Goal: Task Accomplishment & Management: Complete application form

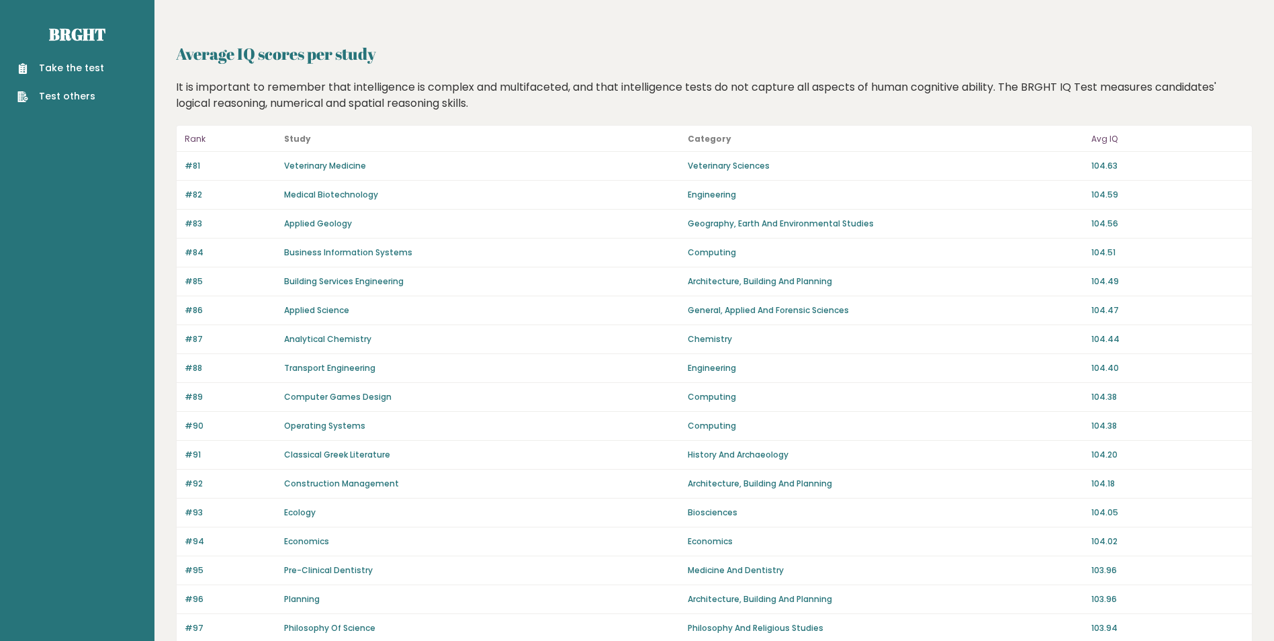
click at [51, 69] on link "Take the test" at bounding box center [60, 68] width 87 height 14
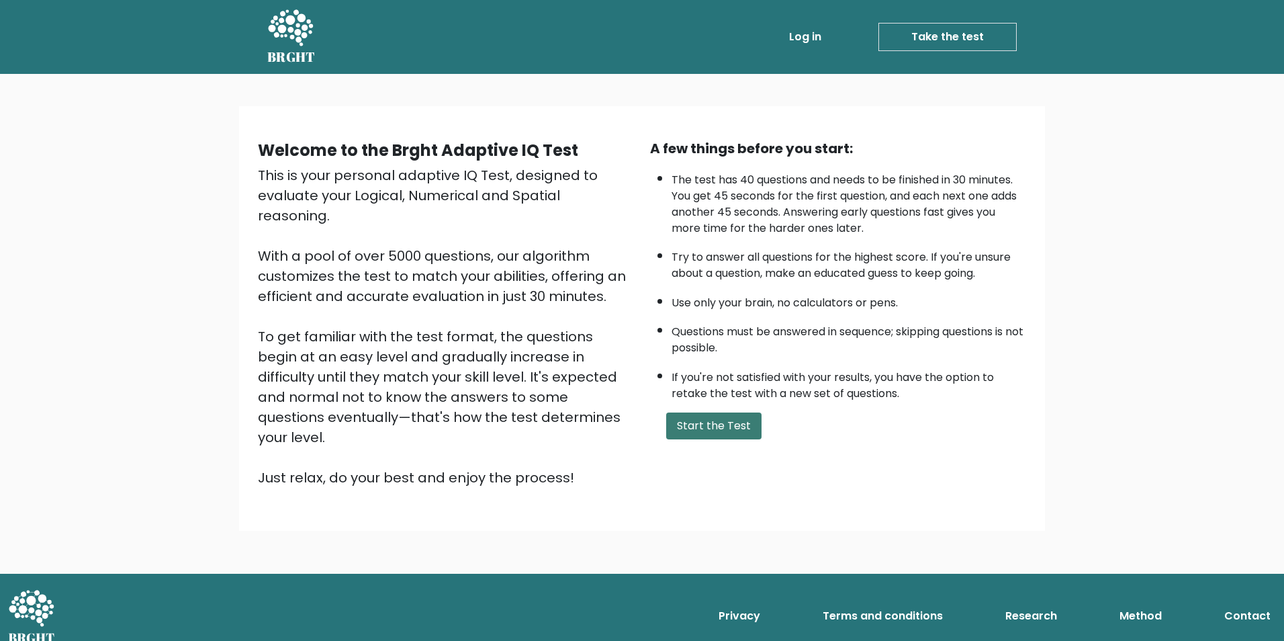
click at [699, 431] on button "Start the Test" at bounding box center [713, 425] width 95 height 27
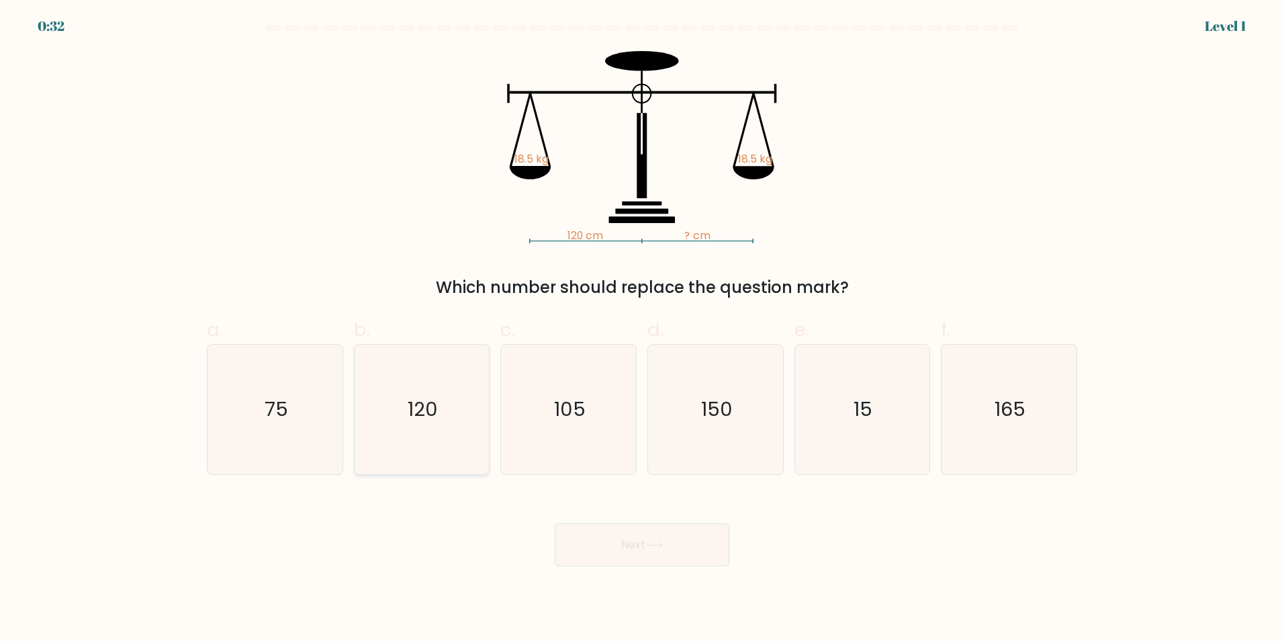
click at [442, 426] on icon "120" at bounding box center [422, 410] width 130 height 130
click at [642, 329] on input "b. 120" at bounding box center [642, 324] width 1 height 9
radio input "true"
click at [674, 542] on button "Next" at bounding box center [642, 544] width 175 height 43
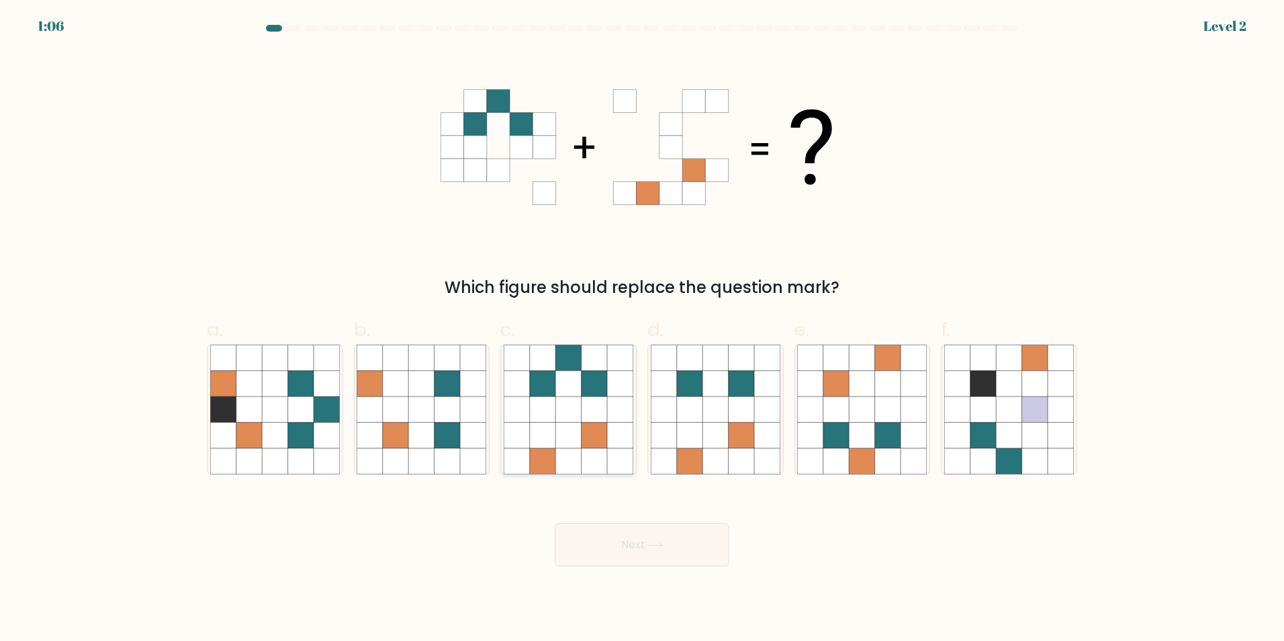
click at [579, 433] on icon at bounding box center [568, 435] width 26 height 26
click at [642, 329] on input "c." at bounding box center [642, 324] width 1 height 9
radio input "true"
click at [646, 558] on button "Next" at bounding box center [642, 544] width 175 height 43
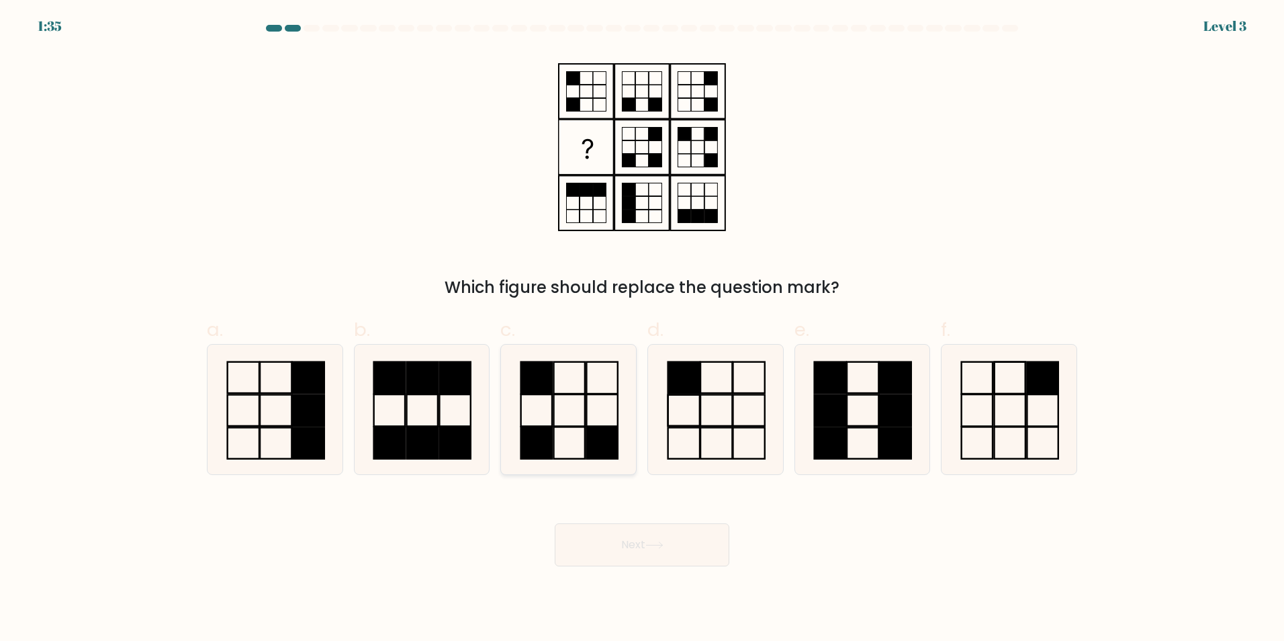
click at [549, 380] on rect at bounding box center [536, 377] width 31 height 32
click at [642, 329] on input "c." at bounding box center [642, 324] width 1 height 9
radio input "true"
click at [648, 540] on button "Next" at bounding box center [642, 544] width 175 height 43
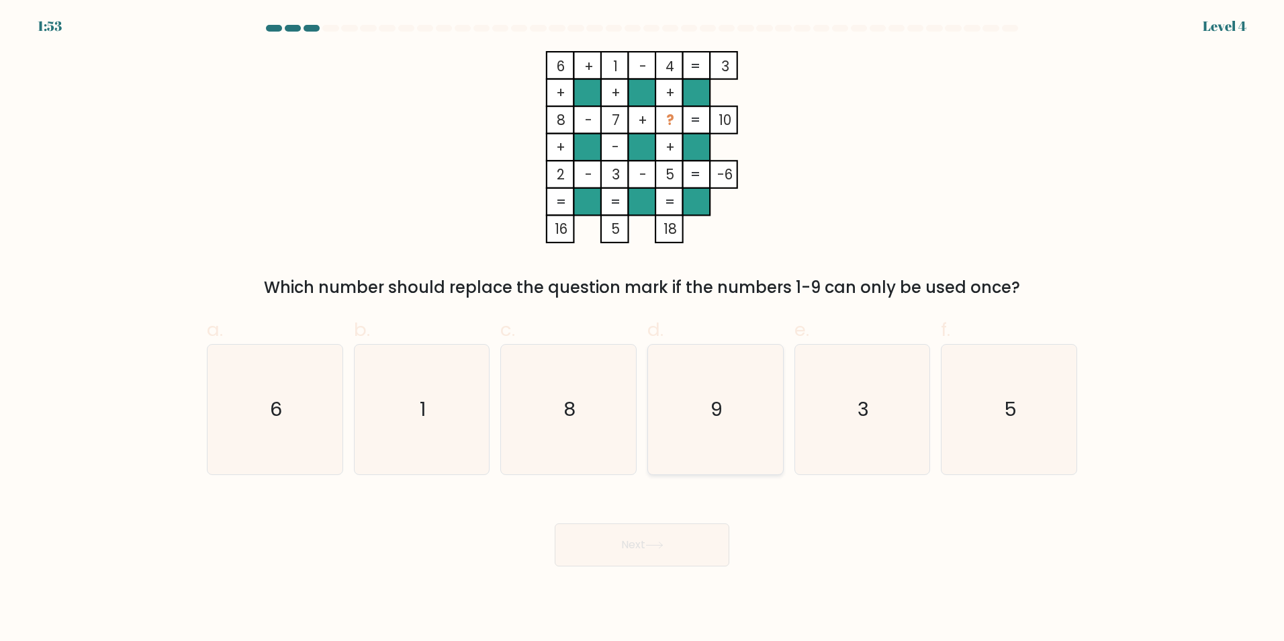
click at [707, 414] on icon "9" at bounding box center [716, 410] width 130 height 130
click at [643, 329] on input "d. 9" at bounding box center [642, 324] width 1 height 9
radio input "true"
click at [670, 540] on button "Next" at bounding box center [642, 544] width 175 height 43
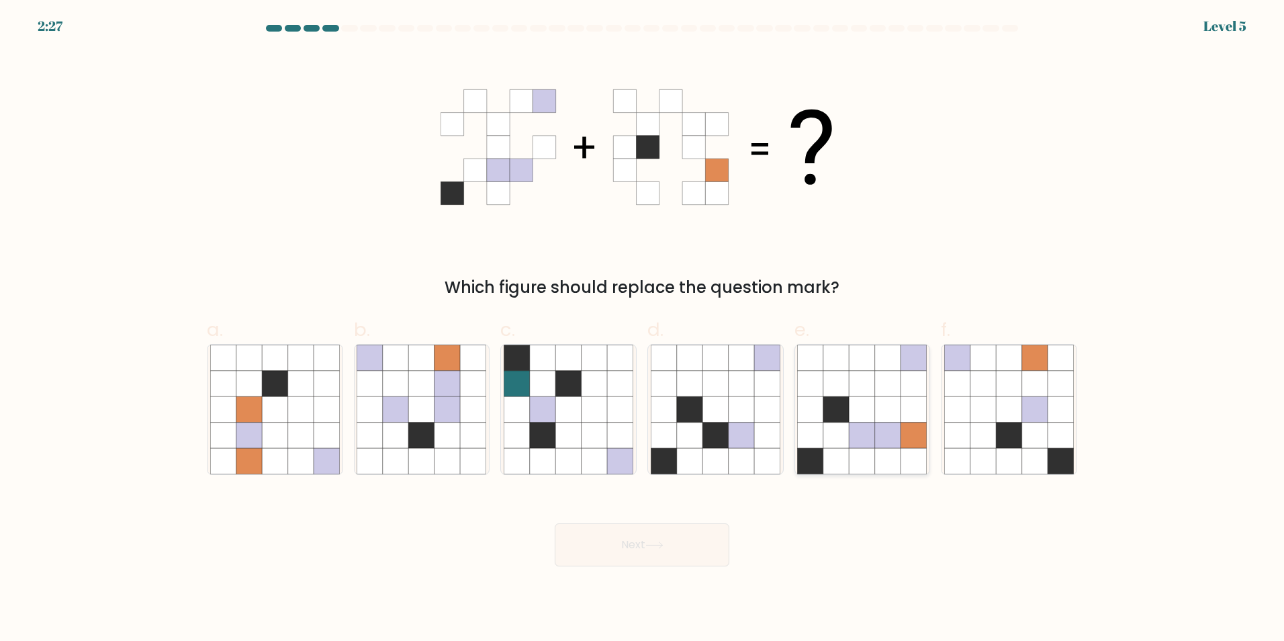
click at [866, 432] on icon at bounding box center [863, 435] width 26 height 26
click at [643, 329] on input "e." at bounding box center [642, 324] width 1 height 9
radio input "true"
click at [621, 543] on button "Next" at bounding box center [642, 544] width 175 height 43
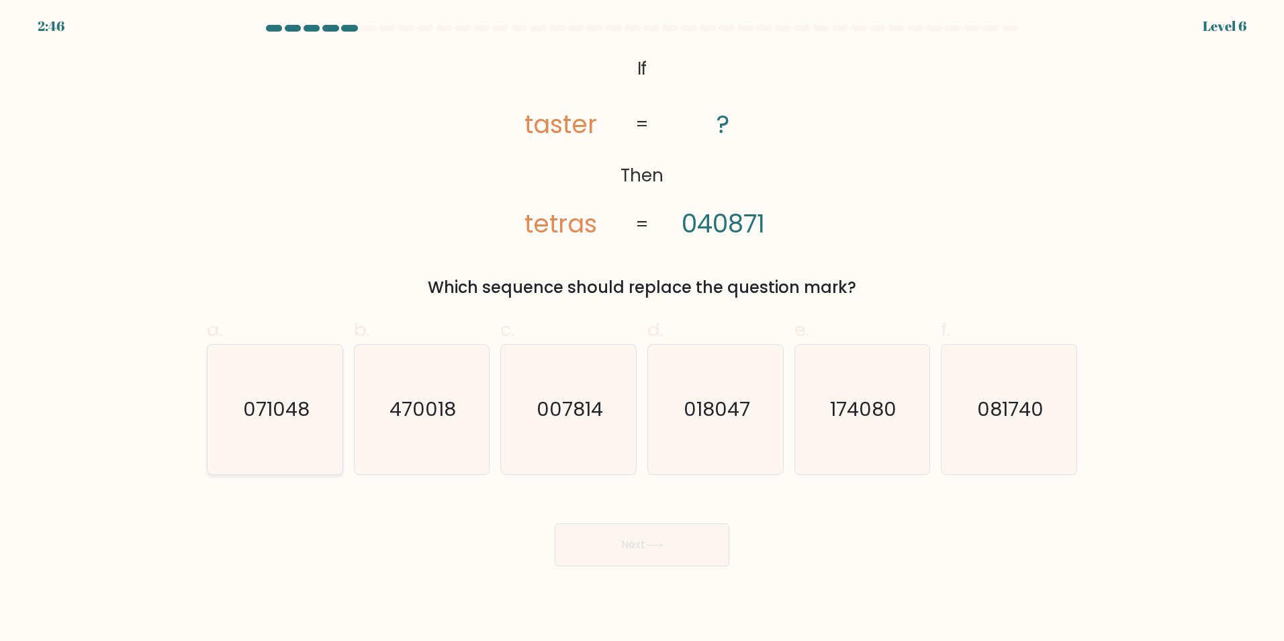
click at [279, 417] on text "071048" at bounding box center [276, 409] width 66 height 27
click at [642, 329] on input "a. 071048" at bounding box center [642, 324] width 1 height 9
radio input "true"
click at [709, 554] on button "Next" at bounding box center [642, 544] width 175 height 43
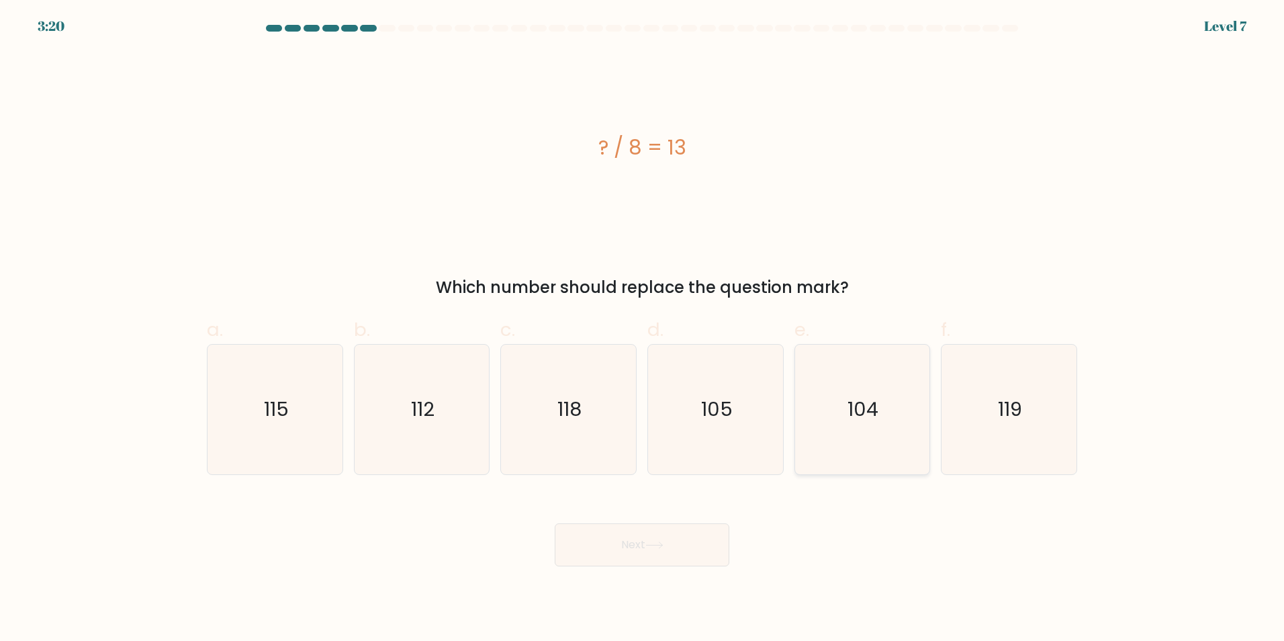
click at [851, 392] on icon "104" at bounding box center [862, 410] width 130 height 130
click at [643, 329] on input "e. 104" at bounding box center [642, 324] width 1 height 9
radio input "true"
click at [607, 535] on button "Next" at bounding box center [642, 544] width 175 height 43
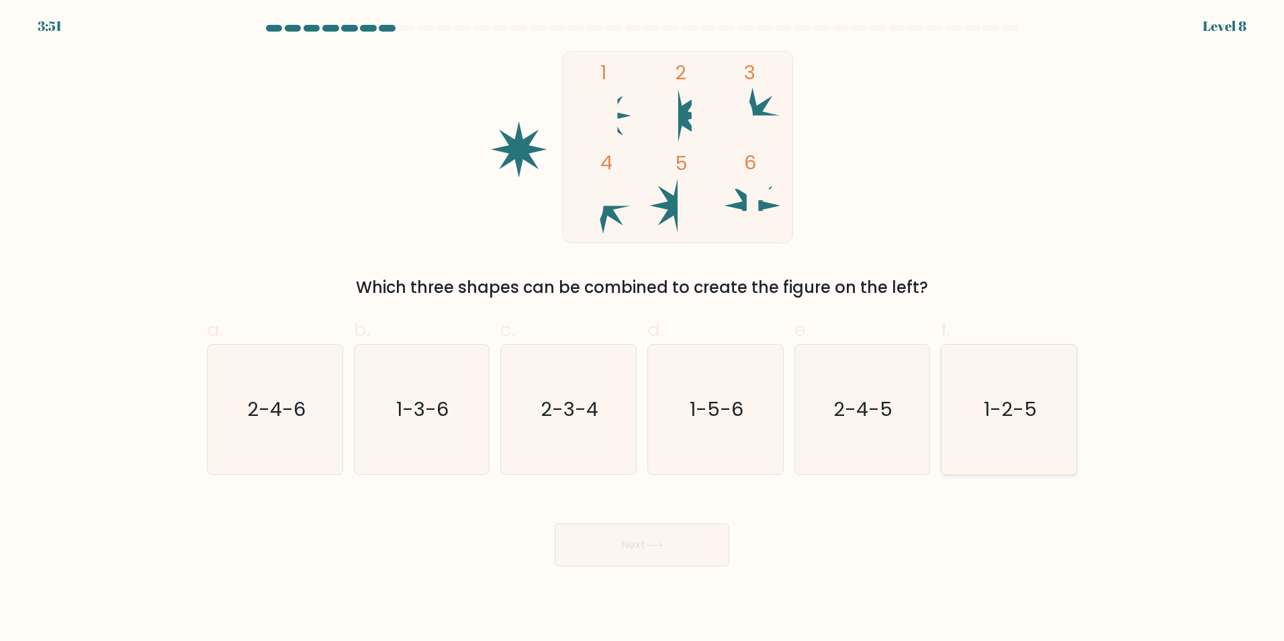
click at [1016, 384] on icon "1-2-5" at bounding box center [1009, 410] width 130 height 130
click at [643, 329] on input "f. 1-2-5" at bounding box center [642, 324] width 1 height 9
radio input "true"
click at [609, 537] on button "Next" at bounding box center [642, 544] width 175 height 43
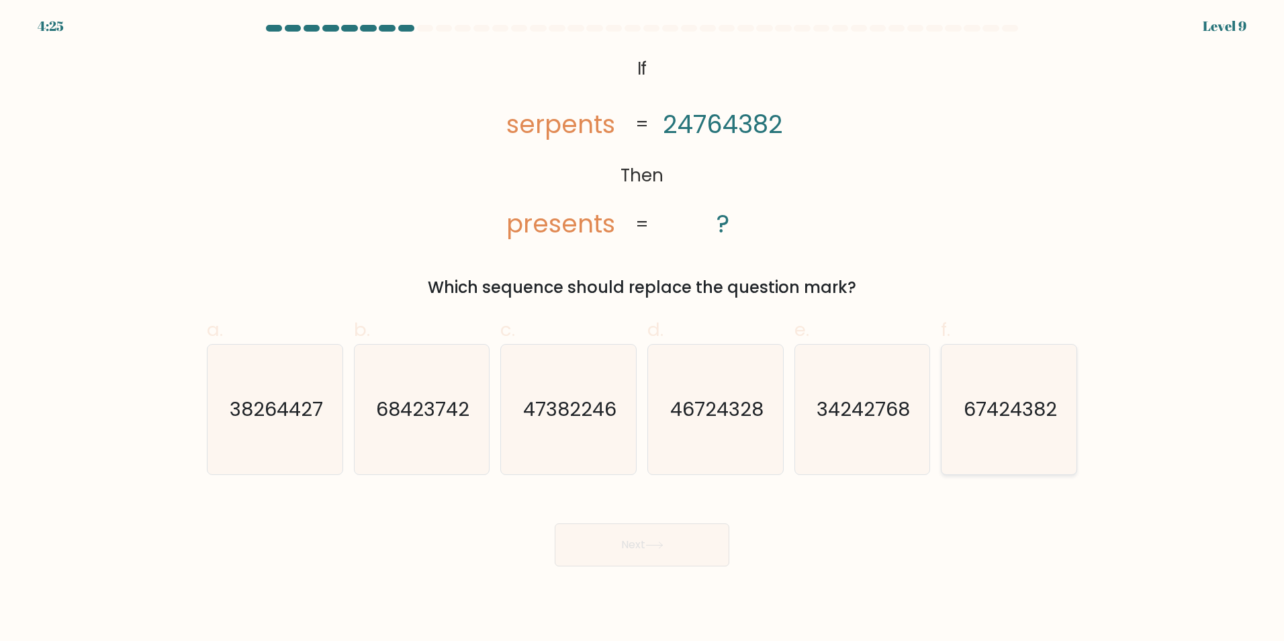
click at [995, 391] on icon "67424382" at bounding box center [1009, 410] width 130 height 130
click at [643, 329] on input "f. 67424382" at bounding box center [642, 324] width 1 height 9
radio input "true"
click at [590, 545] on button "Next" at bounding box center [642, 544] width 175 height 43
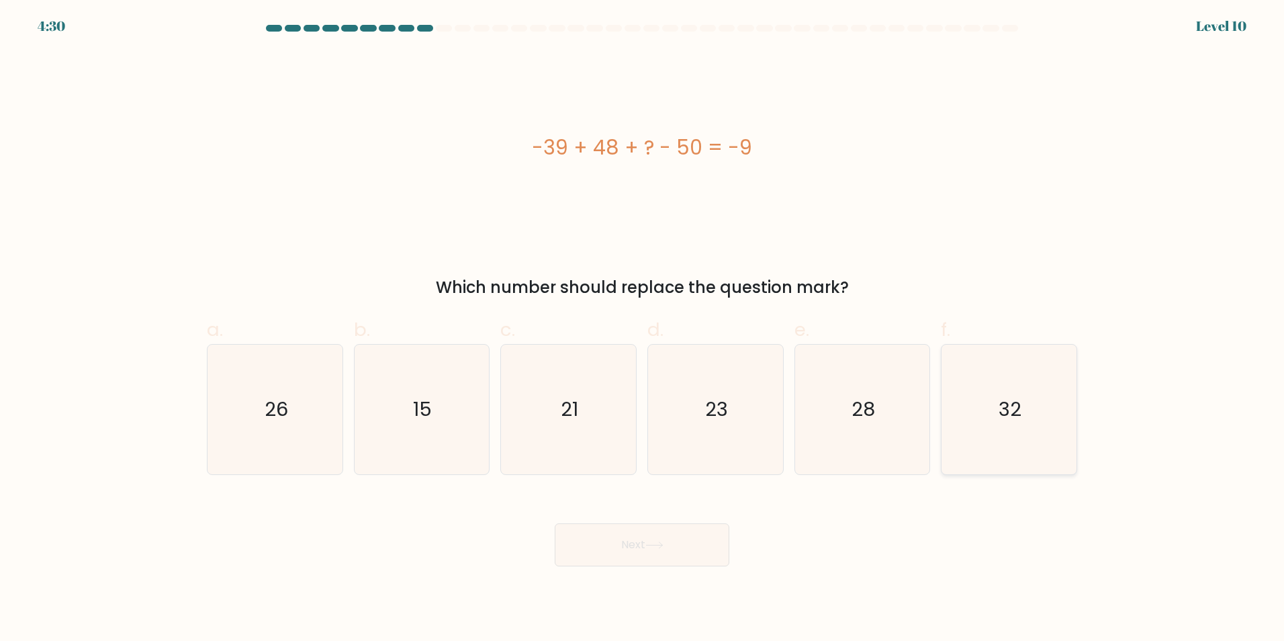
click at [999, 410] on icon "32" at bounding box center [1009, 410] width 130 height 130
click at [643, 329] on input "f. 32" at bounding box center [642, 324] width 1 height 9
radio input "true"
click at [625, 546] on button "Next" at bounding box center [642, 544] width 175 height 43
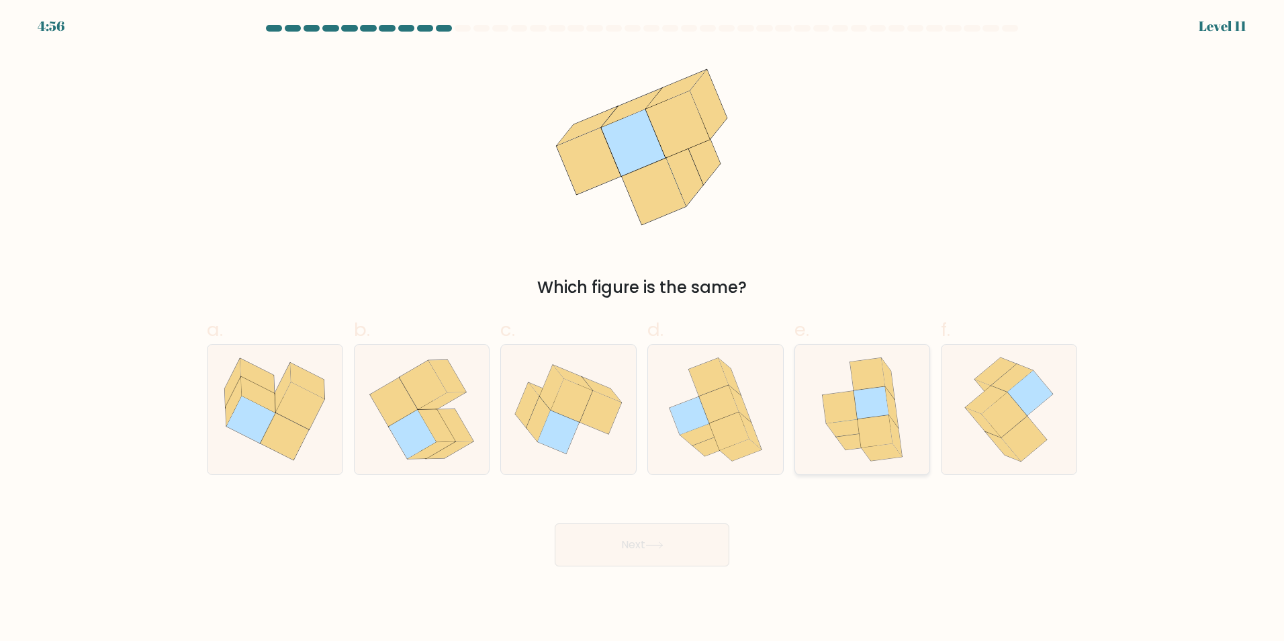
click at [853, 420] on icon at bounding box center [839, 406] width 35 height 33
click at [643, 329] on input "e." at bounding box center [642, 324] width 1 height 9
radio input "true"
click at [595, 551] on button "Next" at bounding box center [642, 544] width 175 height 43
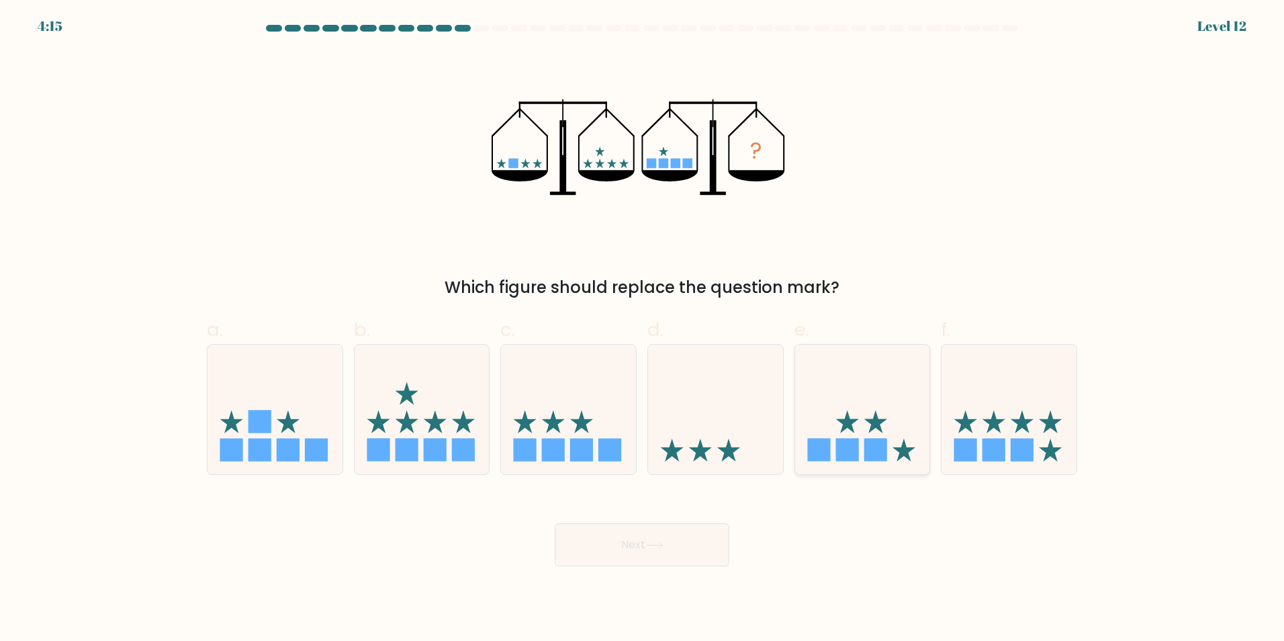
click at [839, 417] on icon at bounding box center [862, 409] width 135 height 112
click at [643, 329] on input "e." at bounding box center [642, 324] width 1 height 9
radio input "true"
click at [623, 549] on button "Next" at bounding box center [642, 544] width 175 height 43
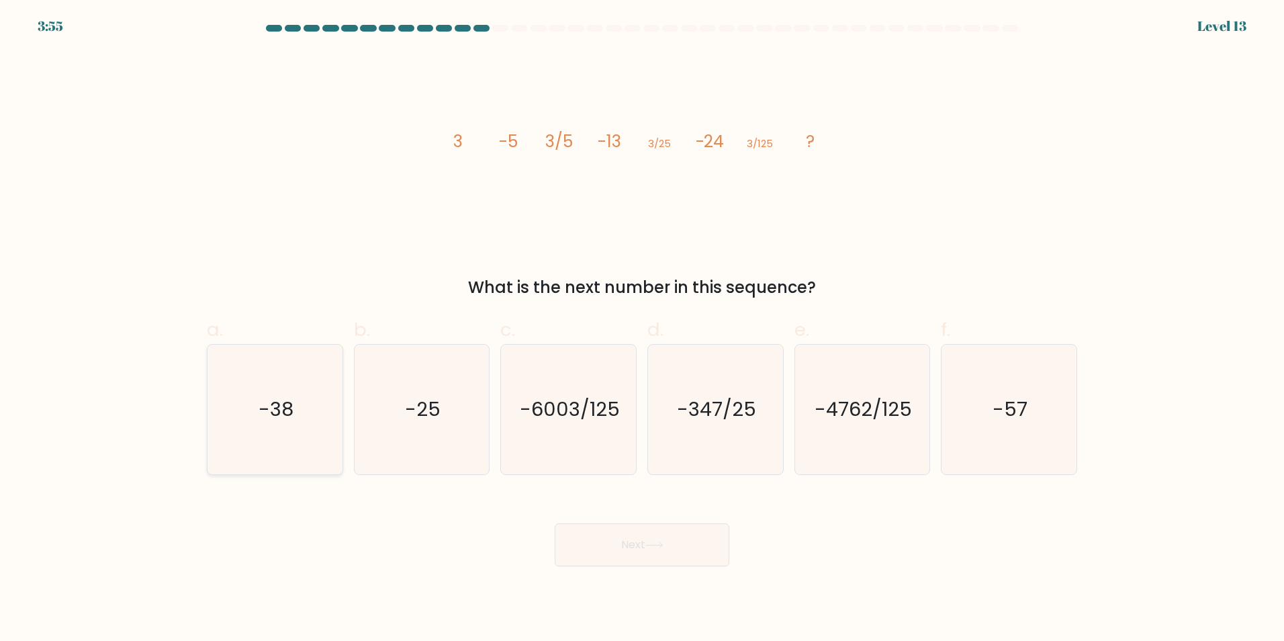
click at [275, 455] on icon "-38" at bounding box center [275, 410] width 130 height 130
click at [642, 329] on input "a. -38" at bounding box center [642, 324] width 1 height 9
radio input "true"
click at [641, 568] on body "3:10 Level 13" at bounding box center [642, 320] width 1284 height 641
click at [640, 540] on button "Next" at bounding box center [642, 544] width 175 height 43
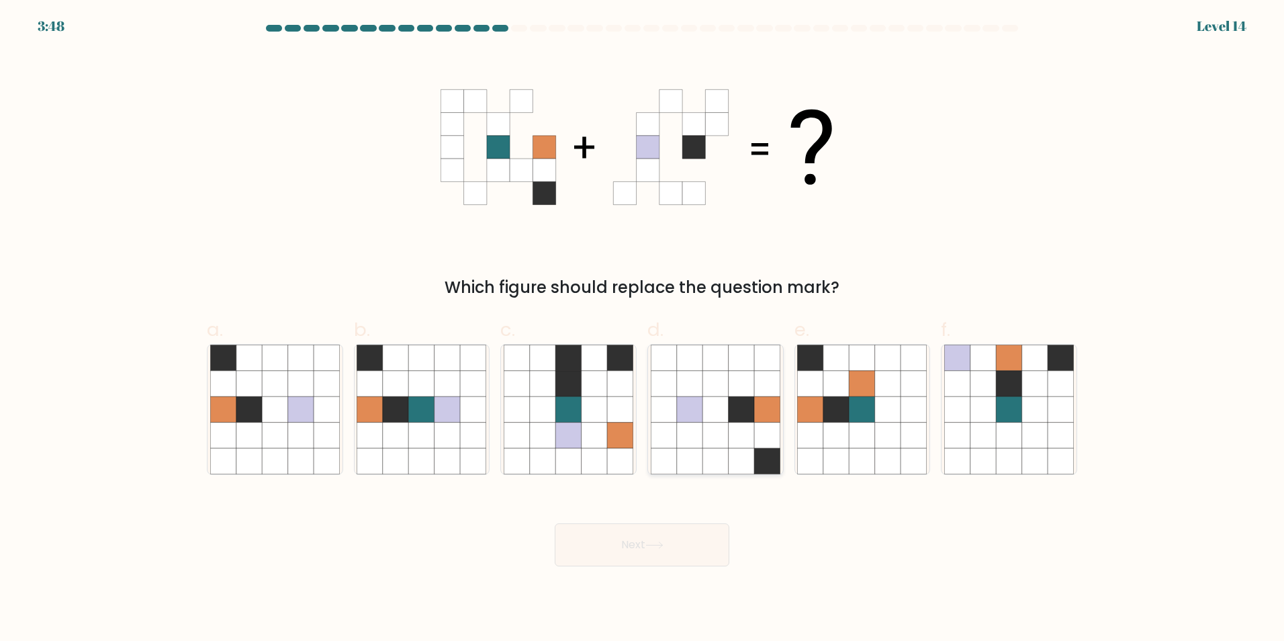
click at [742, 441] on icon at bounding box center [742, 435] width 26 height 26
click at [643, 329] on input "d." at bounding box center [642, 324] width 1 height 9
radio input "true"
click at [668, 548] on button "Next" at bounding box center [642, 544] width 175 height 43
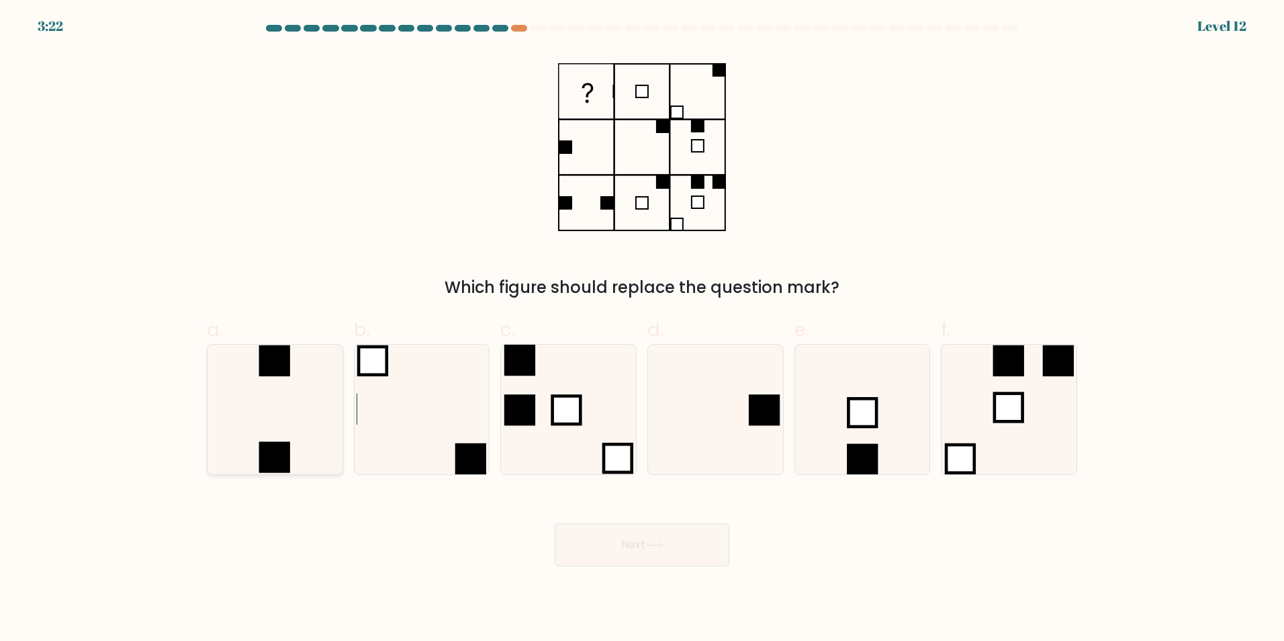
click at [244, 416] on icon at bounding box center [275, 410] width 130 height 130
click at [642, 329] on input "a." at bounding box center [642, 324] width 1 height 9
radio input "true"
click at [608, 541] on button "Next" at bounding box center [642, 544] width 175 height 43
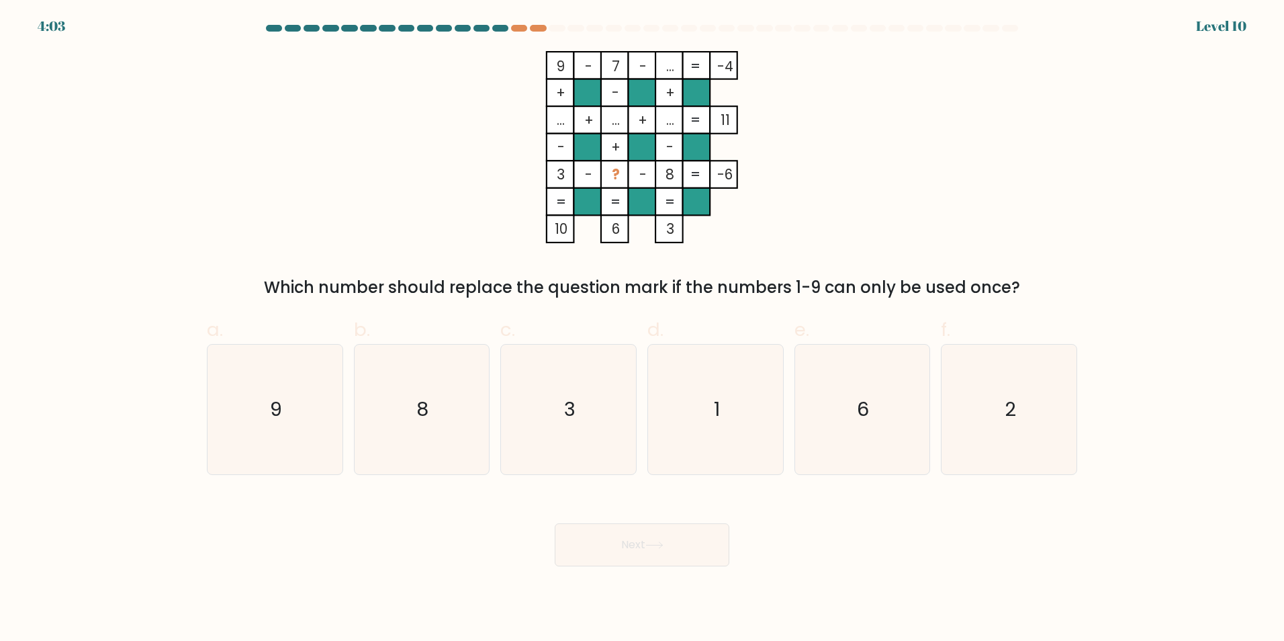
click at [506, 22] on div "4:03 Level 10" at bounding box center [642, 18] width 1284 height 36
click at [512, 28] on div at bounding box center [519, 28] width 16 height 7
click at [538, 28] on div at bounding box center [538, 28] width 16 height 7
click at [717, 406] on text "1" at bounding box center [717, 409] width 6 height 27
click at [643, 329] on input "d. 1" at bounding box center [642, 324] width 1 height 9
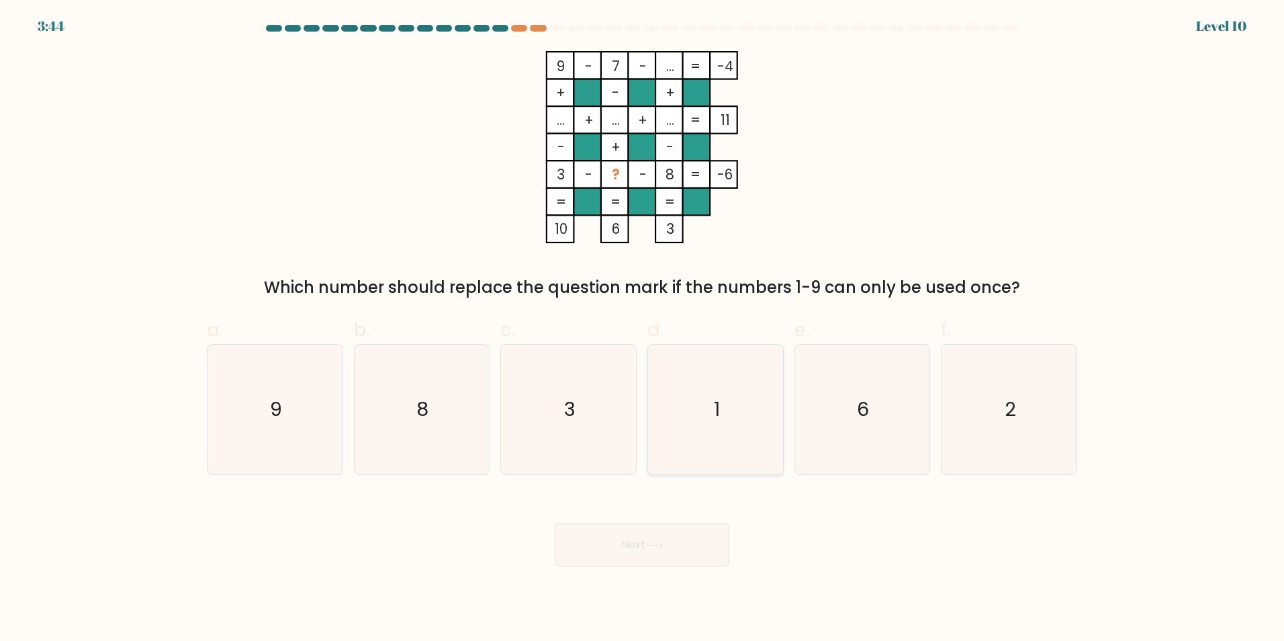
radio input "true"
click at [679, 548] on button "Next" at bounding box center [642, 544] width 175 height 43
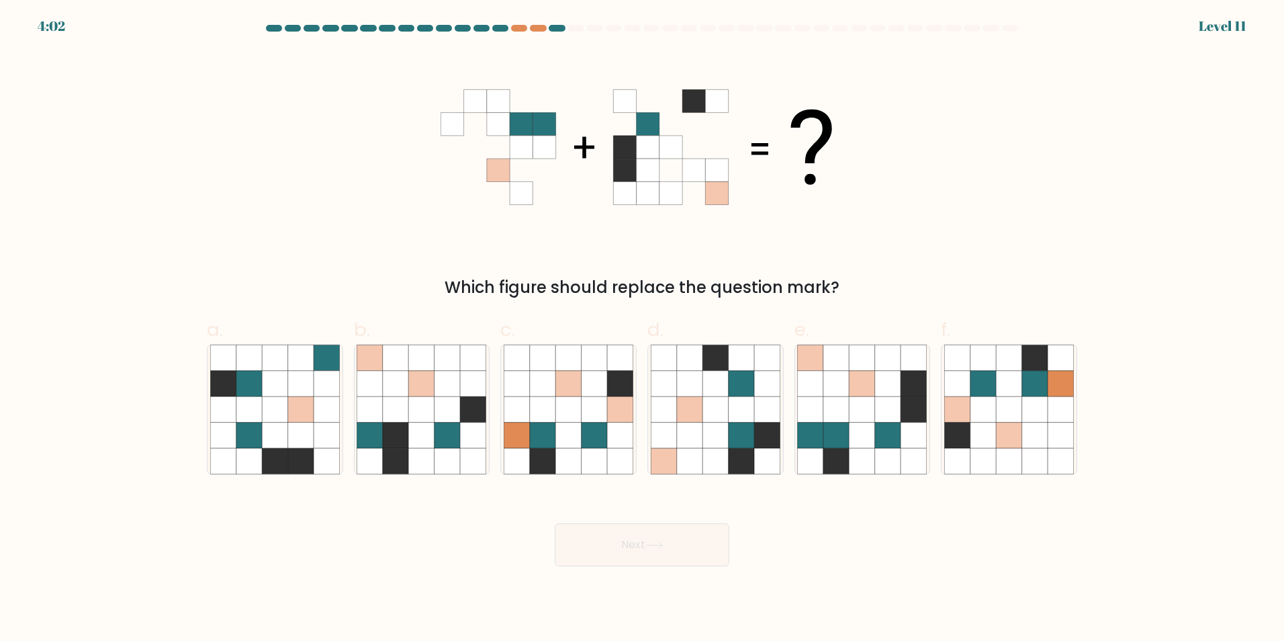
click at [1095, 84] on form at bounding box center [642, 295] width 1284 height 541
click at [793, 159] on icon at bounding box center [642, 147] width 403 height 192
click at [872, 390] on icon at bounding box center [863, 383] width 26 height 26
click at [643, 329] on input "e." at bounding box center [642, 324] width 1 height 9
radio input "true"
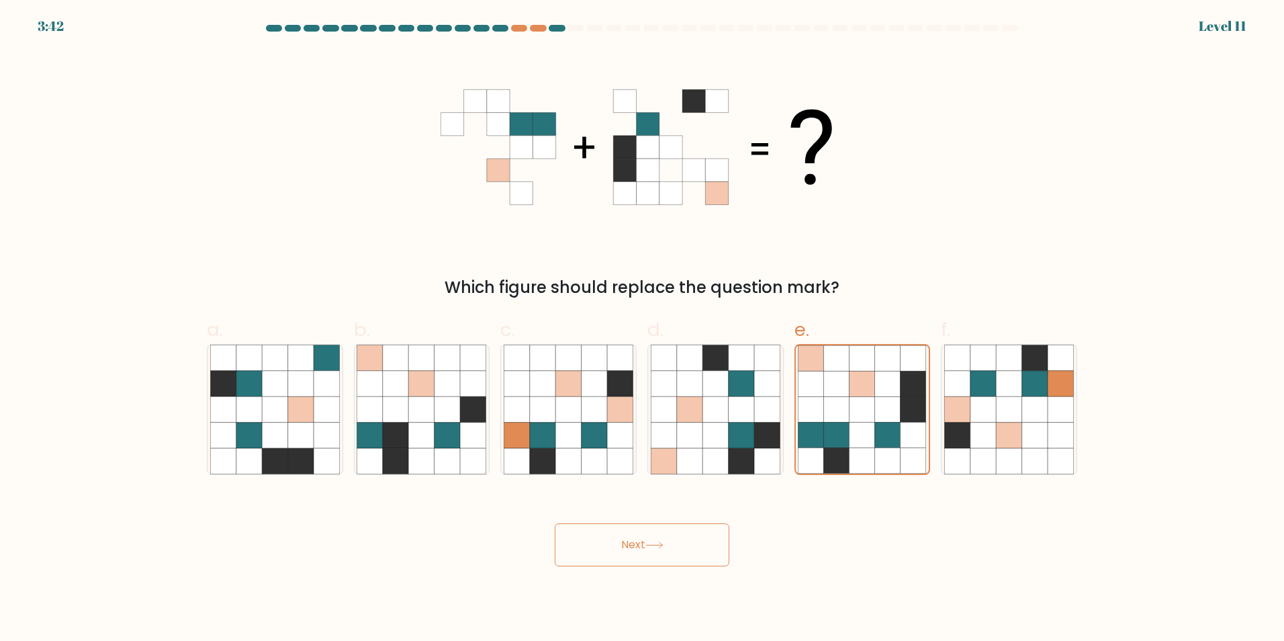
click at [668, 537] on button "Next" at bounding box center [642, 544] width 175 height 43
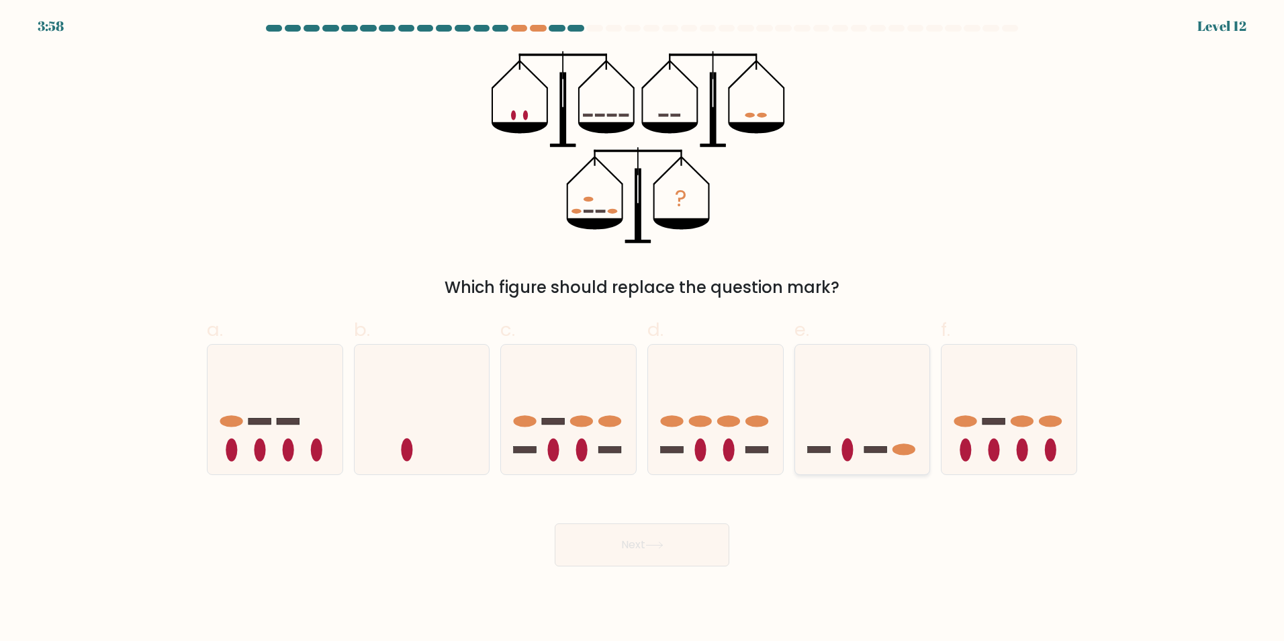
click at [872, 431] on icon at bounding box center [862, 409] width 135 height 112
click at [643, 329] on input "e." at bounding box center [642, 324] width 1 height 9
radio input "true"
click at [609, 545] on button "Next" at bounding box center [642, 544] width 175 height 43
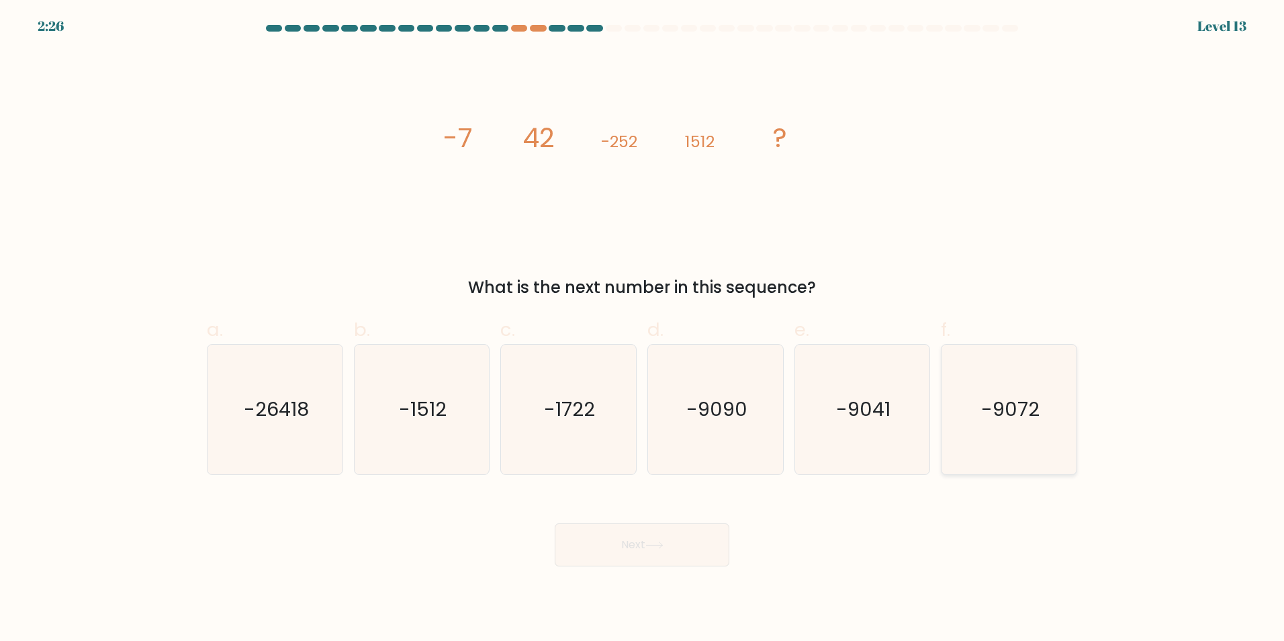
click at [1028, 392] on icon "-9072" at bounding box center [1009, 410] width 130 height 130
click at [643, 329] on input "f. -9072" at bounding box center [642, 324] width 1 height 9
radio input "true"
click at [647, 543] on button "Next" at bounding box center [642, 544] width 175 height 43
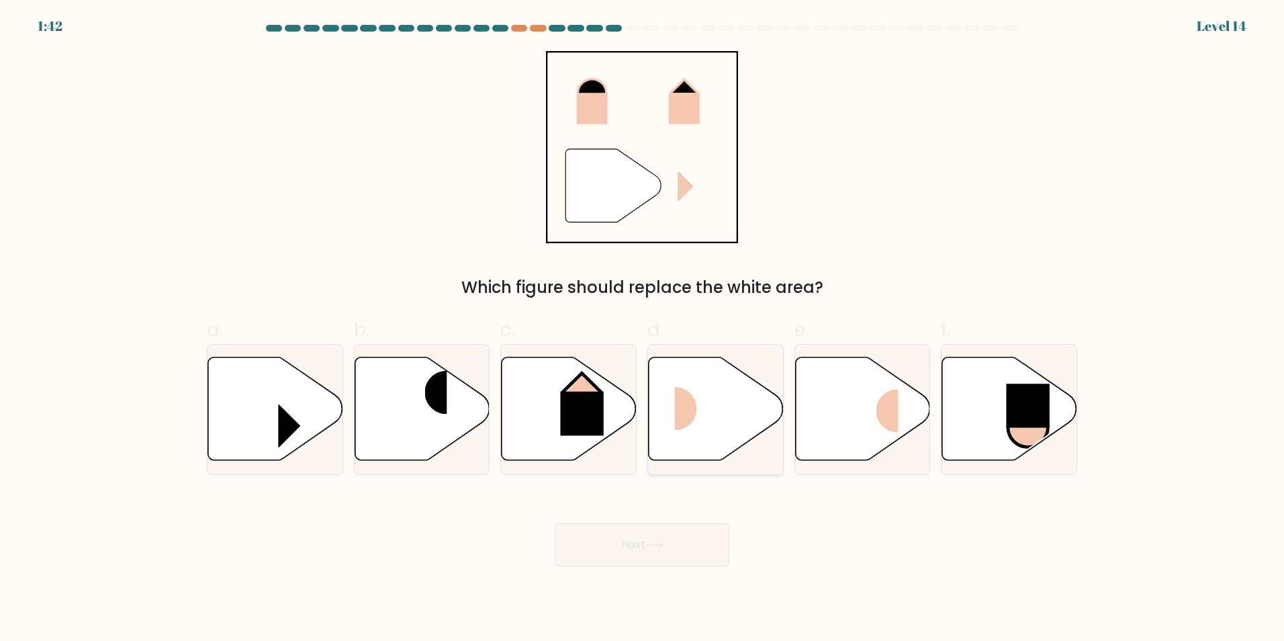
click at [703, 406] on rect at bounding box center [697, 409] width 45 height 44
click at [643, 329] on input "d." at bounding box center [642, 324] width 1 height 9
radio input "true"
click at [600, 551] on button "Next" at bounding box center [642, 544] width 175 height 43
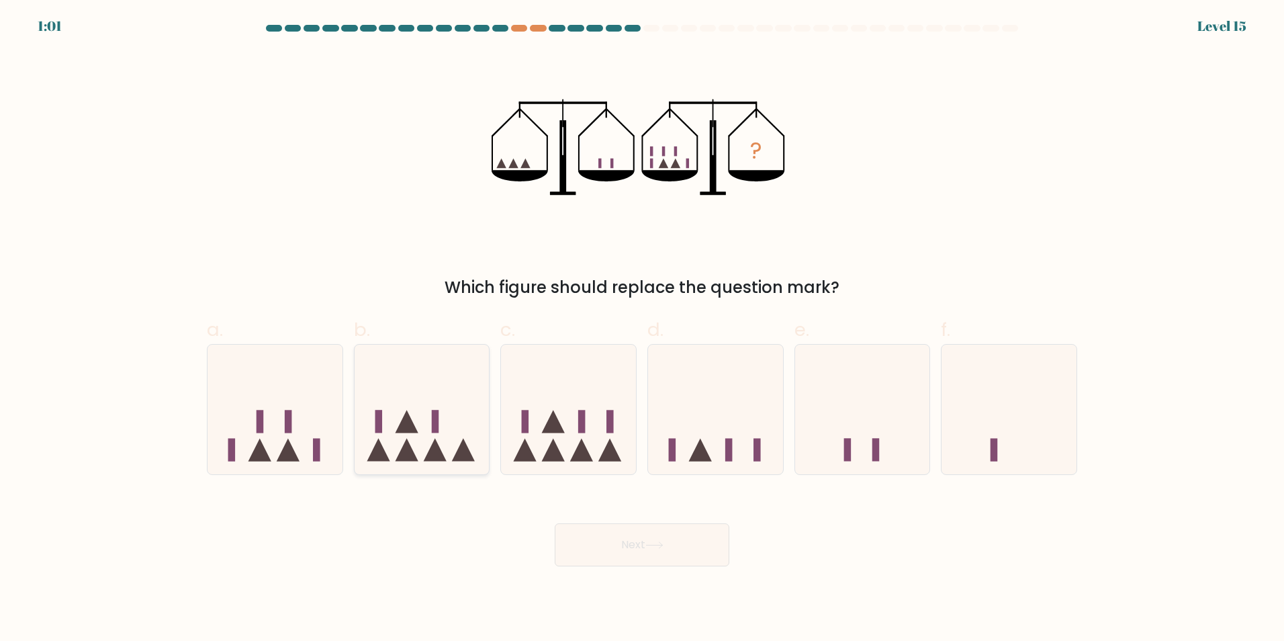
click at [398, 414] on icon at bounding box center [422, 409] width 135 height 112
click at [642, 329] on input "b." at bounding box center [642, 324] width 1 height 9
radio input "true"
click at [654, 554] on button "Next" at bounding box center [642, 544] width 175 height 43
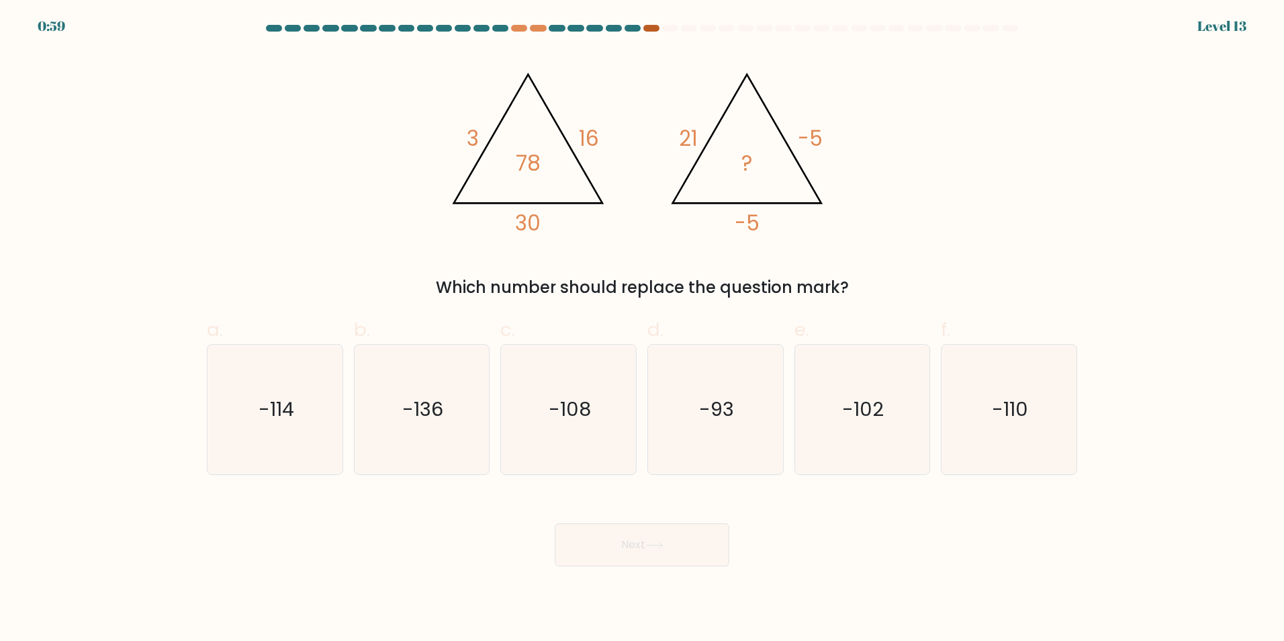
click at [648, 26] on div at bounding box center [651, 28] width 16 height 7
click at [638, 28] on div at bounding box center [633, 28] width 16 height 7
click at [636, 27] on div at bounding box center [633, 28] width 16 height 7
drag, startPoint x: 811, startPoint y: 134, endPoint x: 823, endPoint y: 134, distance: 12.1
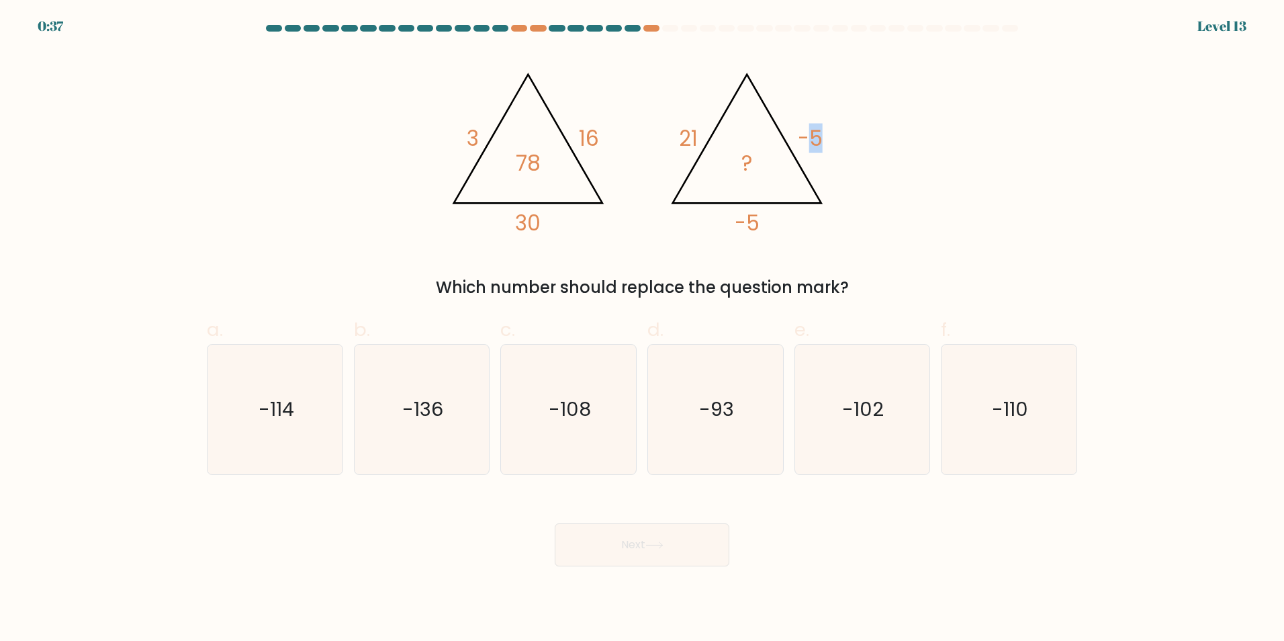
click at [823, 134] on icon "@import url('https://fonts.googleapis.com/css?family=Abril+Fatface:400,100,100i…" at bounding box center [642, 147] width 403 height 192
drag, startPoint x: 823, startPoint y: 134, endPoint x: 873, endPoint y: 171, distance: 61.9
click at [873, 171] on div "@import url('https://fonts.googleapis.com/css?family=Abril+Fatface:400,100,100i…" at bounding box center [642, 175] width 887 height 249
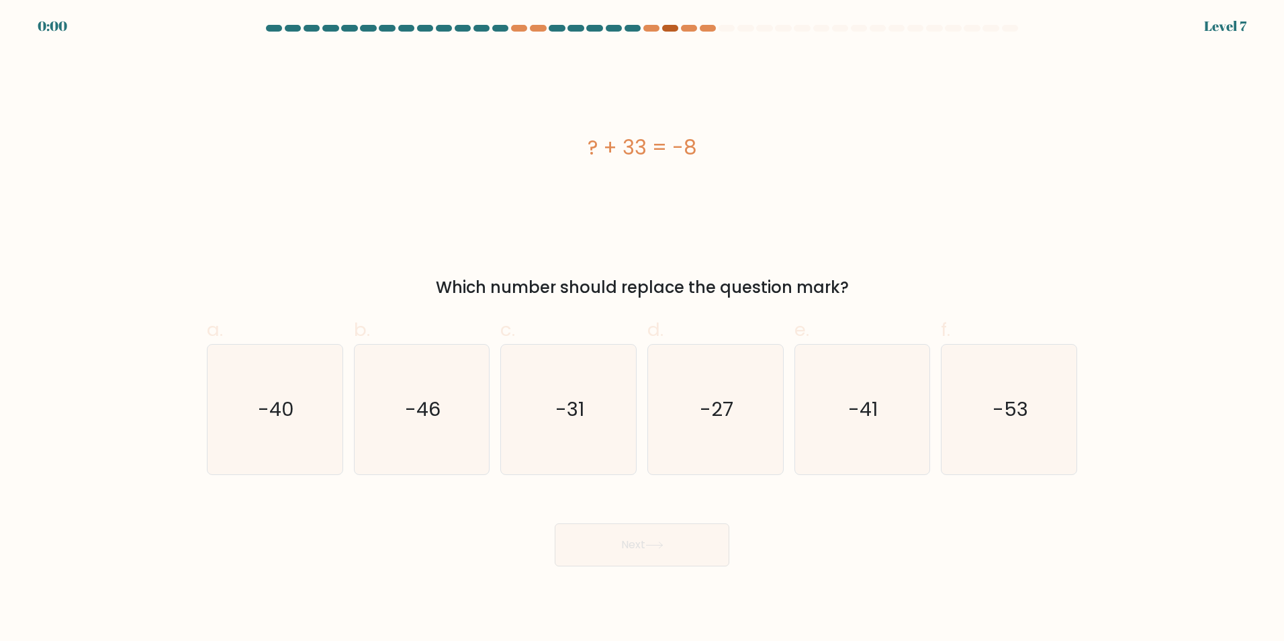
click at [663, 26] on div at bounding box center [670, 28] width 16 height 7
click at [952, 132] on div "? - 8 - 4 = 9" at bounding box center [642, 147] width 871 height 30
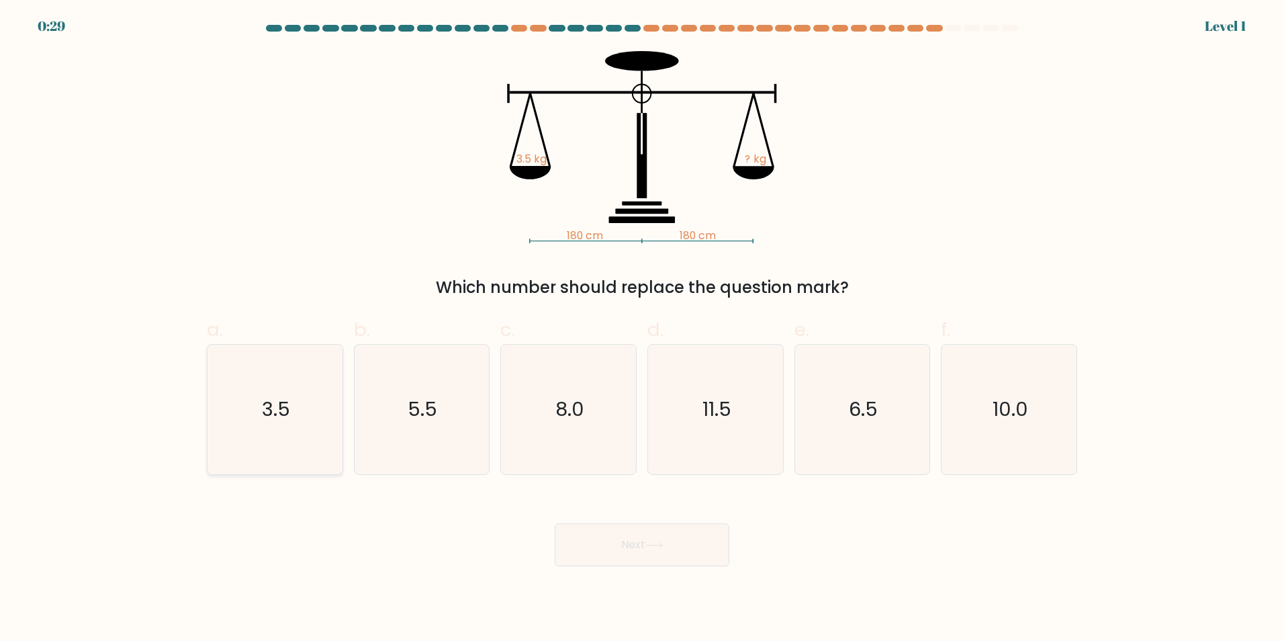
click at [263, 445] on icon "3.5" at bounding box center [275, 410] width 130 height 130
click at [642, 329] on input "a. 3.5" at bounding box center [642, 324] width 1 height 9
radio input "true"
click at [652, 562] on button "Next" at bounding box center [642, 544] width 175 height 43
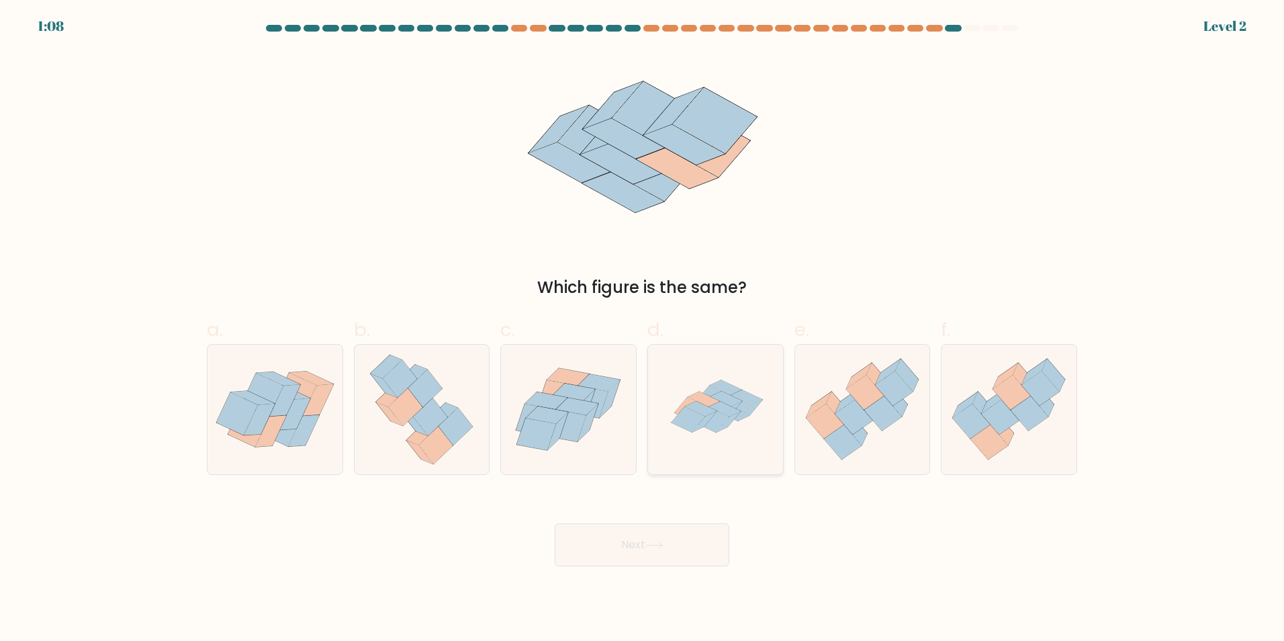
click at [727, 437] on icon at bounding box center [716, 410] width 130 height 130
click at [643, 329] on input "d." at bounding box center [642, 324] width 1 height 9
radio input "true"
click at [662, 555] on button "Next" at bounding box center [642, 544] width 175 height 43
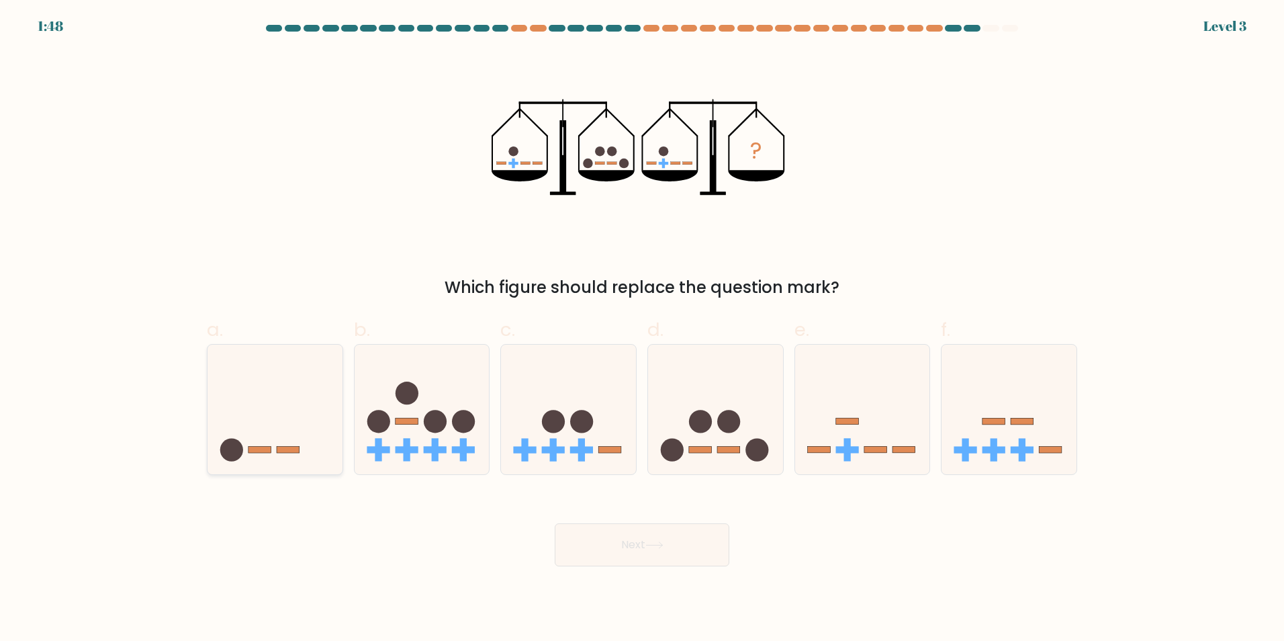
click at [299, 419] on icon at bounding box center [275, 409] width 135 height 112
click at [642, 329] on input "a." at bounding box center [642, 324] width 1 height 9
radio input "true"
click at [615, 555] on button "Next" at bounding box center [642, 544] width 175 height 43
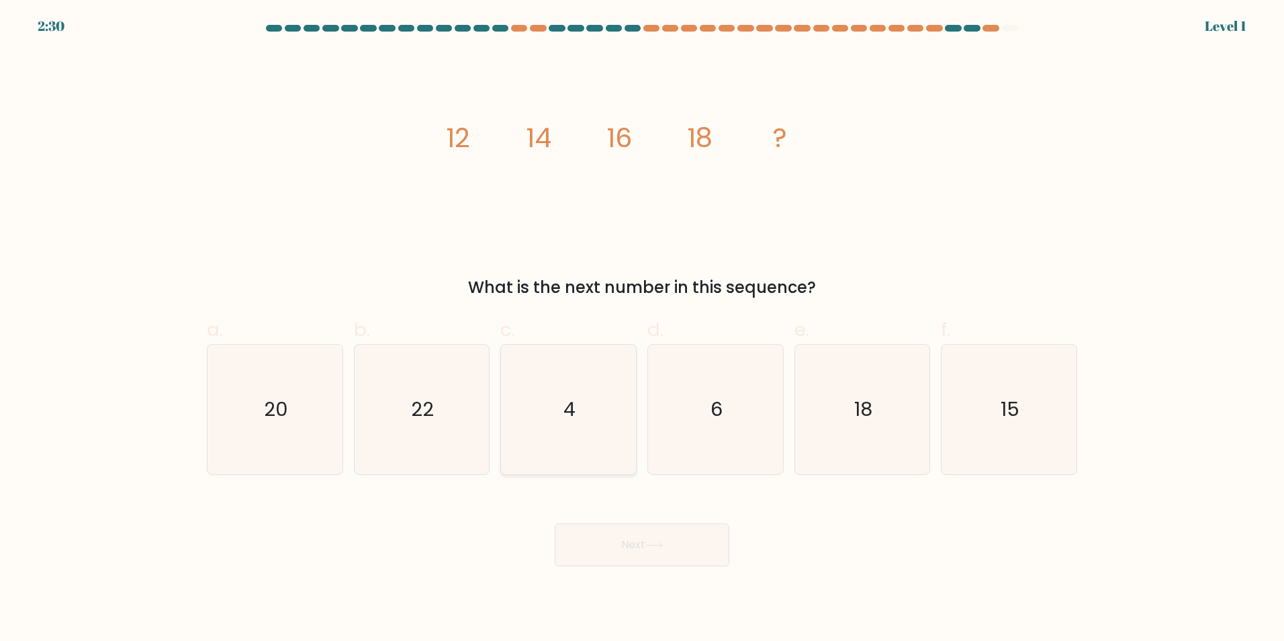
click at [582, 415] on icon "4" at bounding box center [569, 410] width 130 height 130
click at [642, 329] on input "c. 4" at bounding box center [642, 324] width 1 height 9
radio input "true"
click at [698, 533] on button "Next" at bounding box center [642, 544] width 175 height 43
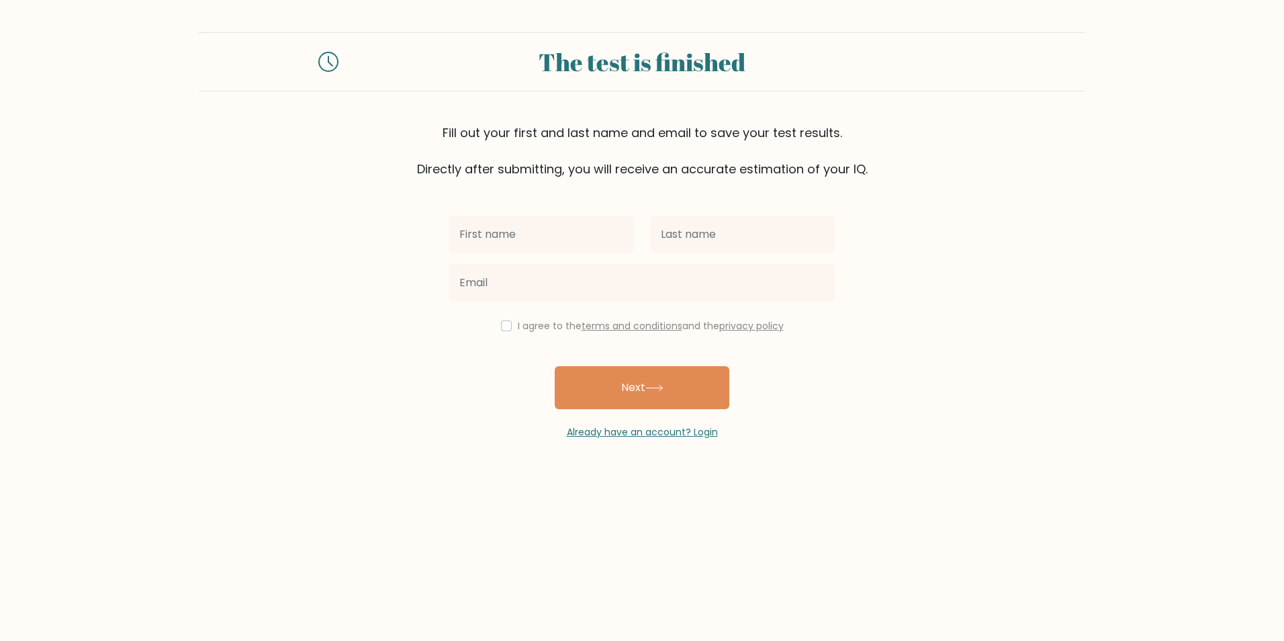
click at [519, 236] on input "text" at bounding box center [541, 235] width 185 height 38
click at [361, 3] on div "The test is finished Fill out your first and last name and email to save your t…" at bounding box center [642, 236] width 1284 height 472
click at [345, 269] on form "The test is finished Fill out your first and last name and email to save your t…" at bounding box center [642, 235] width 1284 height 407
click at [520, 228] on input "text" at bounding box center [541, 235] width 185 height 38
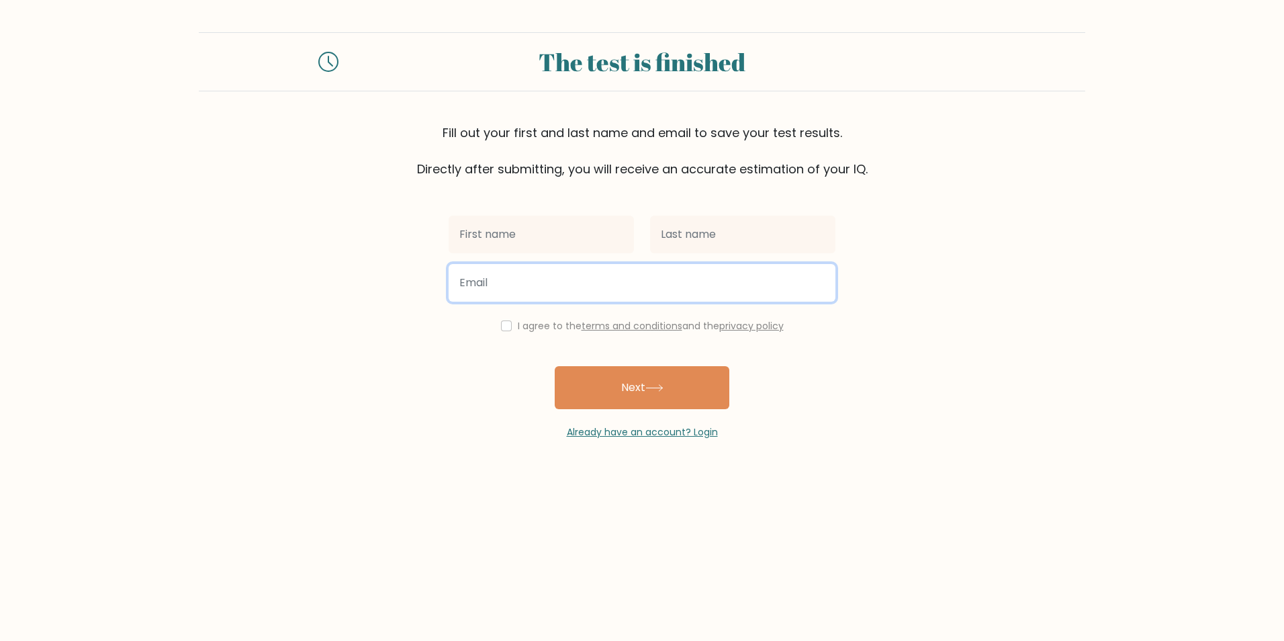
click at [531, 299] on input "email" at bounding box center [642, 283] width 387 height 38
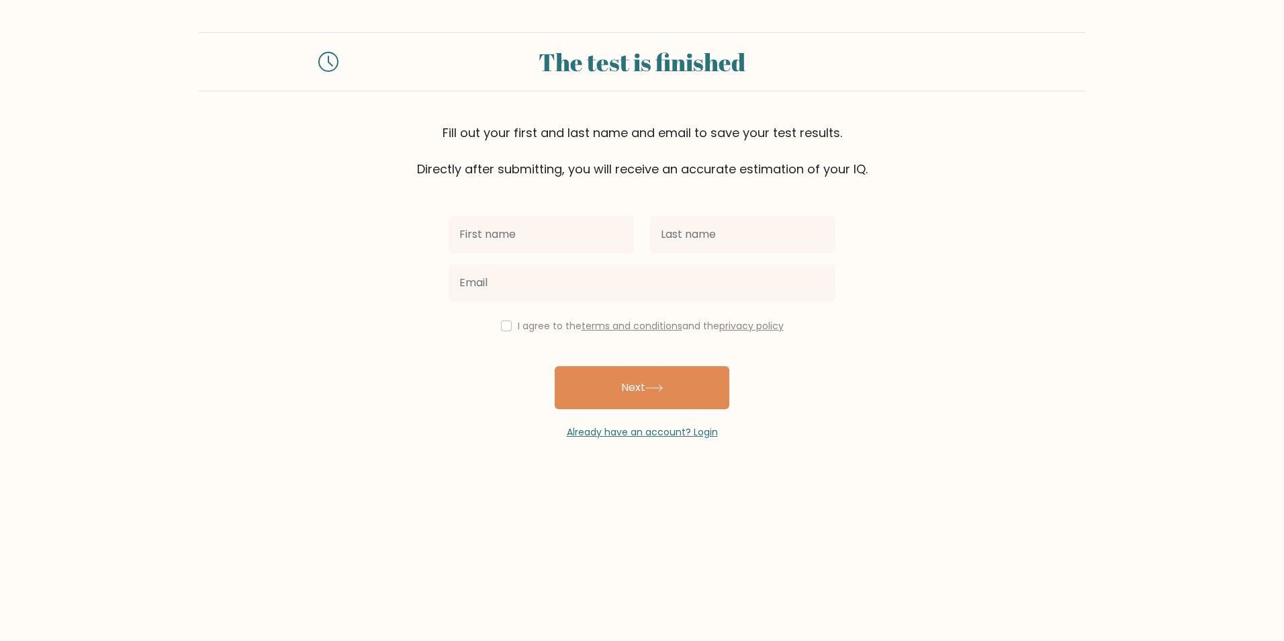
click at [414, 276] on form "The test is finished Fill out your first and last name and email to save your t…" at bounding box center [642, 235] width 1284 height 407
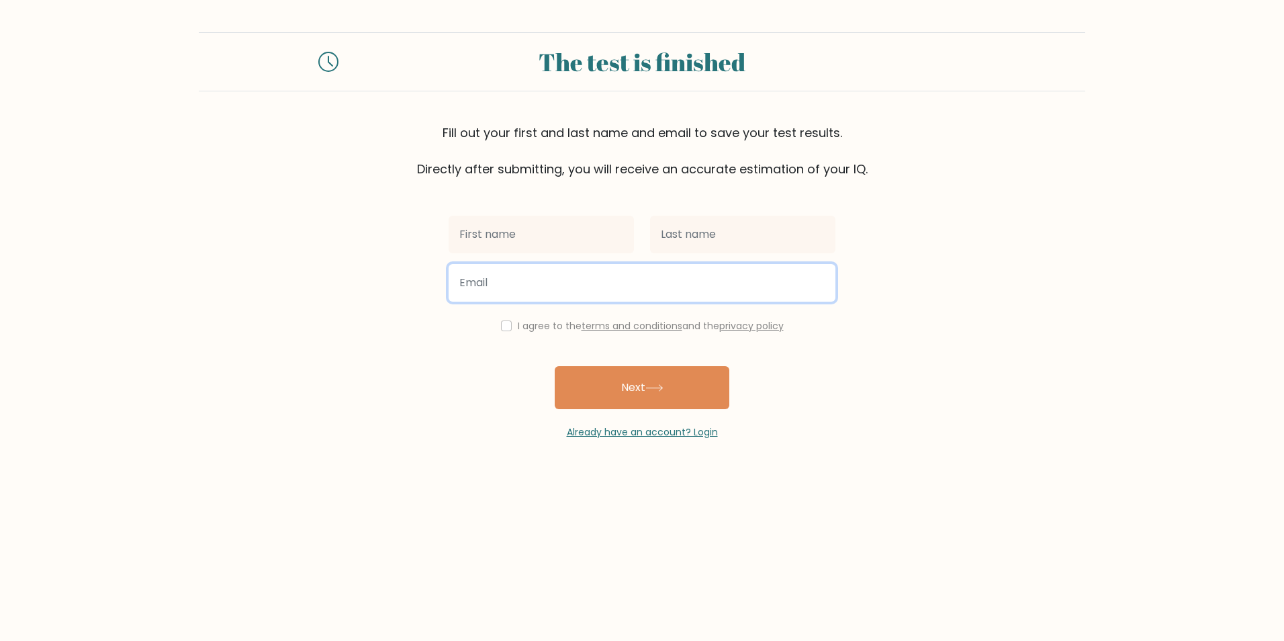
click at [586, 292] on input "email" at bounding box center [642, 283] width 387 height 38
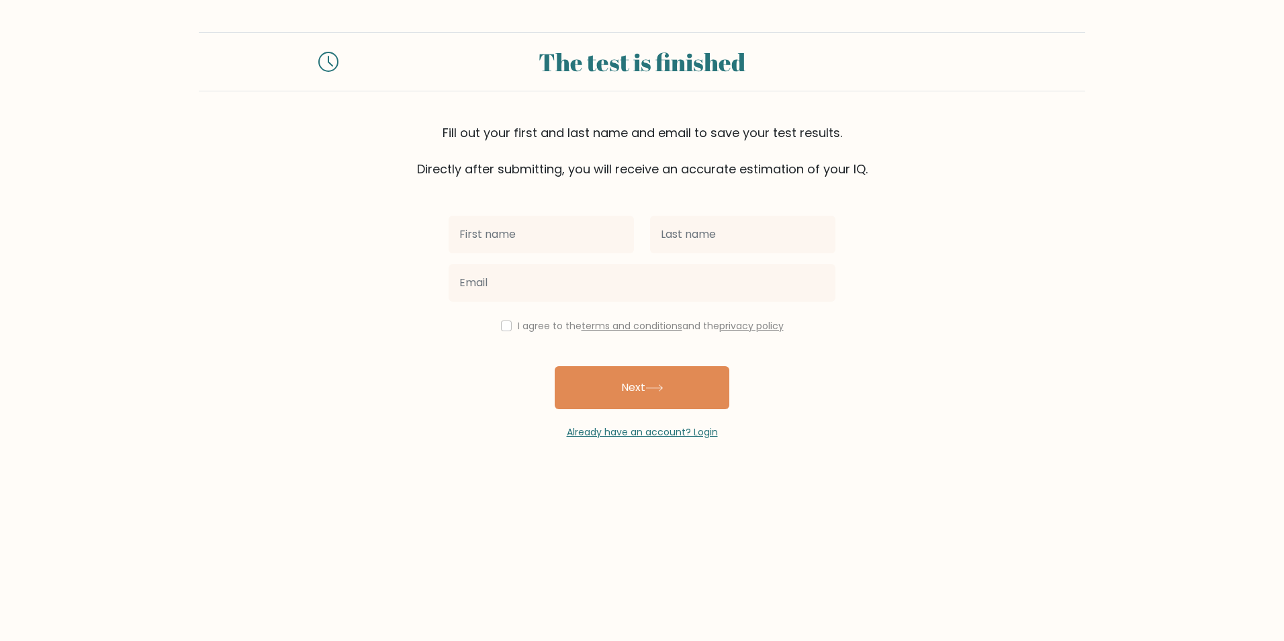
click at [376, 286] on form "The test is finished Fill out your first and last name and email to save your t…" at bounding box center [642, 235] width 1284 height 407
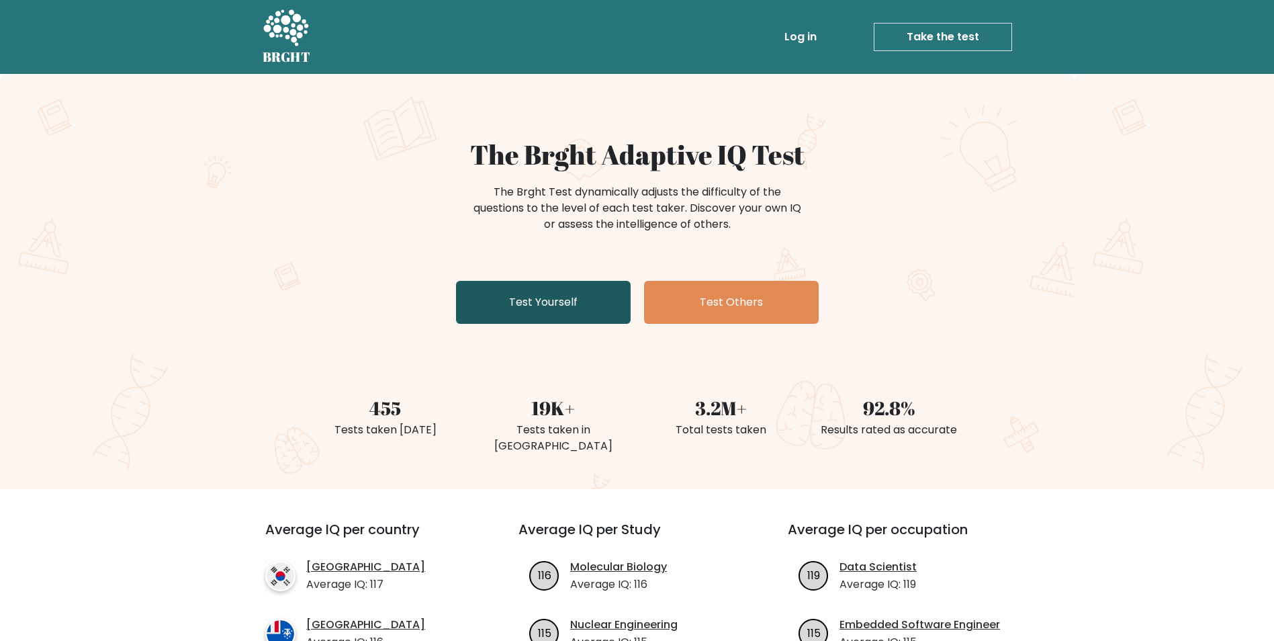
click at [560, 298] on link "Test Yourself" at bounding box center [543, 302] width 175 height 43
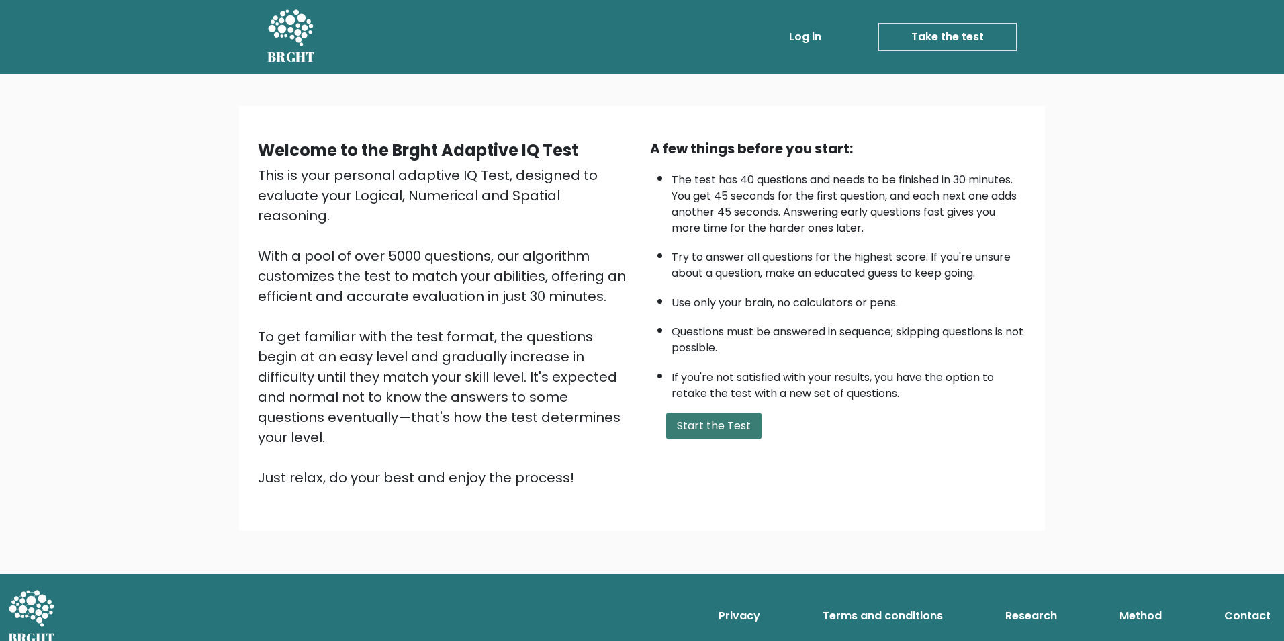
click at [717, 435] on button "Start the Test" at bounding box center [713, 425] width 95 height 27
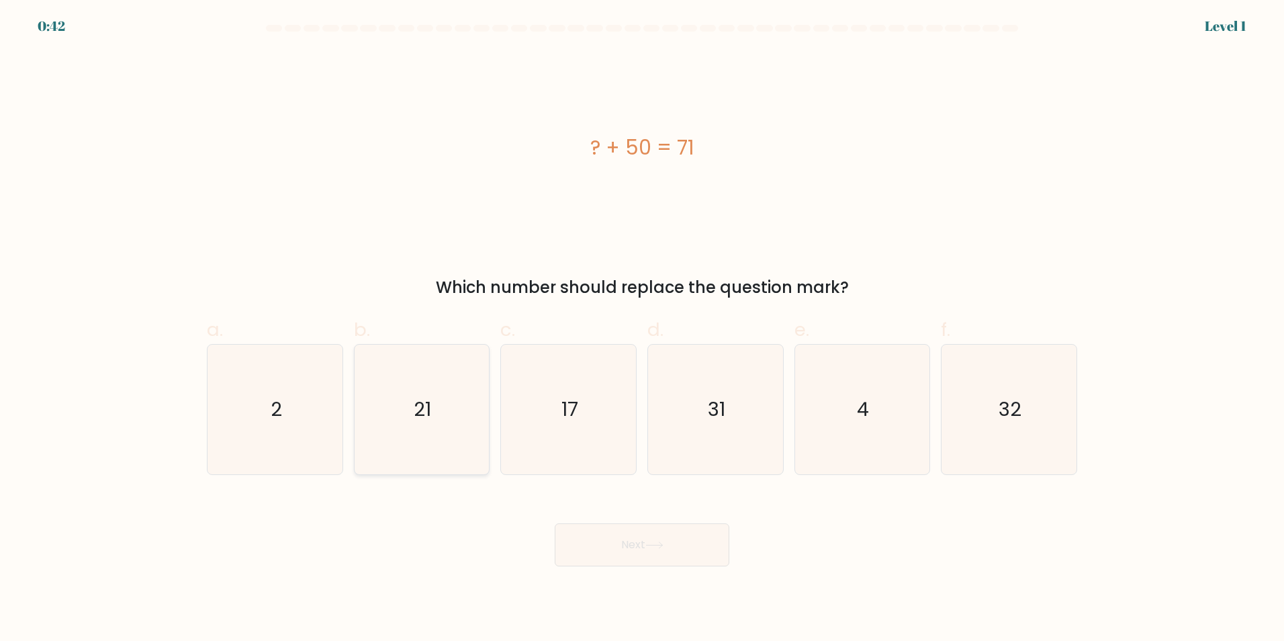
click at [416, 396] on text "21" at bounding box center [422, 409] width 17 height 27
click at [642, 329] on input "b. 21" at bounding box center [642, 324] width 1 height 9
radio input "true"
click at [644, 546] on button "Next" at bounding box center [642, 544] width 175 height 43
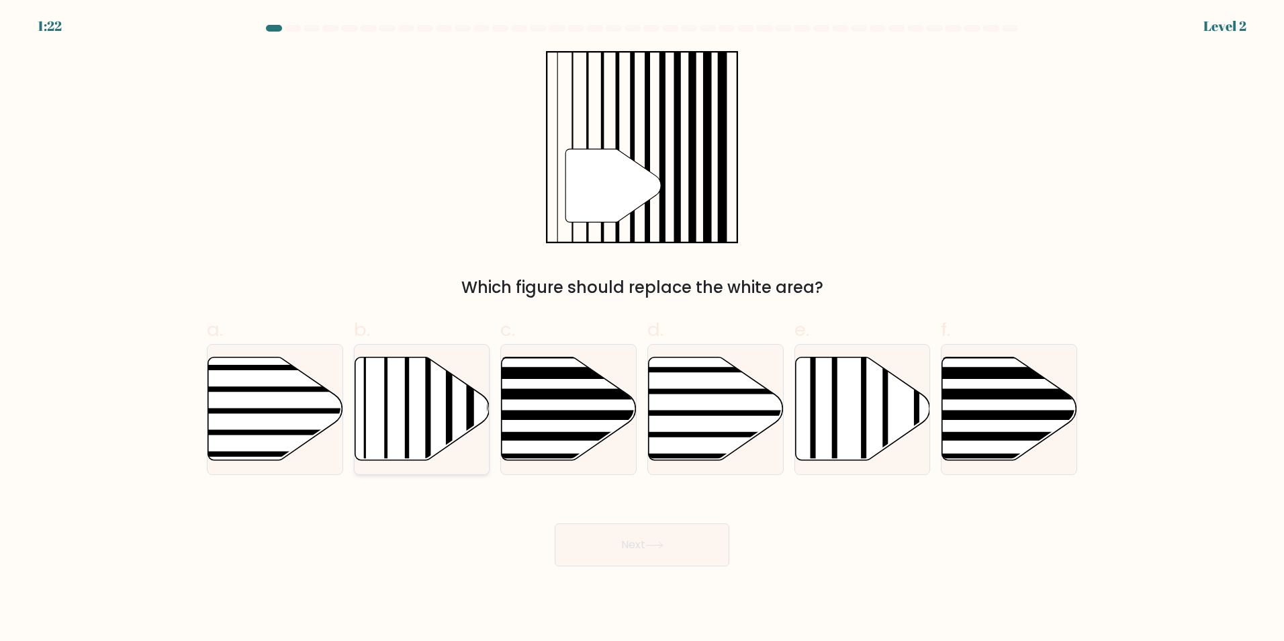
click at [402, 430] on icon at bounding box center [422, 408] width 135 height 103
click at [642, 329] on input "b." at bounding box center [642, 324] width 1 height 9
radio input "true"
click at [591, 544] on button "Next" at bounding box center [642, 544] width 175 height 43
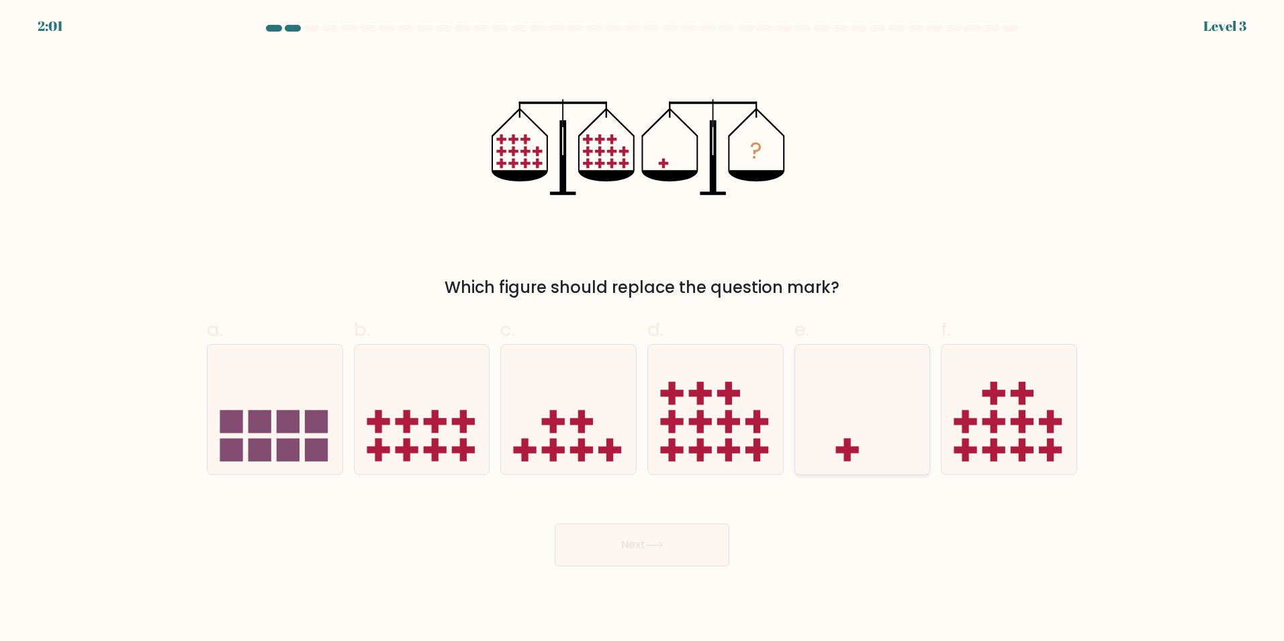
click at [854, 400] on icon at bounding box center [862, 409] width 135 height 112
click at [643, 329] on input "e." at bounding box center [642, 324] width 1 height 9
radio input "true"
click at [646, 533] on button "Next" at bounding box center [642, 544] width 175 height 43
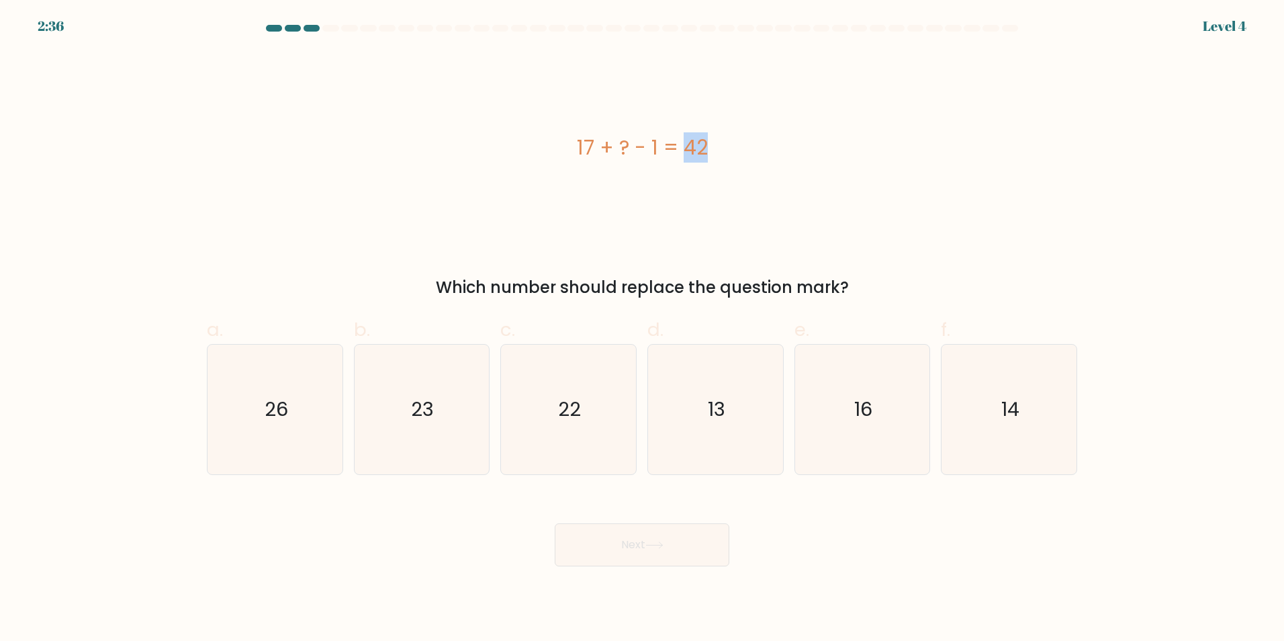
drag, startPoint x: 612, startPoint y: 148, endPoint x: 625, endPoint y: 146, distance: 12.9
click at [625, 146] on div "17 + ? - 1 = 42" at bounding box center [642, 147] width 871 height 30
drag, startPoint x: 625, startPoint y: 146, endPoint x: 639, endPoint y: 159, distance: 20.0
click at [639, 159] on div "17 + ? - 1 = 42" at bounding box center [642, 147] width 871 height 30
click at [843, 376] on icon "16" at bounding box center [862, 410] width 130 height 130
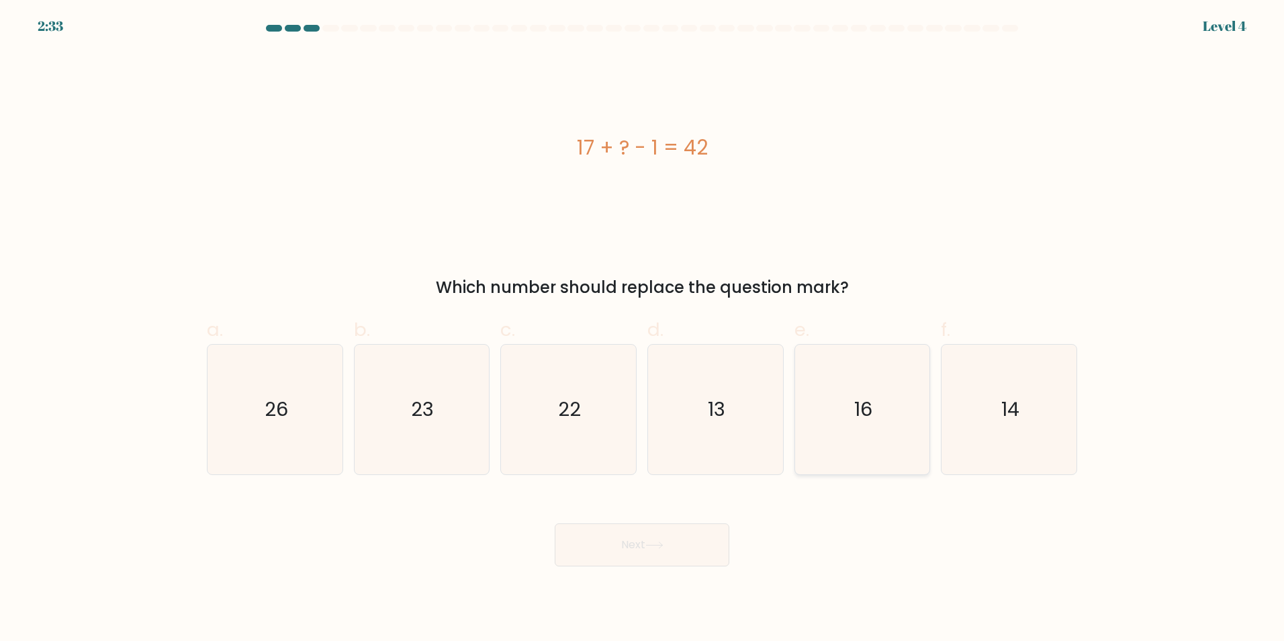
click at [643, 329] on input "e. 16" at bounding box center [642, 324] width 1 height 9
radio input "true"
click at [668, 560] on button "Next" at bounding box center [642, 544] width 175 height 43
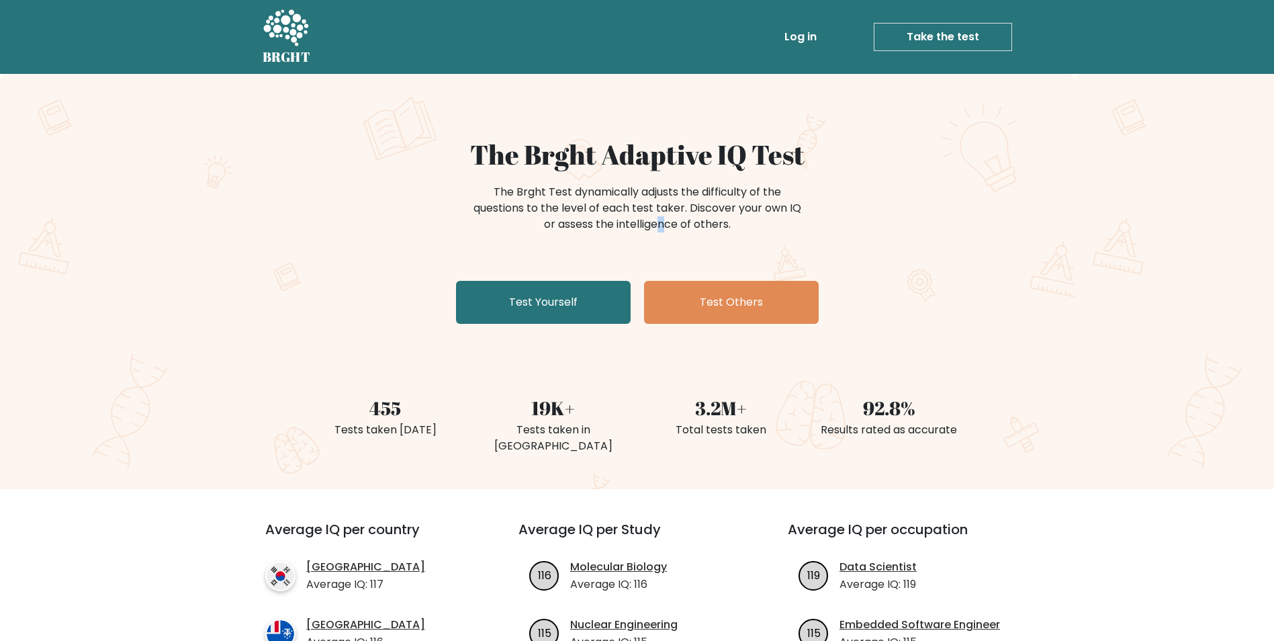
click at [609, 231] on div "The Brght Test dynamically adjusts the difficulty of the questions to the level…" at bounding box center [638, 208] width 336 height 48
drag, startPoint x: 609, startPoint y: 231, endPoint x: 579, endPoint y: 296, distance: 71.2
click at [579, 296] on link "Test Yourself" at bounding box center [543, 302] width 175 height 43
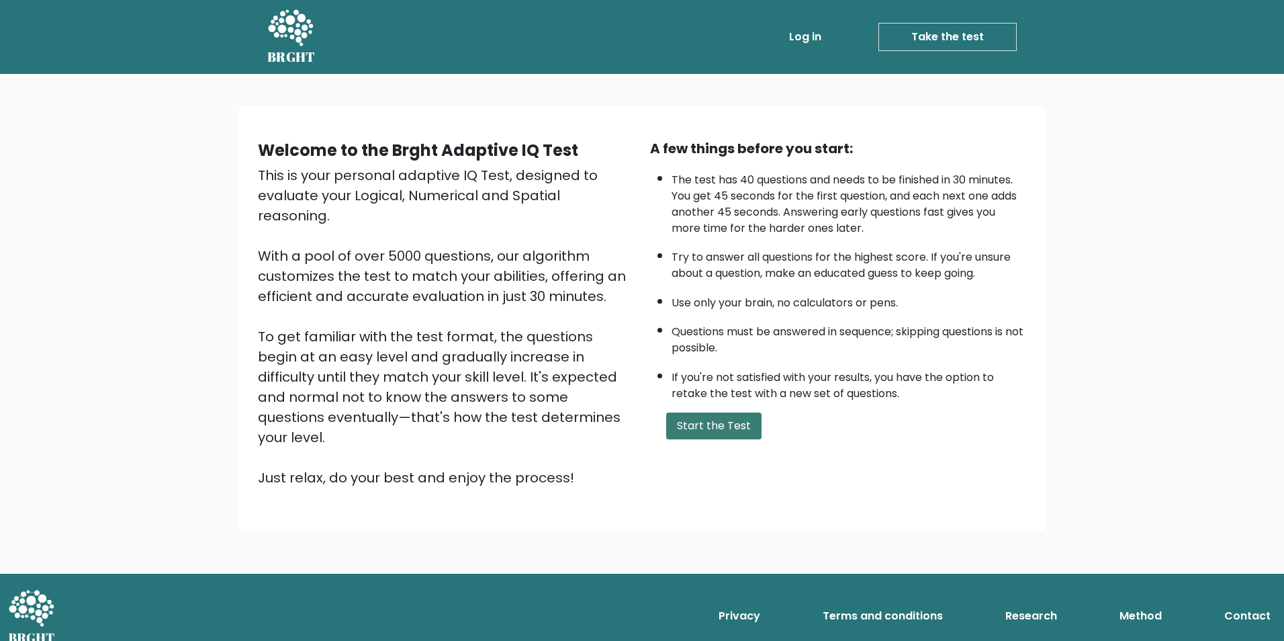
click at [705, 437] on button "Start the Test" at bounding box center [713, 425] width 95 height 27
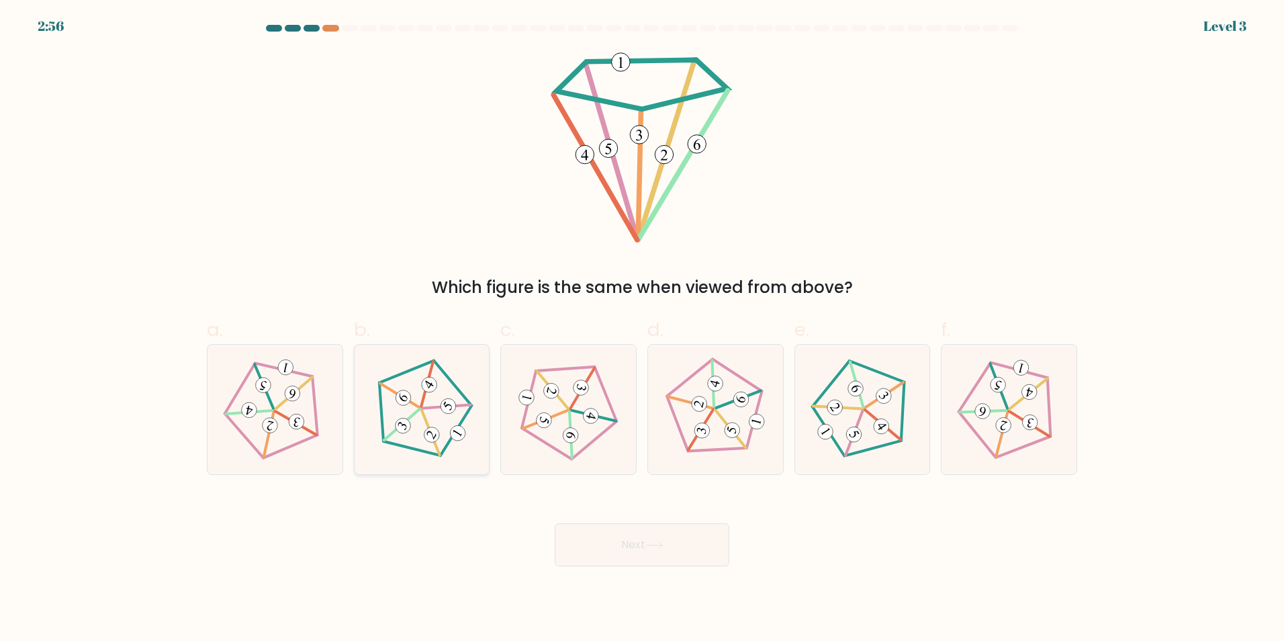
click at [433, 424] on icon at bounding box center [421, 408] width 103 height 103
click at [642, 329] on input "b." at bounding box center [642, 324] width 1 height 9
radio input "true"
click at [879, 416] on icon at bounding box center [862, 408] width 103 height 103
click at [643, 329] on input "e." at bounding box center [642, 324] width 1 height 9
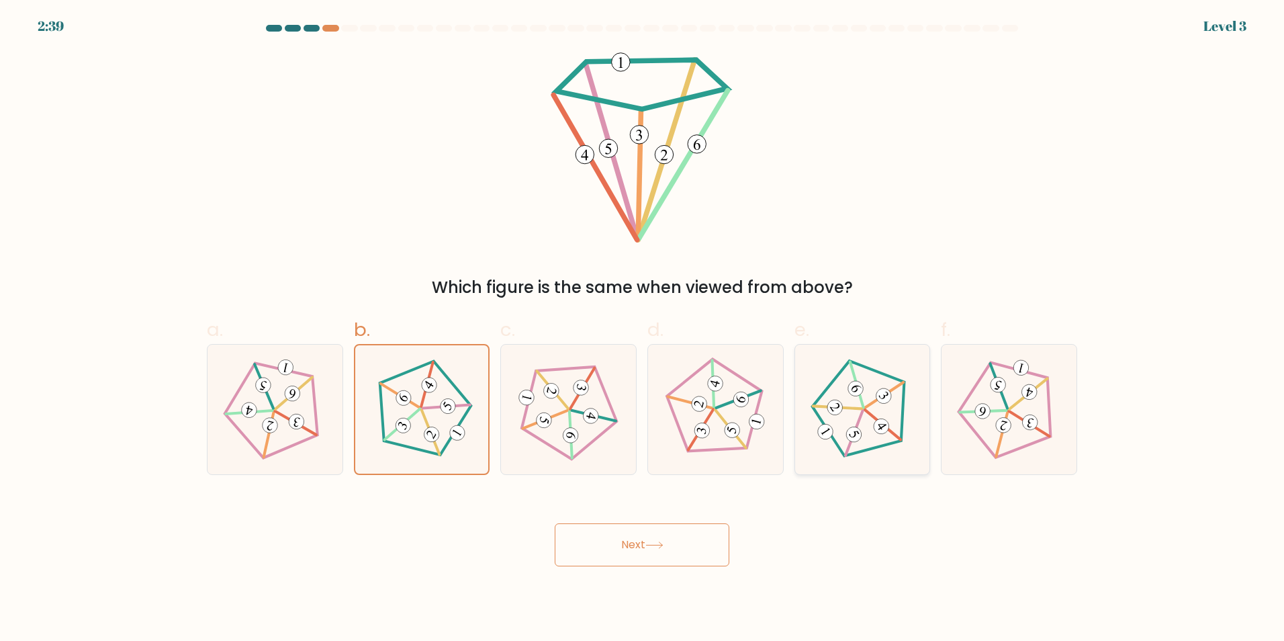
radio input "true"
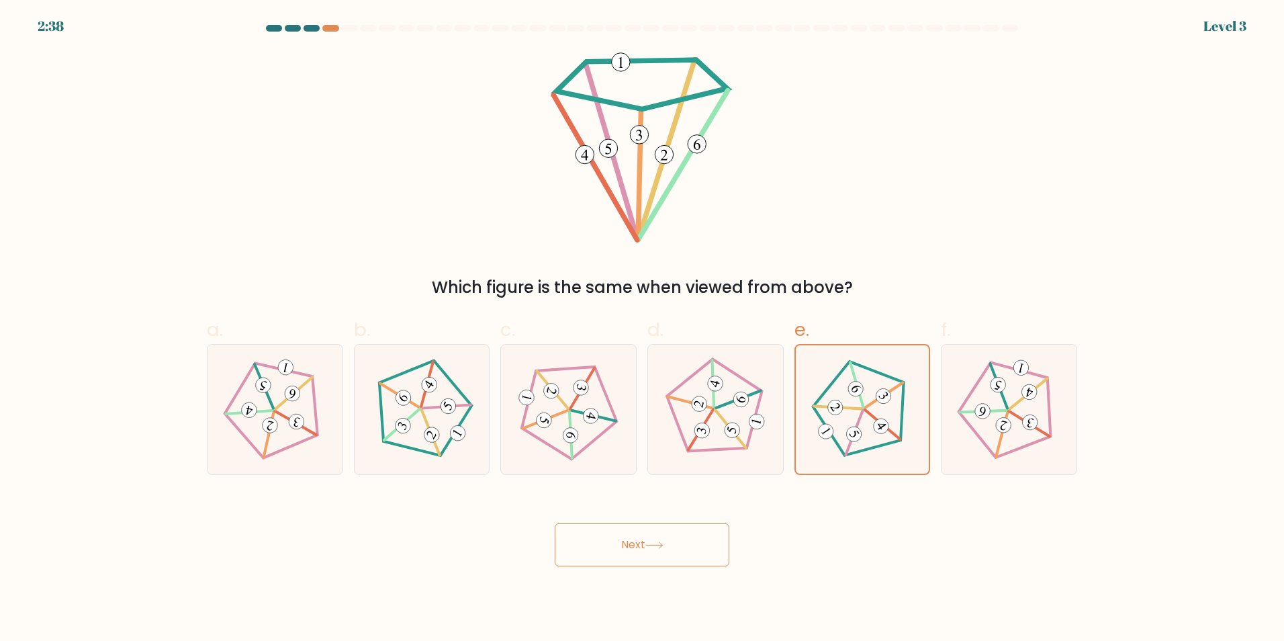
click at [680, 544] on button "Next" at bounding box center [642, 544] width 175 height 43
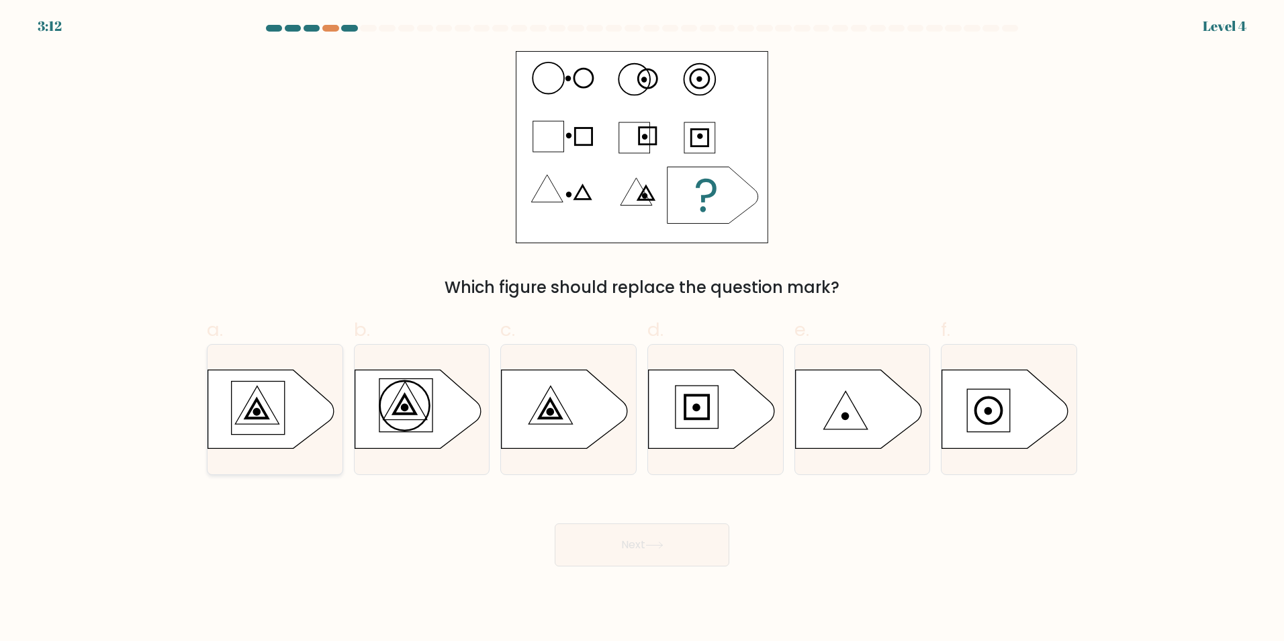
click at [247, 425] on icon at bounding box center [271, 408] width 126 height 79
click at [642, 329] on input "a." at bounding box center [642, 324] width 1 height 9
radio input "true"
click at [571, 433] on icon at bounding box center [565, 408] width 126 height 79
click at [642, 329] on input "c." at bounding box center [642, 324] width 1 height 9
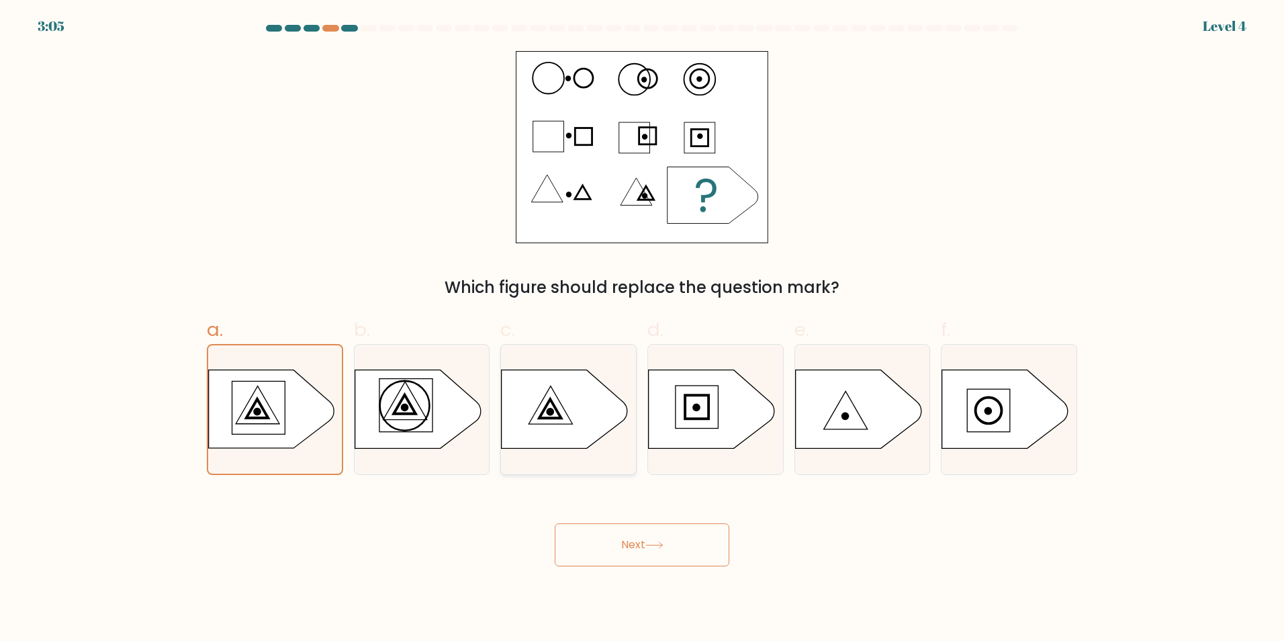
radio input "true"
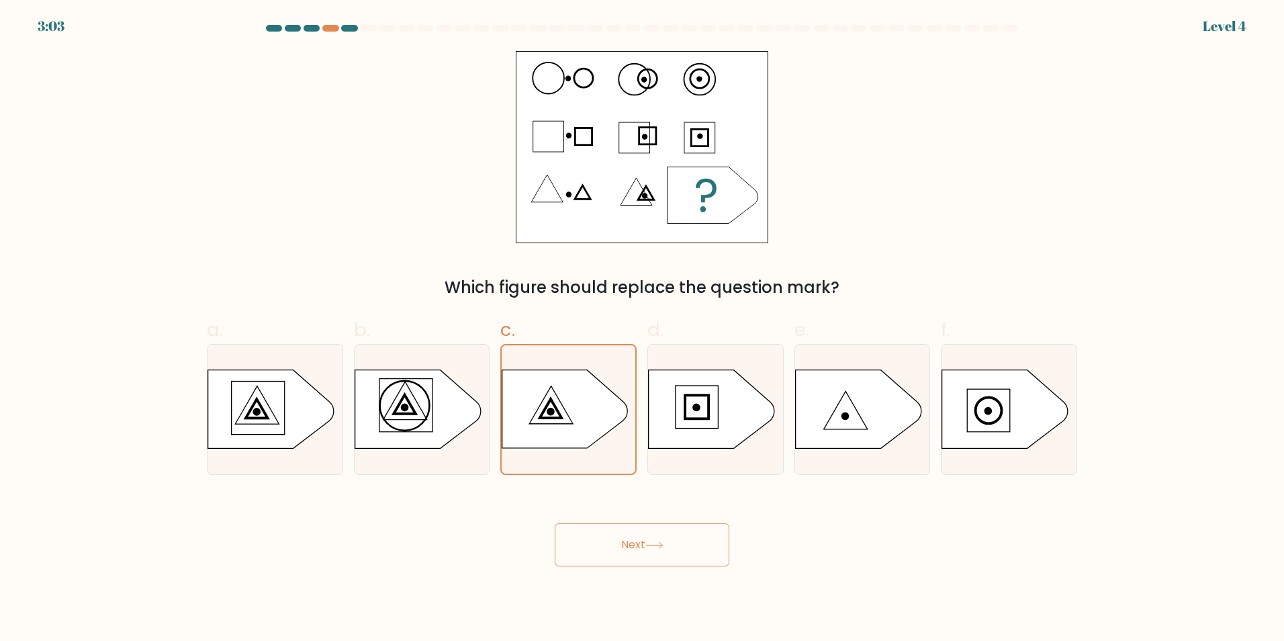
click at [641, 539] on button "Next" at bounding box center [642, 544] width 175 height 43
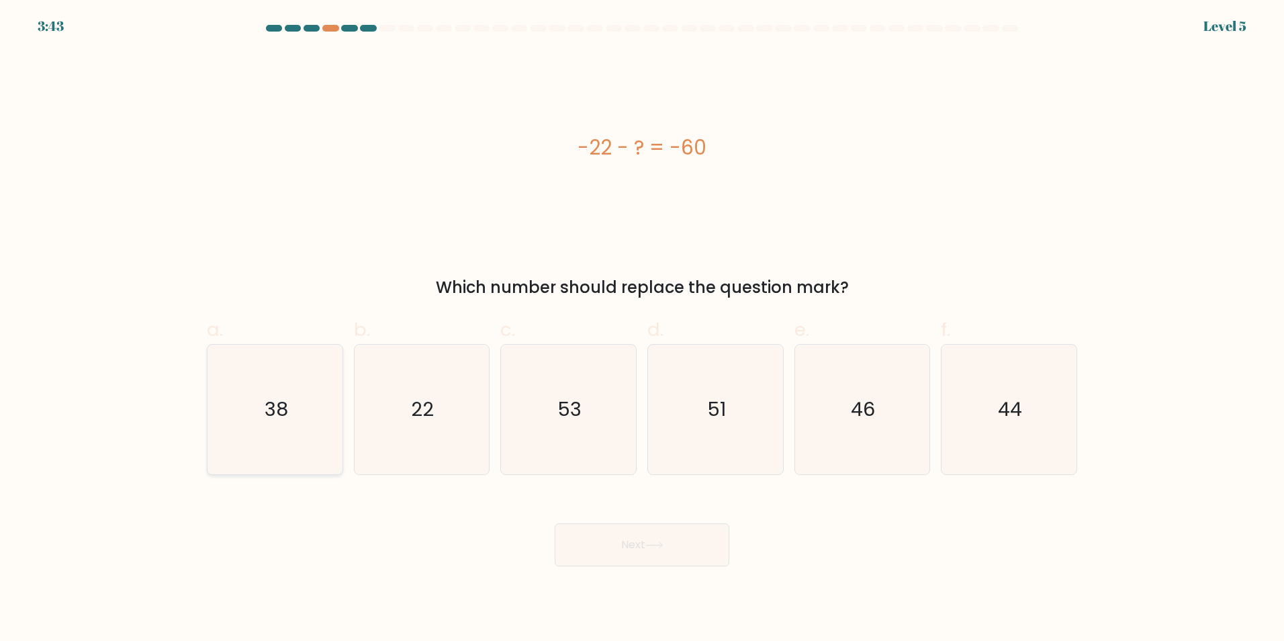
click at [264, 416] on icon "38" at bounding box center [275, 410] width 130 height 130
click at [642, 329] on input "a. 38" at bounding box center [642, 324] width 1 height 9
radio input "true"
click at [634, 545] on button "Next" at bounding box center [642, 544] width 175 height 43
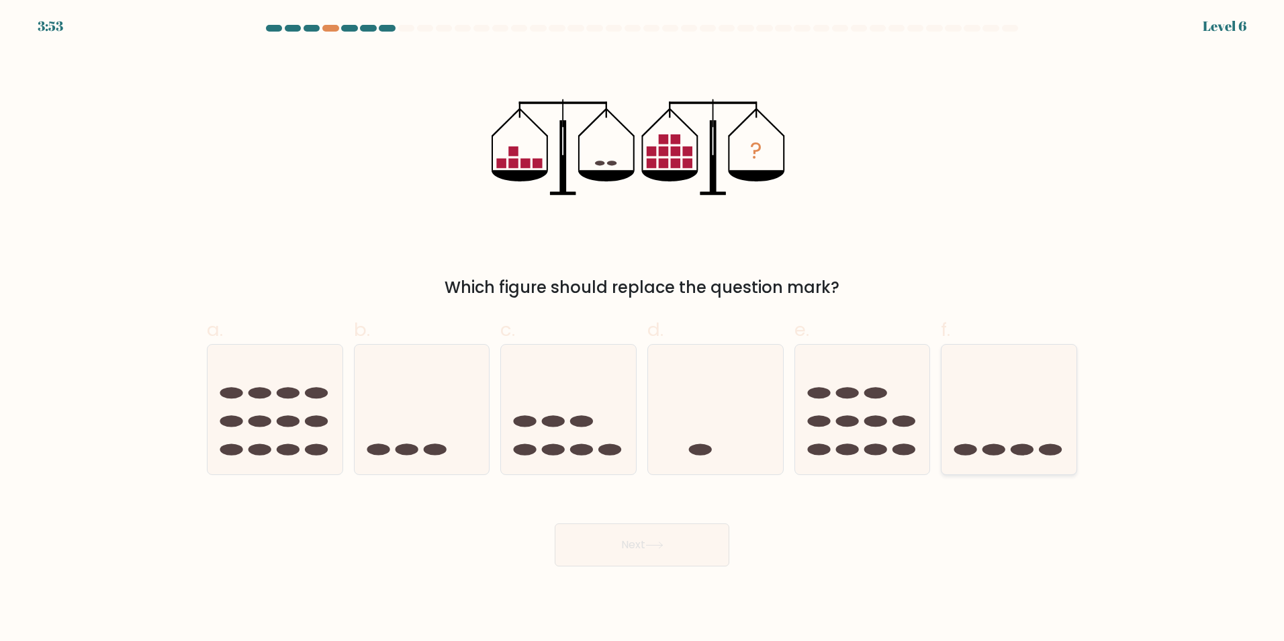
click at [975, 393] on icon at bounding box center [1009, 409] width 135 height 112
click at [643, 329] on input "f." at bounding box center [642, 324] width 1 height 9
radio input "true"
click at [656, 556] on button "Next" at bounding box center [642, 544] width 175 height 43
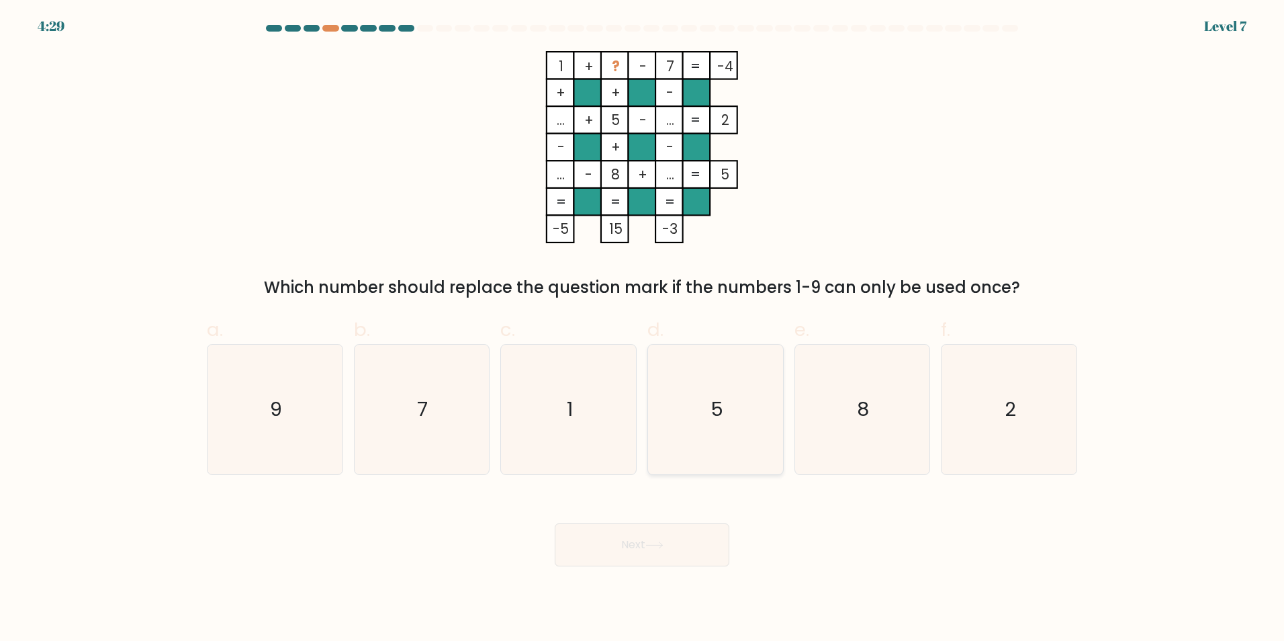
click at [696, 363] on icon "5" at bounding box center [716, 410] width 130 height 130
click at [643, 329] on input "d. 5" at bounding box center [642, 324] width 1 height 9
radio input "true"
click at [674, 538] on button "Next" at bounding box center [642, 544] width 175 height 43
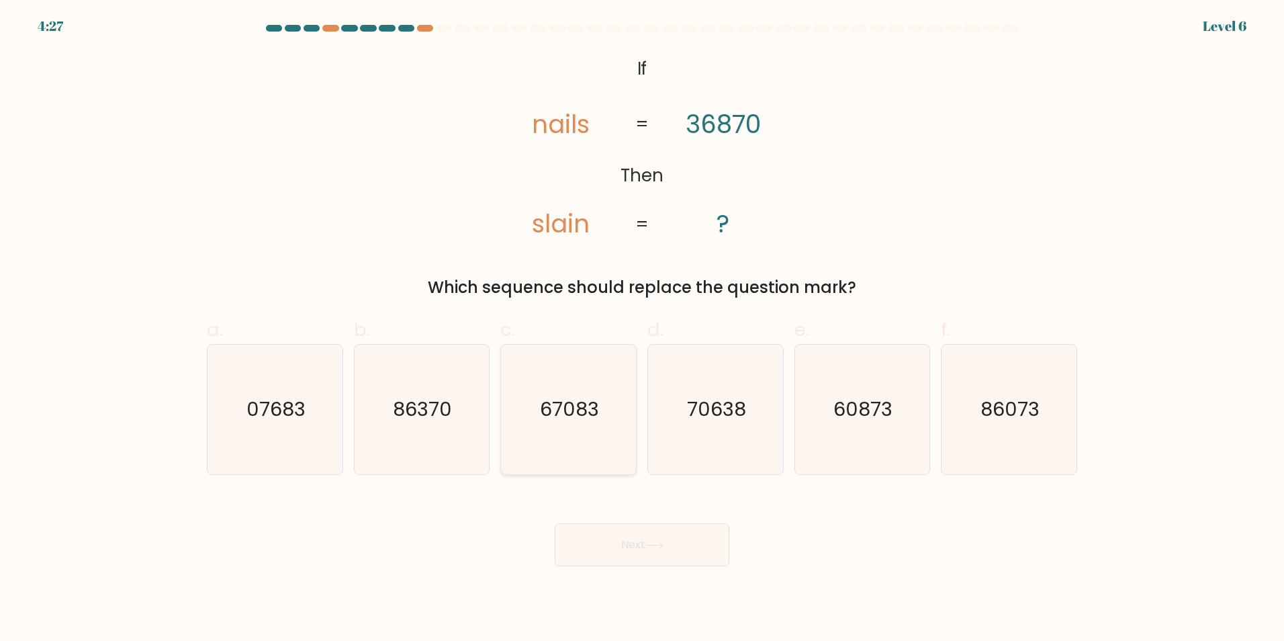
click at [622, 441] on icon "67083" at bounding box center [569, 410] width 130 height 130
click at [642, 329] on input "c. 67083" at bounding box center [642, 324] width 1 height 9
radio input "true"
click at [651, 555] on button "Next" at bounding box center [642, 544] width 175 height 43
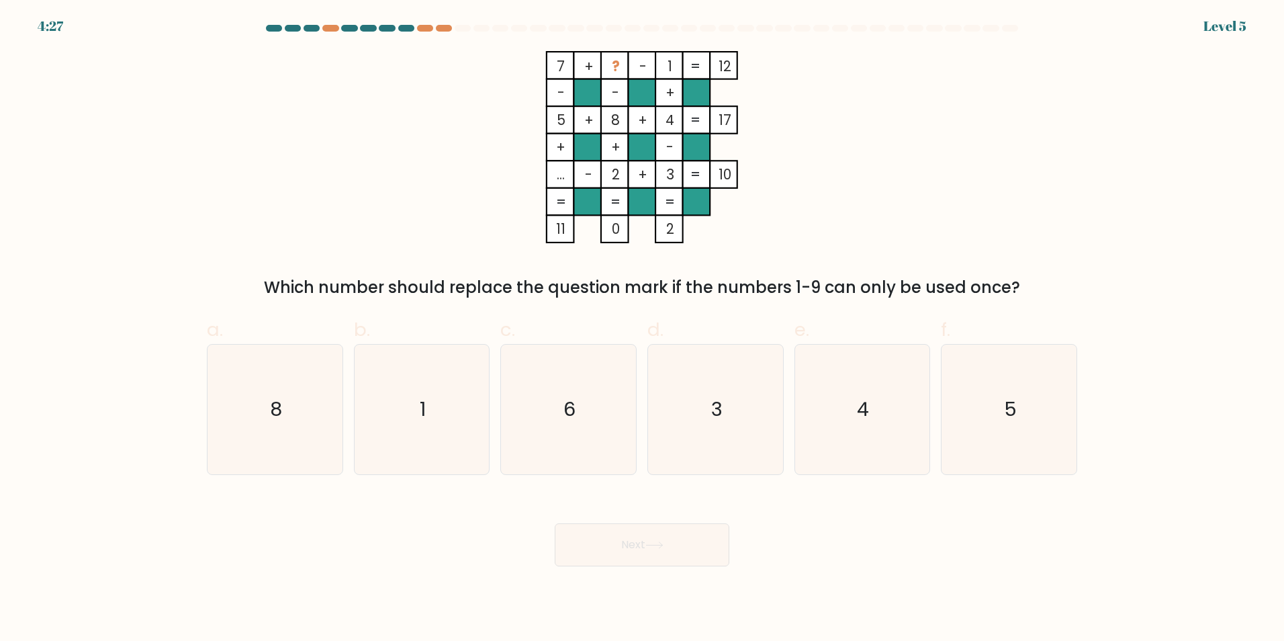
click at [577, 435] on icon "6" at bounding box center [569, 410] width 130 height 130
click at [642, 329] on input "c. 6" at bounding box center [642, 324] width 1 height 9
radio input "true"
click at [638, 555] on button "Next" at bounding box center [642, 544] width 175 height 43
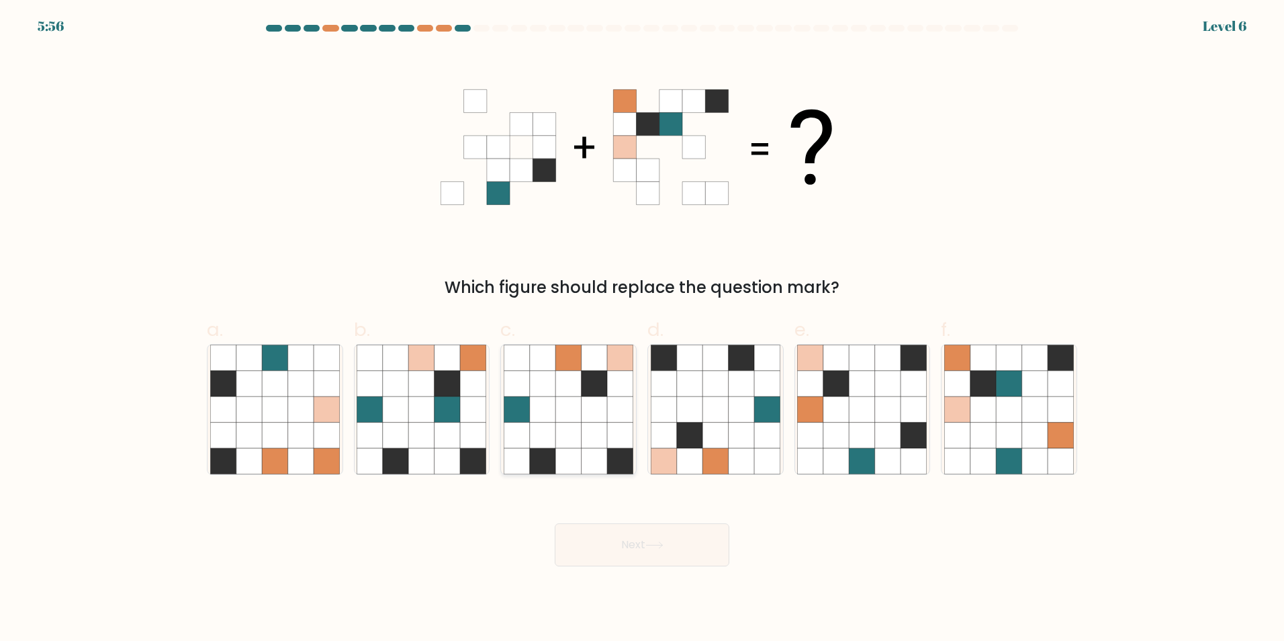
click at [571, 428] on icon at bounding box center [568, 435] width 26 height 26
click at [642, 329] on input "c." at bounding box center [642, 324] width 1 height 9
radio input "true"
click at [646, 549] on button "Next" at bounding box center [642, 544] width 175 height 43
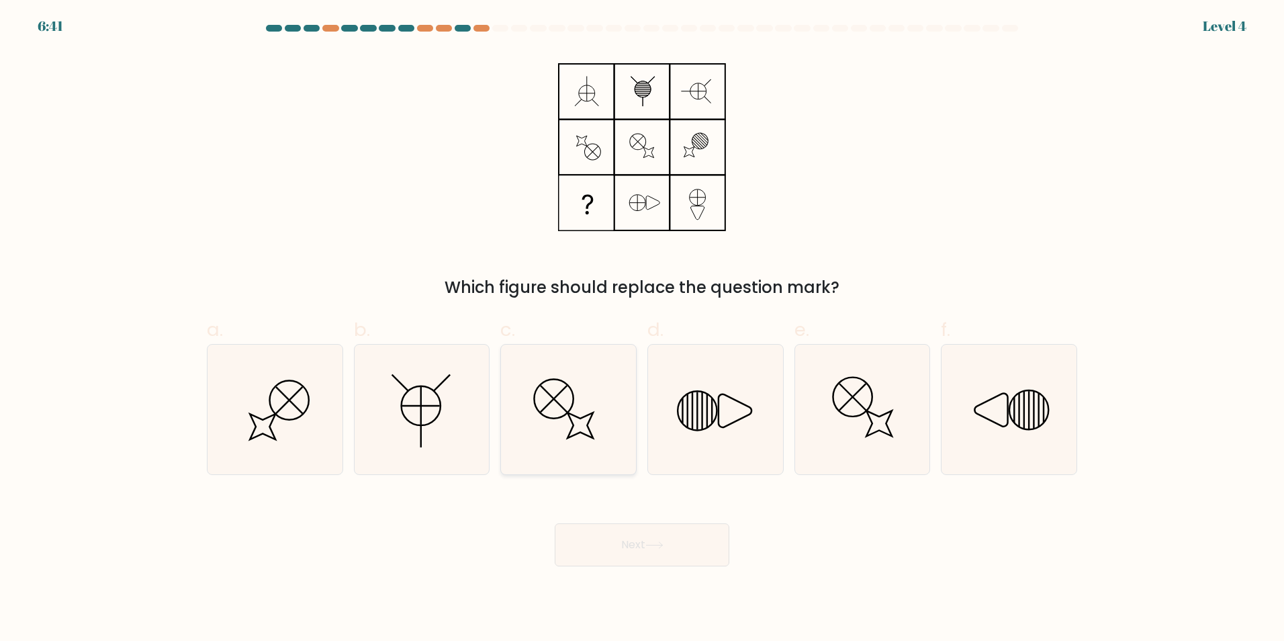
click at [574, 420] on icon at bounding box center [569, 410] width 130 height 130
click at [642, 329] on input "c." at bounding box center [642, 324] width 1 height 9
radio input "true"
drag, startPoint x: 630, startPoint y: 551, endPoint x: 612, endPoint y: 486, distance: 67.6
click at [629, 546] on button "Next" at bounding box center [642, 544] width 175 height 43
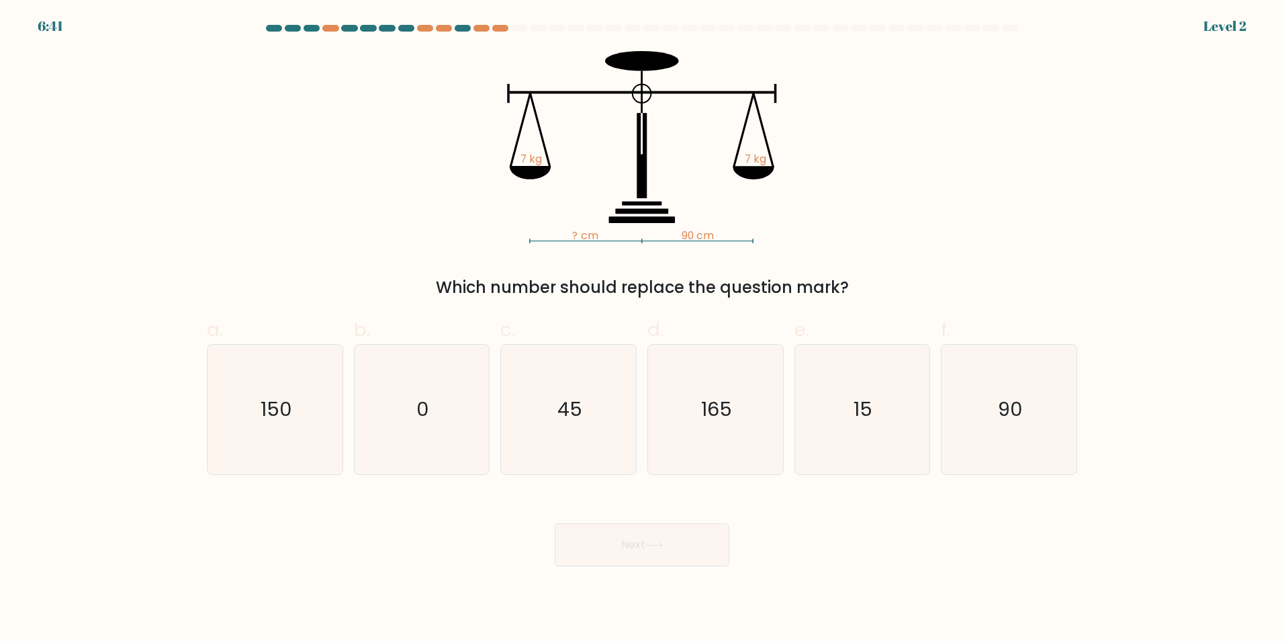
click at [590, 430] on icon "45" at bounding box center [569, 410] width 130 height 130
click at [642, 329] on input "c. 45" at bounding box center [642, 324] width 1 height 9
radio input "true"
drag, startPoint x: 649, startPoint y: 550, endPoint x: 644, endPoint y: 527, distance: 24.0
click at [649, 549] on button "Next" at bounding box center [642, 544] width 175 height 43
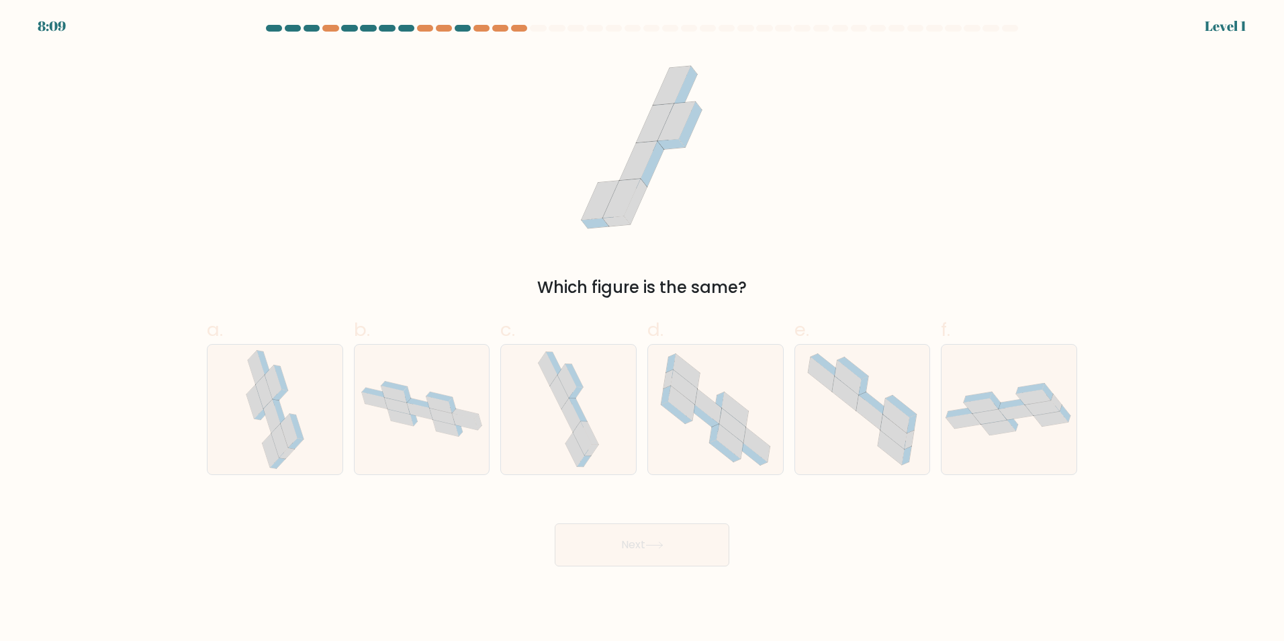
click at [593, 427] on icon at bounding box center [569, 410] width 68 height 130
click at [642, 329] on input "c." at bounding box center [642, 324] width 1 height 9
radio input "true"
click at [633, 532] on button "Next" at bounding box center [642, 544] width 175 height 43
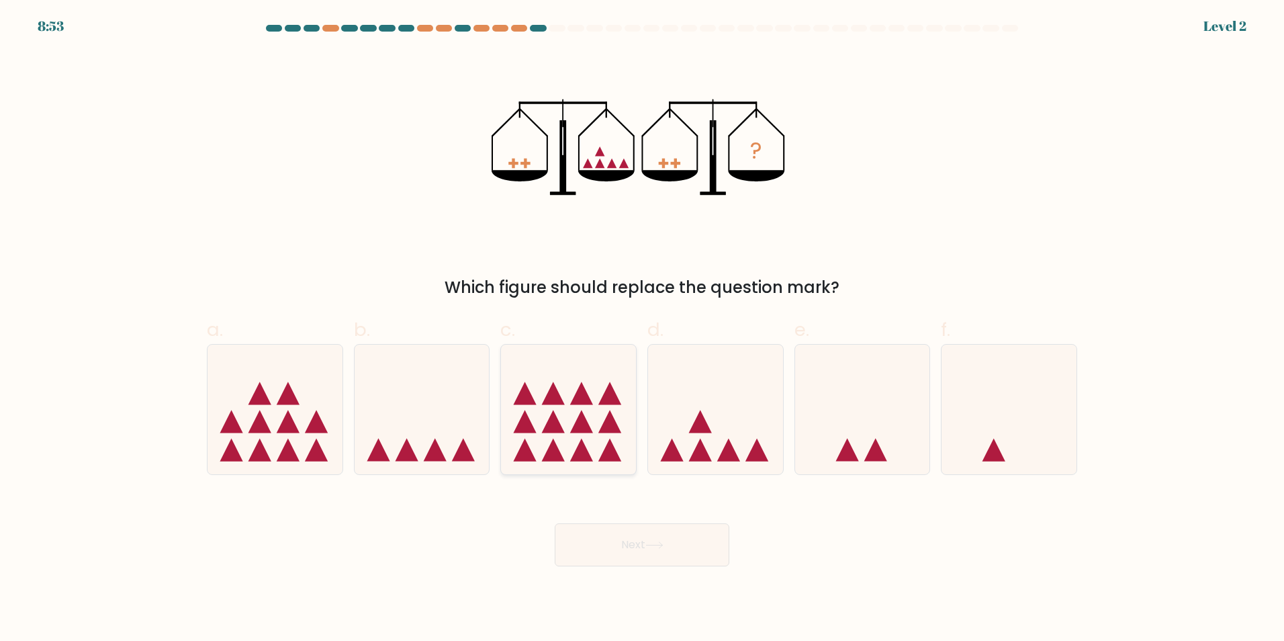
click at [603, 432] on icon at bounding box center [610, 421] width 23 height 23
click at [642, 329] on input "c." at bounding box center [642, 324] width 1 height 9
radio input "true"
click at [636, 542] on button "Next" at bounding box center [642, 544] width 175 height 43
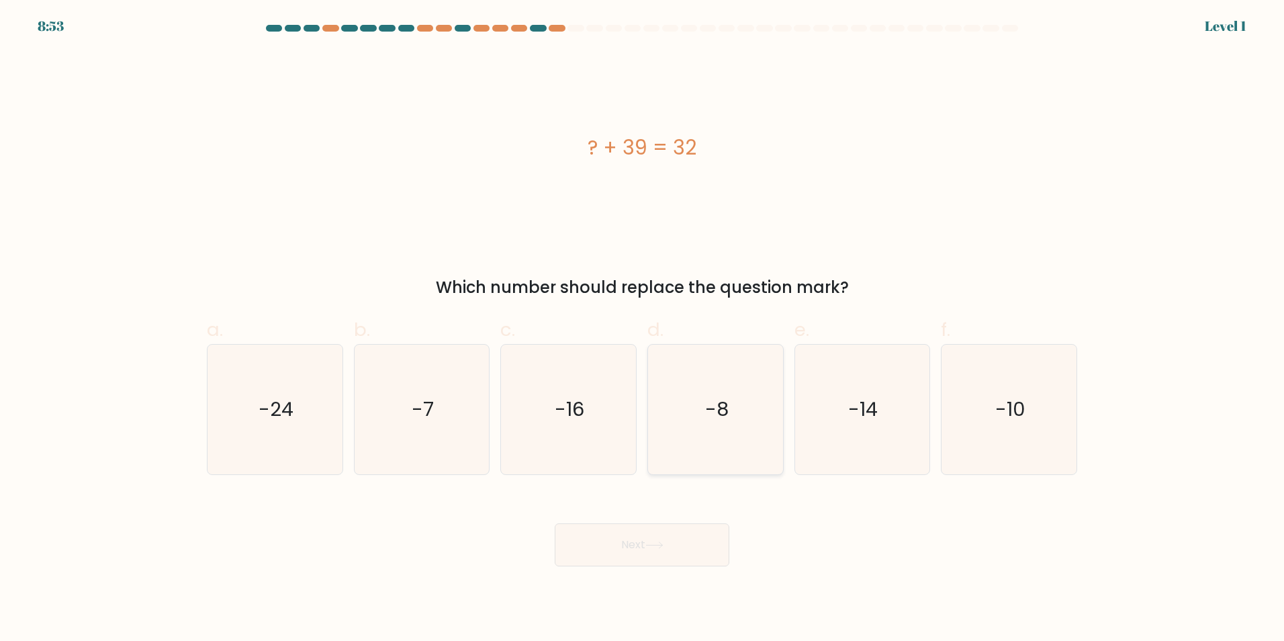
click at [688, 448] on icon "-8" at bounding box center [716, 410] width 130 height 130
click at [643, 329] on input "d. -8" at bounding box center [642, 324] width 1 height 9
radio input "true"
click at [673, 539] on button "Next" at bounding box center [642, 544] width 175 height 43
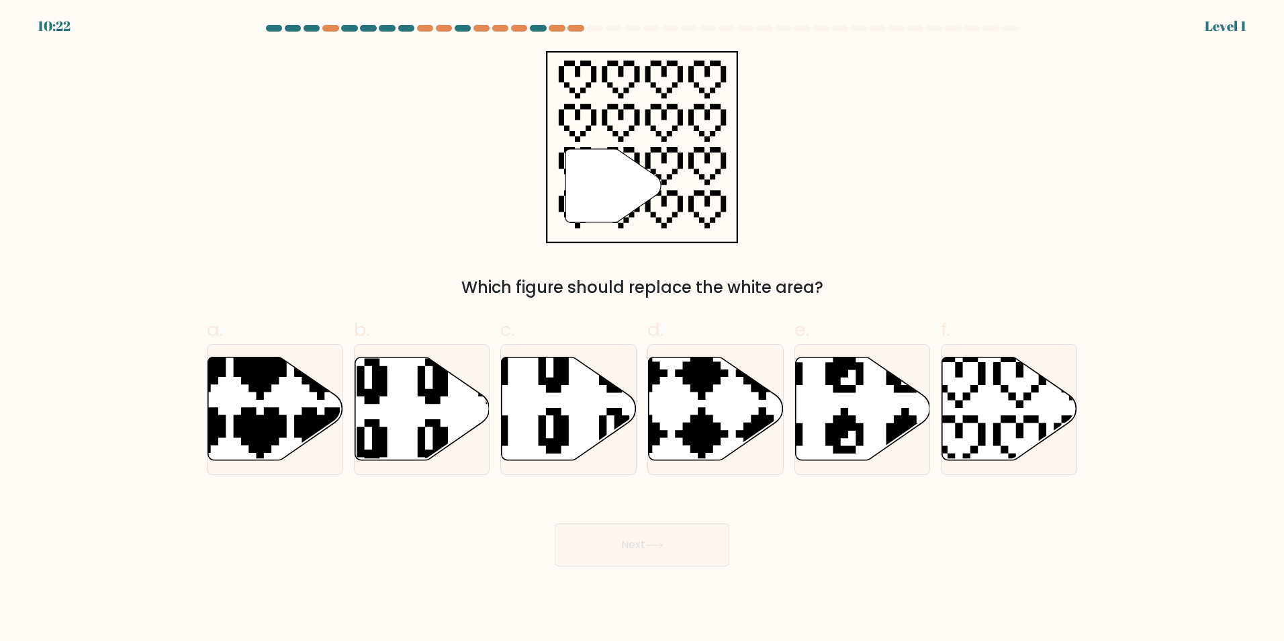
click at [704, 437] on icon at bounding box center [671, 464] width 237 height 237
click at [643, 329] on input "d." at bounding box center [642, 324] width 1 height 9
radio input "true"
click at [663, 551] on button "Next" at bounding box center [642, 544] width 175 height 43
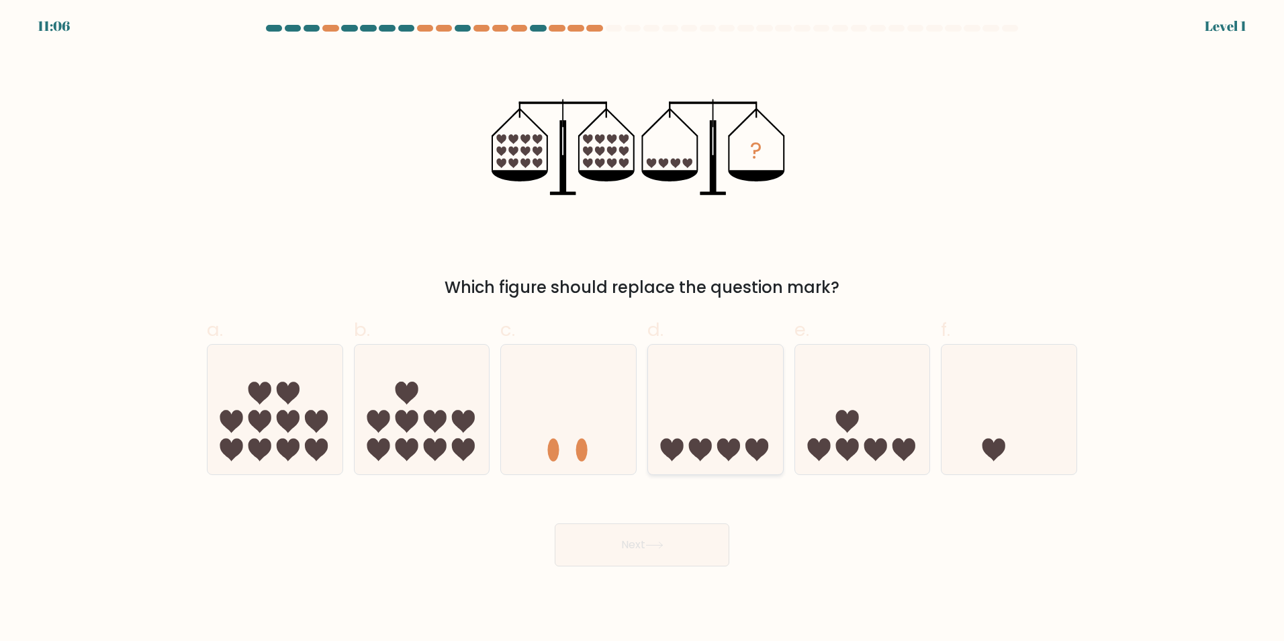
click at [699, 445] on icon at bounding box center [700, 450] width 23 height 23
click at [643, 329] on input "d." at bounding box center [642, 324] width 1 height 9
radio input "true"
click at [661, 540] on button "Next" at bounding box center [642, 544] width 175 height 43
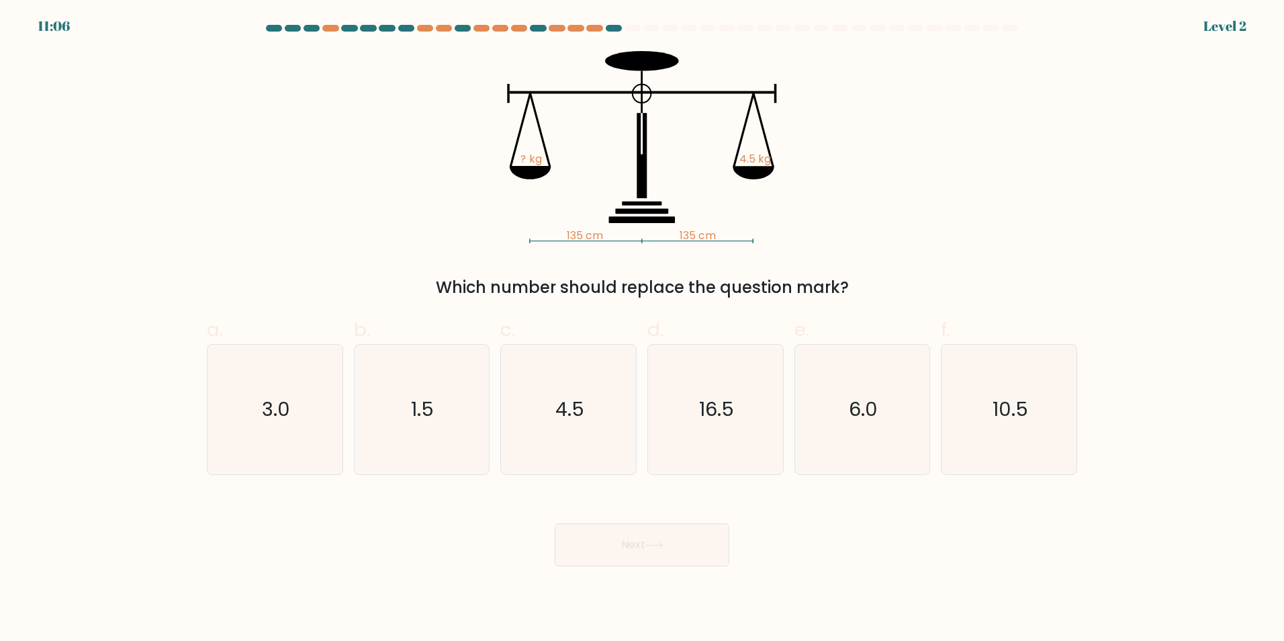
click at [591, 431] on icon "4.5" at bounding box center [569, 410] width 130 height 130
click at [642, 329] on input "c. 4.5" at bounding box center [642, 324] width 1 height 9
radio input "true"
click at [611, 530] on button "Next" at bounding box center [642, 544] width 175 height 43
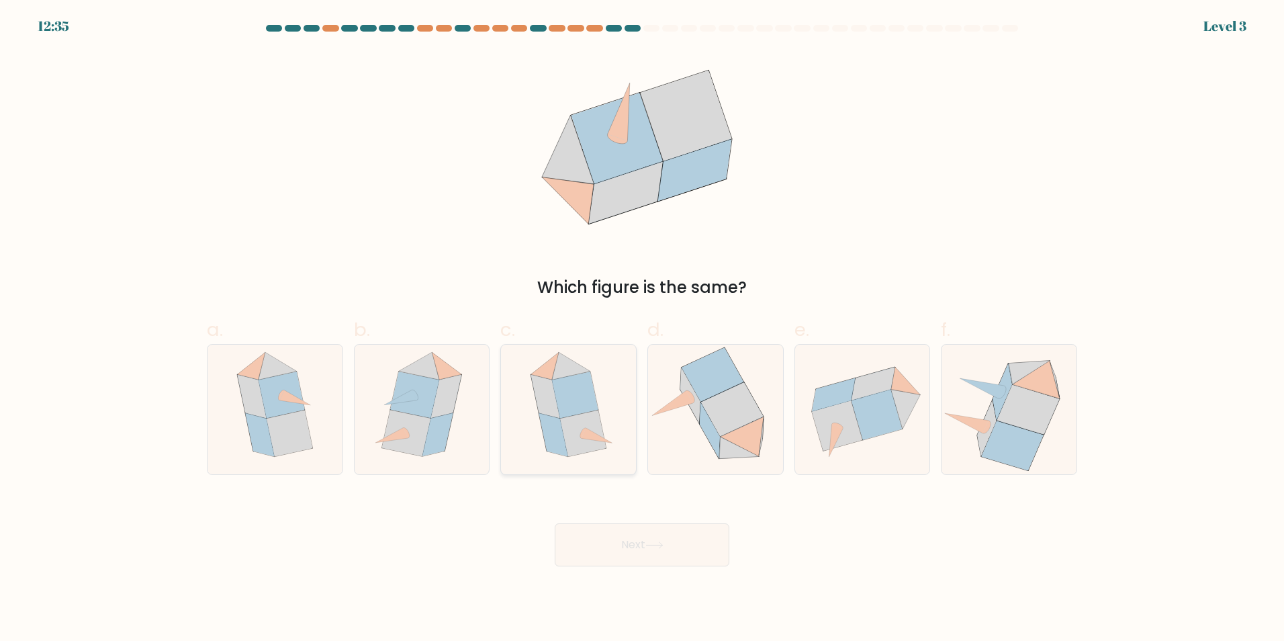
click at [584, 431] on icon at bounding box center [583, 432] width 6 height 11
click at [642, 329] on input "c." at bounding box center [642, 324] width 1 height 9
radio input "true"
click at [613, 541] on button "Next" at bounding box center [642, 544] width 175 height 43
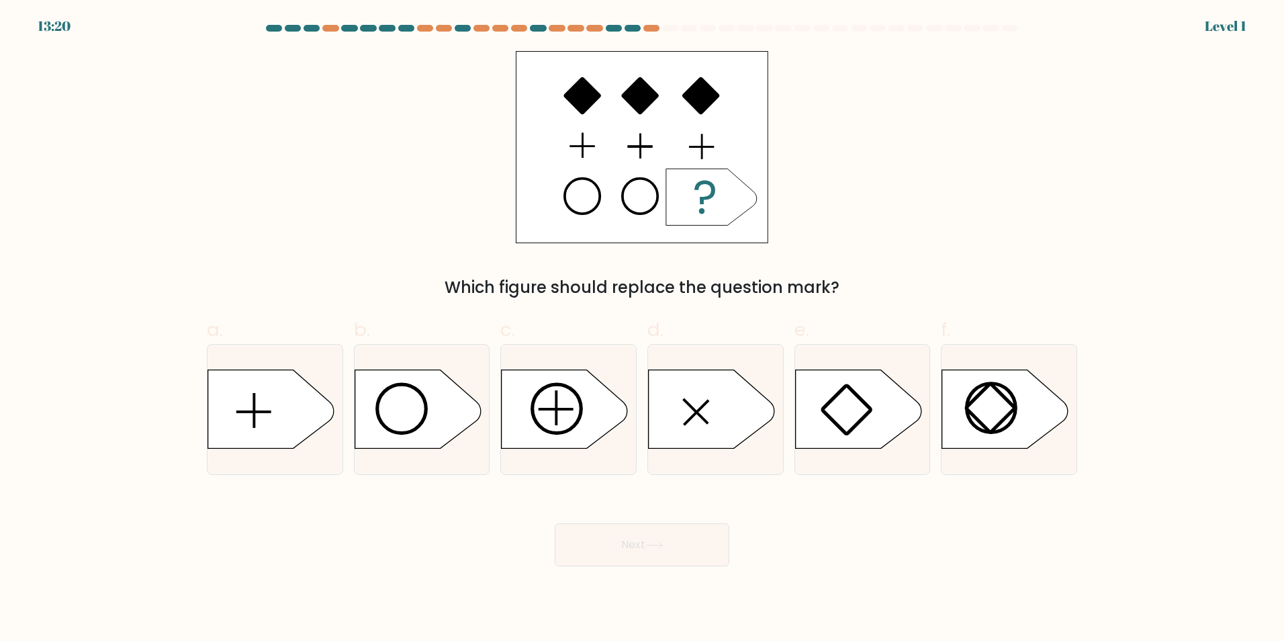
click at [589, 439] on icon at bounding box center [565, 408] width 126 height 79
click at [642, 329] on input "c." at bounding box center [642, 324] width 1 height 9
radio input "true"
click at [617, 544] on button "Next" at bounding box center [642, 544] width 175 height 43
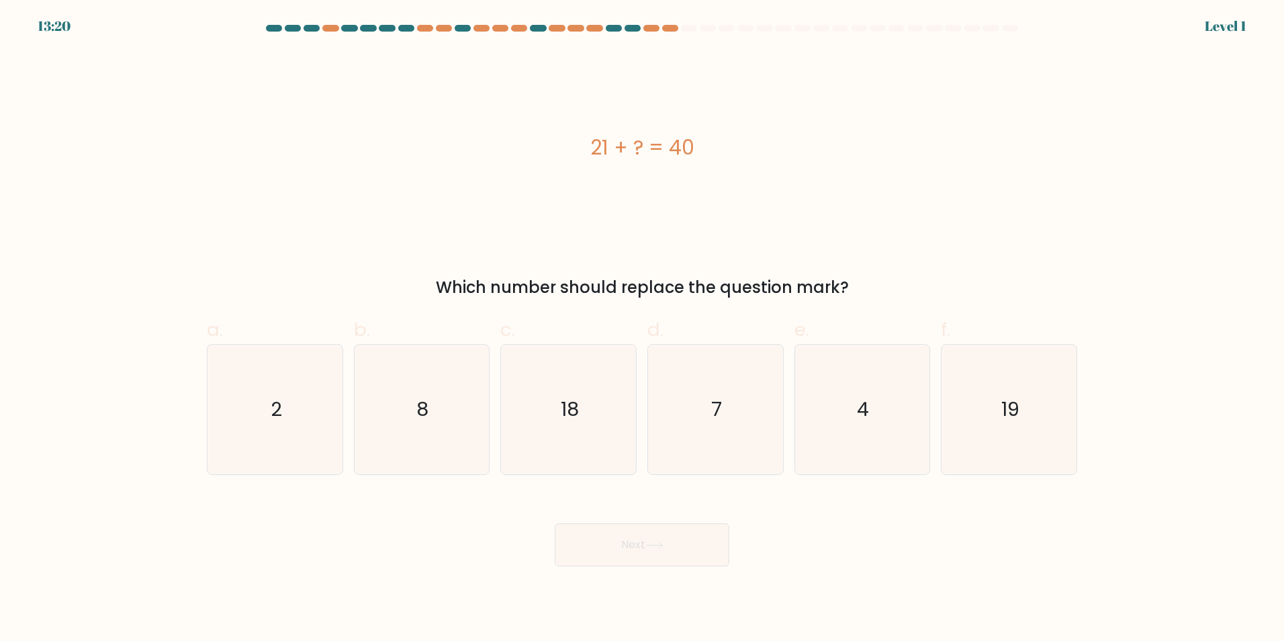
click at [584, 435] on icon "18" at bounding box center [569, 410] width 130 height 130
click at [642, 329] on input "c. 18" at bounding box center [642, 324] width 1 height 9
radio input "true"
drag, startPoint x: 640, startPoint y: 539, endPoint x: 631, endPoint y: 512, distance: 28.3
click at [639, 538] on button "Next" at bounding box center [642, 544] width 175 height 43
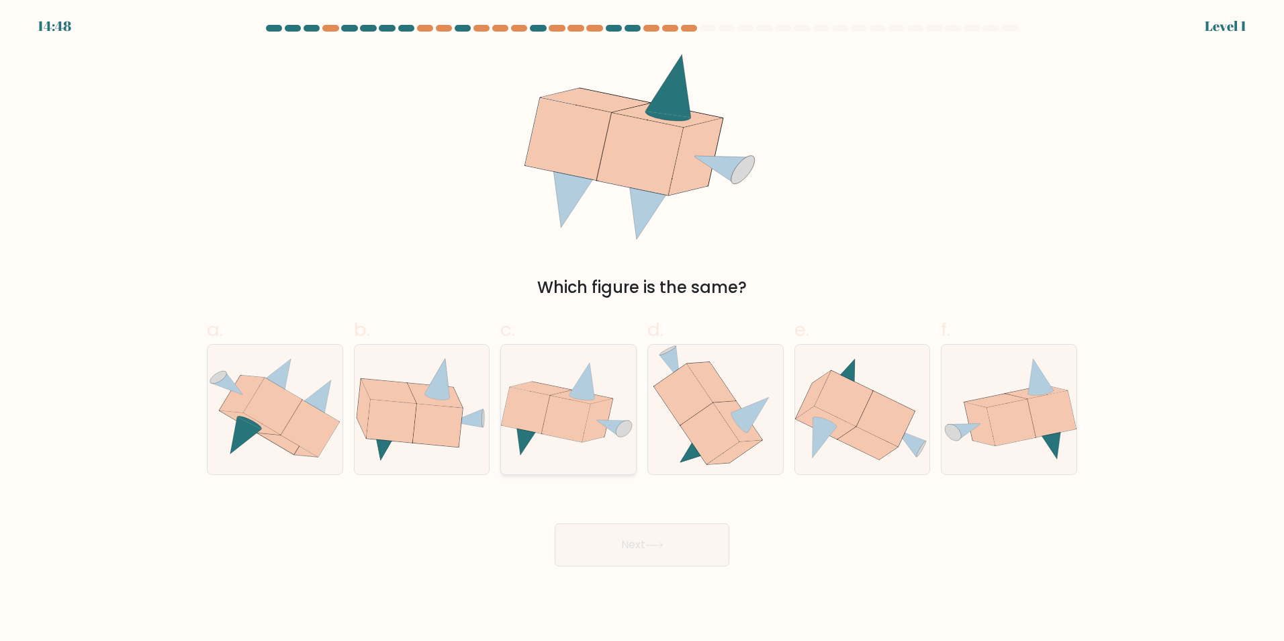
click at [588, 430] on icon at bounding box center [598, 420] width 30 height 44
click at [642, 329] on input "c." at bounding box center [642, 324] width 1 height 9
radio input "true"
drag, startPoint x: 638, startPoint y: 551, endPoint x: 614, endPoint y: 493, distance: 63.2
click at [635, 540] on button "Next" at bounding box center [642, 544] width 175 height 43
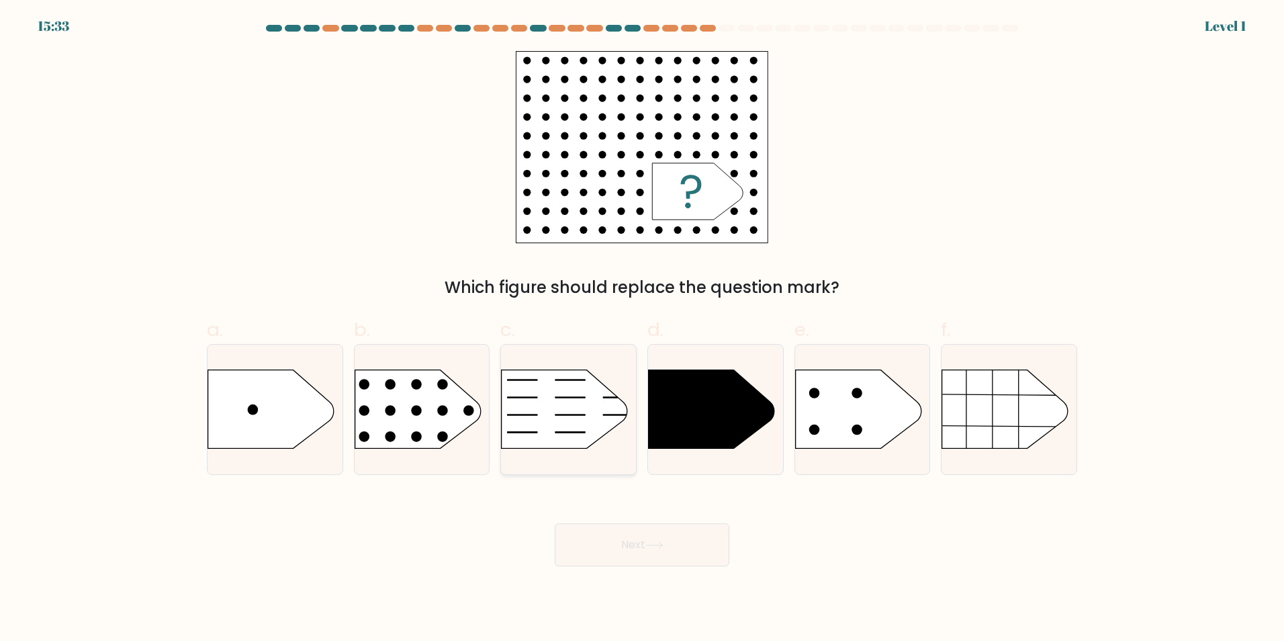
click at [590, 449] on div at bounding box center [568, 409] width 136 height 131
click at [642, 329] on input "c." at bounding box center [642, 324] width 1 height 9
radio input "true"
click at [630, 539] on button "Next" at bounding box center [642, 544] width 175 height 43
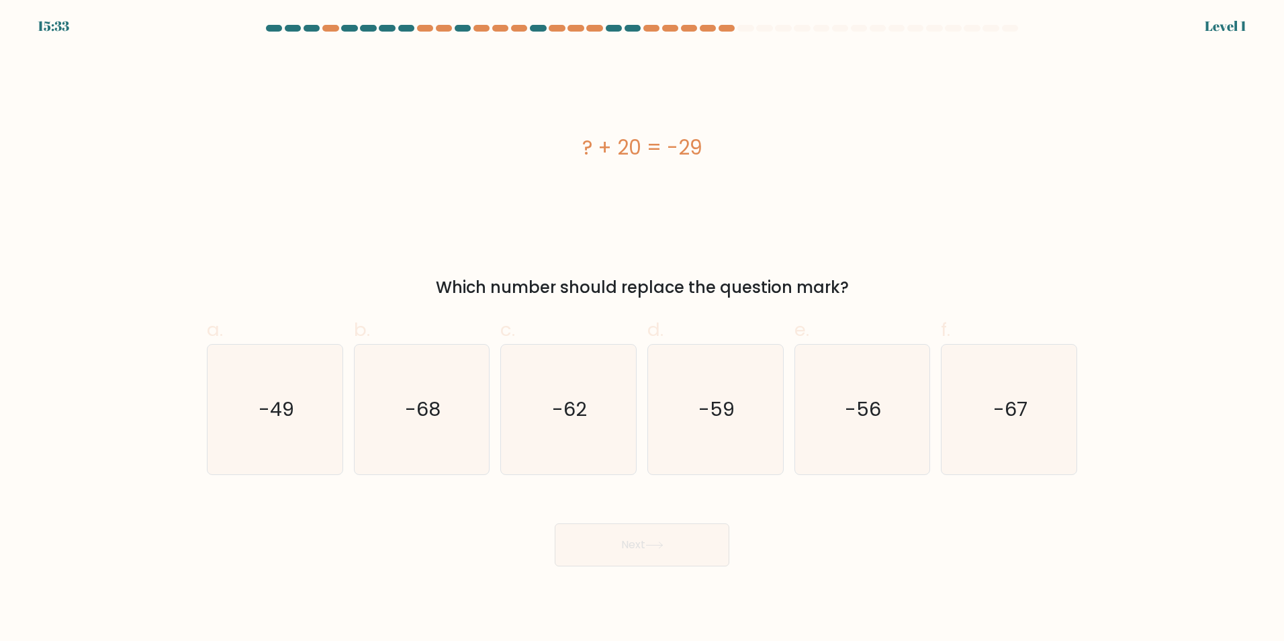
click at [588, 445] on icon "-62" at bounding box center [569, 410] width 130 height 130
click at [642, 329] on input "c. -62" at bounding box center [642, 324] width 1 height 9
radio input "true"
drag, startPoint x: 633, startPoint y: 545, endPoint x: 626, endPoint y: 518, distance: 27.7
click at [631, 542] on button "Next" at bounding box center [642, 544] width 175 height 43
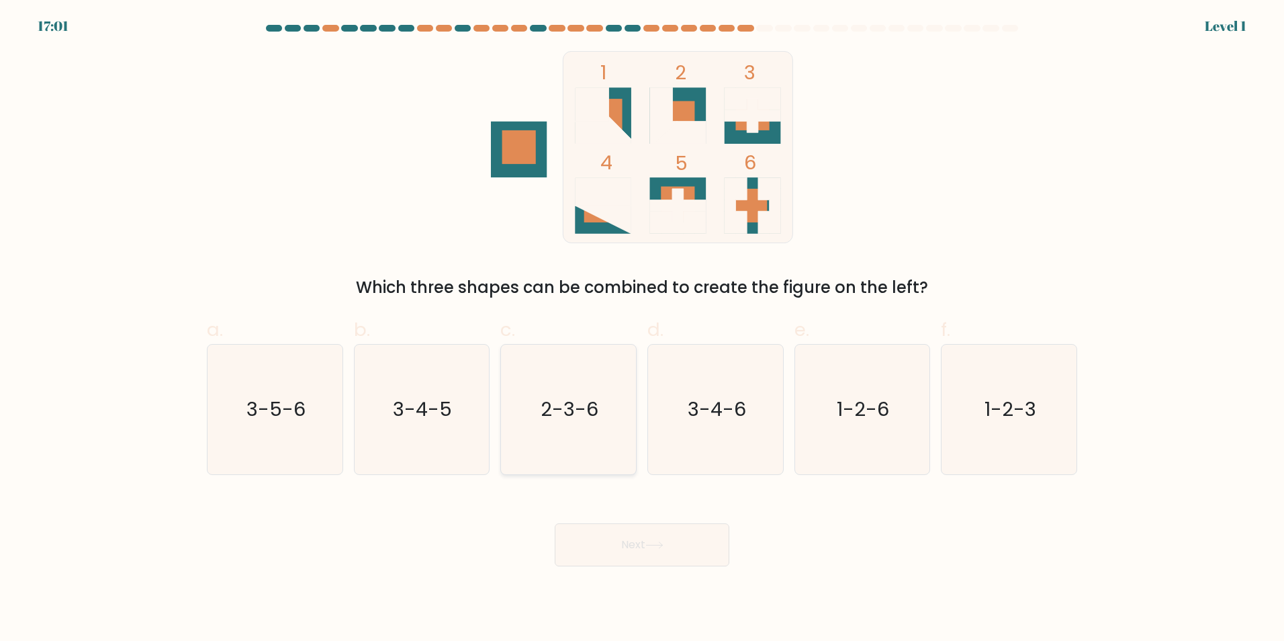
click at [576, 432] on icon "2-3-6" at bounding box center [569, 410] width 130 height 130
click at [642, 329] on input "c. 2-3-6" at bounding box center [642, 324] width 1 height 9
radio input "true"
drag, startPoint x: 629, startPoint y: 545, endPoint x: 619, endPoint y: 518, distance: 28.9
click at [629, 542] on button "Next" at bounding box center [642, 544] width 175 height 43
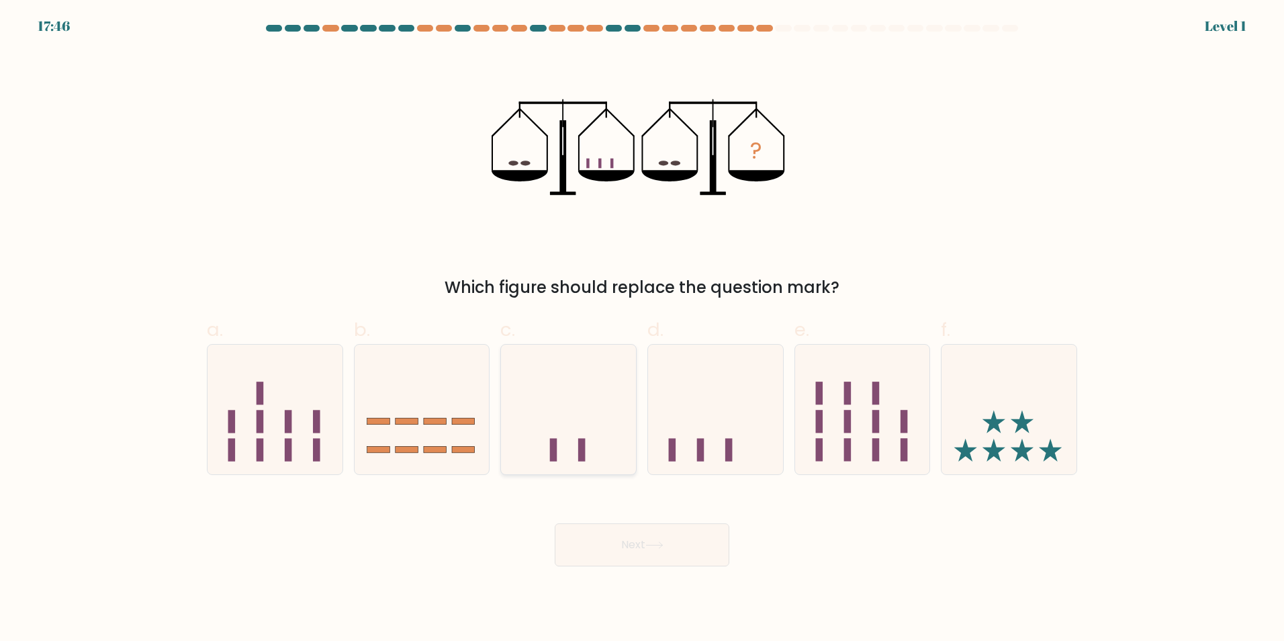
click at [560, 446] on icon at bounding box center [568, 409] width 135 height 112
click at [642, 329] on input "c." at bounding box center [642, 324] width 1 height 9
radio input "true"
drag, startPoint x: 621, startPoint y: 549, endPoint x: 611, endPoint y: 515, distance: 35.7
click at [619, 546] on button "Next" at bounding box center [642, 544] width 175 height 43
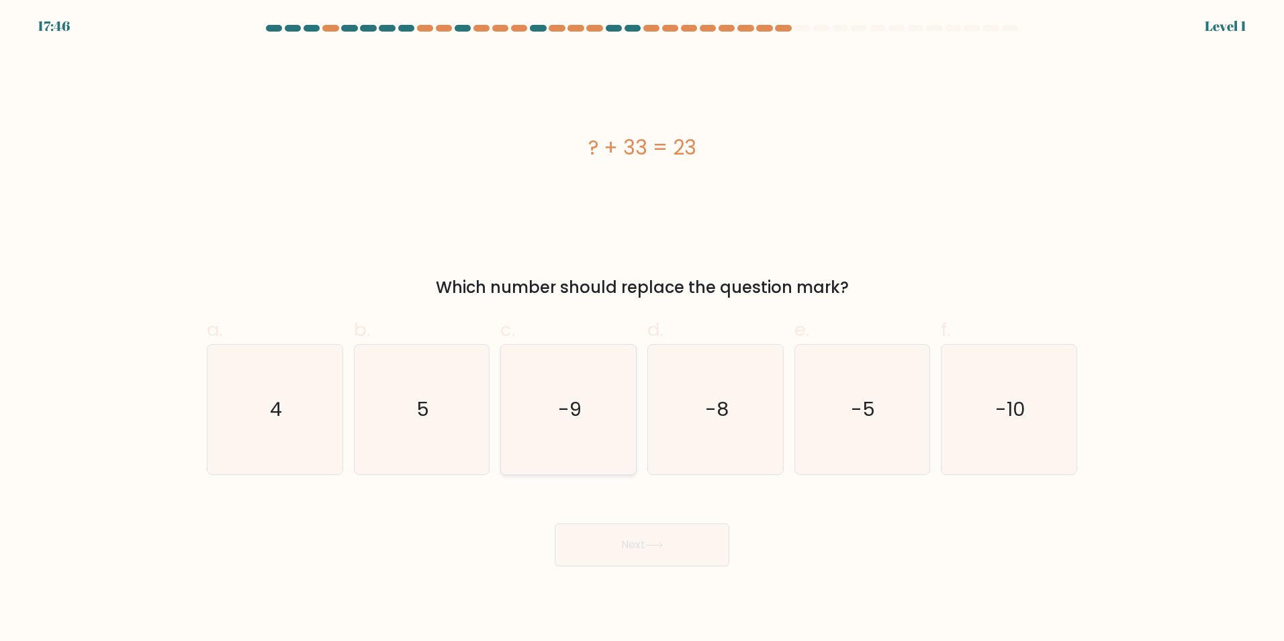
click at [587, 445] on icon "-9" at bounding box center [569, 410] width 130 height 130
click at [642, 329] on input "c. -9" at bounding box center [642, 324] width 1 height 9
radio input "true"
drag, startPoint x: 620, startPoint y: 553, endPoint x: 616, endPoint y: 547, distance: 7.3
click at [617, 550] on button "Next" at bounding box center [642, 544] width 175 height 43
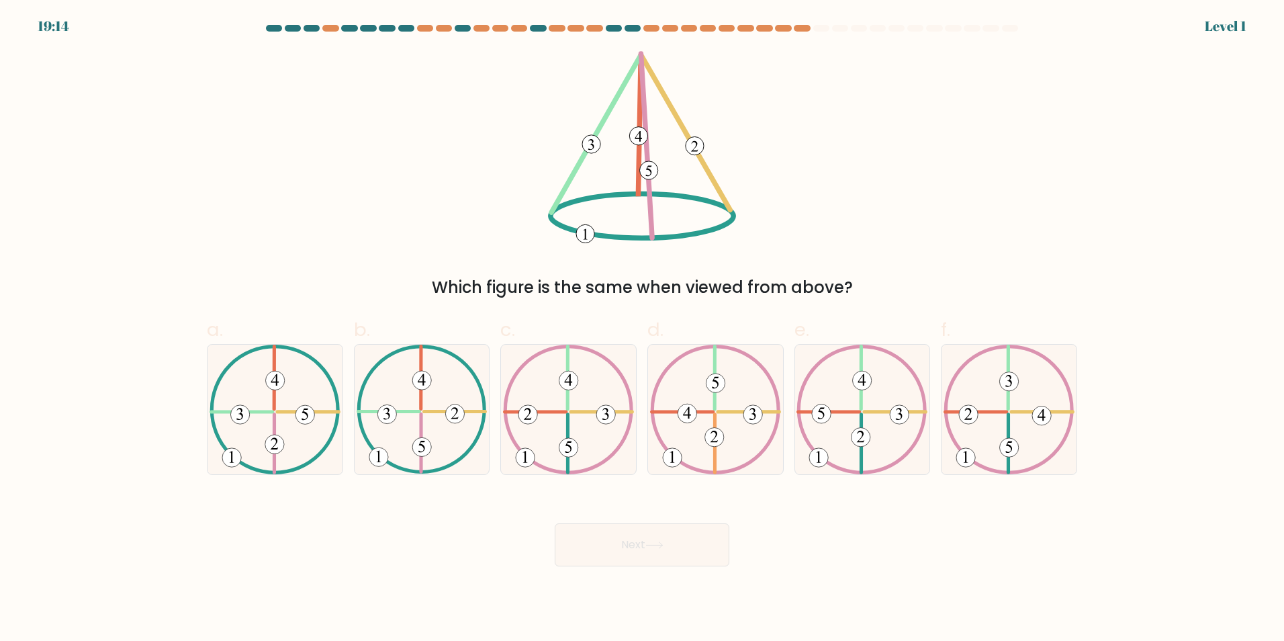
click at [582, 457] on icon at bounding box center [568, 410] width 131 height 130
click at [642, 329] on input "c." at bounding box center [642, 324] width 1 height 9
radio input "true"
drag, startPoint x: 631, startPoint y: 555, endPoint x: 621, endPoint y: 527, distance: 29.6
click at [630, 553] on button "Next" at bounding box center [642, 544] width 175 height 43
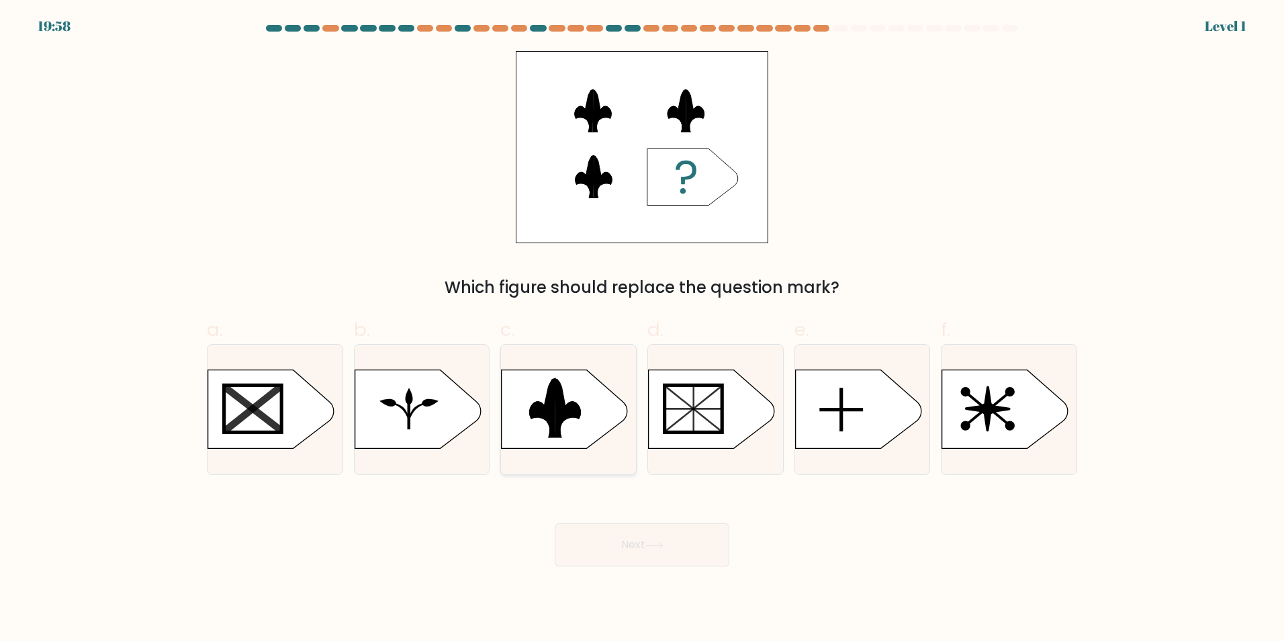
click at [577, 441] on rect at bounding box center [494, 367] width 351 height 267
click at [642, 329] on input "c." at bounding box center [642, 324] width 1 height 9
radio input "true"
drag, startPoint x: 621, startPoint y: 557, endPoint x: 611, endPoint y: 529, distance: 30.0
click at [617, 549] on button "Next" at bounding box center [642, 544] width 175 height 43
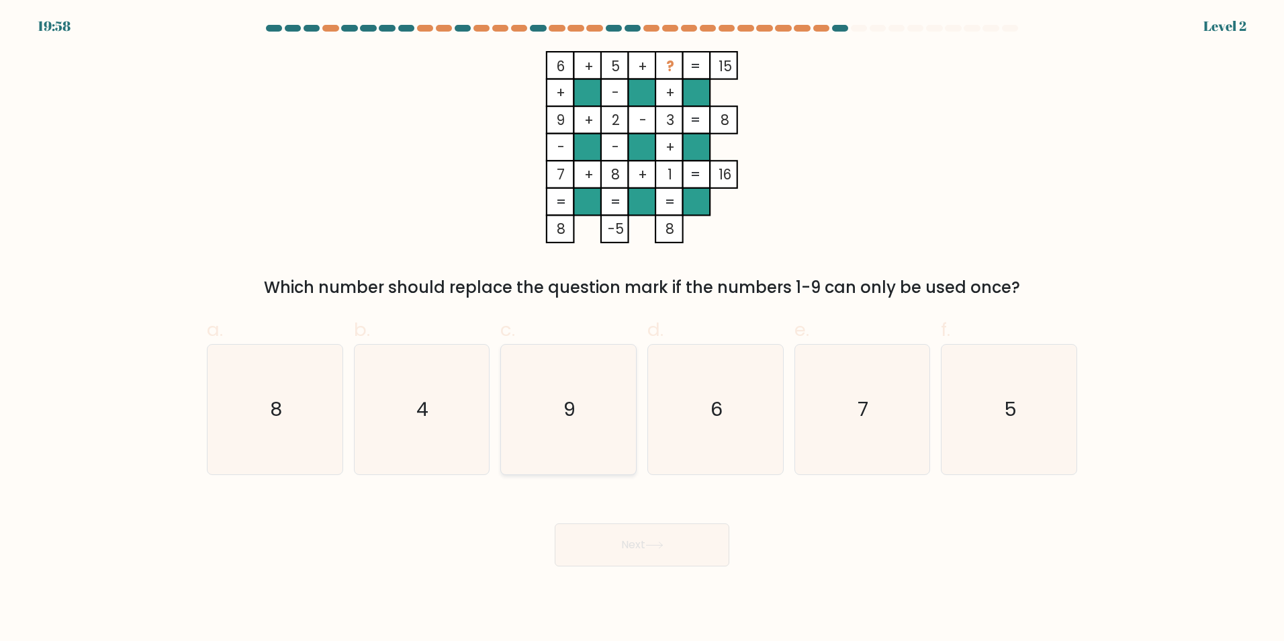
click at [565, 429] on icon "9" at bounding box center [569, 410] width 130 height 130
click at [642, 329] on input "c. 9" at bounding box center [642, 324] width 1 height 9
radio input "true"
click at [616, 533] on button "Next" at bounding box center [642, 544] width 175 height 43
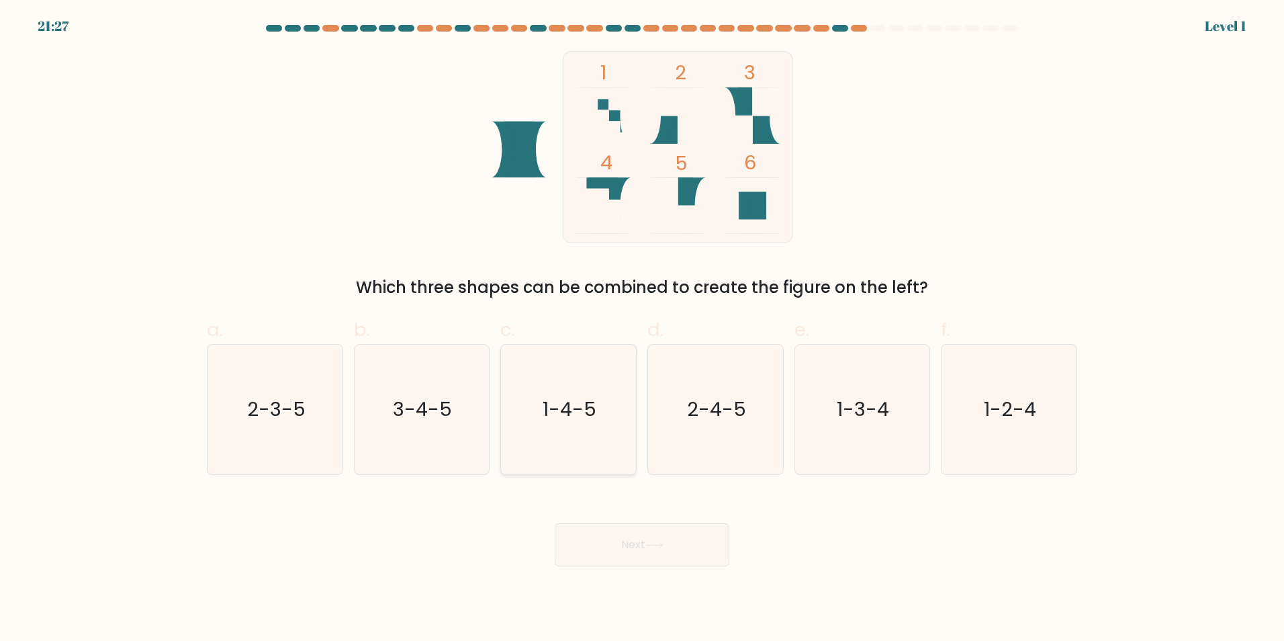
click at [582, 451] on icon "1-4-5" at bounding box center [569, 410] width 130 height 130
click at [642, 329] on input "c. 1-4-5" at bounding box center [642, 324] width 1 height 9
radio input "true"
drag, startPoint x: 615, startPoint y: 537, endPoint x: 614, endPoint y: 530, distance: 7.5
click at [615, 534] on button "Next" at bounding box center [642, 544] width 175 height 43
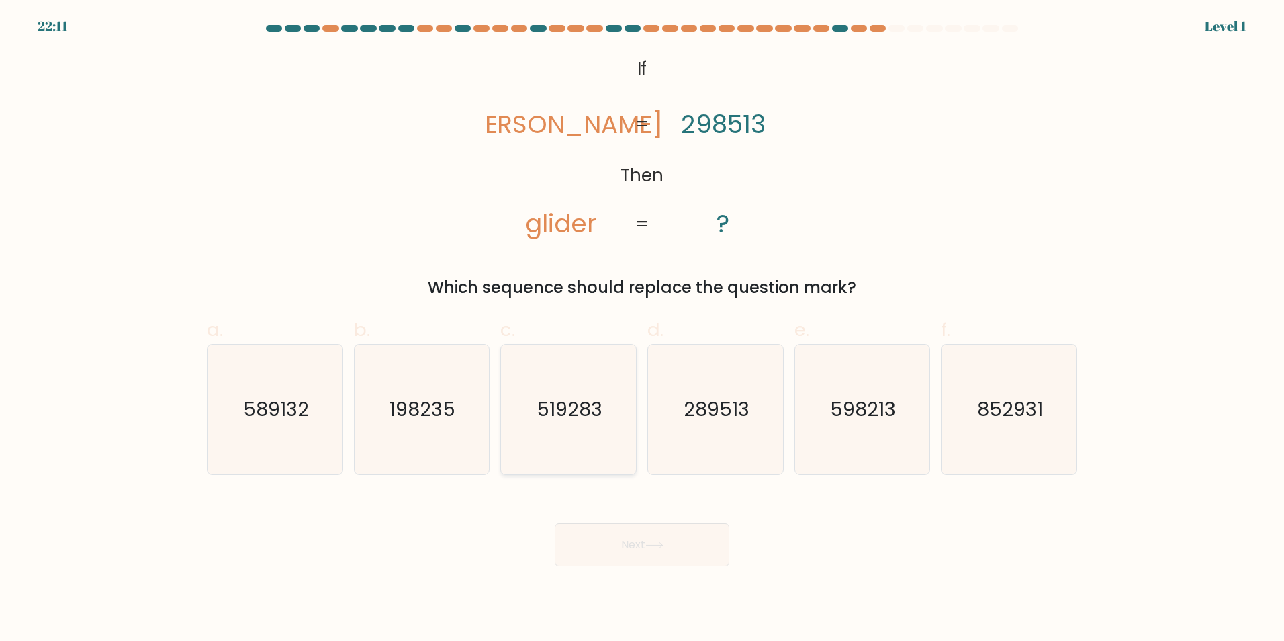
click at [577, 433] on icon "519283" at bounding box center [569, 410] width 130 height 130
click at [642, 329] on input "c. 519283" at bounding box center [642, 324] width 1 height 9
radio input "true"
click at [615, 535] on button "Next" at bounding box center [642, 544] width 175 height 43
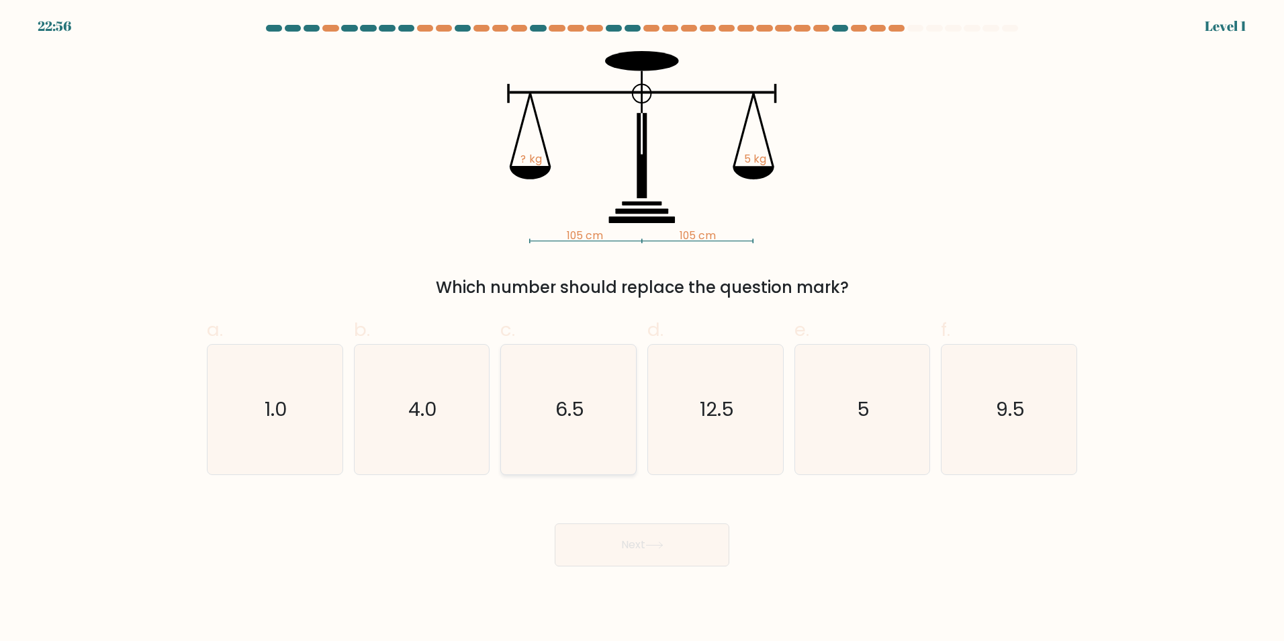
click at [574, 431] on icon "6.5" at bounding box center [569, 410] width 130 height 130
click at [642, 329] on input "c. 6.5" at bounding box center [642, 324] width 1 height 9
radio input "true"
drag, startPoint x: 621, startPoint y: 560, endPoint x: 615, endPoint y: 537, distance: 23.2
click at [621, 559] on button "Next" at bounding box center [642, 544] width 175 height 43
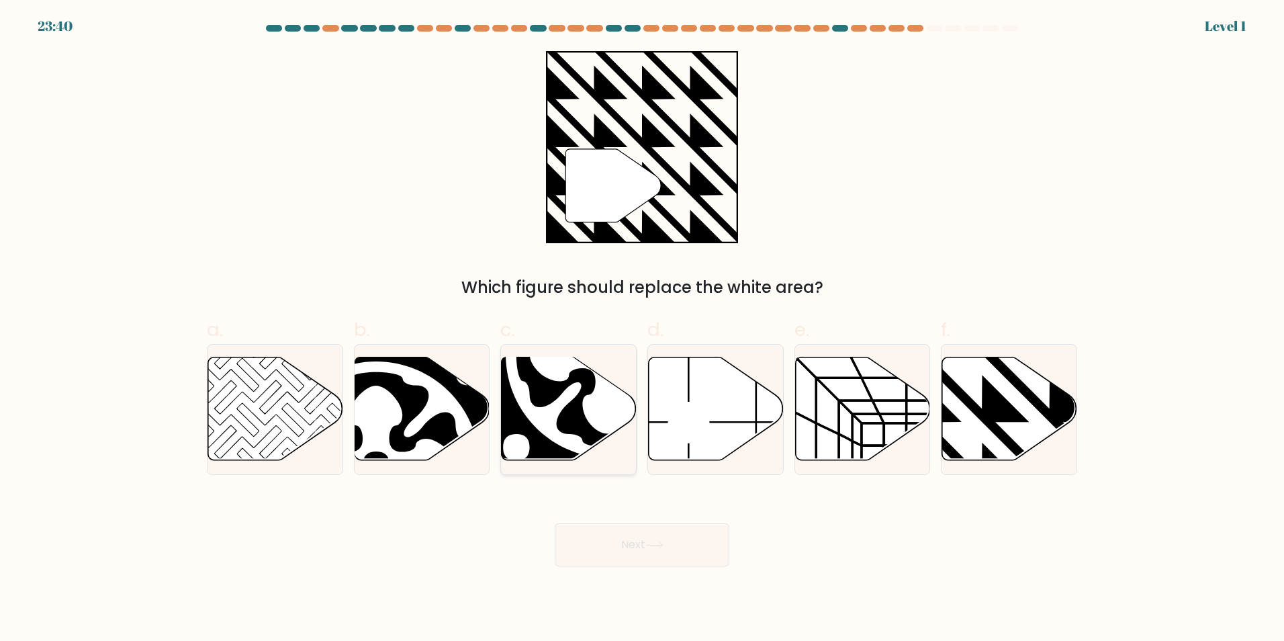
click at [582, 452] on icon at bounding box center [610, 355] width 208 height 208
click at [642, 329] on input "c." at bounding box center [642, 324] width 1 height 9
radio input "true"
drag, startPoint x: 645, startPoint y: 552, endPoint x: 640, endPoint y: 541, distance: 11.7
click at [643, 548] on button "Next" at bounding box center [642, 544] width 175 height 43
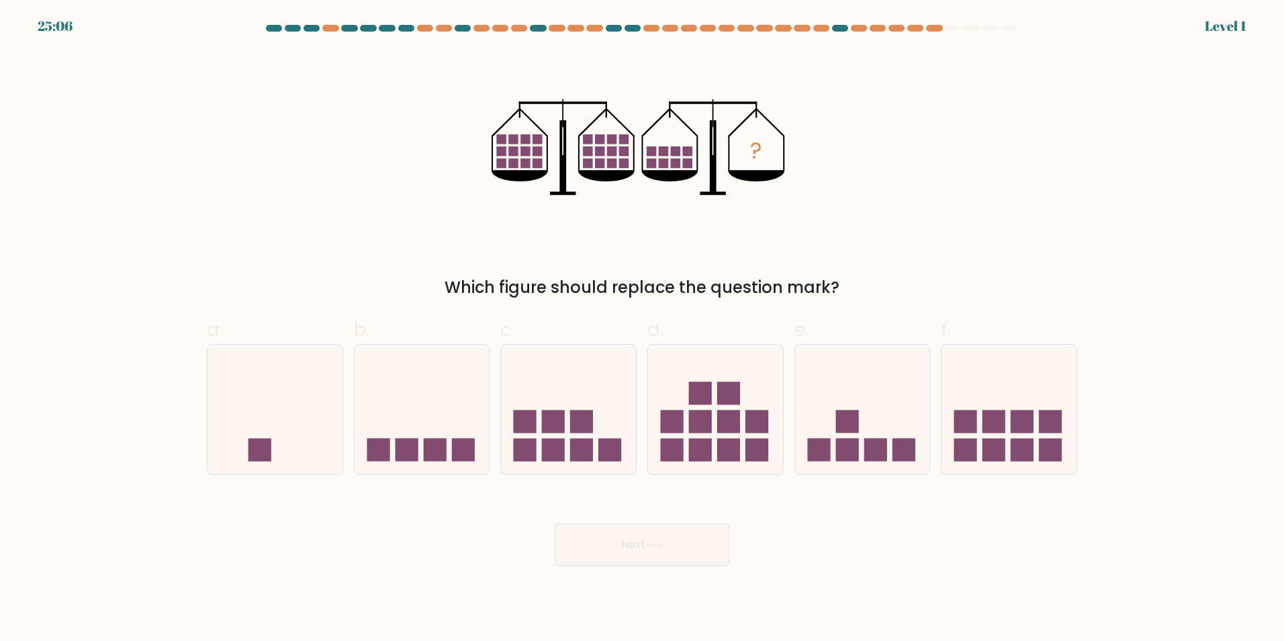
click at [905, 30] on at bounding box center [642, 28] width 755 height 7
click at [918, 24] on div "25:06 Level 1" at bounding box center [642, 18] width 1284 height 36
click at [1042, 436] on icon at bounding box center [1009, 409] width 135 height 112
click at [643, 329] on input "f." at bounding box center [642, 324] width 1 height 9
radio input "true"
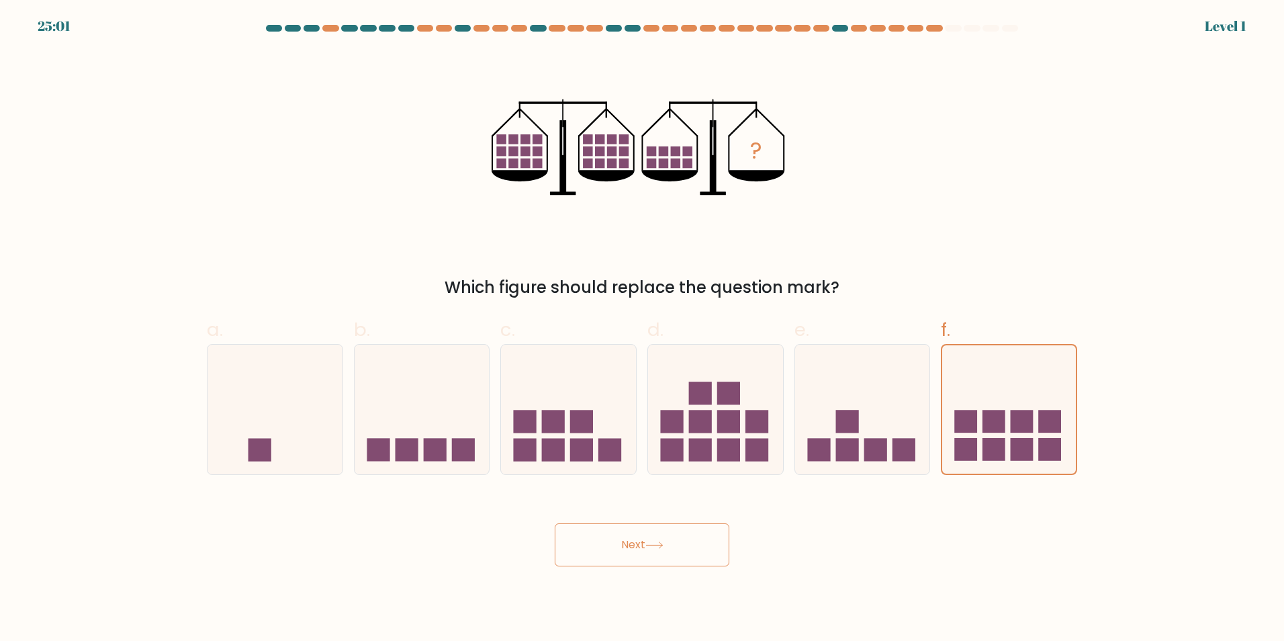
click at [636, 555] on button "Next" at bounding box center [642, 544] width 175 height 43
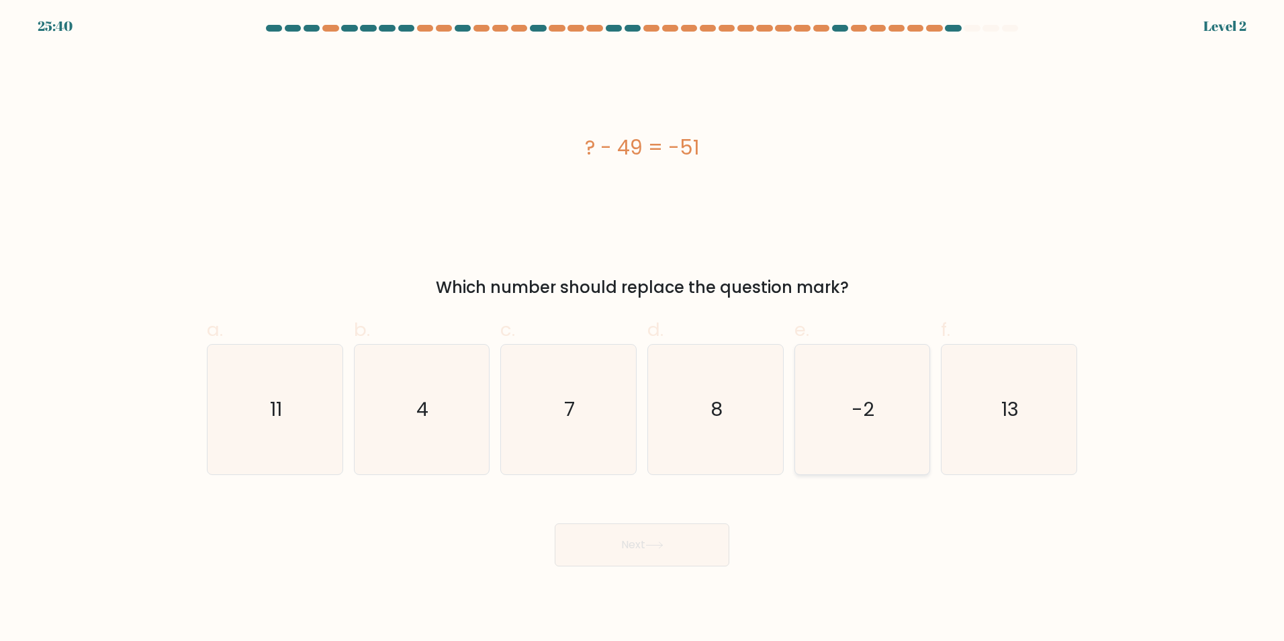
click at [873, 398] on text "-2" at bounding box center [863, 409] width 23 height 27
click at [643, 329] on input "e. -2" at bounding box center [642, 324] width 1 height 9
radio input "true"
click at [605, 551] on button "Next" at bounding box center [642, 544] width 175 height 43
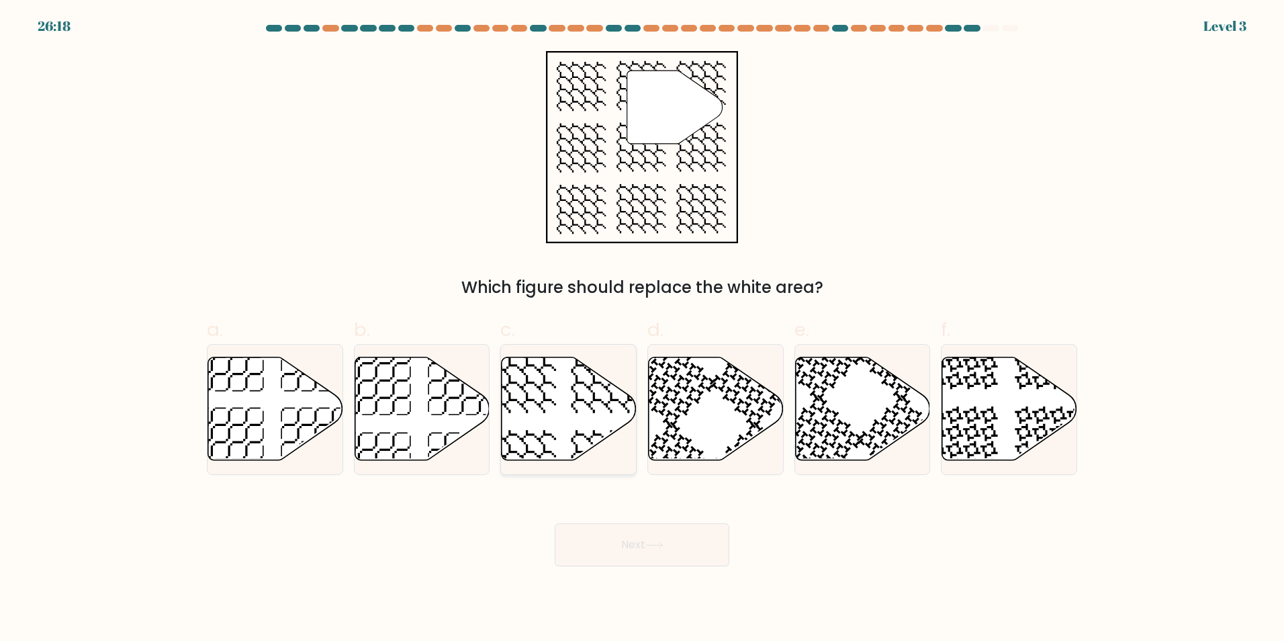
click at [549, 416] on icon at bounding box center [569, 408] width 135 height 103
click at [642, 329] on input "c." at bounding box center [642, 324] width 1 height 9
radio input "true"
click at [652, 535] on button "Next" at bounding box center [642, 544] width 175 height 43
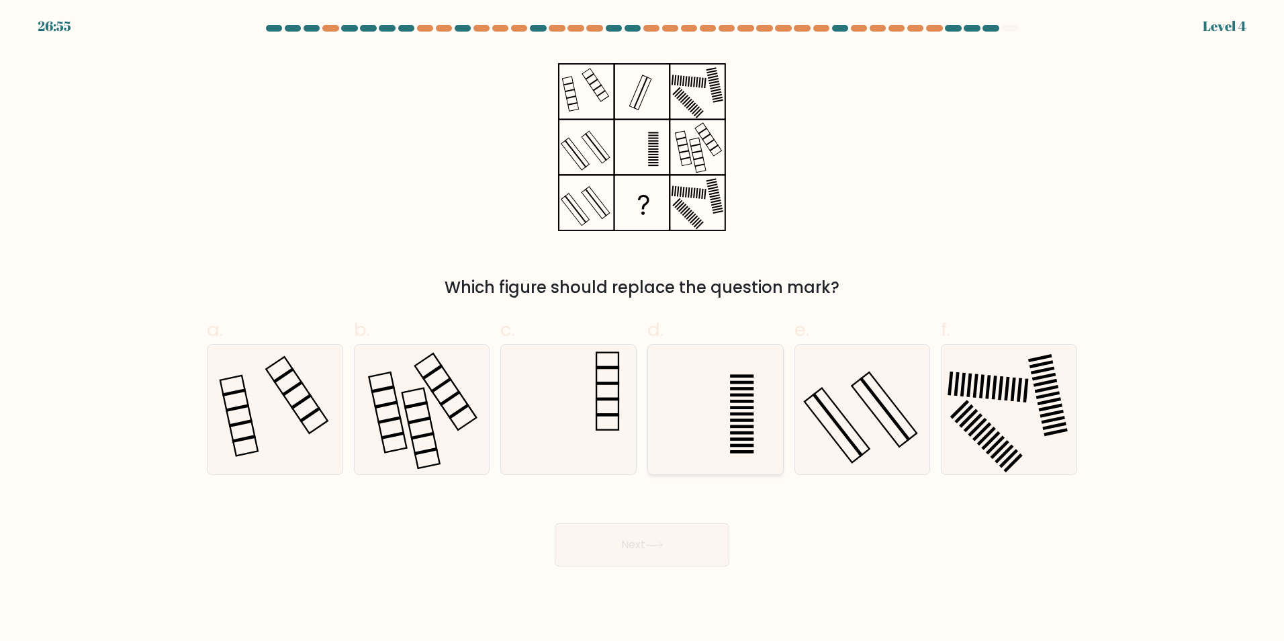
click at [728, 441] on icon at bounding box center [716, 410] width 130 height 130
click at [643, 329] on input "d." at bounding box center [642, 324] width 1 height 9
radio input "true"
click at [568, 437] on icon at bounding box center [569, 410] width 130 height 130
click at [642, 329] on input "c." at bounding box center [642, 324] width 1 height 9
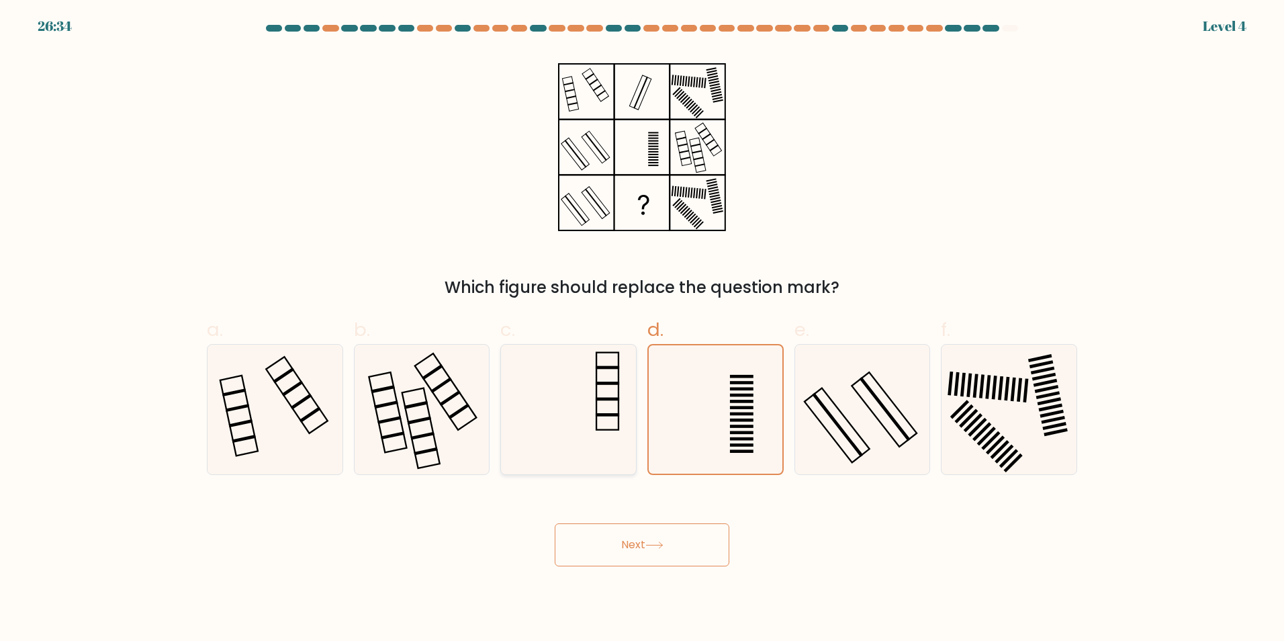
radio input "true"
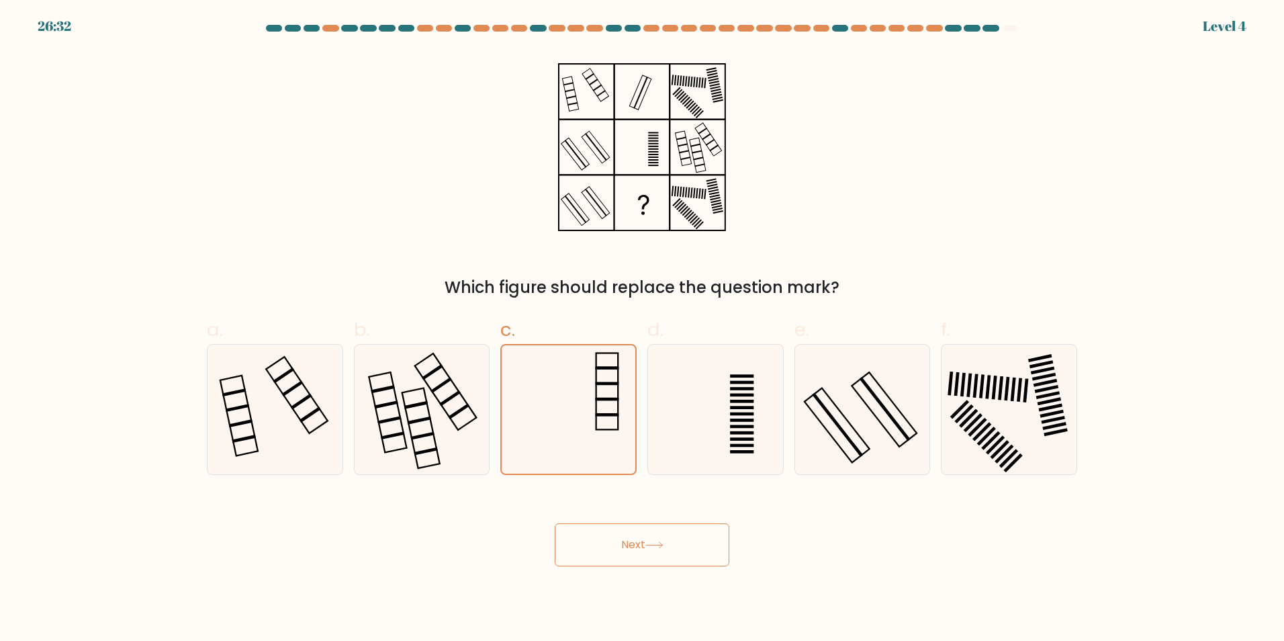
click at [650, 547] on icon at bounding box center [654, 544] width 18 height 7
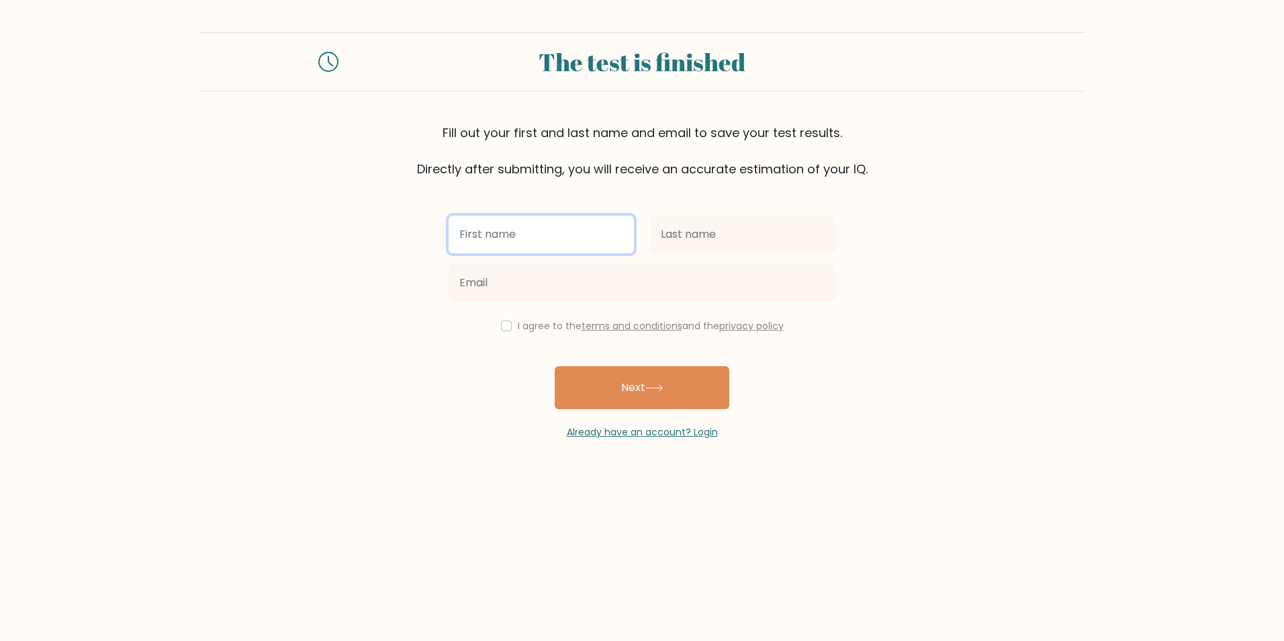
paste input "[EMAIL_ADDRESS][DOMAIN_NAME]"
type input "[EMAIL_ADDRESS][DOMAIN_NAME]"
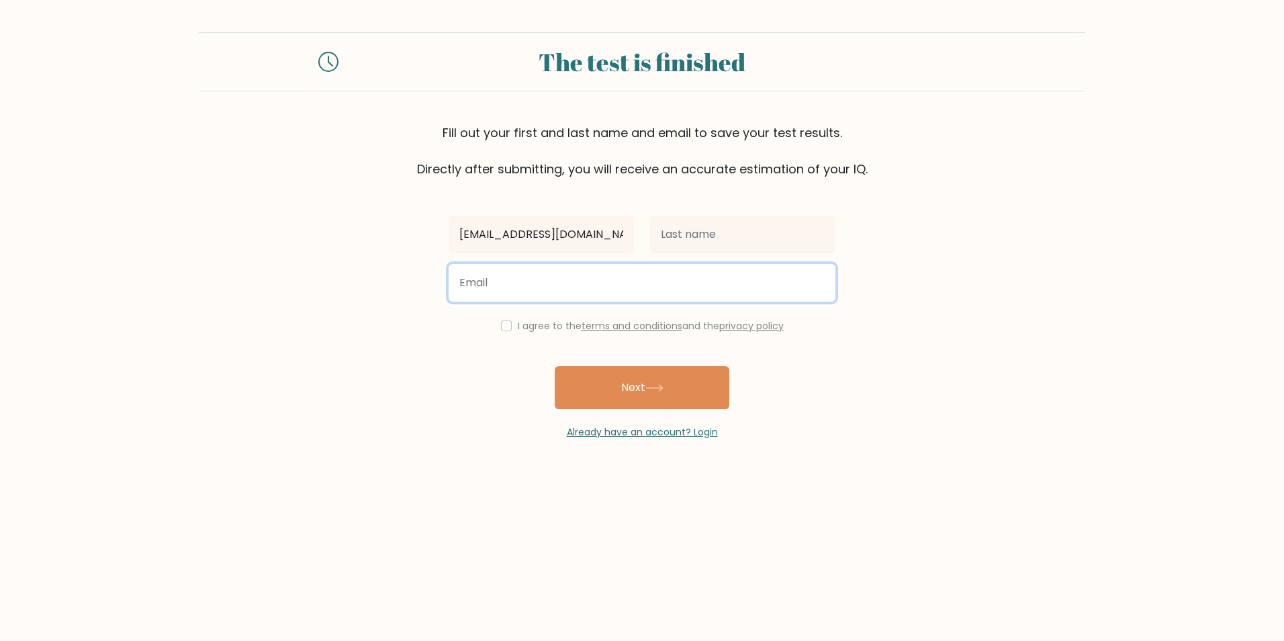
click at [593, 284] on input "email" at bounding box center [642, 283] width 387 height 38
paste input "[EMAIL_ADDRESS][DOMAIN_NAME]"
type input "[EMAIL_ADDRESS][DOMAIN_NAME]"
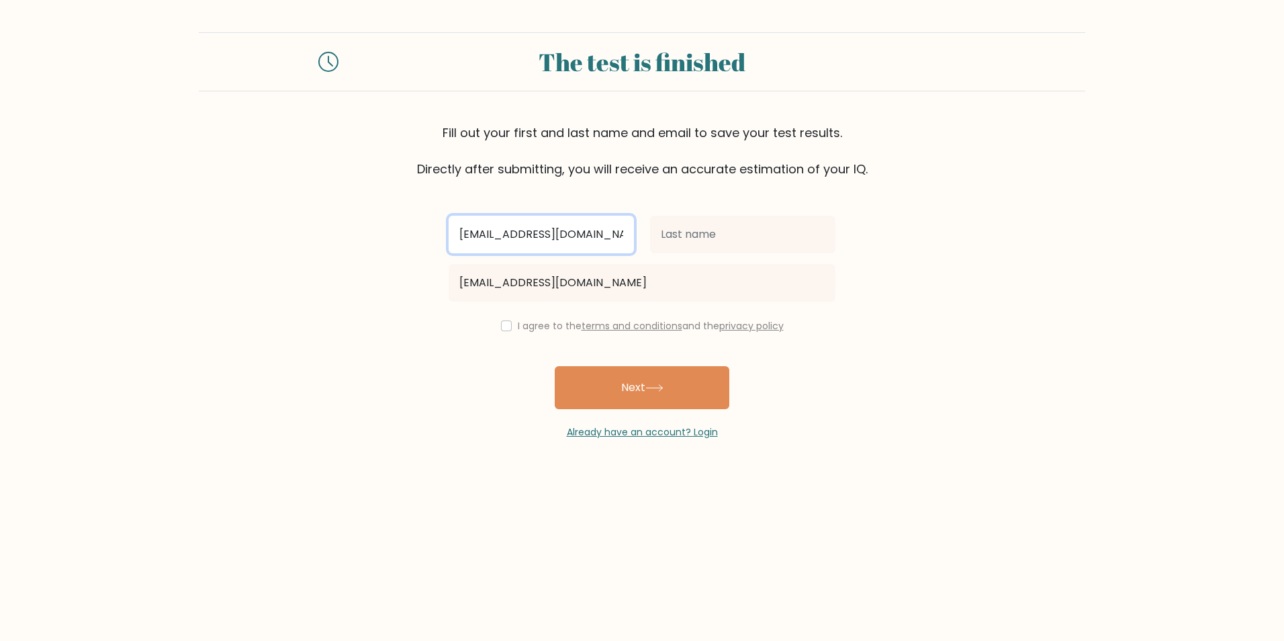
drag, startPoint x: 626, startPoint y: 238, endPoint x: 410, endPoint y: 230, distance: 215.7
click at [410, 230] on form "The test is finished Fill out your first and last name and email to save your t…" at bounding box center [642, 235] width 1284 height 407
type input "gtygv"
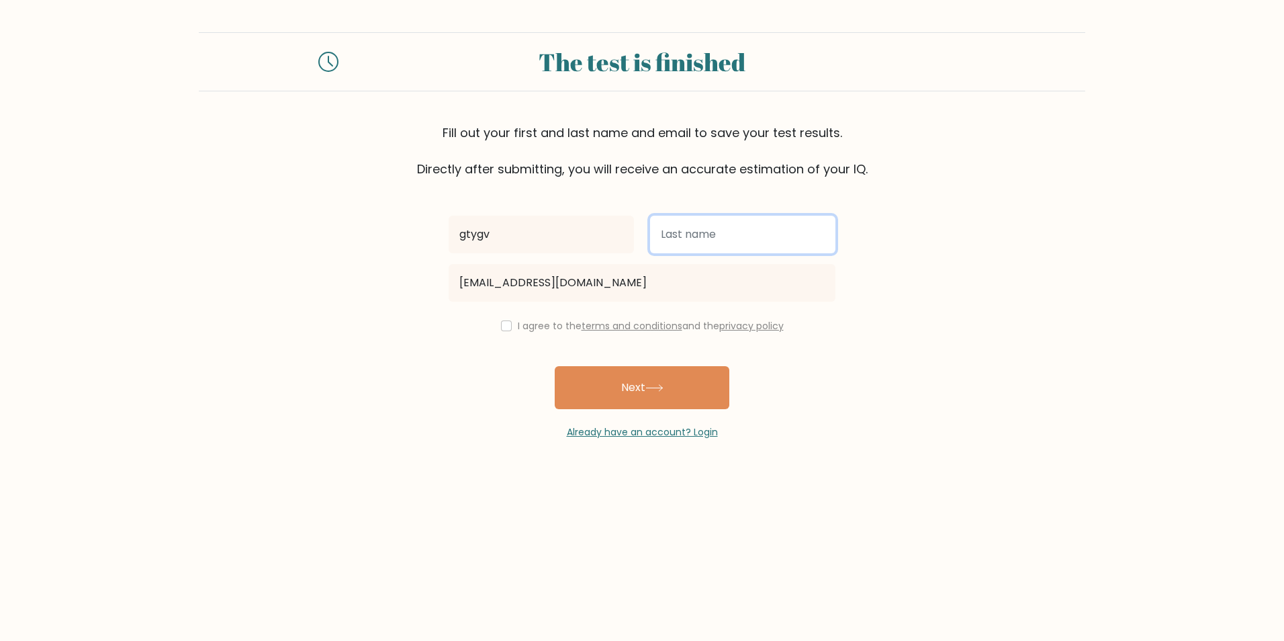
click at [761, 228] on input "text" at bounding box center [742, 235] width 185 height 38
type input "yh9yy"
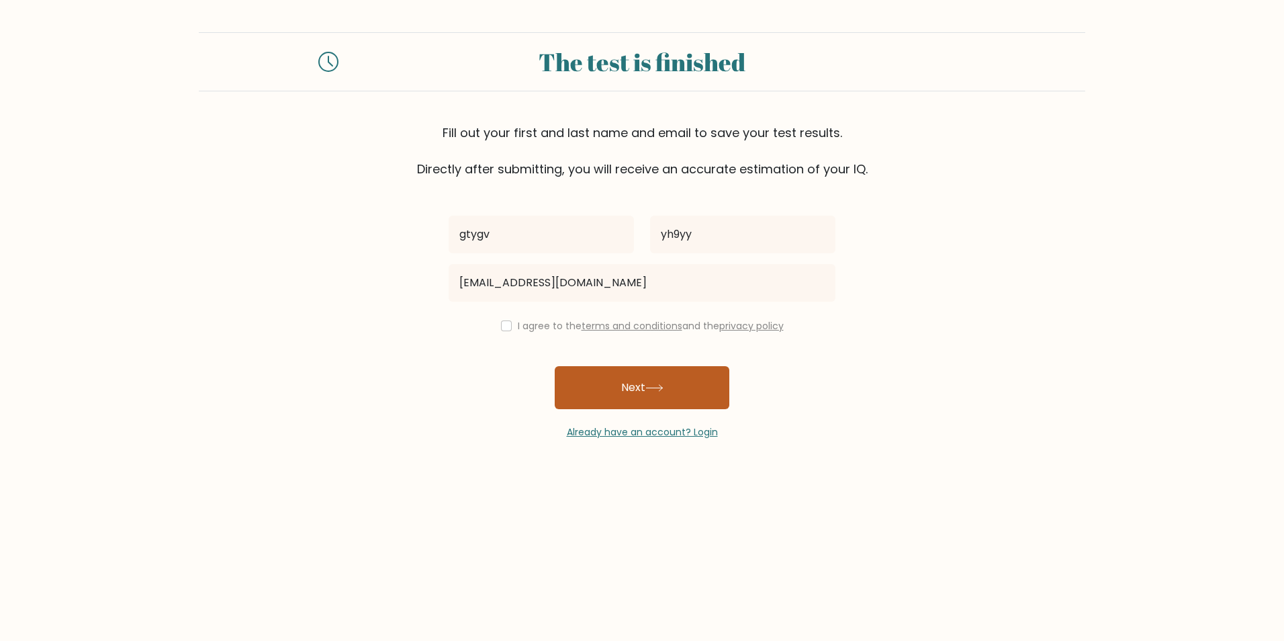
click at [640, 378] on button "Next" at bounding box center [642, 387] width 175 height 43
click at [502, 326] on input "checkbox" at bounding box center [506, 325] width 11 height 11
checkbox input "true"
drag, startPoint x: 605, startPoint y: 374, endPoint x: 625, endPoint y: 388, distance: 24.6
click at [615, 382] on button "Next" at bounding box center [642, 387] width 175 height 43
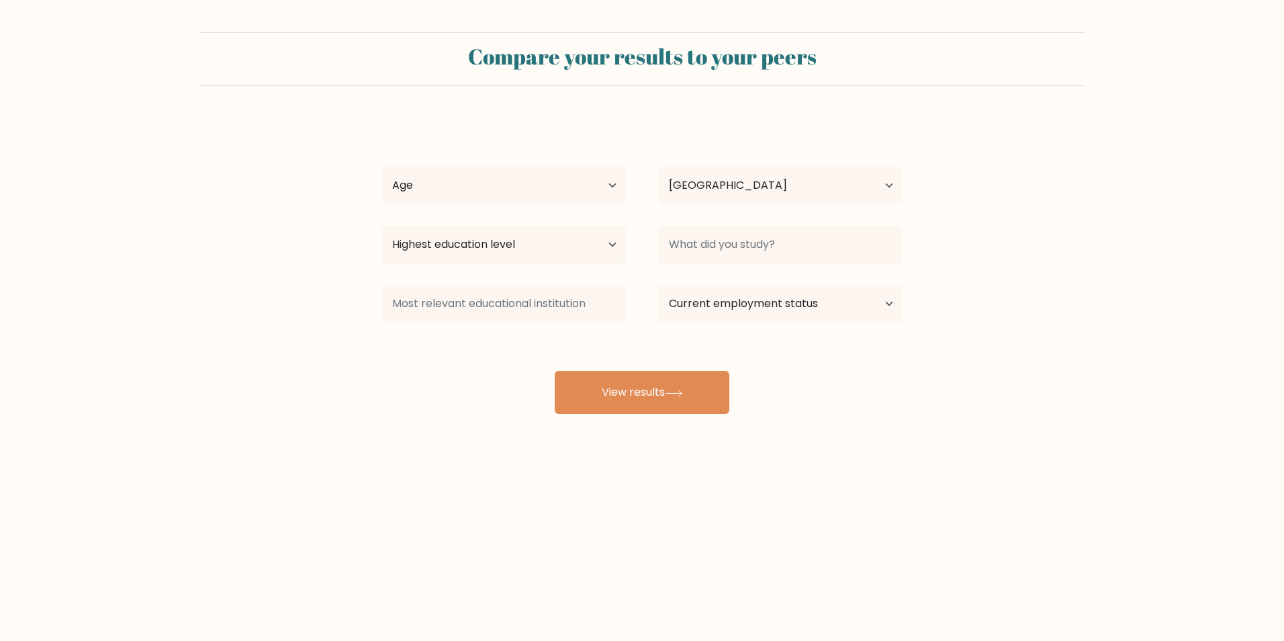
select select "PL"
click at [519, 180] on select "Age Under [DEMOGRAPHIC_DATA] [DEMOGRAPHIC_DATA] [DEMOGRAPHIC_DATA] [DEMOGRAPHIC…" at bounding box center [504, 186] width 244 height 38
select select "35_44"
click at [382, 167] on select "Age Under 18 years old 18-24 years old 25-34 years old 35-44 years old 45-54 ye…" at bounding box center [504, 186] width 244 height 38
click at [710, 177] on select "Country Afghanistan Albania Algeria American Samoa Andorra Angola Anguilla Anta…" at bounding box center [780, 186] width 244 height 38
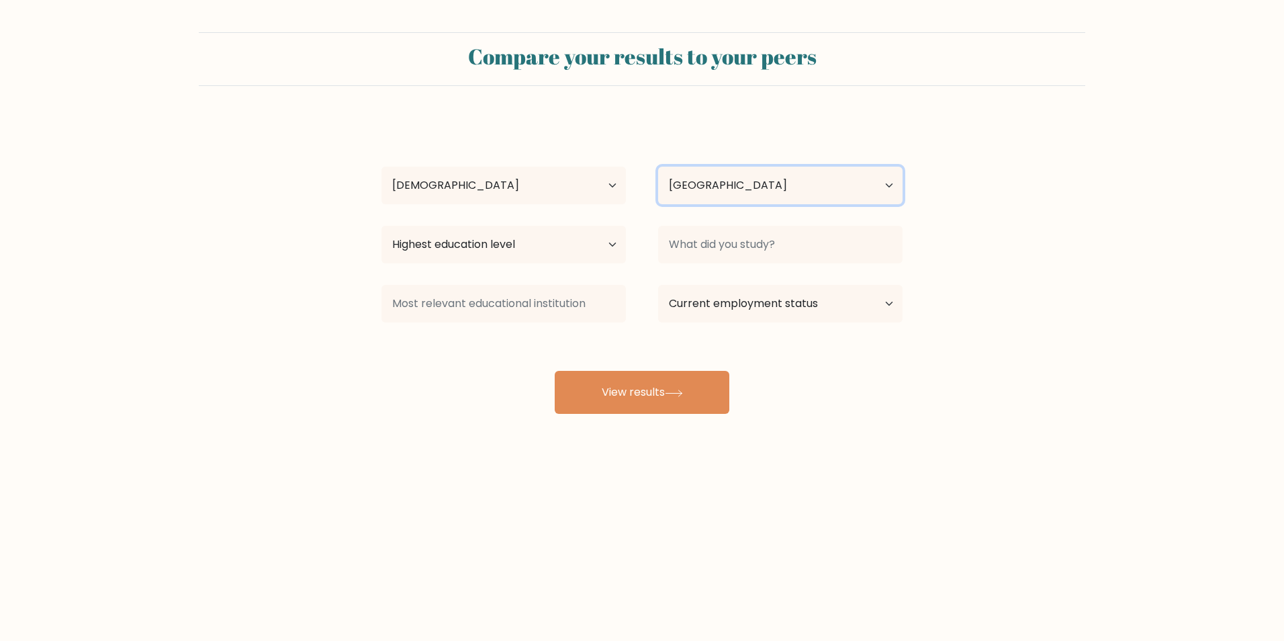
select select "MP"
click at [658, 167] on select "Country Afghanistan Albania Algeria American Samoa Andorra Angola Anguilla Anta…" at bounding box center [780, 186] width 244 height 38
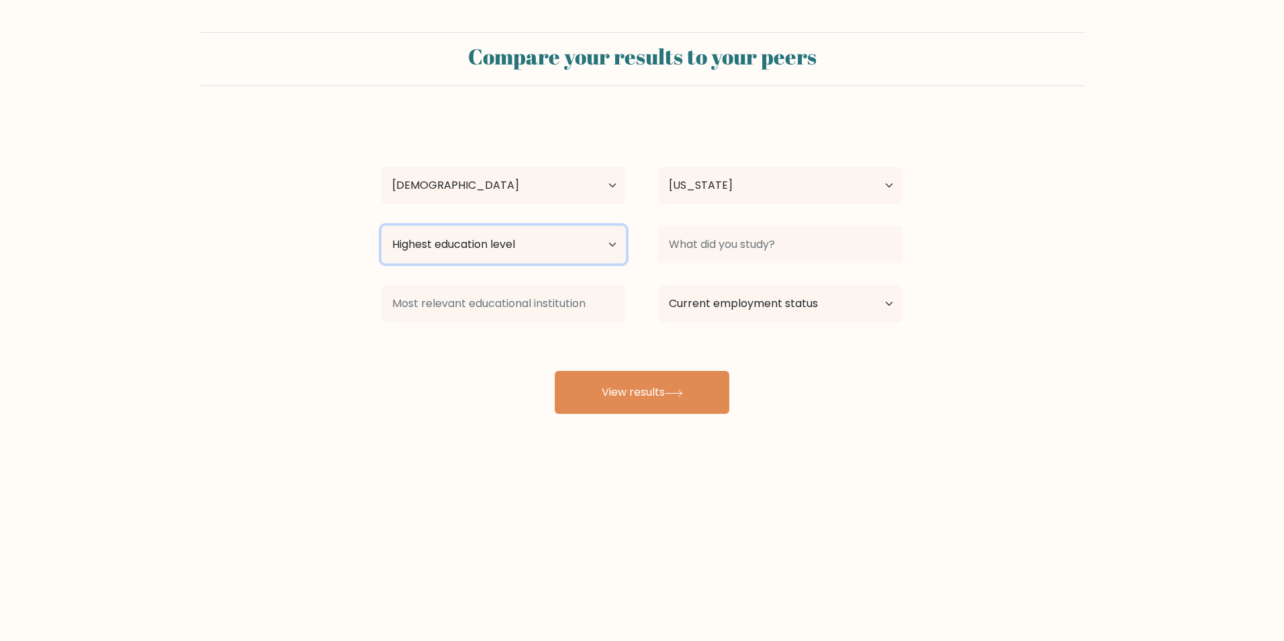
click at [455, 251] on select "Highest education level No schooling Primary Lower Secondary Upper Secondary Oc…" at bounding box center [504, 245] width 244 height 38
select select "occupation_specific"
click at [382, 226] on select "Highest education level No schooling Primary Lower Secondary Upper Secondary Oc…" at bounding box center [504, 245] width 244 height 38
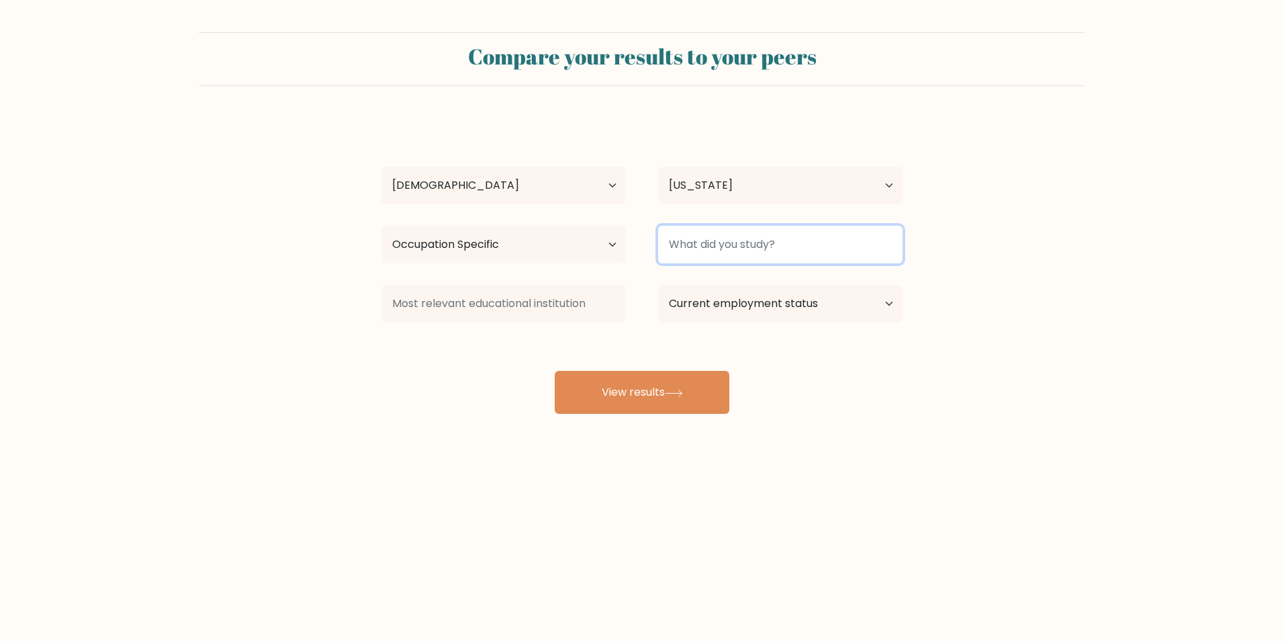
click at [744, 248] on input at bounding box center [780, 245] width 244 height 38
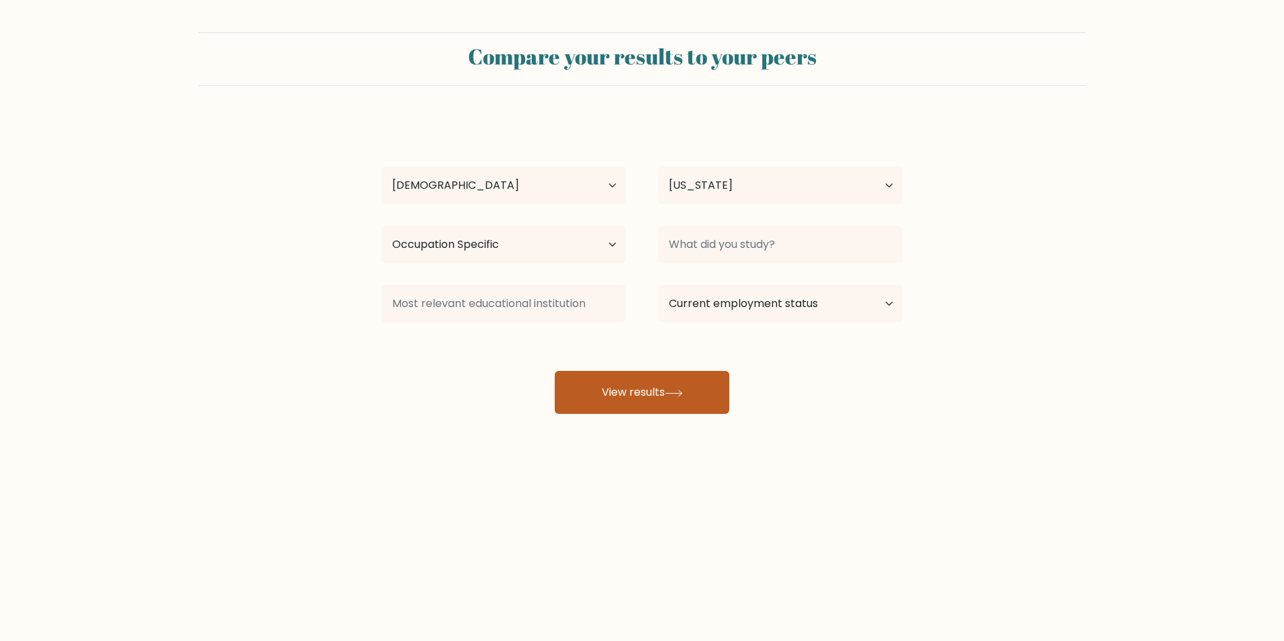
click at [558, 404] on button "View results" at bounding box center [642, 392] width 175 height 43
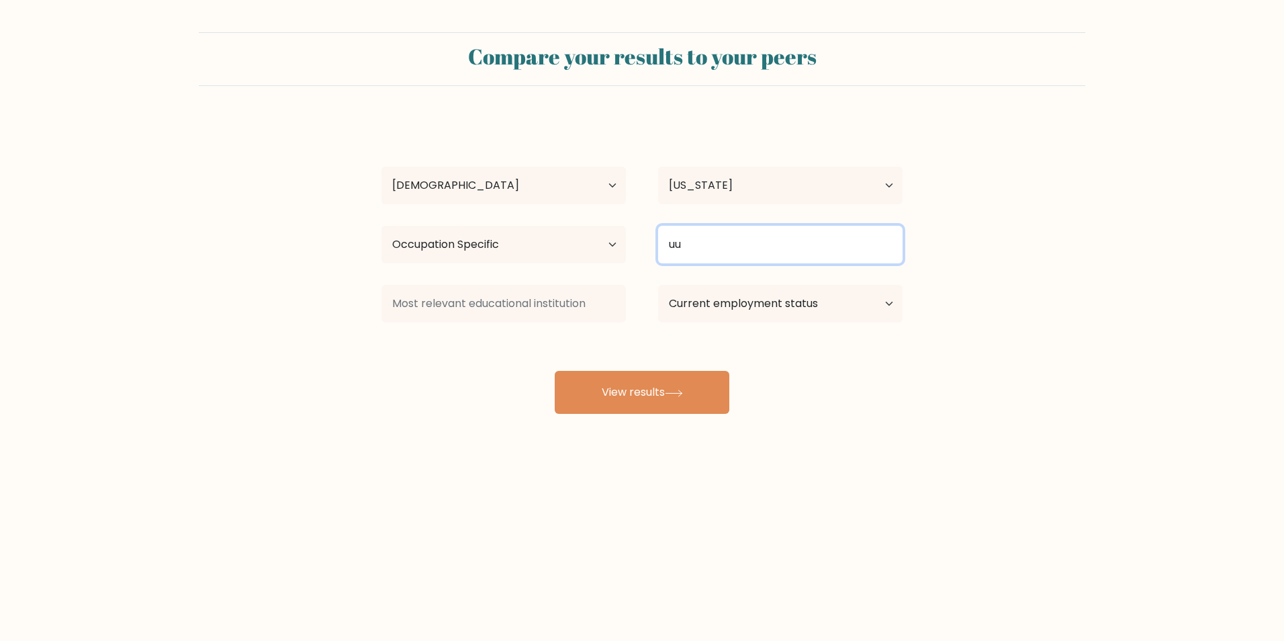
type input "uu"
click at [628, 428] on div "Compare your results to your peers gtygv yh9yy Age Under 18 years old 18-24 yea…" at bounding box center [642, 254] width 1284 height 509
click at [636, 365] on div "gtygv yh9yy Age Under 18 years old 18-24 years old 25-34 years old 35-44 years …" at bounding box center [641, 266] width 537 height 296
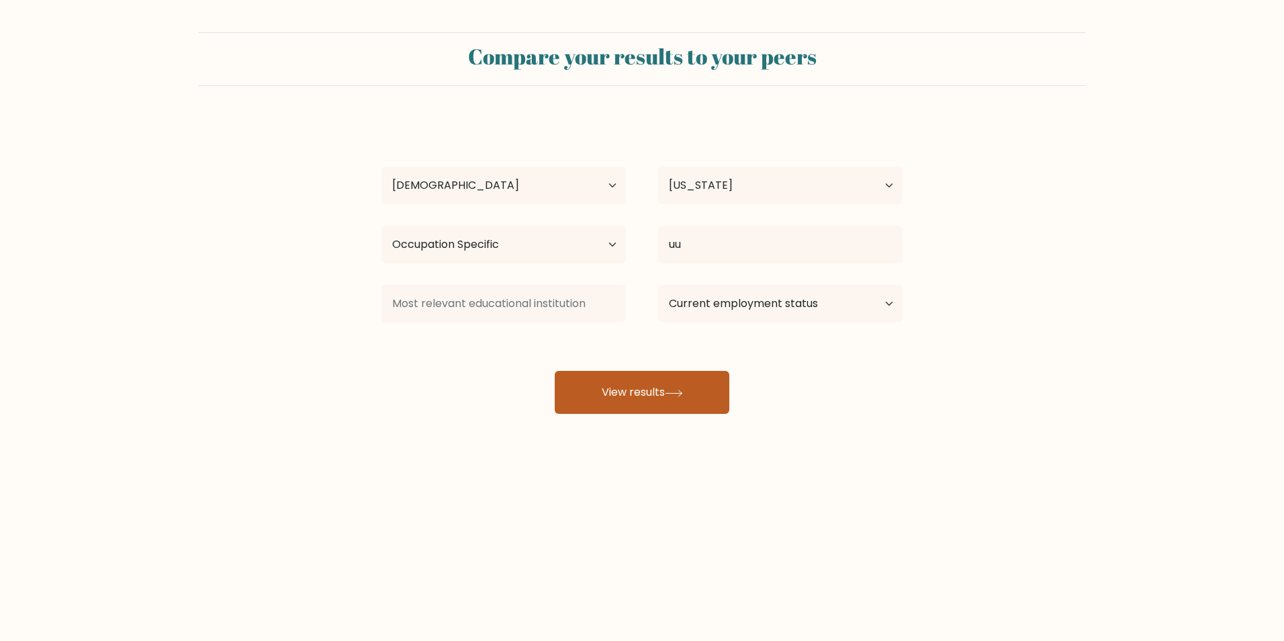
click at [625, 378] on button "View results" at bounding box center [642, 392] width 175 height 43
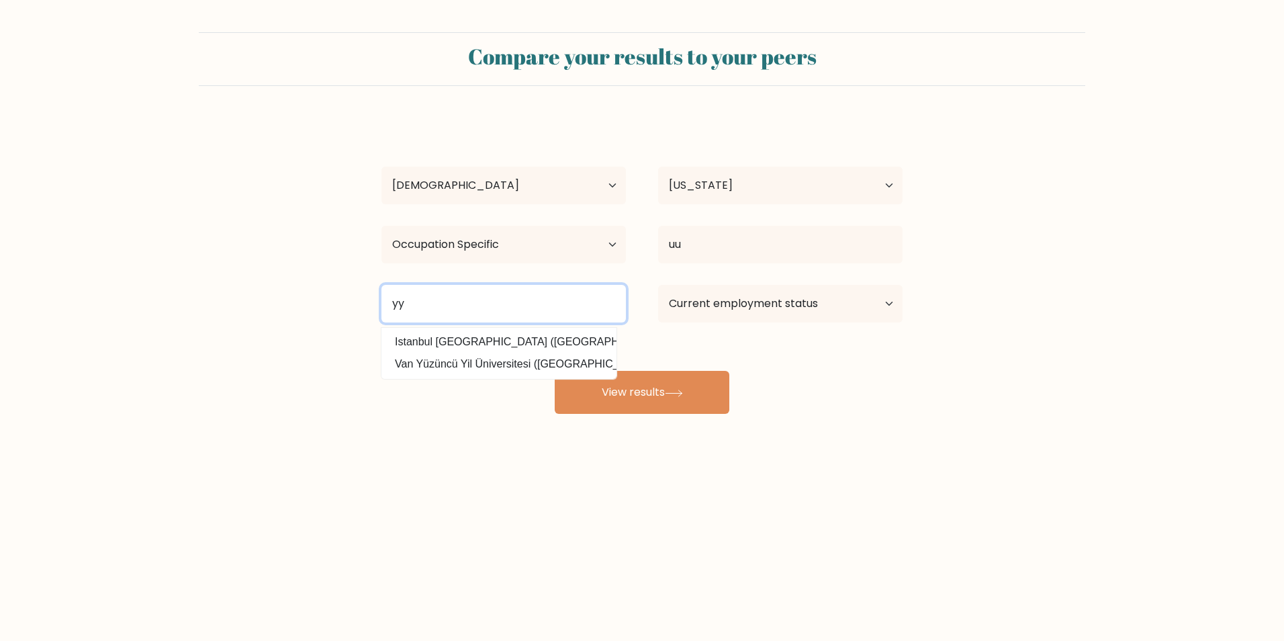
type input "yy"
click at [633, 431] on div "Compare your results to your peers gtygv yh9yy Age Under 18 years old 18-24 yea…" at bounding box center [642, 254] width 1284 height 509
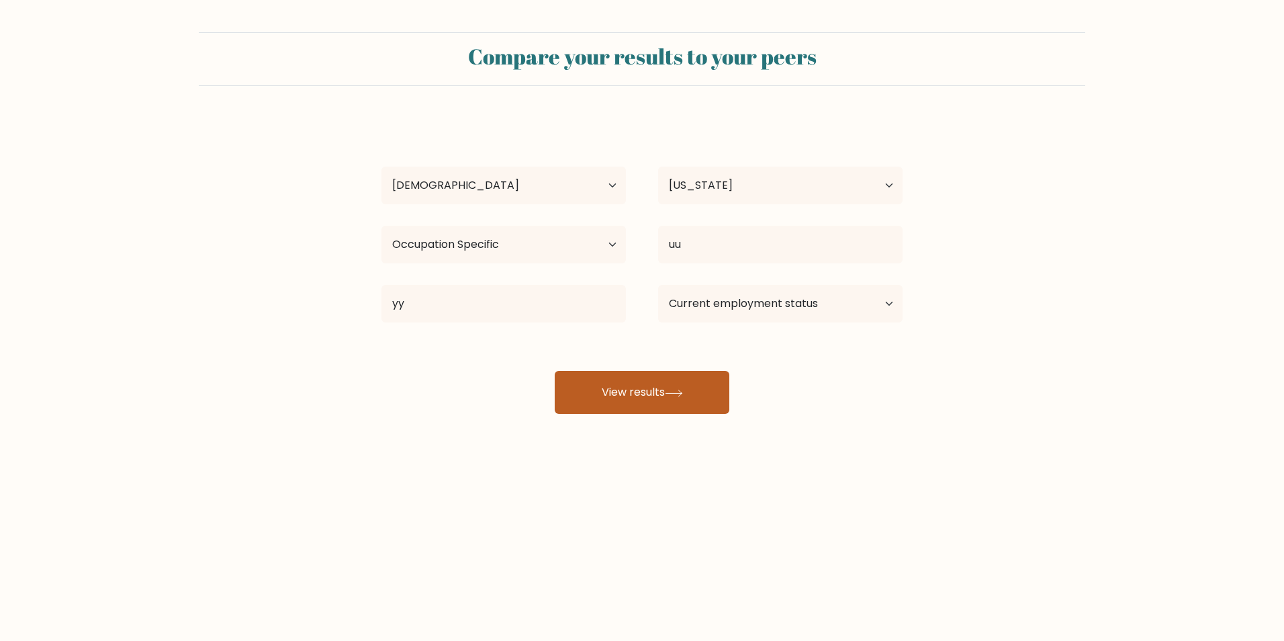
click at [652, 400] on button "View results" at bounding box center [642, 392] width 175 height 43
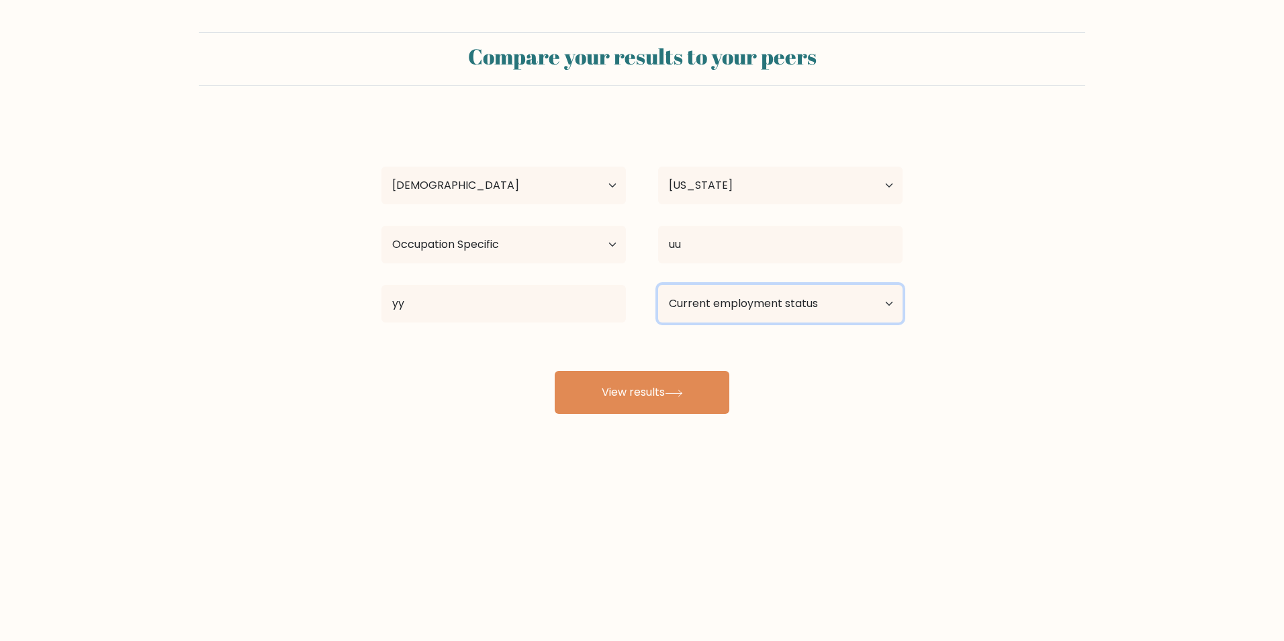
click at [721, 304] on select "Current employment status Employed Student Retired Other / prefer not to answer" at bounding box center [780, 304] width 244 height 38
select select "other"
click at [658, 285] on select "Current employment status Employed Student Retired Other / prefer not to answer" at bounding box center [780, 304] width 244 height 38
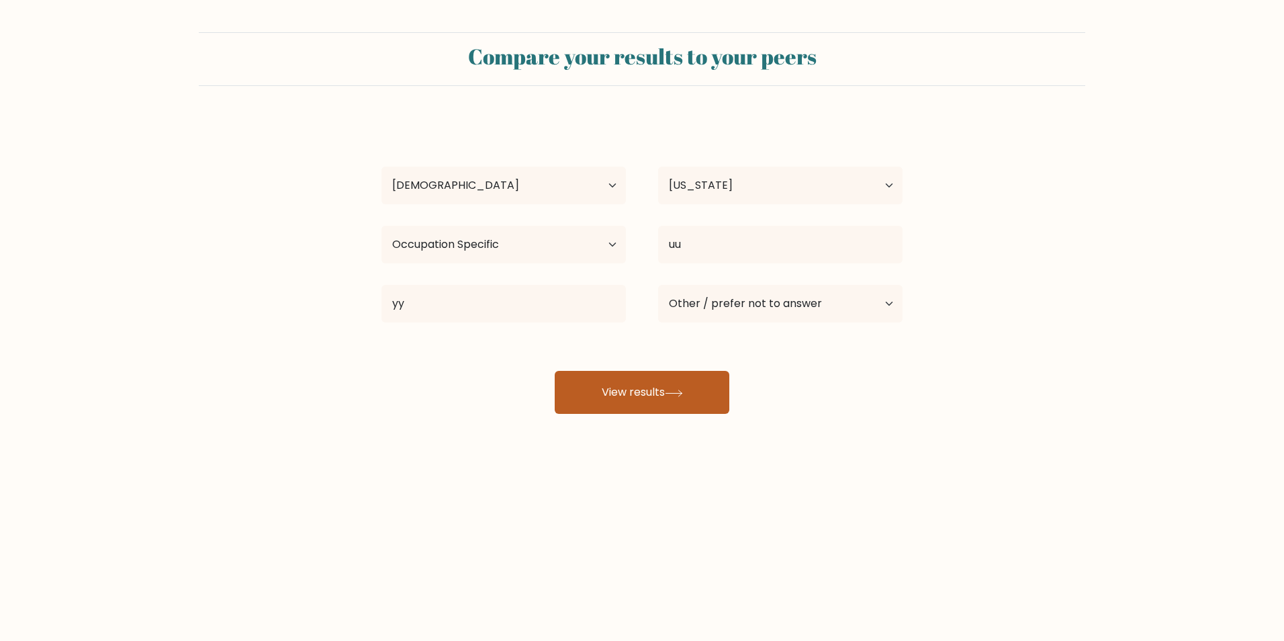
click at [603, 404] on button "View results" at bounding box center [642, 392] width 175 height 43
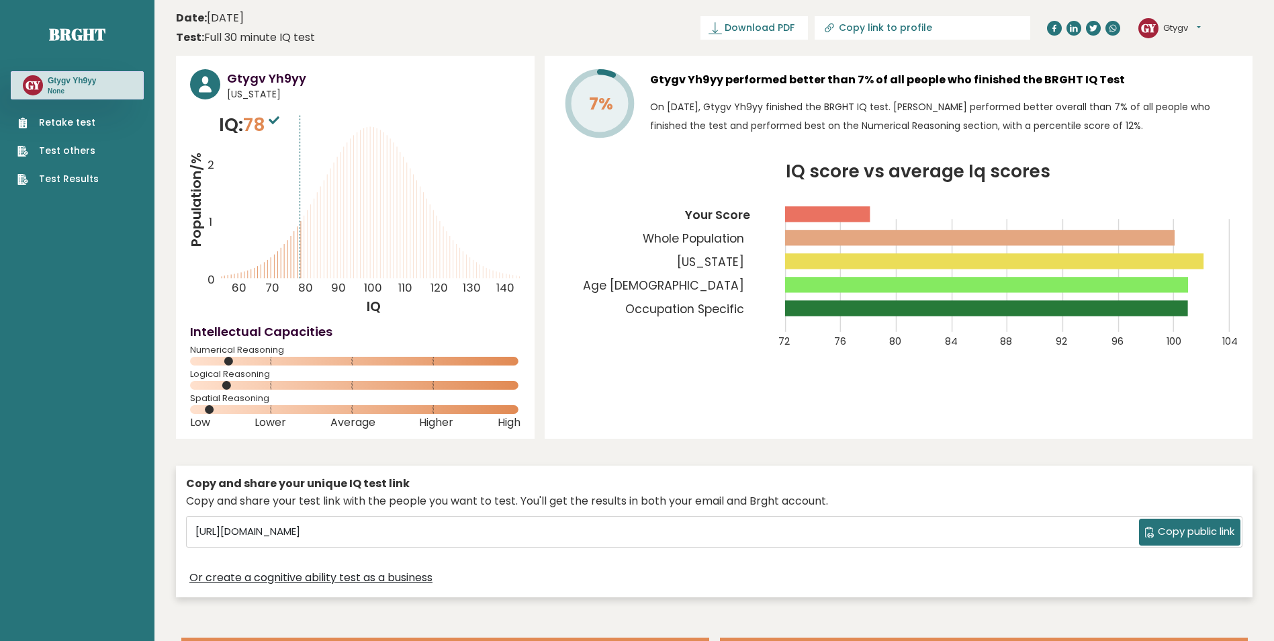
click at [51, 121] on link "Retake test" at bounding box center [57, 123] width 81 height 14
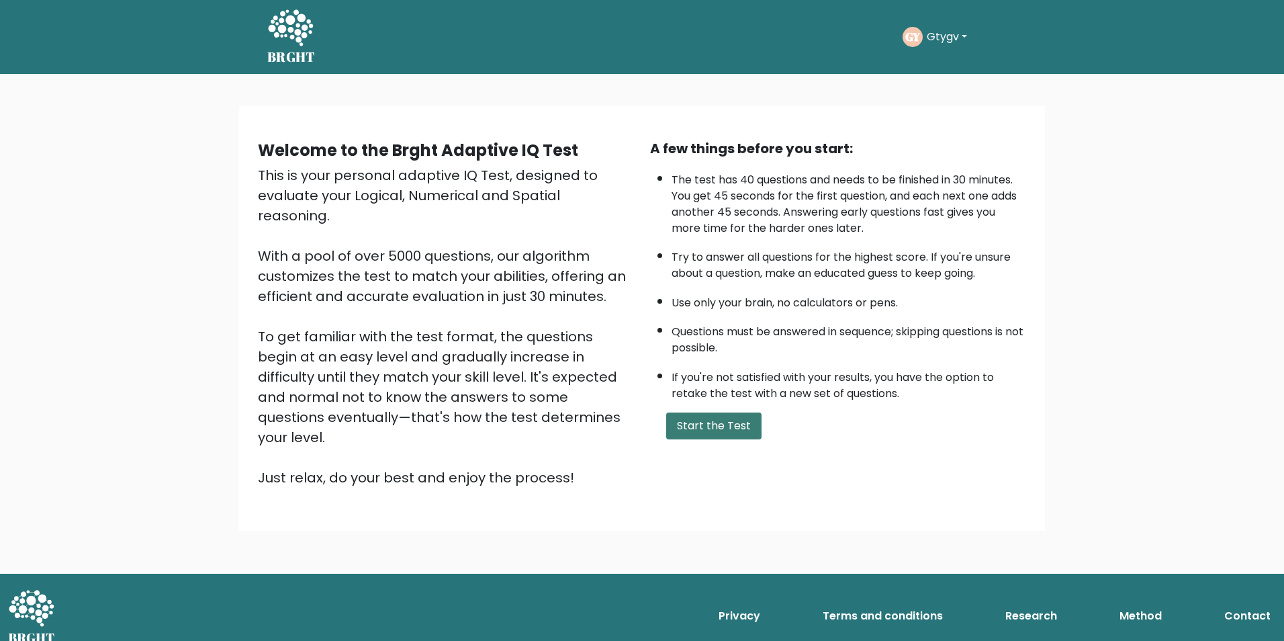
click at [712, 435] on button "Start the Test" at bounding box center [713, 425] width 95 height 27
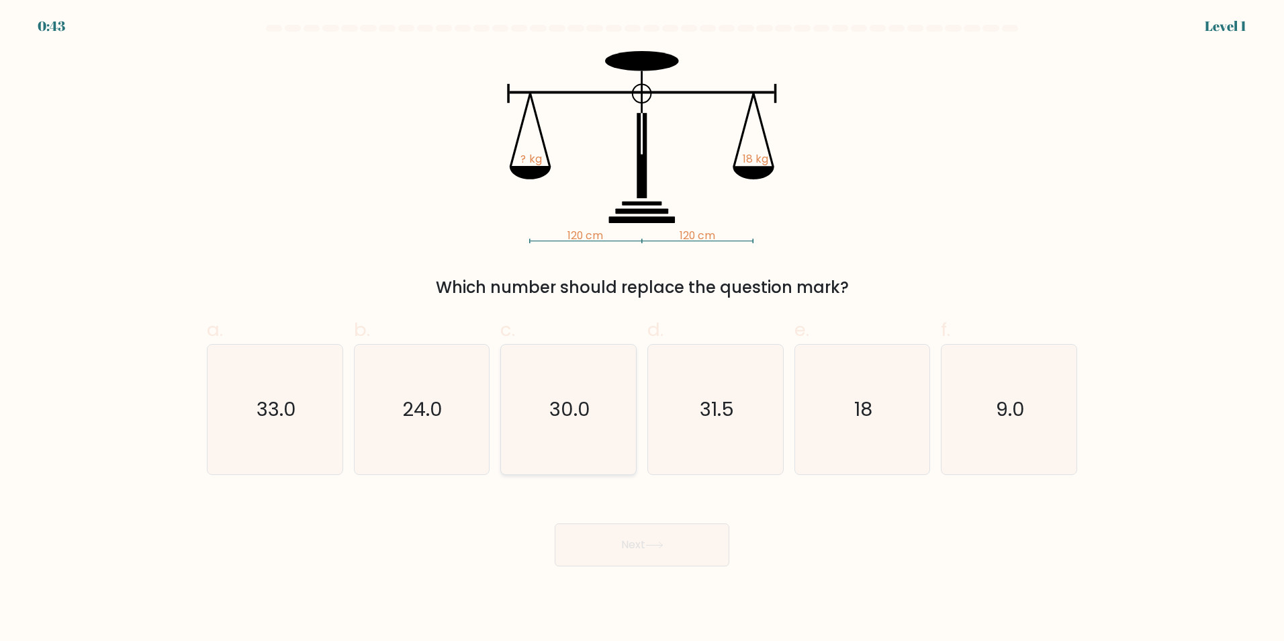
click at [570, 412] on text "30.0" at bounding box center [569, 409] width 41 height 27
click at [642, 329] on input "c. 30.0" at bounding box center [642, 324] width 1 height 9
radio input "true"
click at [632, 545] on button "Next" at bounding box center [642, 544] width 175 height 43
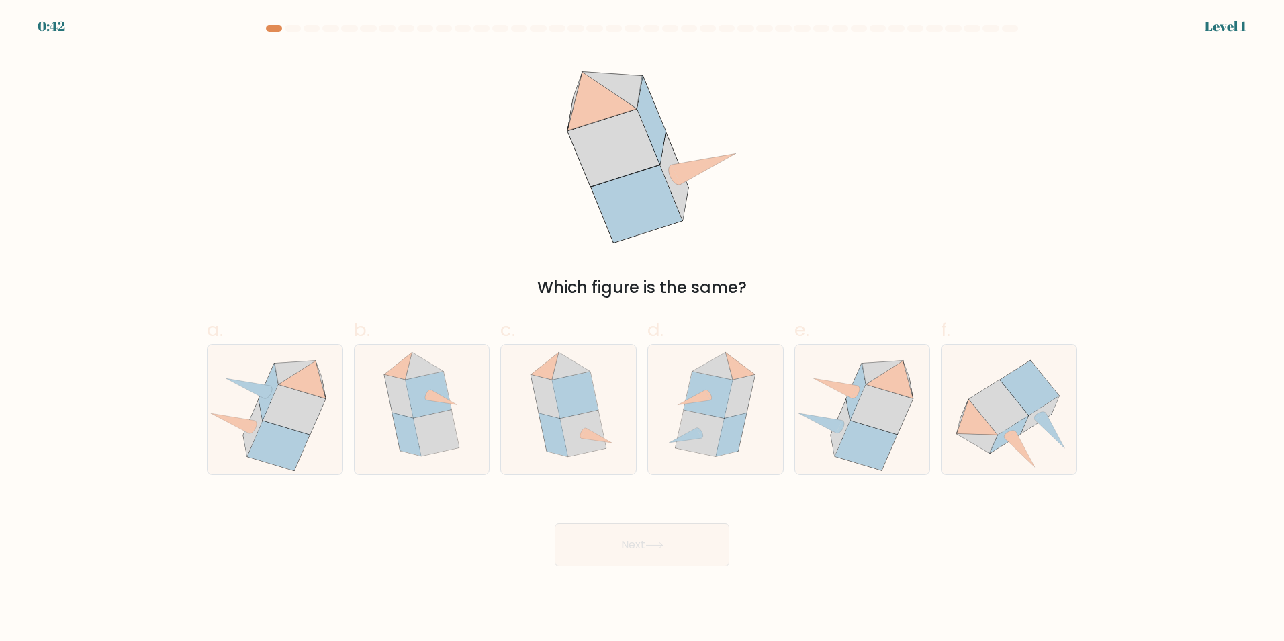
click at [585, 435] on icon at bounding box center [568, 410] width 105 height 130
click at [642, 329] on input "c." at bounding box center [642, 324] width 1 height 9
radio input "true"
click at [644, 552] on button "Next" at bounding box center [642, 544] width 175 height 43
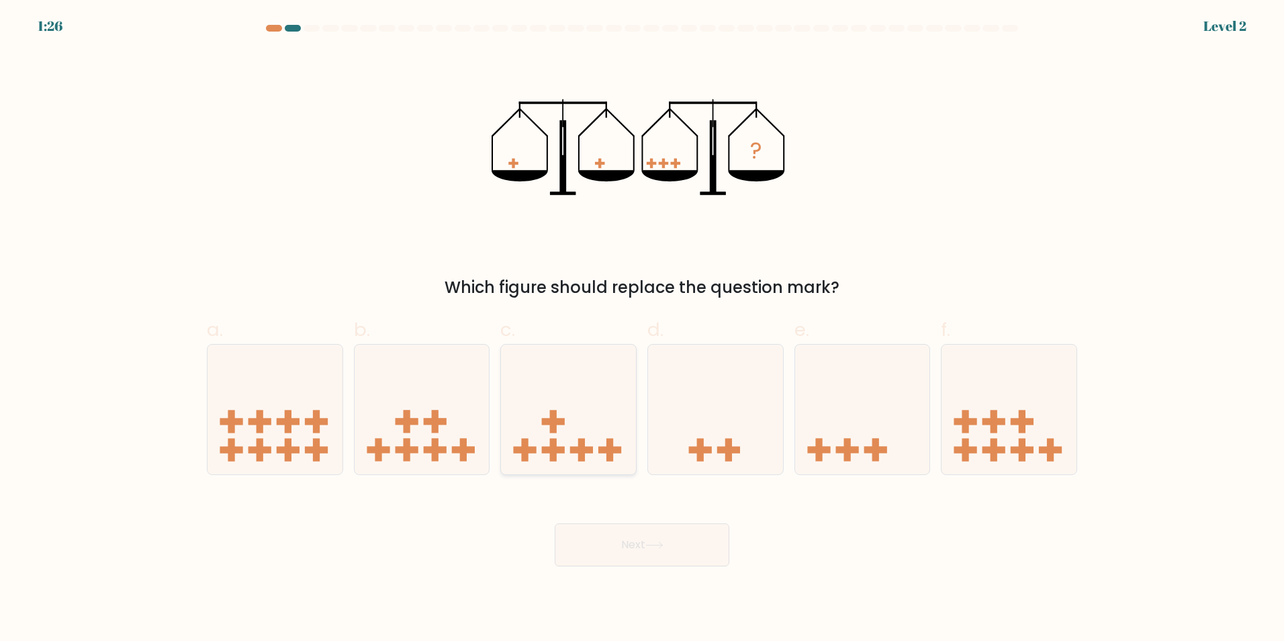
click at [586, 427] on icon at bounding box center [568, 409] width 135 height 112
click at [642, 329] on input "c." at bounding box center [642, 324] width 1 height 9
radio input "true"
drag, startPoint x: 626, startPoint y: 549, endPoint x: 622, endPoint y: 521, distance: 28.5
click at [625, 541] on button "Next" at bounding box center [642, 544] width 175 height 43
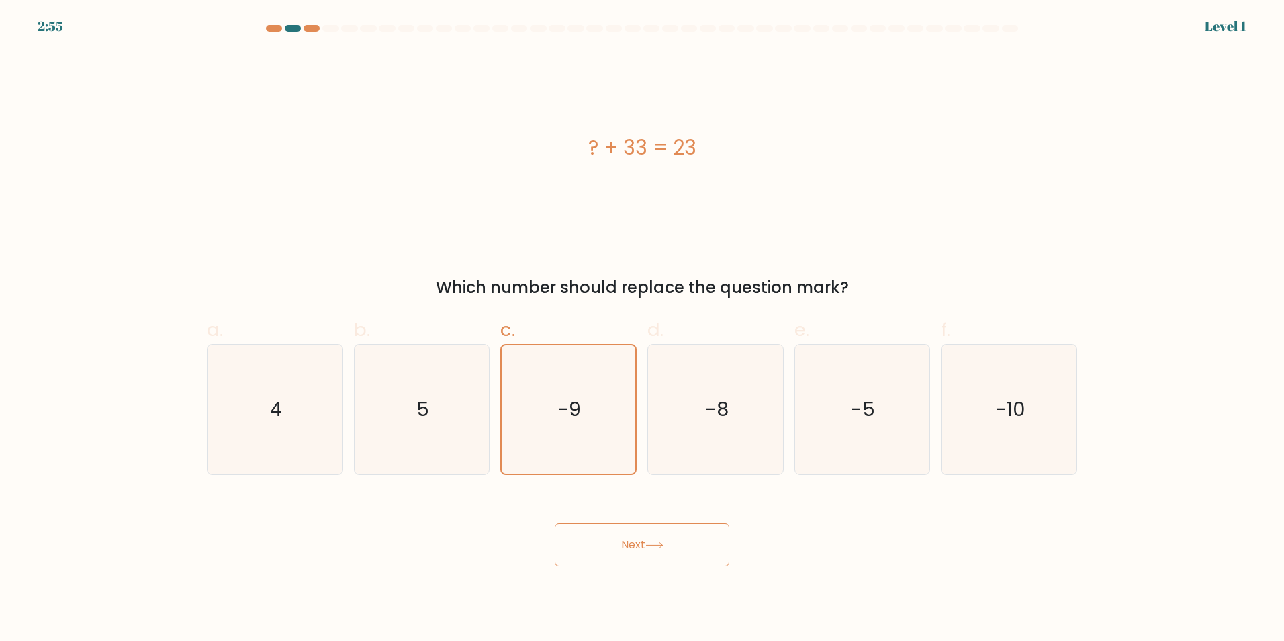
drag, startPoint x: 629, startPoint y: 545, endPoint x: 621, endPoint y: 511, distance: 34.7
click at [623, 521] on div "Next" at bounding box center [642, 528] width 887 height 75
drag, startPoint x: 587, startPoint y: 418, endPoint x: 608, endPoint y: 491, distance: 76.1
click at [587, 420] on icon "-9" at bounding box center [568, 409] width 128 height 128
click at [642, 329] on input "c. -9" at bounding box center [642, 324] width 1 height 9
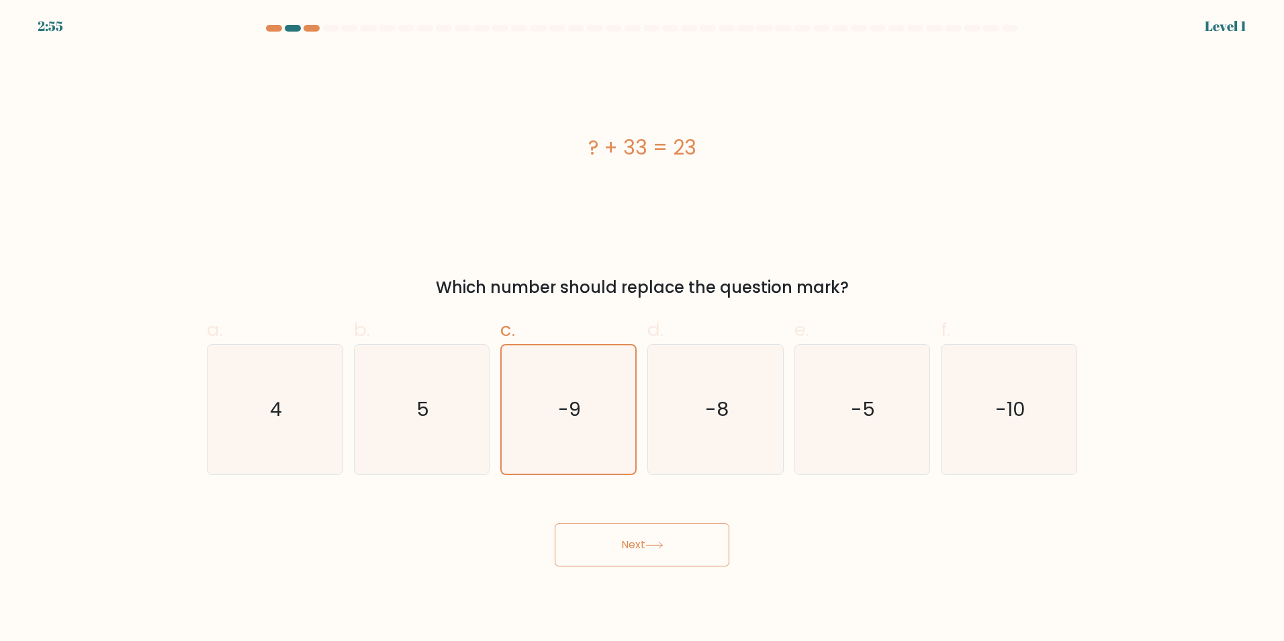
drag, startPoint x: 637, startPoint y: 573, endPoint x: 633, endPoint y: 556, distance: 17.4
click at [637, 572] on body "2:55 Level 1 a." at bounding box center [642, 320] width 1284 height 641
click at [631, 551] on button "Next" at bounding box center [642, 544] width 175 height 43
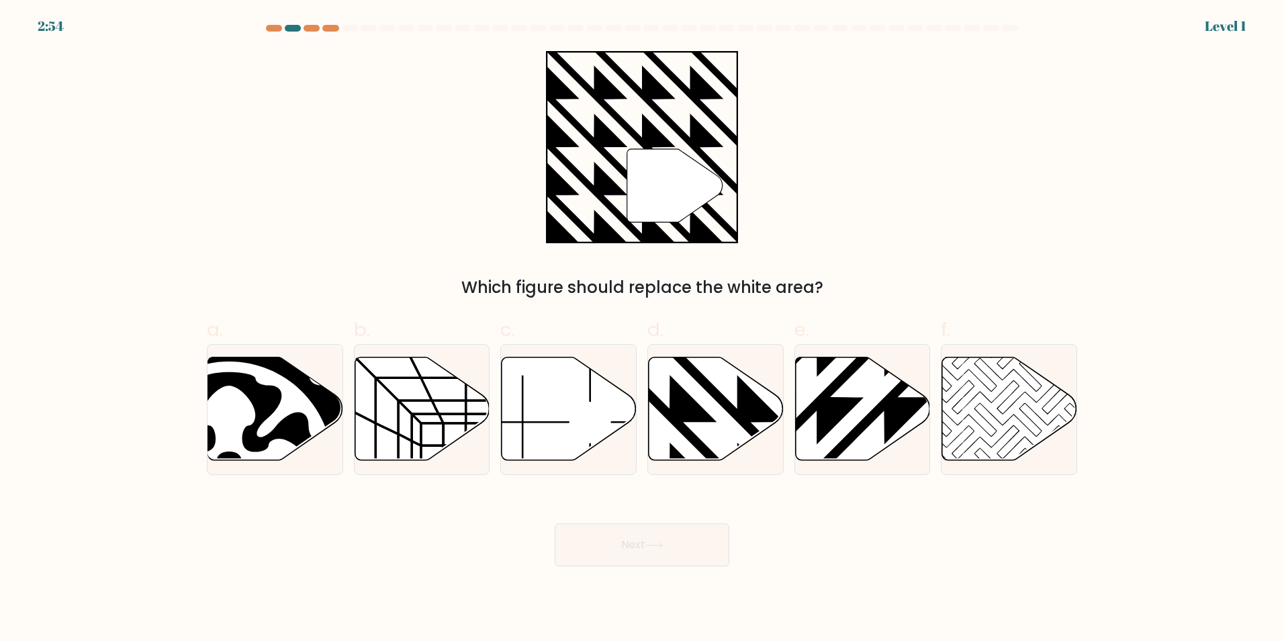
click at [580, 435] on icon at bounding box center [569, 408] width 135 height 103
click at [642, 329] on input "c." at bounding box center [642, 324] width 1 height 9
radio input "true"
click at [611, 538] on button "Next" at bounding box center [642, 544] width 175 height 43
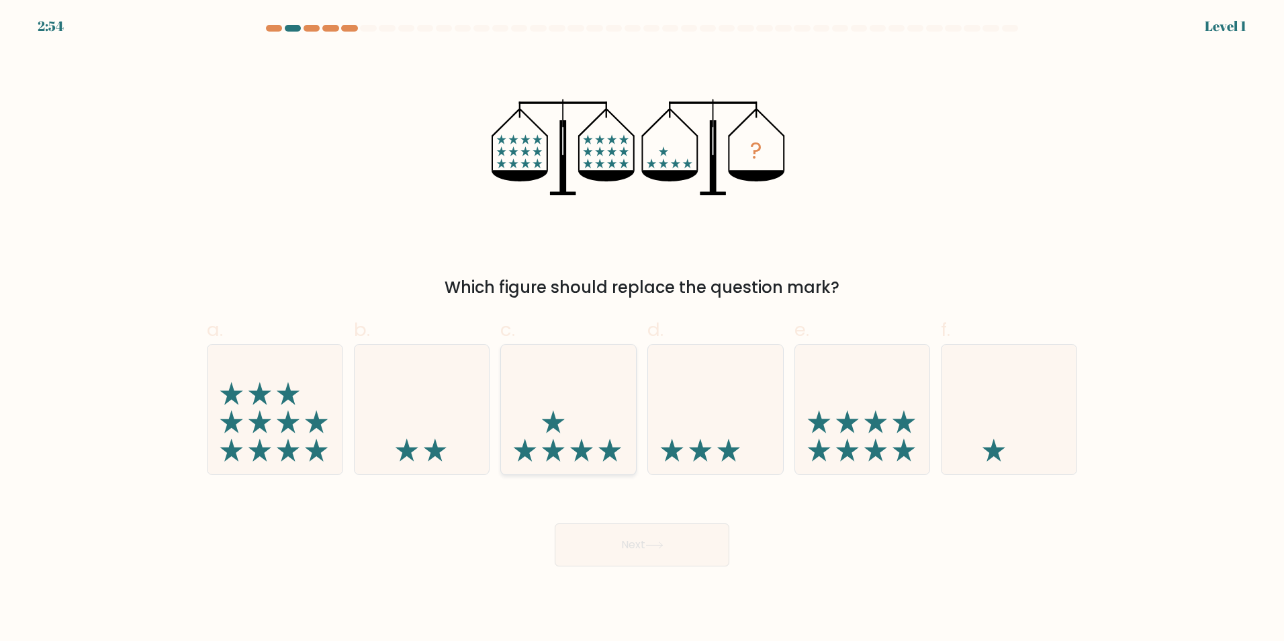
click at [578, 430] on icon at bounding box center [568, 409] width 135 height 112
click at [642, 329] on input "c." at bounding box center [642, 324] width 1 height 9
radio input "true"
click at [615, 538] on button "Next" at bounding box center [642, 544] width 175 height 43
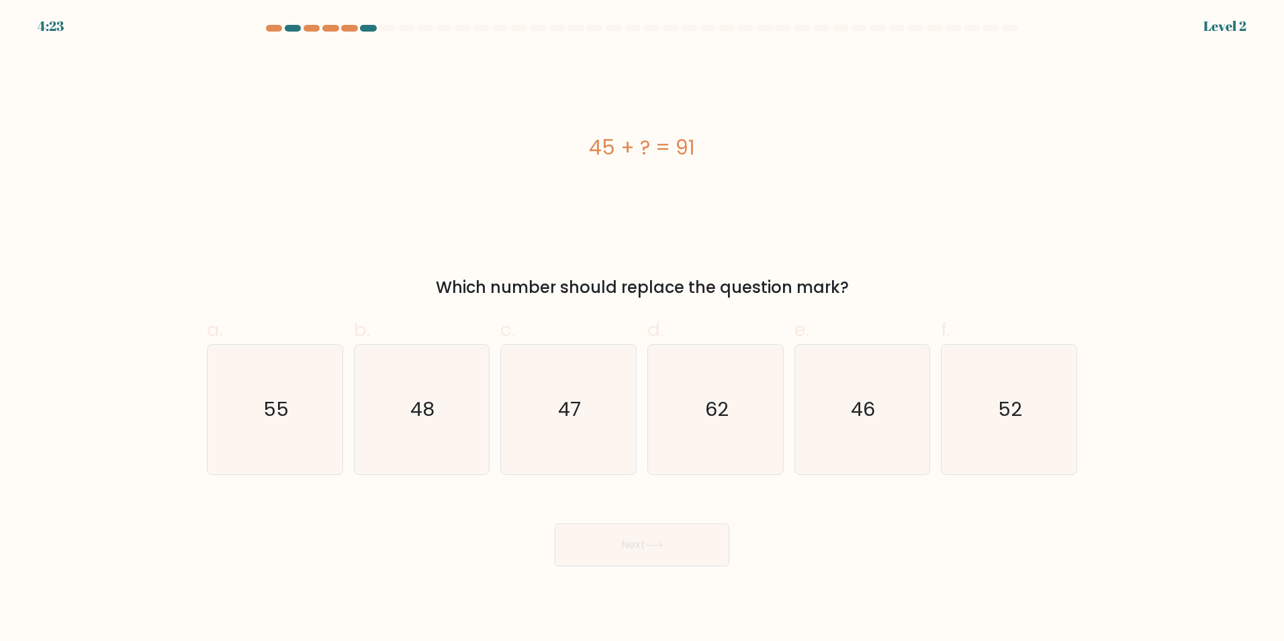
click at [584, 425] on icon "47" at bounding box center [569, 410] width 130 height 130
click at [642, 329] on input "c. 47" at bounding box center [642, 324] width 1 height 9
radio input "true"
drag, startPoint x: 621, startPoint y: 543, endPoint x: 599, endPoint y: 461, distance: 84.9
click at [621, 538] on button "Next" at bounding box center [642, 544] width 175 height 43
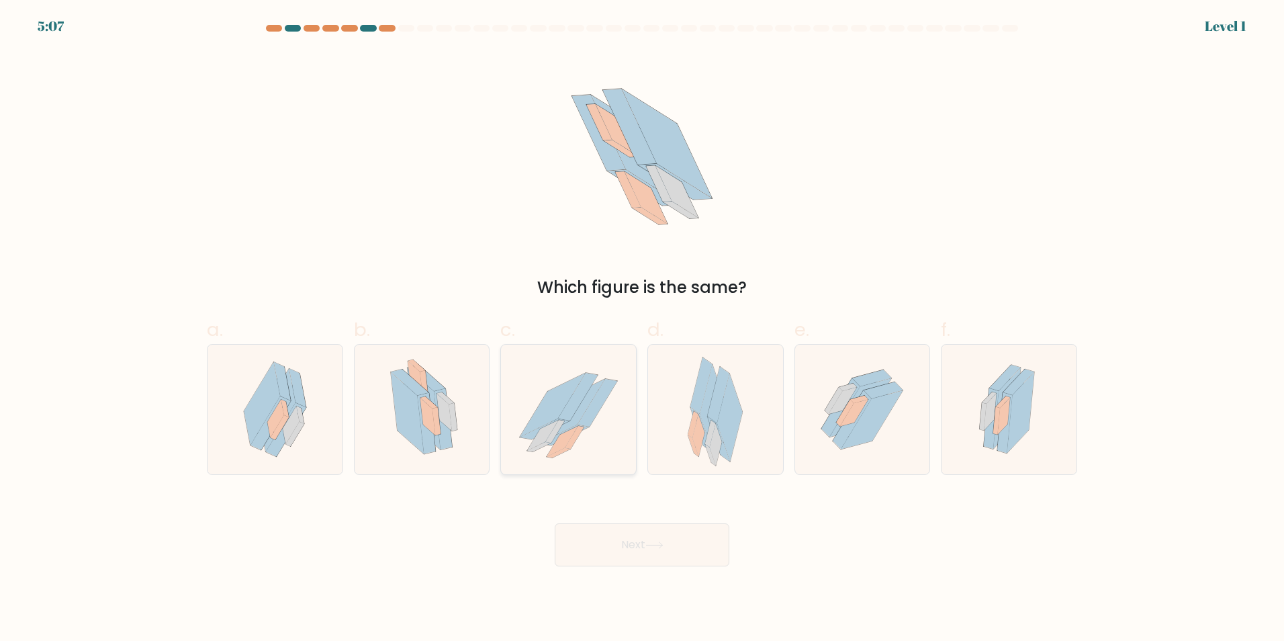
drag, startPoint x: 586, startPoint y: 423, endPoint x: 611, endPoint y: 497, distance: 78.2
click at [586, 424] on icon at bounding box center [598, 403] width 40 height 48
click at [642, 329] on input "c." at bounding box center [642, 324] width 1 height 9
radio input "true"
drag, startPoint x: 628, startPoint y: 553, endPoint x: 615, endPoint y: 478, distance: 75.8
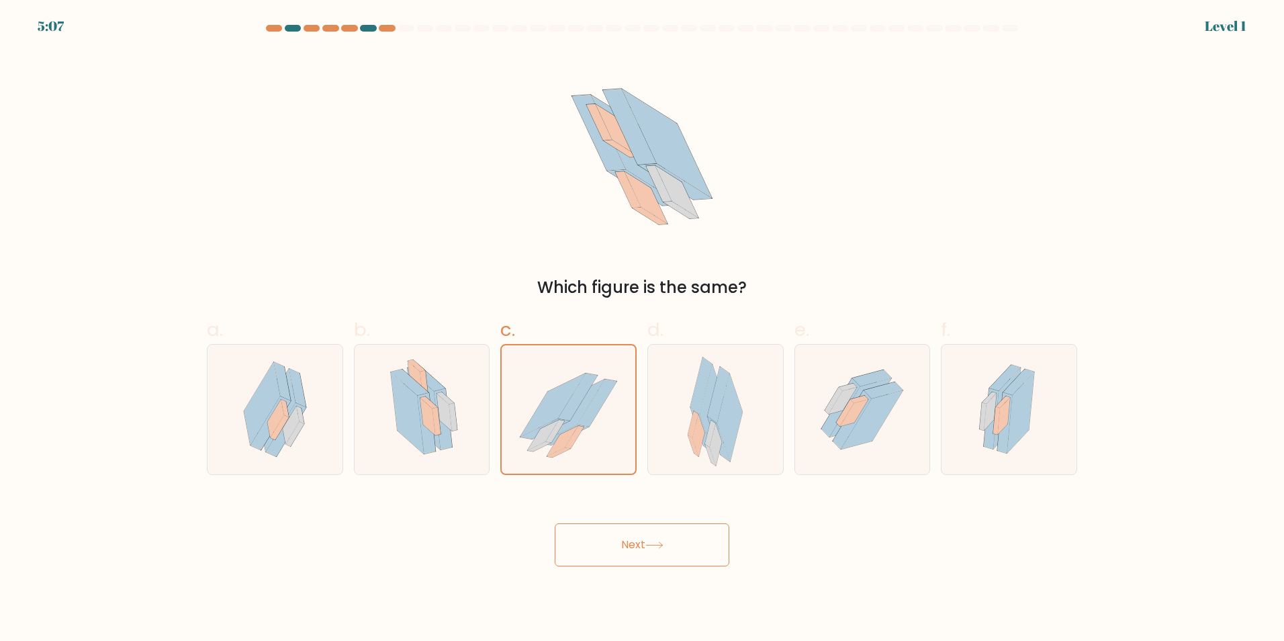
click at [629, 547] on button "Next" at bounding box center [642, 544] width 175 height 43
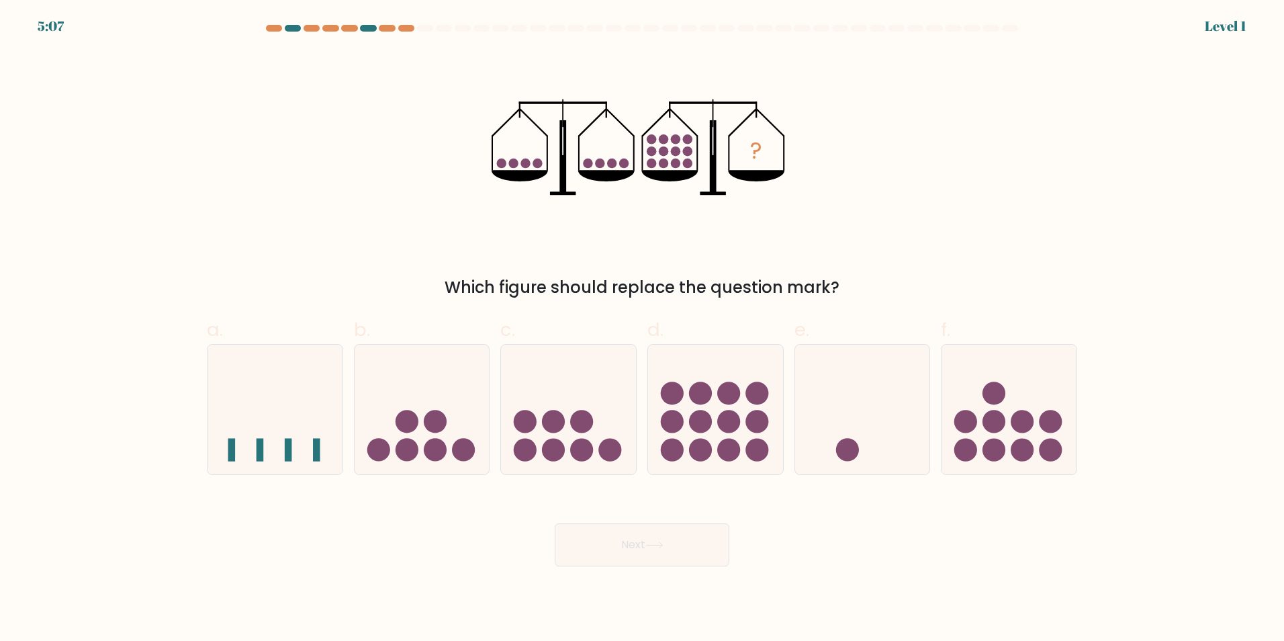
click at [598, 429] on icon at bounding box center [568, 409] width 135 height 112
click at [642, 329] on input "c." at bounding box center [642, 324] width 1 height 9
radio input "true"
click at [628, 535] on button "Next" at bounding box center [642, 544] width 175 height 43
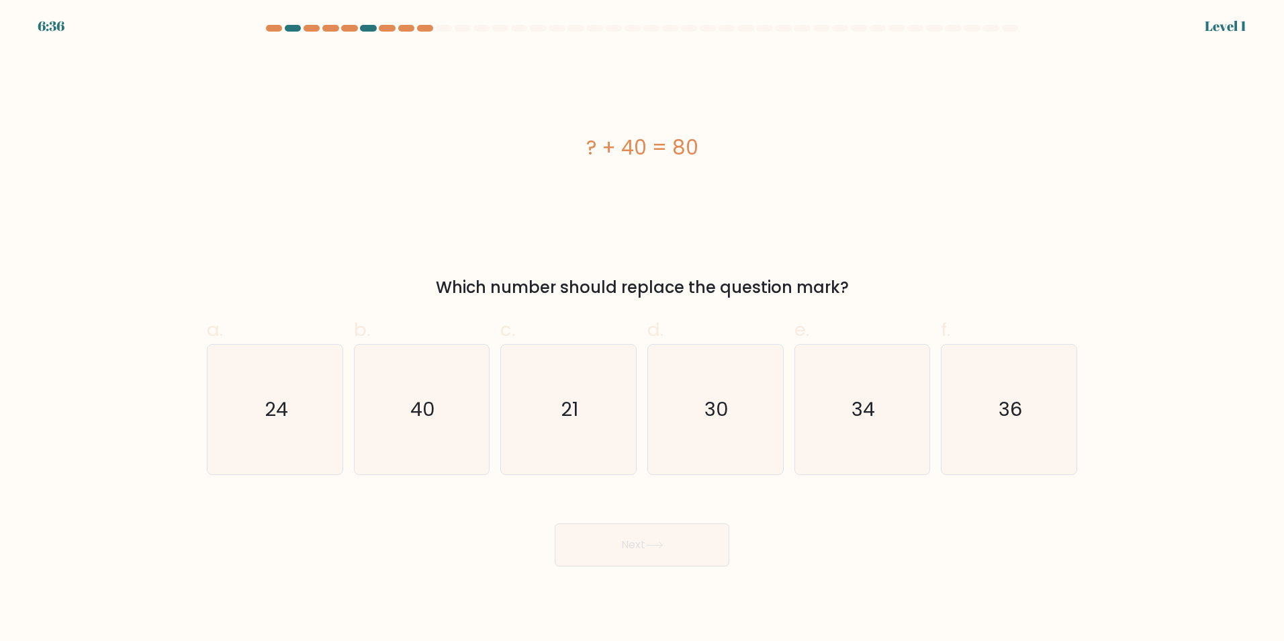
click at [592, 425] on icon "21" at bounding box center [569, 410] width 130 height 130
click at [642, 329] on input "c. 21" at bounding box center [642, 324] width 1 height 9
radio input "true"
drag, startPoint x: 619, startPoint y: 555, endPoint x: 619, endPoint y: 544, distance: 10.7
click at [619, 549] on button "Next" at bounding box center [642, 544] width 175 height 43
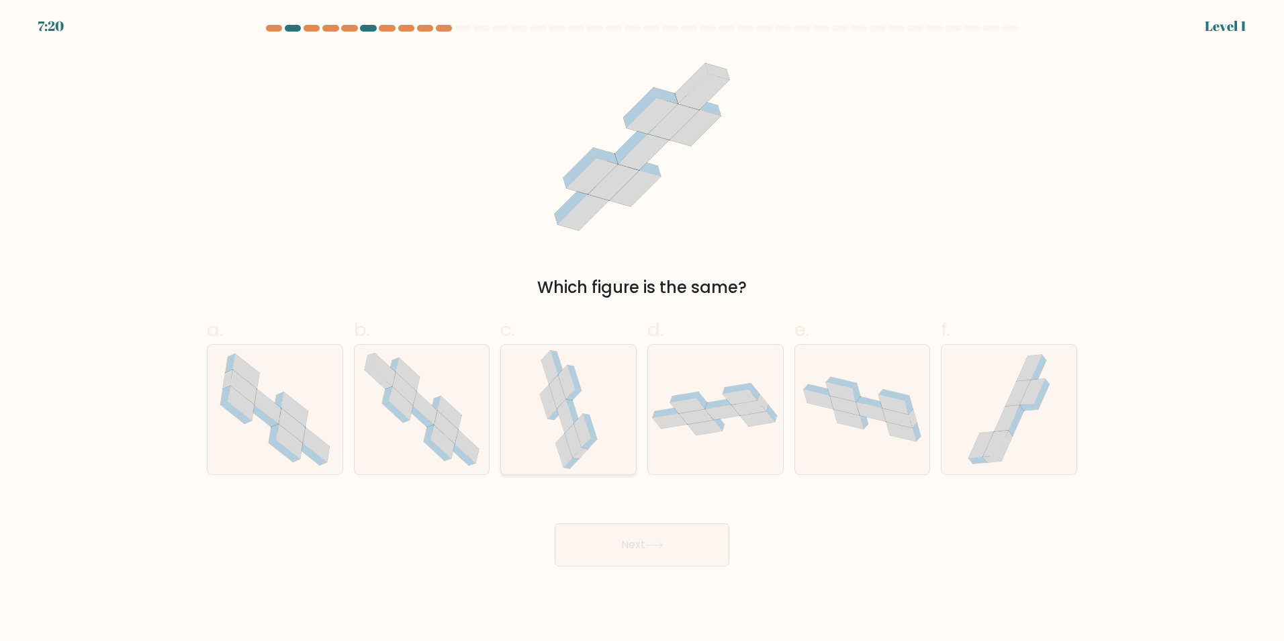
drag, startPoint x: 600, startPoint y: 453, endPoint x: 639, endPoint y: 492, distance: 54.6
click at [601, 455] on div at bounding box center [568, 409] width 136 height 131
click at [642, 329] on input "c." at bounding box center [642, 324] width 1 height 9
radio input "true"
click at [645, 533] on button "Next" at bounding box center [642, 544] width 175 height 43
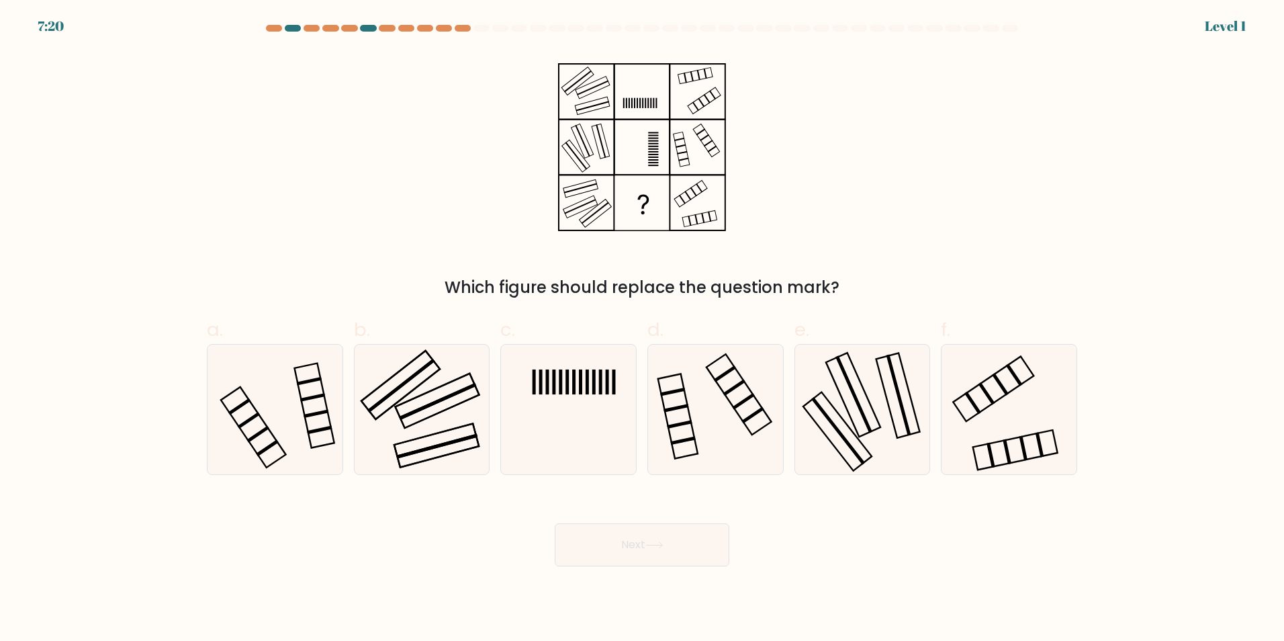
click at [716, 431] on icon at bounding box center [716, 410] width 130 height 130
click at [643, 329] on input "d." at bounding box center [642, 324] width 1 height 9
radio input "true"
click at [684, 532] on button "Next" at bounding box center [642, 544] width 175 height 43
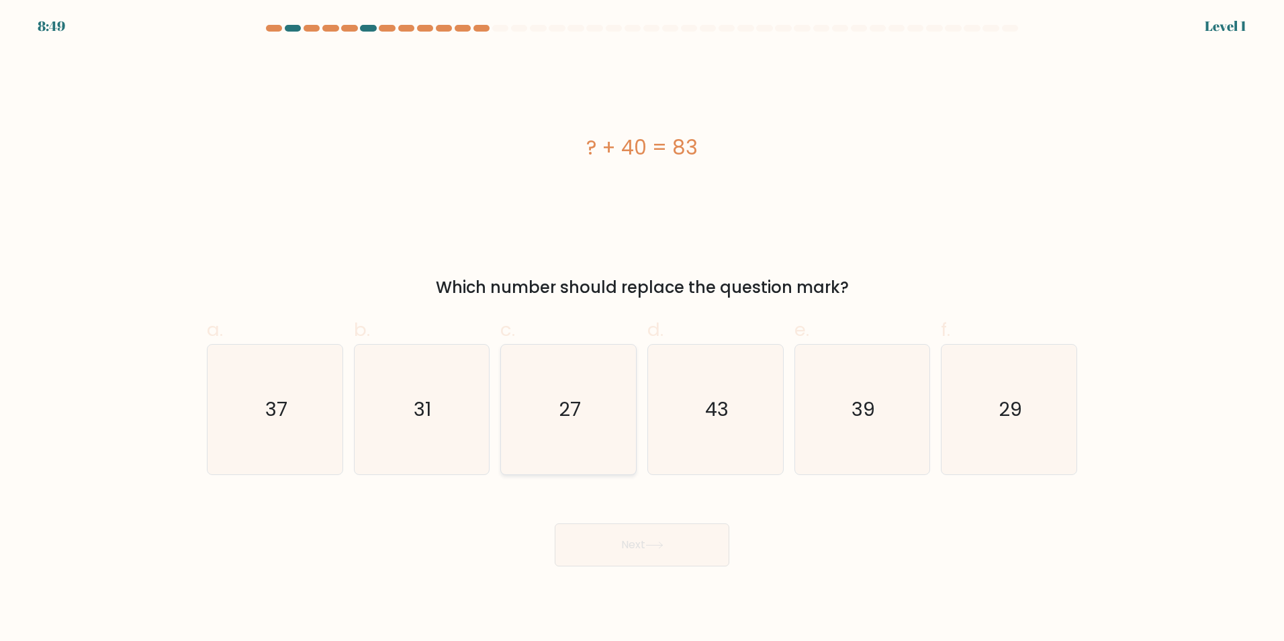
click at [609, 433] on icon "27" at bounding box center [569, 410] width 130 height 130
click at [642, 329] on input "c. 27" at bounding box center [642, 324] width 1 height 9
radio input "true"
click at [655, 533] on button "Next" at bounding box center [642, 544] width 175 height 43
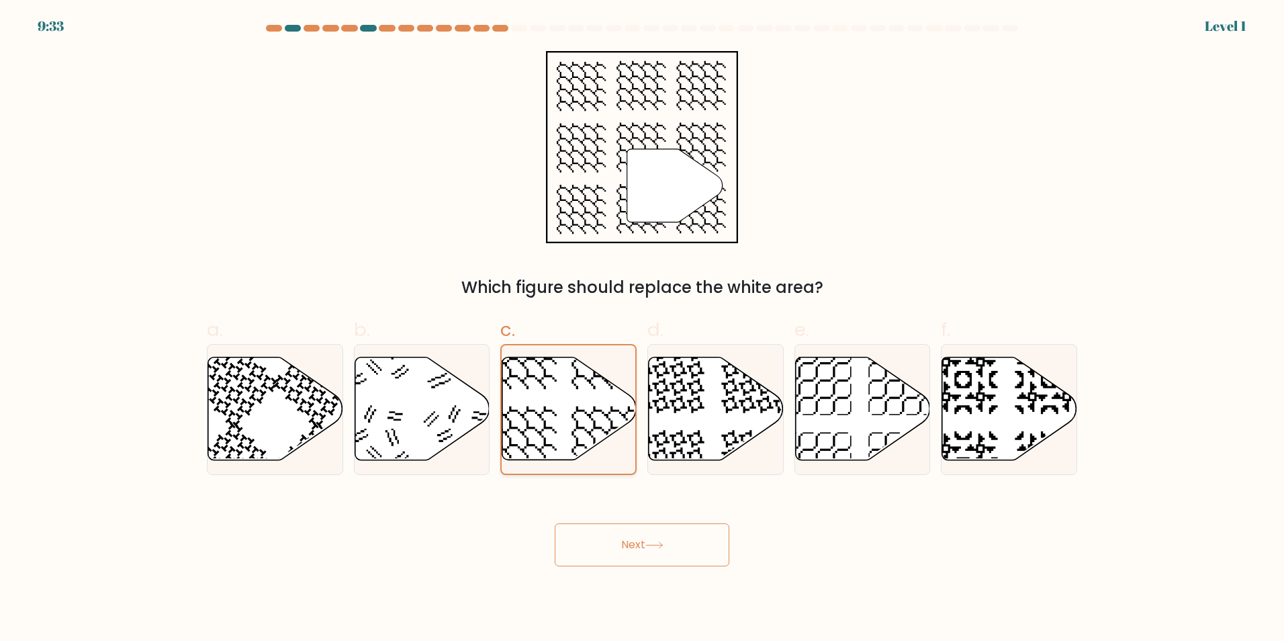
drag, startPoint x: 639, startPoint y: 545, endPoint x: 594, endPoint y: 430, distance: 124.0
click at [631, 514] on div "Next" at bounding box center [642, 528] width 887 height 75
click at [586, 420] on icon at bounding box center [569, 408] width 134 height 102
click at [642, 329] on input "c." at bounding box center [642, 324] width 1 height 9
click at [641, 536] on button "Next" at bounding box center [642, 544] width 175 height 43
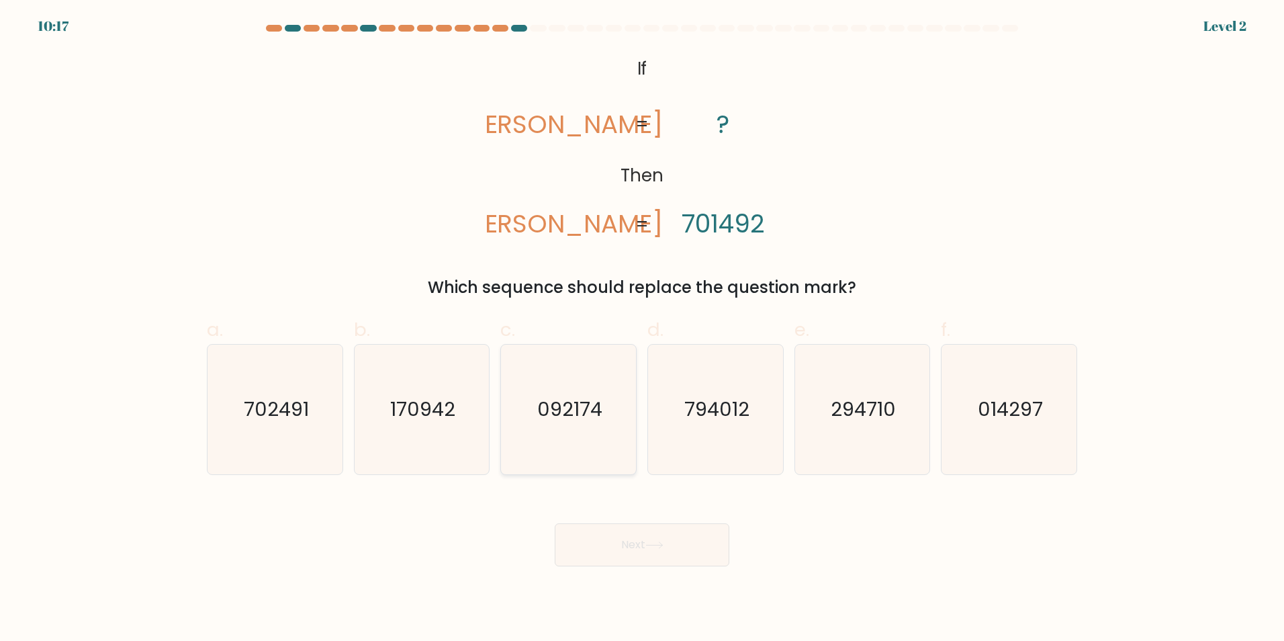
click at [583, 420] on text "092174" at bounding box center [569, 409] width 65 height 27
click at [642, 329] on input "c. 092174" at bounding box center [642, 324] width 1 height 9
radio input "true"
click at [625, 531] on button "Next" at bounding box center [642, 544] width 175 height 43
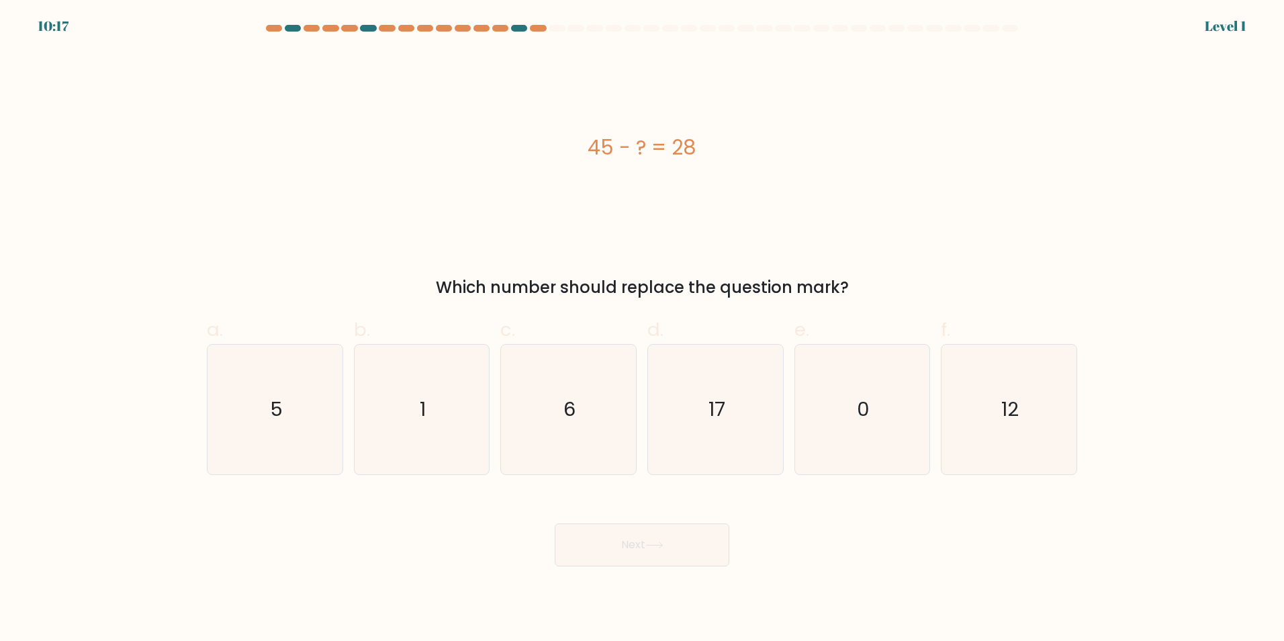
click at [580, 429] on icon "6" at bounding box center [569, 410] width 130 height 130
click at [642, 329] on input "c. 6" at bounding box center [642, 324] width 1 height 9
radio input "true"
click at [614, 543] on button "Next" at bounding box center [642, 544] width 175 height 43
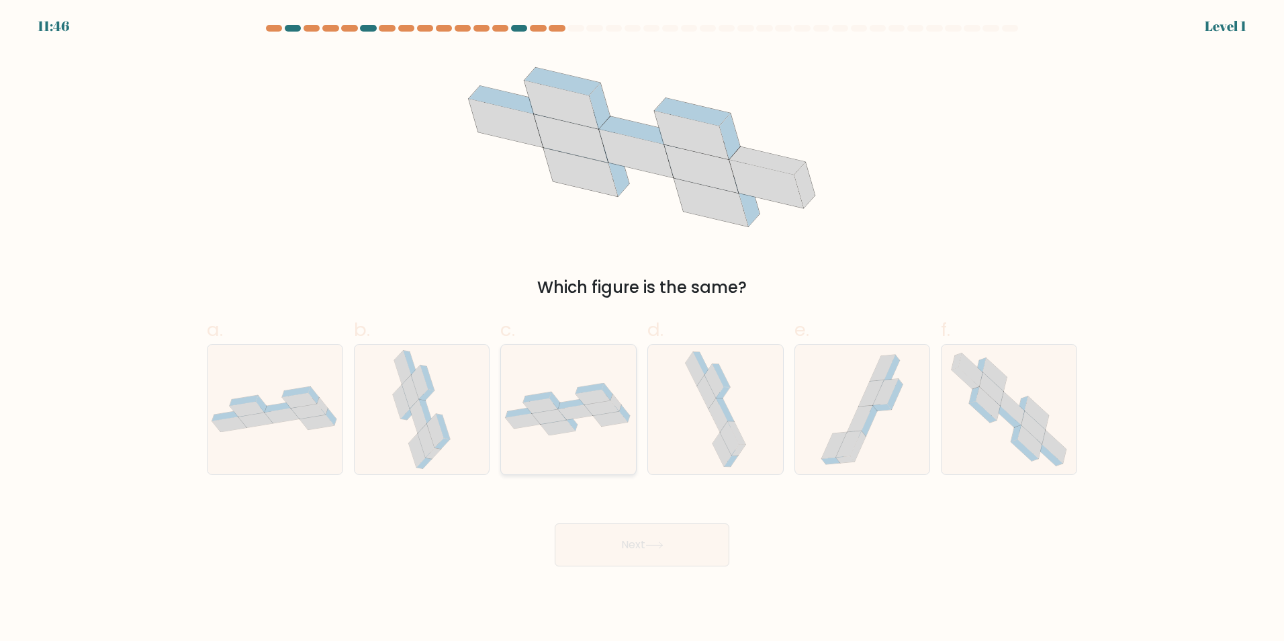
drag, startPoint x: 570, startPoint y: 427, endPoint x: 627, endPoint y: 504, distance: 95.5
click at [570, 429] on icon at bounding box center [558, 427] width 35 height 15
click at [642, 329] on input "c." at bounding box center [642, 324] width 1 height 9
radio input "true"
drag, startPoint x: 642, startPoint y: 560, endPoint x: 641, endPoint y: 551, distance: 8.8
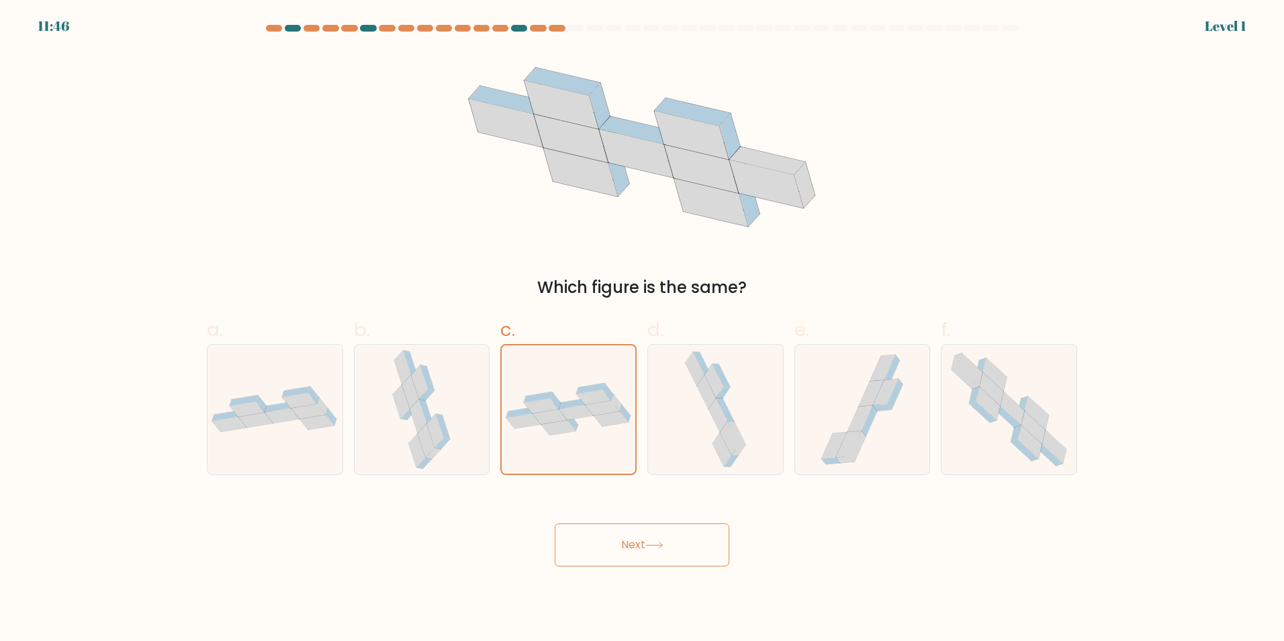
click at [642, 555] on button "Next" at bounding box center [642, 544] width 175 height 43
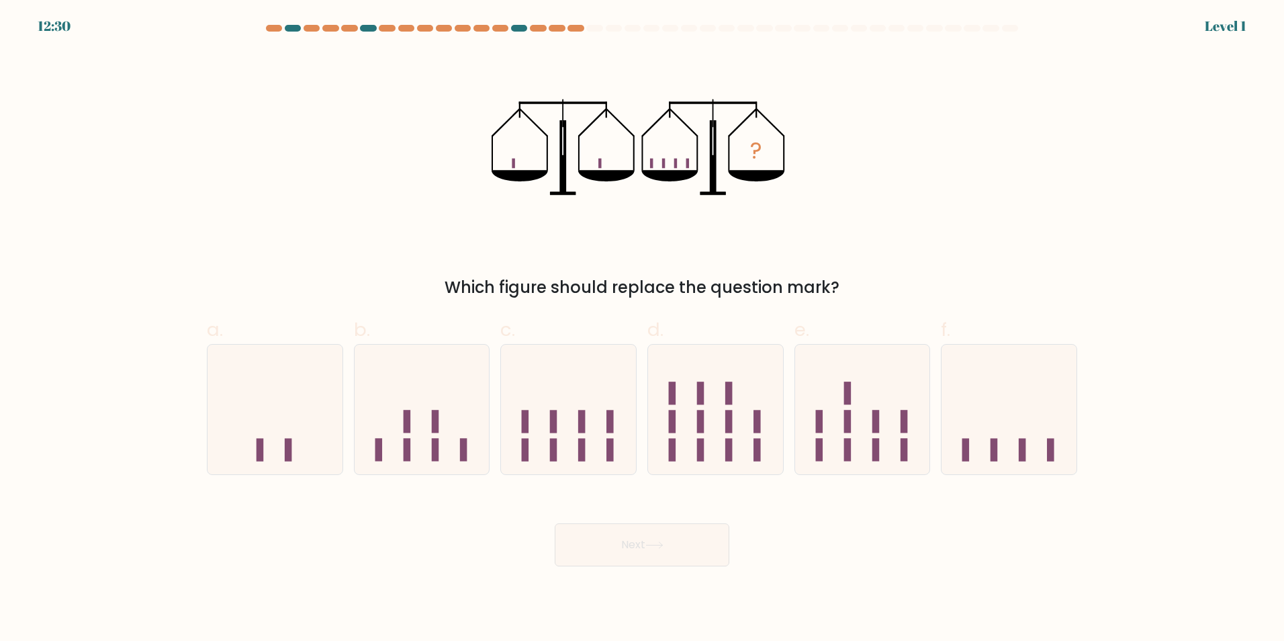
click at [589, 423] on icon at bounding box center [568, 409] width 135 height 112
click at [642, 329] on input "c." at bounding box center [642, 324] width 1 height 9
radio input "true"
drag, startPoint x: 635, startPoint y: 551, endPoint x: 615, endPoint y: 480, distance: 74.5
click at [632, 539] on button "Next" at bounding box center [642, 544] width 175 height 43
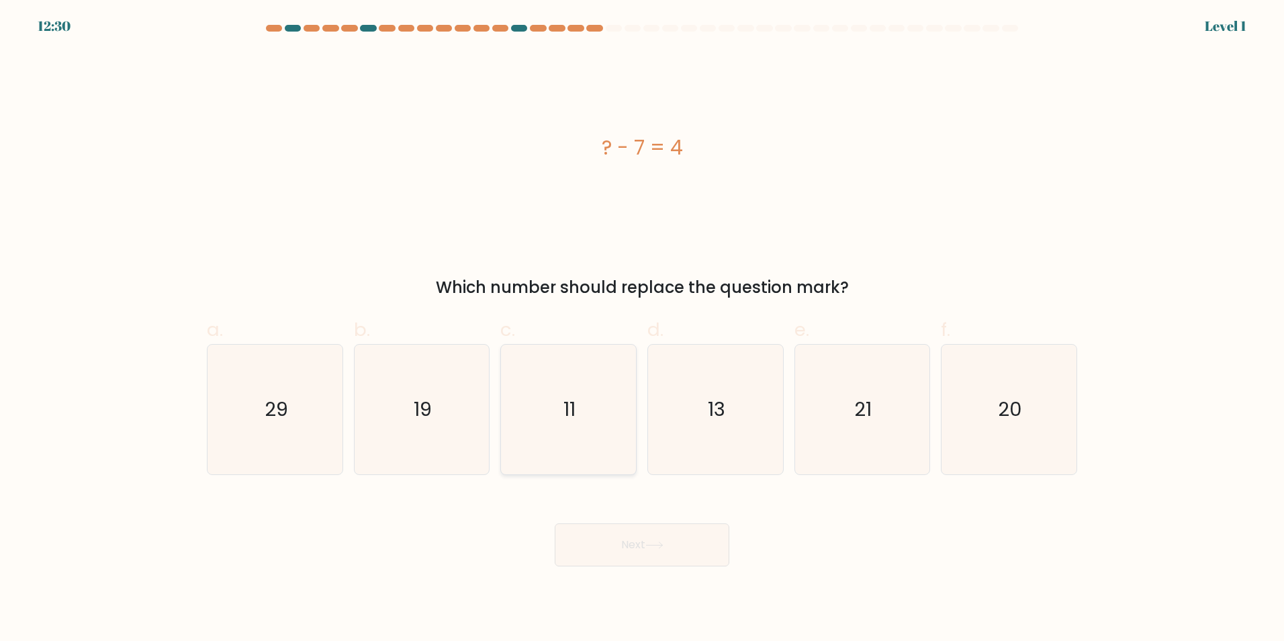
click at [596, 436] on icon "11" at bounding box center [569, 410] width 130 height 130
click at [642, 329] on input "c. 11" at bounding box center [642, 324] width 1 height 9
radio input "true"
click at [611, 533] on button "Next" at bounding box center [642, 544] width 175 height 43
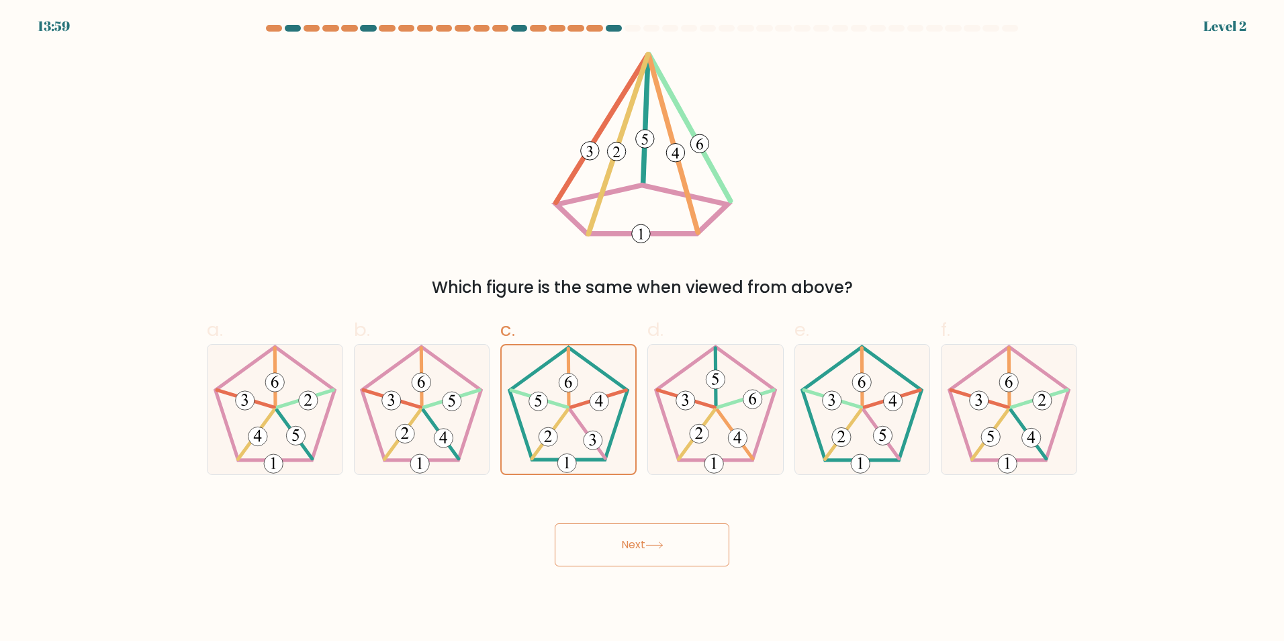
drag, startPoint x: 612, startPoint y: 548, endPoint x: 610, endPoint y: 525, distance: 23.6
click at [611, 534] on button "Next" at bounding box center [642, 544] width 175 height 43
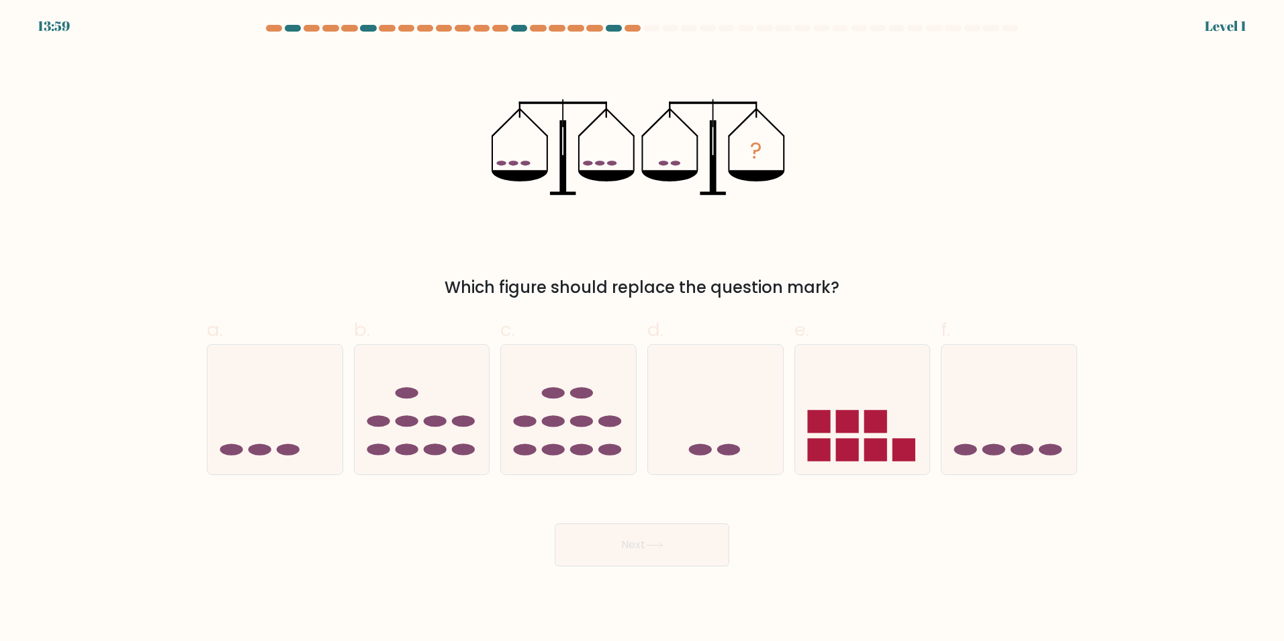
click at [587, 440] on icon at bounding box center [568, 409] width 135 height 112
click at [642, 329] on input "c." at bounding box center [642, 324] width 1 height 9
radio input "true"
drag, startPoint x: 623, startPoint y: 543, endPoint x: 621, endPoint y: 535, distance: 8.3
click at [621, 538] on button "Next" at bounding box center [642, 544] width 175 height 43
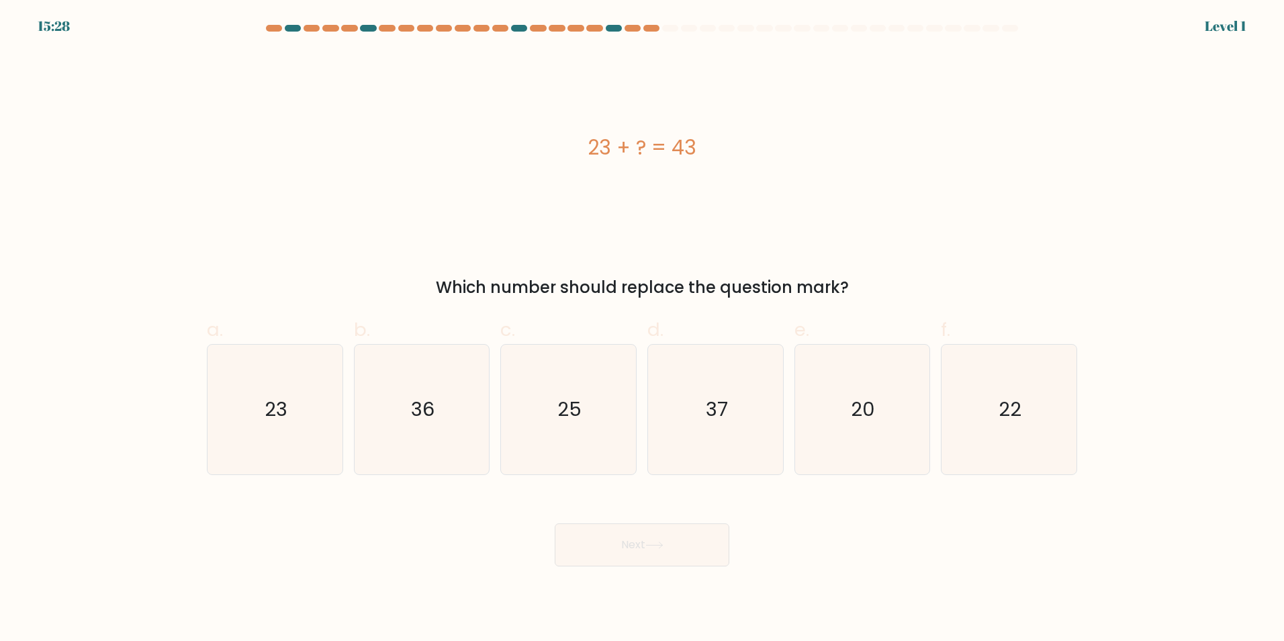
drag, startPoint x: 611, startPoint y: 496, endPoint x: 615, endPoint y: 504, distance: 8.8
click at [584, 414] on icon "25" at bounding box center [569, 410] width 130 height 130
click at [642, 329] on input "c. 25" at bounding box center [642, 324] width 1 height 9
radio input "true"
click at [633, 555] on button "Next" at bounding box center [642, 544] width 175 height 43
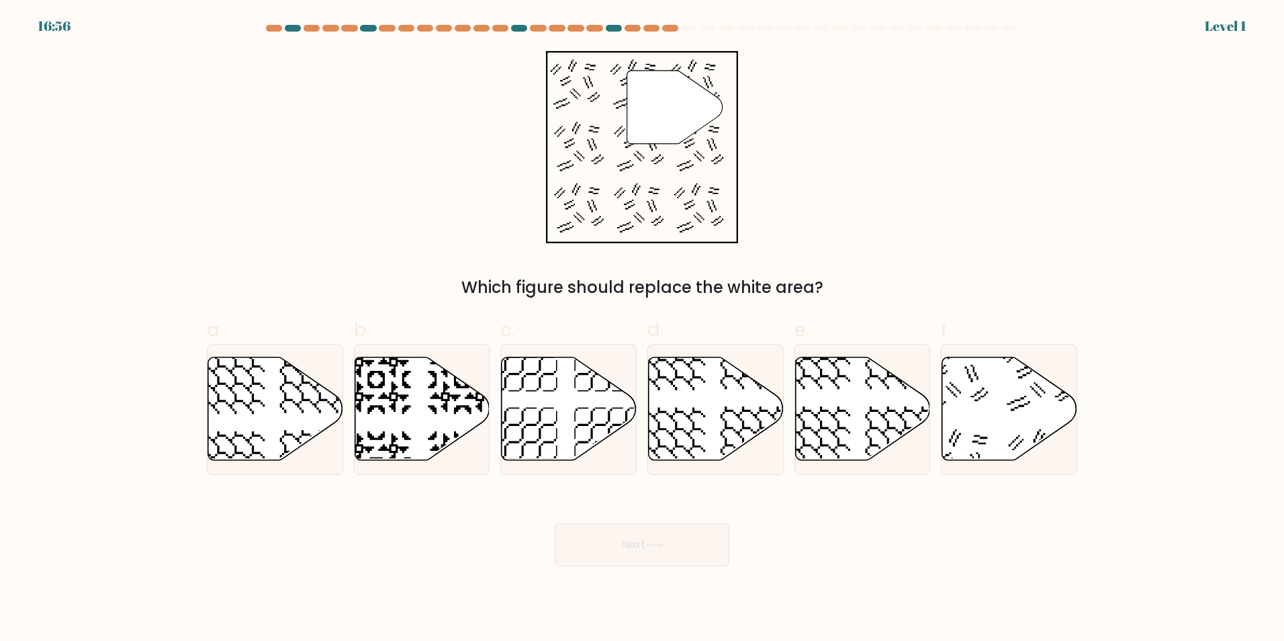
drag, startPoint x: 596, startPoint y: 550, endPoint x: 566, endPoint y: 449, distance: 105.2
click at [596, 549] on button "Next" at bounding box center [642, 544] width 175 height 43
click at [566, 437] on icon at bounding box center [569, 408] width 135 height 103
click at [642, 329] on input "c." at bounding box center [642, 324] width 1 height 9
radio input "true"
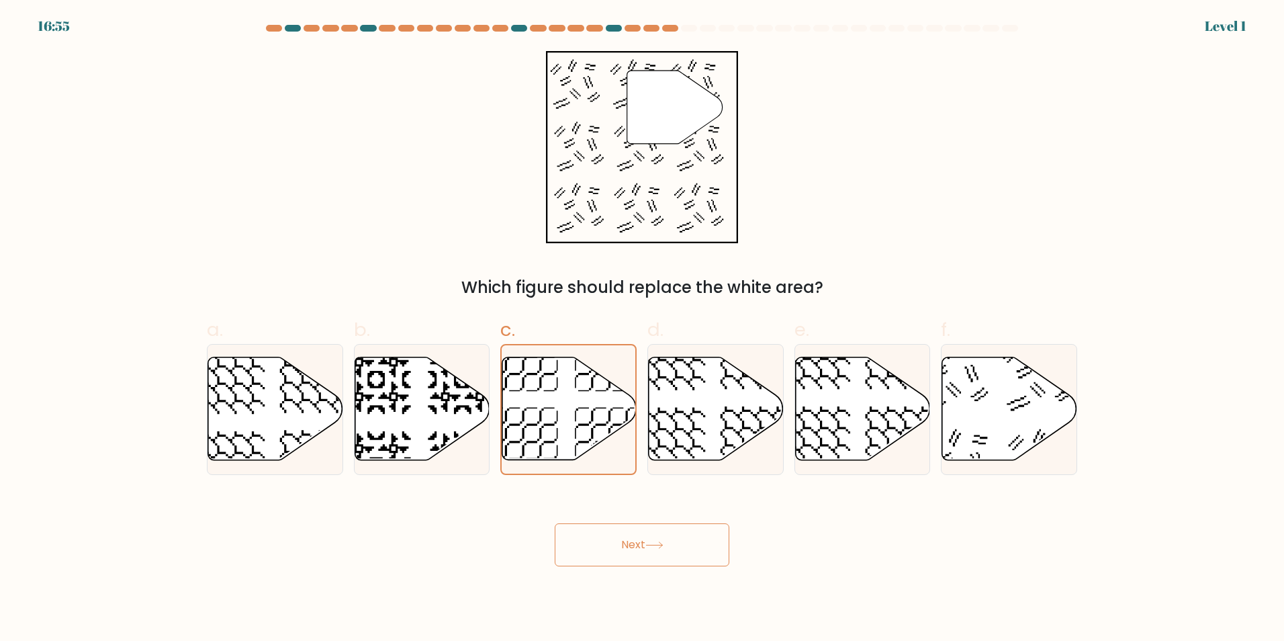
drag, startPoint x: 629, startPoint y: 555, endPoint x: 592, endPoint y: 479, distance: 85.0
click at [629, 552] on button "Next" at bounding box center [642, 544] width 175 height 43
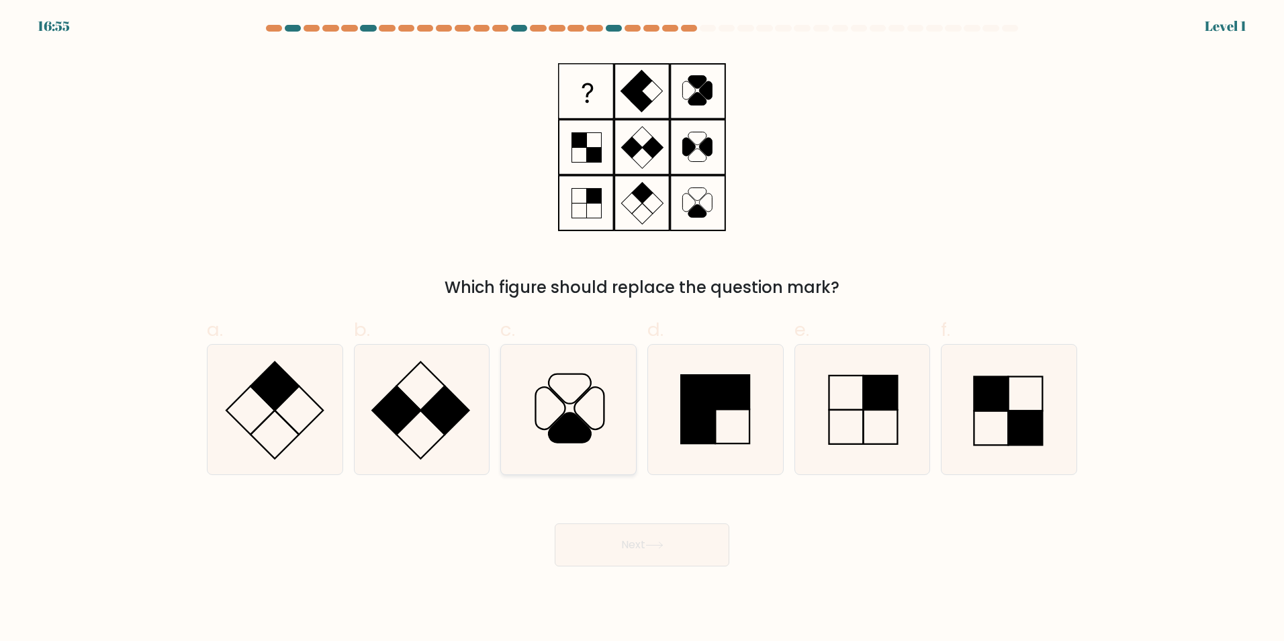
click at [578, 436] on icon at bounding box center [570, 427] width 42 height 30
click at [642, 329] on input "c." at bounding box center [642, 324] width 1 height 9
radio input "true"
drag, startPoint x: 617, startPoint y: 553, endPoint x: 604, endPoint y: 494, distance: 59.8
click at [616, 548] on button "Next" at bounding box center [642, 544] width 175 height 43
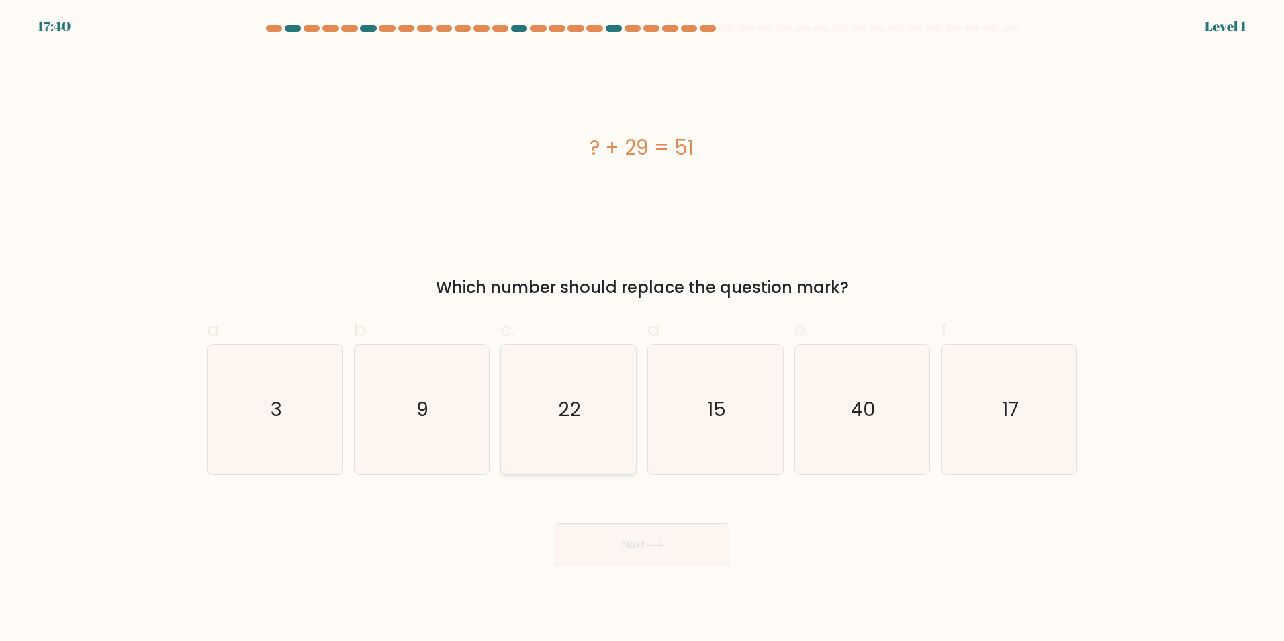
drag, startPoint x: 584, startPoint y: 427, endPoint x: 609, endPoint y: 506, distance: 83.1
click at [585, 430] on icon "22" at bounding box center [569, 410] width 130 height 130
click at [642, 329] on input "c. 22" at bounding box center [642, 324] width 1 height 9
radio input "true"
drag, startPoint x: 615, startPoint y: 533, endPoint x: 605, endPoint y: 511, distance: 24.6
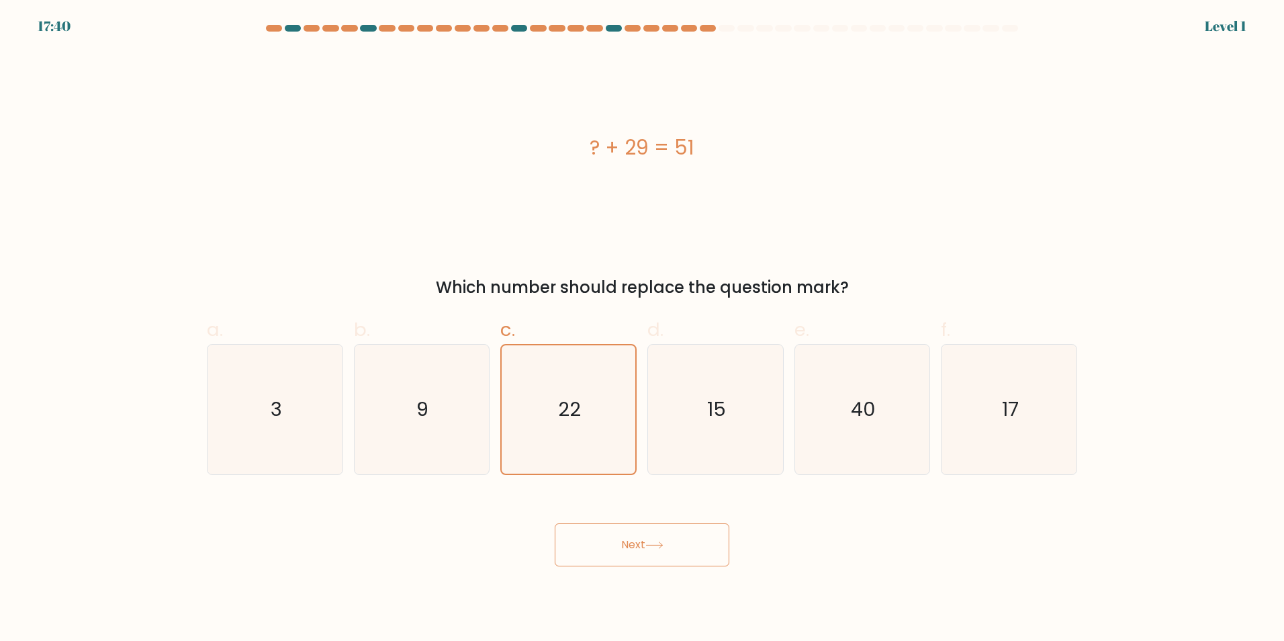
click at [615, 535] on button "Next" at bounding box center [642, 544] width 175 height 43
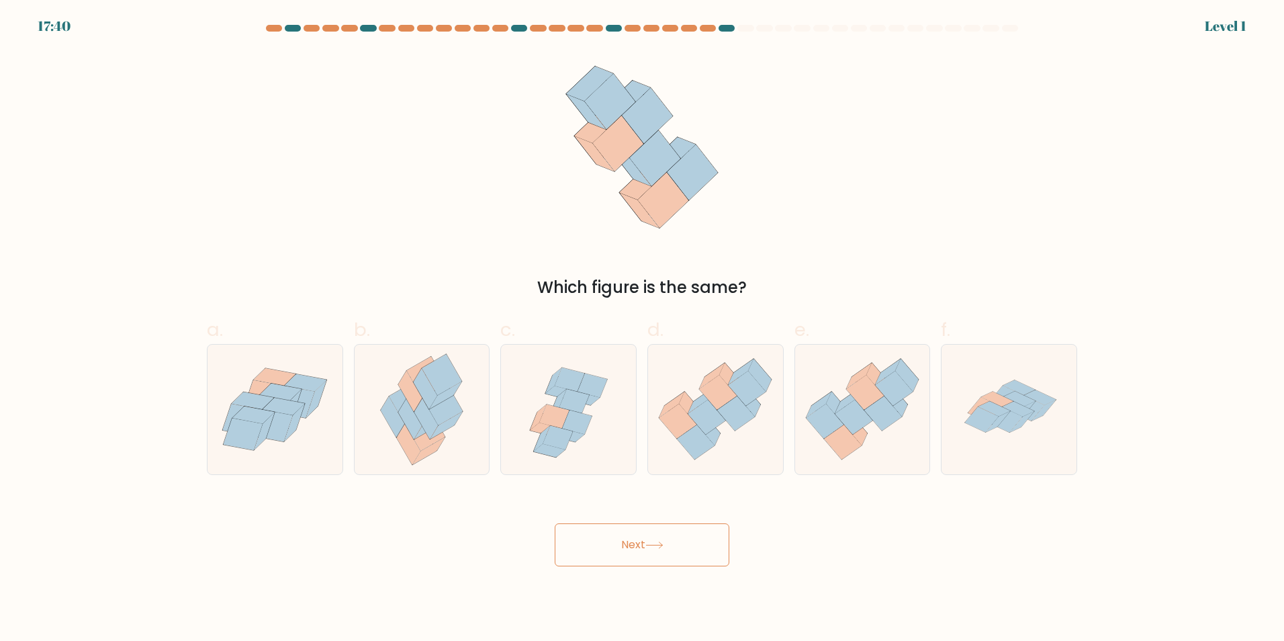
drag, startPoint x: 575, startPoint y: 441, endPoint x: 609, endPoint y: 503, distance: 70.3
click at [578, 453] on icon at bounding box center [568, 410] width 135 height 130
click at [642, 329] on input "c." at bounding box center [642, 324] width 1 height 9
radio input "true"
click at [611, 517] on div "Next" at bounding box center [642, 528] width 887 height 75
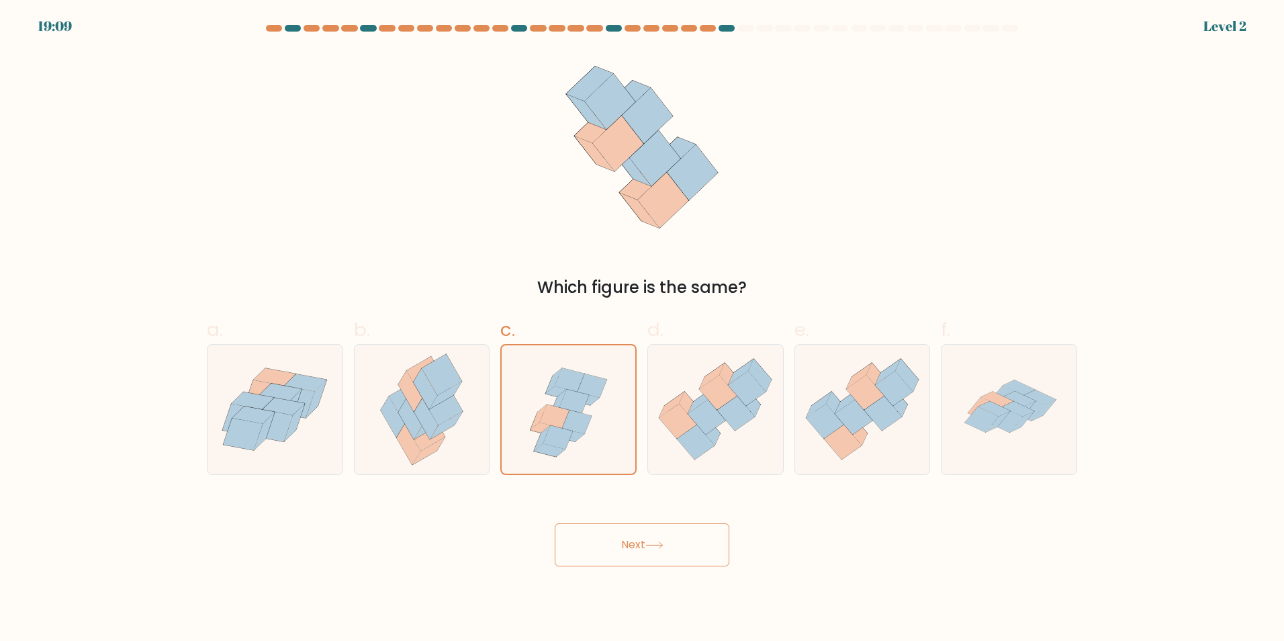
drag, startPoint x: 595, startPoint y: 434, endPoint x: 617, endPoint y: 514, distance: 82.8
click at [598, 461] on icon at bounding box center [569, 409] width 134 height 128
click at [642, 329] on input "c." at bounding box center [642, 324] width 1 height 9
drag, startPoint x: 635, startPoint y: 558, endPoint x: 625, endPoint y: 531, distance: 28.9
click at [635, 556] on button "Next" at bounding box center [642, 544] width 175 height 43
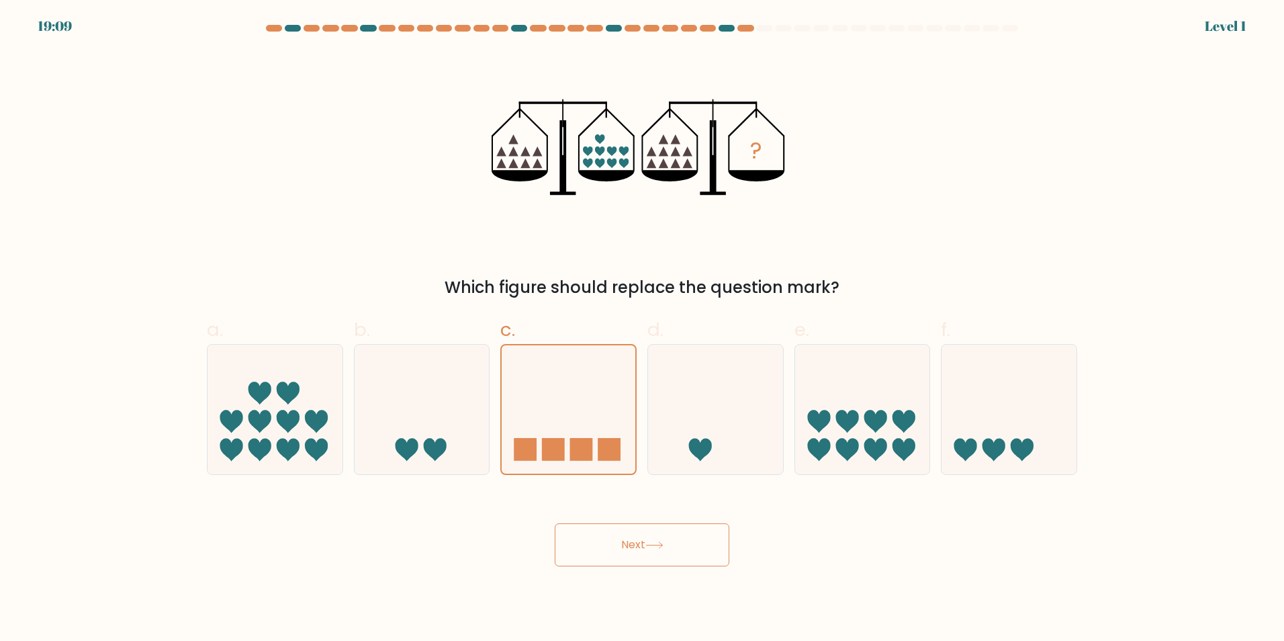
drag, startPoint x: 612, startPoint y: 545, endPoint x: 609, endPoint y: 535, distance: 10.4
click at [611, 540] on button "Next" at bounding box center [642, 544] width 175 height 43
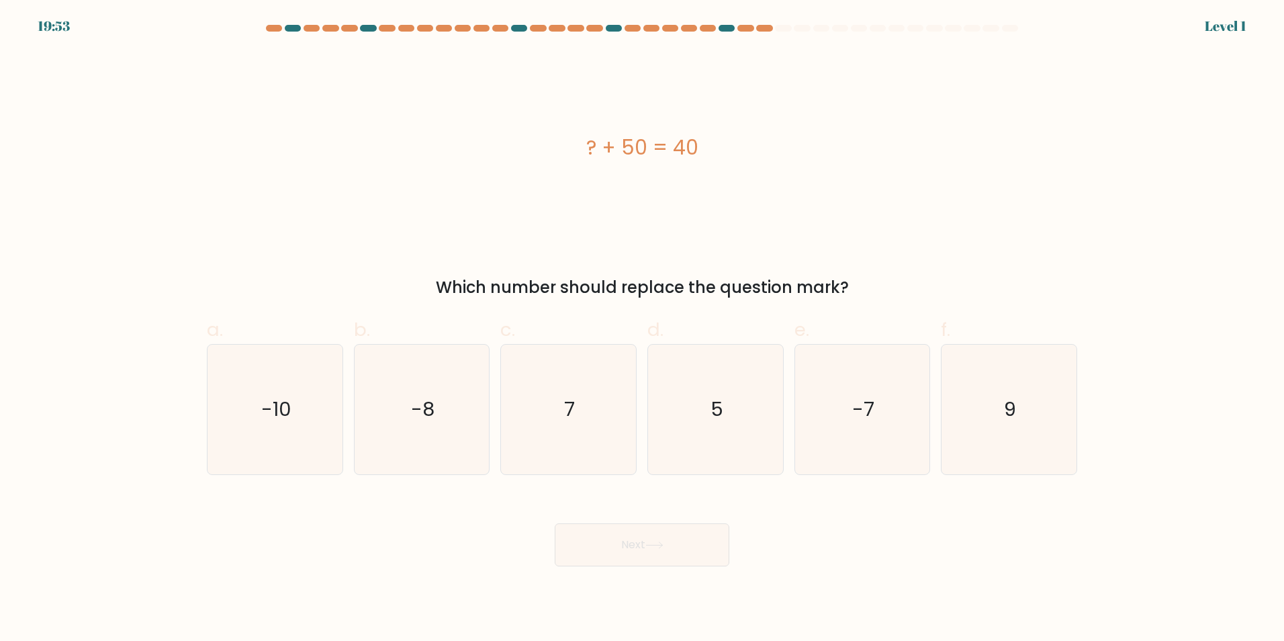
click at [581, 429] on icon "7" at bounding box center [569, 410] width 130 height 130
click at [642, 329] on input "c. 7" at bounding box center [642, 324] width 1 height 9
radio input "true"
drag, startPoint x: 618, startPoint y: 560, endPoint x: 616, endPoint y: 549, distance: 10.3
click at [617, 554] on button "Next" at bounding box center [642, 544] width 175 height 43
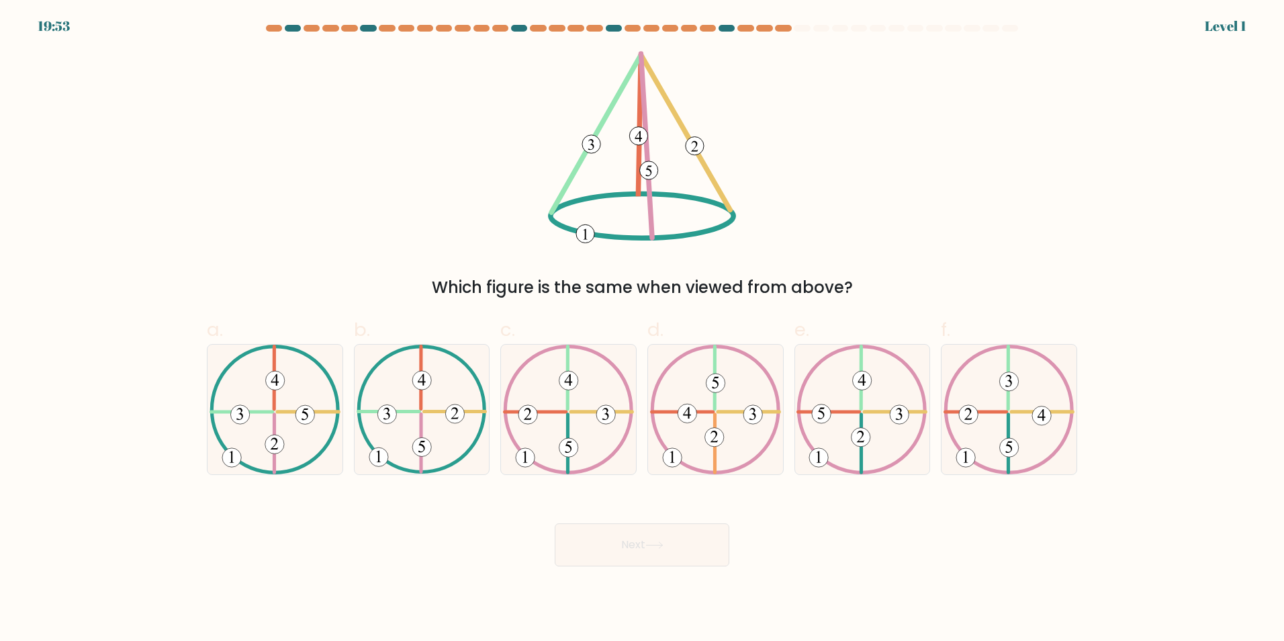
click at [582, 417] on icon at bounding box center [568, 410] width 131 height 130
click at [642, 329] on input "c." at bounding box center [642, 324] width 1 height 9
radio input "true"
drag, startPoint x: 620, startPoint y: 535, endPoint x: 609, endPoint y: 497, distance: 40.0
click at [619, 527] on button "Next" at bounding box center [642, 544] width 175 height 43
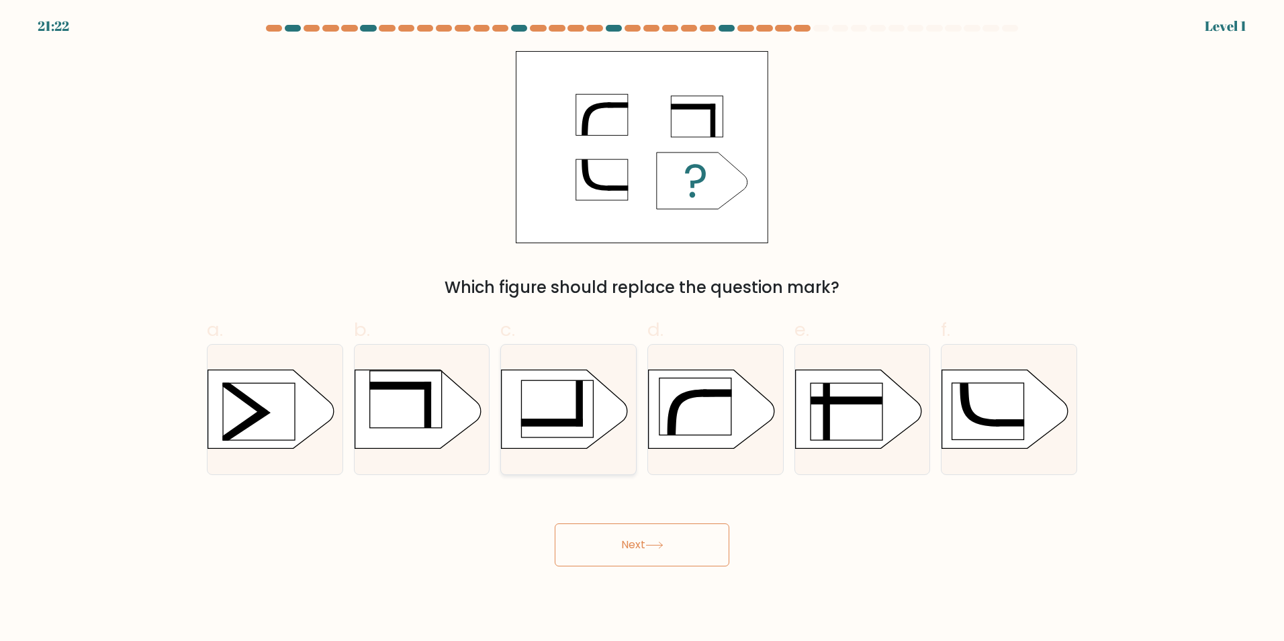
click at [586, 430] on rect at bounding box center [558, 408] width 72 height 57
click at [642, 329] on input "c." at bounding box center [642, 324] width 1 height 9
radio input "true"
click at [633, 557] on button "Next" at bounding box center [642, 544] width 175 height 43
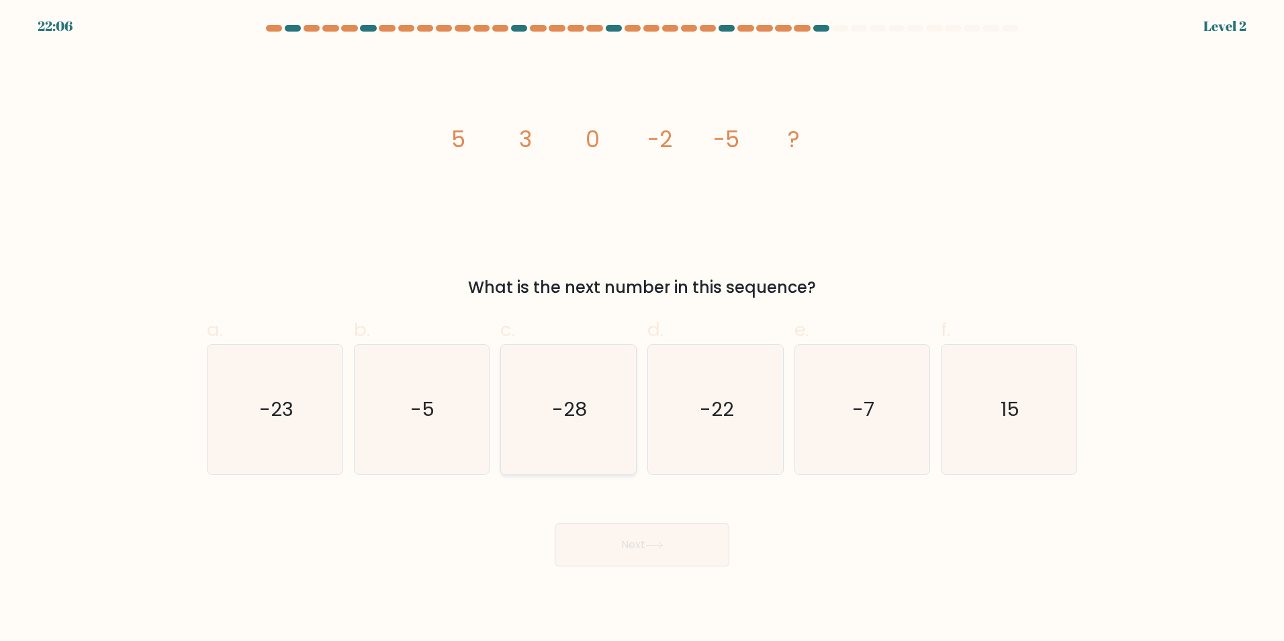
drag, startPoint x: 611, startPoint y: 498, endPoint x: 573, endPoint y: 428, distance: 79.9
click at [571, 422] on text "-28" at bounding box center [570, 409] width 35 height 27
click at [642, 329] on input "c. -28" at bounding box center [642, 324] width 1 height 9
radio input "true"
drag, startPoint x: 625, startPoint y: 562, endPoint x: 612, endPoint y: 521, distance: 43.6
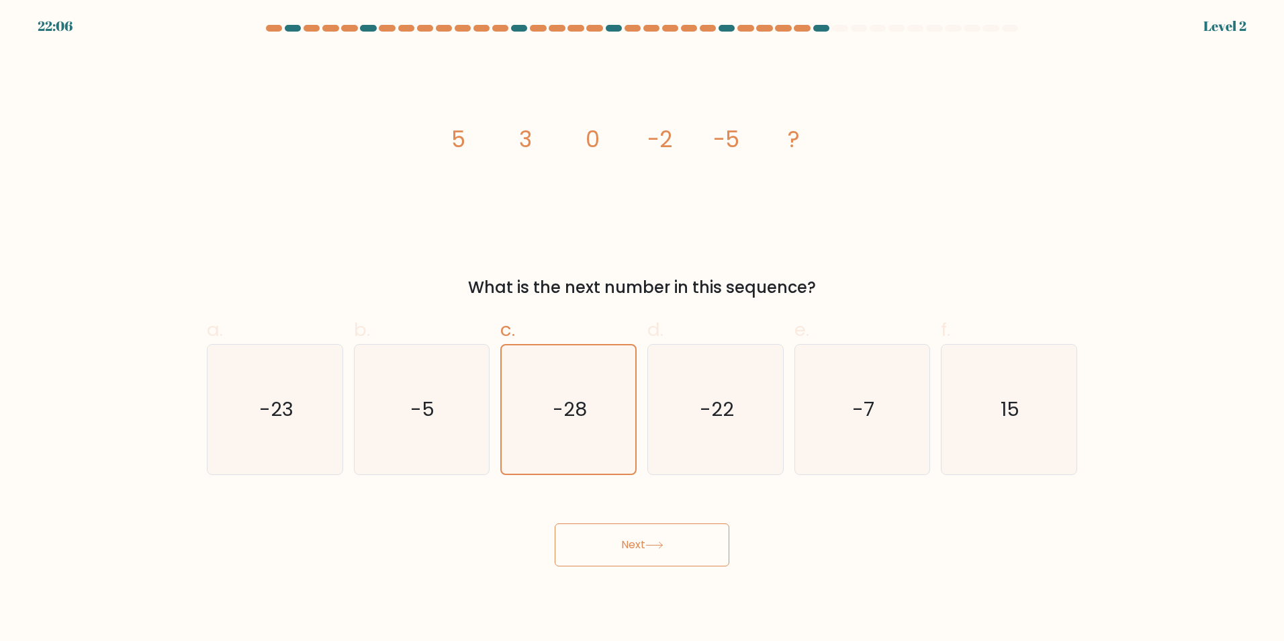
click at [624, 561] on button "Next" at bounding box center [642, 544] width 175 height 43
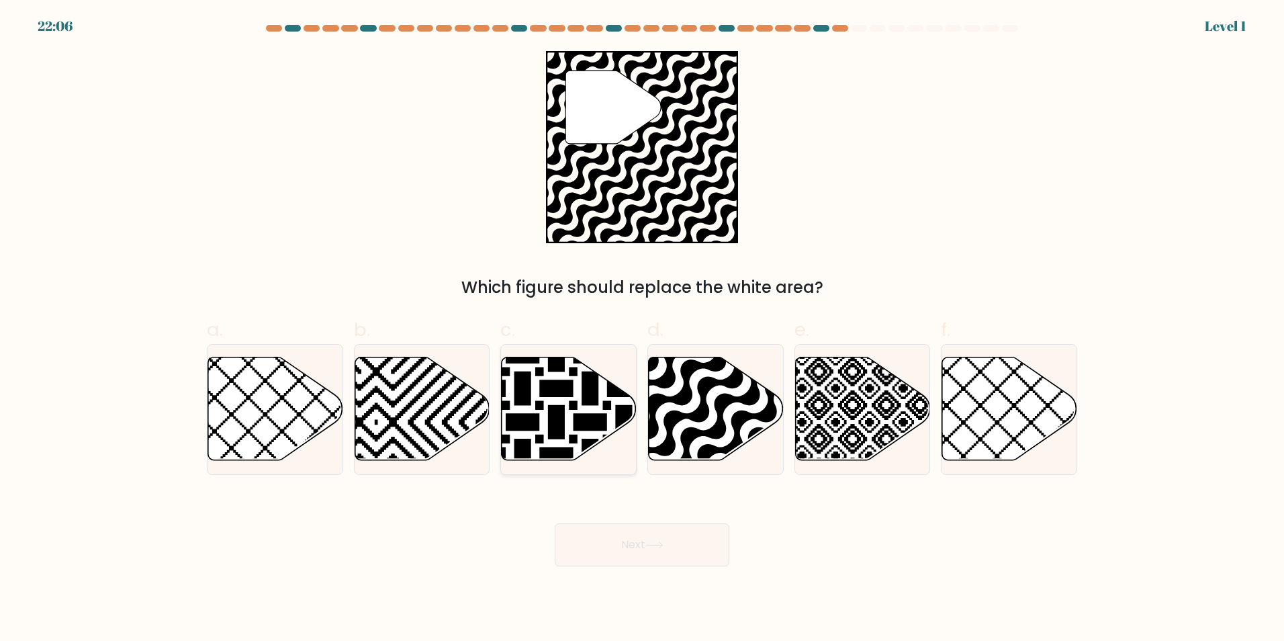
click at [580, 429] on icon at bounding box center [523, 354] width 272 height 272
click at [642, 329] on input "c." at bounding box center [642, 324] width 1 height 9
radio input "true"
drag, startPoint x: 631, startPoint y: 547, endPoint x: 621, endPoint y: 499, distance: 49.4
click at [631, 544] on button "Next" at bounding box center [642, 544] width 175 height 43
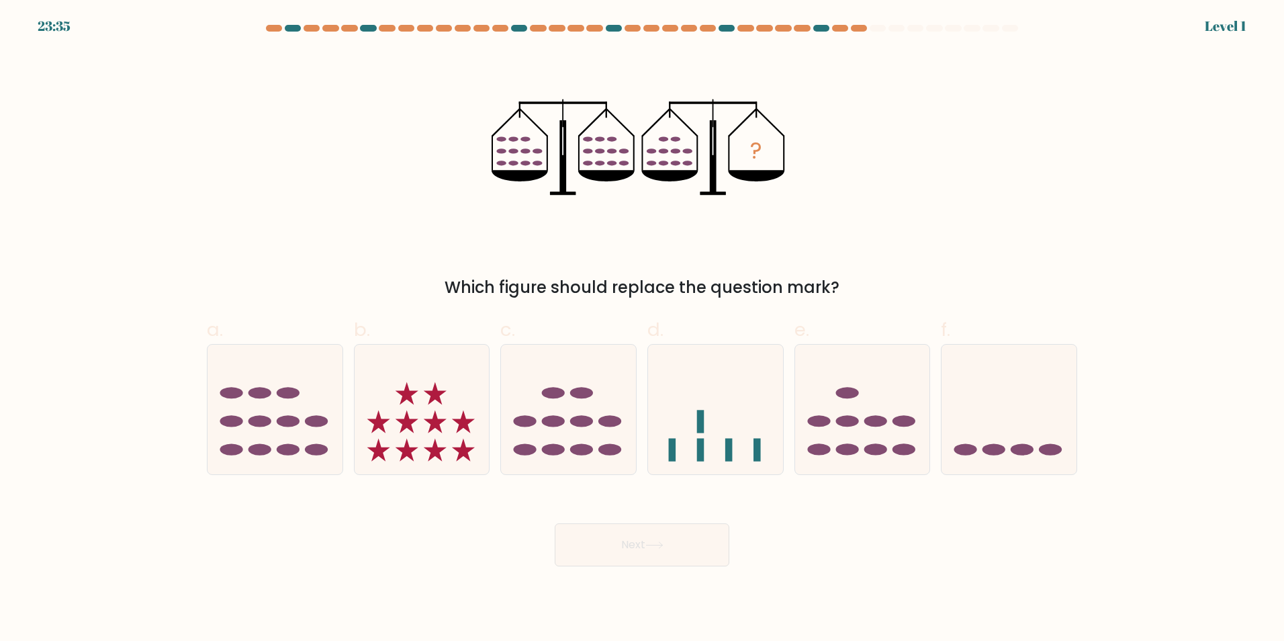
click at [582, 422] on ellipse at bounding box center [581, 420] width 23 height 11
click at [642, 329] on input "c." at bounding box center [642, 324] width 1 height 9
radio input "true"
click at [625, 537] on button "Next" at bounding box center [642, 544] width 175 height 43
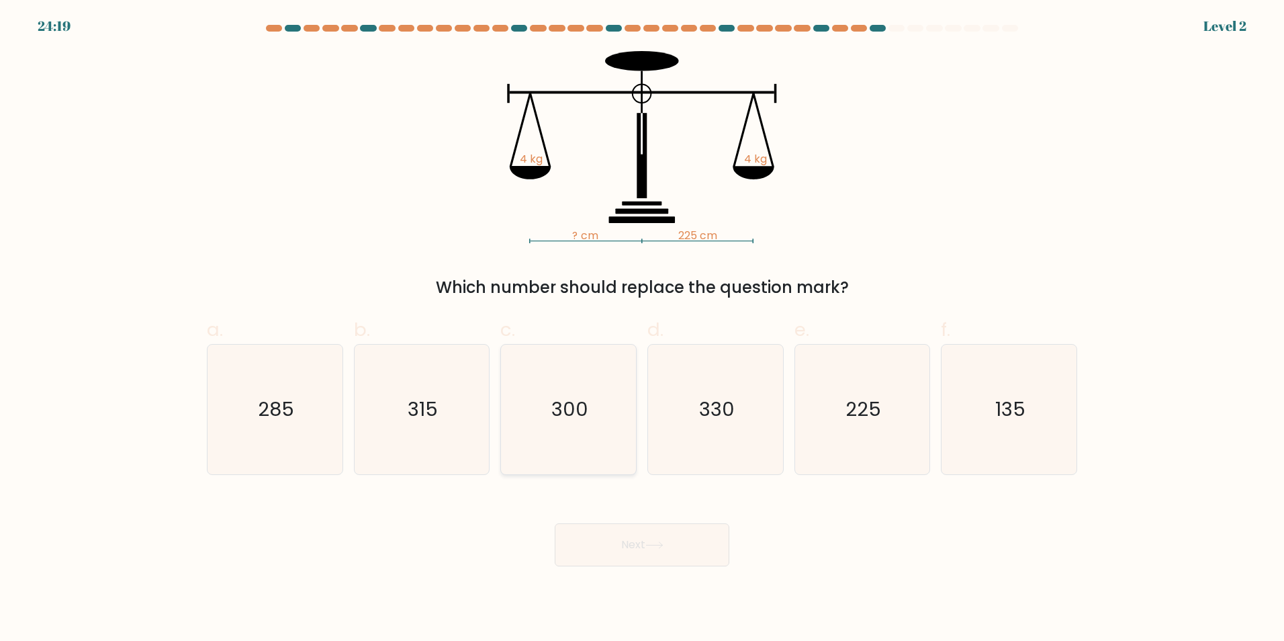
click at [582, 417] on text "300" at bounding box center [569, 409] width 37 height 27
click at [642, 329] on input "c. 300" at bounding box center [642, 324] width 1 height 9
radio input "true"
click at [615, 553] on button "Next" at bounding box center [642, 544] width 175 height 43
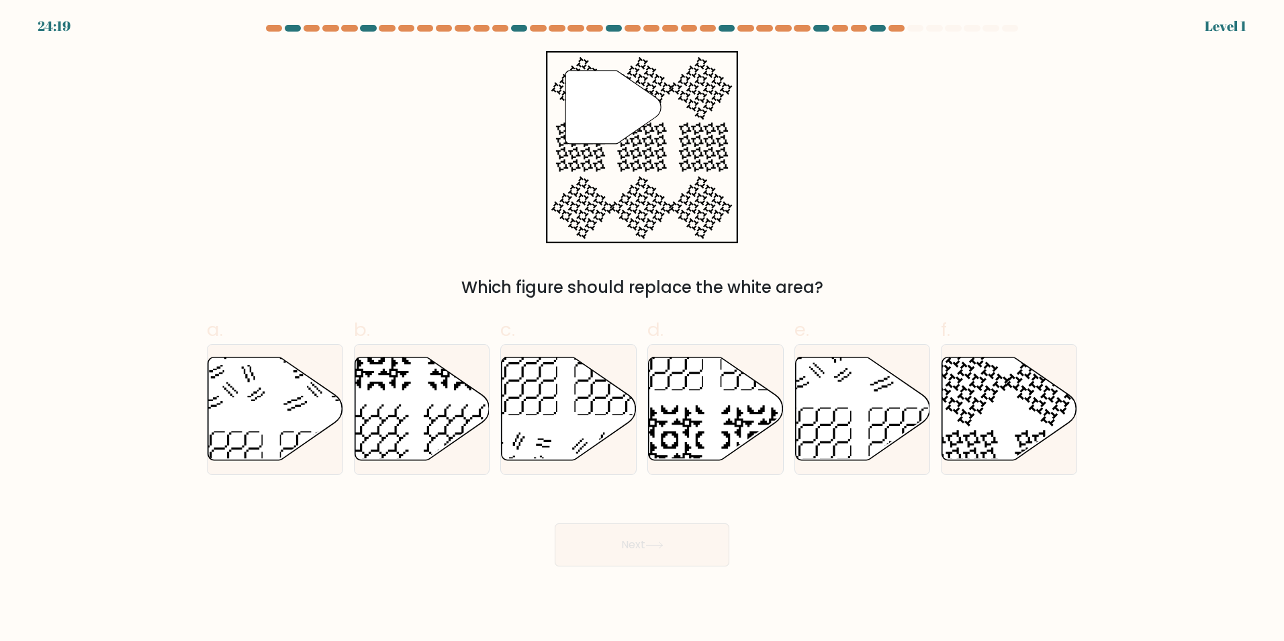
click at [580, 423] on icon at bounding box center [569, 408] width 135 height 103
click at [642, 329] on input "c." at bounding box center [642, 324] width 1 height 9
radio input "true"
drag
click at [619, 565] on body "25:48 Level 1" at bounding box center [642, 320] width 1284 height 641
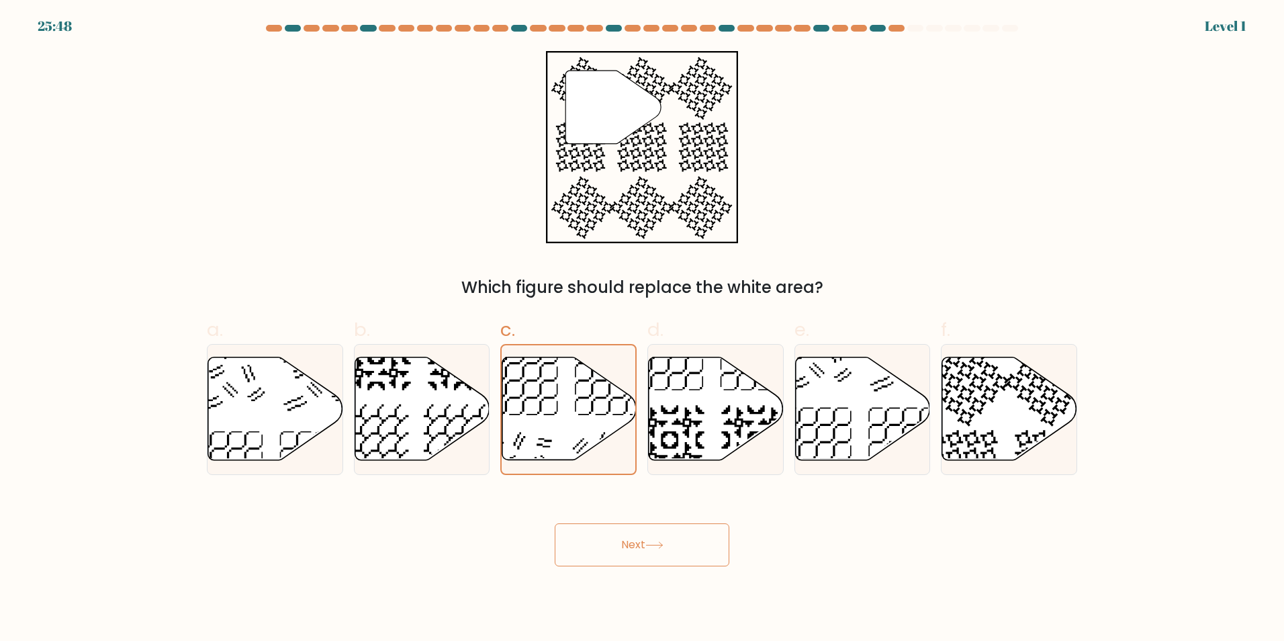
click at [610, 556] on button "Next" at bounding box center [642, 544] width 175 height 43
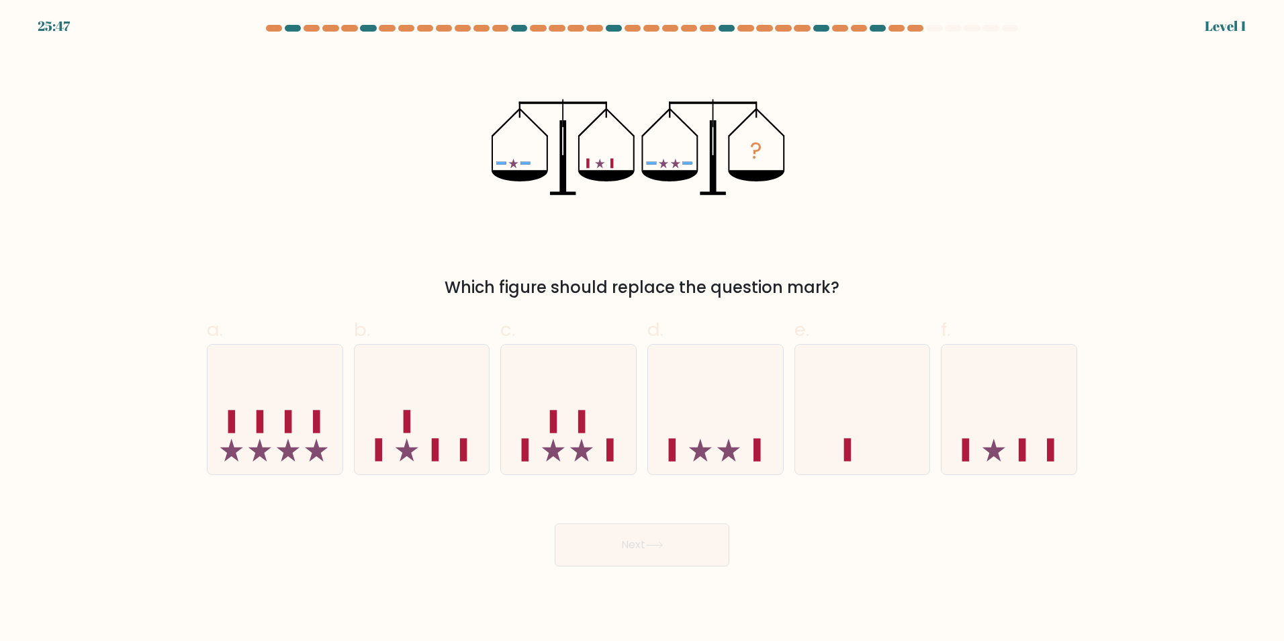
click at [569, 439] on icon at bounding box center [568, 409] width 135 height 112
click at [642, 329] on input "c." at bounding box center [642, 324] width 1 height 9
radio input "true"
click at [611, 552] on button "Next" at bounding box center [642, 544] width 175 height 43
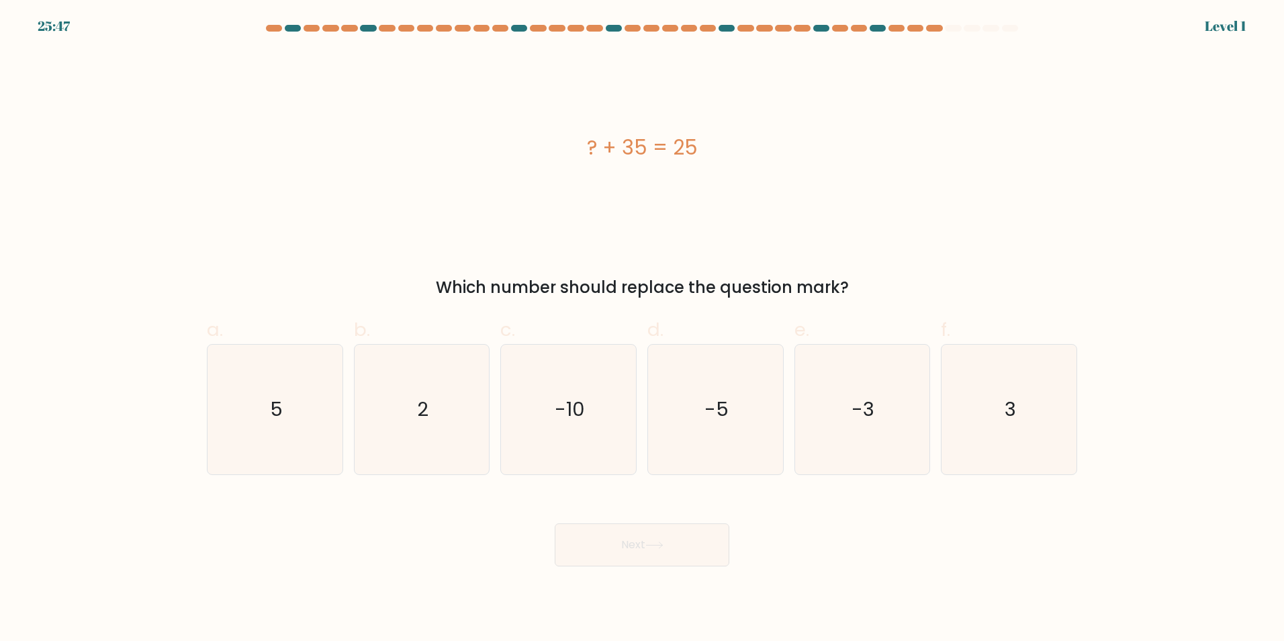
click at [582, 436] on icon "-10" at bounding box center [569, 410] width 130 height 130
click at [642, 329] on input "c. -10" at bounding box center [642, 324] width 1 height 9
radio input "true"
click at [642, 546] on button "Next" at bounding box center [642, 544] width 175 height 43
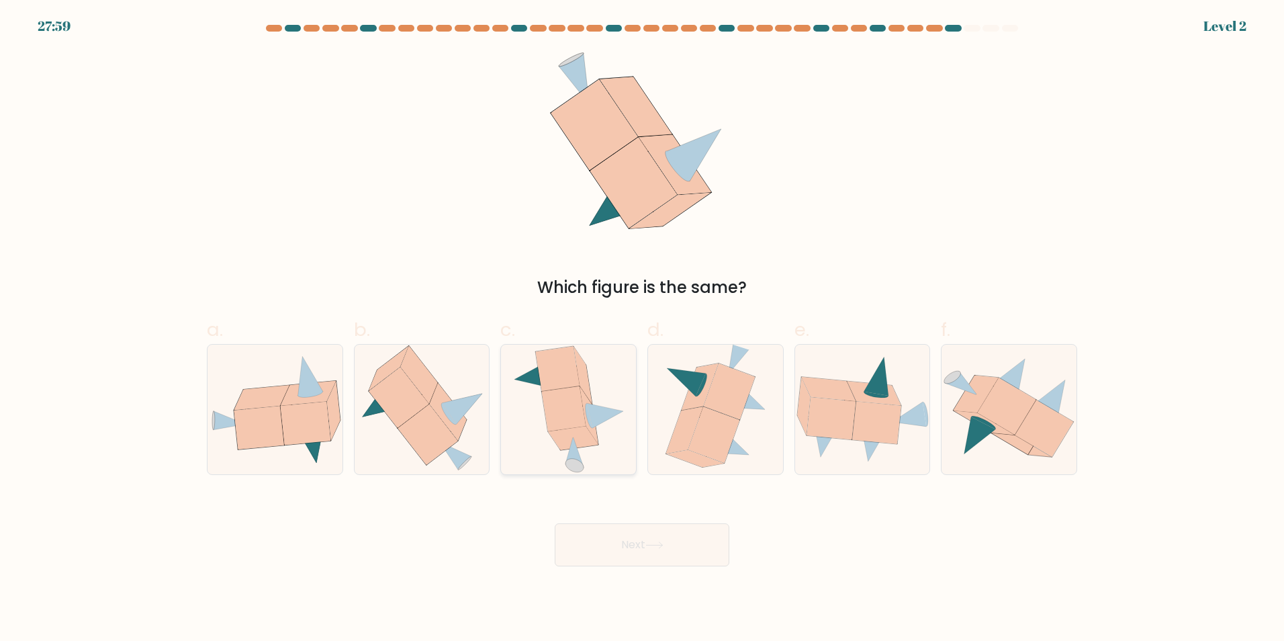
click at [533, 398] on icon at bounding box center [569, 410] width 114 height 130
click at [642, 329] on input "c." at bounding box center [642, 324] width 1 height 9
radio input "true"
click at [654, 533] on button "Next" at bounding box center [642, 544] width 175 height 43
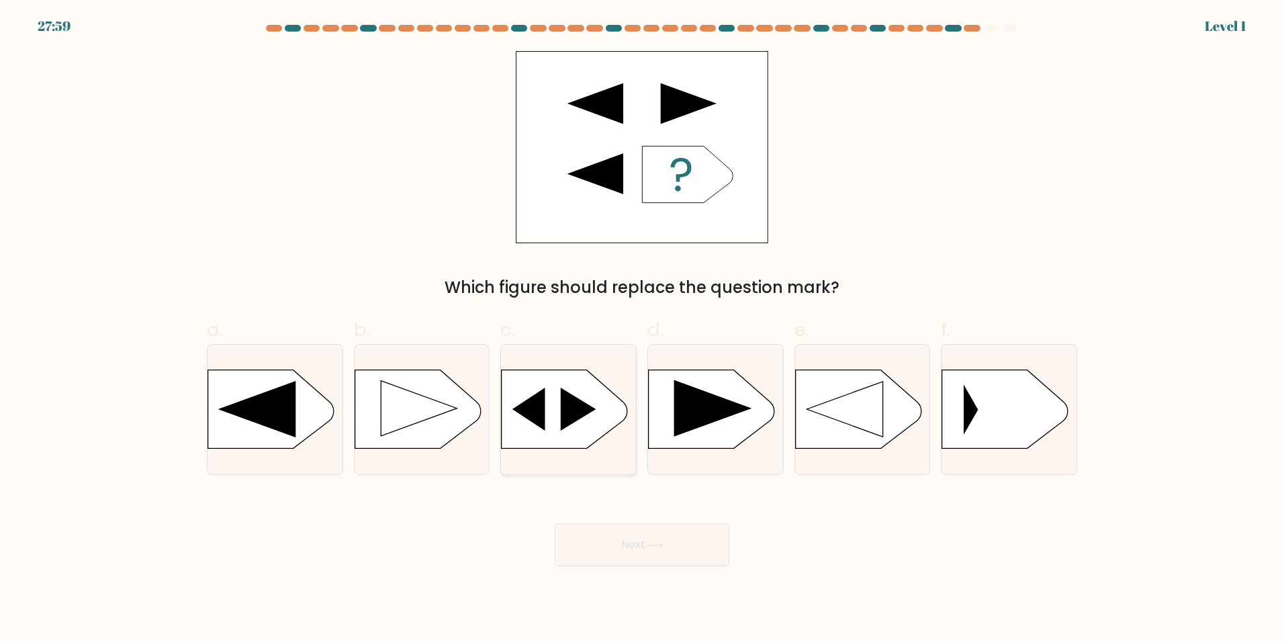
click at [582, 437] on icon at bounding box center [565, 408] width 126 height 79
click at [642, 329] on input "c." at bounding box center [642, 324] width 1 height 9
radio input "true"
click at [640, 547] on button "Next" at bounding box center [642, 544] width 175 height 43
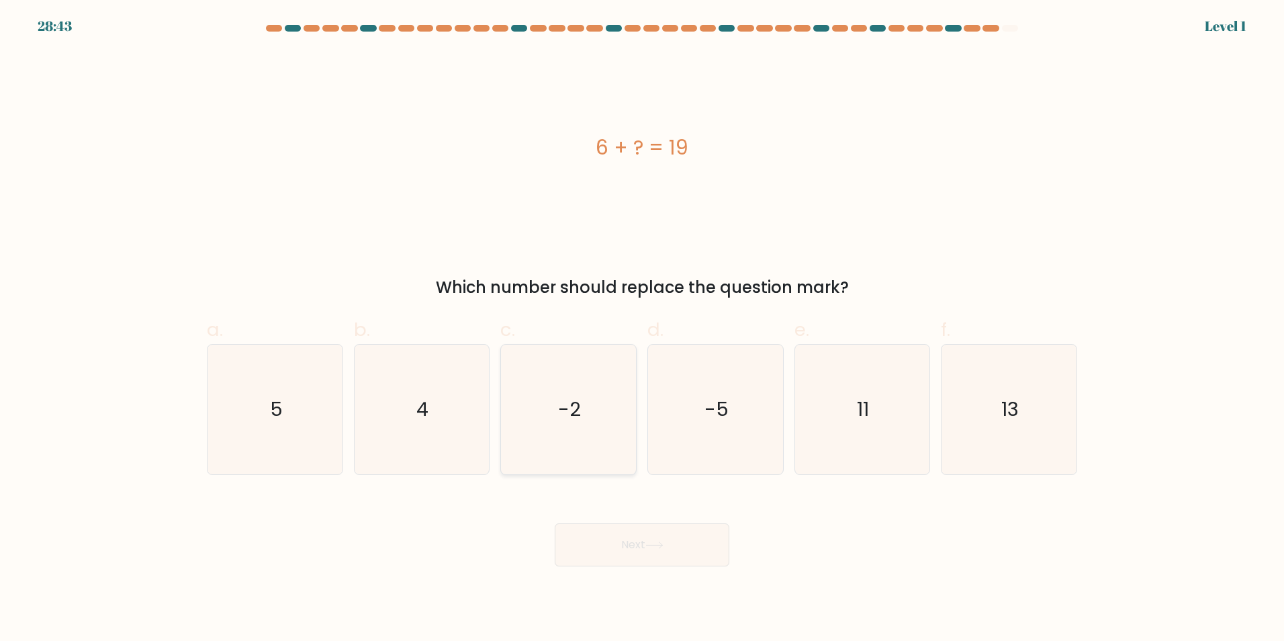
click at [607, 432] on icon "-2" at bounding box center [569, 410] width 130 height 130
click at [642, 329] on input "c. -2" at bounding box center [642, 324] width 1 height 9
radio input "true"
click at [624, 525] on button "Next" at bounding box center [642, 544] width 175 height 43
click at [628, 539] on button "Next" at bounding box center [642, 544] width 175 height 43
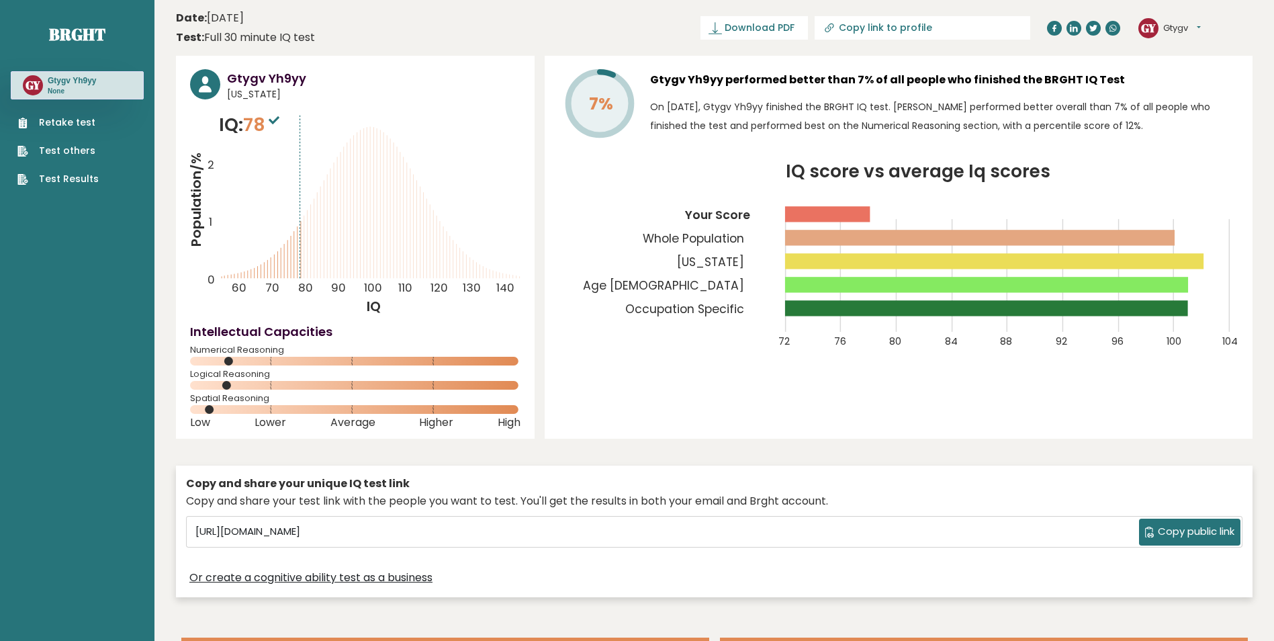
click at [637, 388] on div "7% Gtygv Yh9yy performed better than 7% of all people who finished the BRGHT IQ…" at bounding box center [899, 247] width 708 height 383
click at [72, 128] on link "Retake test" at bounding box center [57, 123] width 81 height 14
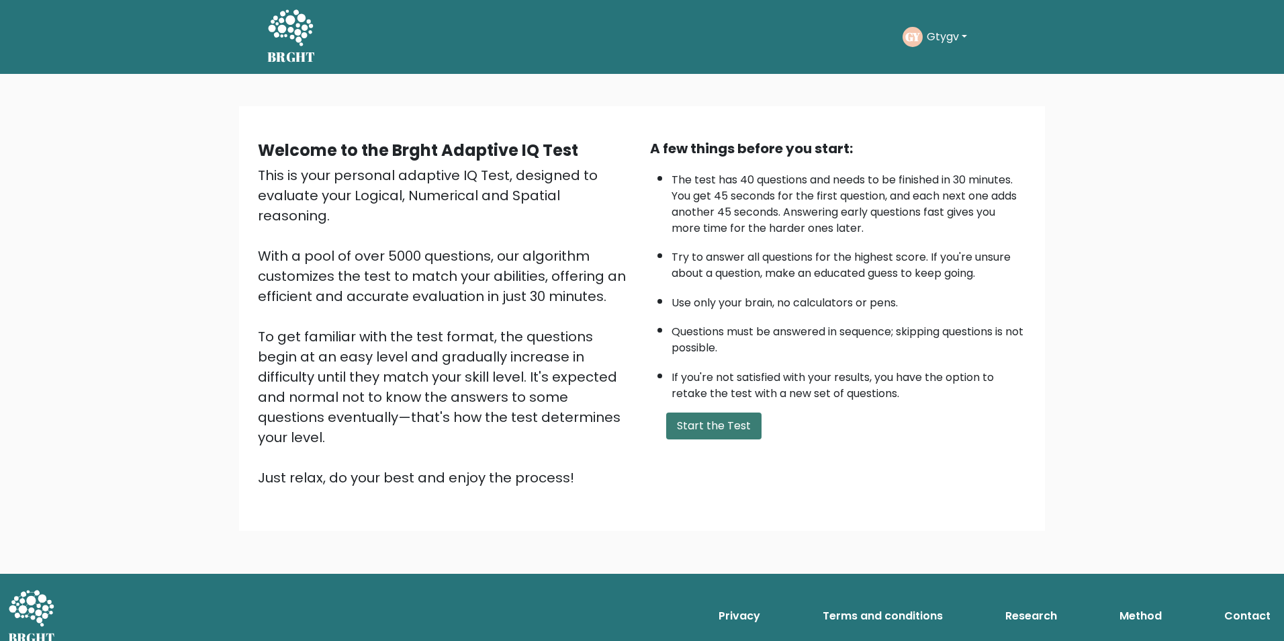
click at [705, 435] on button "Start the Test" at bounding box center [713, 425] width 95 height 27
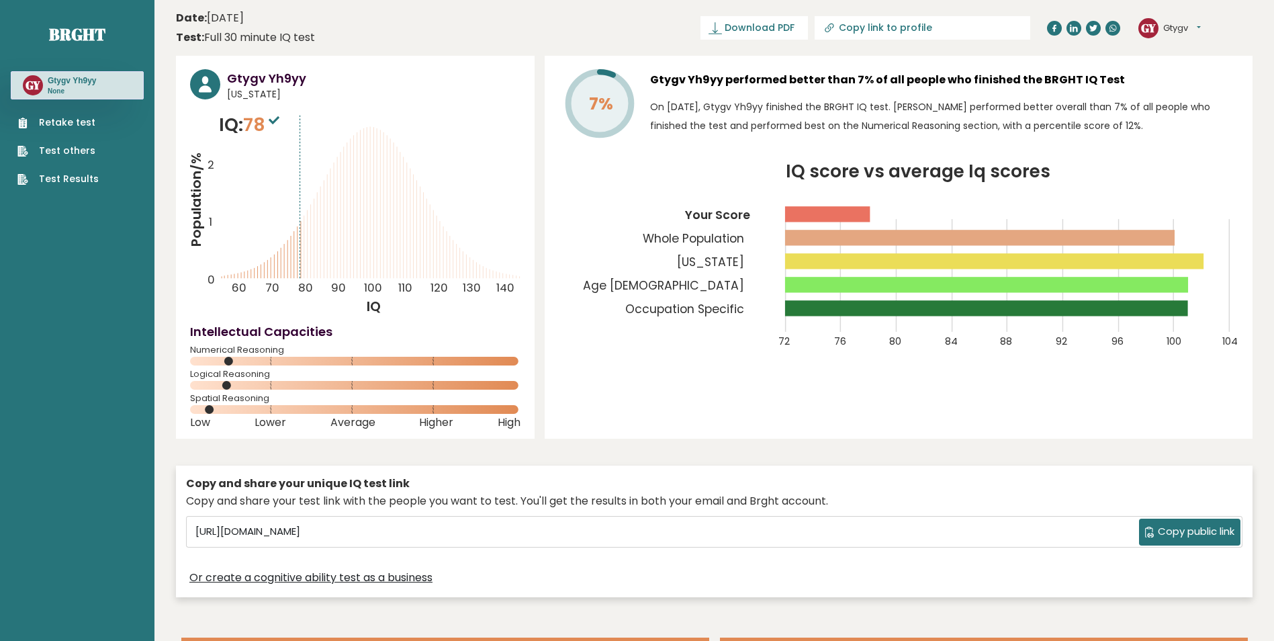
click at [81, 120] on link "Retake test" at bounding box center [57, 123] width 81 height 14
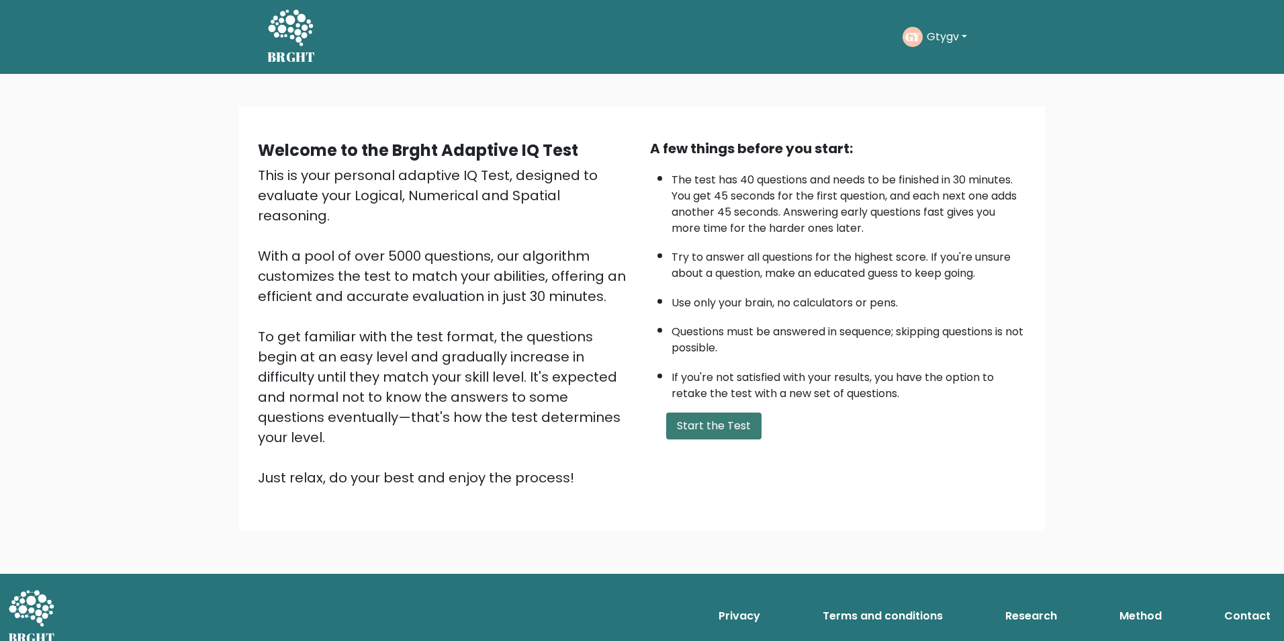
click at [703, 427] on button "Start the Test" at bounding box center [713, 425] width 95 height 27
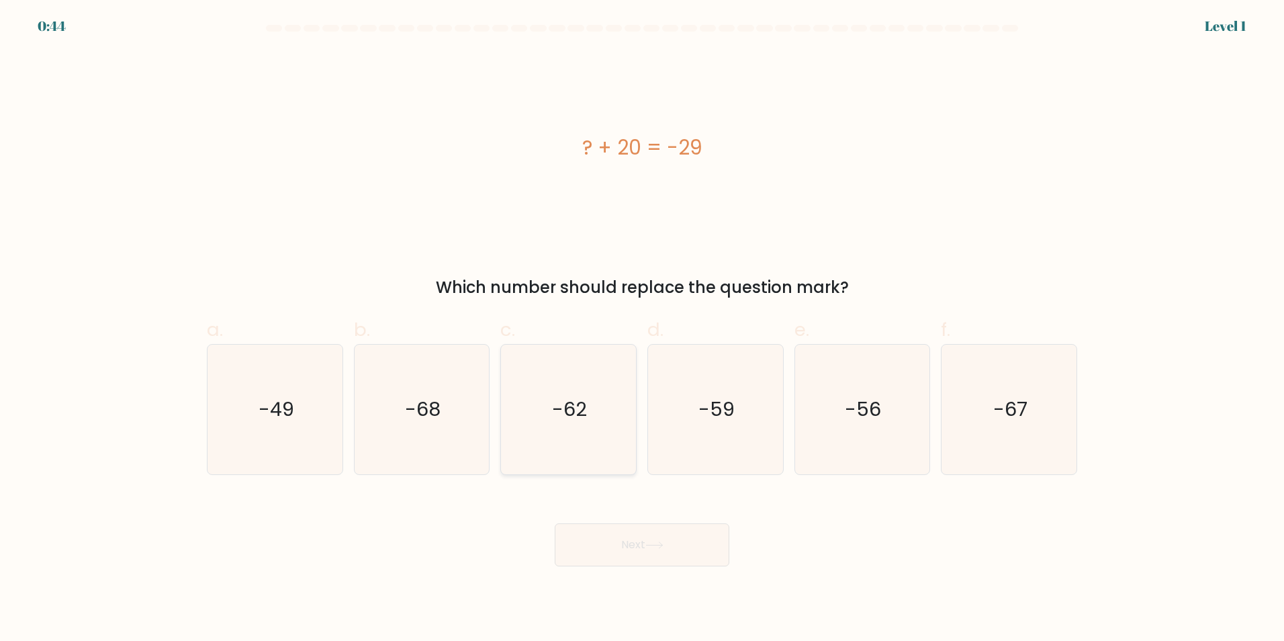
click at [594, 418] on icon "-62" at bounding box center [569, 410] width 130 height 130
click at [642, 329] on input "c. -62" at bounding box center [642, 324] width 1 height 9
radio input "true"
click at [615, 523] on button "Next" at bounding box center [642, 544] width 175 height 43
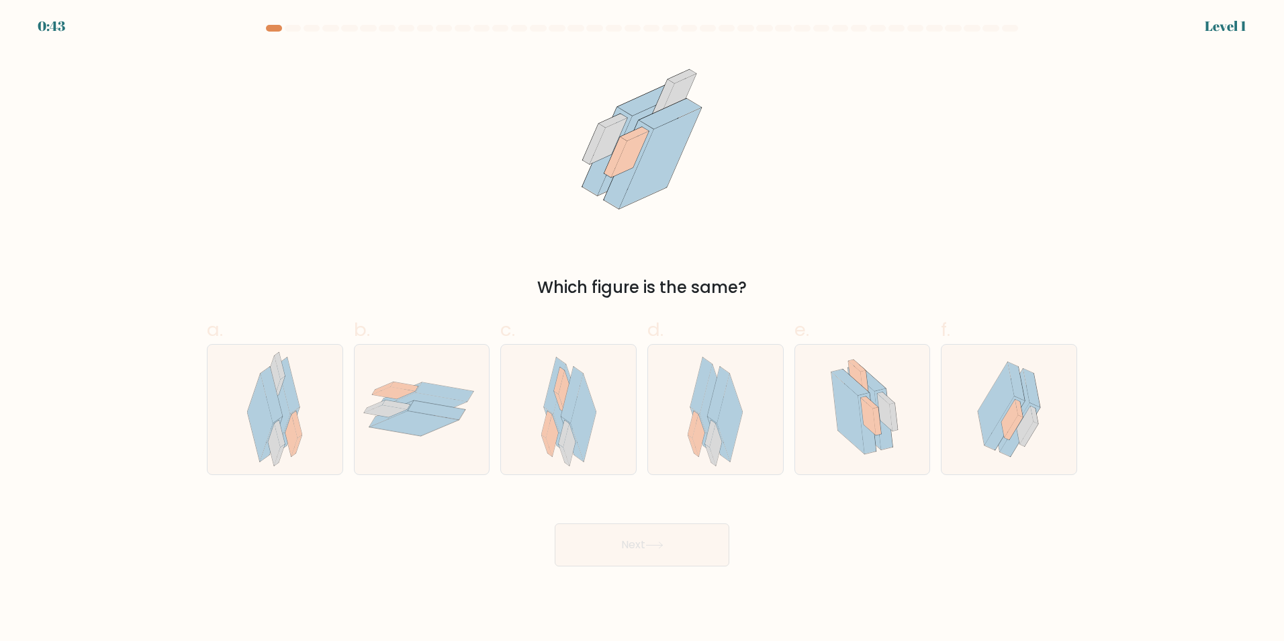
click at [577, 417] on icon at bounding box center [584, 416] width 26 height 87
click at [642, 329] on input "c." at bounding box center [642, 324] width 1 height 9
radio input "true"
drag, startPoint x: 629, startPoint y: 551, endPoint x: 614, endPoint y: 494, distance: 59.0
click at [627, 547] on button "Next" at bounding box center [642, 544] width 175 height 43
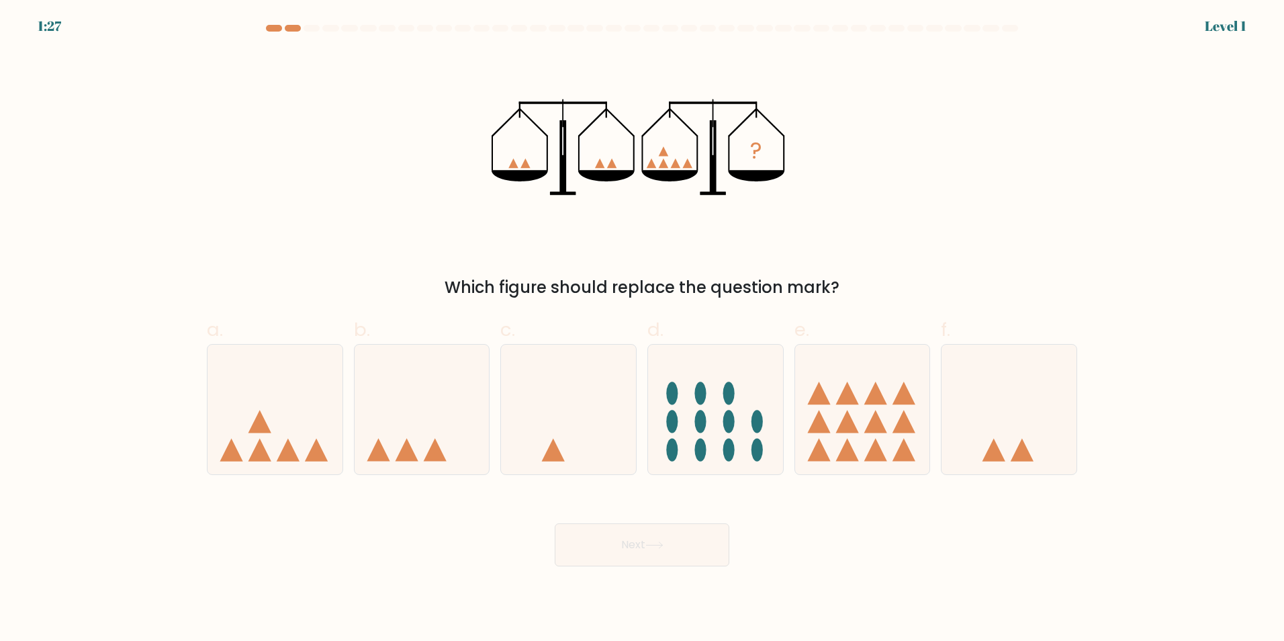
drag, startPoint x: 614, startPoint y: 494, endPoint x: 624, endPoint y: 531, distance: 37.6
click at [574, 423] on icon at bounding box center [568, 409] width 135 height 112
click at [642, 329] on input "c." at bounding box center [642, 324] width 1 height 9
radio input "true"
click at [625, 540] on button "Next" at bounding box center [642, 544] width 175 height 43
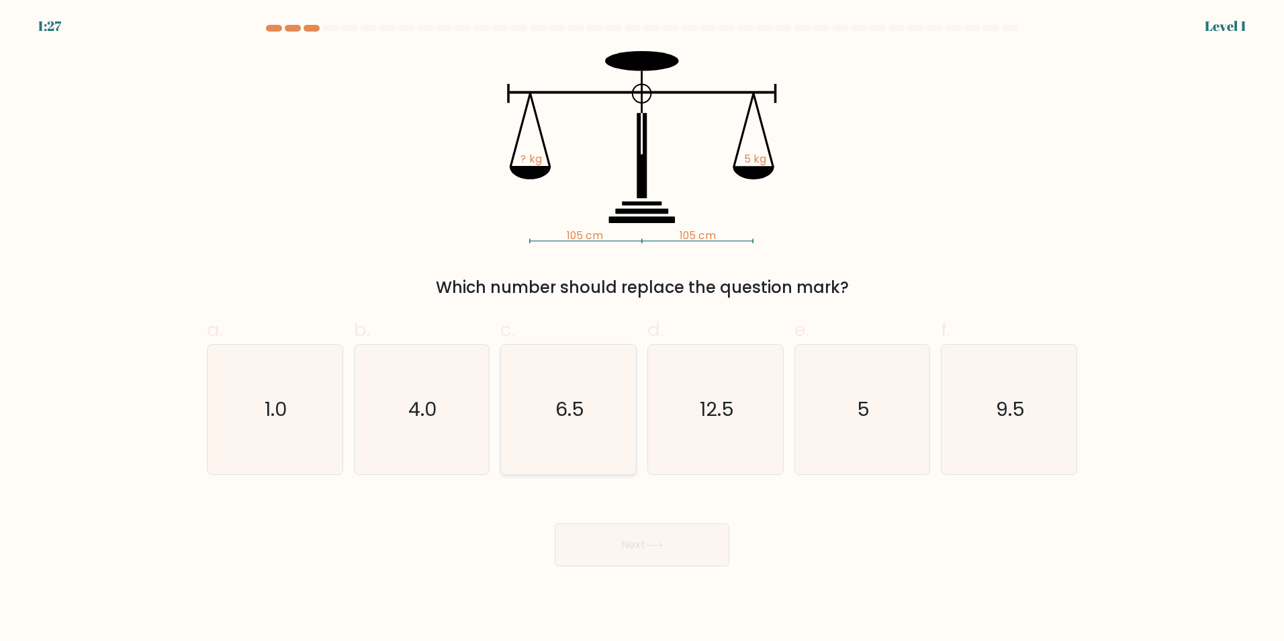
drag, startPoint x: 572, startPoint y: 409, endPoint x: 600, endPoint y: 474, distance: 70.4
click at [574, 416] on text "6.5" at bounding box center [569, 409] width 29 height 27
click at [642, 329] on input "c. 6.5" at bounding box center [642, 324] width 1 height 9
radio input "true"
click at [619, 531] on button "Next" at bounding box center [642, 544] width 175 height 43
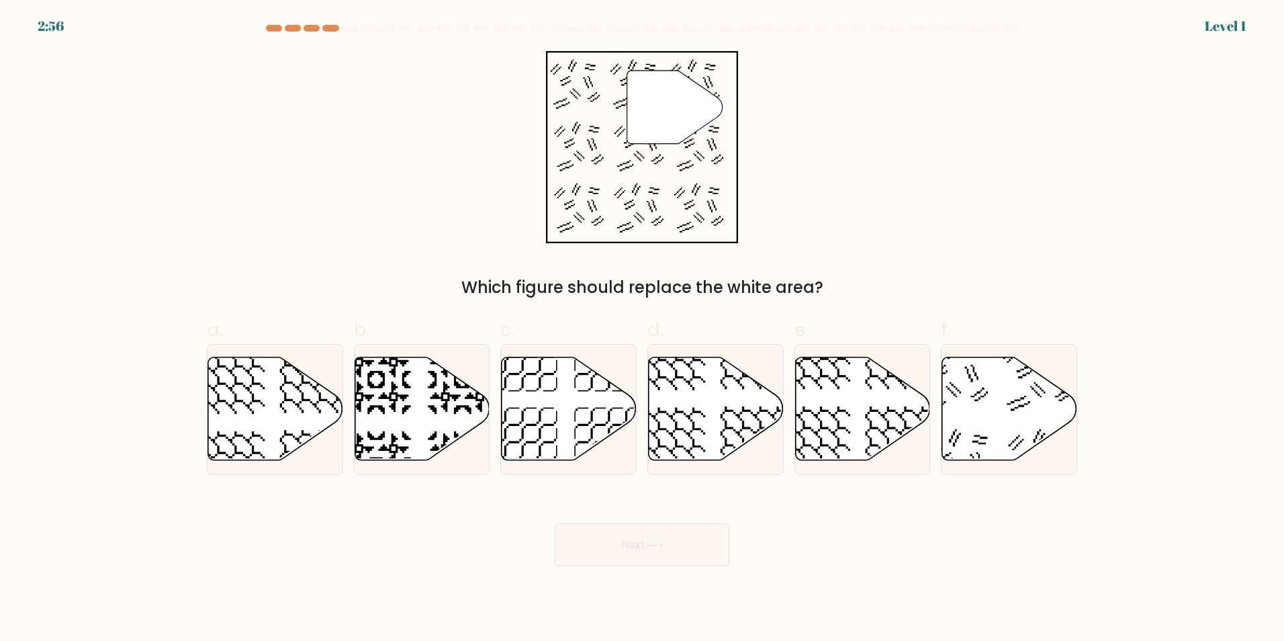
click at [576, 424] on icon at bounding box center [569, 408] width 135 height 103
click at [642, 329] on input "c." at bounding box center [642, 324] width 1 height 9
radio input "true"
drag, startPoint x: 619, startPoint y: 545, endPoint x: 617, endPoint y: 527, distance: 17.6
click at [617, 531] on button "Next" at bounding box center [642, 544] width 175 height 43
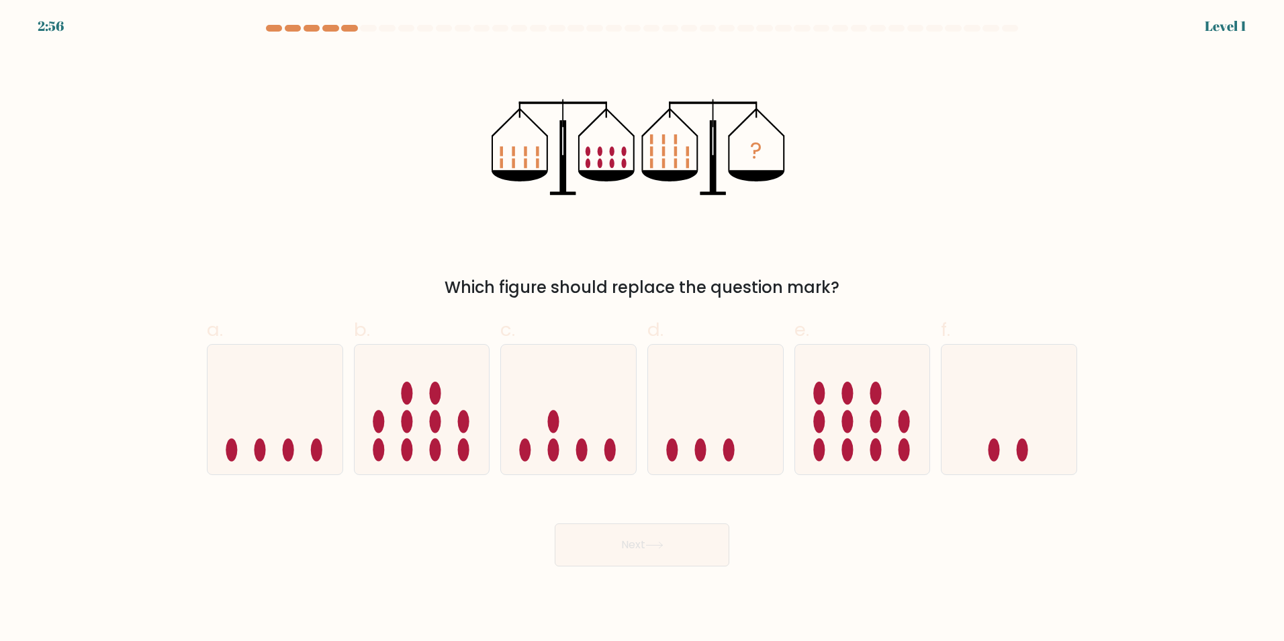
click at [600, 431] on icon at bounding box center [568, 409] width 135 height 112
click at [642, 329] on input "c." at bounding box center [642, 324] width 1 height 9
radio input "true"
drag, startPoint x: 629, startPoint y: 535, endPoint x: 584, endPoint y: 410, distance: 132.8
click at [627, 525] on button "Next" at bounding box center [642, 544] width 175 height 43
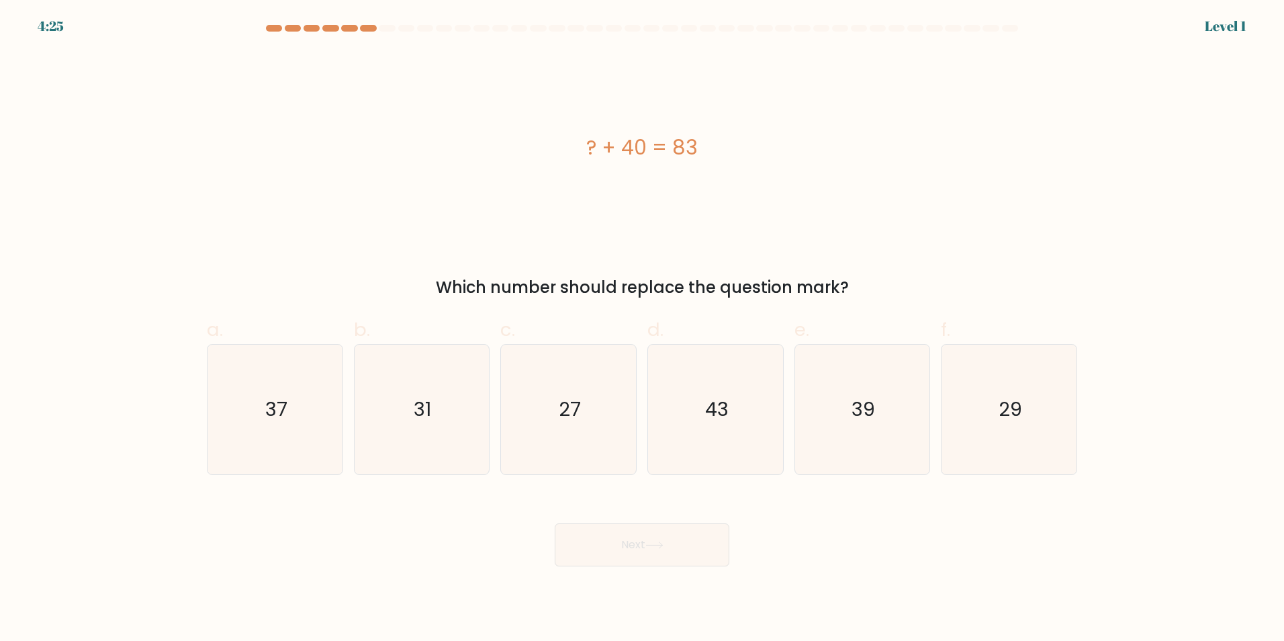
drag, startPoint x: 614, startPoint y: 548, endPoint x: 609, endPoint y: 506, distance: 41.9
click at [614, 531] on button "Next" at bounding box center [642, 544] width 175 height 43
click at [588, 416] on icon "27" at bounding box center [569, 410] width 130 height 130
click at [642, 329] on input "c. 27" at bounding box center [642, 324] width 1 height 9
radio input "true"
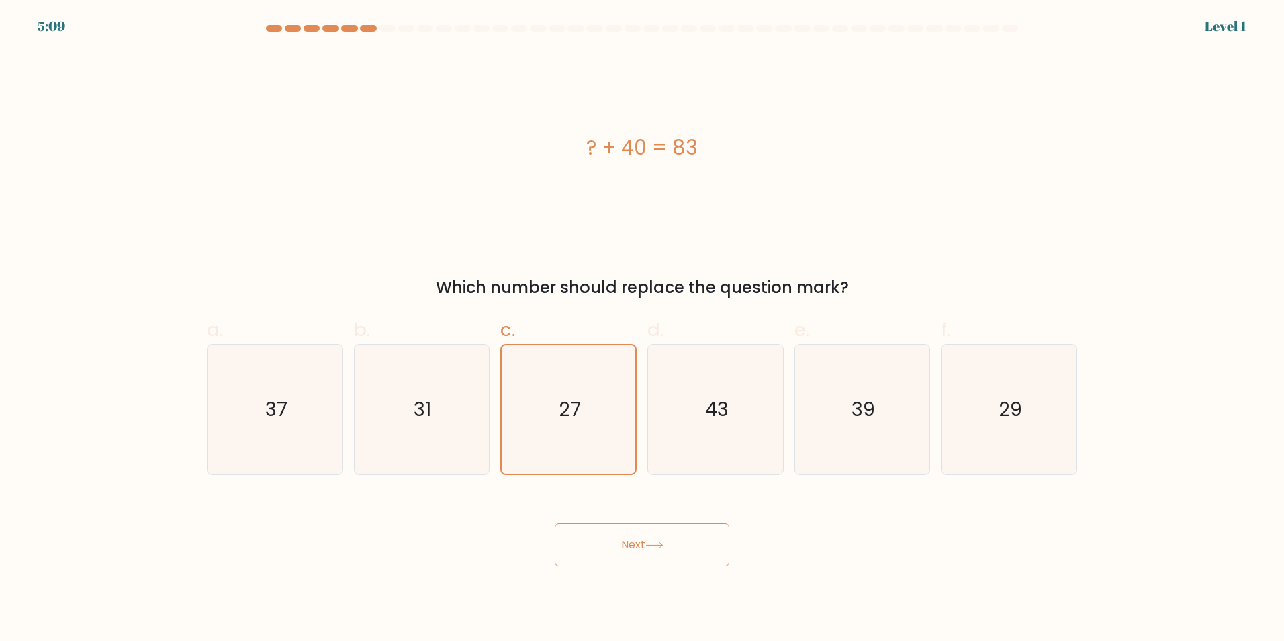
click at [614, 527] on button "Next" at bounding box center [642, 544] width 175 height 43
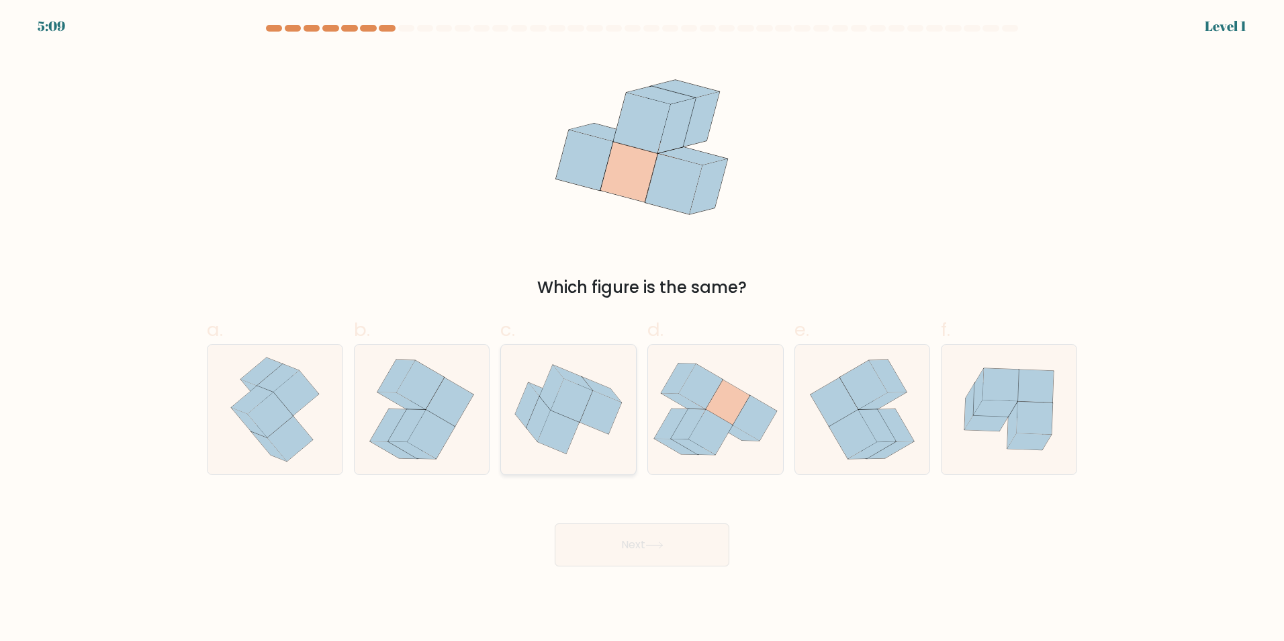
click at [580, 421] on icon at bounding box center [572, 400] width 42 height 44
click at [642, 329] on input "c." at bounding box center [642, 324] width 1 height 9
radio input "true"
click at [616, 542] on button "Next" at bounding box center [642, 544] width 175 height 43
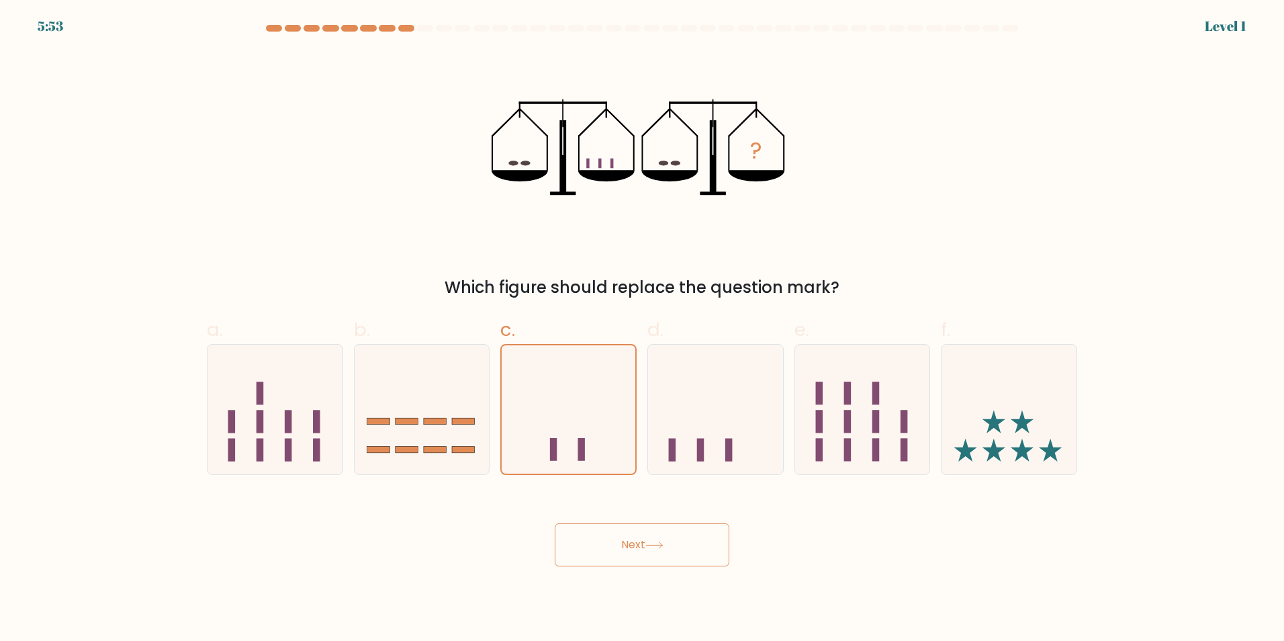
drag, startPoint x: 619, startPoint y: 560, endPoint x: 619, endPoint y: 552, distance: 7.4
click at [619, 553] on button "Next" at bounding box center [642, 544] width 175 height 43
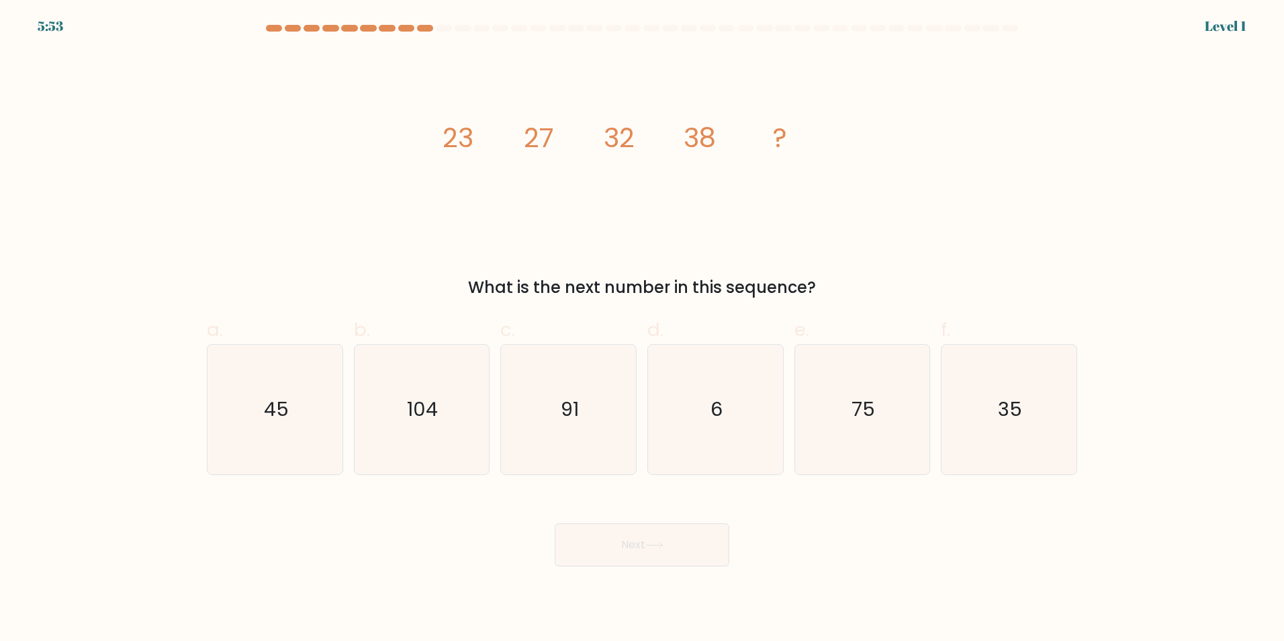
click at [588, 413] on icon "91" at bounding box center [569, 410] width 130 height 130
click at [642, 329] on input "c. 91" at bounding box center [642, 324] width 1 height 9
radio input "true"
drag, startPoint x: 624, startPoint y: 544, endPoint x: 613, endPoint y: 481, distance: 64.2
click at [624, 539] on button "Next" at bounding box center [642, 544] width 175 height 43
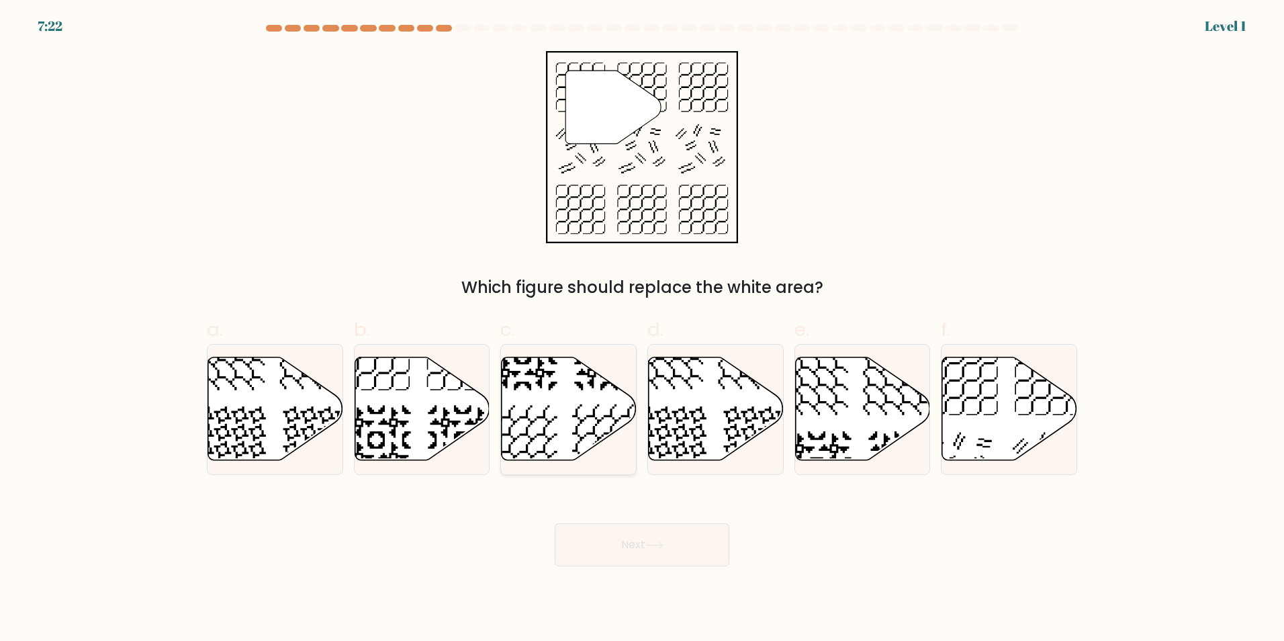
click at [584, 411] on icon at bounding box center [569, 408] width 135 height 103
click at [642, 329] on input "c." at bounding box center [642, 324] width 1 height 9
radio input "true"
click at [632, 532] on button "Next" at bounding box center [642, 544] width 175 height 43
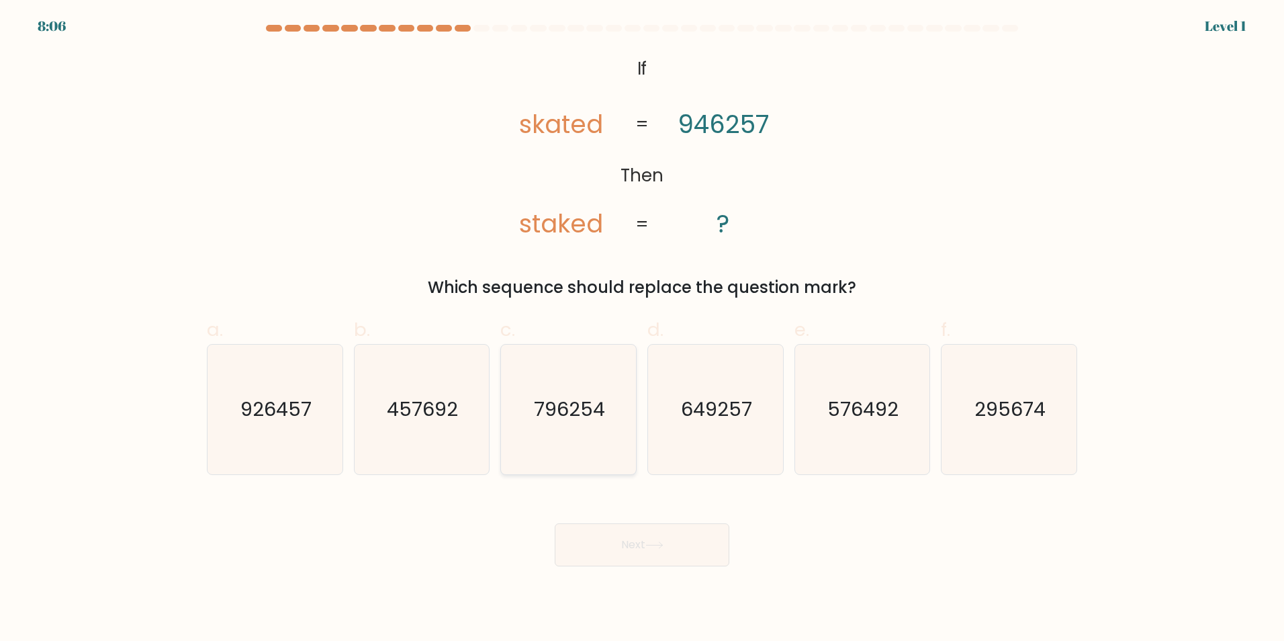
click at [597, 417] on text "796254" at bounding box center [570, 409] width 71 height 27
click at [642, 329] on input "c. 796254" at bounding box center [642, 324] width 1 height 9
radio input "true"
click at [637, 541] on button "Next" at bounding box center [642, 544] width 175 height 43
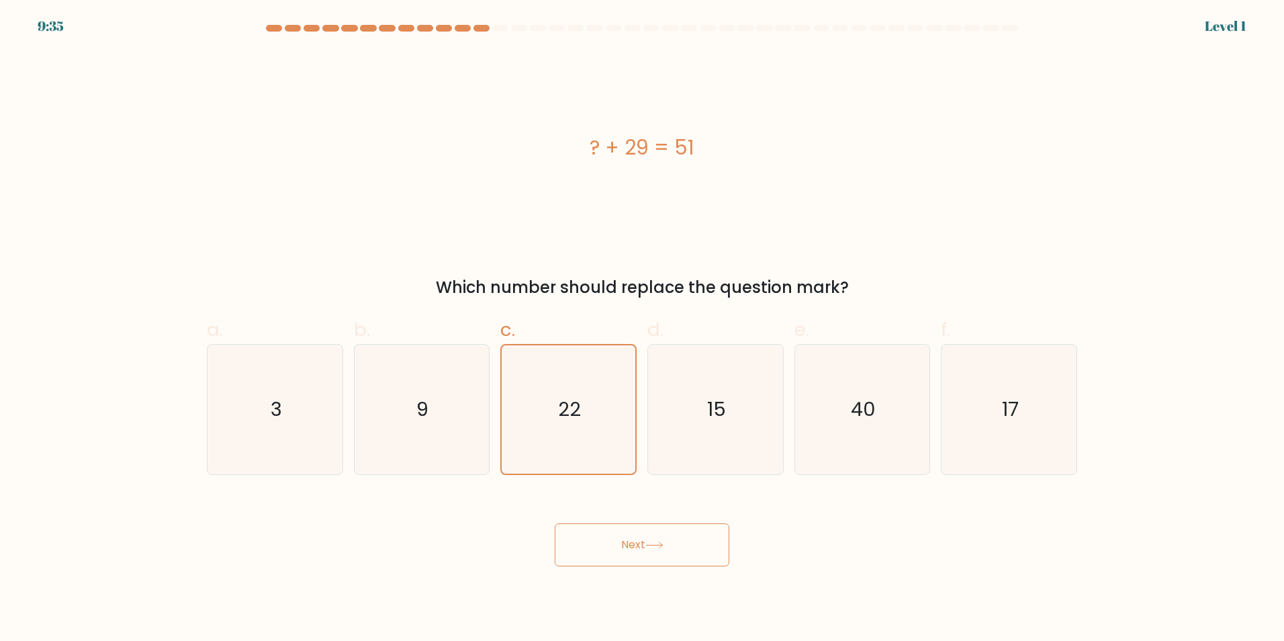
drag, startPoint x: 629, startPoint y: 533, endPoint x: 624, endPoint y: 508, distance: 24.8
click at [629, 532] on button "Next" at bounding box center [642, 544] width 175 height 43
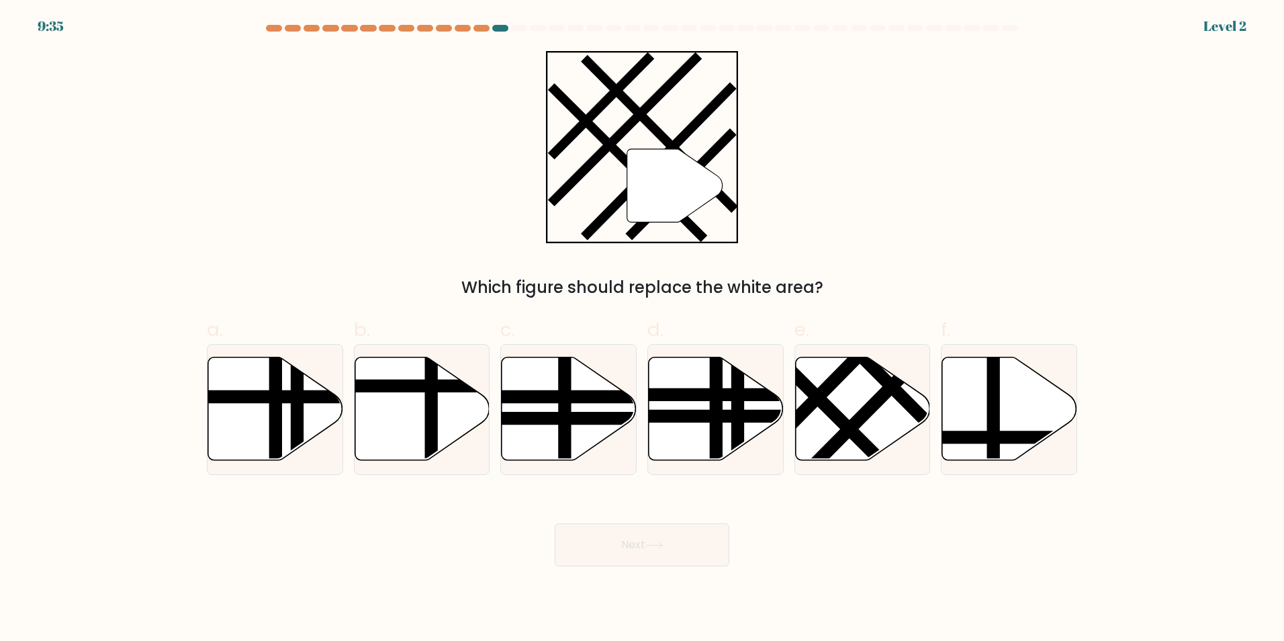
click at [593, 433] on icon at bounding box center [569, 408] width 135 height 103
click at [642, 329] on input "c." at bounding box center [642, 324] width 1 height 9
radio input "true"
drag, startPoint x: 625, startPoint y: 543, endPoint x: 623, endPoint y: 531, distance: 12.2
click at [624, 534] on button "Next" at bounding box center [642, 544] width 175 height 43
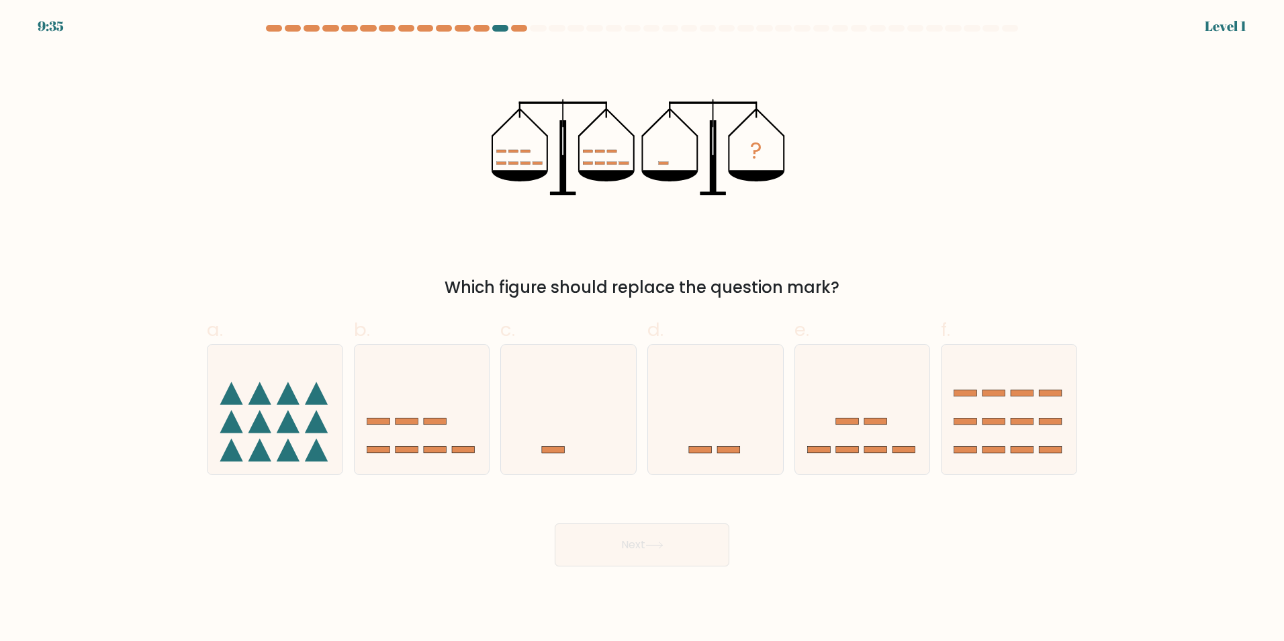
click at [600, 433] on icon at bounding box center [568, 409] width 135 height 112
click at [642, 329] on input "c." at bounding box center [642, 324] width 1 height 9
radio input "true"
click at [623, 514] on div "Next" at bounding box center [642, 528] width 887 height 75
click at [594, 404] on icon at bounding box center [569, 409] width 134 height 111
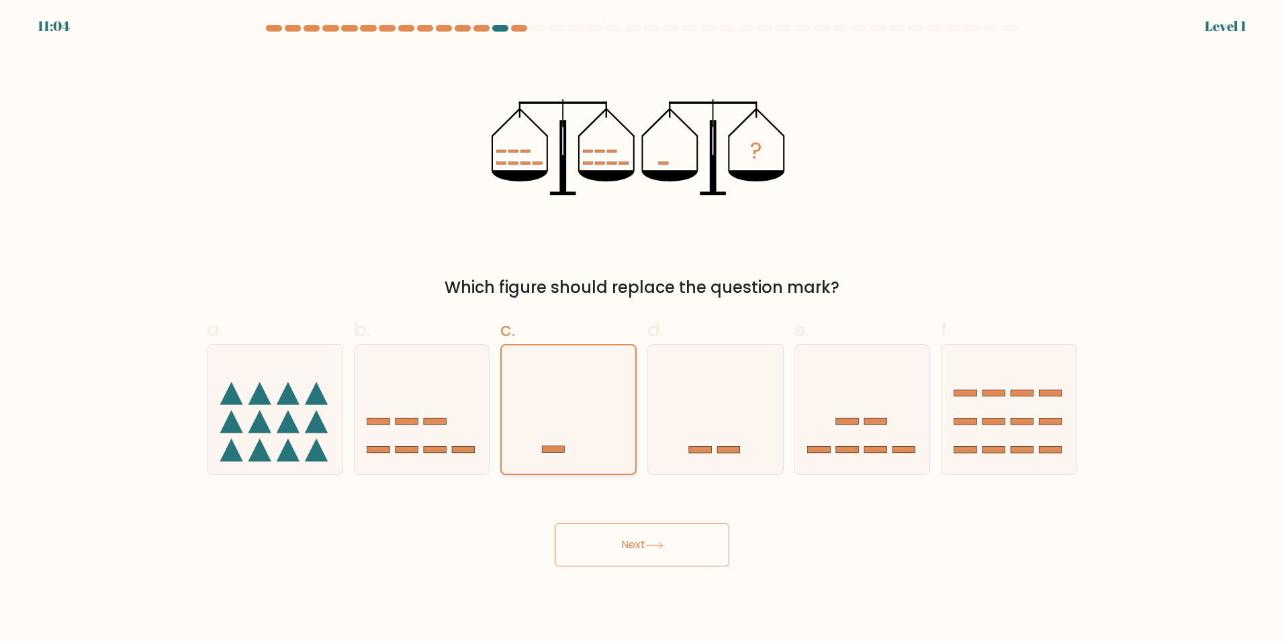
click at [642, 329] on input "c." at bounding box center [642, 324] width 1 height 9
click at [630, 547] on button "Next" at bounding box center [642, 544] width 175 height 43
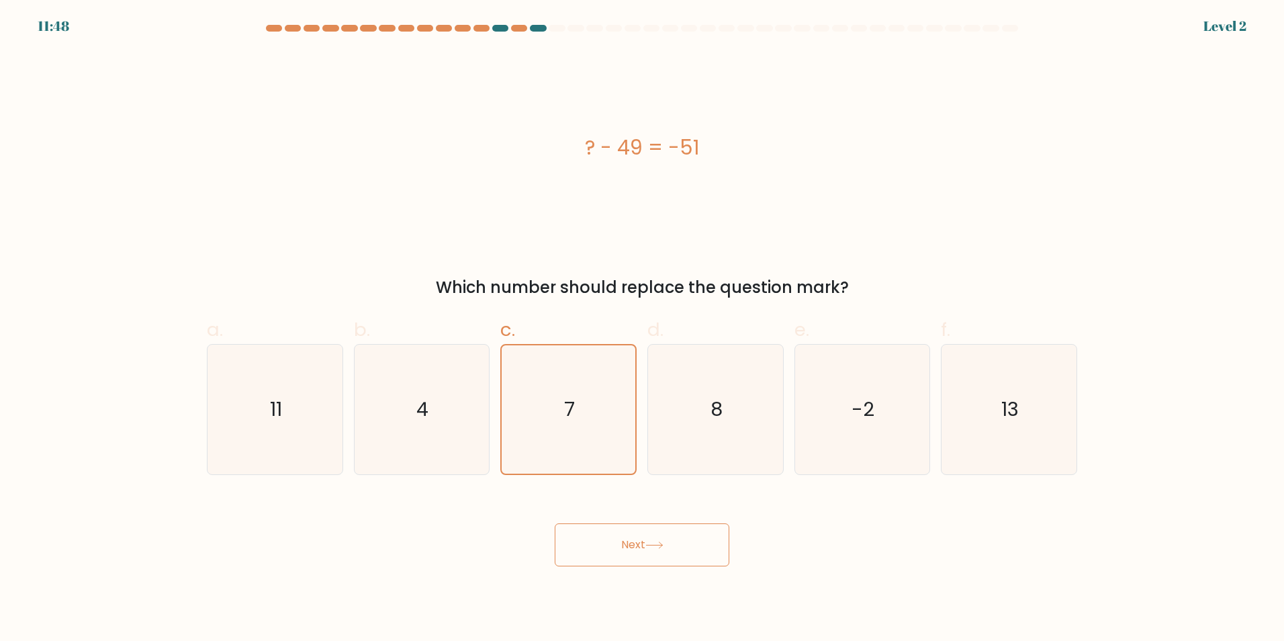
drag, startPoint x: 626, startPoint y: 548, endPoint x: 617, endPoint y: 508, distance: 41.4
click at [625, 545] on button "Next" at bounding box center [642, 544] width 175 height 43
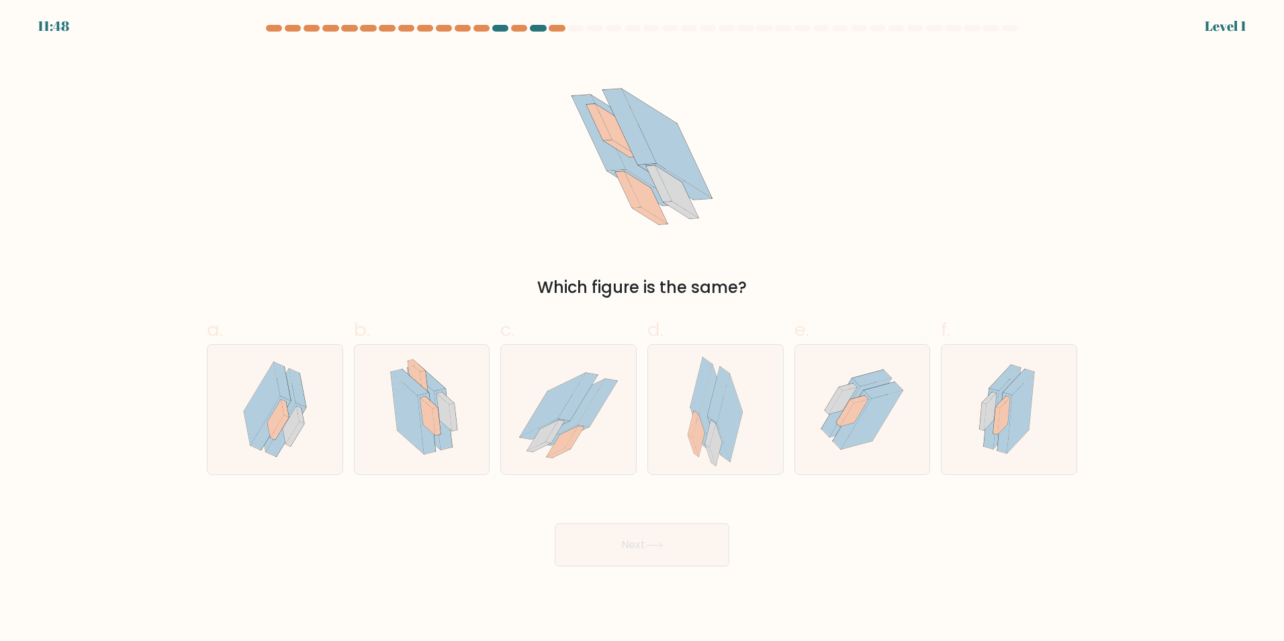
click at [594, 422] on icon at bounding box center [568, 409] width 135 height 120
click at [642, 329] on input "c." at bounding box center [642, 324] width 1 height 9
radio input "true"
drag, startPoint x: 608, startPoint y: 547, endPoint x: 607, endPoint y: 539, distance: 8.1
click at [608, 543] on button "Next" at bounding box center [642, 544] width 175 height 43
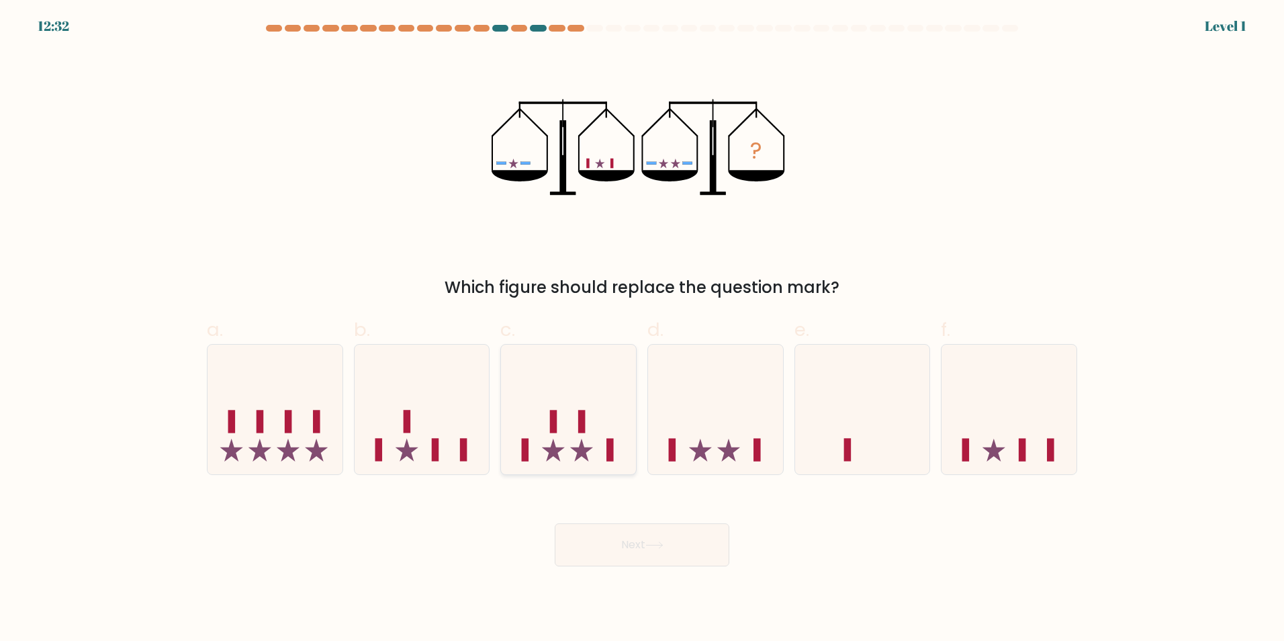
drag, startPoint x: 586, startPoint y: 414, endPoint x: 613, endPoint y: 494, distance: 85.0
click at [586, 415] on icon at bounding box center [568, 409] width 135 height 112
click at [642, 329] on input "c." at bounding box center [642, 324] width 1 height 9
radio input "true"
click at [623, 539] on button "Next" at bounding box center [642, 544] width 175 height 43
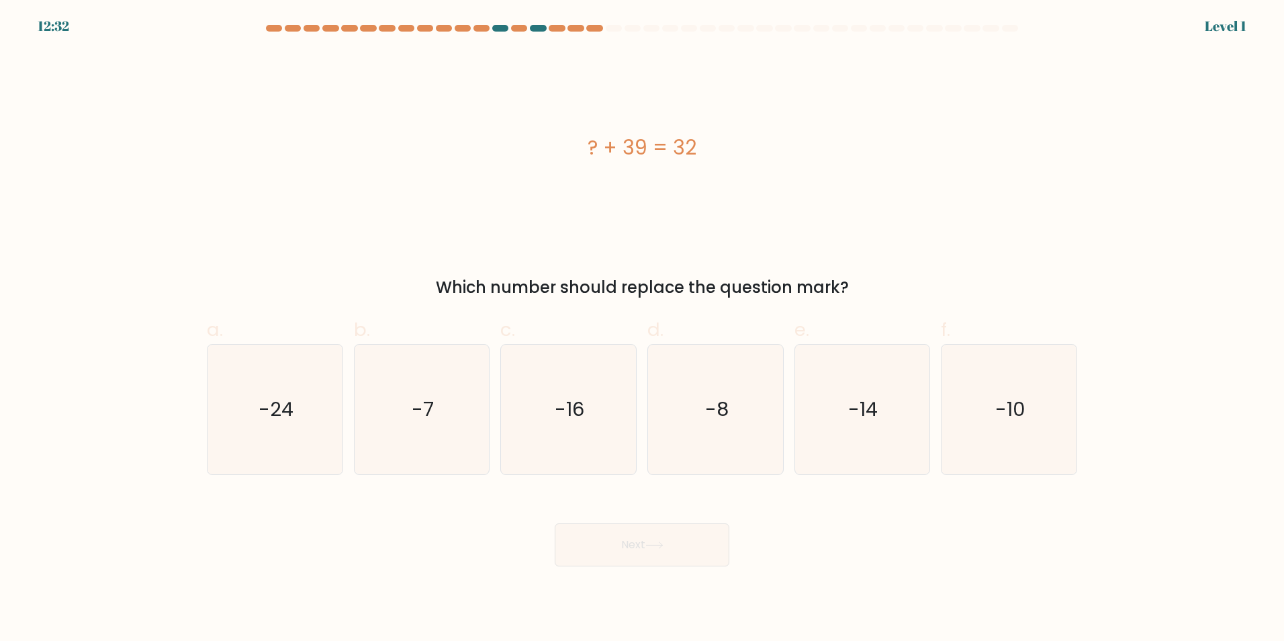
click at [586, 422] on icon "-16" at bounding box center [569, 410] width 130 height 130
click at [642, 329] on input "c. -16" at bounding box center [642, 324] width 1 height 9
radio input "true"
drag, startPoint x: 639, startPoint y: 543, endPoint x: 634, endPoint y: 514, distance: 29.4
click at [639, 541] on button "Next" at bounding box center [642, 544] width 175 height 43
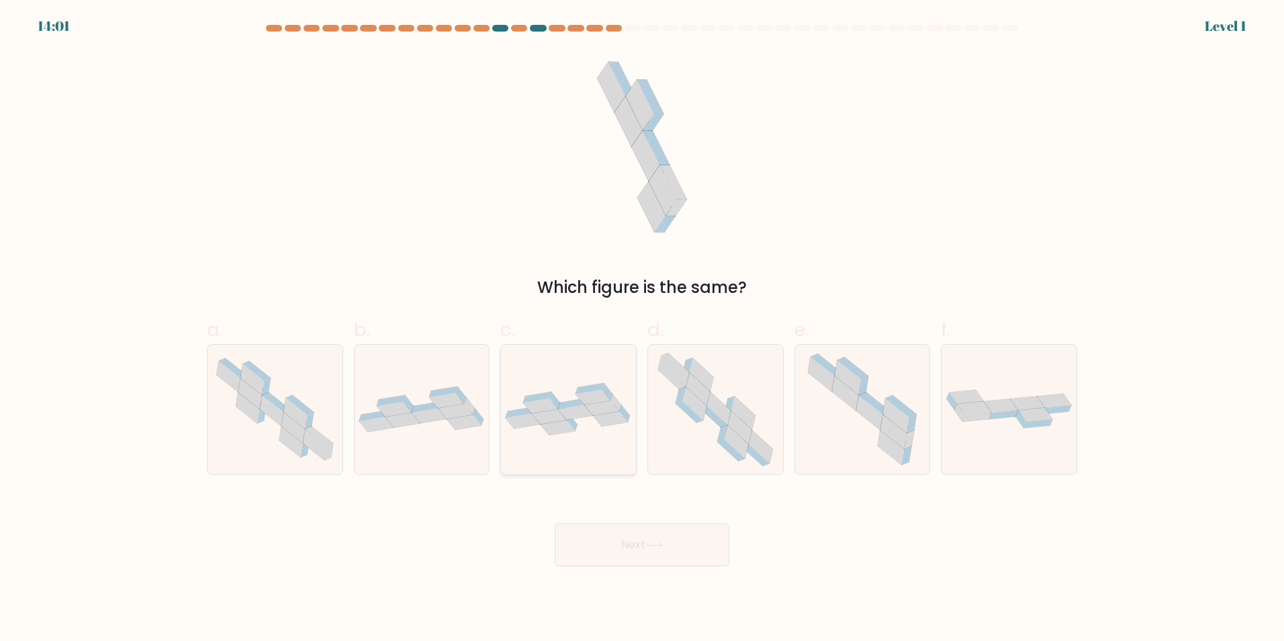
click at [600, 424] on icon at bounding box center [568, 409] width 135 height 53
click at [642, 329] on input "c." at bounding box center [642, 324] width 1 height 9
radio input "true"
click at [631, 532] on button "Next" at bounding box center [642, 544] width 175 height 43
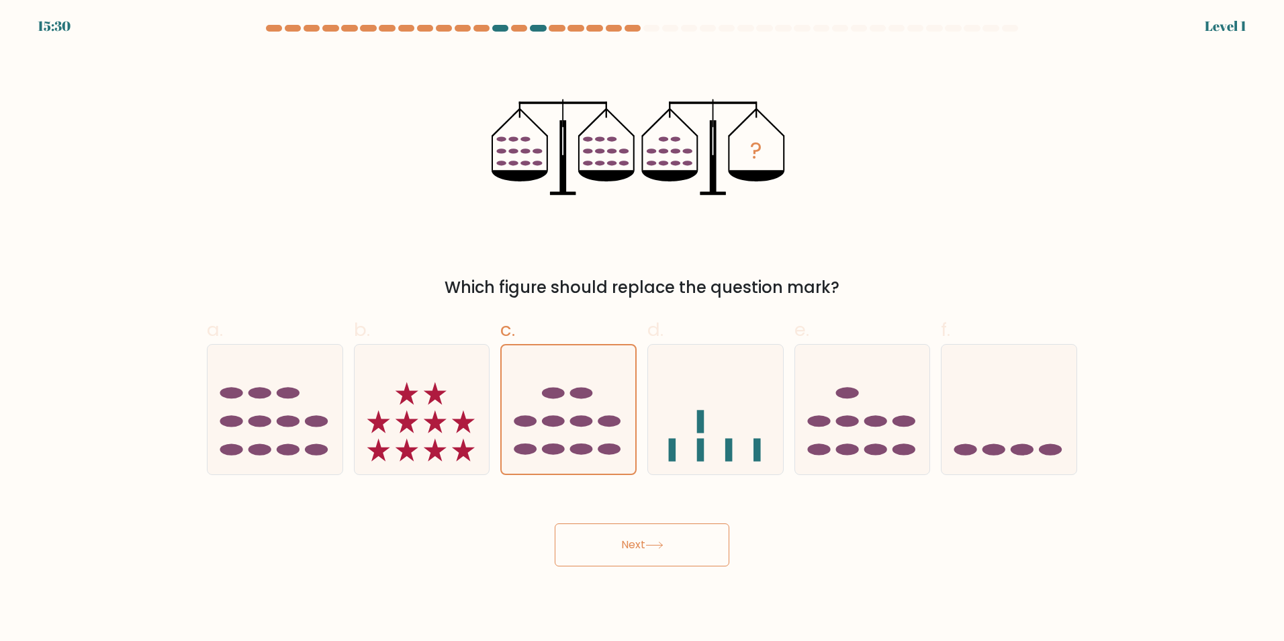
click at [633, 543] on button "Next" at bounding box center [642, 544] width 175 height 43
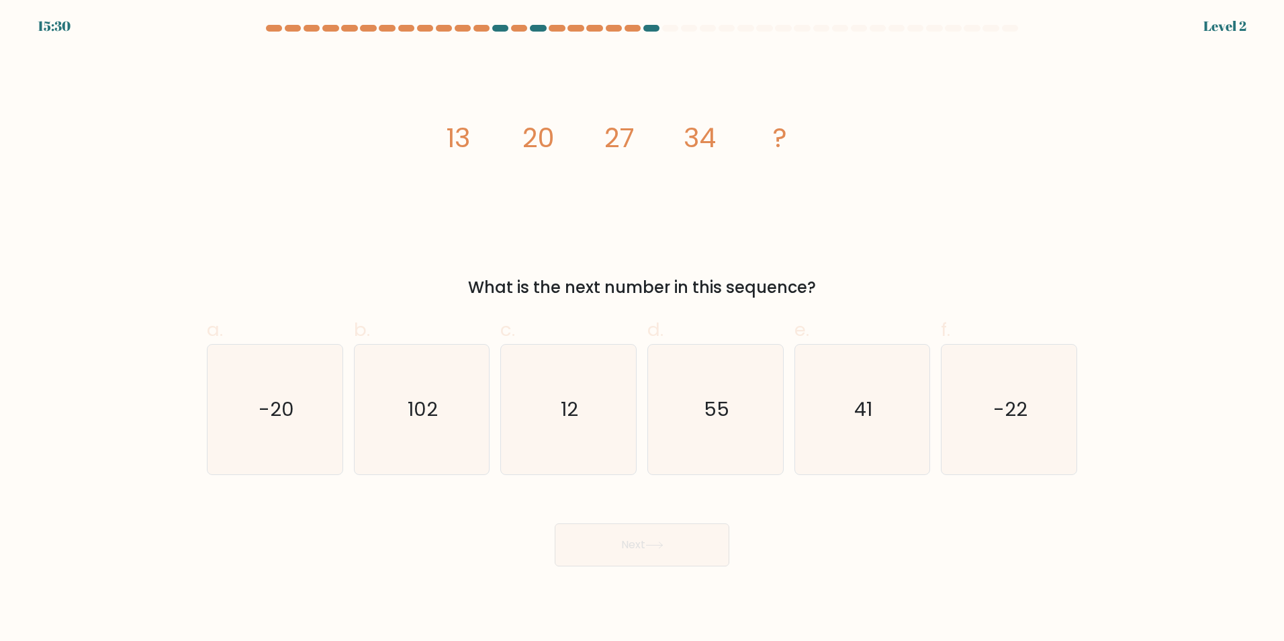
click at [596, 433] on icon "12" at bounding box center [569, 410] width 130 height 130
click at [642, 329] on input "c. 12" at bounding box center [642, 324] width 1 height 9
radio input "true"
click at [618, 531] on button "Next" at bounding box center [642, 544] width 175 height 43
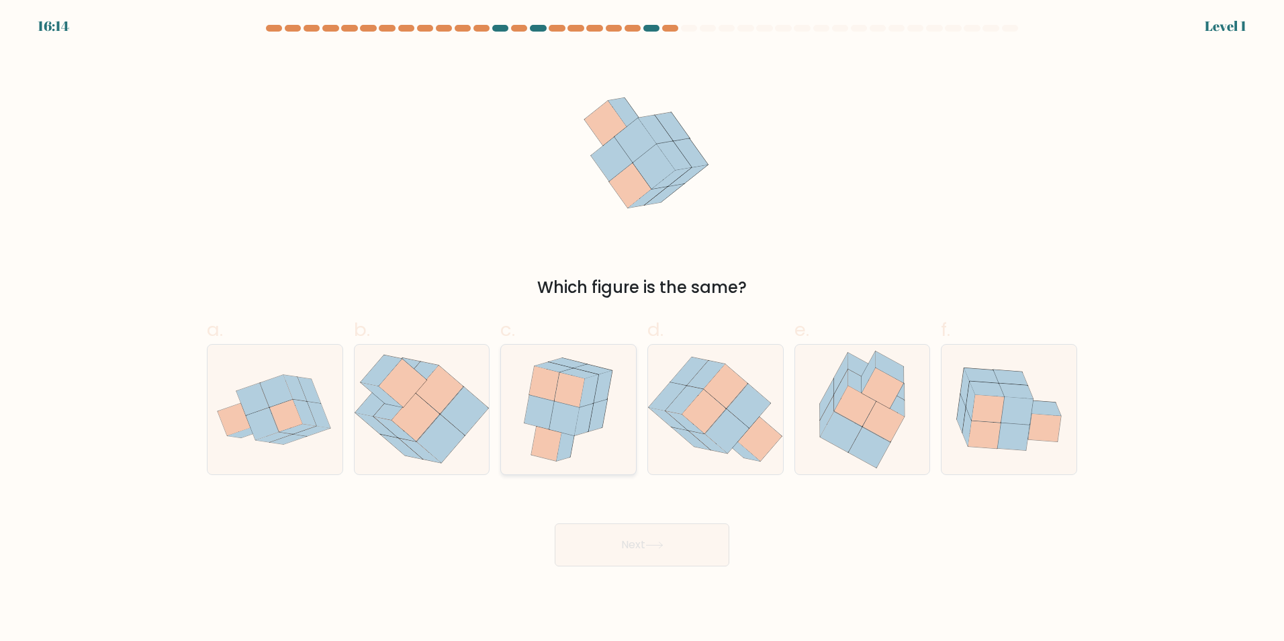
drag, startPoint x: 592, startPoint y: 431, endPoint x: 621, endPoint y: 494, distance: 69.8
click at [592, 431] on icon at bounding box center [568, 410] width 107 height 130
click at [642, 329] on input "c." at bounding box center [642, 324] width 1 height 9
radio input "true"
click at [636, 527] on button "Next" at bounding box center [642, 544] width 175 height 43
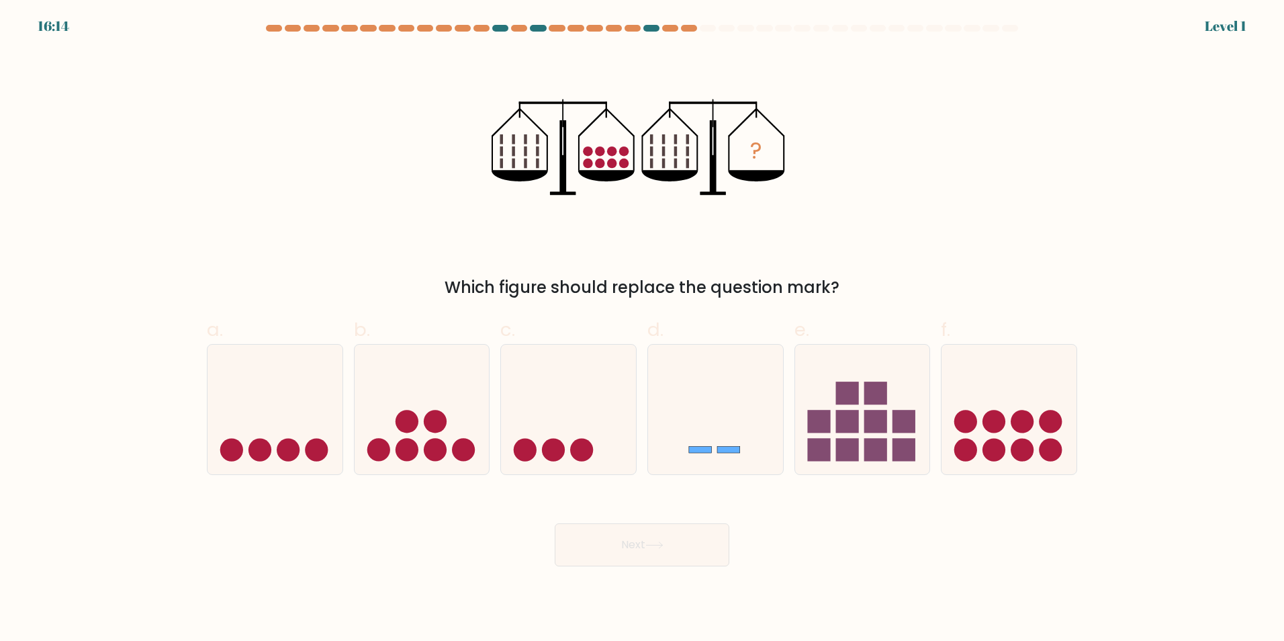
click at [610, 425] on icon at bounding box center [568, 409] width 135 height 112
click at [642, 329] on input "c." at bounding box center [642, 324] width 1 height 9
radio input "true"
click at [648, 529] on button "Next" at bounding box center [642, 544] width 175 height 43
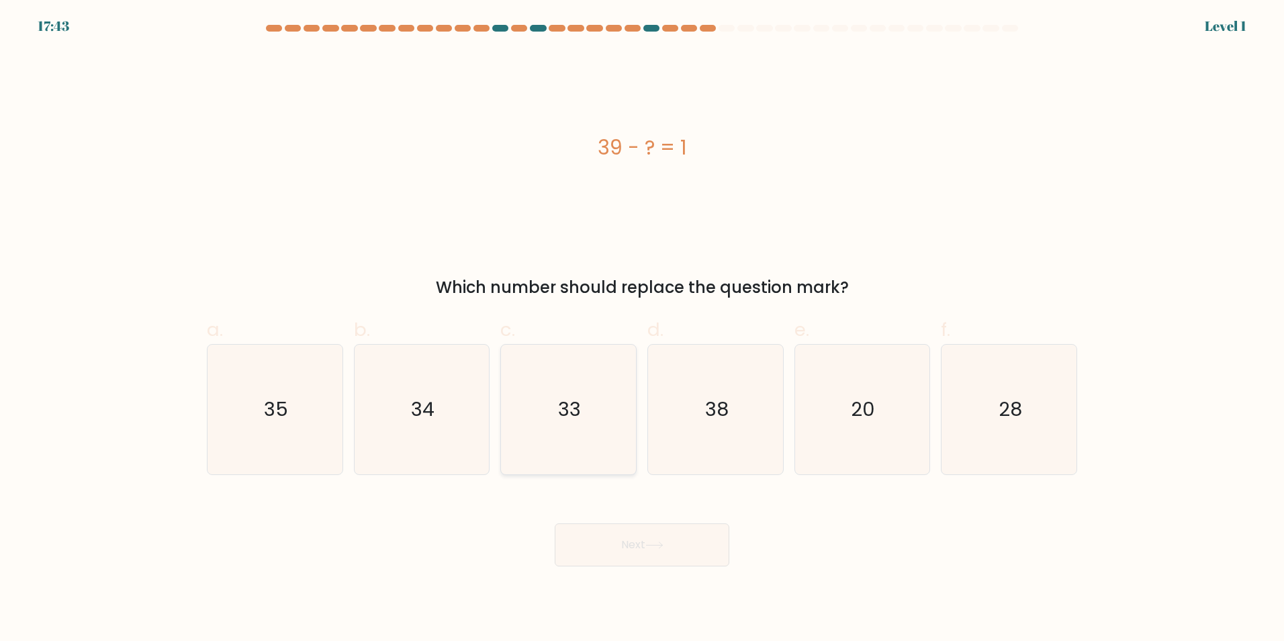
click at [617, 431] on icon "33" at bounding box center [569, 410] width 130 height 130
click at [642, 329] on input "c. 33" at bounding box center [642, 324] width 1 height 9
radio input "true"
drag, startPoint x: 658, startPoint y: 544, endPoint x: 654, endPoint y: 531, distance: 14.0
click at [656, 536] on button "Next" at bounding box center [642, 544] width 175 height 43
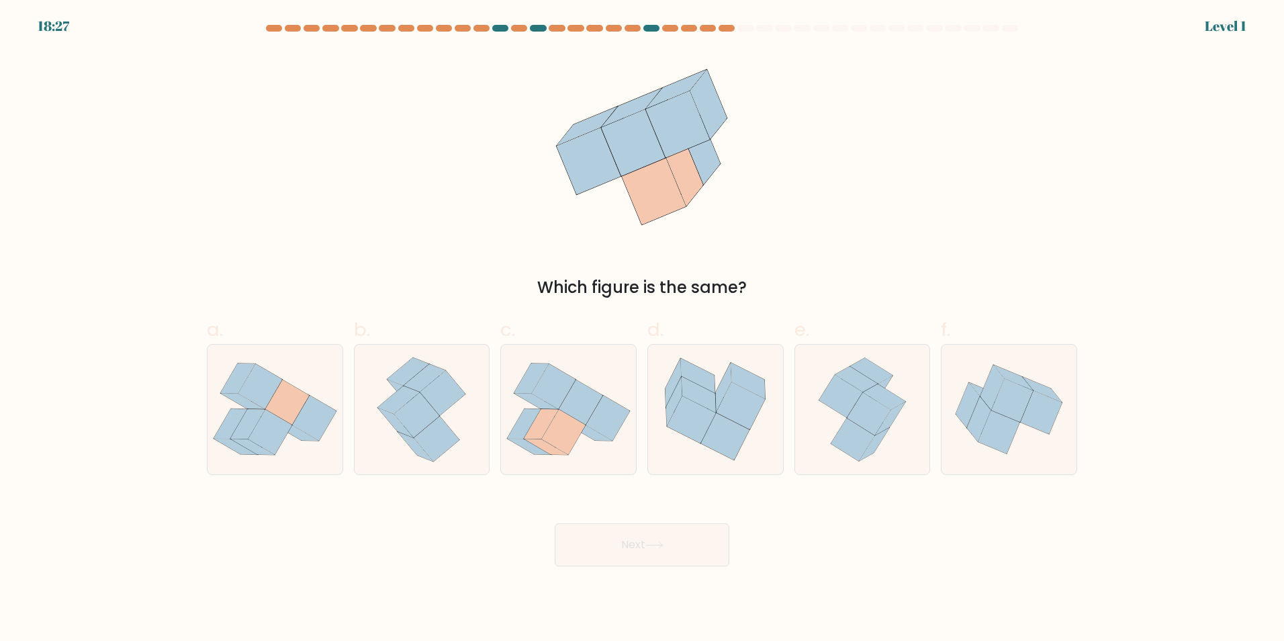
click at [584, 416] on icon at bounding box center [581, 402] width 44 height 45
click at [642, 329] on input "c." at bounding box center [642, 324] width 1 height 9
radio input "true"
click at [634, 533] on button "Next" at bounding box center [642, 544] width 175 height 43
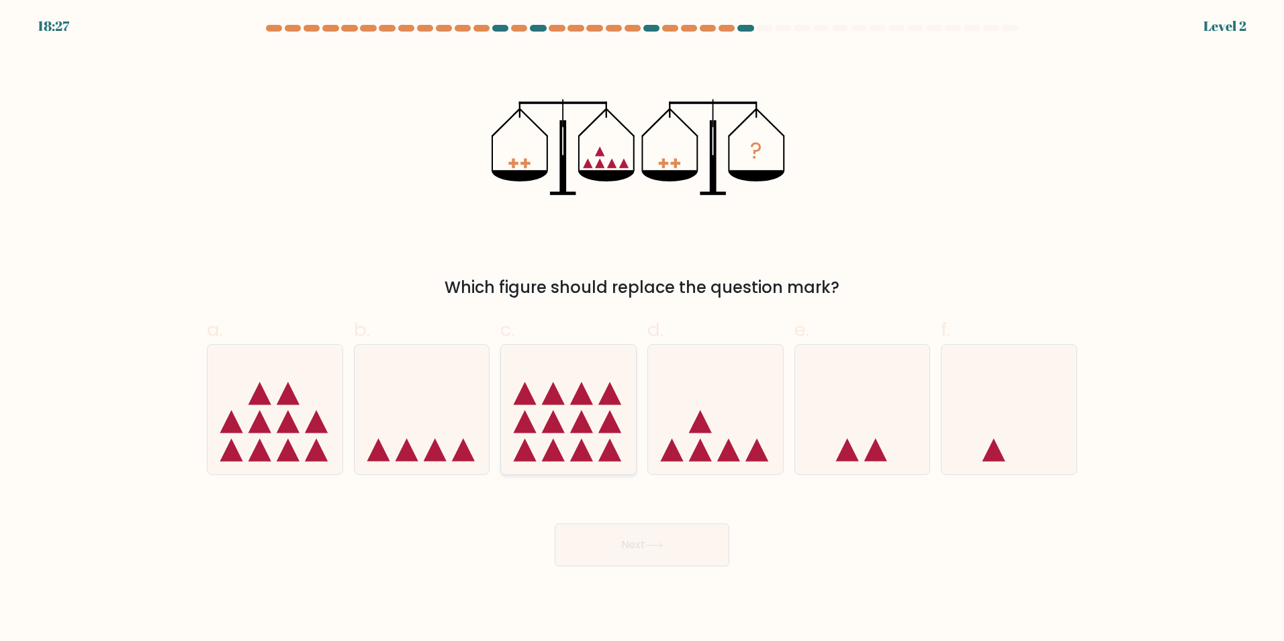
click at [585, 422] on icon at bounding box center [581, 421] width 23 height 23
click at [642, 329] on input "c." at bounding box center [642, 324] width 1 height 9
radio input "true"
click at [634, 553] on button "Next" at bounding box center [642, 544] width 175 height 43
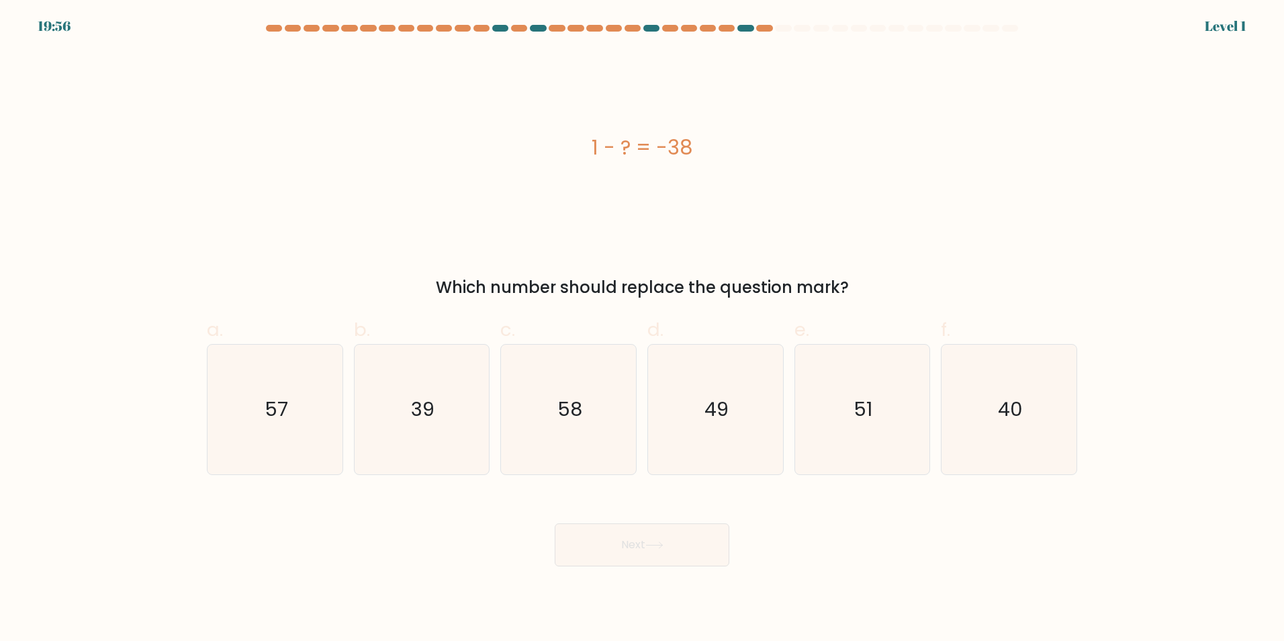
click at [595, 433] on icon "58" at bounding box center [569, 410] width 130 height 130
click at [642, 329] on input "c. 58" at bounding box center [642, 324] width 1 height 9
radio input "true"
click at [628, 527] on button "Next" at bounding box center [642, 544] width 175 height 43
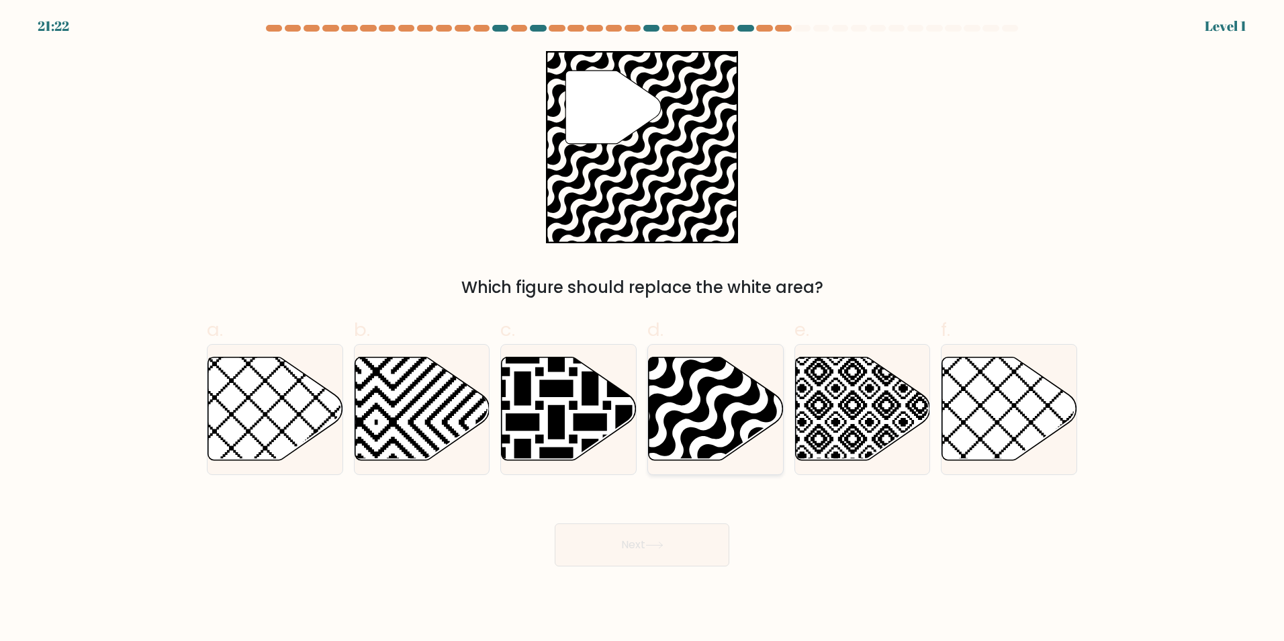
click at [695, 391] on icon at bounding box center [716, 408] width 135 height 103
click at [643, 329] on input "d." at bounding box center [642, 324] width 1 height 9
radio input "true"
click at [666, 537] on button "Next" at bounding box center [642, 544] width 175 height 43
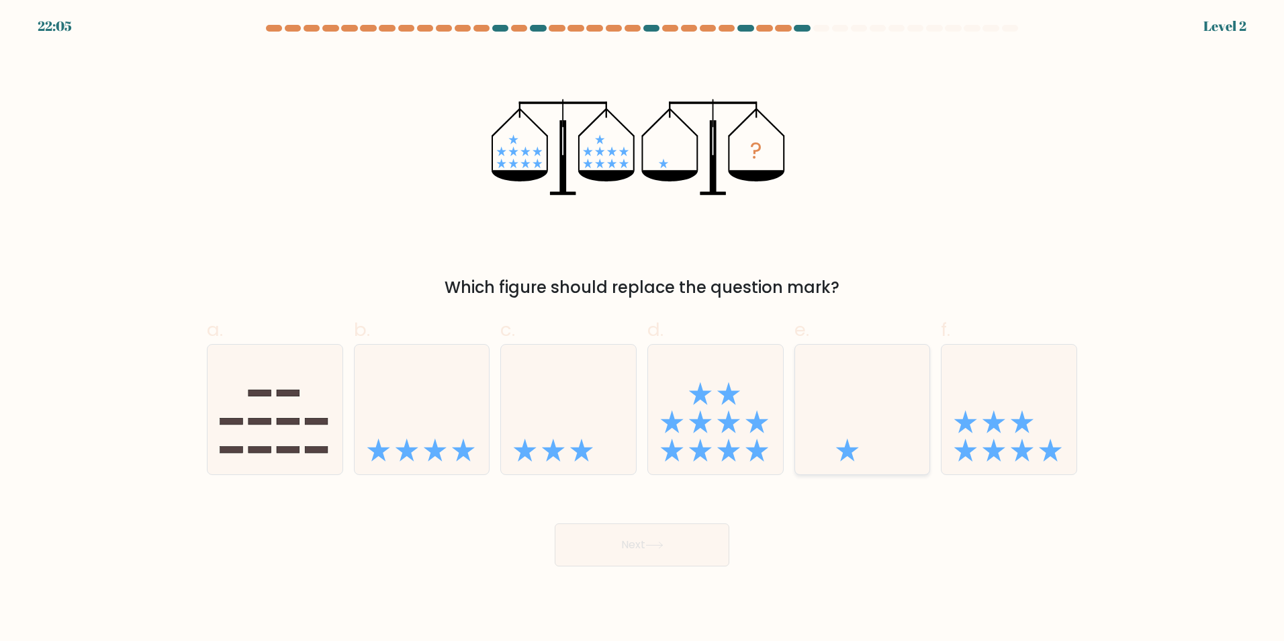
click at [828, 402] on icon at bounding box center [862, 409] width 135 height 112
click at [643, 329] on input "e." at bounding box center [642, 324] width 1 height 9
radio input "true"
click at [719, 559] on button "Next" at bounding box center [642, 544] width 175 height 43
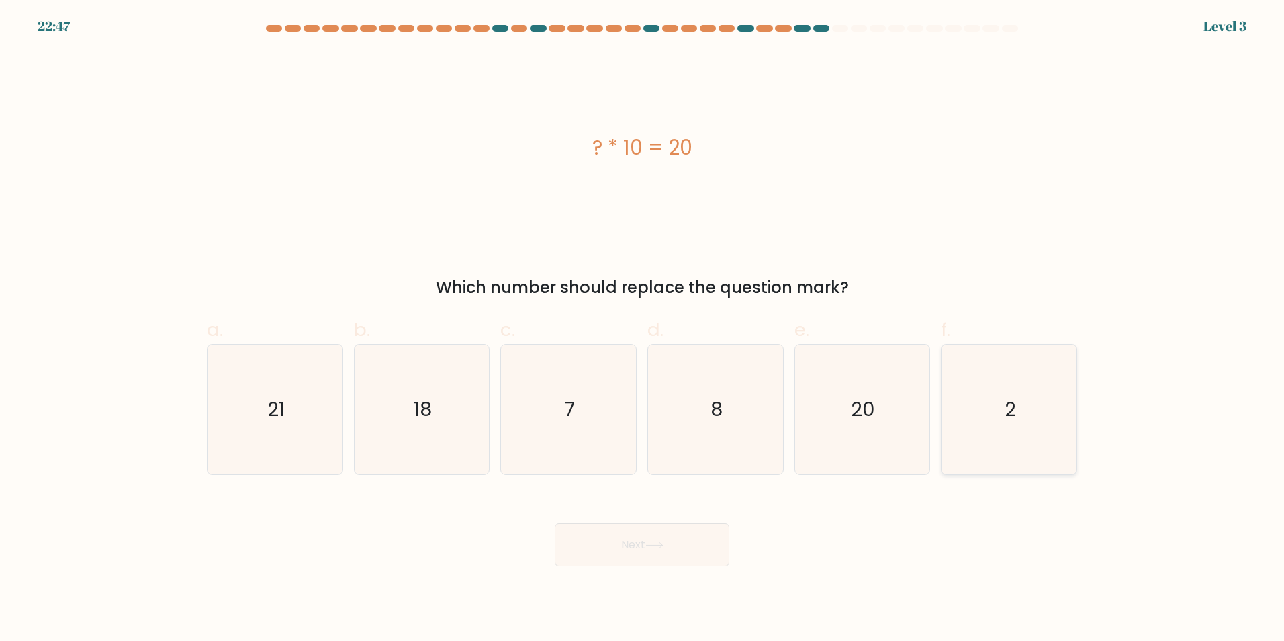
click at [986, 384] on icon "2" at bounding box center [1009, 410] width 130 height 130
click at [643, 329] on input "f. 2" at bounding box center [642, 324] width 1 height 9
radio input "true"
click at [678, 545] on button "Next" at bounding box center [642, 544] width 175 height 43
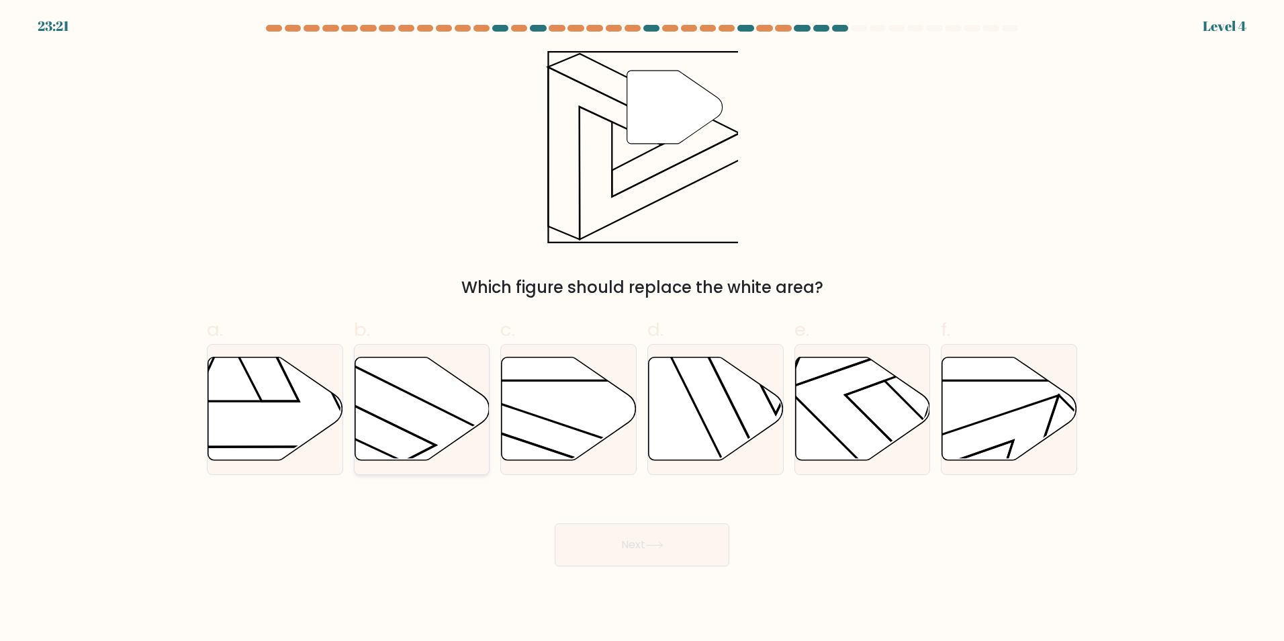
click at [380, 430] on icon at bounding box center [422, 408] width 135 height 103
click at [642, 329] on input "b." at bounding box center [642, 324] width 1 height 9
radio input "true"
click at [629, 539] on button "Next" at bounding box center [642, 544] width 175 height 43
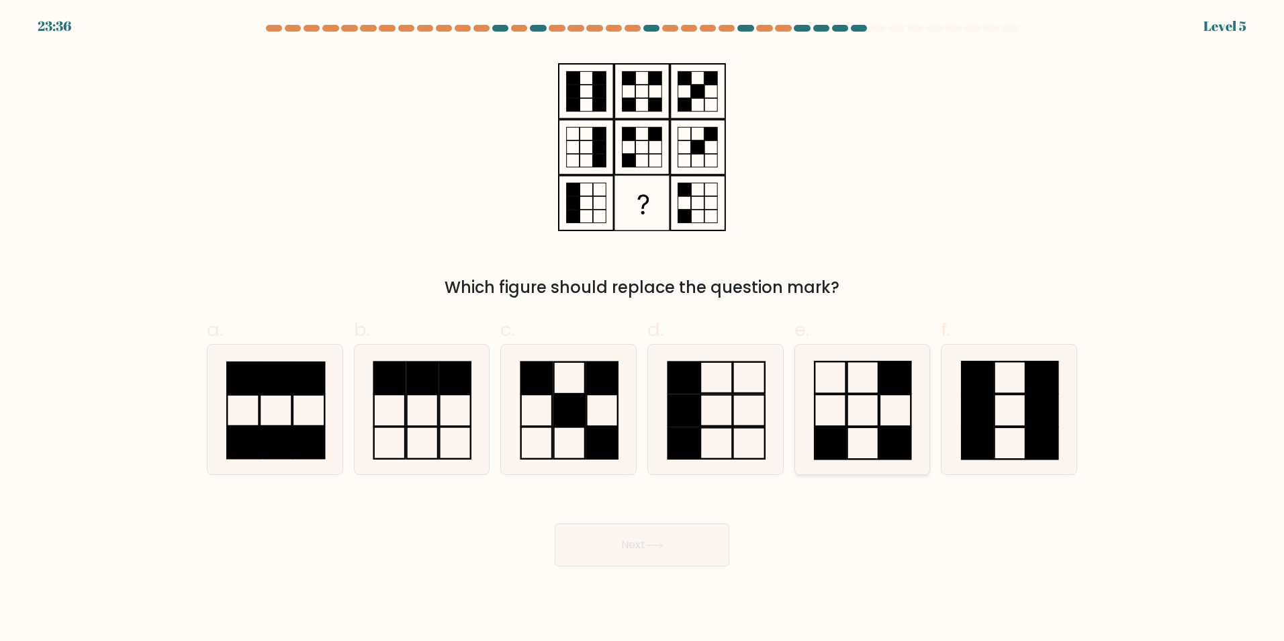
click at [898, 433] on rect at bounding box center [895, 443] width 31 height 32
click at [643, 329] on input "e." at bounding box center [642, 324] width 1 height 9
radio input "true"
click at [648, 560] on button "Next" at bounding box center [642, 544] width 175 height 43
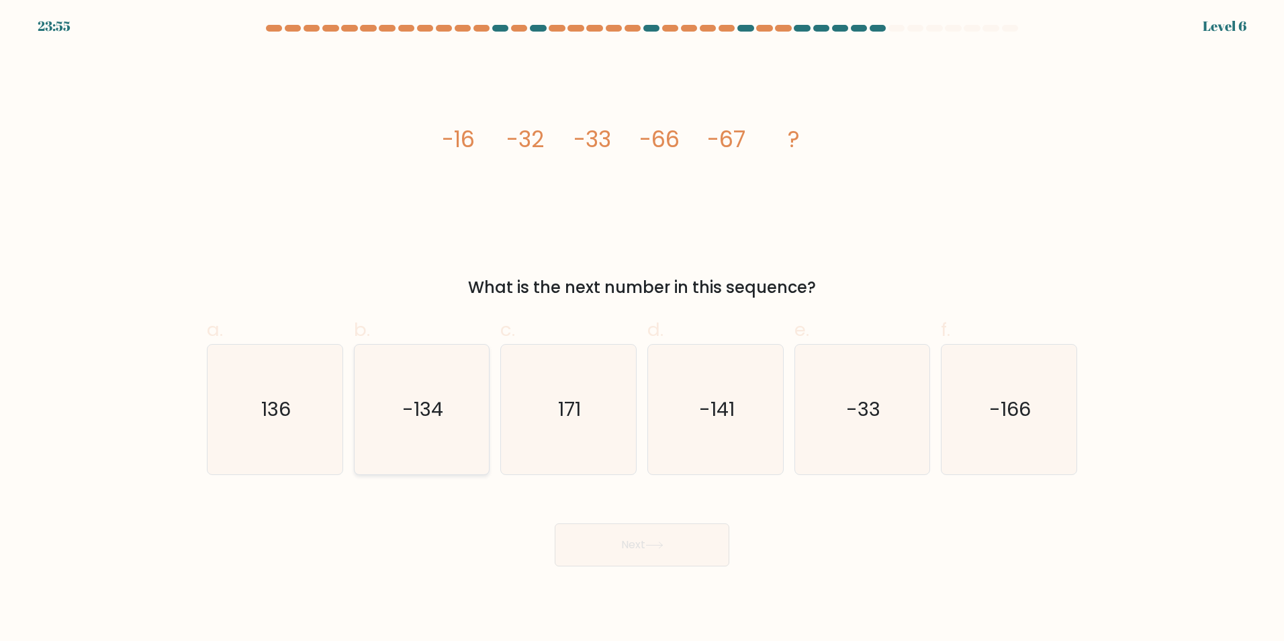
click at [472, 382] on icon "-134" at bounding box center [422, 410] width 130 height 130
click at [642, 329] on input "b. -134" at bounding box center [642, 324] width 1 height 9
radio input "true"
click at [662, 559] on button "Next" at bounding box center [642, 544] width 175 height 43
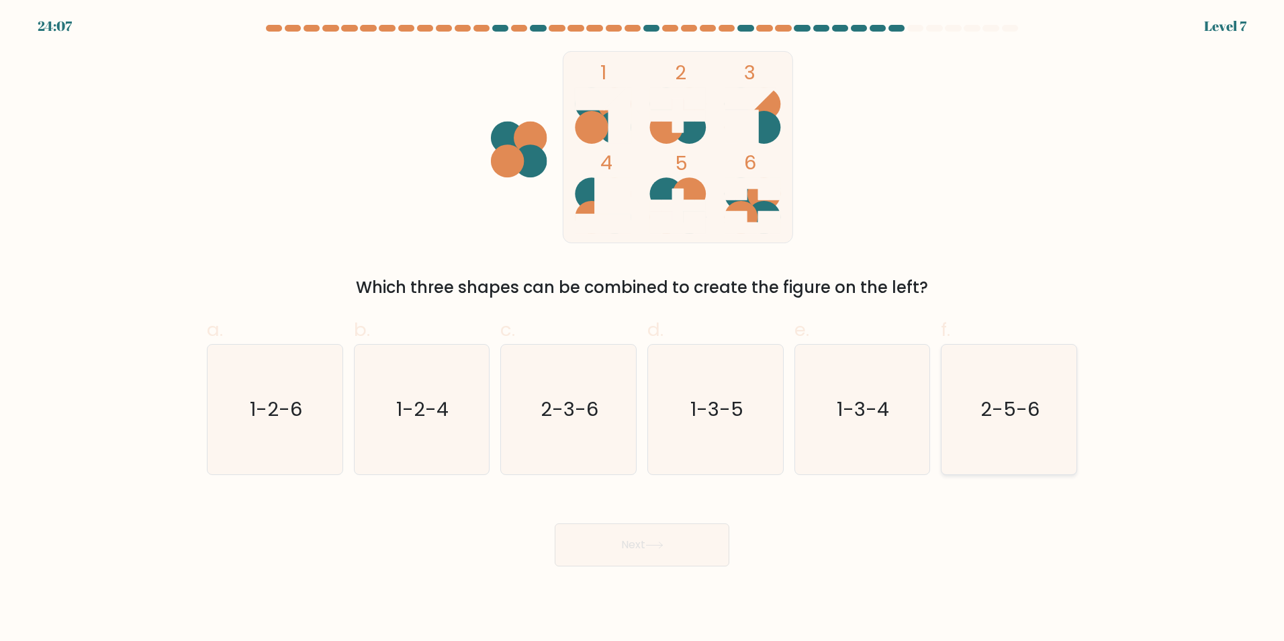
click at [967, 399] on icon "2-5-6" at bounding box center [1009, 410] width 130 height 130
click at [643, 329] on input "f. 2-5-6" at bounding box center [642, 324] width 1 height 9
radio input "true"
click at [711, 551] on button "Next" at bounding box center [642, 544] width 175 height 43
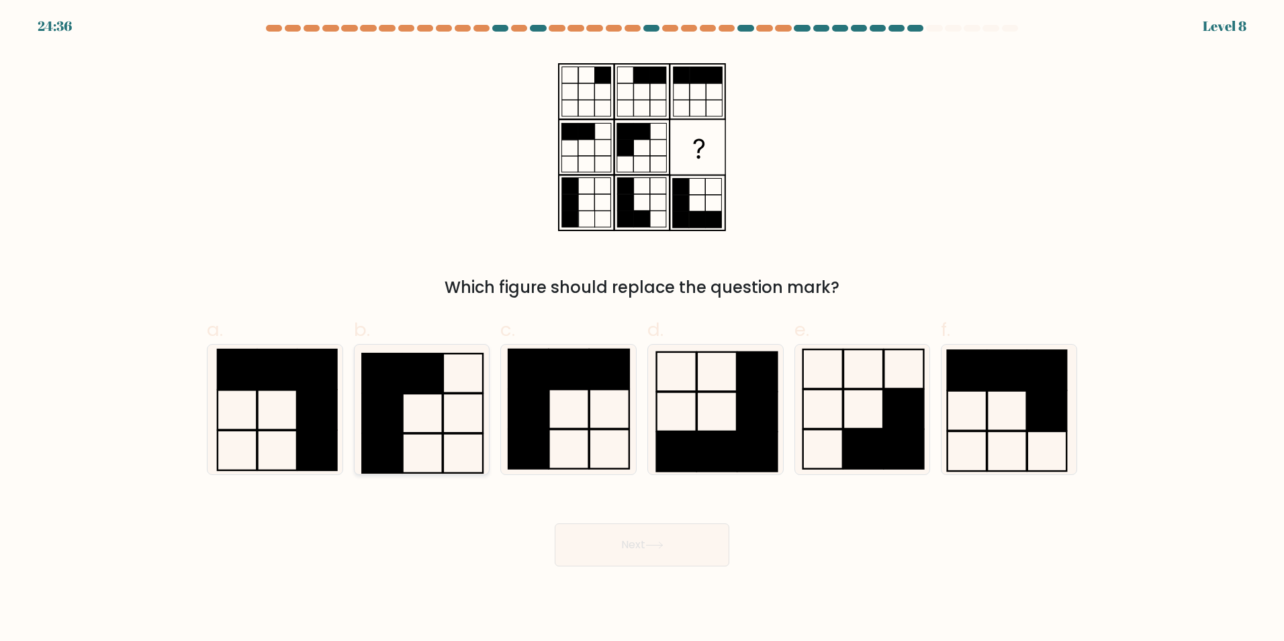
click at [400, 416] on rect at bounding box center [383, 412] width 40 height 39
click at [642, 329] on input "b." at bounding box center [642, 324] width 1 height 9
radio input "true"
click at [628, 542] on button "Next" at bounding box center [642, 544] width 175 height 43
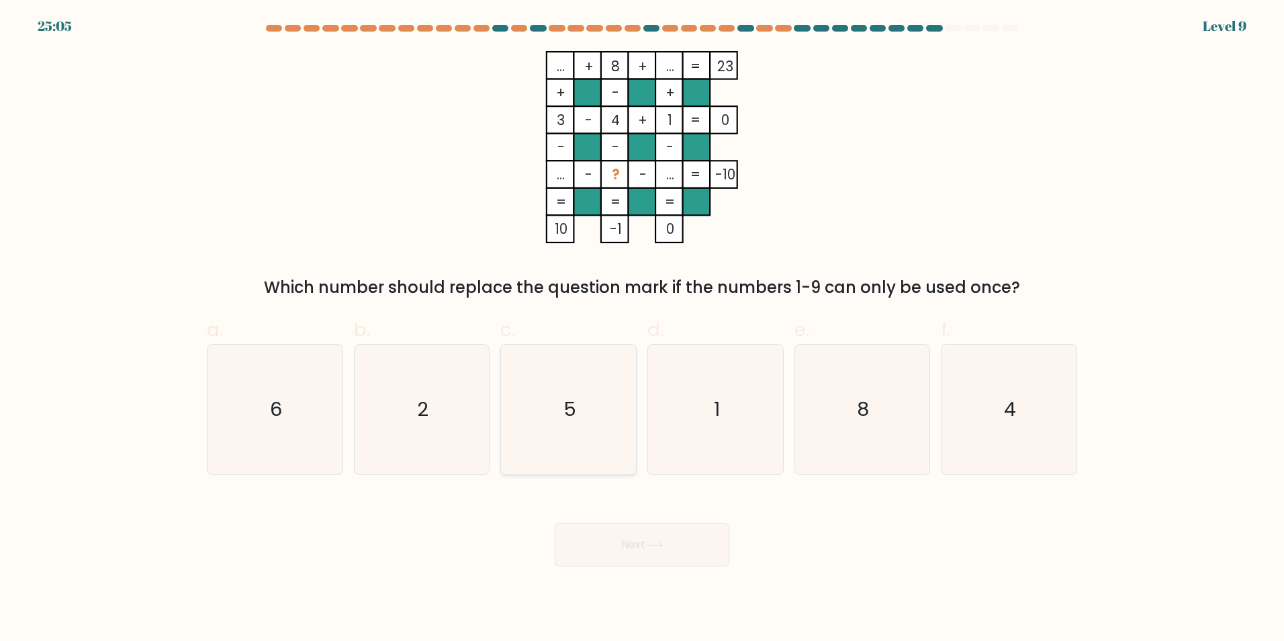
click at [566, 371] on icon "5" at bounding box center [569, 410] width 130 height 130
click at [642, 329] on input "c. 5" at bounding box center [642, 324] width 1 height 9
radio input "true"
click at [667, 538] on button "Next" at bounding box center [642, 544] width 175 height 43
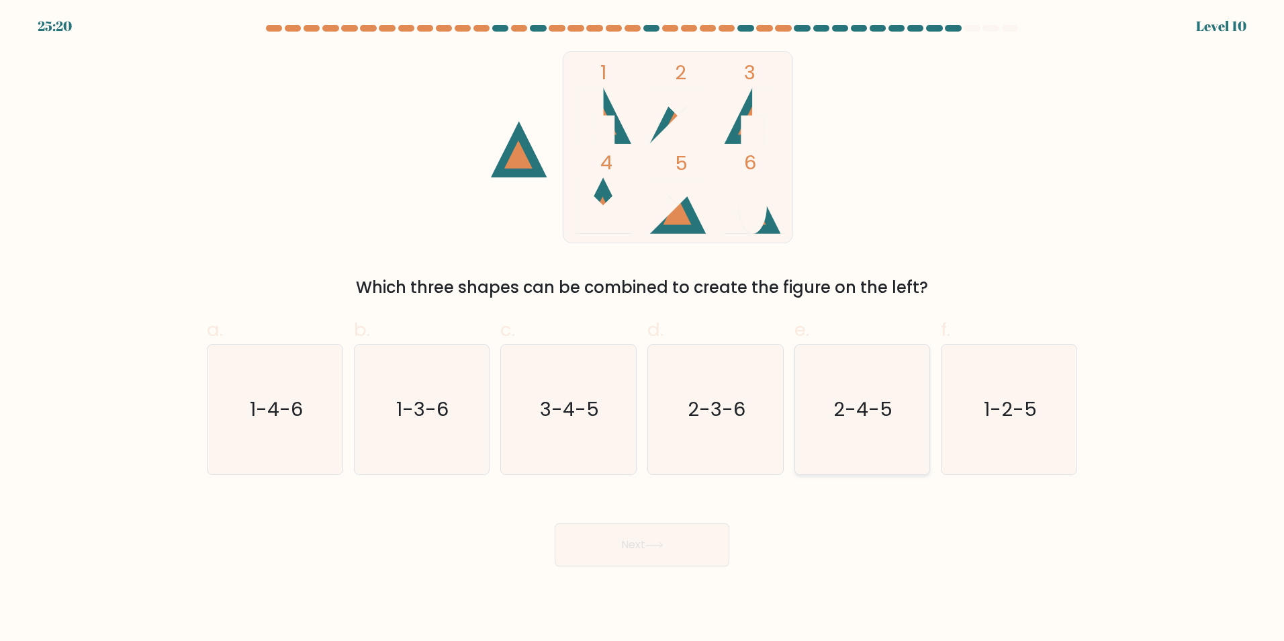
click at [901, 421] on icon "2-4-5" at bounding box center [862, 410] width 130 height 130
click at [643, 329] on input "e. 2-4-5" at bounding box center [642, 324] width 1 height 9
radio input "true"
click at [667, 551] on button "Next" at bounding box center [642, 544] width 175 height 43
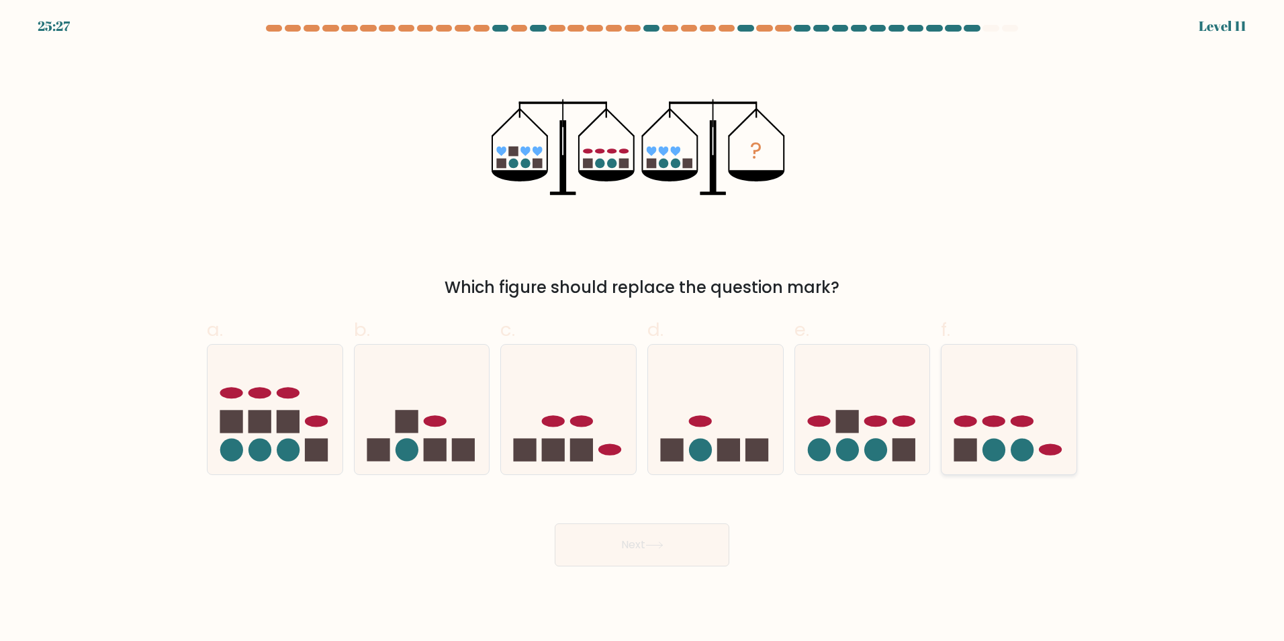
click at [989, 409] on icon at bounding box center [1009, 409] width 135 height 112
click at [643, 329] on input "f." at bounding box center [642, 324] width 1 height 9
radio input "true"
click at [660, 545] on icon at bounding box center [654, 545] width 16 height 6
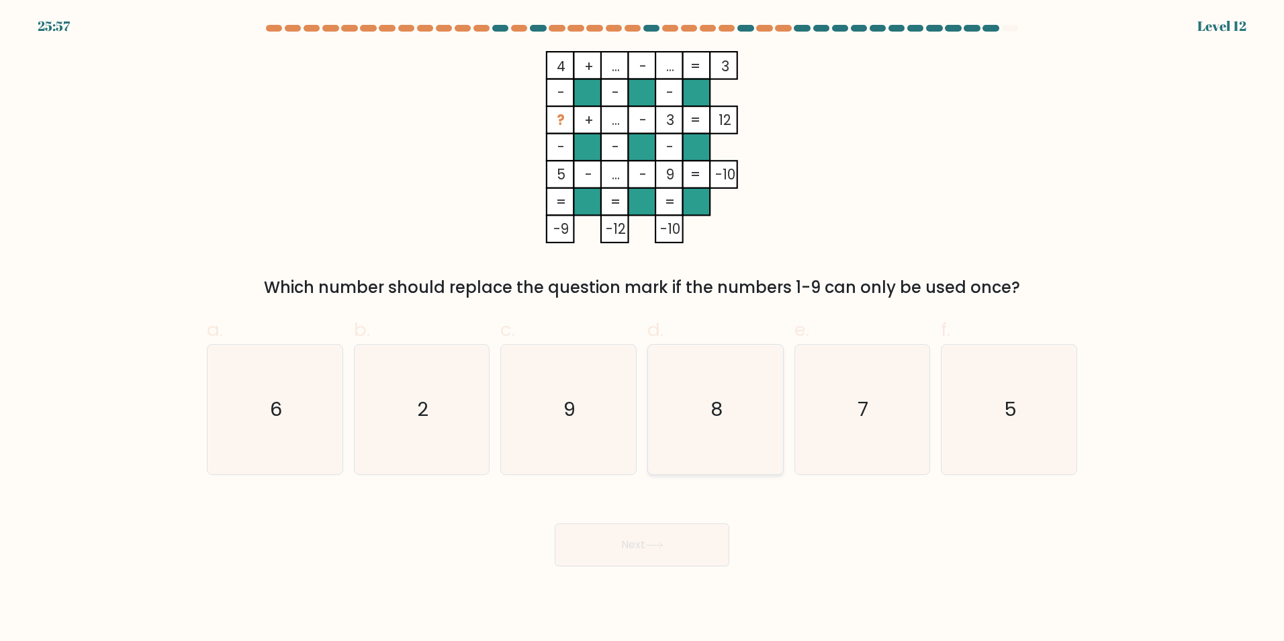
click at [676, 386] on icon "8" at bounding box center [716, 410] width 130 height 130
click at [643, 329] on input "d. 8" at bounding box center [642, 324] width 1 height 9
radio input "true"
click at [662, 533] on button "Next" at bounding box center [642, 544] width 175 height 43
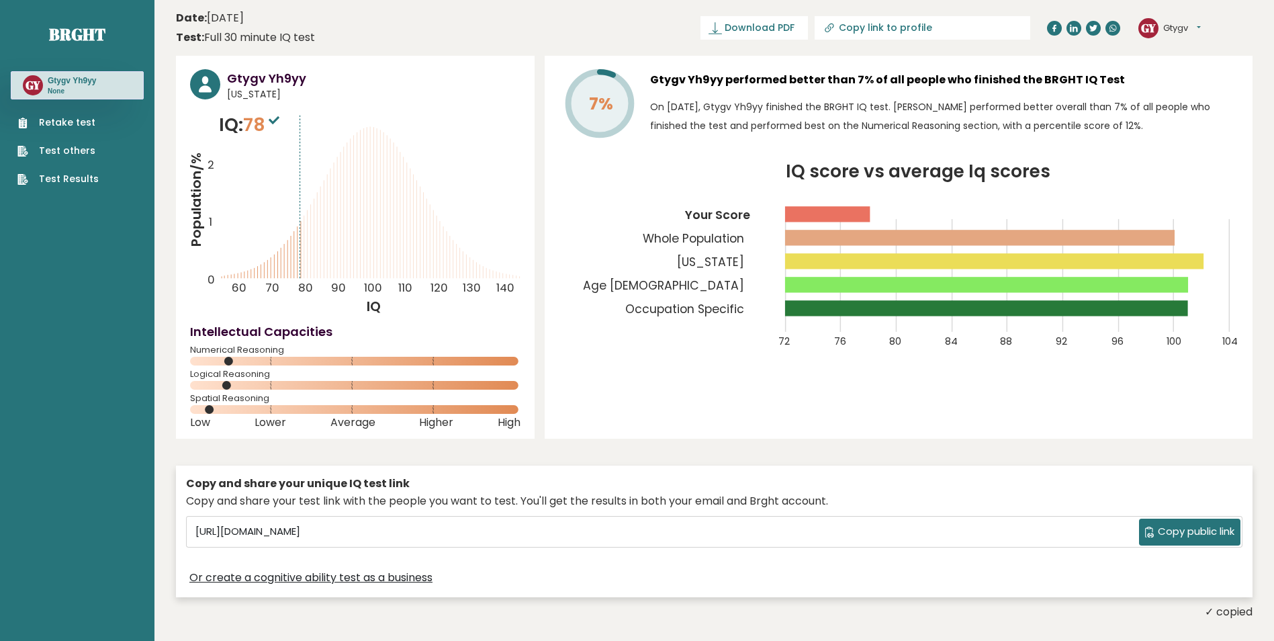
click at [560, 183] on icon "IQ score vs average Iq scores 72 76 80 84 88 92 96 100 104 Your Score Whole Pop…" at bounding box center [899, 263] width 680 height 201
click at [261, 76] on h3 "Gtygv Yh9yy" at bounding box center [374, 78] width 294 height 18
drag, startPoint x: 711, startPoint y: 97, endPoint x: 814, endPoint y: 103, distance: 103.6
click at [814, 103] on div "7% Gtygv Yh9yy performed better than 7% of all people who finished the BRGHT IQ…" at bounding box center [899, 106] width 680 height 74
drag, startPoint x: 814, startPoint y: 103, endPoint x: 827, endPoint y: 120, distance: 21.1
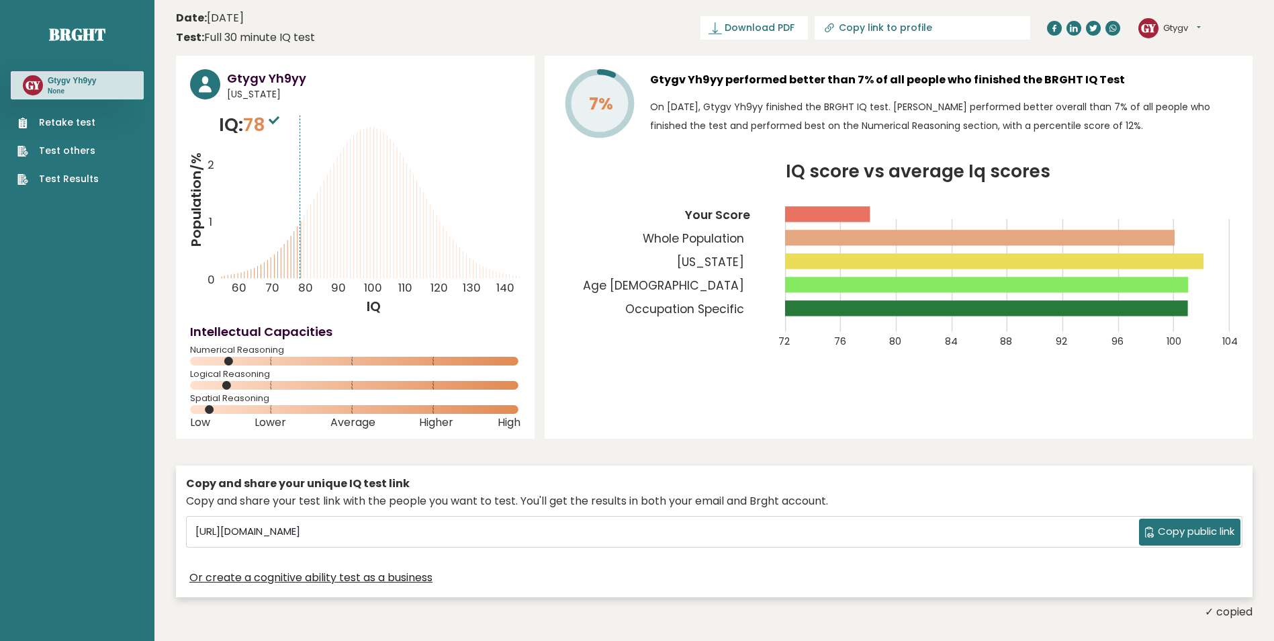
click at [827, 120] on p "On [DATE], Gtygv Yh9yy finished the BRGHT IQ test. [PERSON_NAME] performed bett…" at bounding box center [944, 116] width 588 height 38
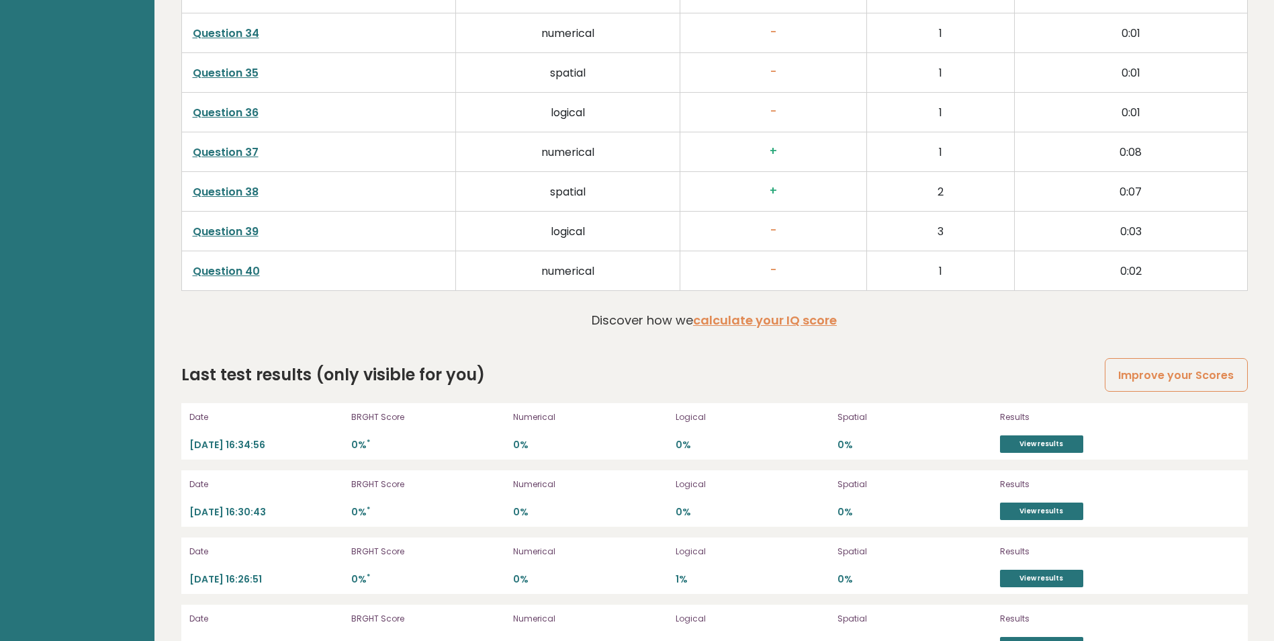
scroll to position [3592, 0]
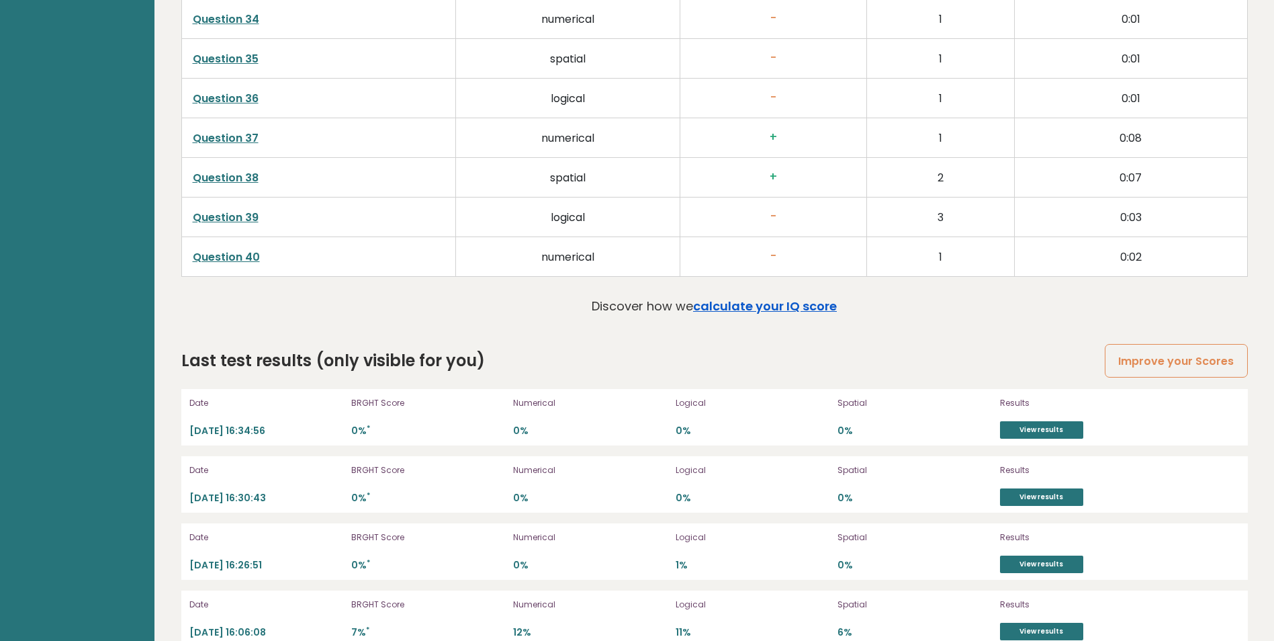
click at [781, 304] on link "calculate your IQ score" at bounding box center [765, 306] width 144 height 17
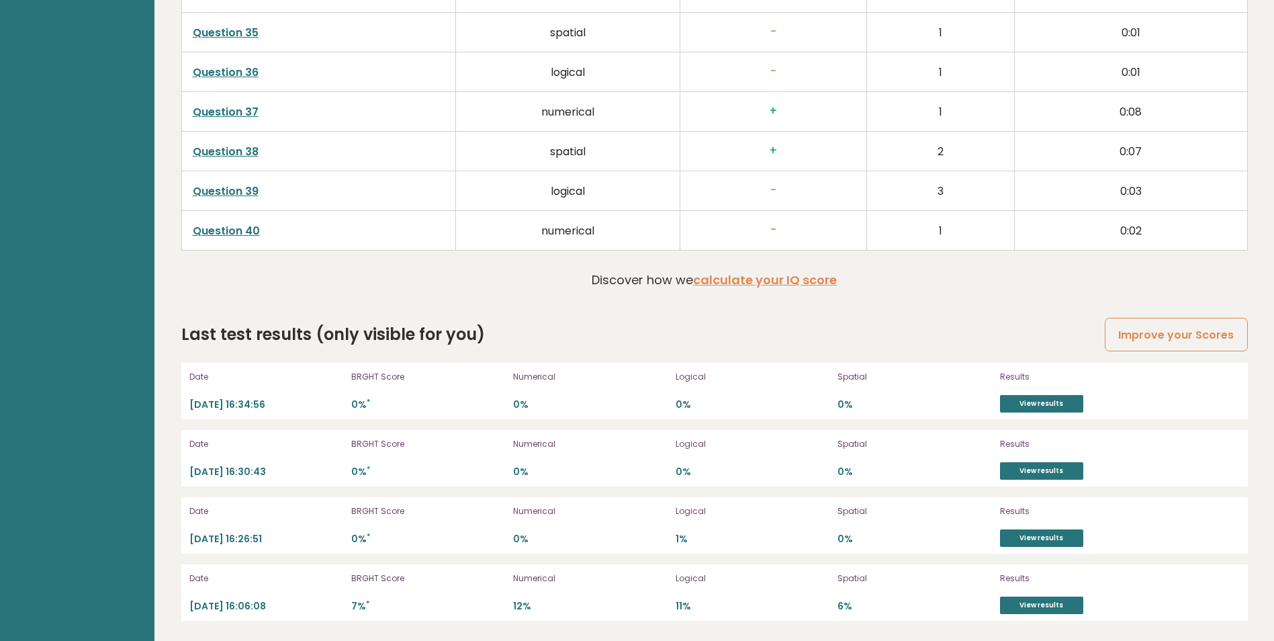
click at [590, 610] on p "12%" at bounding box center [590, 606] width 154 height 13
click at [1044, 408] on link "View results" at bounding box center [1041, 403] width 83 height 17
click at [1048, 611] on link "View results" at bounding box center [1041, 604] width 83 height 17
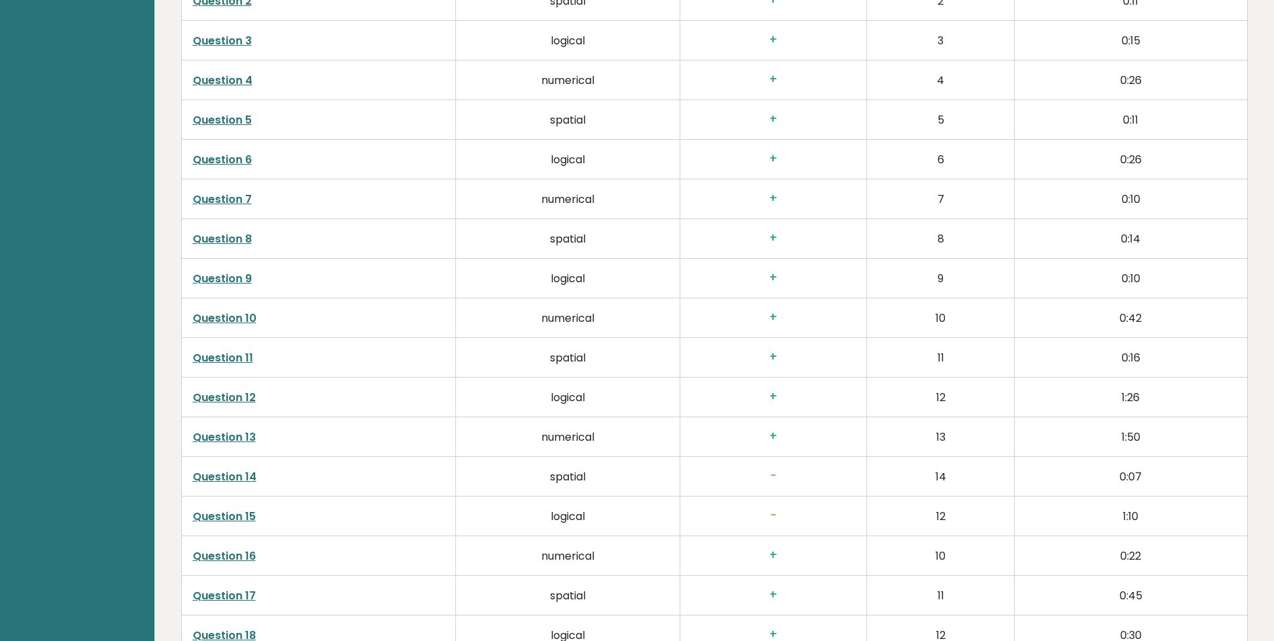
scroll to position [0, 0]
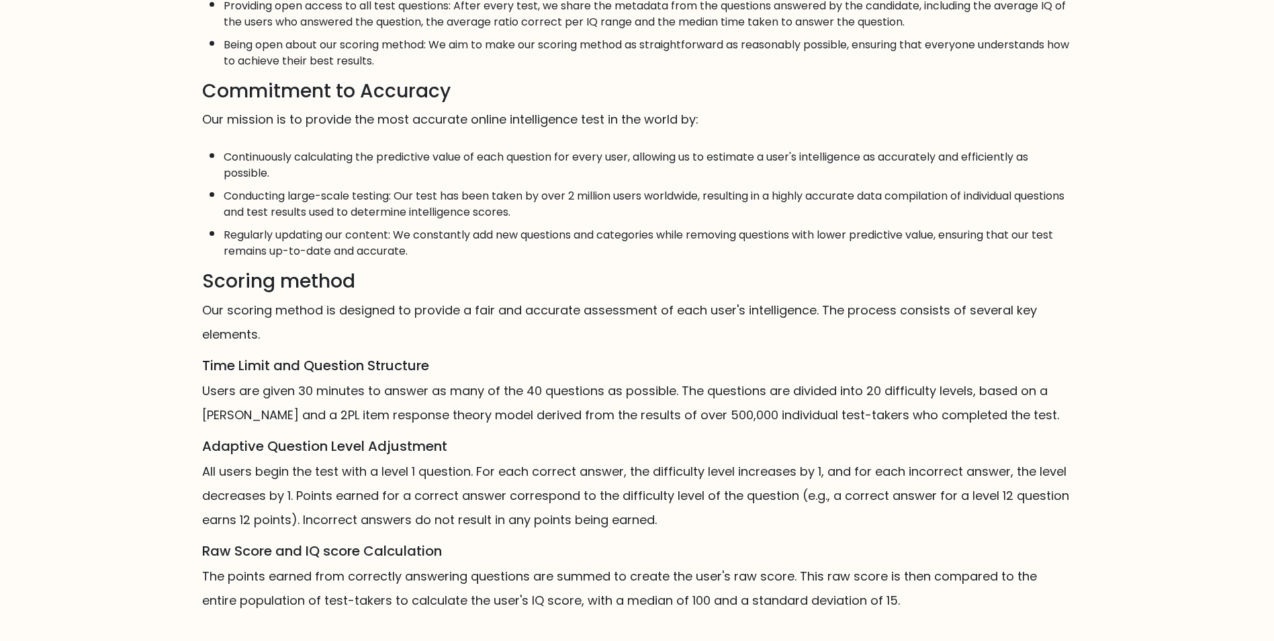
scroll to position [652, 0]
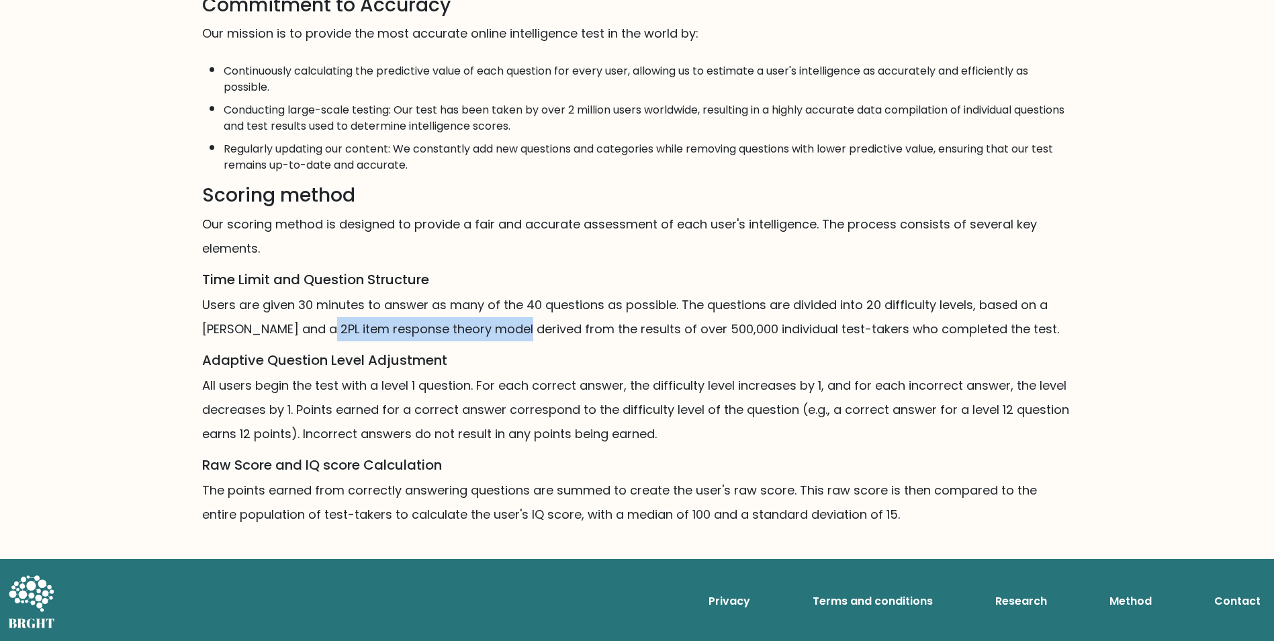
drag, startPoint x: 373, startPoint y: 327, endPoint x: 519, endPoint y: 335, distance: 145.3
click at [519, 335] on p "Users are given 30 minutes to answer as many of the 40 questions as possible. T…" at bounding box center [637, 317] width 871 height 48
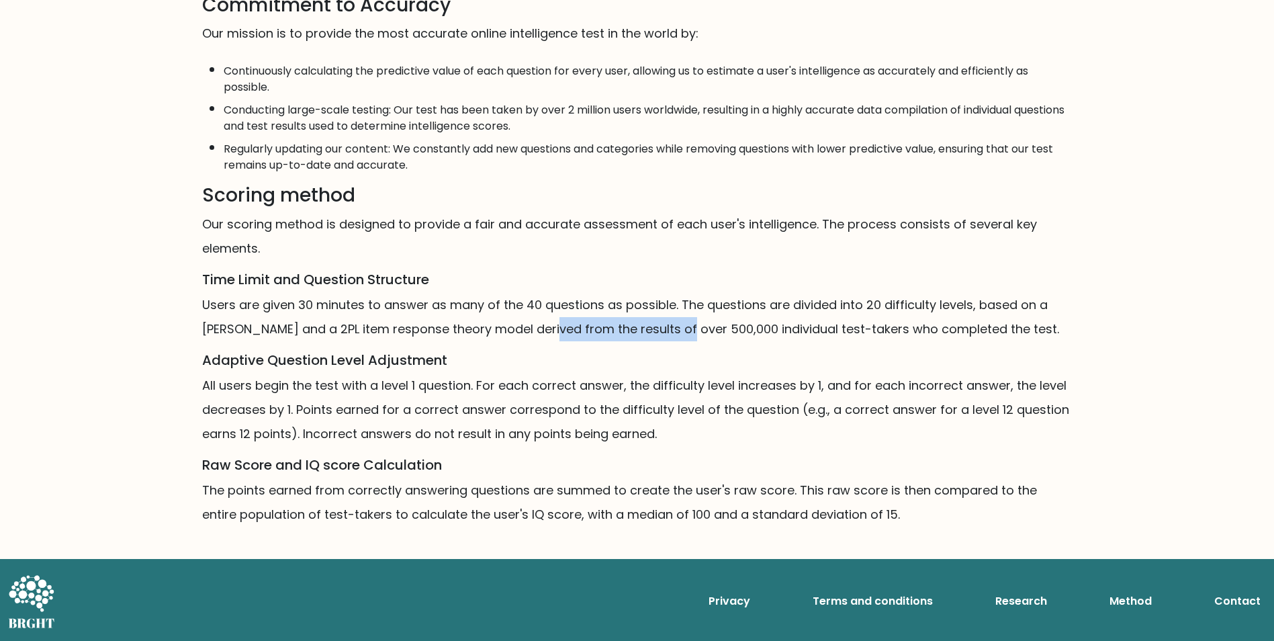
drag, startPoint x: 598, startPoint y: 332, endPoint x: 713, endPoint y: 329, distance: 114.9
click at [713, 329] on p "Users are given 30 minutes to answer as many of the 40 questions as possible. T…" at bounding box center [637, 317] width 871 height 48
drag, startPoint x: 713, startPoint y: 329, endPoint x: 723, endPoint y: 328, distance: 10.1
click at [723, 328] on p "Users are given 30 minutes to answer as many of the 40 questions as possible. T…" at bounding box center [637, 317] width 871 height 48
drag, startPoint x: 691, startPoint y: 326, endPoint x: 834, endPoint y: 324, distance: 143.1
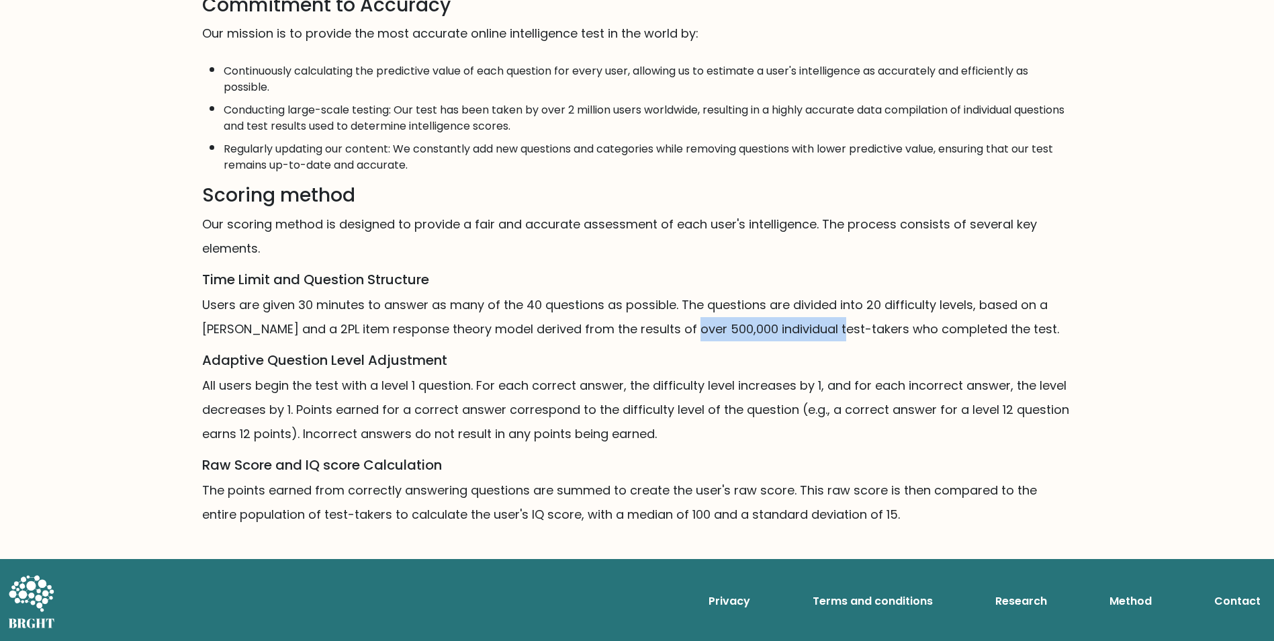
click at [834, 324] on p "Users are given 30 minutes to answer as many of the 40 questions as possible. T…" at bounding box center [637, 317] width 871 height 48
click at [835, 324] on p "Users are given 30 minutes to answer as many of the 40 questions as possible. T…" at bounding box center [637, 317] width 871 height 48
drag, startPoint x: 918, startPoint y: 326, endPoint x: 962, endPoint y: 325, distance: 44.4
click at [962, 325] on p "Users are given 30 minutes to answer as many of the 40 questions as possible. T…" at bounding box center [637, 317] width 871 height 48
drag, startPoint x: 962, startPoint y: 325, endPoint x: 929, endPoint y: 322, distance: 33.1
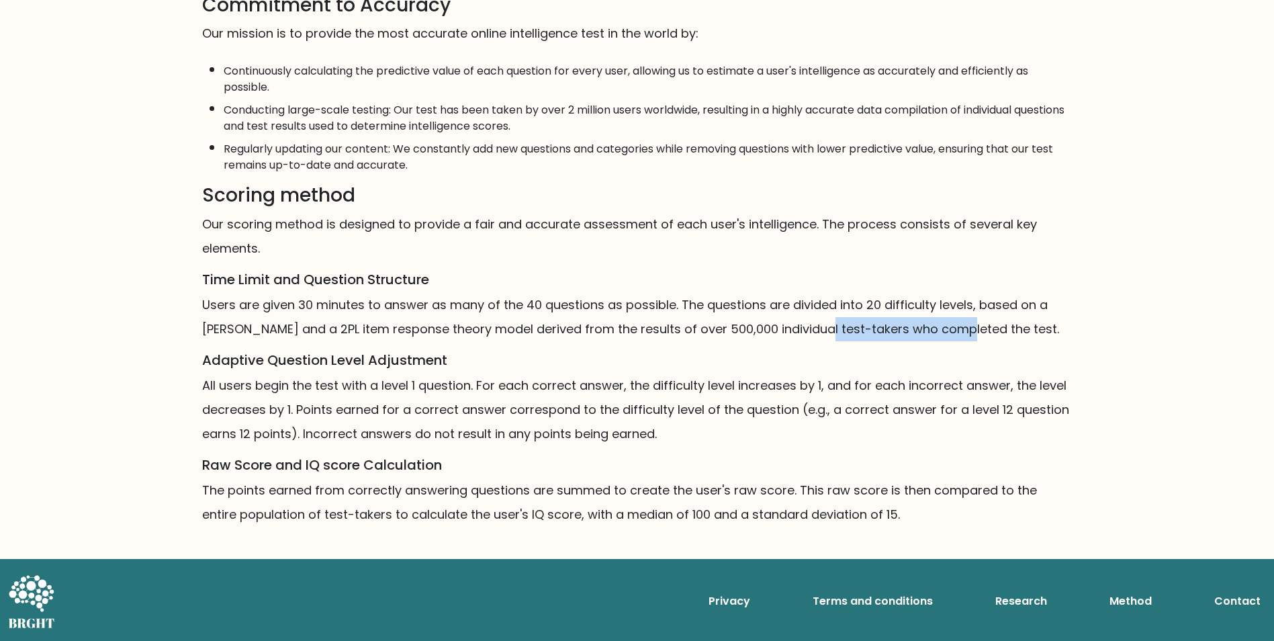
click at [963, 325] on p "Users are given 30 minutes to answer as many of the 40 questions as possible. T…" at bounding box center [637, 317] width 871 height 48
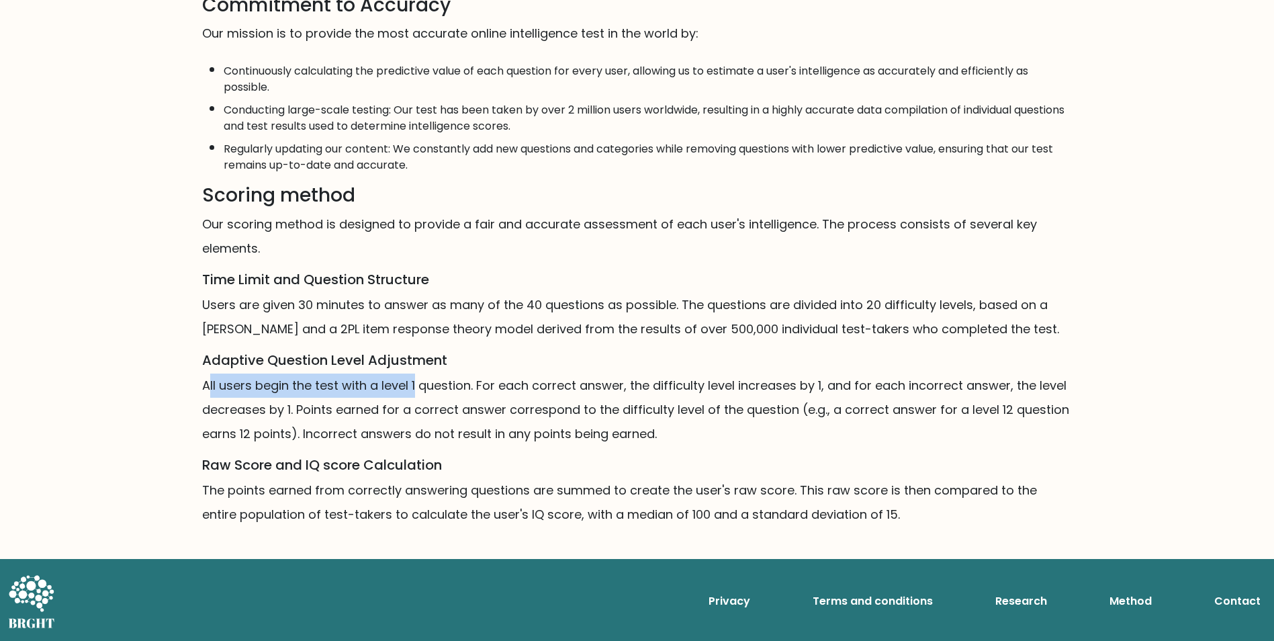
drag, startPoint x: 250, startPoint y: 382, endPoint x: 442, endPoint y: 398, distance: 192.8
click at [442, 398] on p "All users begin the test with a level 1 question. For each correct answer, the …" at bounding box center [637, 409] width 871 height 73
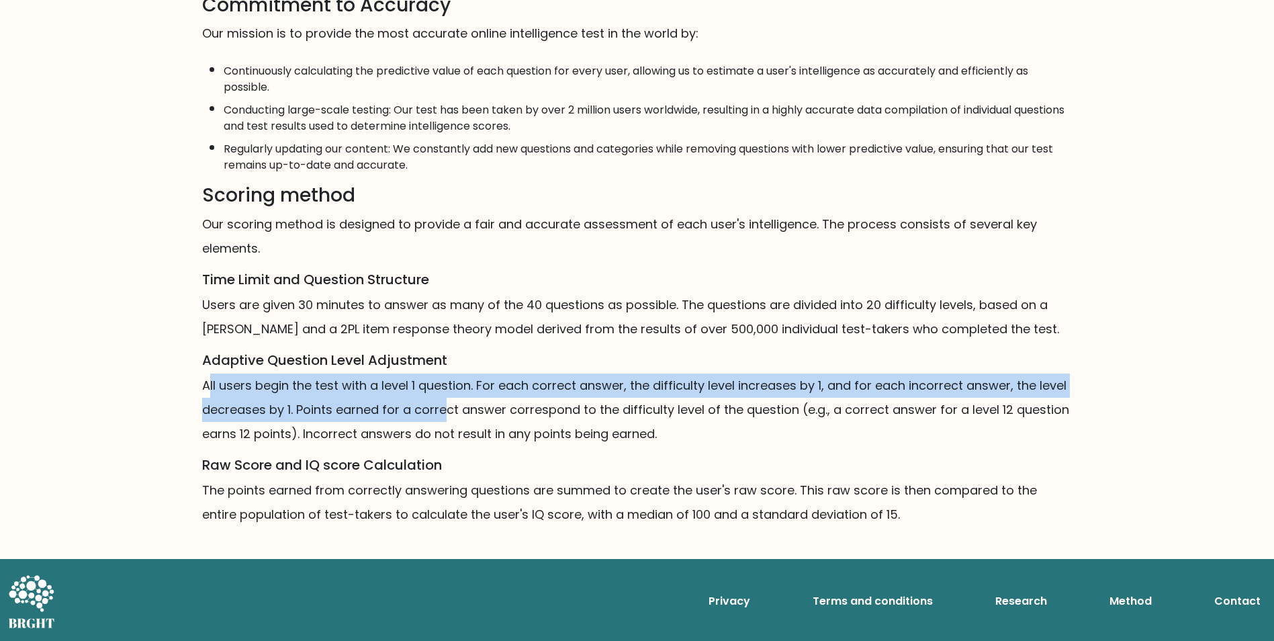
drag, startPoint x: 442, startPoint y: 398, endPoint x: 405, endPoint y: 395, distance: 37.1
click at [442, 398] on p "All users begin the test with a level 1 question. For each correct answer, the …" at bounding box center [637, 409] width 871 height 73
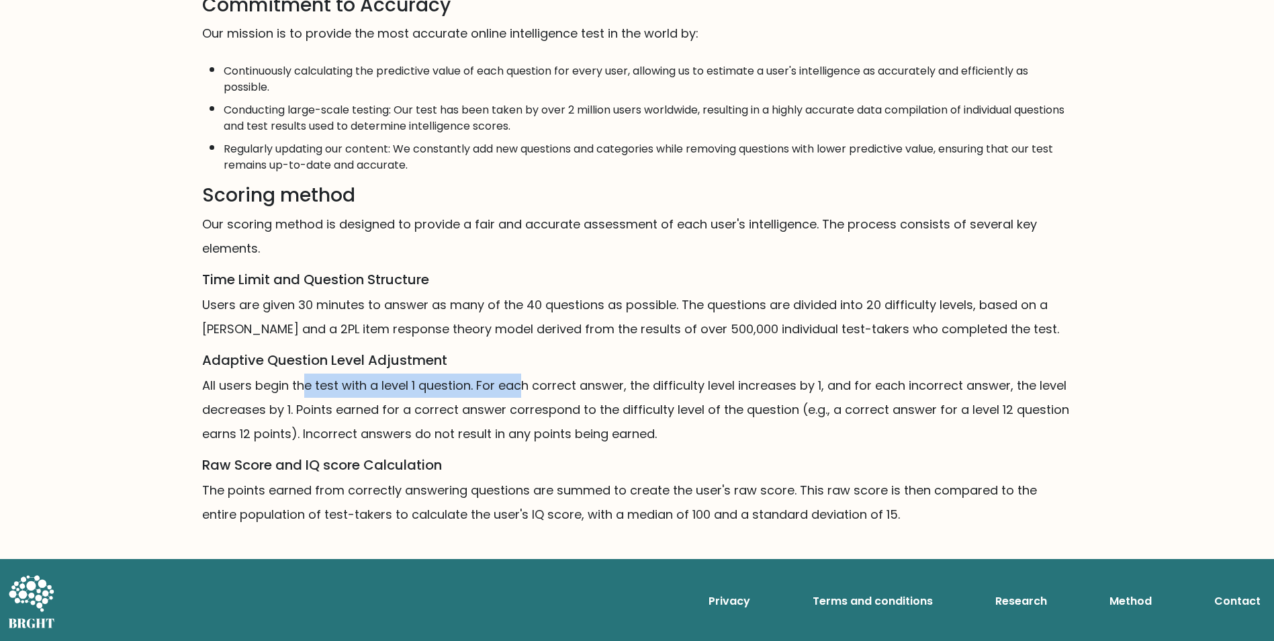
drag, startPoint x: 494, startPoint y: 387, endPoint x: 522, endPoint y: 389, distance: 28.3
click at [522, 389] on p "All users begin the test with a level 1 question. For each correct answer, the …" at bounding box center [637, 409] width 871 height 73
drag, startPoint x: 434, startPoint y: 386, endPoint x: 553, endPoint y: 390, distance: 118.9
click at [553, 390] on p "All users begin the test with a level 1 question. For each correct answer, the …" at bounding box center [637, 409] width 871 height 73
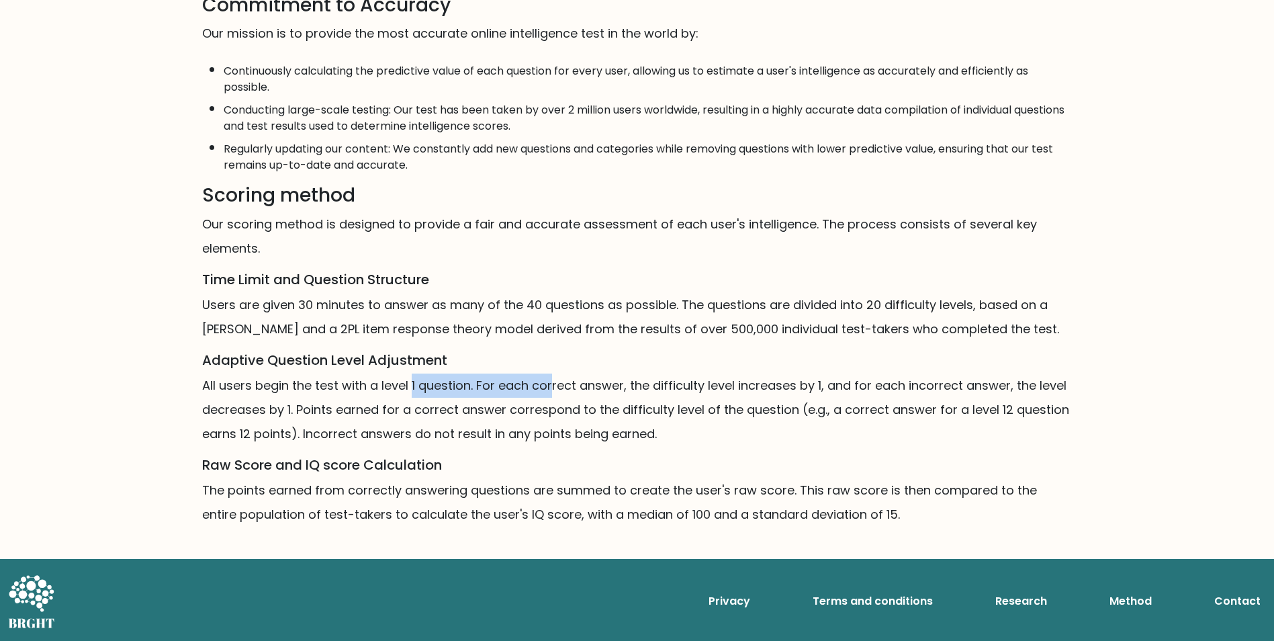
click at [553, 390] on p "All users begin the test with a level 1 question. For each correct answer, the …" at bounding box center [637, 409] width 871 height 73
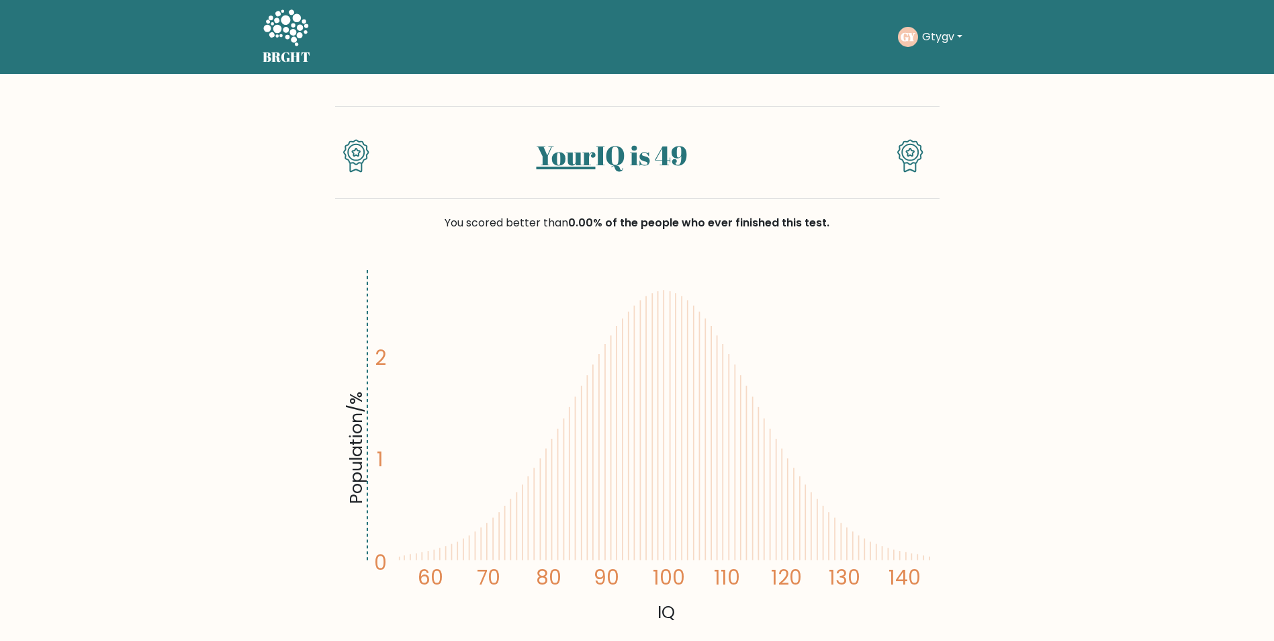
scroll to position [67, 0]
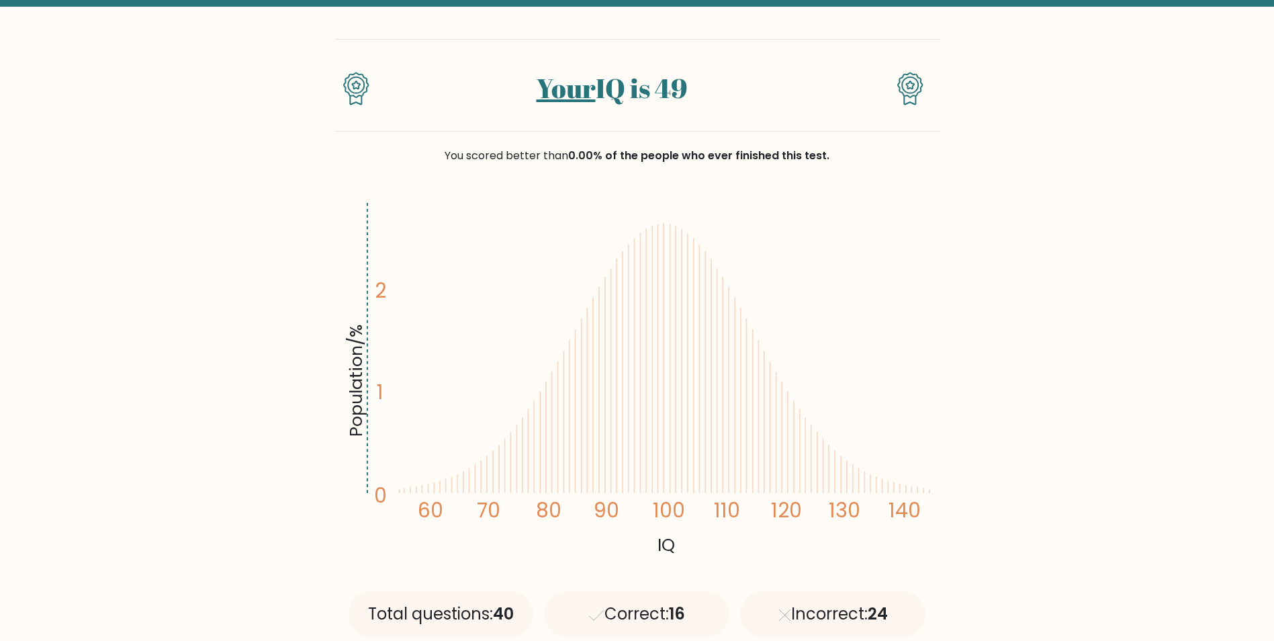
click at [607, 187] on div "You scored better than 0.00% of the people who ever finished this test." at bounding box center [637, 164] width 605 height 64
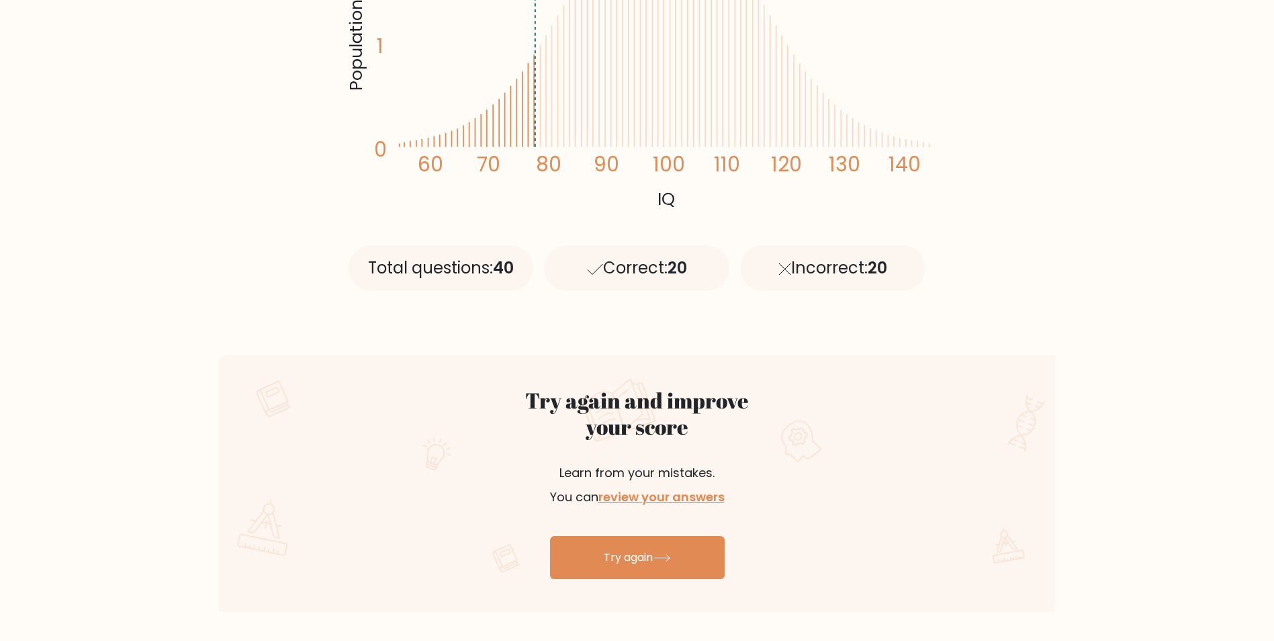
scroll to position [537, 0]
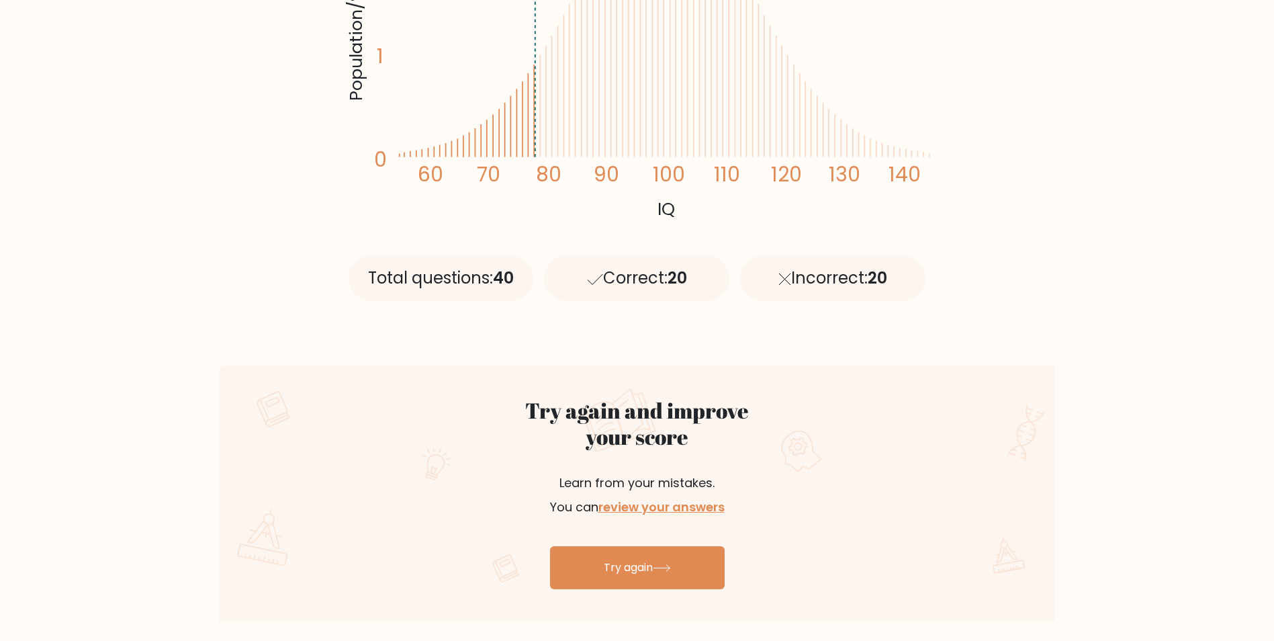
click at [313, 431] on div at bounding box center [344, 472] width 251 height 148
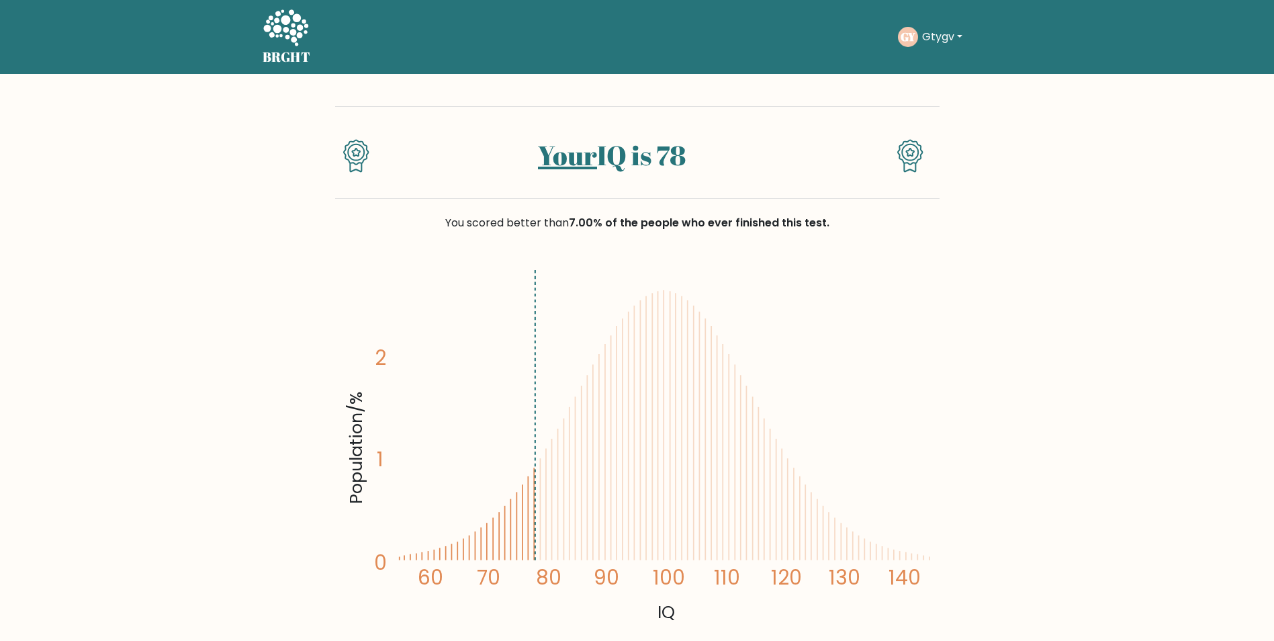
click at [922, 31] on button "Gtygv" at bounding box center [942, 36] width 48 height 17
click at [909, 62] on link "Dashboard" at bounding box center [952, 64] width 106 height 21
click at [291, 32] on icon at bounding box center [285, 27] width 45 height 36
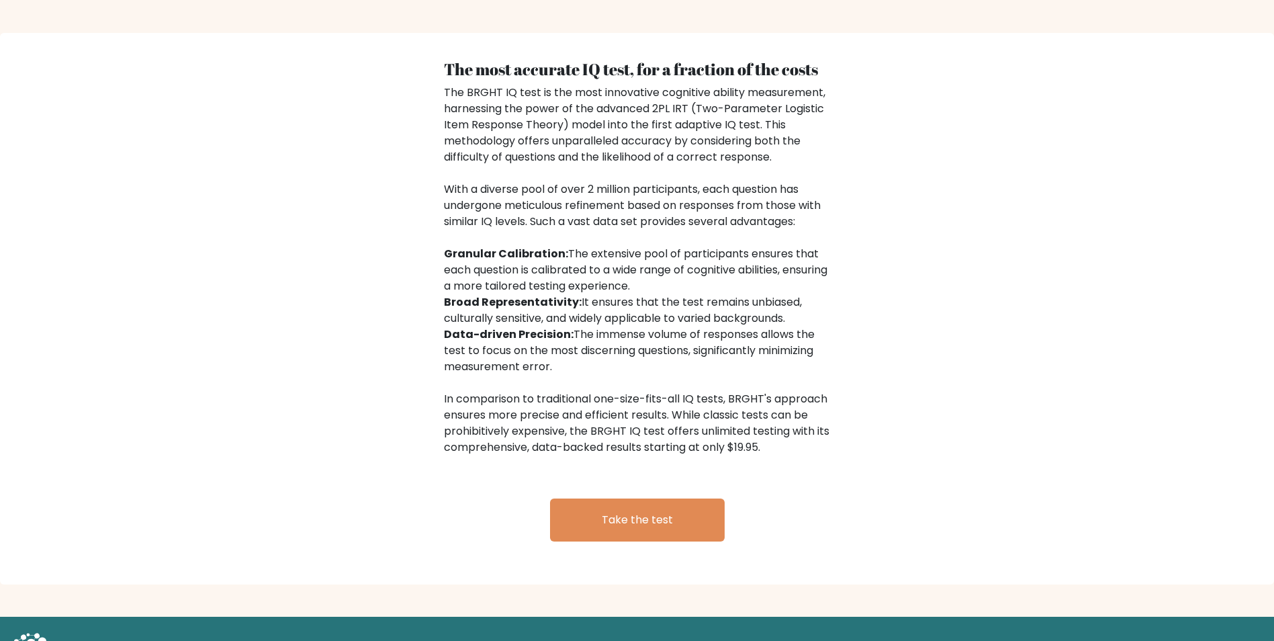
scroll to position [2047, 0]
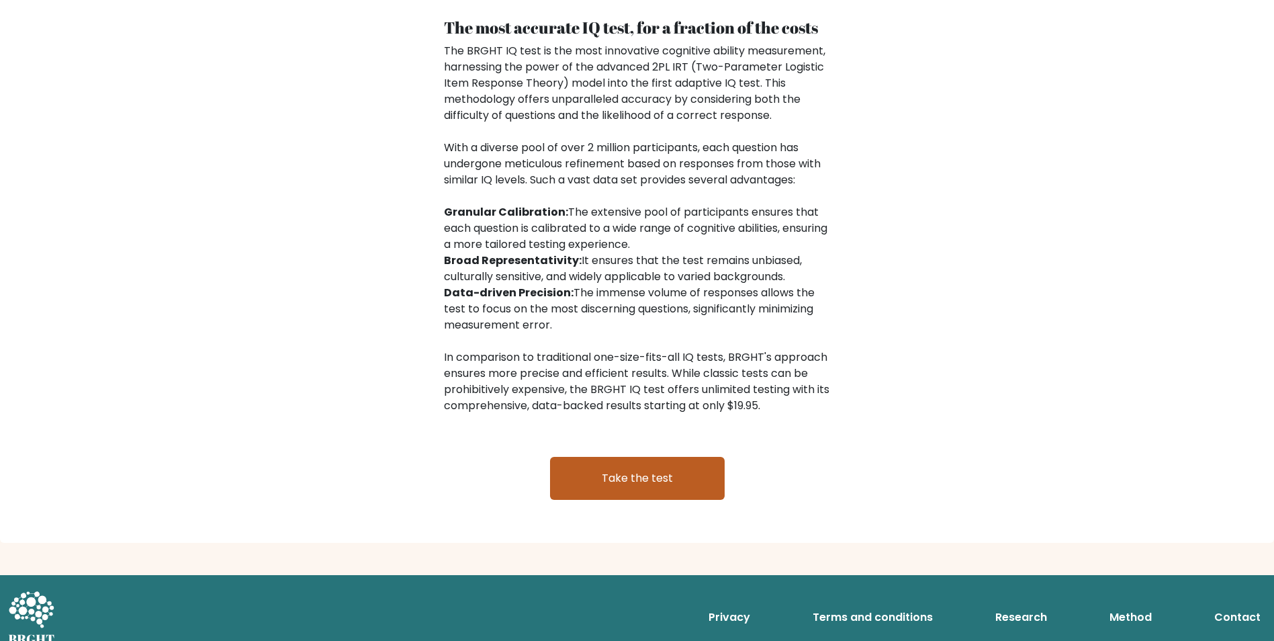
click at [643, 474] on link "Take the test" at bounding box center [637, 478] width 175 height 43
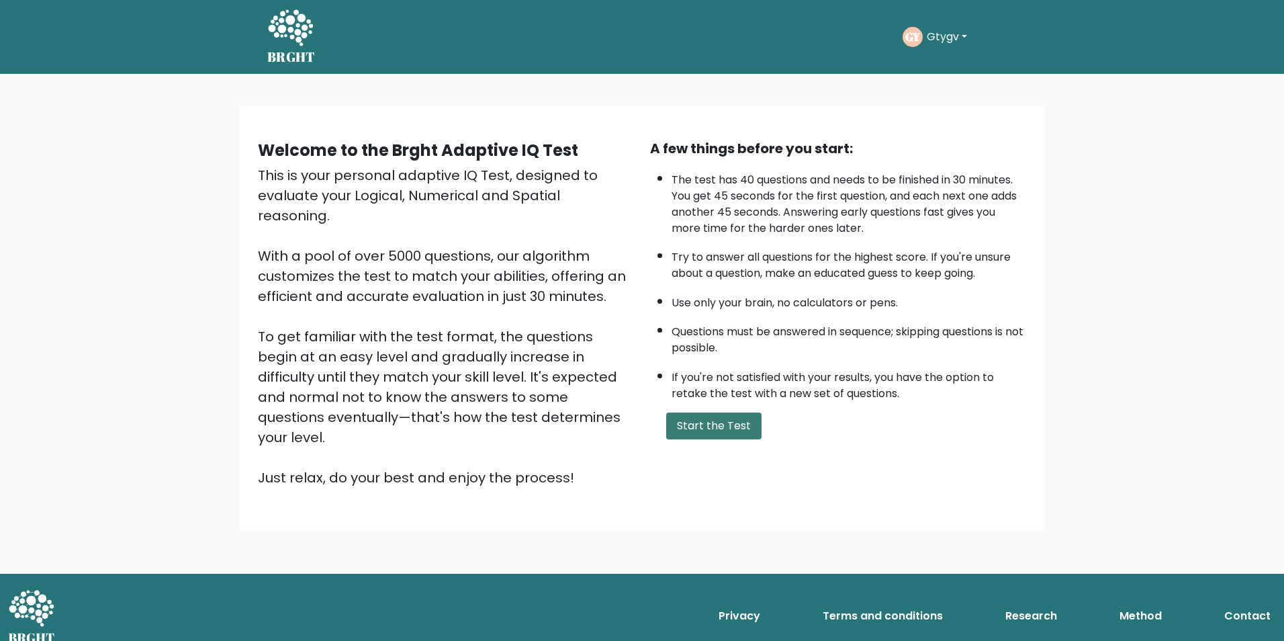
click at [724, 428] on button "Start the Test" at bounding box center [713, 425] width 95 height 27
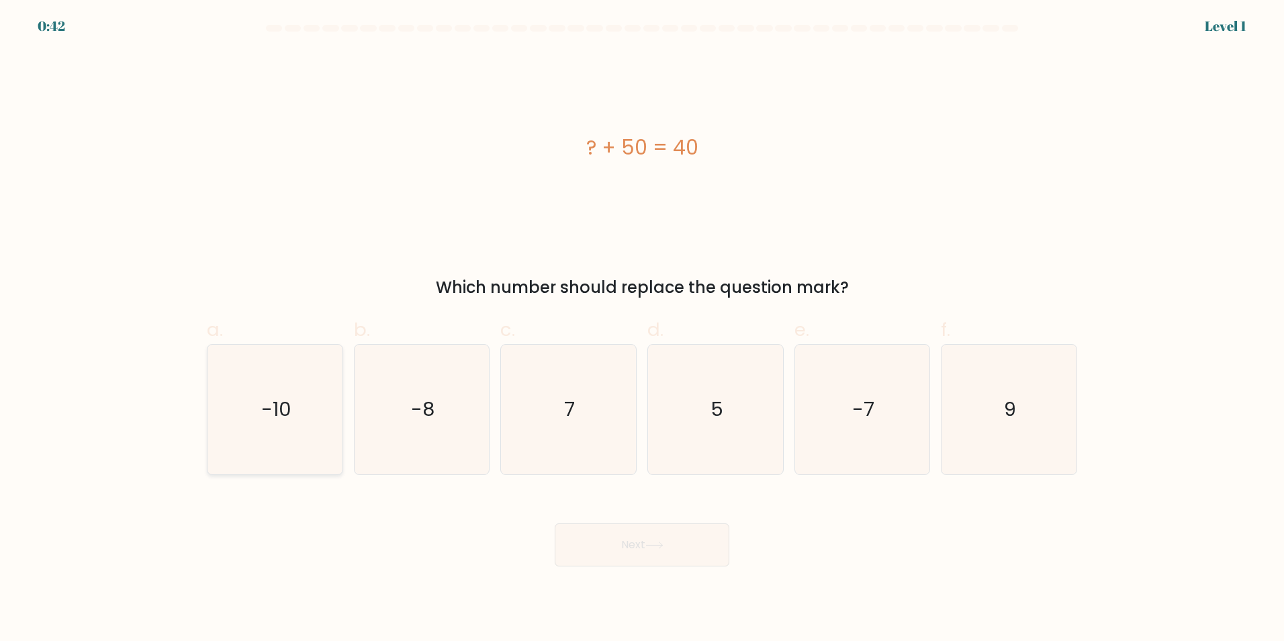
click at [263, 432] on icon "-10" at bounding box center [275, 410] width 130 height 130
click at [642, 329] on input "a. -10" at bounding box center [642, 324] width 1 height 9
radio input "true"
click at [654, 560] on button "Next" at bounding box center [642, 544] width 175 height 43
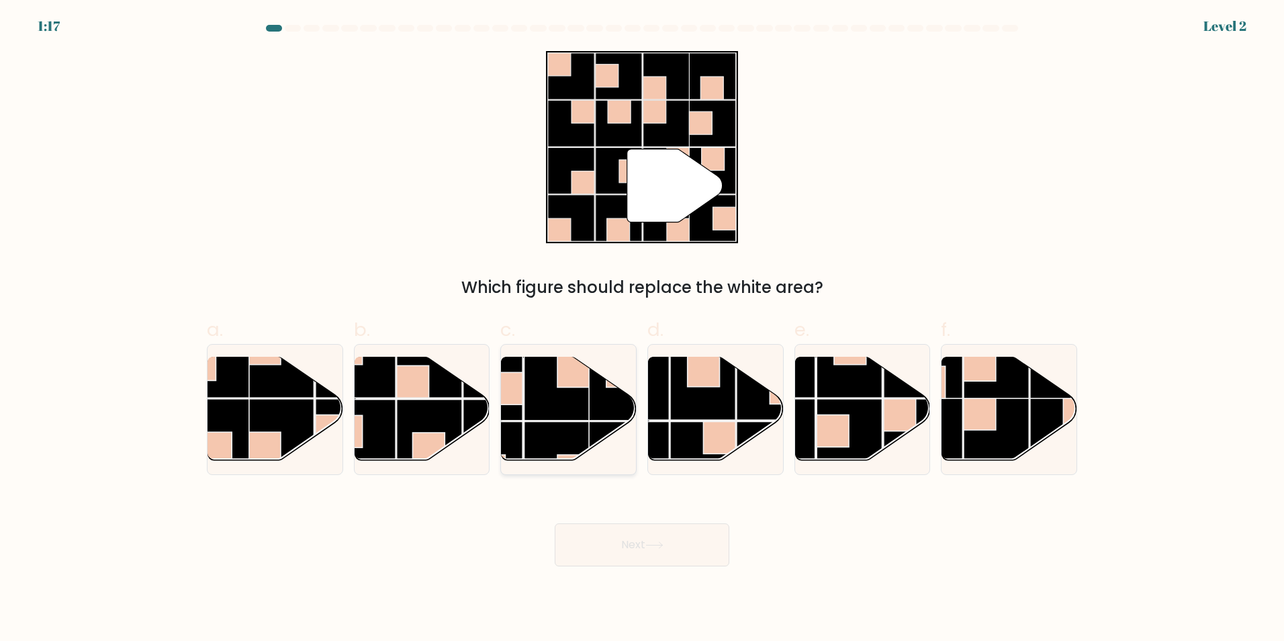
click at [540, 430] on rect at bounding box center [558, 455] width 66 height 66
click at [642, 329] on input "c." at bounding box center [642, 324] width 1 height 9
radio input "true"
click at [647, 557] on button "Next" at bounding box center [642, 544] width 175 height 43
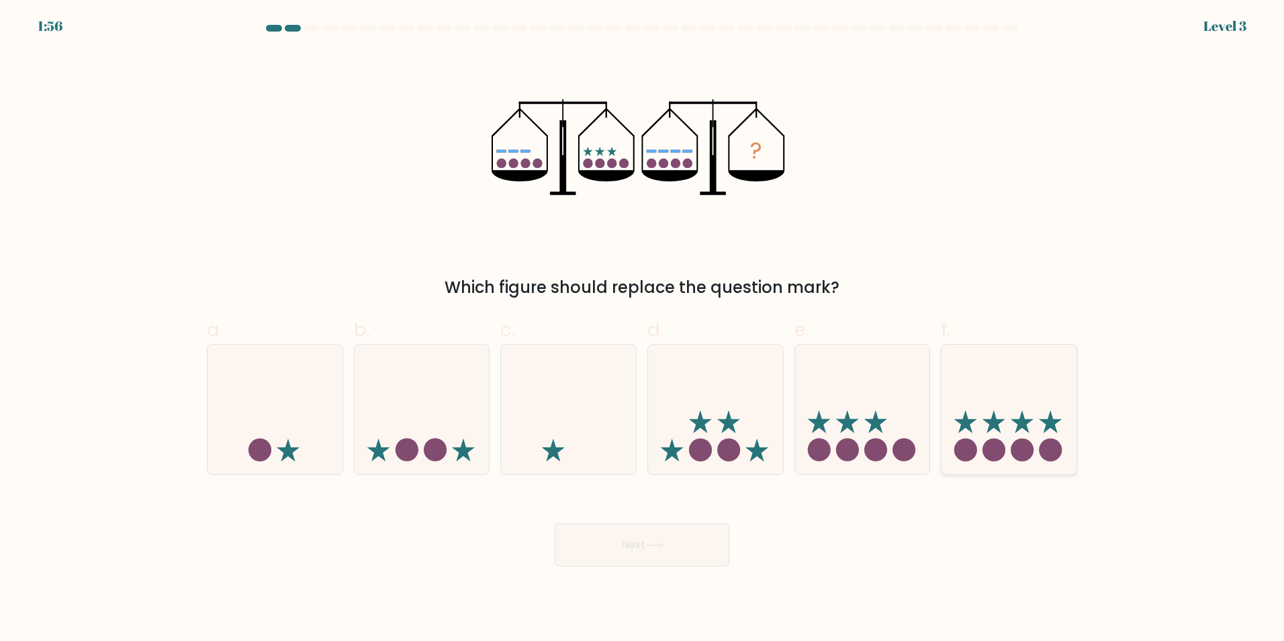
click at [1003, 389] on icon at bounding box center [1009, 409] width 135 height 112
click at [643, 329] on input "f." at bounding box center [642, 324] width 1 height 9
radio input "true"
click at [640, 550] on button "Next" at bounding box center [642, 544] width 175 height 43
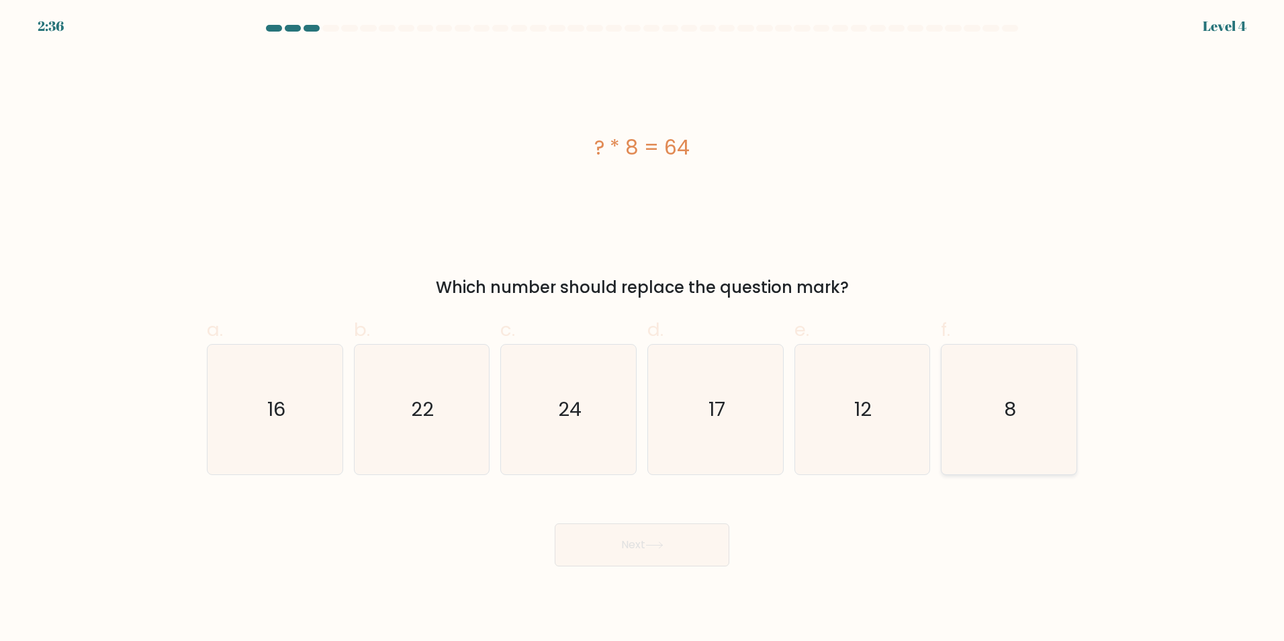
click at [1028, 413] on icon "8" at bounding box center [1009, 410] width 130 height 130
click at [643, 329] on input "f. 8" at bounding box center [642, 324] width 1 height 9
radio input "true"
click at [650, 549] on button "Next" at bounding box center [642, 544] width 175 height 43
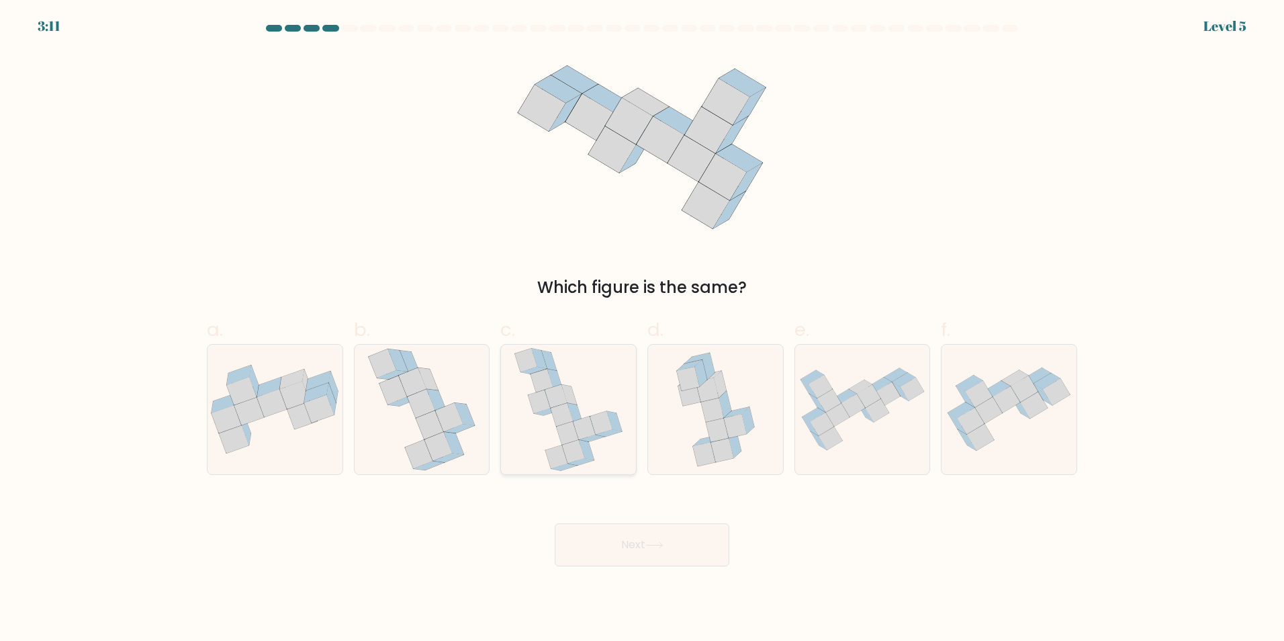
click at [558, 438] on icon at bounding box center [568, 410] width 109 height 130
click at [642, 329] on input "c." at bounding box center [642, 324] width 1 height 9
radio input "true"
click at [670, 559] on button "Next" at bounding box center [642, 544] width 175 height 43
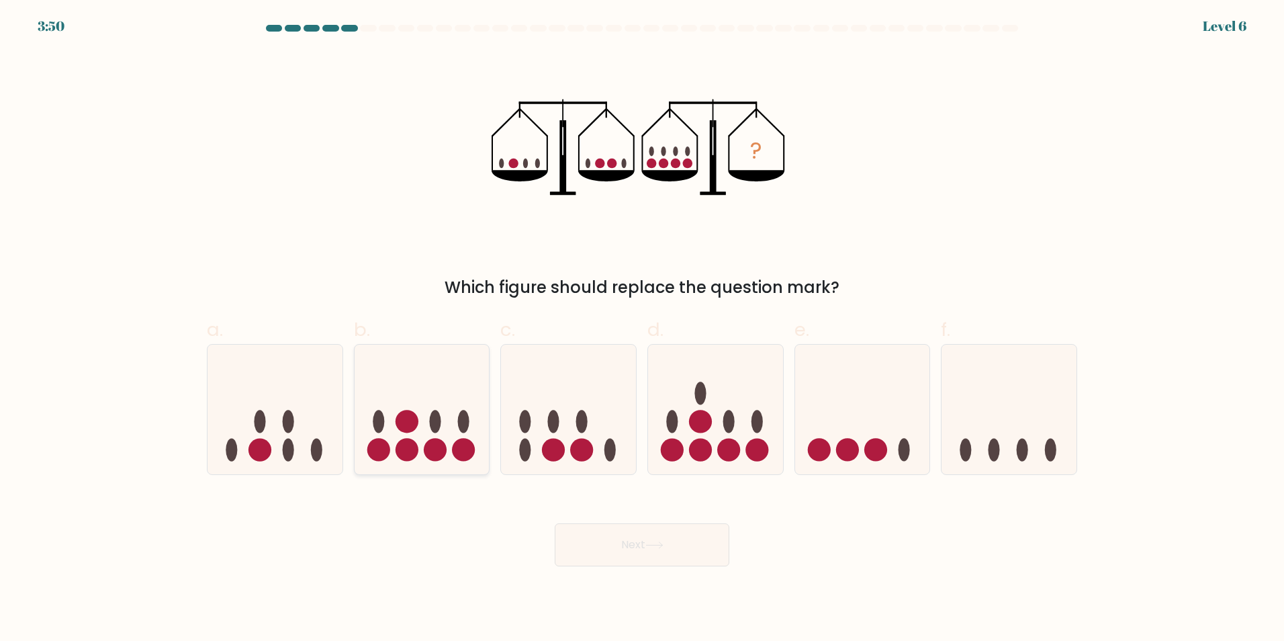
click at [393, 398] on icon at bounding box center [422, 409] width 135 height 112
click at [642, 329] on input "b." at bounding box center [642, 324] width 1 height 9
radio input "true"
click at [619, 552] on button "Next" at bounding box center [642, 544] width 175 height 43
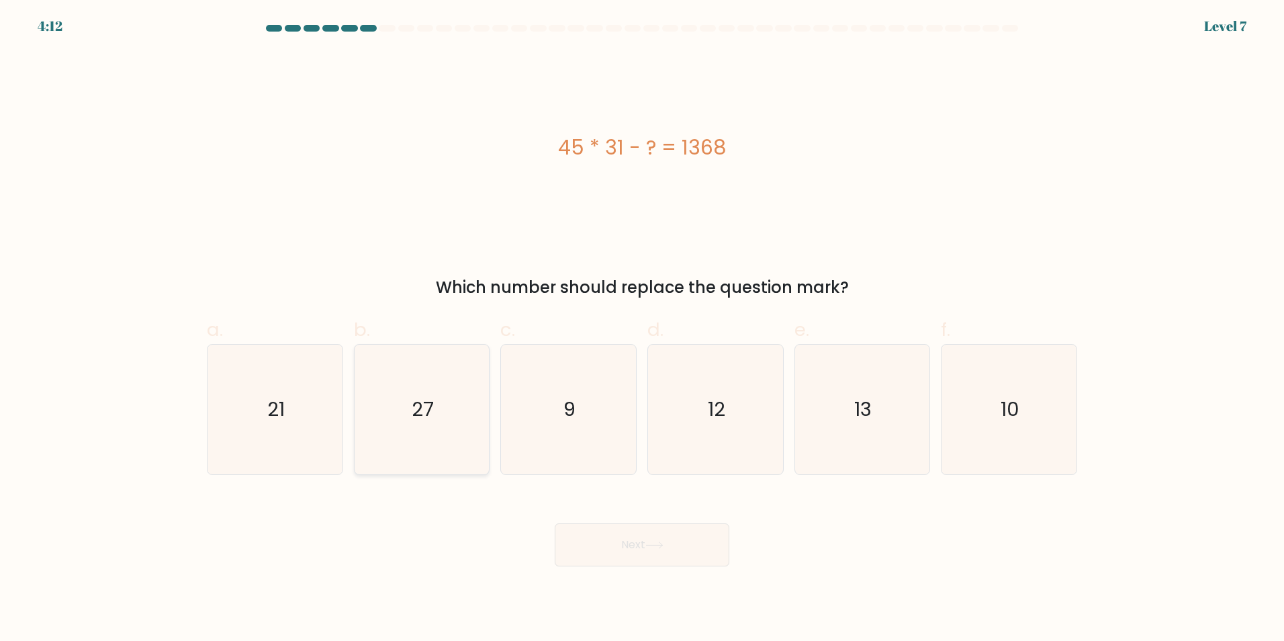
click at [421, 449] on icon "27" at bounding box center [422, 410] width 130 height 130
click at [642, 329] on input "b. 27" at bounding box center [642, 324] width 1 height 9
radio input "true"
click at [633, 539] on button "Next" at bounding box center [642, 544] width 175 height 43
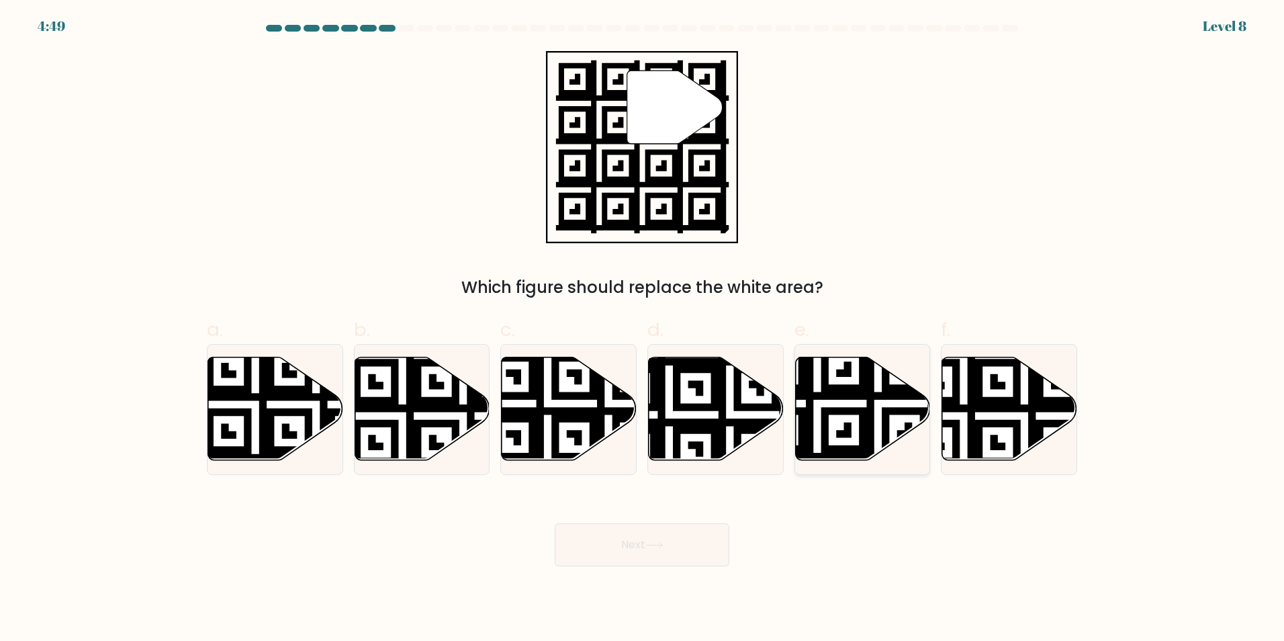
click at [898, 425] on icon at bounding box center [862, 408] width 135 height 103
click at [643, 329] on input "e." at bounding box center [642, 324] width 1 height 9
radio input "true"
click at [650, 545] on icon at bounding box center [654, 545] width 16 height 6
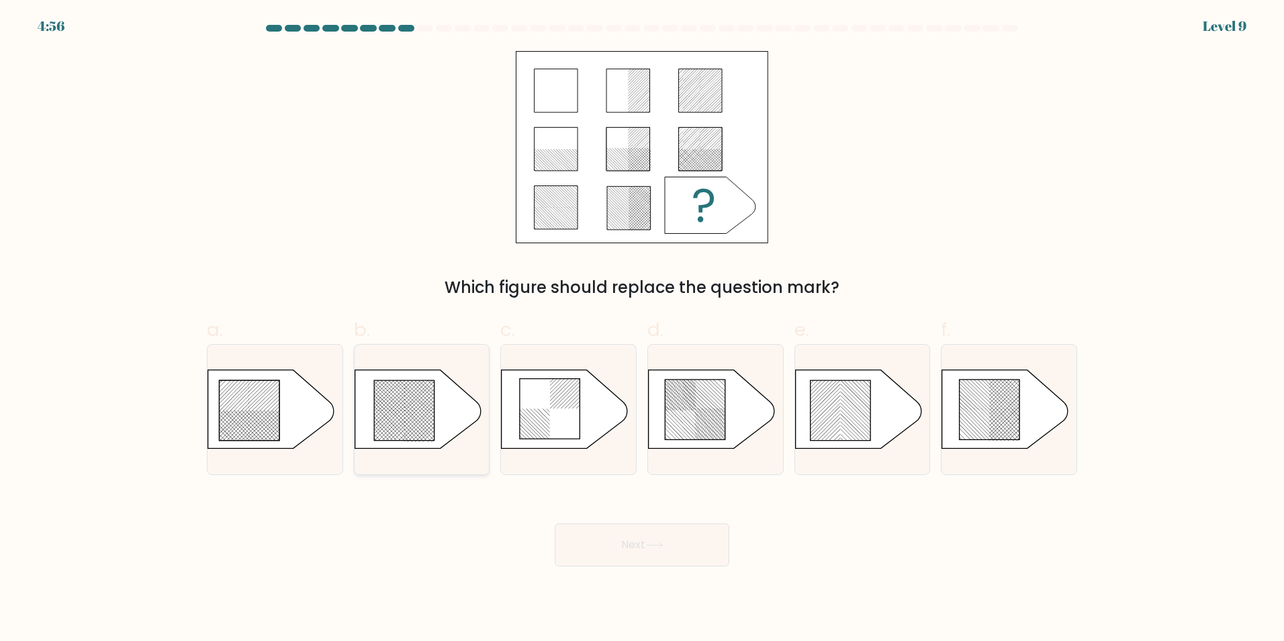
click at [390, 371] on rect at bounding box center [399, 380] width 532 height 547
click at [642, 329] on input "b." at bounding box center [642, 324] width 1 height 9
radio input "true"
click at [650, 555] on button "Next" at bounding box center [642, 544] width 175 height 43
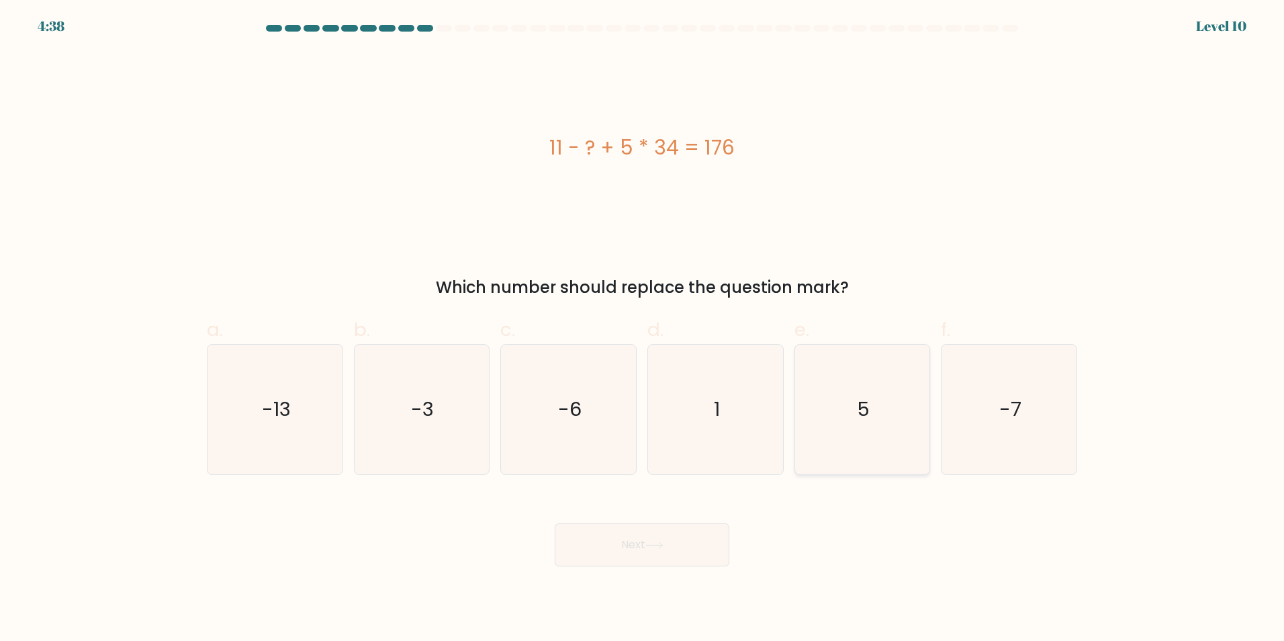
click at [833, 390] on icon "5" at bounding box center [862, 410] width 130 height 130
click at [643, 329] on input "e. 5" at bounding box center [642, 324] width 1 height 9
radio input "true"
click at [633, 543] on button "Next" at bounding box center [642, 544] width 175 height 43
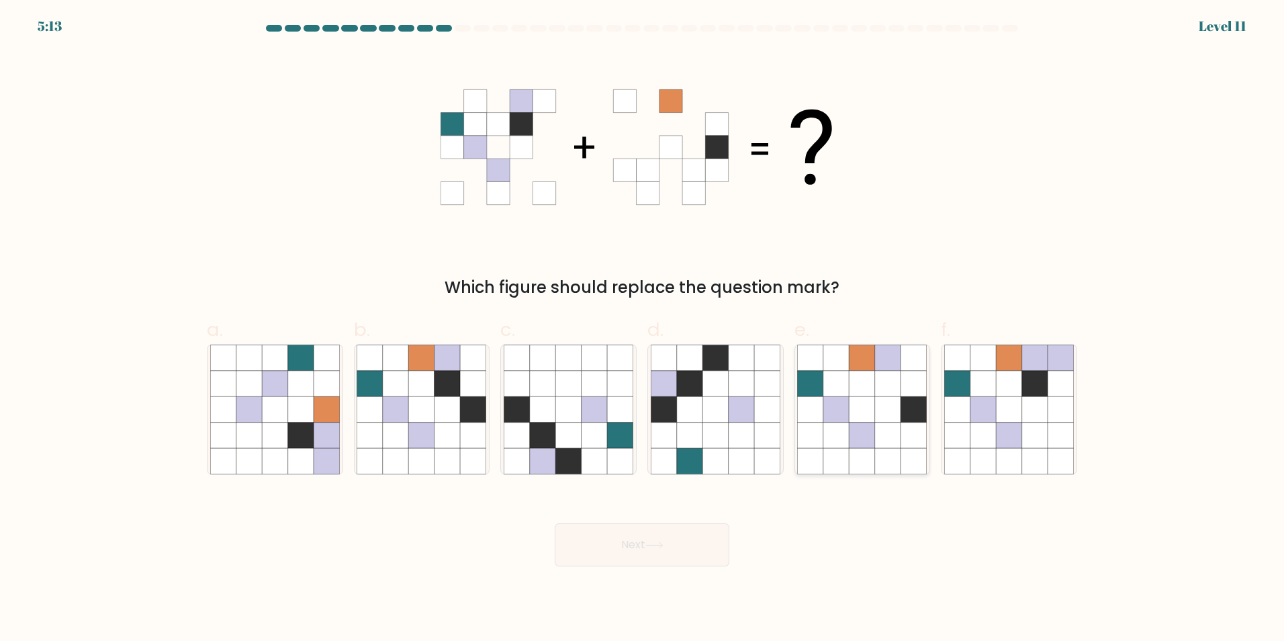
click at [858, 411] on icon at bounding box center [863, 409] width 26 height 26
click at [643, 329] on input "e." at bounding box center [642, 324] width 1 height 9
radio input "true"
click at [697, 541] on button "Next" at bounding box center [642, 544] width 175 height 43
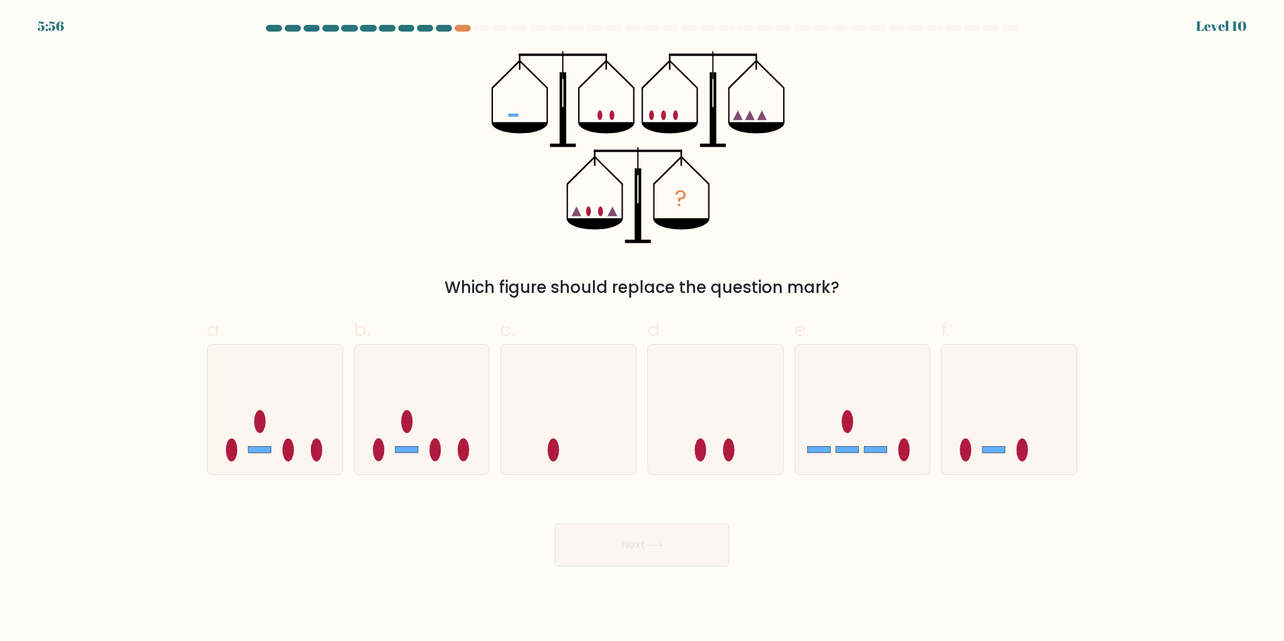
click at [603, 175] on icon "?" at bounding box center [642, 147] width 300 height 192
click at [602, 179] on icon "?" at bounding box center [642, 147] width 300 height 192
drag, startPoint x: 602, startPoint y: 179, endPoint x: 554, endPoint y: 228, distance: 68.4
click at [554, 228] on icon "?" at bounding box center [642, 147] width 300 height 192
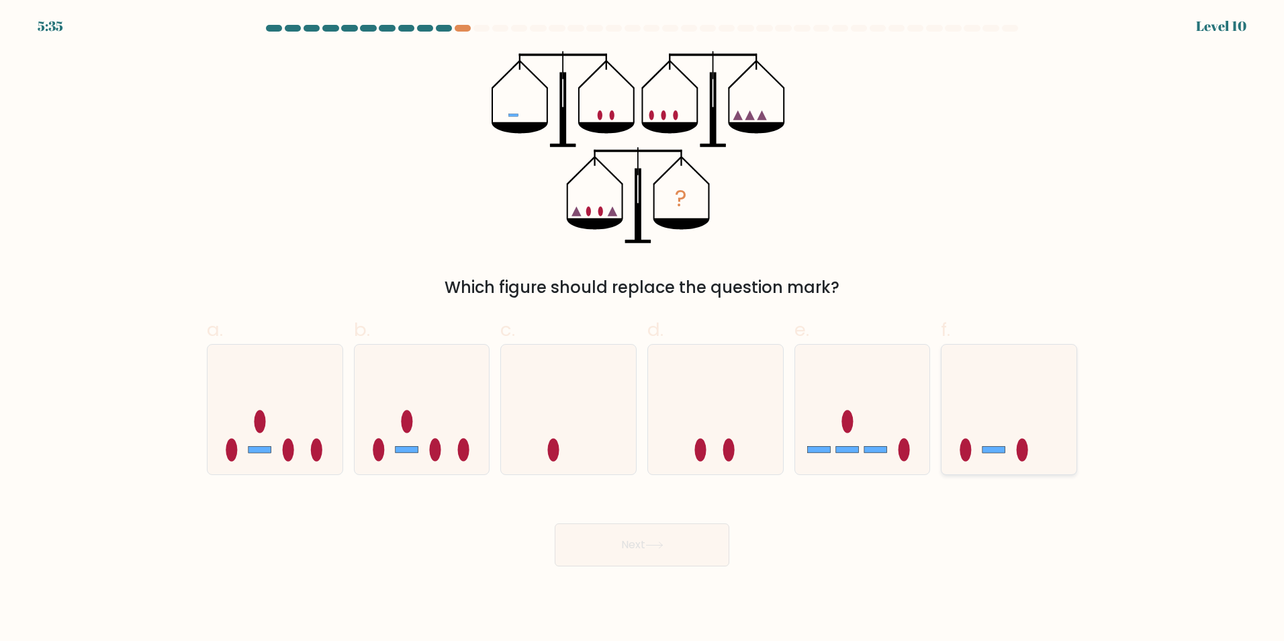
click at [1011, 408] on icon at bounding box center [1009, 409] width 135 height 112
click at [643, 329] on input "f." at bounding box center [642, 324] width 1 height 9
radio input "true"
click at [684, 545] on button "Next" at bounding box center [642, 544] width 175 height 43
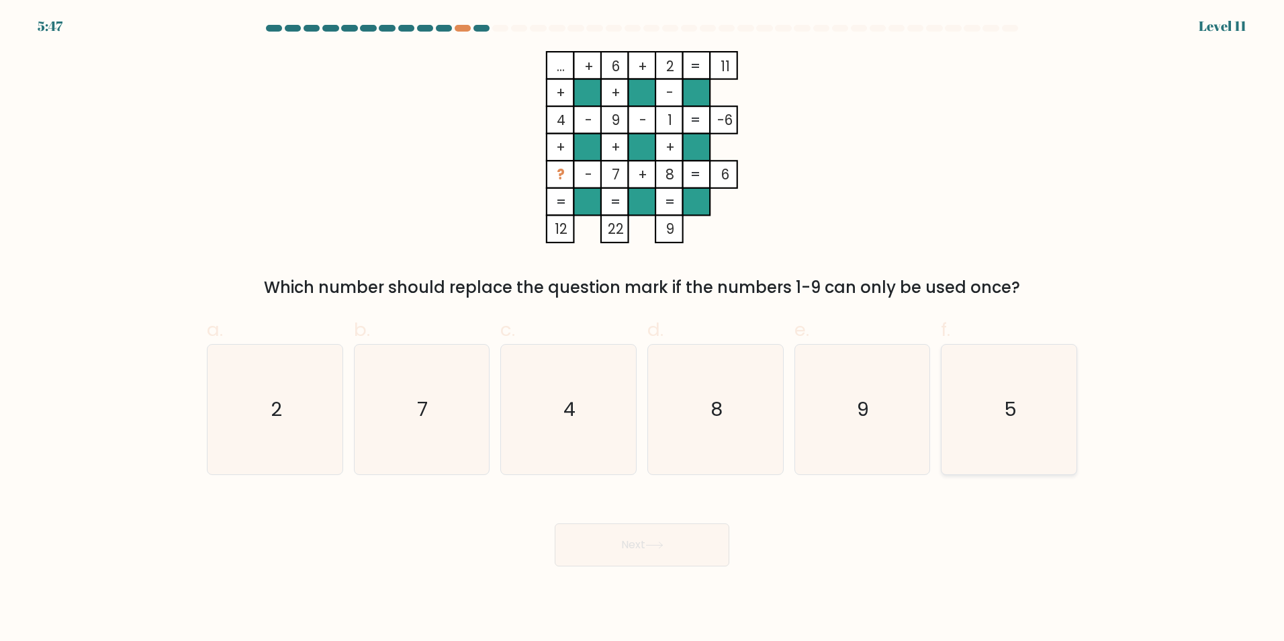
click at [989, 392] on icon "5" at bounding box center [1009, 410] width 130 height 130
click at [643, 329] on input "f. 5" at bounding box center [642, 324] width 1 height 9
radio input "true"
click at [675, 544] on button "Next" at bounding box center [642, 544] width 175 height 43
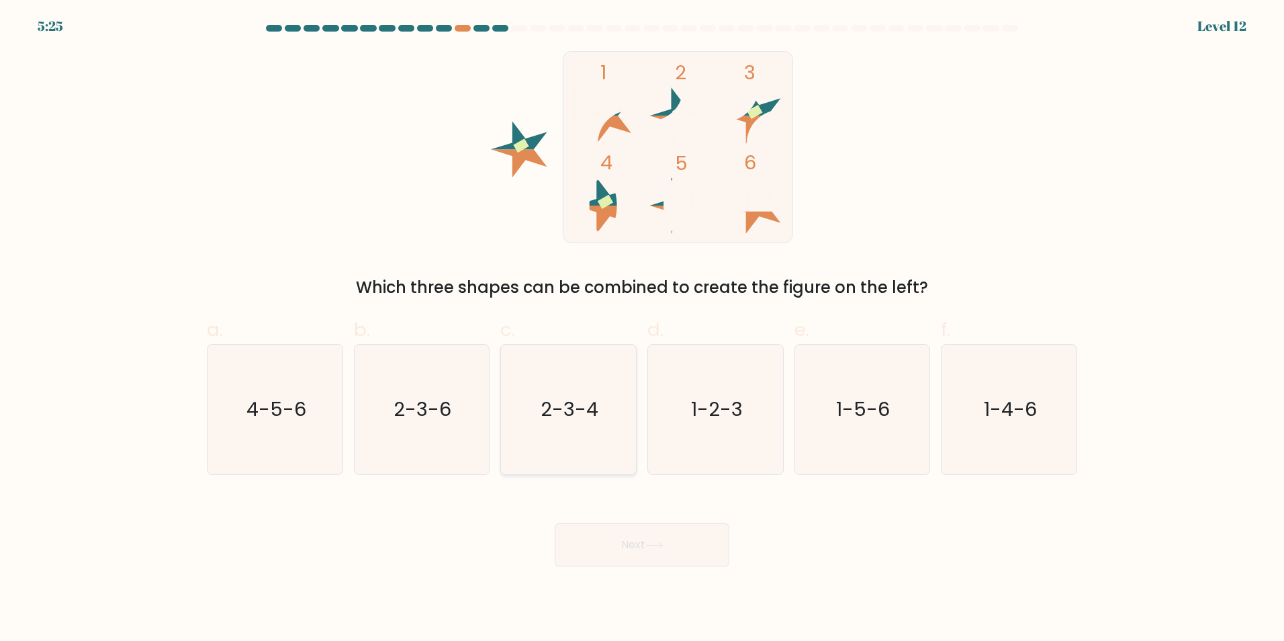
click at [553, 422] on icon "2-3-4" at bounding box center [569, 410] width 130 height 130
click at [642, 329] on input "c. 2-3-4" at bounding box center [642, 324] width 1 height 9
radio input "true"
click at [646, 544] on button "Next" at bounding box center [642, 544] width 175 height 43
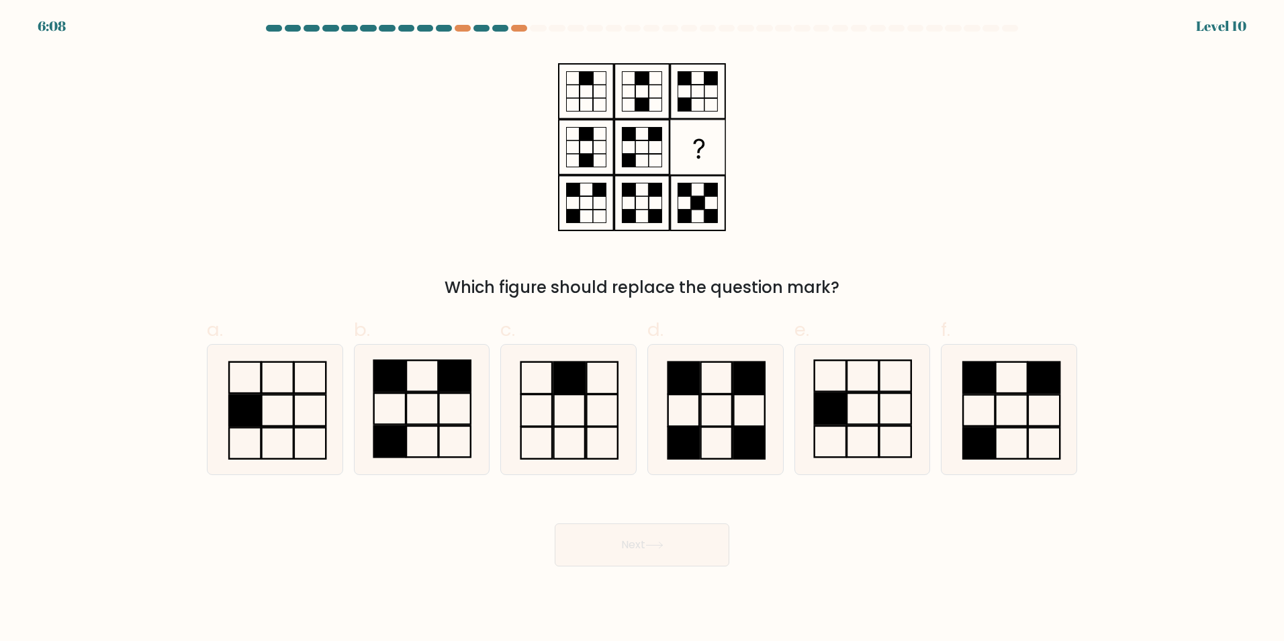
click at [517, 32] on div at bounding box center [642, 31] width 887 height 12
click at [517, 29] on div at bounding box center [519, 28] width 16 height 7
click at [693, 419] on icon at bounding box center [716, 410] width 130 height 130
click at [643, 329] on input "d." at bounding box center [642, 324] width 1 height 9
radio input "true"
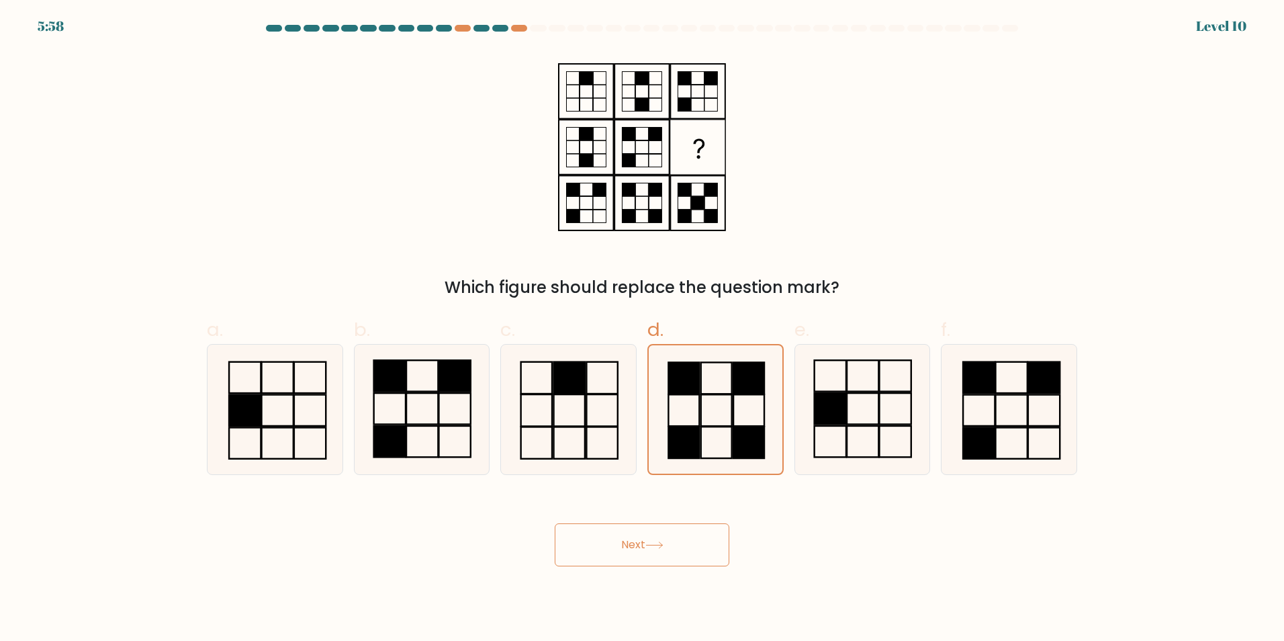
click at [696, 551] on button "Next" at bounding box center [642, 544] width 175 height 43
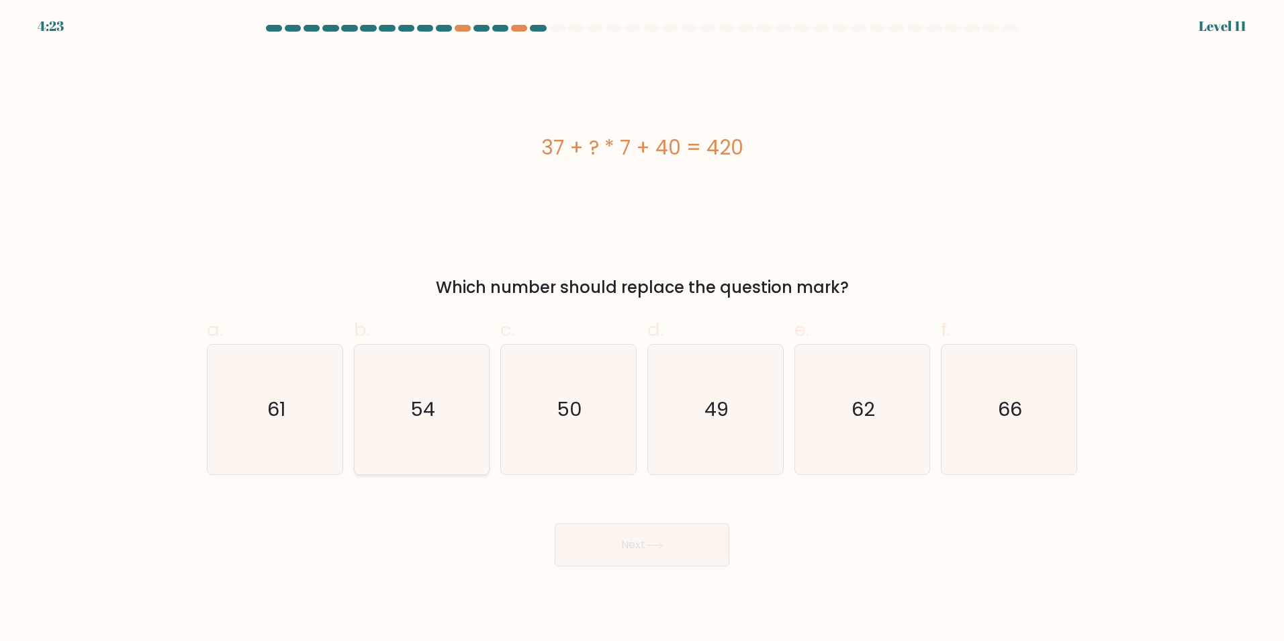
click at [423, 408] on text "54" at bounding box center [422, 409] width 25 height 27
click at [642, 329] on input "b. 54" at bounding box center [642, 324] width 1 height 9
radio input "true"
click at [613, 530] on button "Next" at bounding box center [642, 544] width 175 height 43
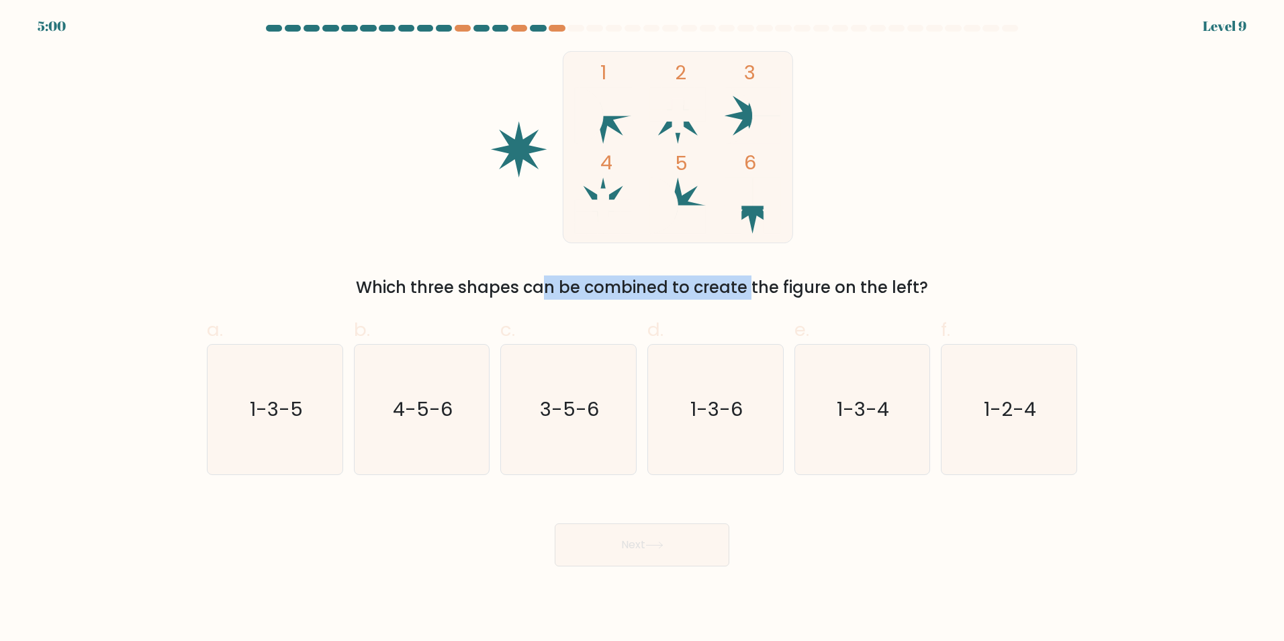
drag, startPoint x: 609, startPoint y: 291, endPoint x: 661, endPoint y: 287, distance: 52.5
click at [661, 287] on div "Which three shapes can be combined to create the figure on the left?" at bounding box center [642, 287] width 854 height 24
drag, startPoint x: 661, startPoint y: 287, endPoint x: 456, endPoint y: 273, distance: 205.3
click at [456, 273] on div "1 2 3 4 5 6 Which three shapes can be combined to create the figure on the left?" at bounding box center [642, 175] width 887 height 249
click at [255, 406] on text "1-3-5" at bounding box center [276, 409] width 53 height 27
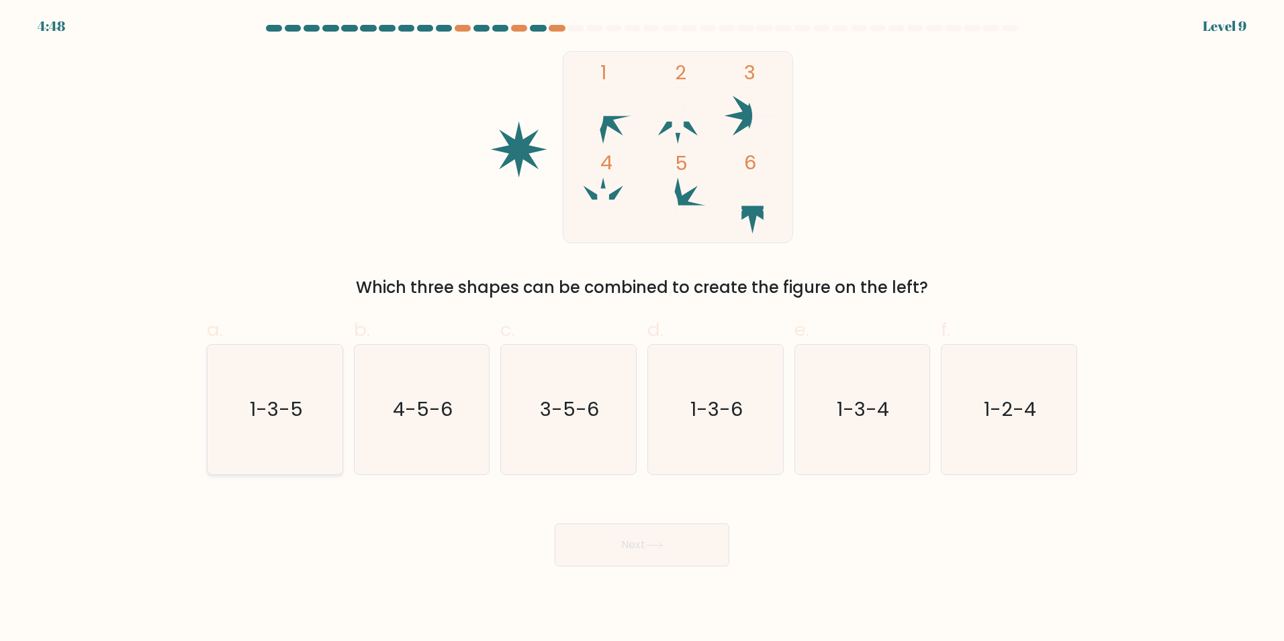
click at [642, 329] on input "a. 1-3-5" at bounding box center [642, 324] width 1 height 9
radio input "true"
click at [596, 531] on button "Next" at bounding box center [642, 544] width 175 height 43
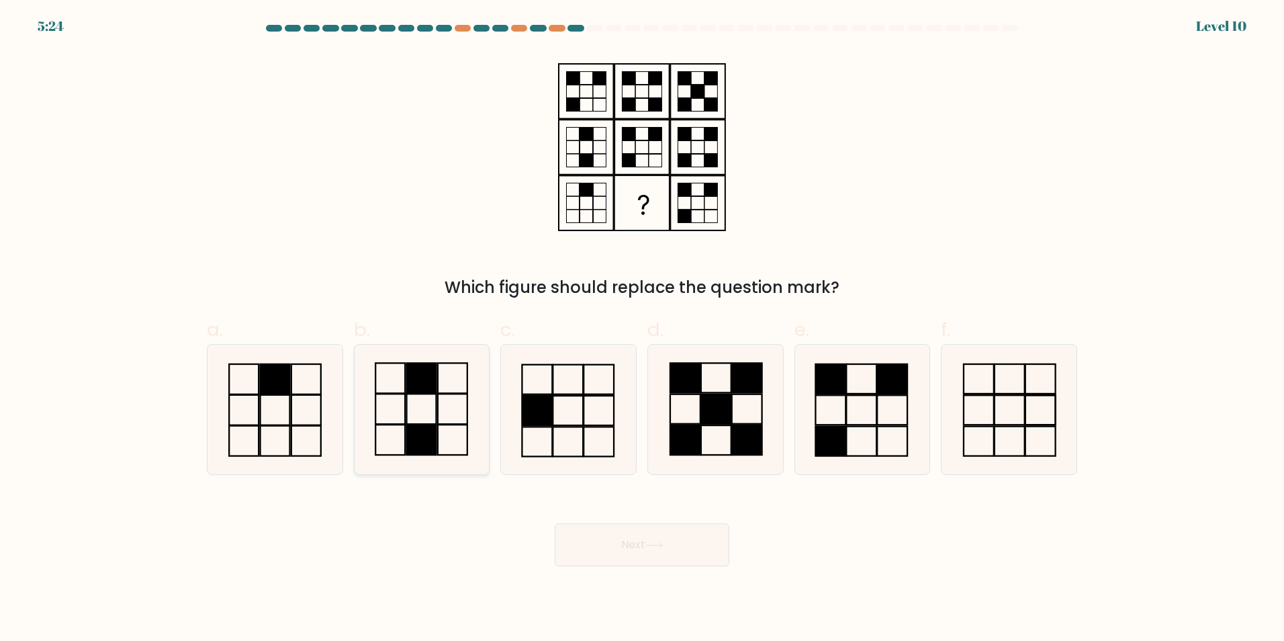
click at [432, 442] on rect at bounding box center [422, 440] width 30 height 30
click at [642, 329] on input "b." at bounding box center [642, 324] width 1 height 9
radio input "true"
click at [641, 547] on button "Next" at bounding box center [642, 544] width 175 height 43
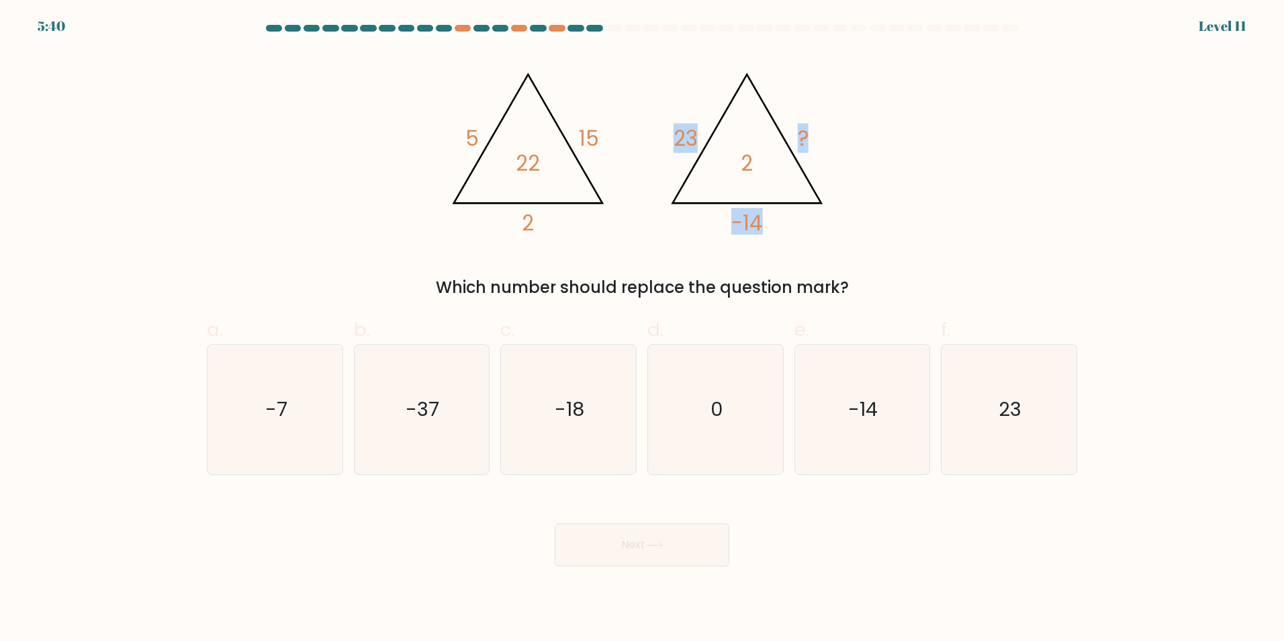
drag, startPoint x: 692, startPoint y: 142, endPoint x: 721, endPoint y: 142, distance: 29.6
click at [721, 142] on icon "@import url('https://fonts.googleapis.com/css?family=Abril+Fatface:400,100,100i…" at bounding box center [642, 147] width 403 height 192
drag, startPoint x: 721, startPoint y: 142, endPoint x: 480, endPoint y: 150, distance: 241.3
click at [480, 150] on icon "@import url('https://fonts.googleapis.com/css?family=Abril+Fatface:400,100,100i…" at bounding box center [642, 147] width 403 height 192
drag, startPoint x: 463, startPoint y: 141, endPoint x: 637, endPoint y: 150, distance: 173.5
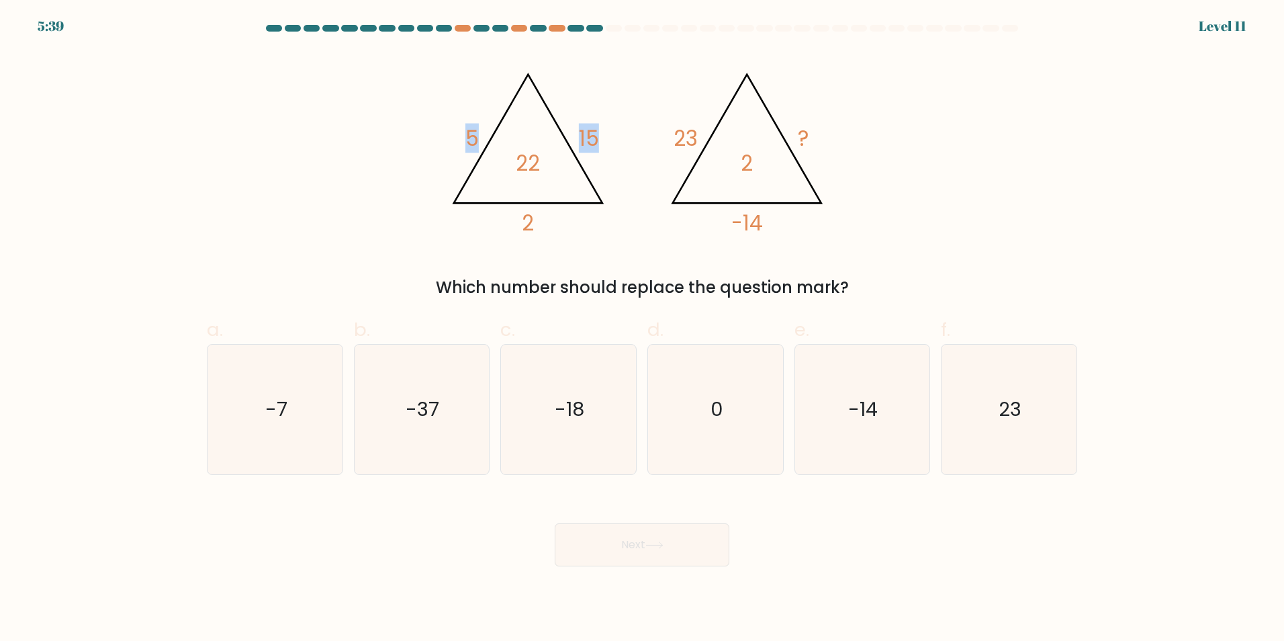
click at [637, 150] on icon "@import url('https://fonts.googleapis.com/css?family=Abril+Fatface:400,100,100i…" at bounding box center [642, 147] width 403 height 192
drag, startPoint x: 637, startPoint y: 150, endPoint x: 621, endPoint y: 159, distance: 18.1
click at [621, 159] on icon "@import url('https://fonts.googleapis.com/css?family=Abril+Fatface:400,100,100i…" at bounding box center [642, 147] width 403 height 192
click at [745, 398] on icon "0" at bounding box center [716, 410] width 130 height 130
click at [643, 329] on input "d. 0" at bounding box center [642, 324] width 1 height 9
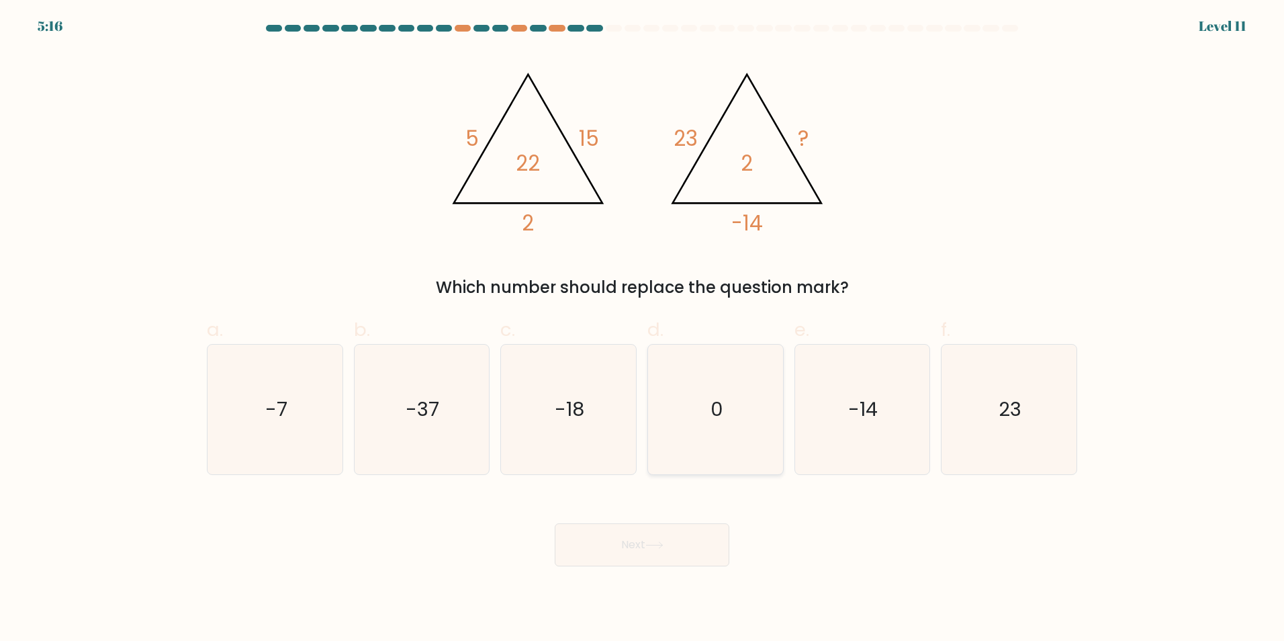
radio input "true"
click at [690, 540] on button "Next" at bounding box center [642, 544] width 175 height 43
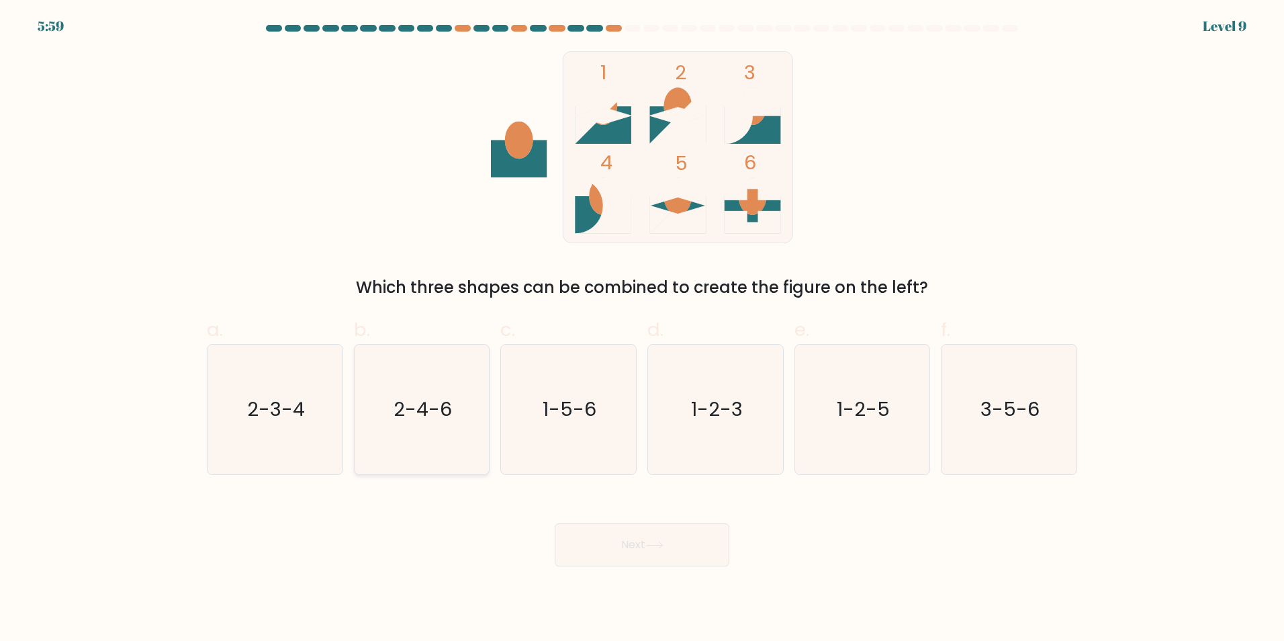
click at [447, 425] on icon "2-4-6" at bounding box center [422, 410] width 130 height 130
click at [642, 329] on input "b. 2-4-6" at bounding box center [642, 324] width 1 height 9
radio input "true"
click at [542, 425] on icon "1-5-6" at bounding box center [569, 410] width 130 height 130
click at [642, 329] on input "c. 1-5-6" at bounding box center [642, 324] width 1 height 9
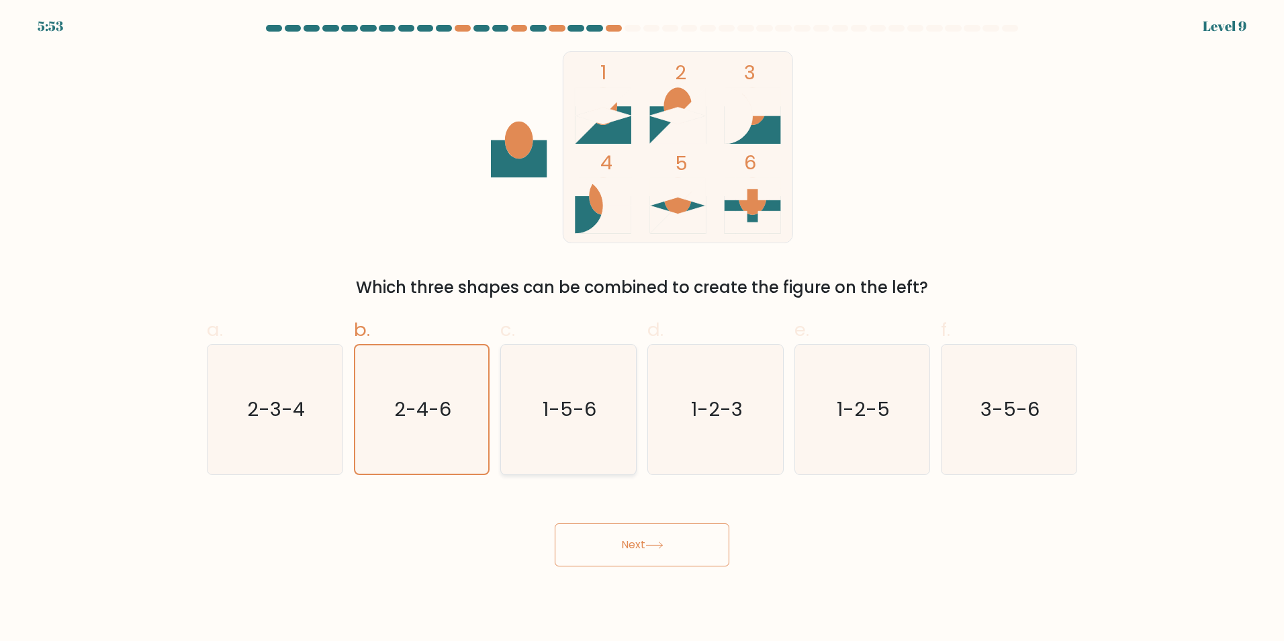
radio input "true"
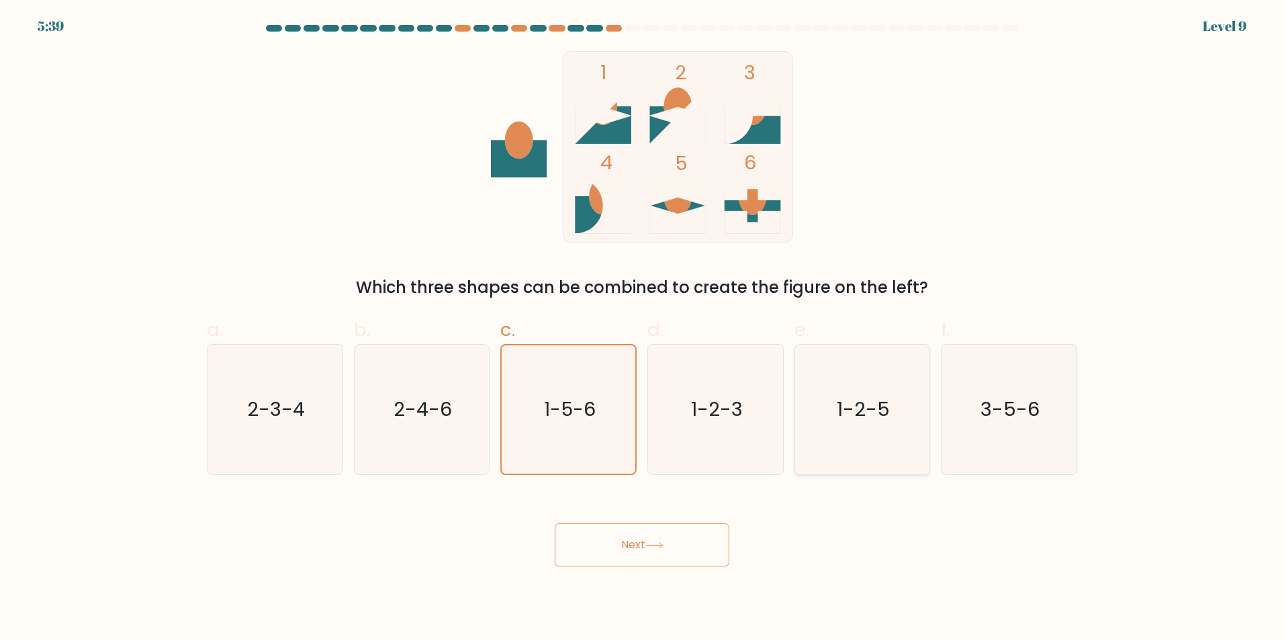
drag, startPoint x: 877, startPoint y: 404, endPoint x: 871, endPoint y: 405, distance: 6.8
click at [876, 404] on text "1-2-5" at bounding box center [863, 409] width 53 height 27
click at [643, 329] on input "e. 1-2-5" at bounding box center [642, 324] width 1 height 9
radio input "true"
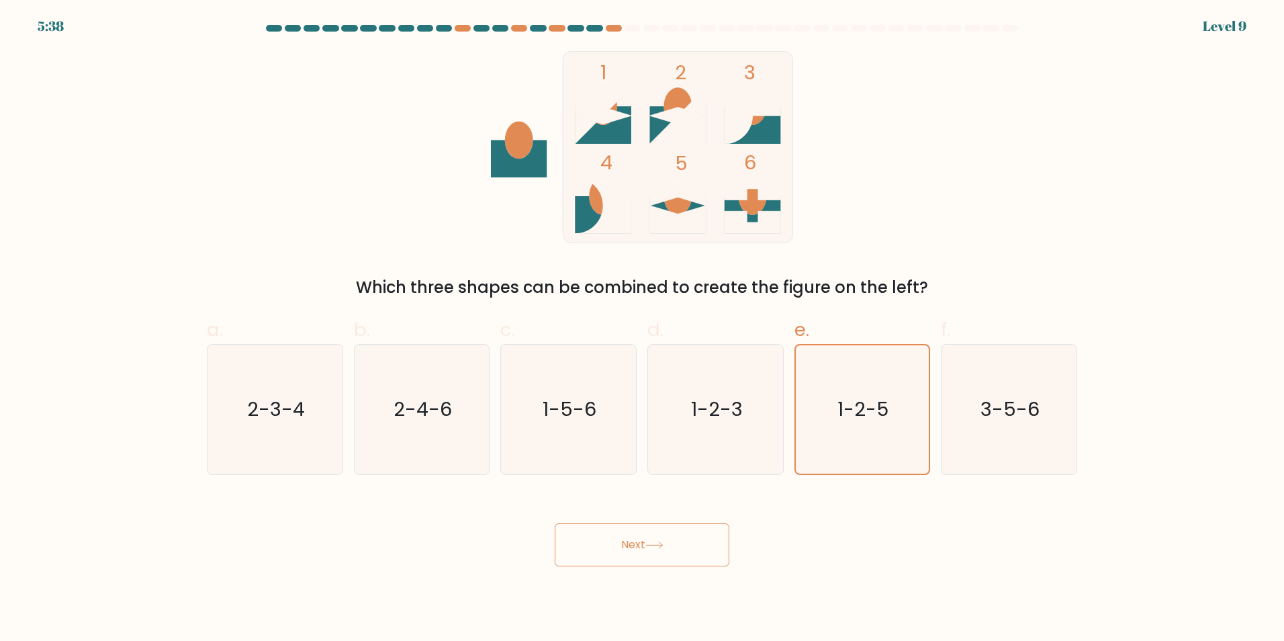
click at [676, 535] on button "Next" at bounding box center [642, 544] width 175 height 43
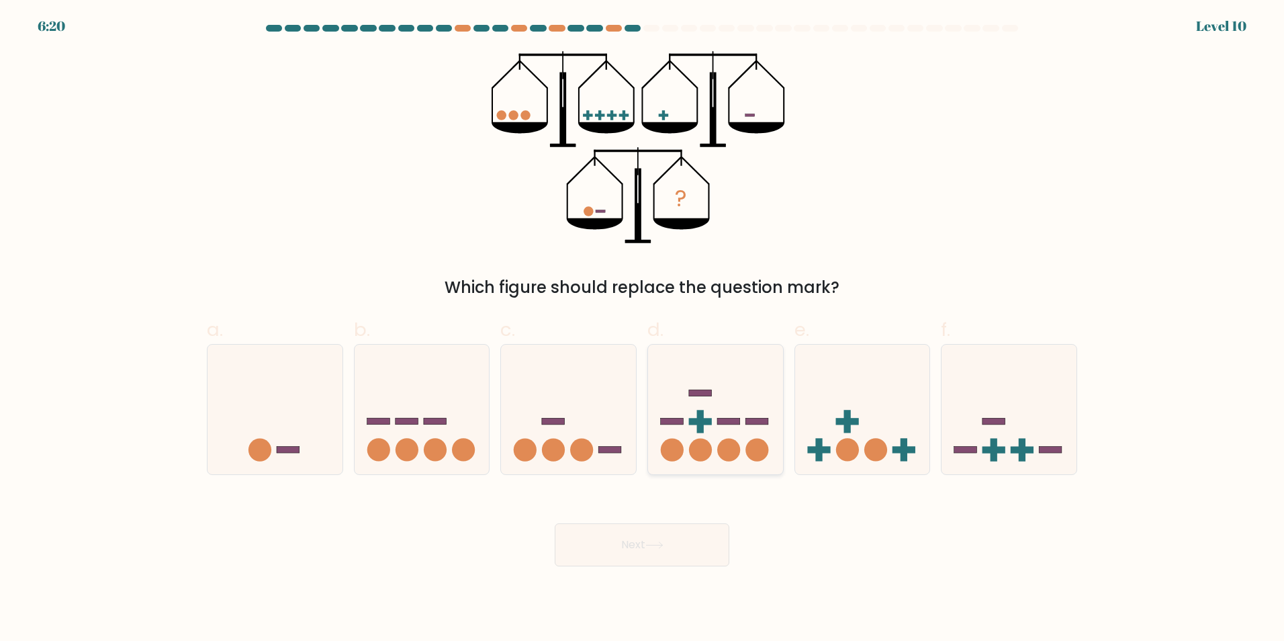
click at [727, 406] on icon at bounding box center [715, 409] width 135 height 112
click at [643, 329] on input "d." at bounding box center [642, 324] width 1 height 9
radio input "true"
click at [656, 543] on icon at bounding box center [654, 544] width 18 height 7
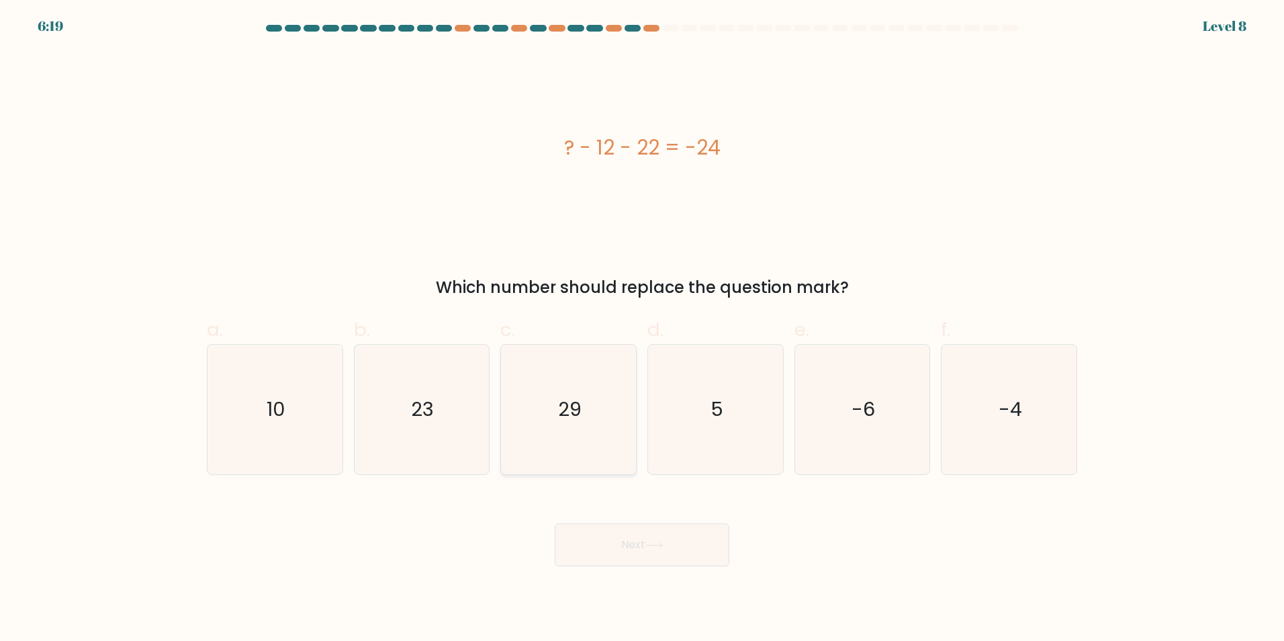
click at [554, 434] on icon "29" at bounding box center [569, 410] width 130 height 130
click at [642, 329] on input "c. 29" at bounding box center [642, 324] width 1 height 9
radio input "true"
click at [635, 523] on button "Next" at bounding box center [642, 544] width 175 height 43
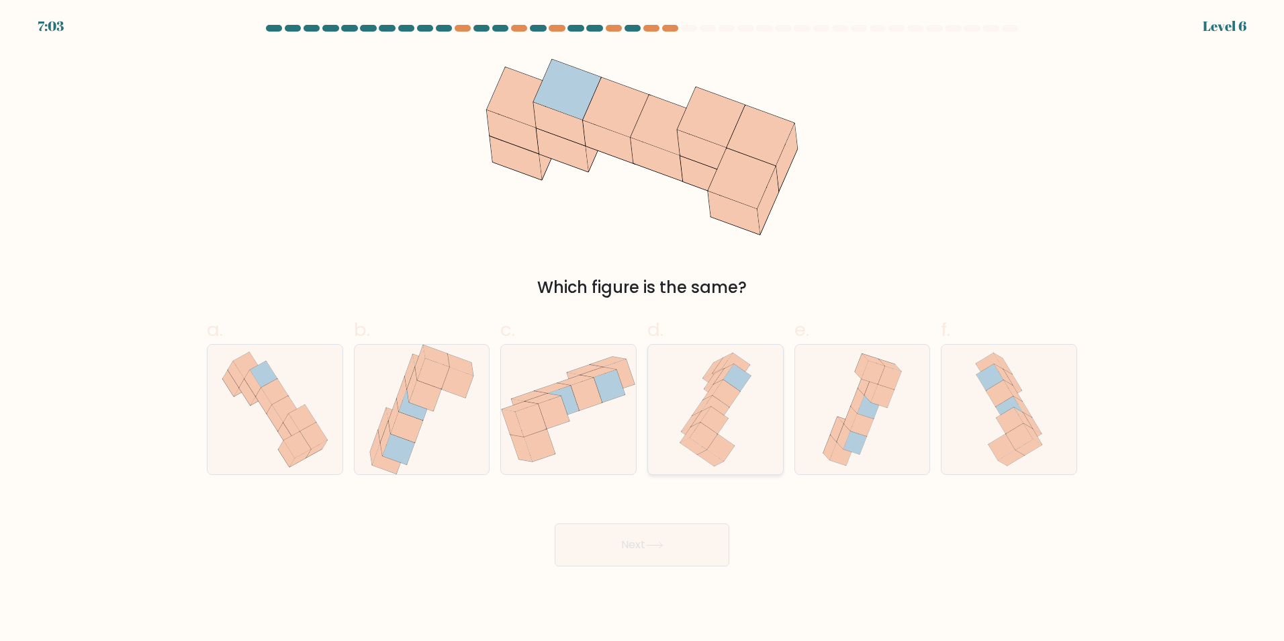
click at [720, 420] on icon at bounding box center [715, 419] width 28 height 27
click at [643, 329] on input "d." at bounding box center [642, 324] width 1 height 9
radio input "true"
click at [683, 533] on button "Next" at bounding box center [642, 544] width 175 height 43
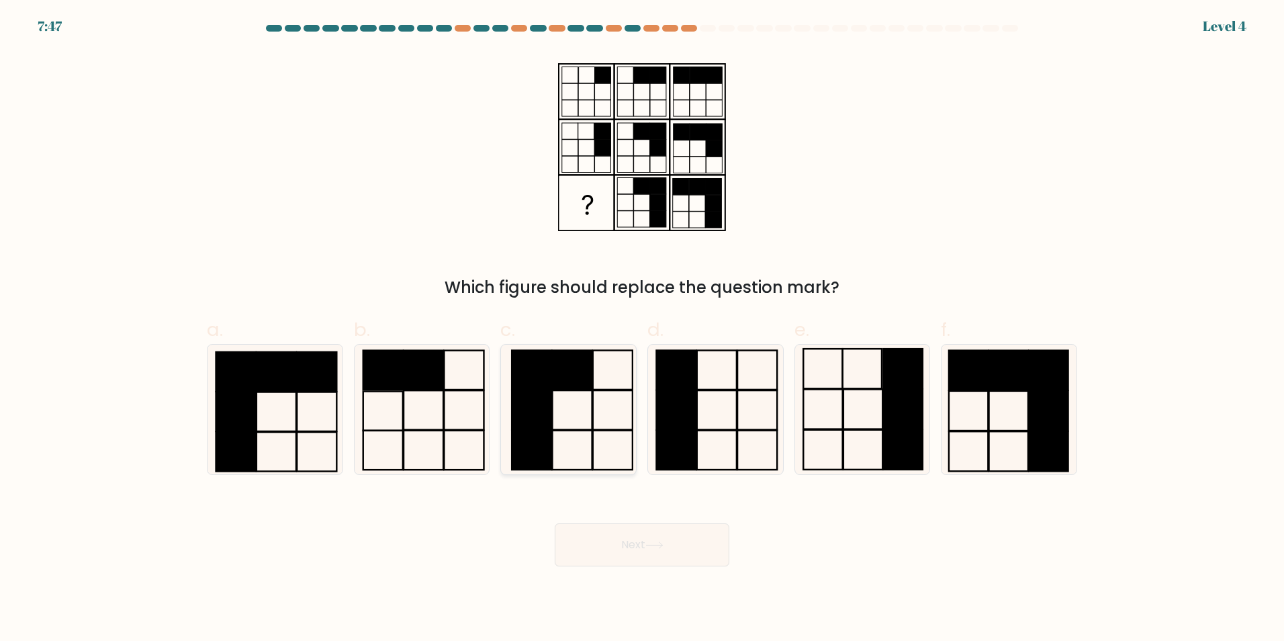
click at [539, 412] on rect at bounding box center [532, 409] width 40 height 39
click at [642, 329] on input "c." at bounding box center [642, 324] width 1 height 9
radio input "true"
drag, startPoint x: 642, startPoint y: 559, endPoint x: 638, endPoint y: 550, distance: 9.6
click at [641, 555] on button "Next" at bounding box center [642, 544] width 175 height 43
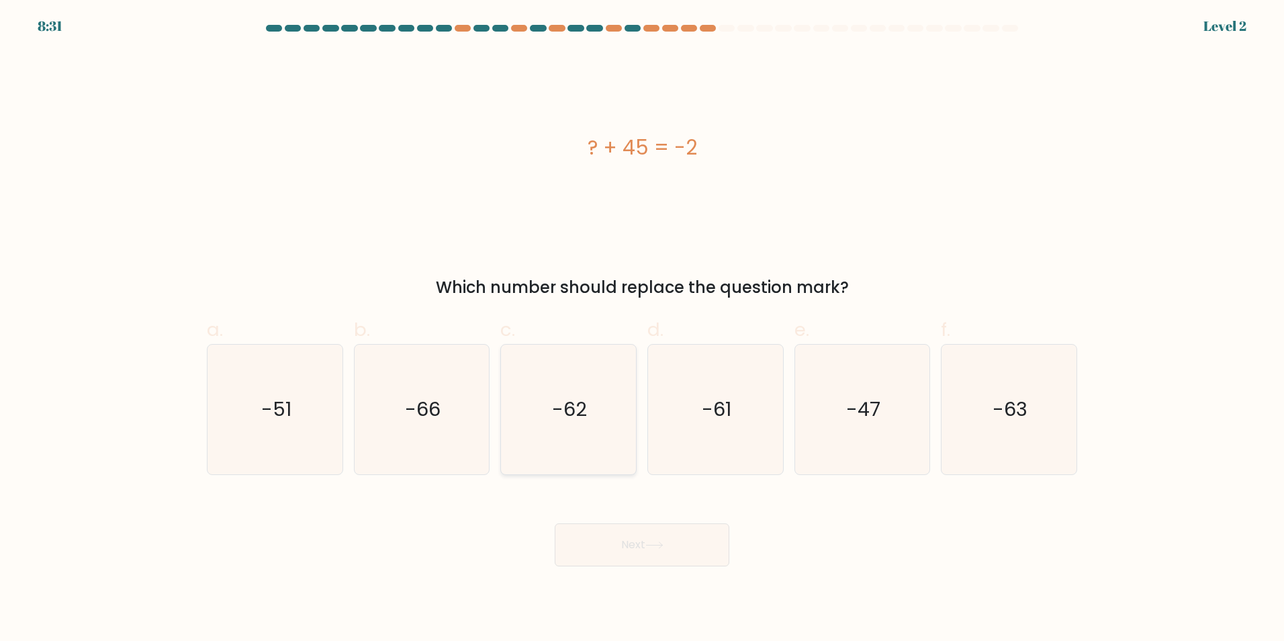
drag, startPoint x: 617, startPoint y: 522, endPoint x: 545, endPoint y: 473, distance: 87.6
click at [421, 438] on icon "-66" at bounding box center [422, 410] width 130 height 130
click at [642, 329] on input "b. -66" at bounding box center [642, 324] width 1 height 9
radio input "true"
click at [613, 537] on button "Next" at bounding box center [642, 544] width 175 height 43
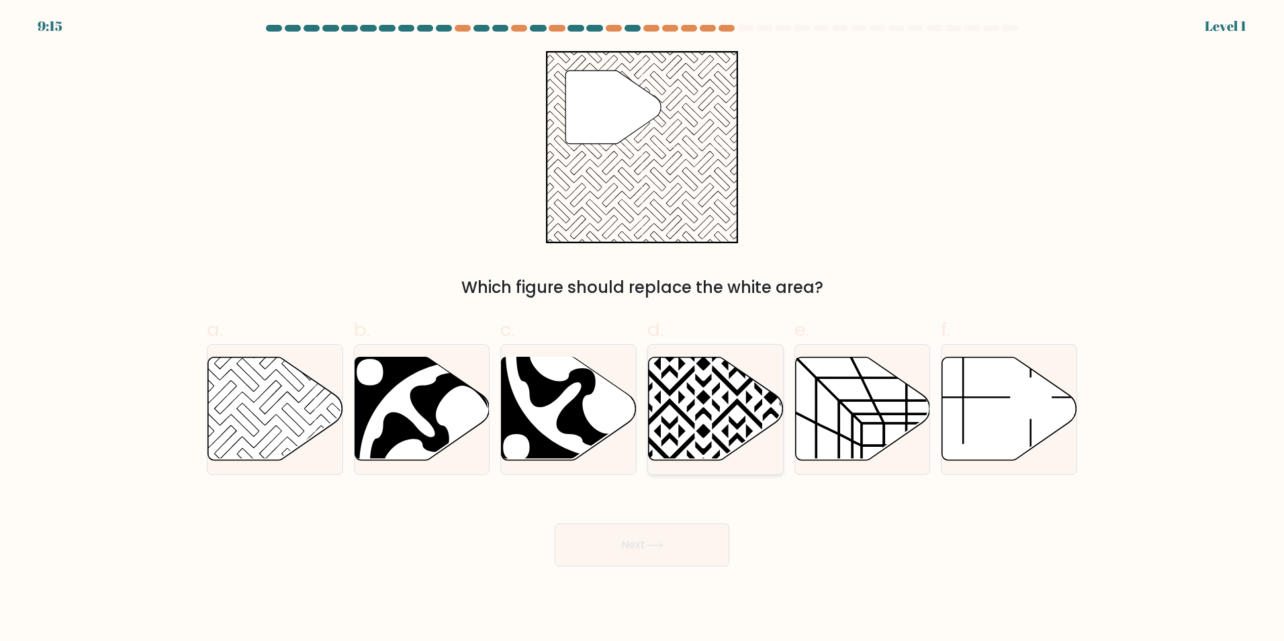
click at [737, 425] on icon at bounding box center [670, 465] width 272 height 272
click at [643, 329] on input "d." at bounding box center [642, 324] width 1 height 9
radio input "true"
click at [687, 541] on button "Next" at bounding box center [642, 544] width 175 height 43
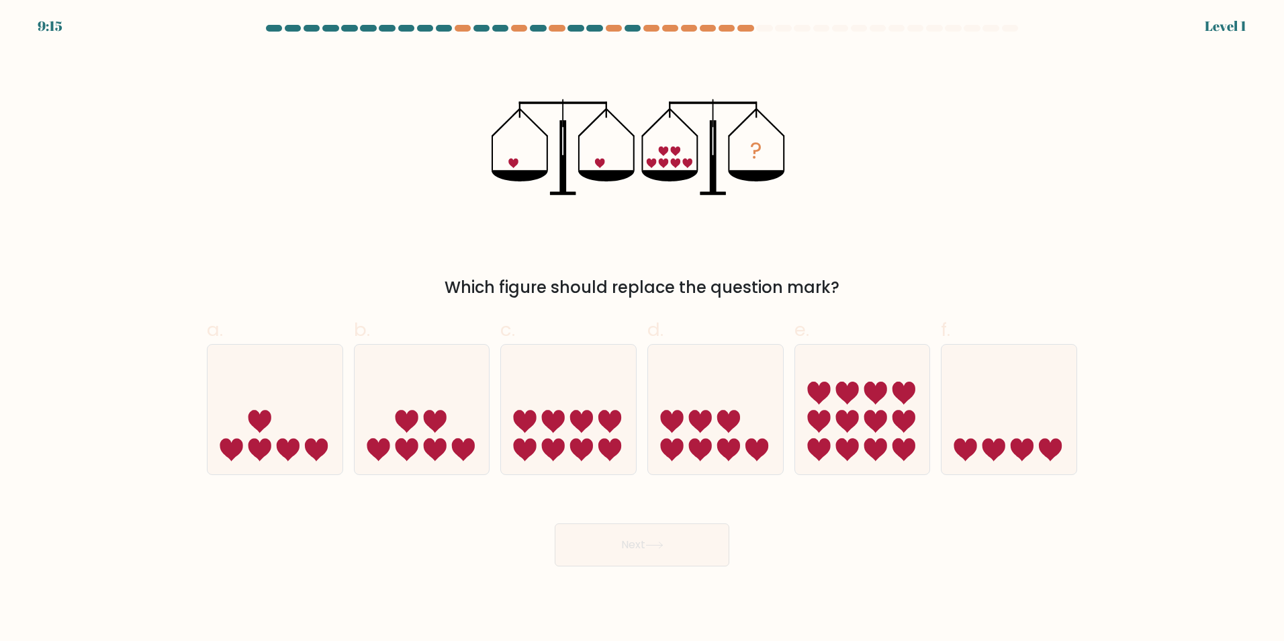
click at [502, 426] on icon at bounding box center [568, 409] width 135 height 112
click at [642, 329] on input "c." at bounding box center [642, 324] width 1 height 9
radio input "true"
click at [628, 525] on button "Next" at bounding box center [642, 544] width 175 height 43
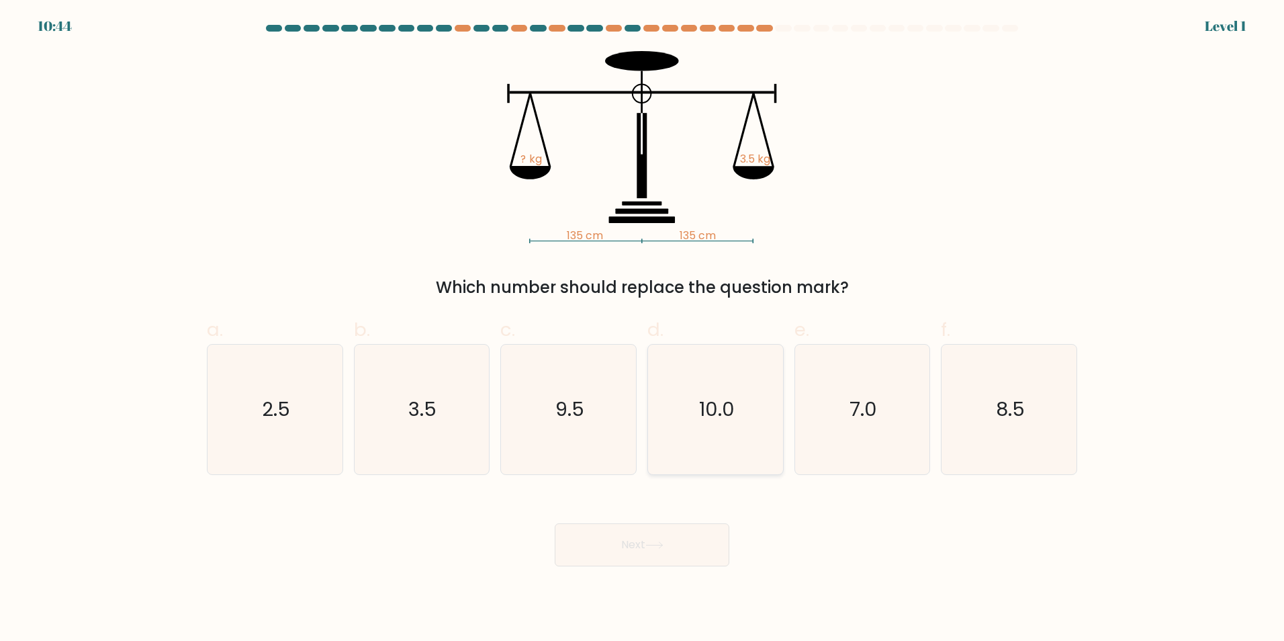
click at [745, 435] on icon "10.0" at bounding box center [716, 410] width 130 height 130
click at [643, 329] on input "d. 10.0" at bounding box center [642, 324] width 1 height 9
radio input "true"
click at [664, 542] on icon at bounding box center [654, 544] width 18 height 7
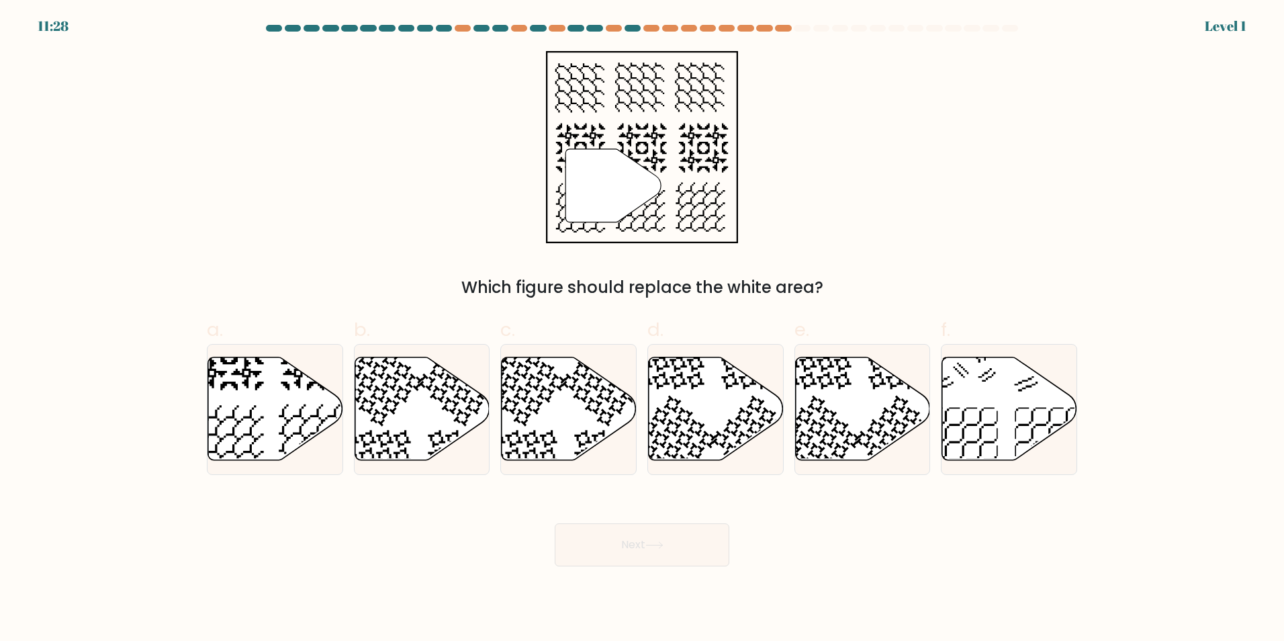
click at [512, 433] on icon at bounding box center [569, 408] width 135 height 103
click at [642, 329] on input "c." at bounding box center [642, 324] width 1 height 9
radio input "true"
click at [598, 508] on div "Next" at bounding box center [642, 528] width 887 height 75
click at [582, 430] on icon at bounding box center [569, 408] width 134 height 102
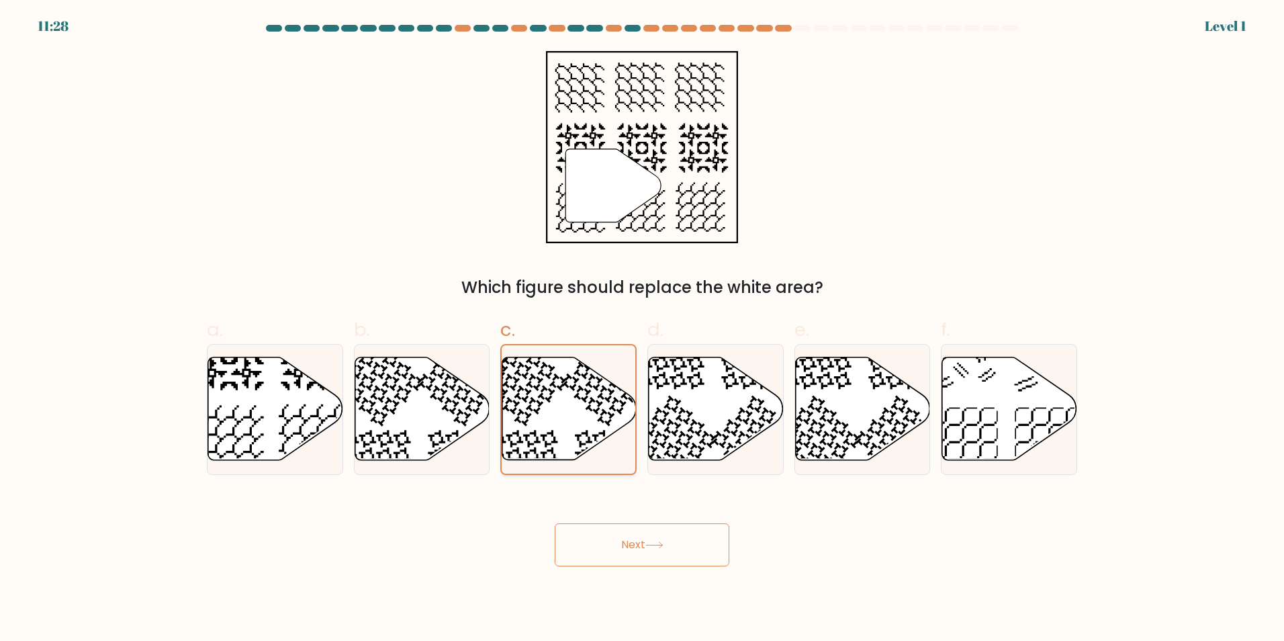
click at [642, 329] on input "c." at bounding box center [642, 324] width 1 height 9
click at [628, 531] on button "Next" at bounding box center [642, 544] width 175 height 43
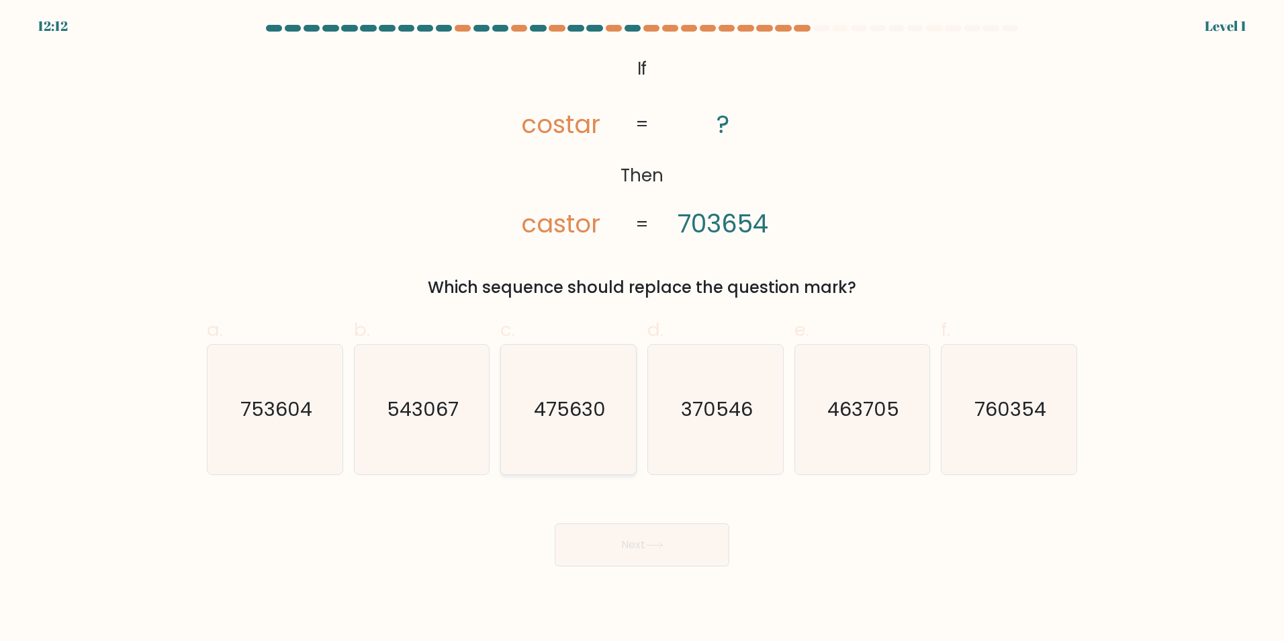
drag, startPoint x: 623, startPoint y: 445, endPoint x: 615, endPoint y: 427, distance: 20.1
click at [615, 427] on icon "475630" at bounding box center [569, 410] width 130 height 130
click at [642, 329] on input "c. 475630" at bounding box center [642, 324] width 1 height 9
radio input "true"
click at [741, 414] on text "370546" at bounding box center [717, 409] width 72 height 27
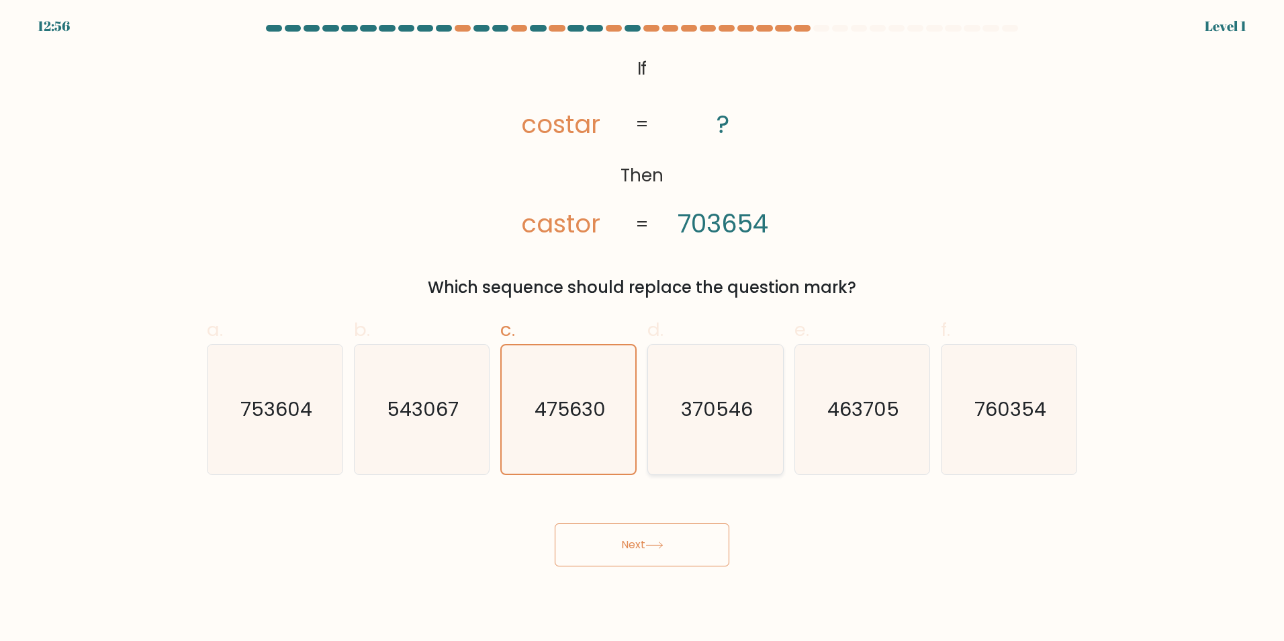
click at [643, 329] on input "d. 370546" at bounding box center [642, 324] width 1 height 9
radio input "true"
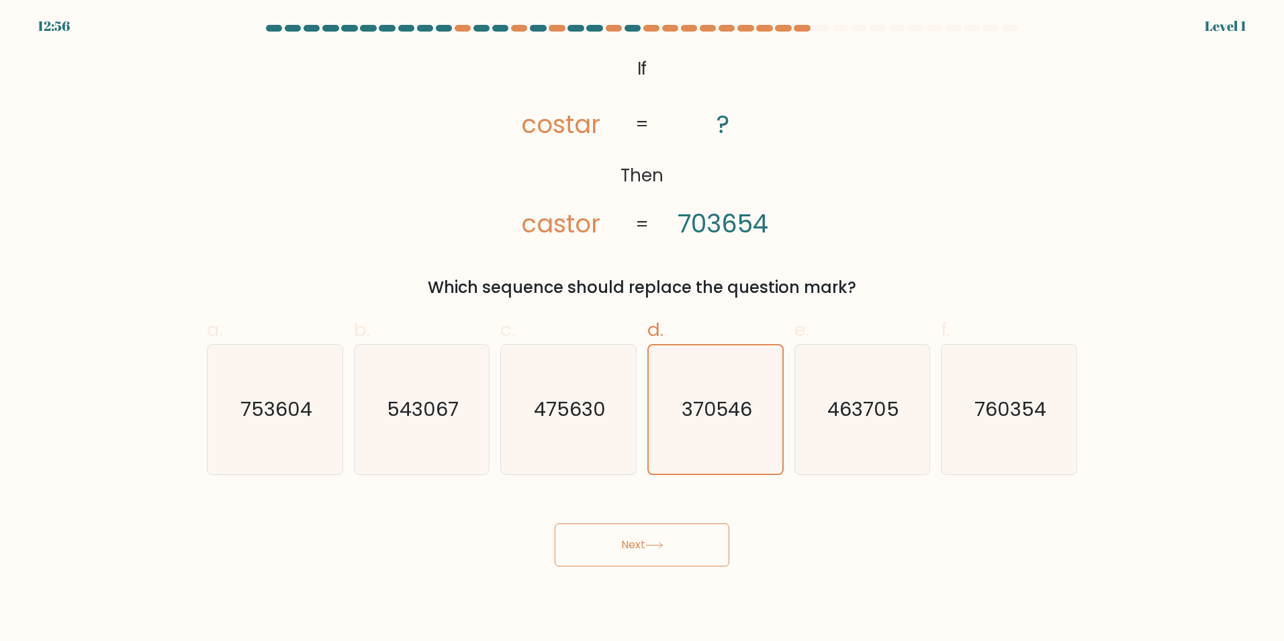
click at [670, 511] on div "Next" at bounding box center [642, 528] width 887 height 75
click at [666, 530] on button "Next" at bounding box center [642, 544] width 175 height 43
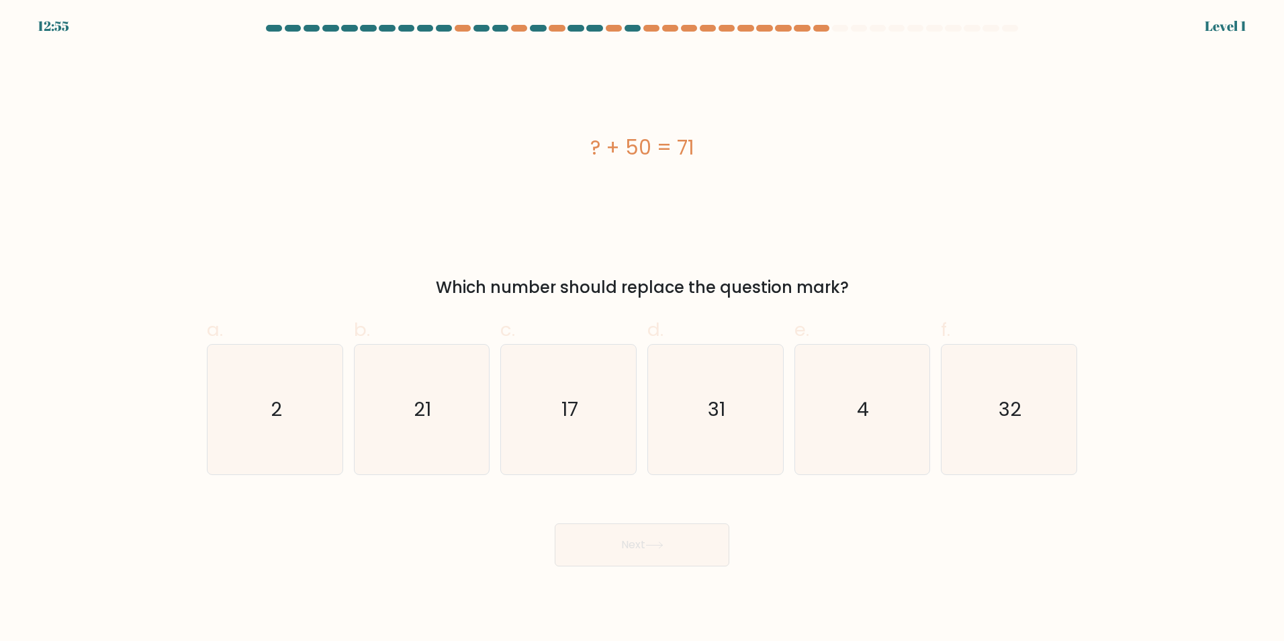
click at [615, 437] on icon "17" at bounding box center [569, 410] width 130 height 130
click at [642, 329] on input "c. 17" at bounding box center [642, 324] width 1 height 9
radio input "true"
click at [633, 543] on button "Next" at bounding box center [642, 544] width 175 height 43
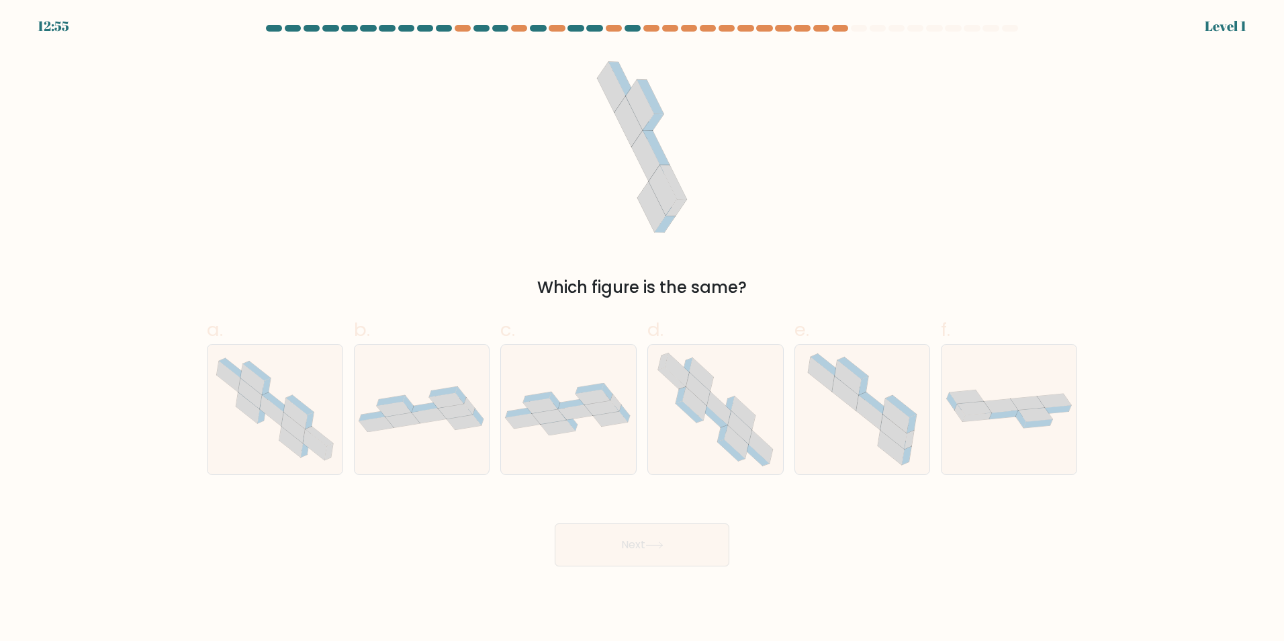
click at [459, 443] on div at bounding box center [422, 409] width 136 height 131
click at [642, 329] on input "b." at bounding box center [642, 324] width 1 height 9
radio input "true"
click at [637, 541] on button "Next" at bounding box center [642, 544] width 175 height 43
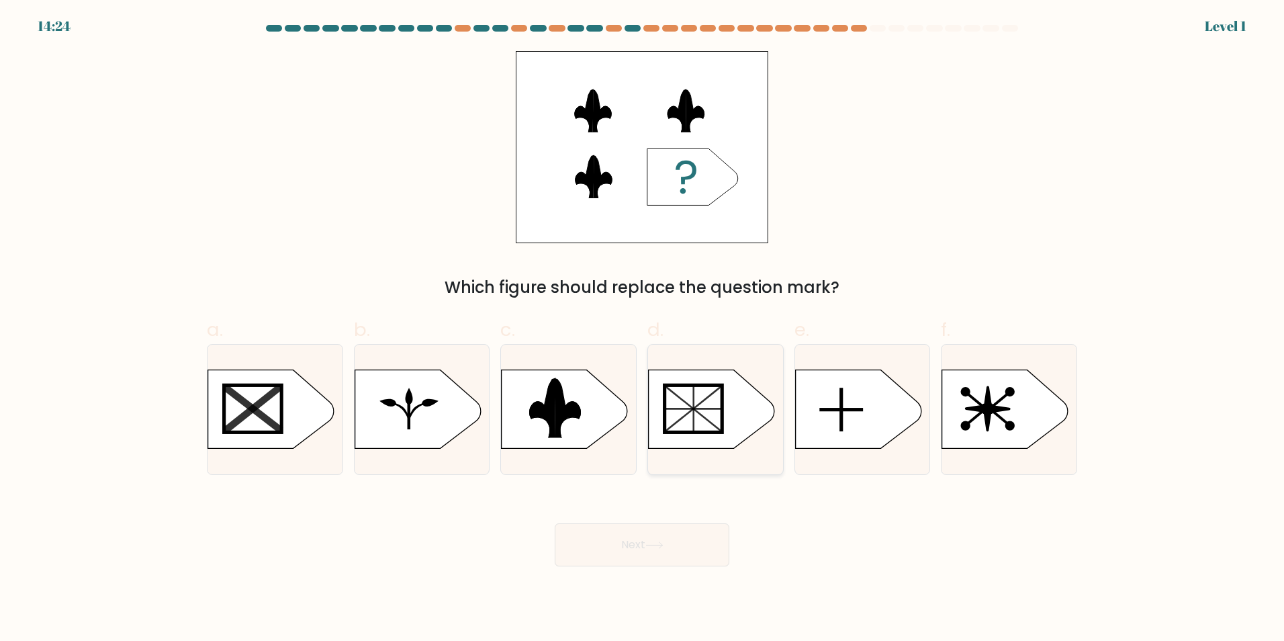
click at [724, 437] on icon at bounding box center [712, 408] width 126 height 79
click at [643, 329] on input "d." at bounding box center [642, 324] width 1 height 9
radio input "true"
click at [680, 537] on button "Next" at bounding box center [642, 544] width 175 height 43
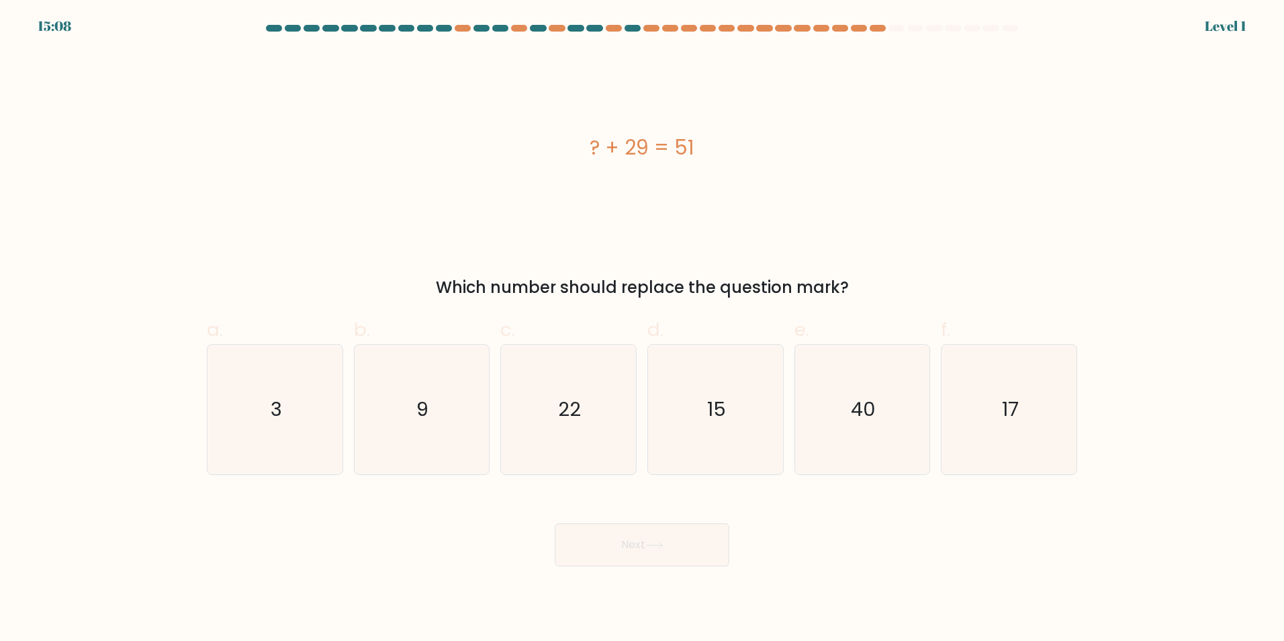
click at [498, 449] on div "c. 22" at bounding box center [568, 395] width 147 height 159
click at [609, 531] on button "Next" at bounding box center [642, 544] width 175 height 43
click at [562, 425] on icon "22" at bounding box center [569, 410] width 130 height 130
click at [642, 329] on input "c. 22" at bounding box center [642, 324] width 1 height 9
radio input "true"
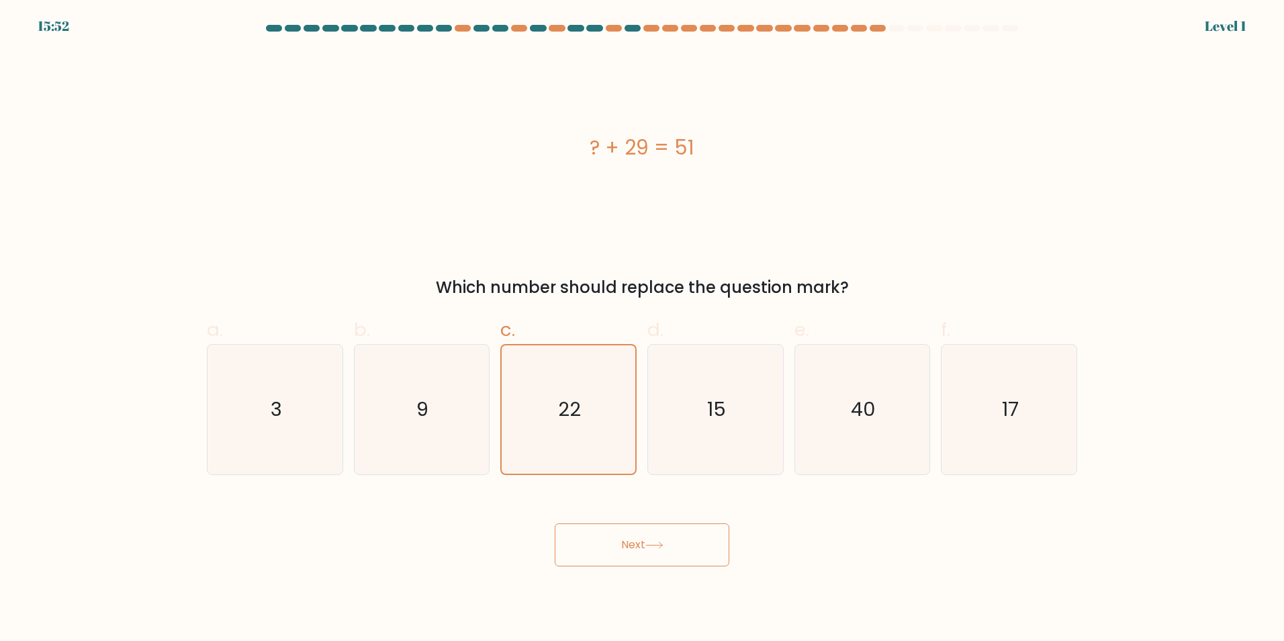
click at [617, 539] on button "Next" at bounding box center [642, 544] width 175 height 43
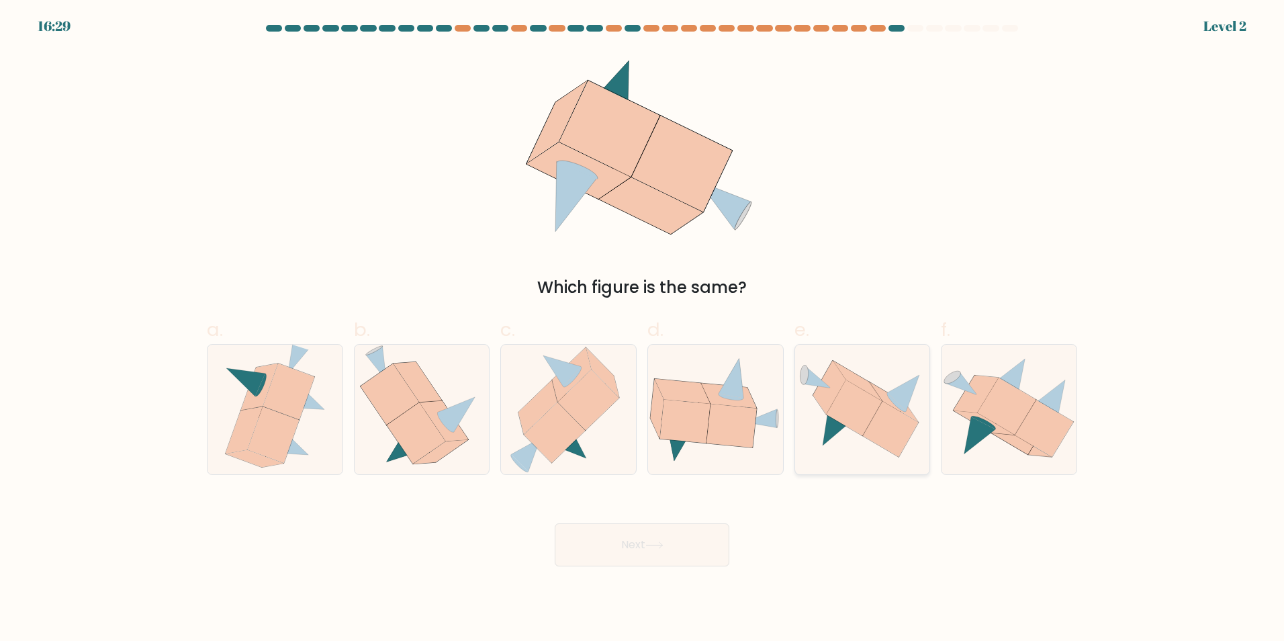
click at [830, 402] on icon at bounding box center [829, 388] width 33 height 54
click at [643, 329] on input "e." at bounding box center [642, 324] width 1 height 9
radio input "true"
click at [691, 548] on button "Next" at bounding box center [642, 544] width 175 height 43
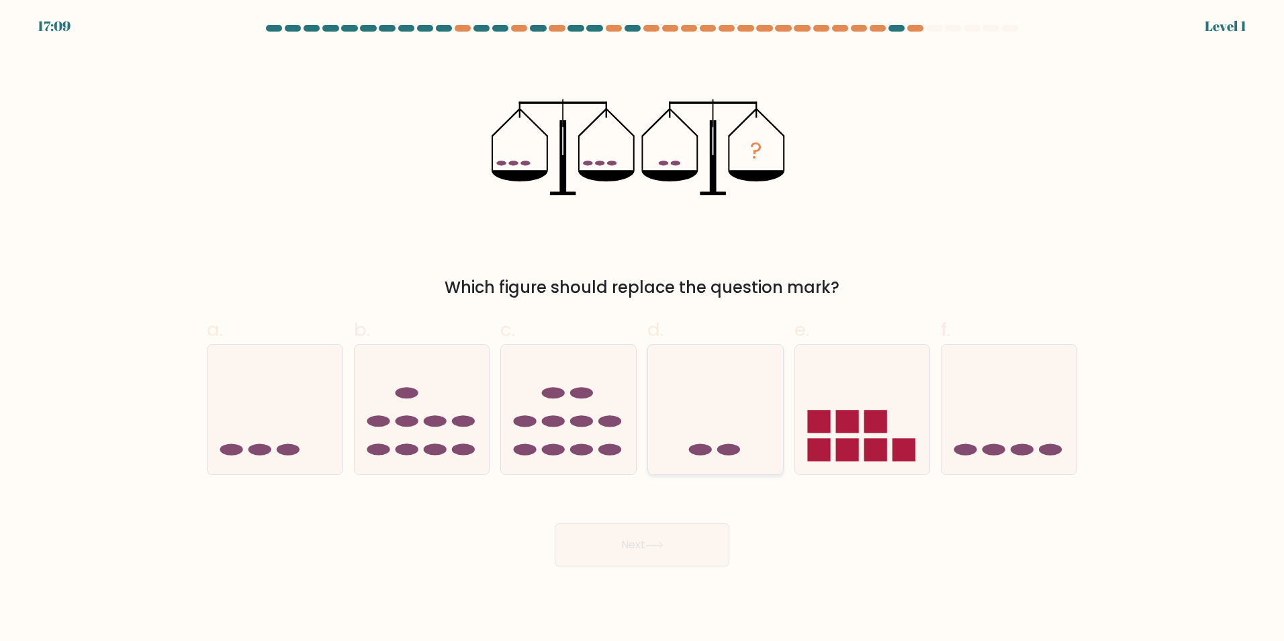
click at [713, 378] on icon at bounding box center [715, 409] width 135 height 112
click at [643, 329] on input "d." at bounding box center [642, 324] width 1 height 9
radio input "true"
click at [654, 533] on button "Next" at bounding box center [642, 544] width 175 height 43
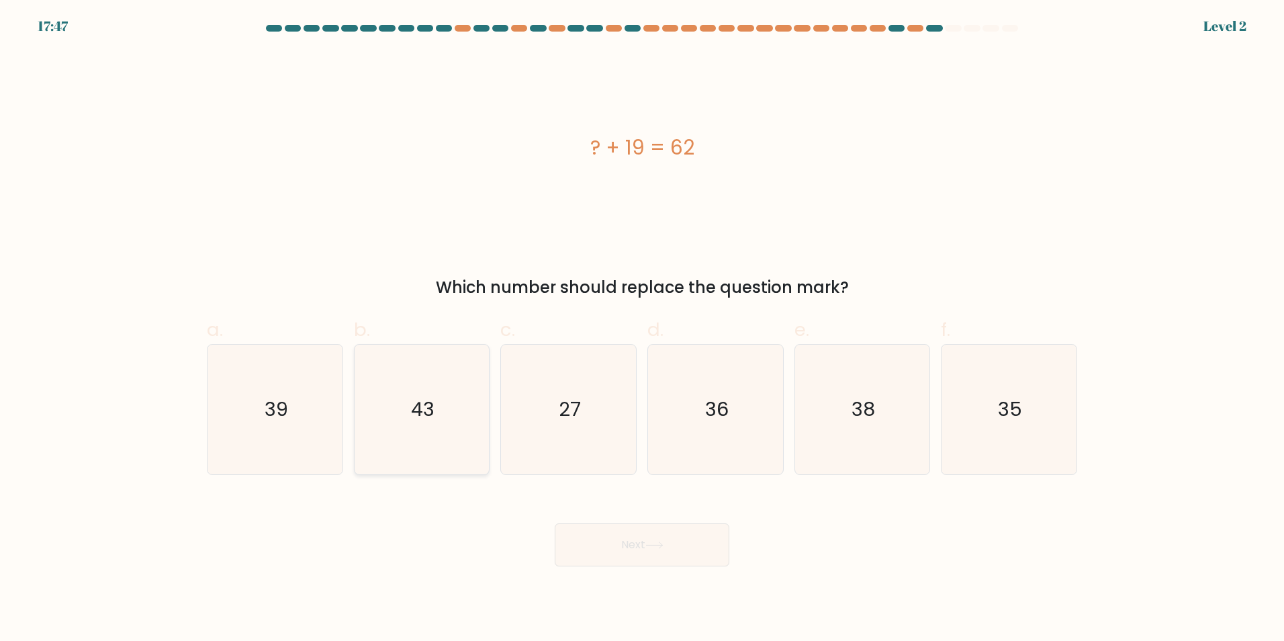
drag, startPoint x: 430, startPoint y: 448, endPoint x: 594, endPoint y: 537, distance: 186.7
click at [431, 448] on icon "43" at bounding box center [422, 410] width 130 height 130
click at [642, 329] on input "b. 43" at bounding box center [642, 324] width 1 height 9
radio input "true"
click at [652, 560] on button "Next" at bounding box center [642, 544] width 175 height 43
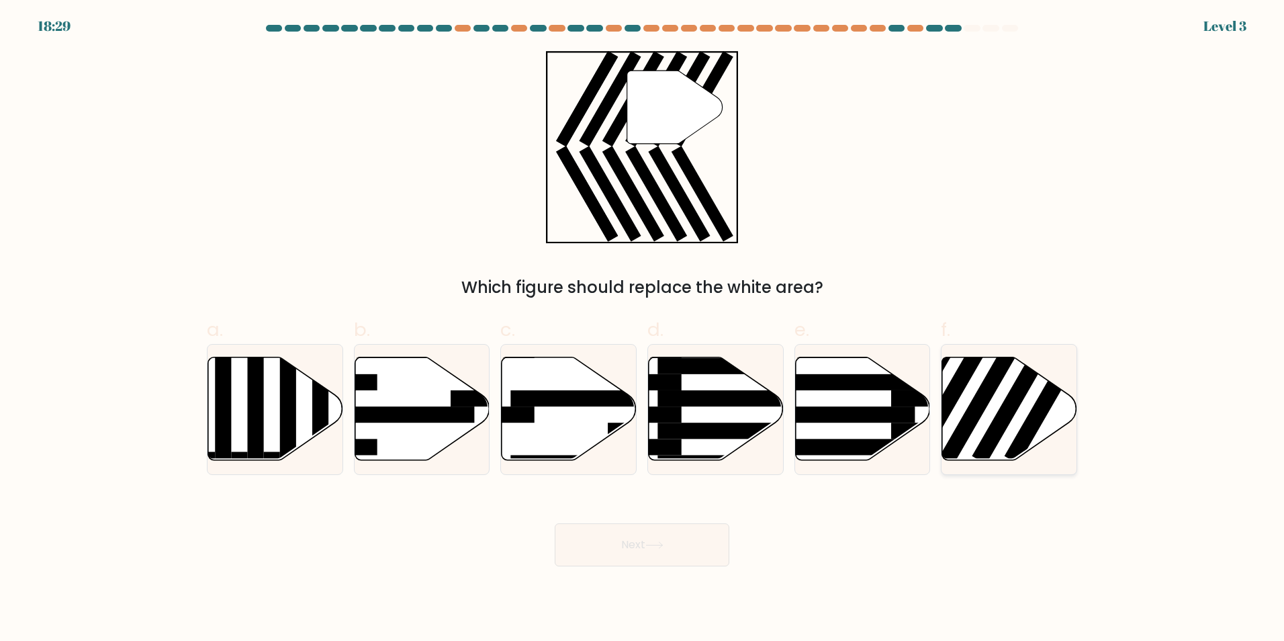
click at [985, 375] on icon at bounding box center [1009, 408] width 135 height 103
click at [643, 329] on input "f." at bounding box center [642, 324] width 1 height 9
radio input "true"
click at [660, 540] on button "Next" at bounding box center [642, 544] width 175 height 43
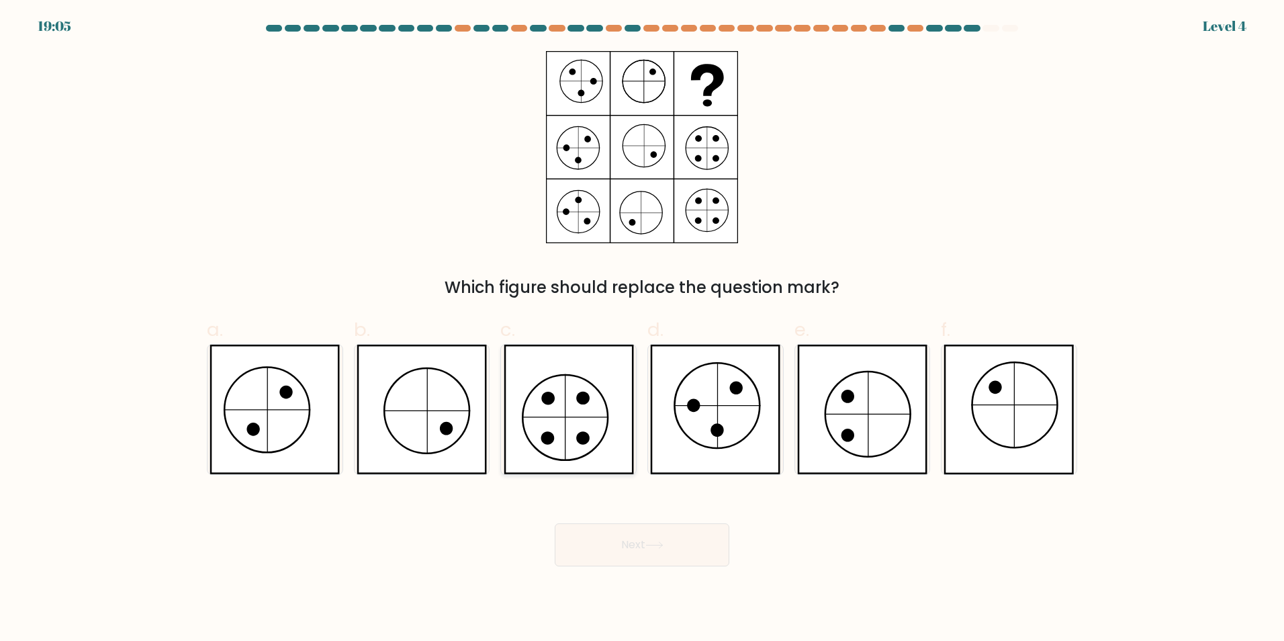
click at [584, 409] on icon at bounding box center [569, 410] width 130 height 130
click at [642, 329] on input "c." at bounding box center [642, 324] width 1 height 9
radio input "true"
click at [659, 527] on button "Next" at bounding box center [642, 544] width 175 height 43
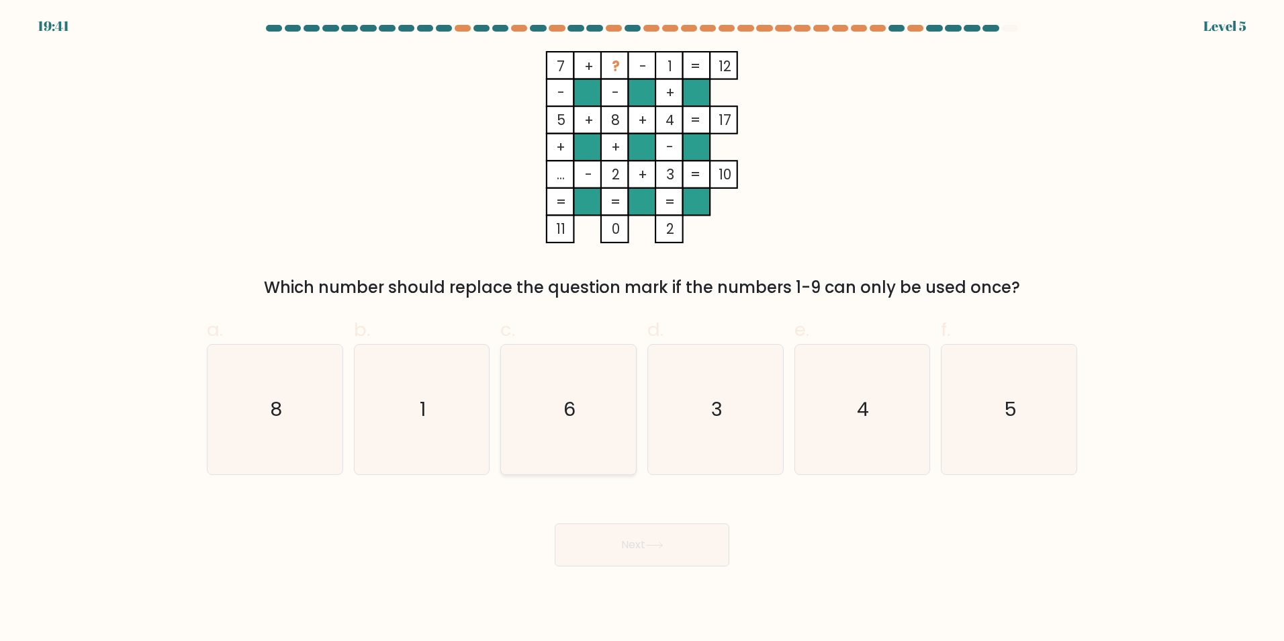
click at [584, 420] on icon "6" at bounding box center [569, 410] width 130 height 130
click at [642, 329] on input "c. 6" at bounding box center [642, 324] width 1 height 9
radio input "true"
click at [668, 544] on button "Next" at bounding box center [642, 544] width 175 height 43
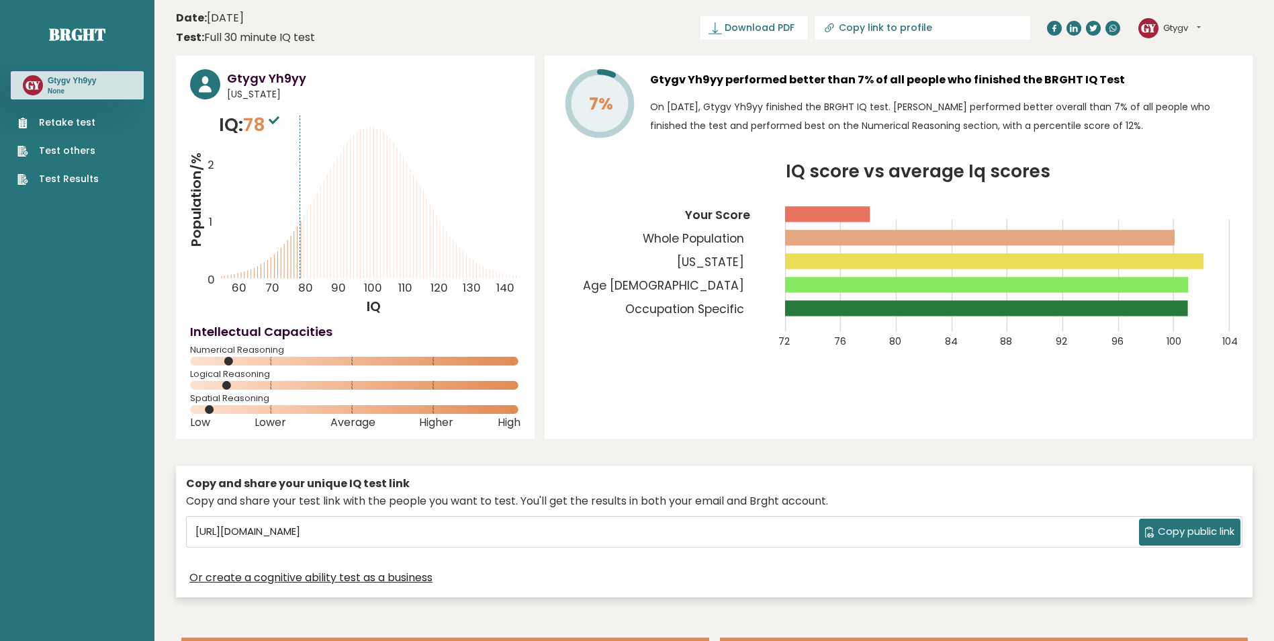
click at [597, 388] on div "7% Gtygv Yh9yy performed better than 7% of all people who finished the BRGHT IQ…" at bounding box center [899, 247] width 708 height 383
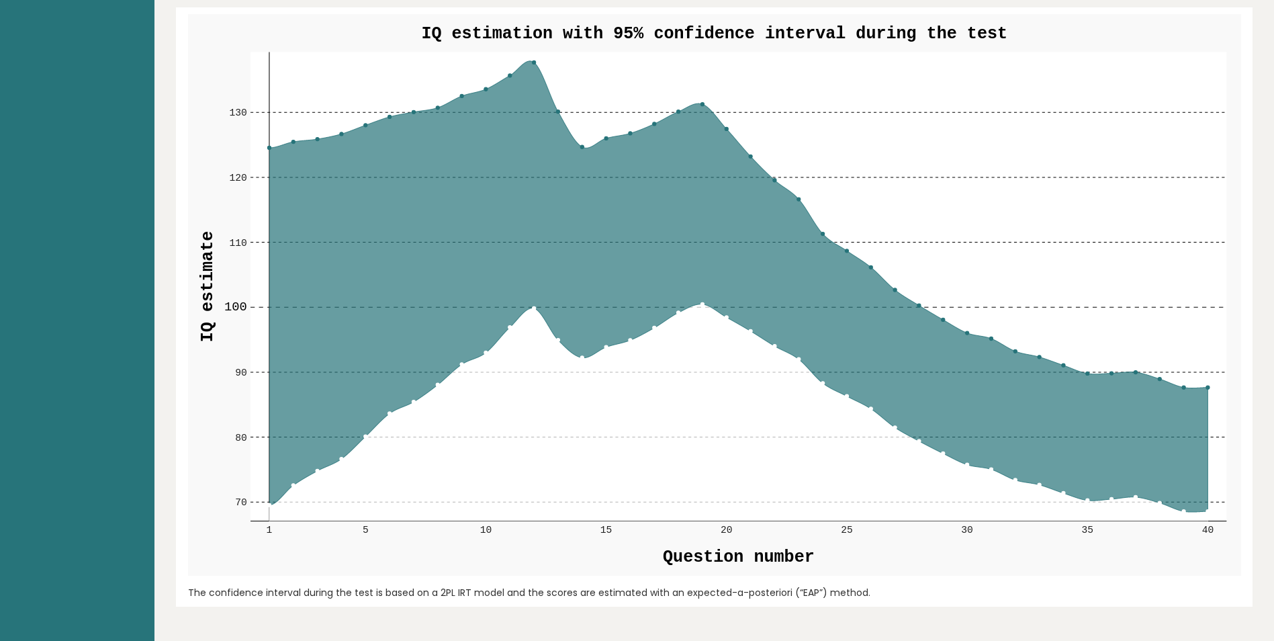
scroll to position [1478, 0]
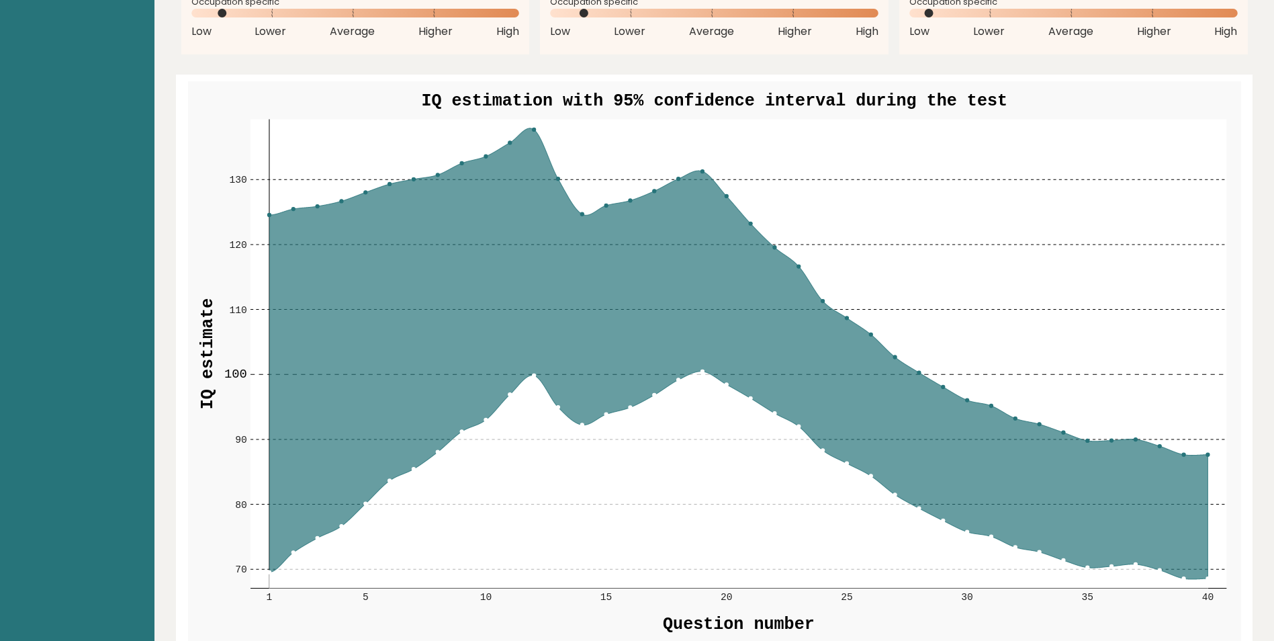
click at [484, 328] on icon at bounding box center [738, 353] width 939 height 451
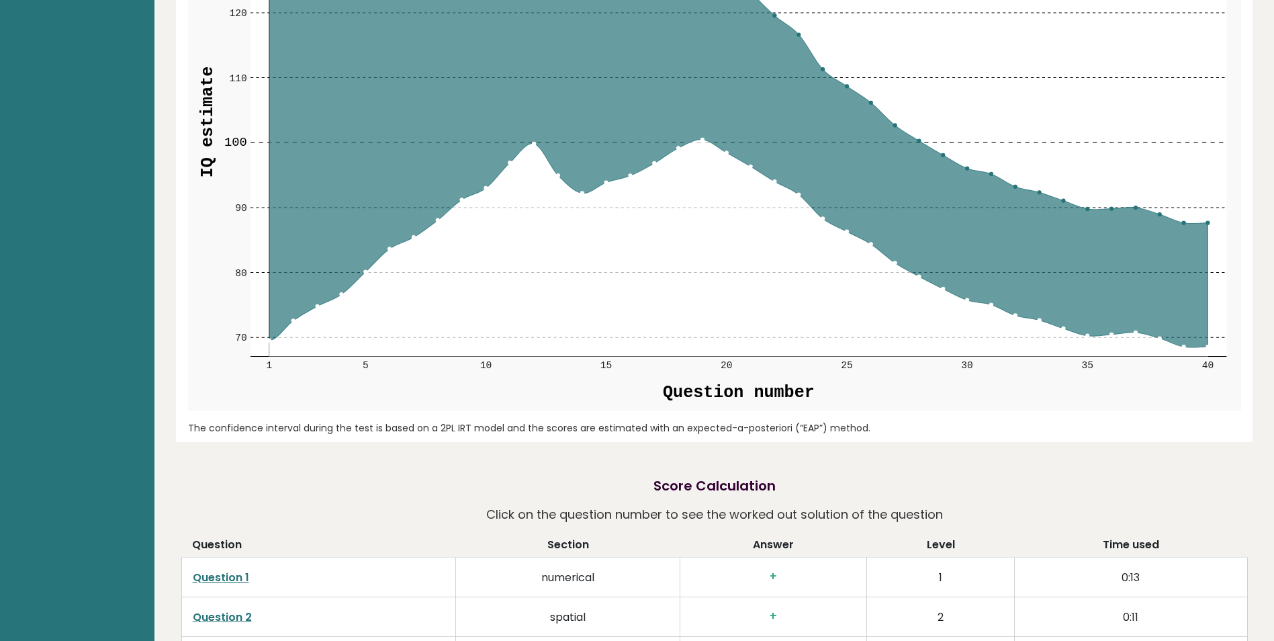
scroll to position [1519, 0]
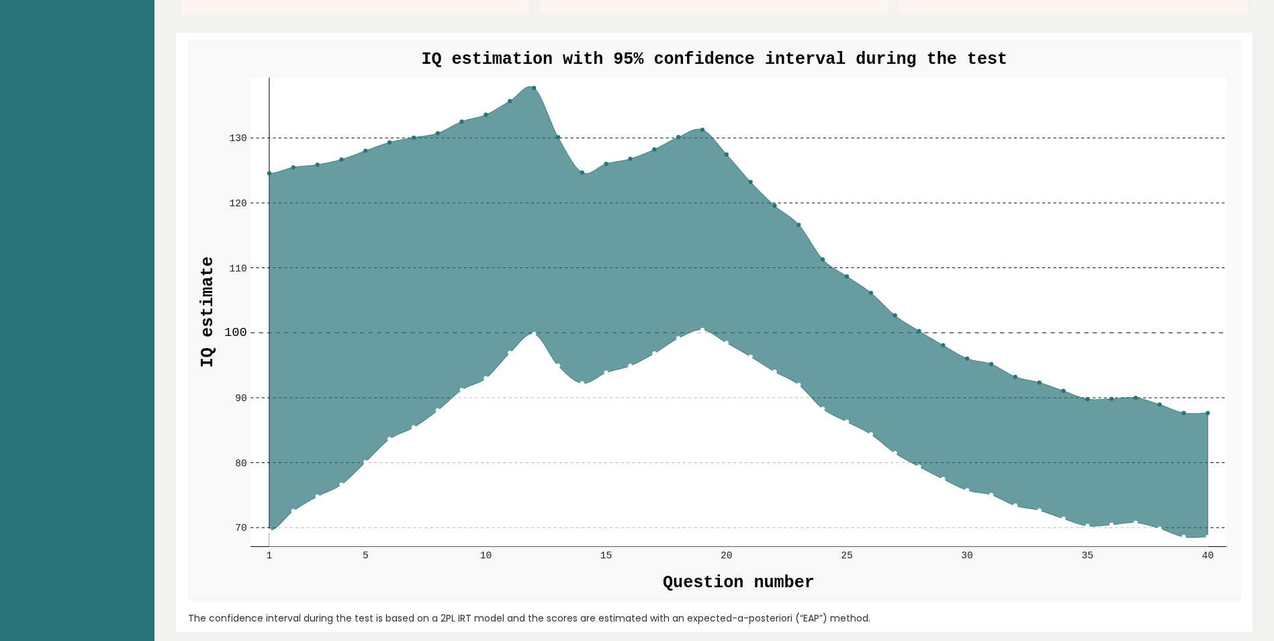
click at [292, 420] on icon at bounding box center [738, 312] width 939 height 451
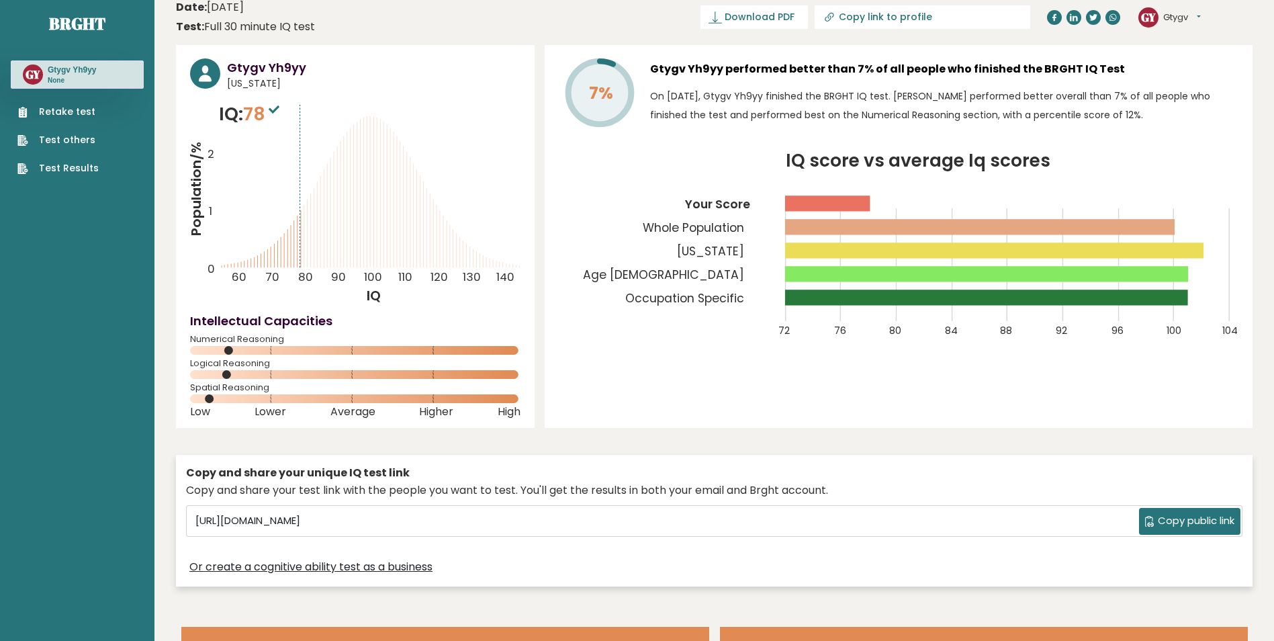
scroll to position [0, 0]
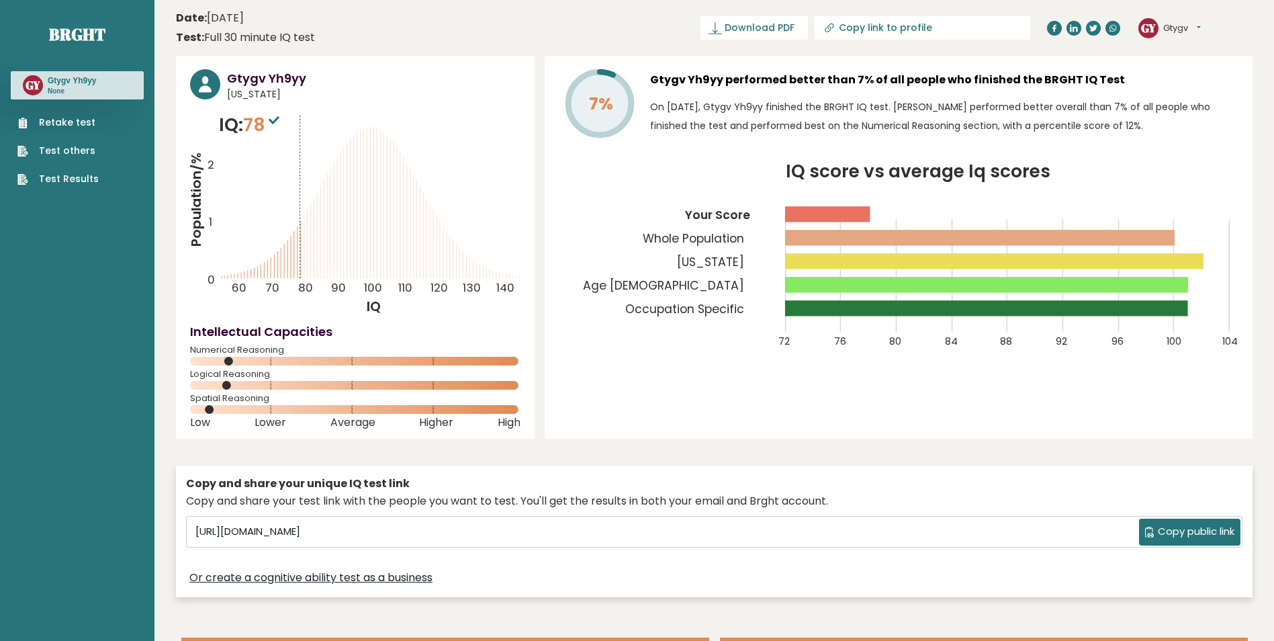
click at [64, 124] on link "Retake test" at bounding box center [57, 123] width 81 height 14
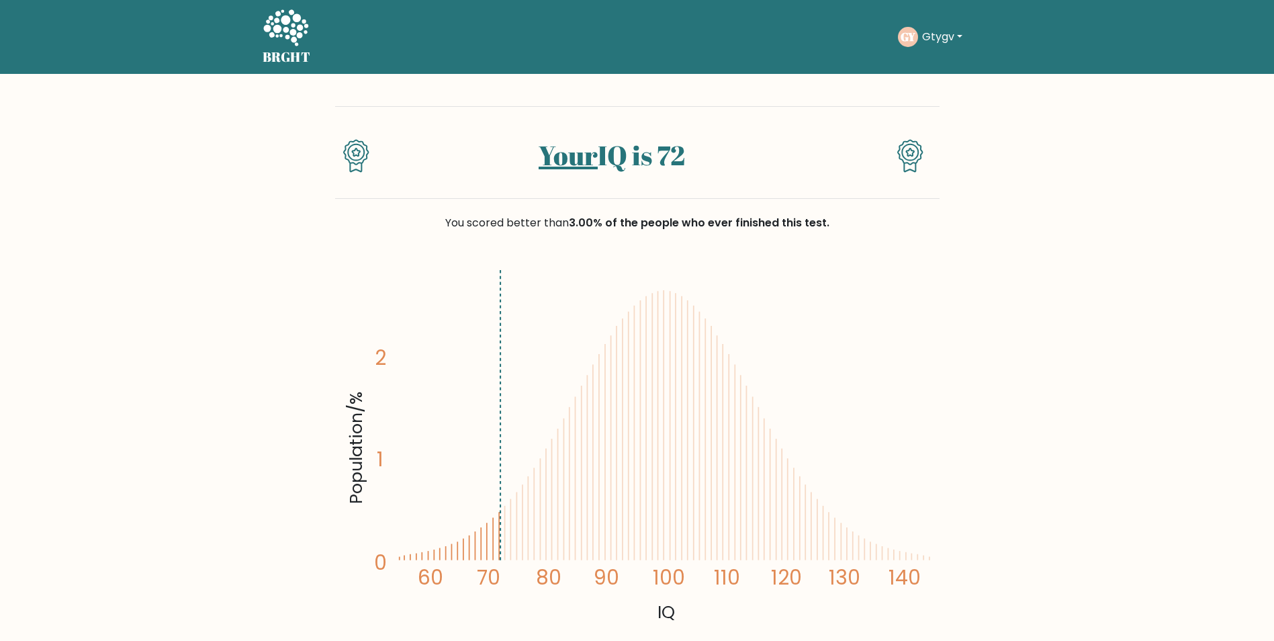
click at [296, 21] on icon at bounding box center [285, 27] width 45 height 36
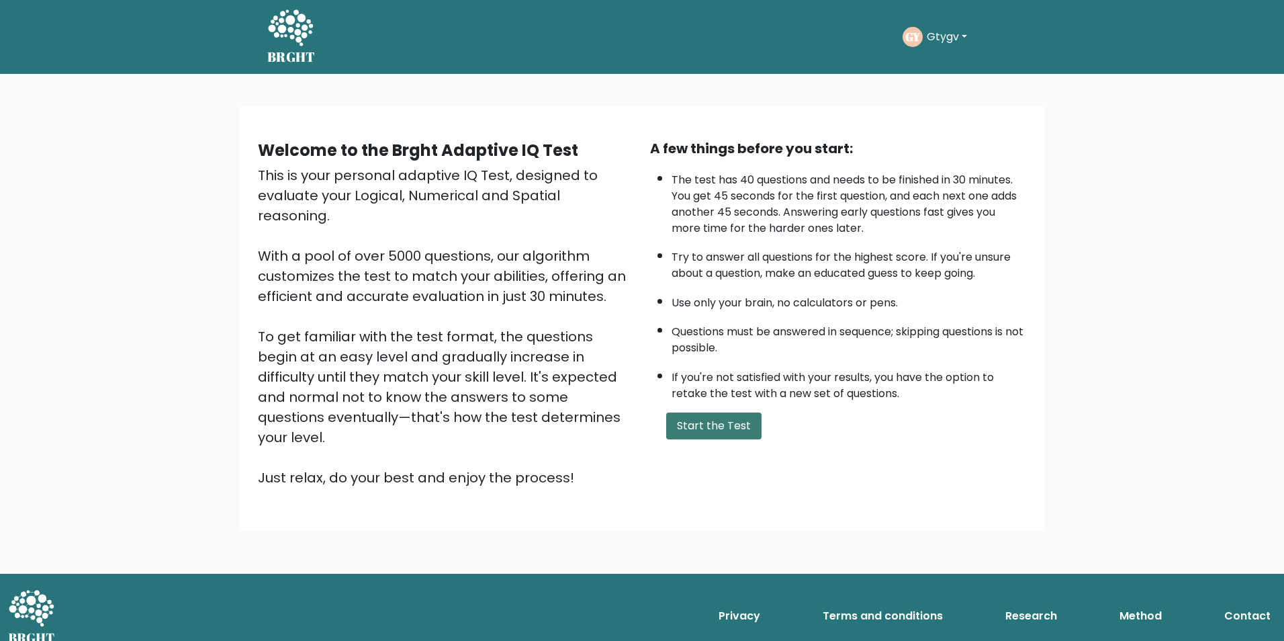
click at [690, 428] on button "Start the Test" at bounding box center [713, 425] width 95 height 27
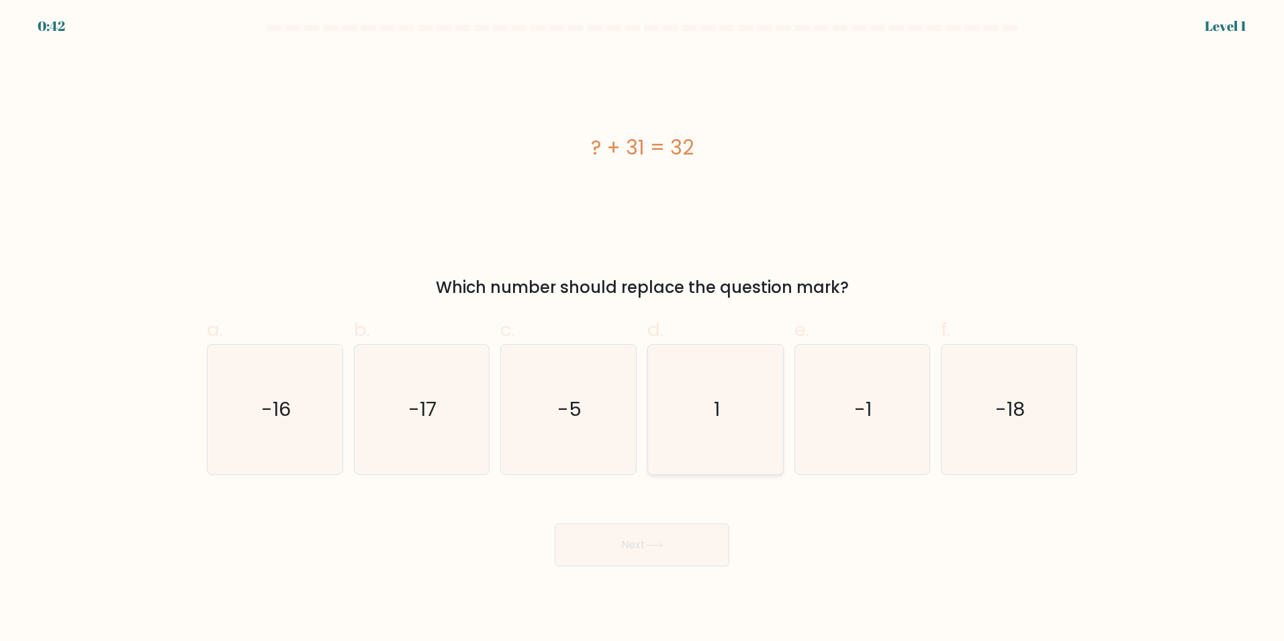
click at [716, 438] on icon "1" at bounding box center [716, 410] width 130 height 130
click at [643, 329] on input "d. 1" at bounding box center [642, 324] width 1 height 9
radio input "true"
click at [682, 535] on button "Next" at bounding box center [642, 544] width 175 height 43
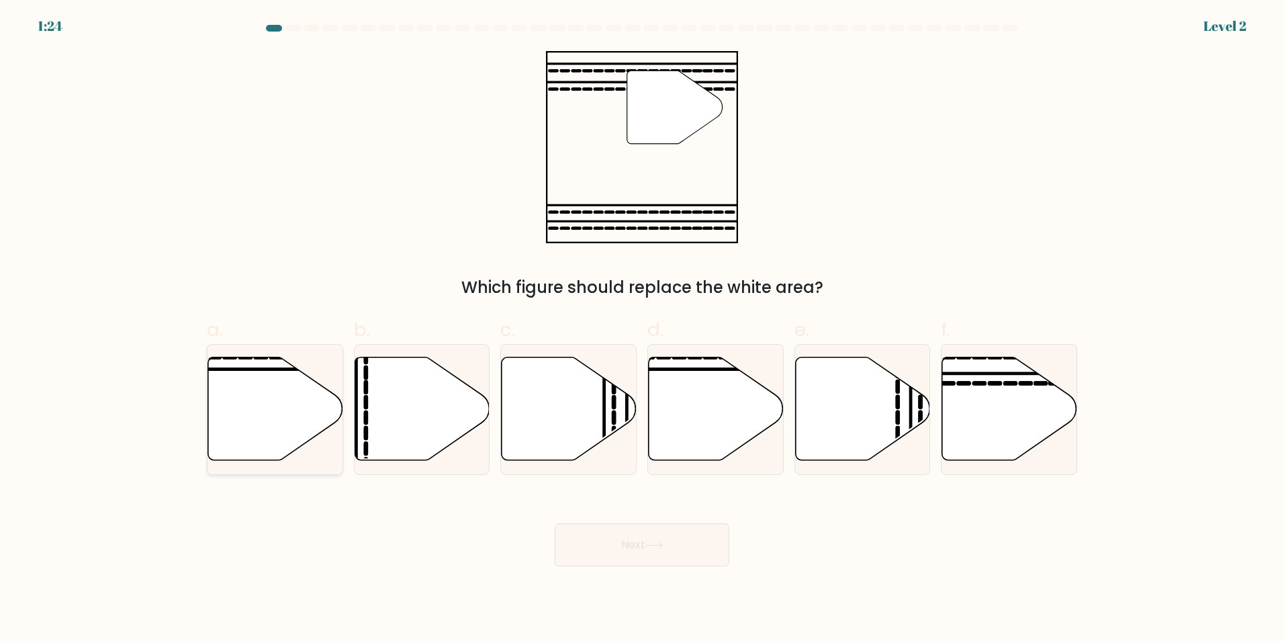
click at [266, 414] on icon at bounding box center [275, 408] width 135 height 103
click at [642, 329] on input "a." at bounding box center [642, 324] width 1 height 9
radio input "true"
click at [937, 406] on div "f." at bounding box center [1009, 395] width 147 height 159
click at [1067, 380] on icon at bounding box center [1009, 409] width 135 height 105
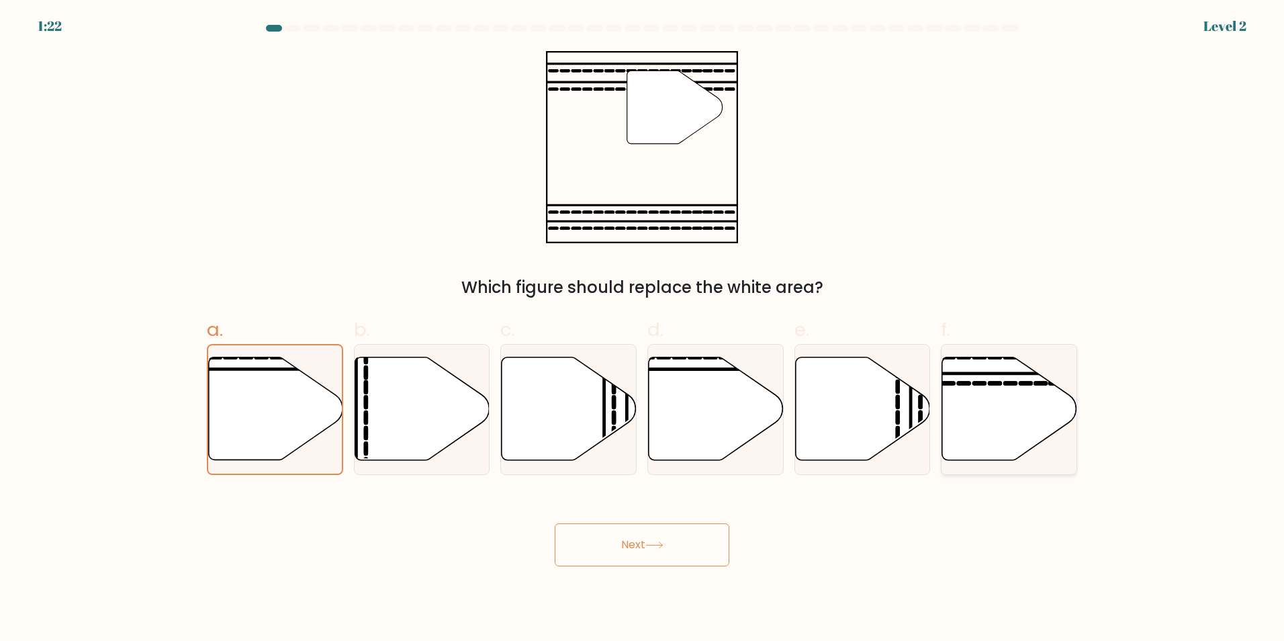
click at [643, 329] on input "f." at bounding box center [642, 324] width 1 height 9
radio input "true"
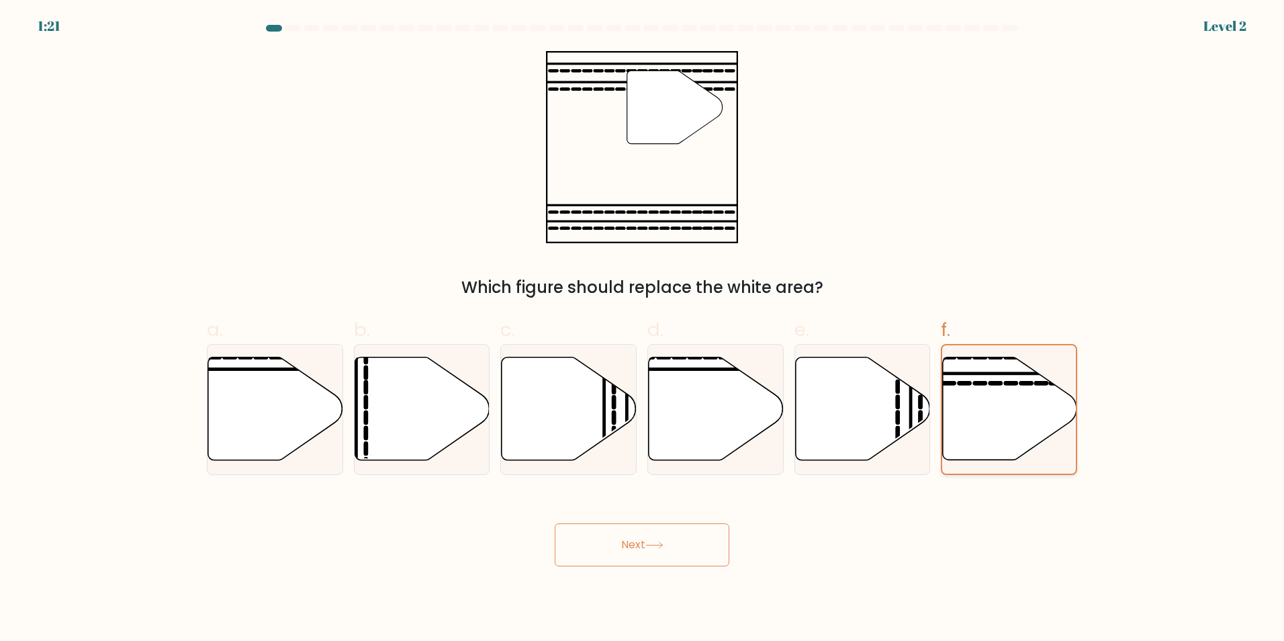
click at [1011, 406] on icon at bounding box center [1010, 408] width 134 height 102
click at [643, 329] on input "f." at bounding box center [642, 324] width 1 height 9
click at [676, 535] on button "Next" at bounding box center [642, 544] width 175 height 43
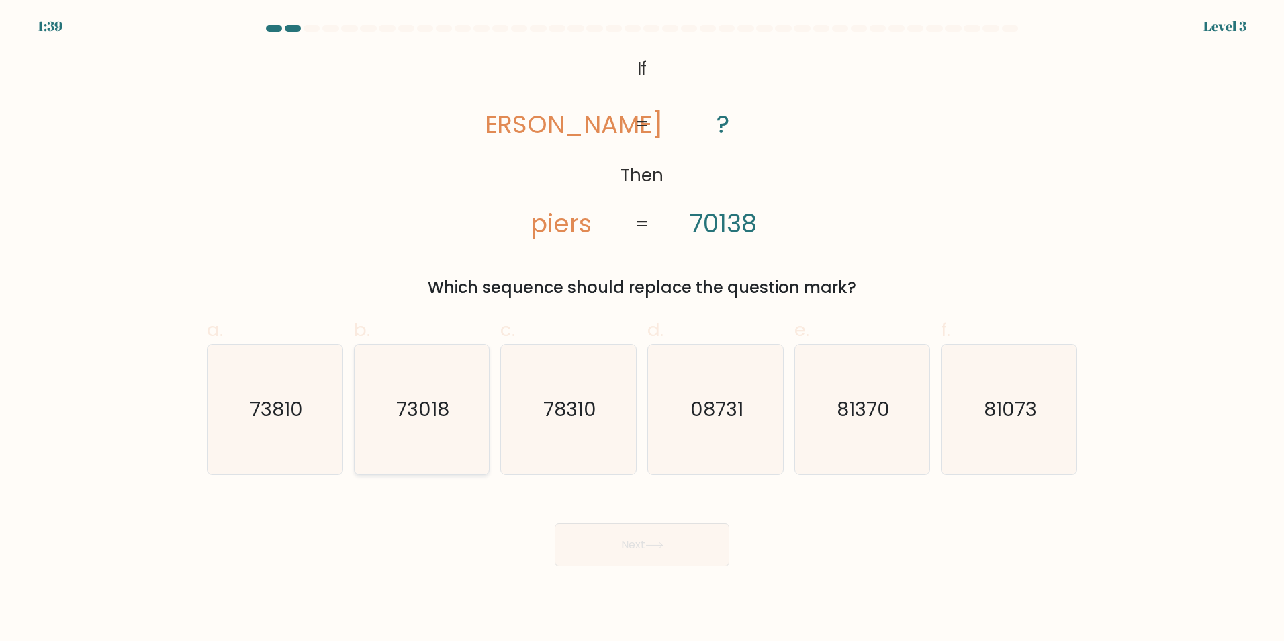
click at [382, 410] on icon "73018" at bounding box center [422, 410] width 130 height 130
click at [642, 329] on input "b. 73018" at bounding box center [642, 324] width 1 height 9
radio input "true"
click at [708, 553] on button "Next" at bounding box center [642, 544] width 175 height 43
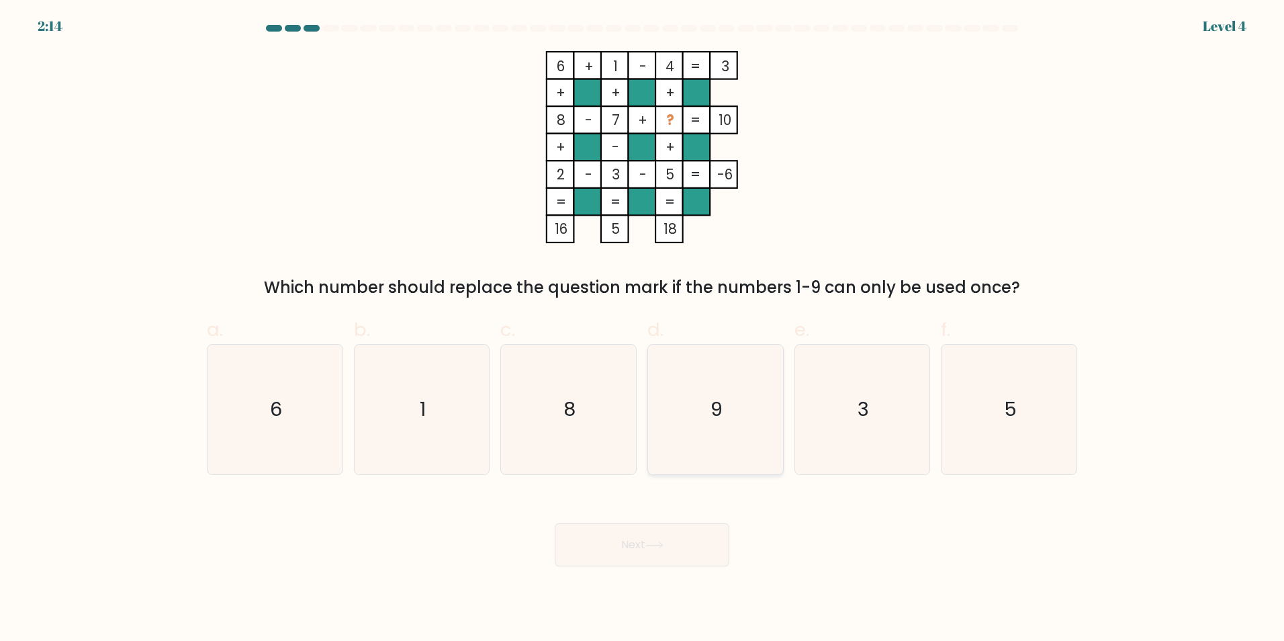
click at [744, 395] on icon "9" at bounding box center [716, 410] width 130 height 130
click at [643, 329] on input "d. 9" at bounding box center [642, 324] width 1 height 9
radio input "true"
click at [689, 540] on button "Next" at bounding box center [642, 544] width 175 height 43
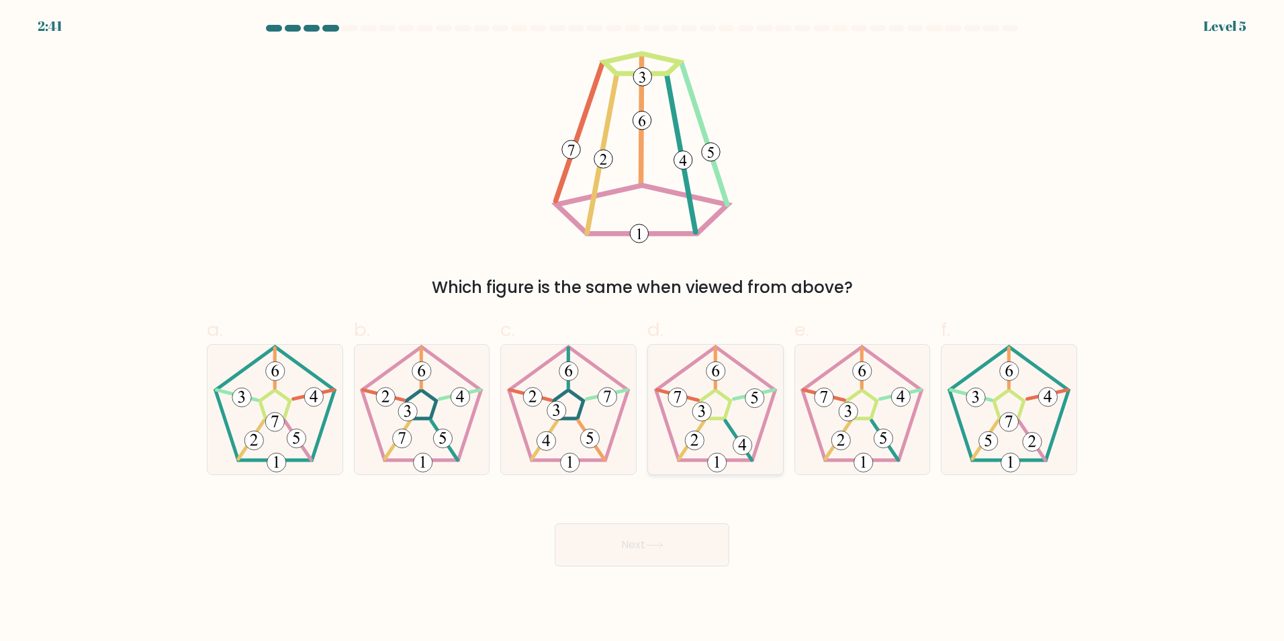
click at [735, 439] on 542 at bounding box center [742, 444] width 19 height 19
click at [643, 329] on input "d." at bounding box center [642, 324] width 1 height 9
radio input "true"
click at [661, 553] on button "Next" at bounding box center [642, 544] width 175 height 43
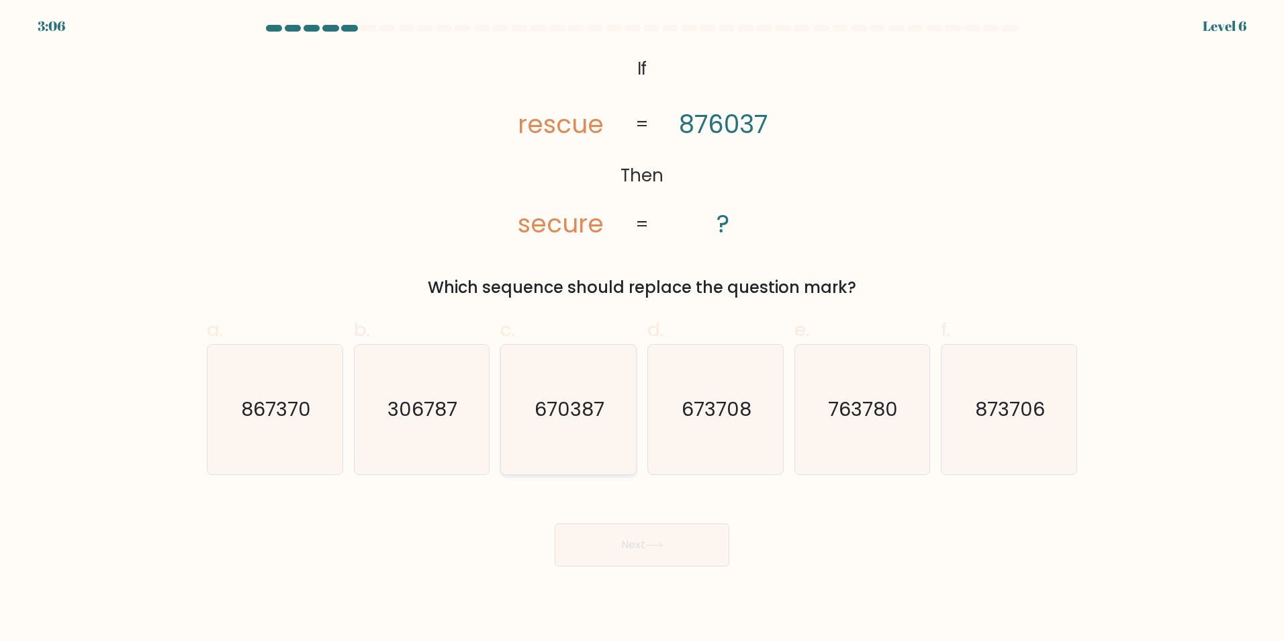
click at [550, 426] on icon "670387" at bounding box center [569, 410] width 130 height 130
click at [642, 329] on input "c. 670387" at bounding box center [642, 324] width 1 height 9
radio input "true"
click at [672, 534] on button "Next" at bounding box center [642, 544] width 175 height 43
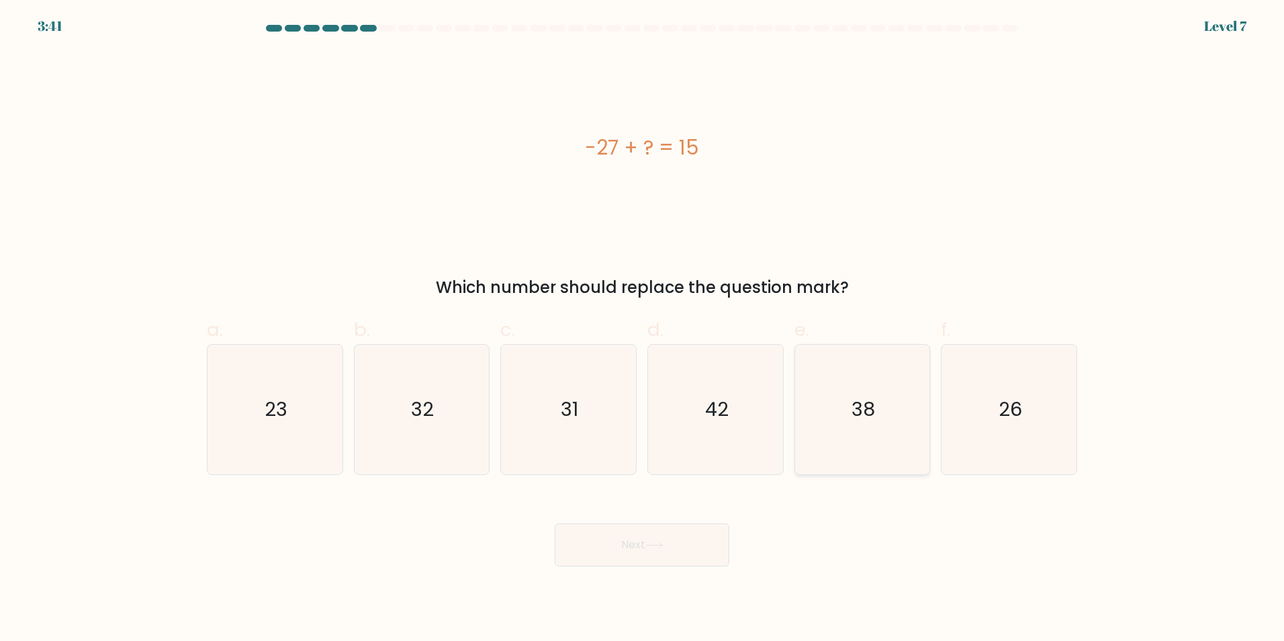
click at [883, 429] on icon "38" at bounding box center [862, 410] width 130 height 130
click at [643, 329] on input "e. 38" at bounding box center [642, 324] width 1 height 9
radio input "true"
click at [737, 418] on icon "42" at bounding box center [716, 410] width 130 height 130
click at [643, 329] on input "d. 42" at bounding box center [642, 324] width 1 height 9
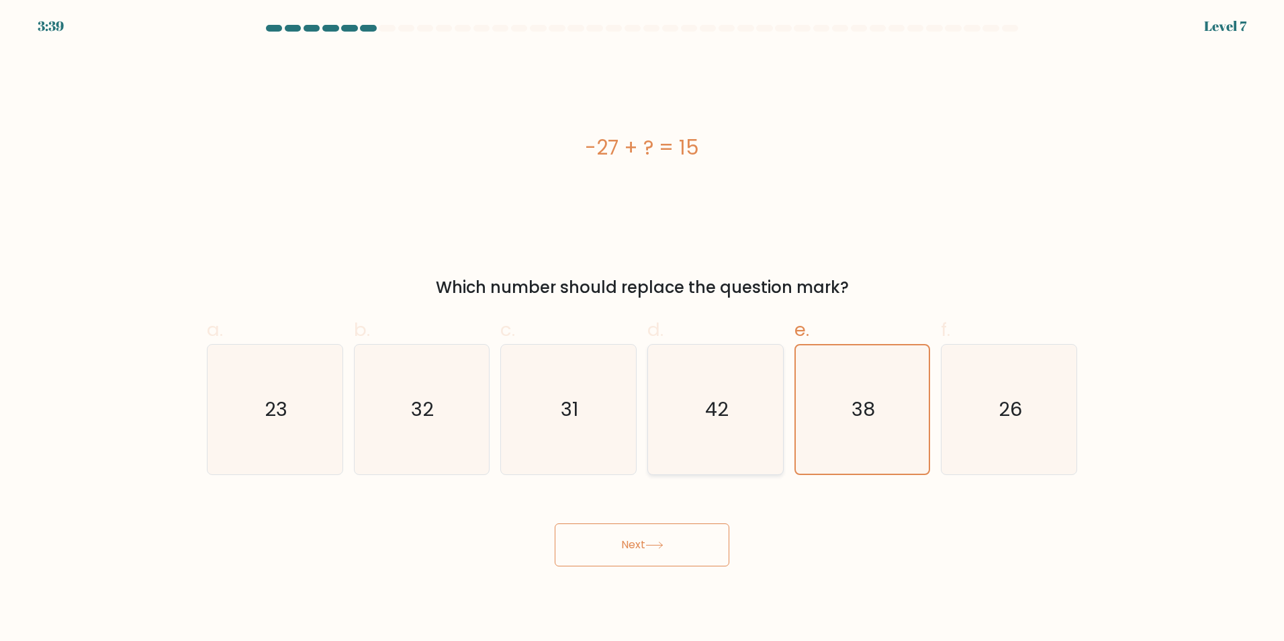
radio input "true"
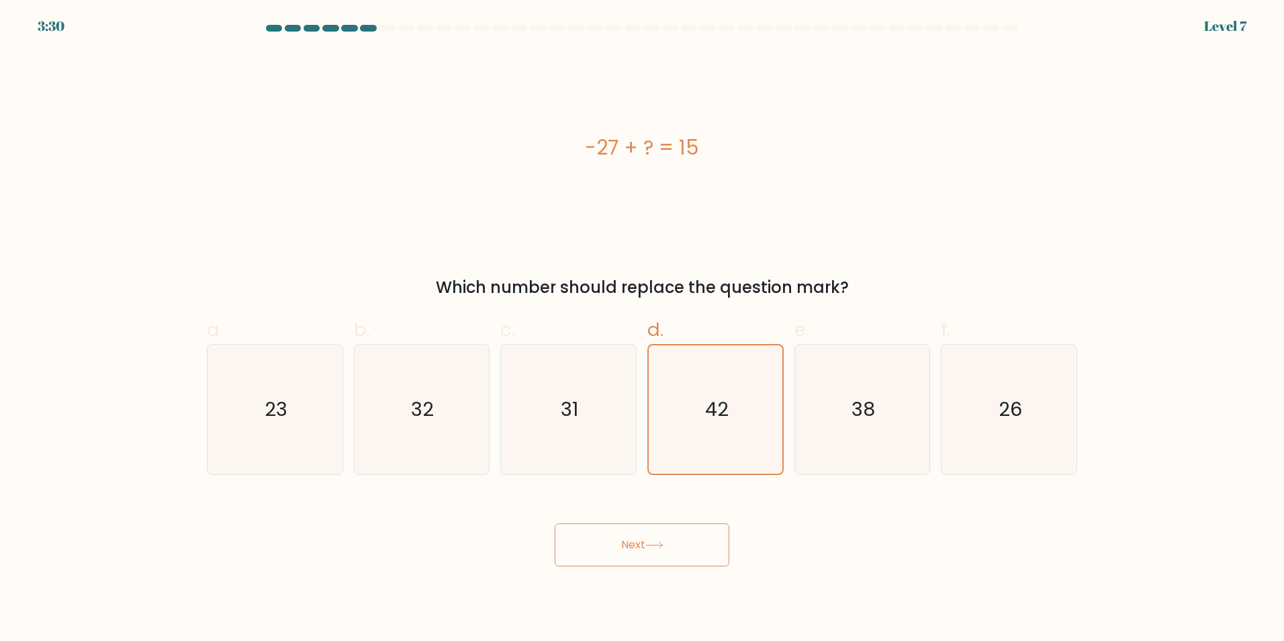
click at [630, 541] on button "Next" at bounding box center [642, 544] width 175 height 43
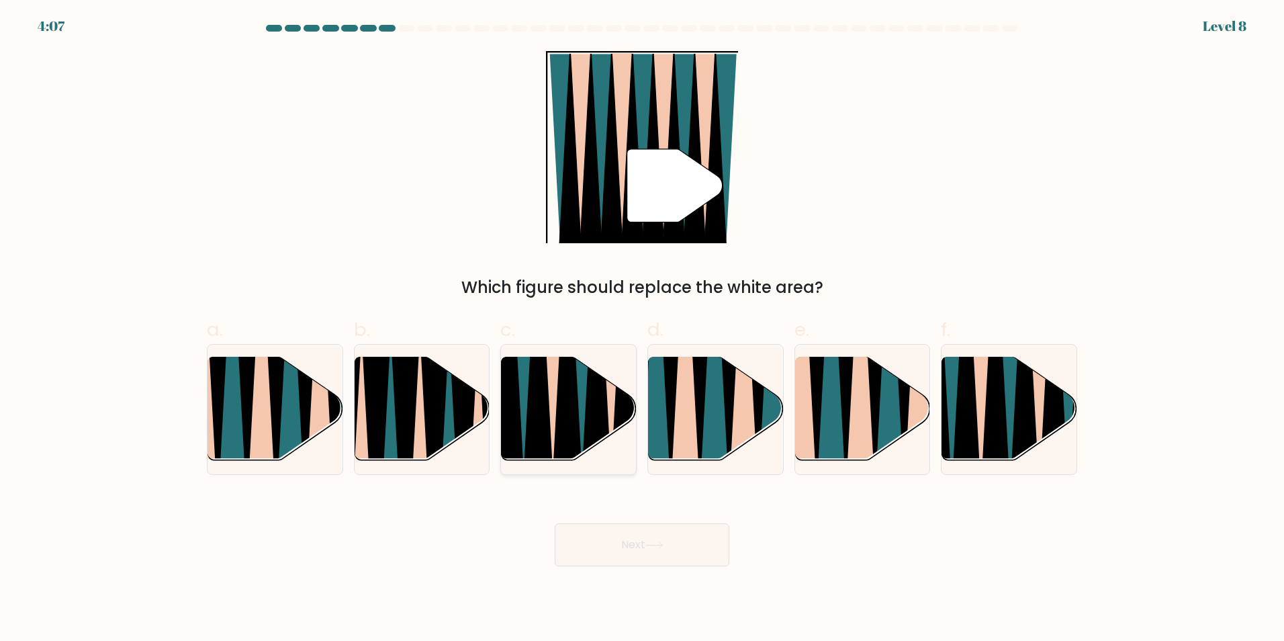
click at [547, 411] on icon at bounding box center [538, 357] width 30 height 270
click at [642, 329] on input "c." at bounding box center [642, 324] width 1 height 9
radio input "true"
click at [651, 547] on icon at bounding box center [654, 544] width 18 height 7
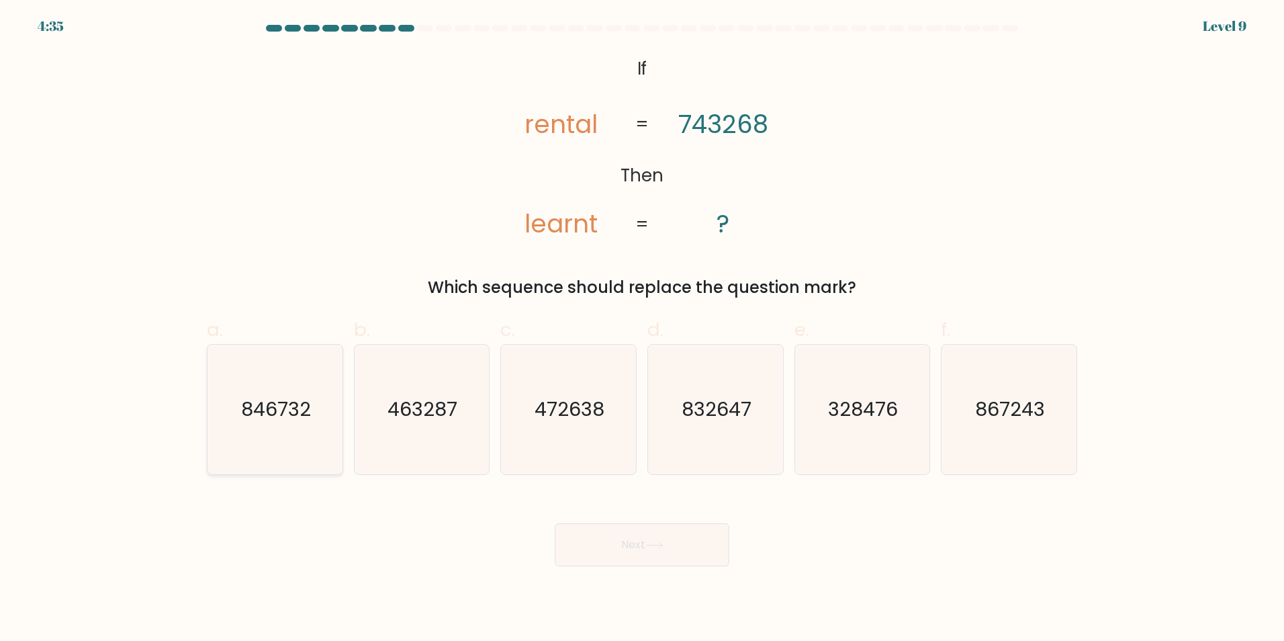
click at [277, 407] on text "846732" at bounding box center [276, 409] width 70 height 27
click at [642, 329] on input "a. 846732" at bounding box center [642, 324] width 1 height 9
radio input "true"
click at [608, 550] on button "Next" at bounding box center [642, 544] width 175 height 43
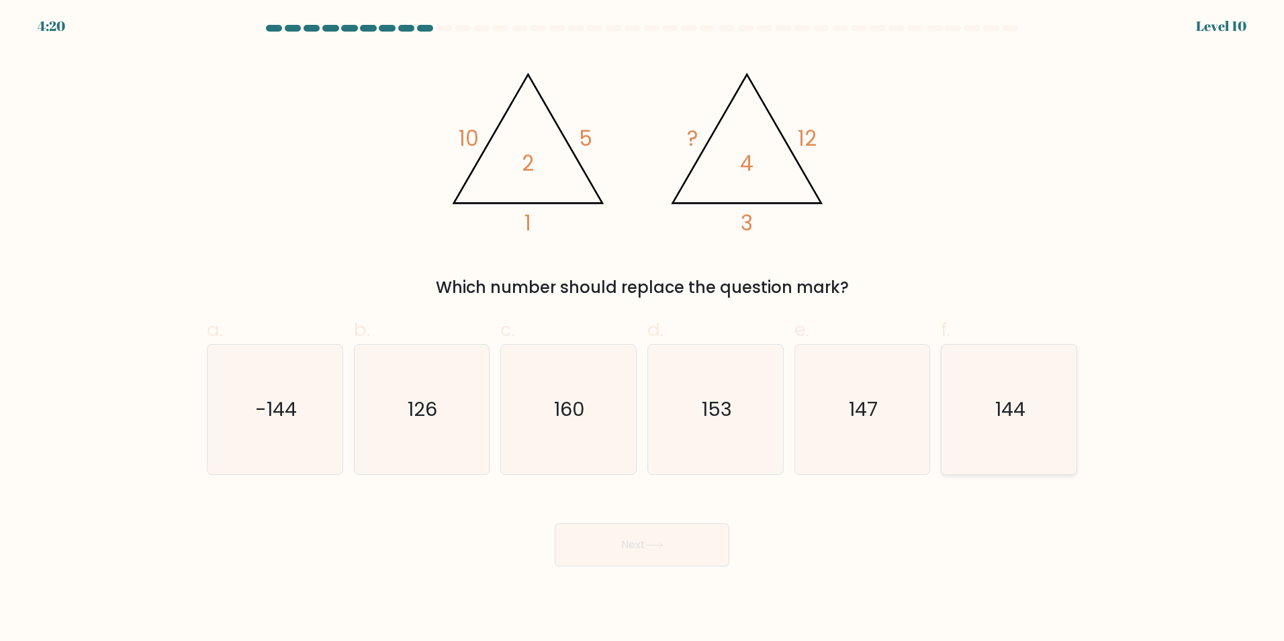
click at [1020, 425] on icon "144" at bounding box center [1009, 410] width 130 height 130
click at [643, 329] on input "f. 144" at bounding box center [642, 324] width 1 height 9
radio input "true"
click at [664, 542] on icon at bounding box center [654, 544] width 18 height 7
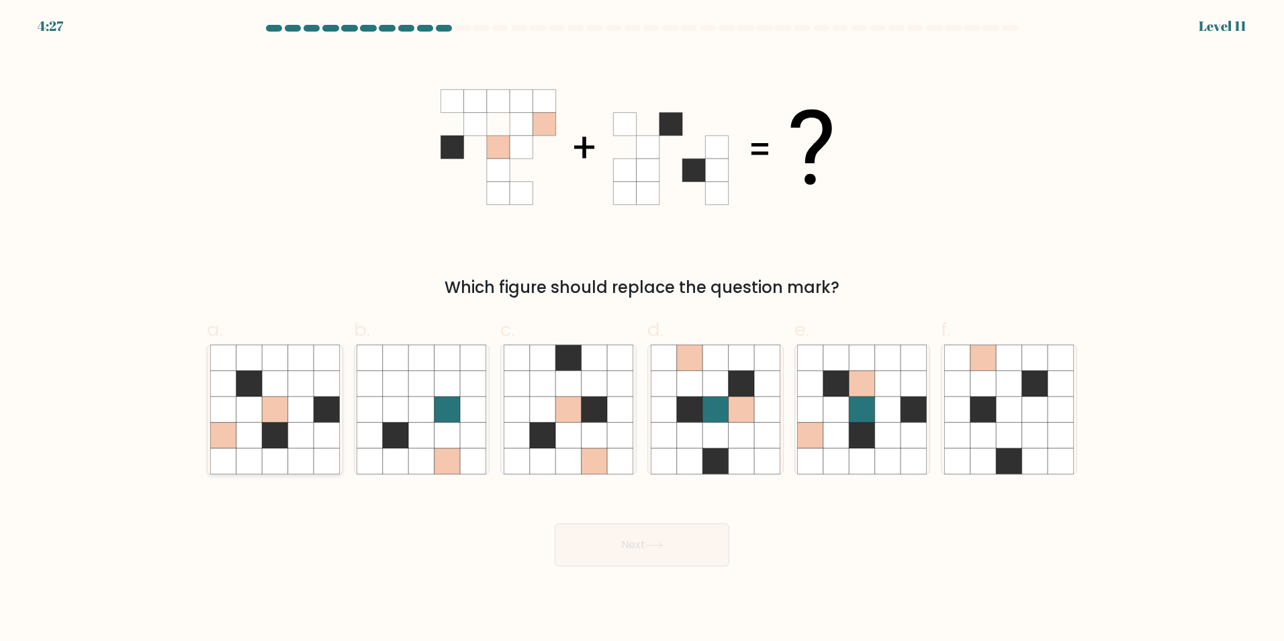
click at [242, 388] on icon at bounding box center [249, 383] width 26 height 26
click at [642, 329] on input "a." at bounding box center [642, 324] width 1 height 9
radio input "true"
click at [667, 549] on button "Next" at bounding box center [642, 544] width 175 height 43
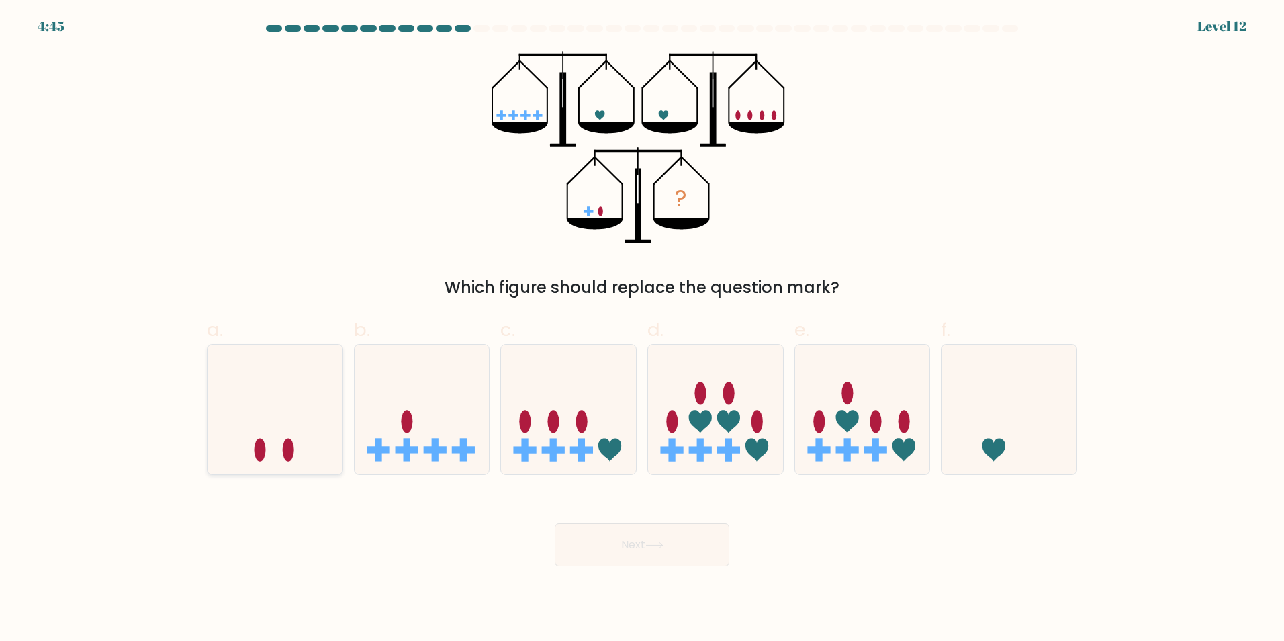
click at [305, 433] on icon at bounding box center [275, 409] width 135 height 112
click at [642, 329] on input "a." at bounding box center [642, 324] width 1 height 9
radio input "true"
click at [612, 551] on button "Next" at bounding box center [642, 544] width 175 height 43
click at [605, 539] on button "Next" at bounding box center [642, 544] width 175 height 43
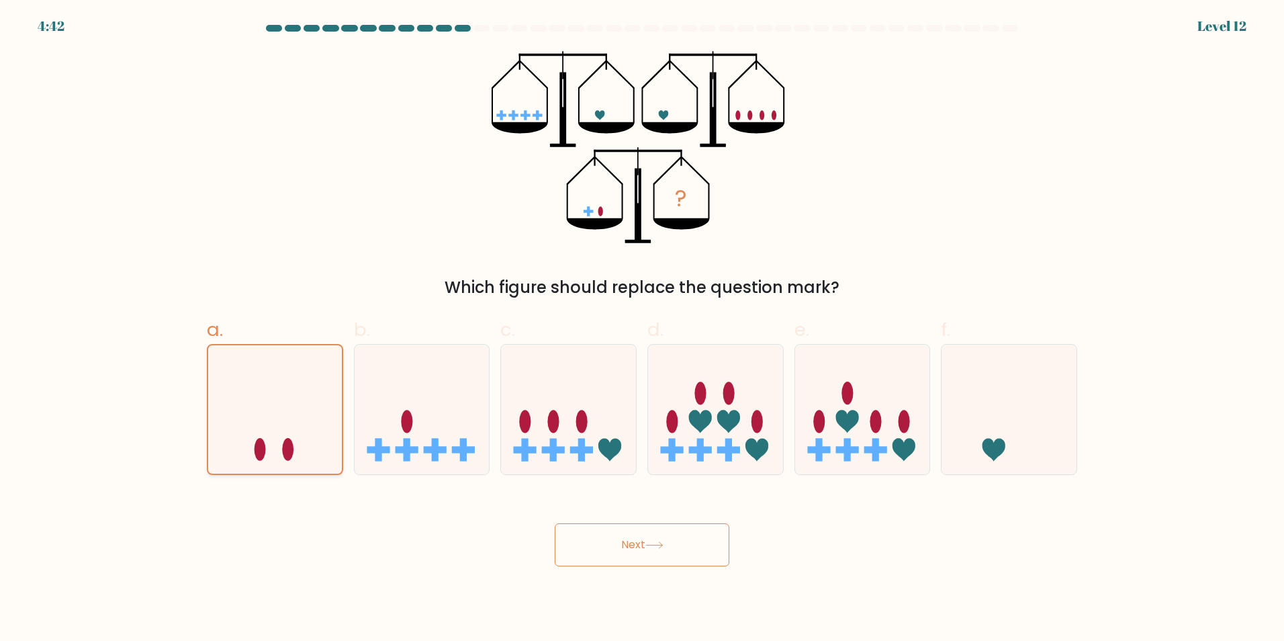
click at [257, 453] on ellipse at bounding box center [260, 449] width 11 height 23
click at [642, 329] on input "a." at bounding box center [642, 324] width 1 height 9
click at [620, 555] on button "Next" at bounding box center [642, 544] width 175 height 43
click at [227, 368] on icon at bounding box center [275, 409] width 134 height 111
click at [642, 329] on input "a." at bounding box center [642, 324] width 1 height 9
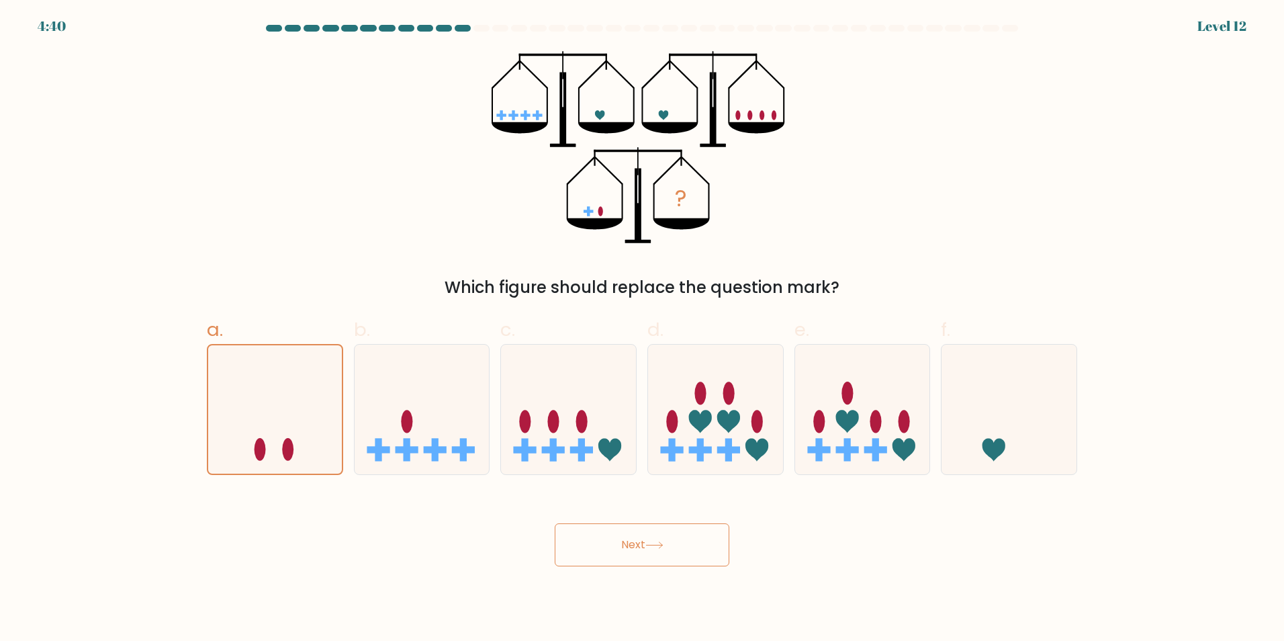
click at [100, 273] on form at bounding box center [642, 295] width 1284 height 541
click at [203, 360] on div "a." at bounding box center [275, 395] width 147 height 159
click at [204, 361] on div "a." at bounding box center [275, 395] width 147 height 159
click at [236, 371] on icon at bounding box center [275, 409] width 134 height 111
click at [642, 329] on input "a." at bounding box center [642, 324] width 1 height 9
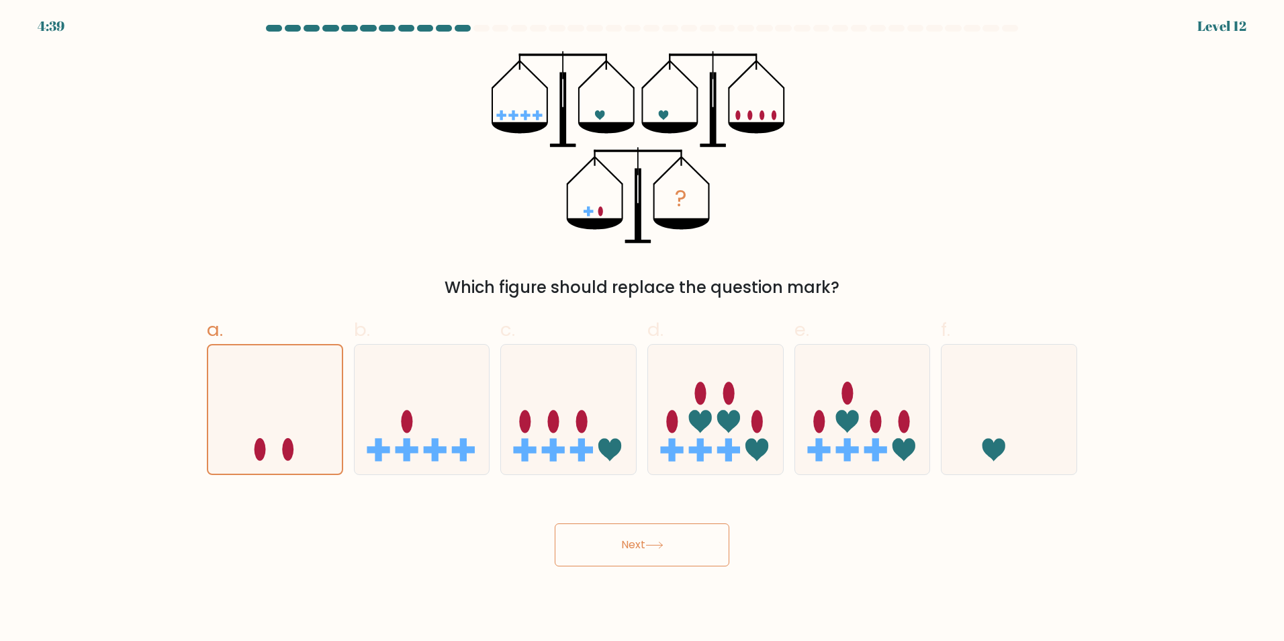
click at [609, 540] on button "Next" at bounding box center [642, 544] width 175 height 43
click at [274, 435] on icon at bounding box center [275, 409] width 134 height 111
click at [642, 329] on input "a." at bounding box center [642, 324] width 1 height 9
drag, startPoint x: 274, startPoint y: 435, endPoint x: 566, endPoint y: 541, distance: 310.6
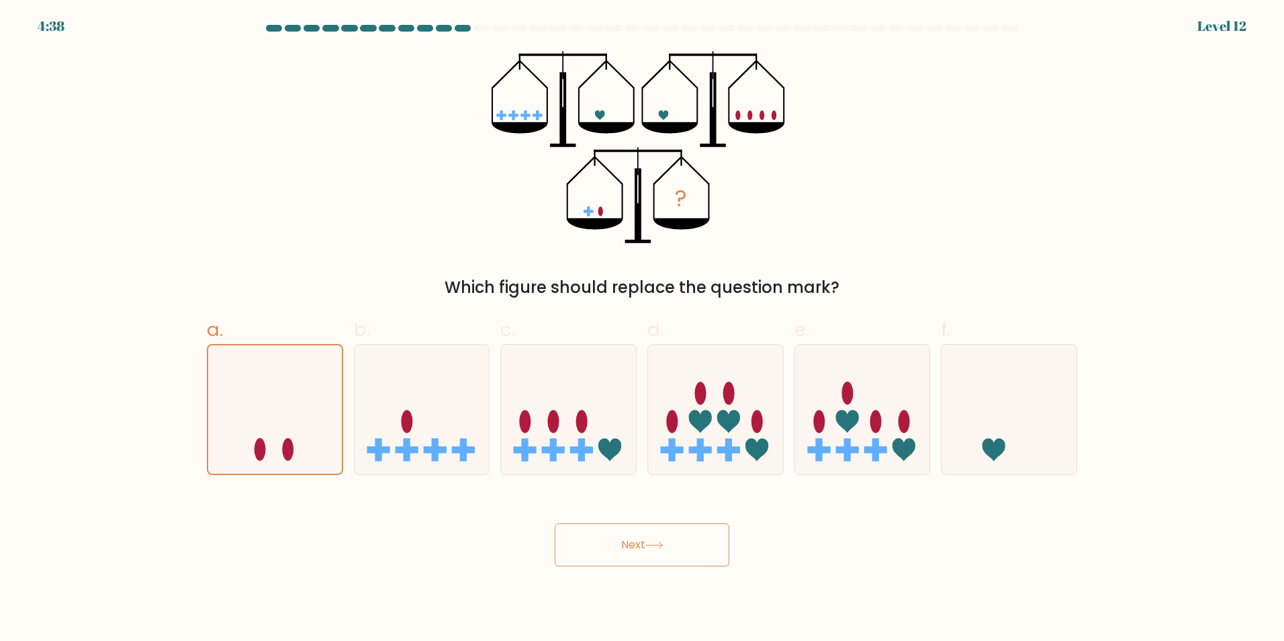
click at [276, 435] on icon at bounding box center [275, 409] width 134 height 111
click at [642, 329] on input "a." at bounding box center [642, 324] width 1 height 9
click at [584, 545] on button "Next" at bounding box center [642, 544] width 175 height 43
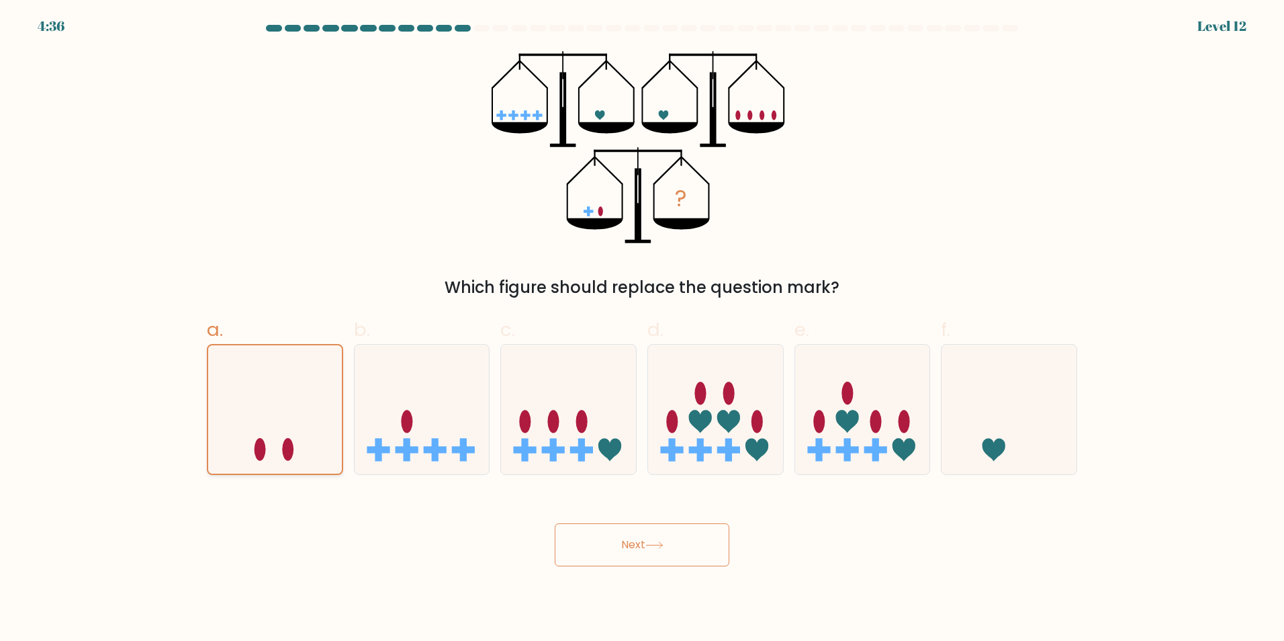
click at [283, 406] on icon at bounding box center [275, 409] width 134 height 111
click at [642, 329] on input "a." at bounding box center [642, 324] width 1 height 9
click at [402, 413] on icon at bounding box center [422, 409] width 135 height 112
click at [642, 329] on input "b." at bounding box center [642, 324] width 1 height 9
radio input "true"
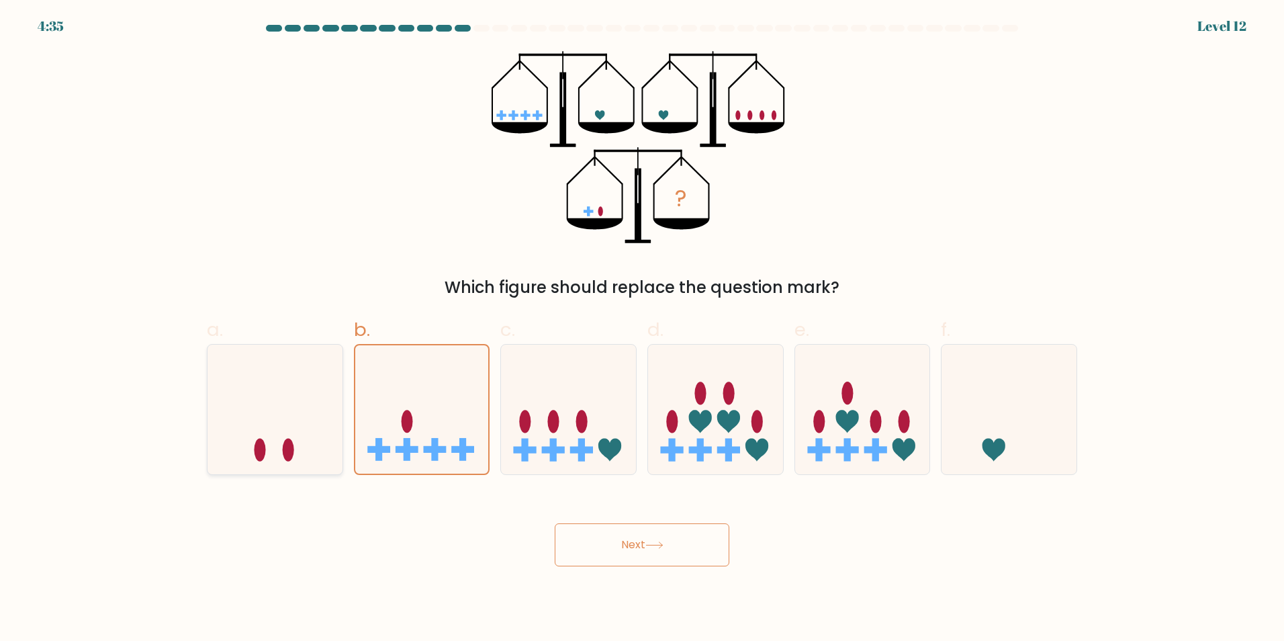
click at [312, 407] on icon at bounding box center [275, 409] width 135 height 112
click at [642, 329] on input "a." at bounding box center [642, 324] width 1 height 9
radio input "true"
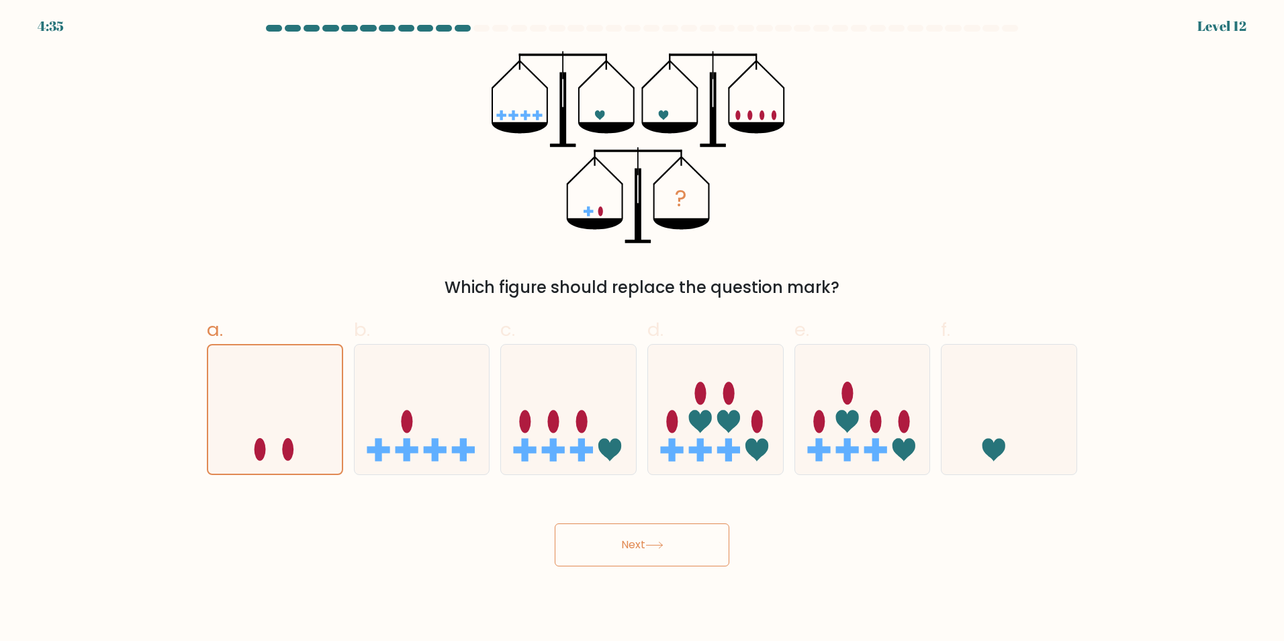
click at [656, 561] on button "Next" at bounding box center [642, 544] width 175 height 43
click at [648, 555] on button "Next" at bounding box center [642, 544] width 175 height 43
click at [629, 173] on icon "?" at bounding box center [642, 147] width 300 height 192
click at [623, 175] on icon "?" at bounding box center [642, 147] width 300 height 192
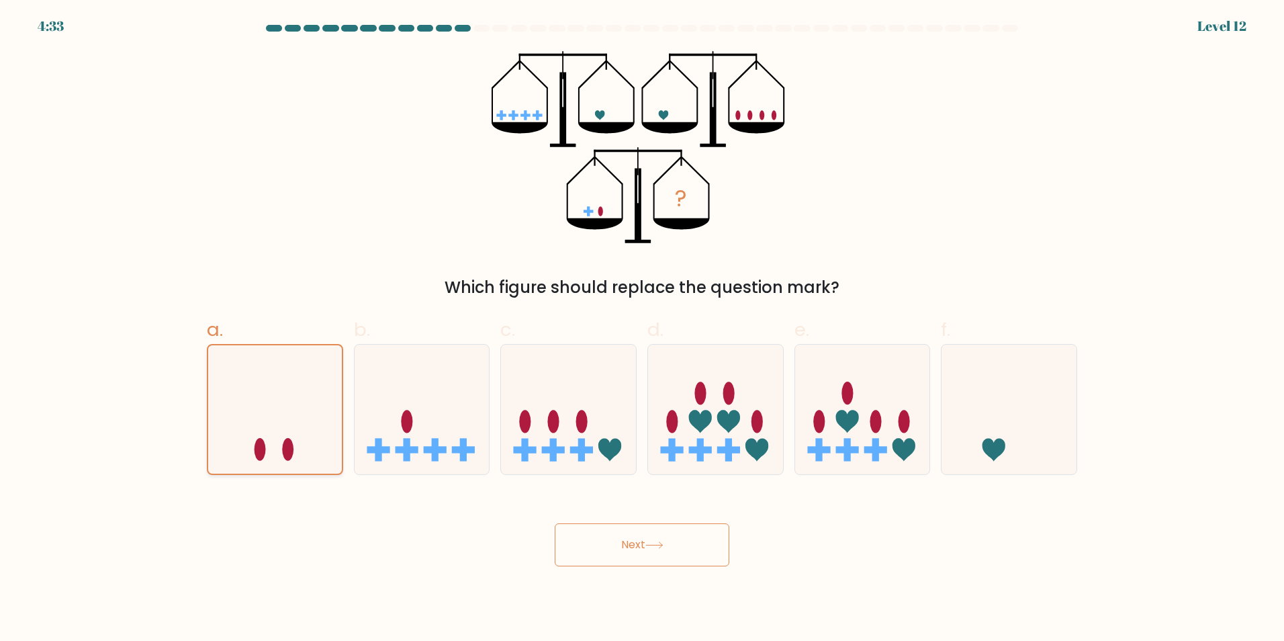
drag, startPoint x: 623, startPoint y: 175, endPoint x: 307, endPoint y: 404, distance: 389.6
click at [307, 404] on icon at bounding box center [275, 409] width 134 height 111
click at [642, 329] on input "a." at bounding box center [642, 324] width 1 height 9
click at [307, 404] on icon at bounding box center [275, 409] width 134 height 111
click at [642, 329] on input "a." at bounding box center [642, 324] width 1 height 9
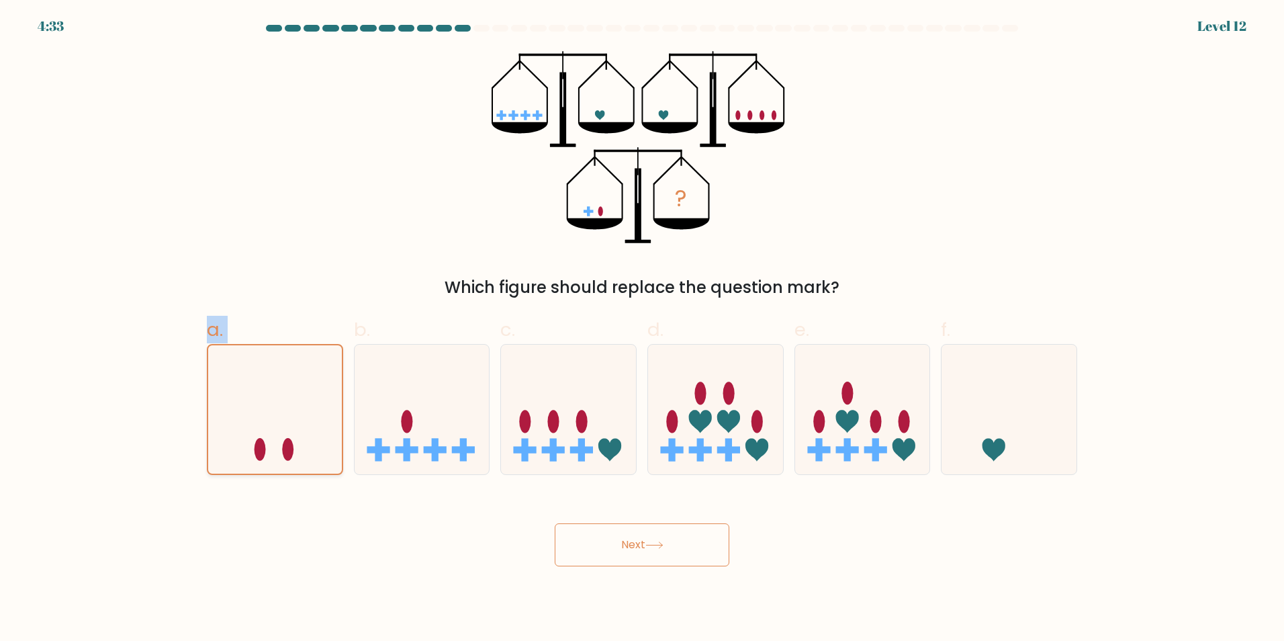
click at [307, 404] on icon at bounding box center [275, 409] width 134 height 111
click at [642, 329] on input "a." at bounding box center [642, 324] width 1 height 9
click at [609, 545] on button "Next" at bounding box center [642, 544] width 175 height 43
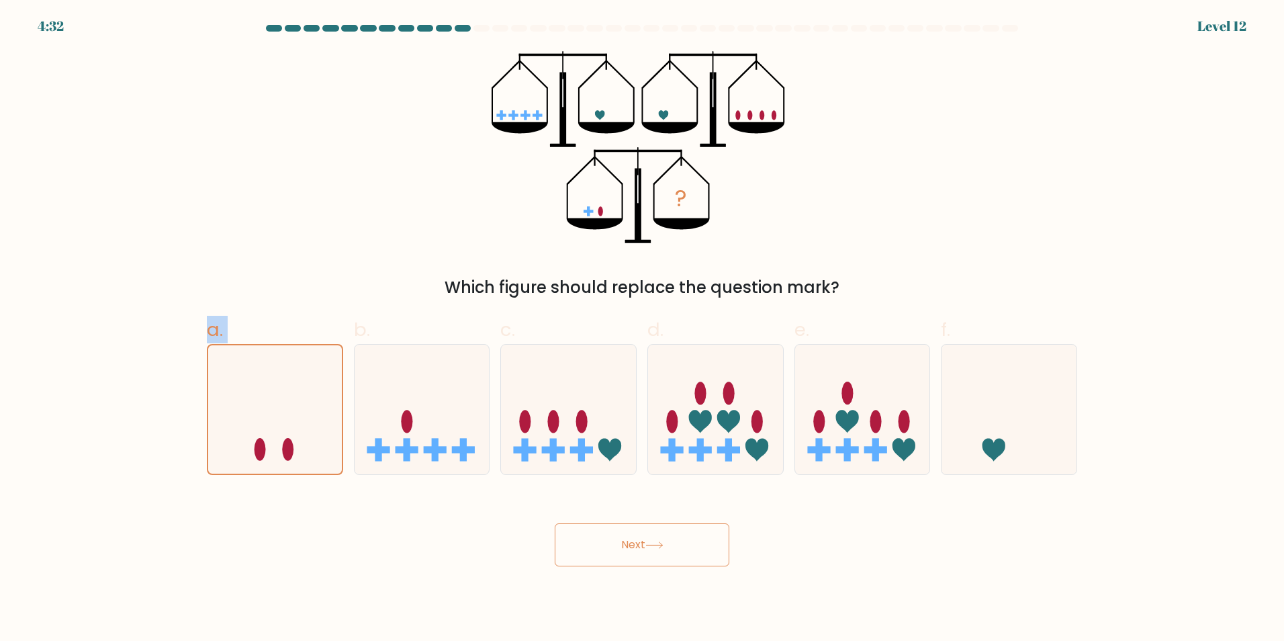
click at [609, 545] on button "Next" at bounding box center [642, 544] width 175 height 43
click at [525, 158] on icon "?" at bounding box center [642, 147] width 300 height 192
click at [524, 158] on icon "?" at bounding box center [642, 147] width 300 height 192
click at [317, 398] on icon at bounding box center [275, 409] width 134 height 111
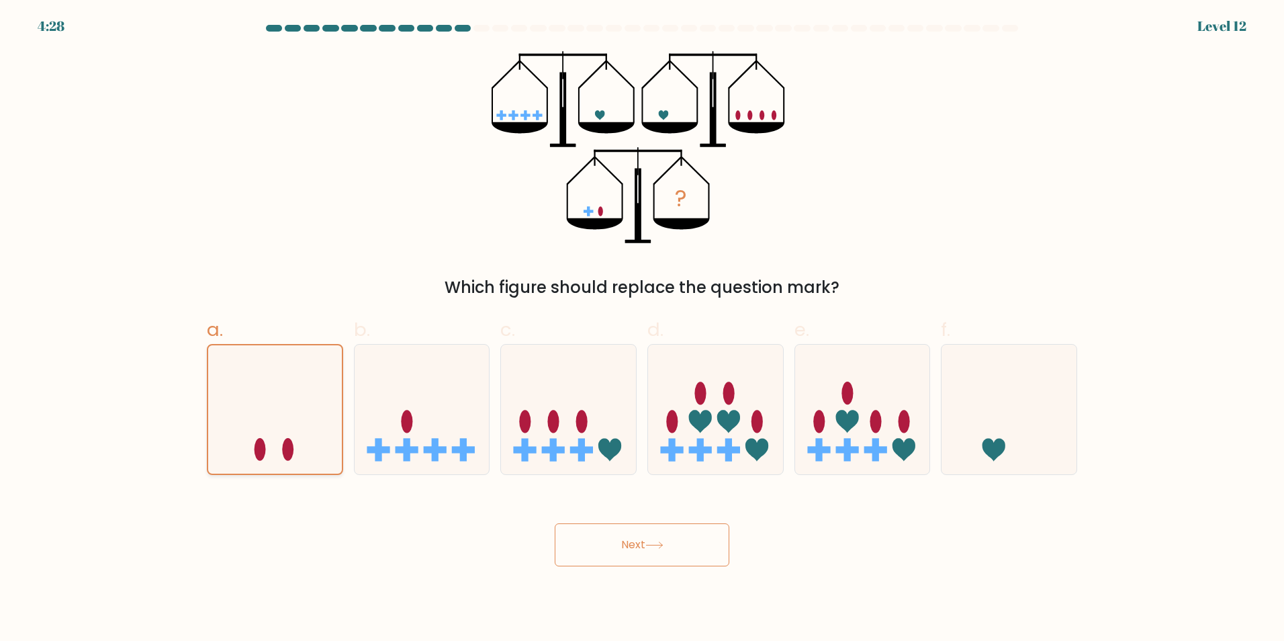
click at [642, 329] on input "a." at bounding box center [642, 324] width 1 height 9
click at [645, 530] on button "Next" at bounding box center [642, 544] width 175 height 43
click at [645, 538] on button "Next" at bounding box center [642, 544] width 175 height 43
click at [288, 414] on icon at bounding box center [275, 409] width 134 height 111
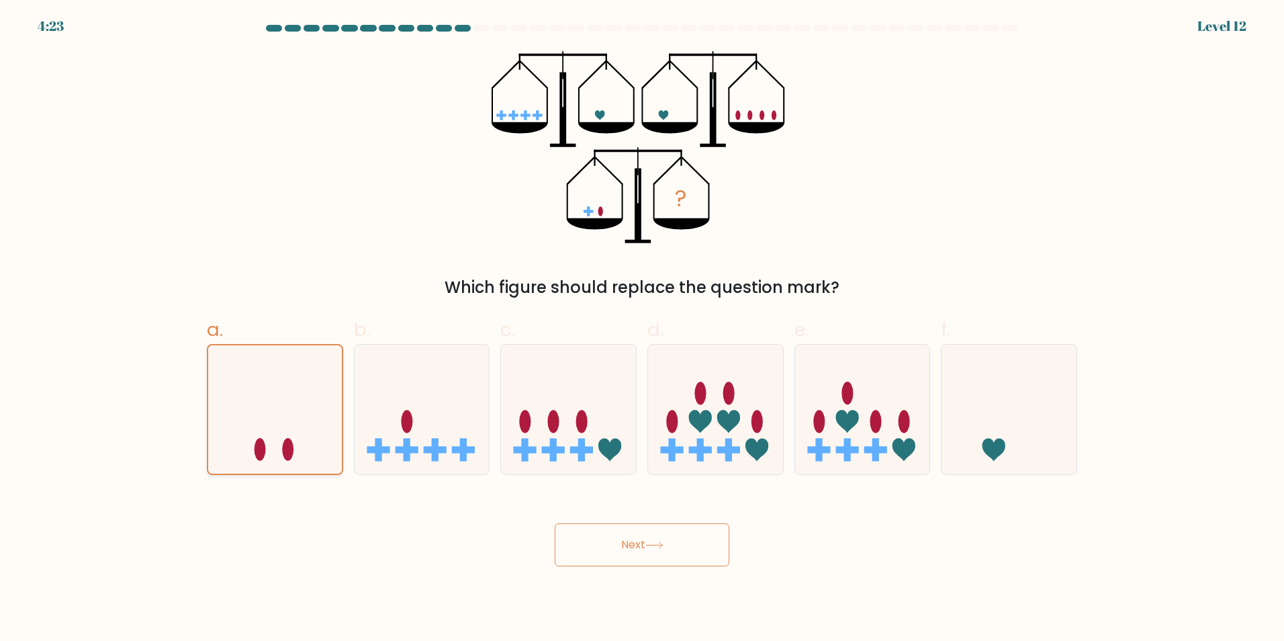
click at [642, 329] on input "a." at bounding box center [642, 324] width 1 height 9
drag, startPoint x: 448, startPoint y: 406, endPoint x: 437, endPoint y: 406, distance: 10.8
click at [449, 406] on icon at bounding box center [422, 409] width 135 height 112
click at [642, 329] on input "b." at bounding box center [642, 324] width 1 height 9
radio input "true"
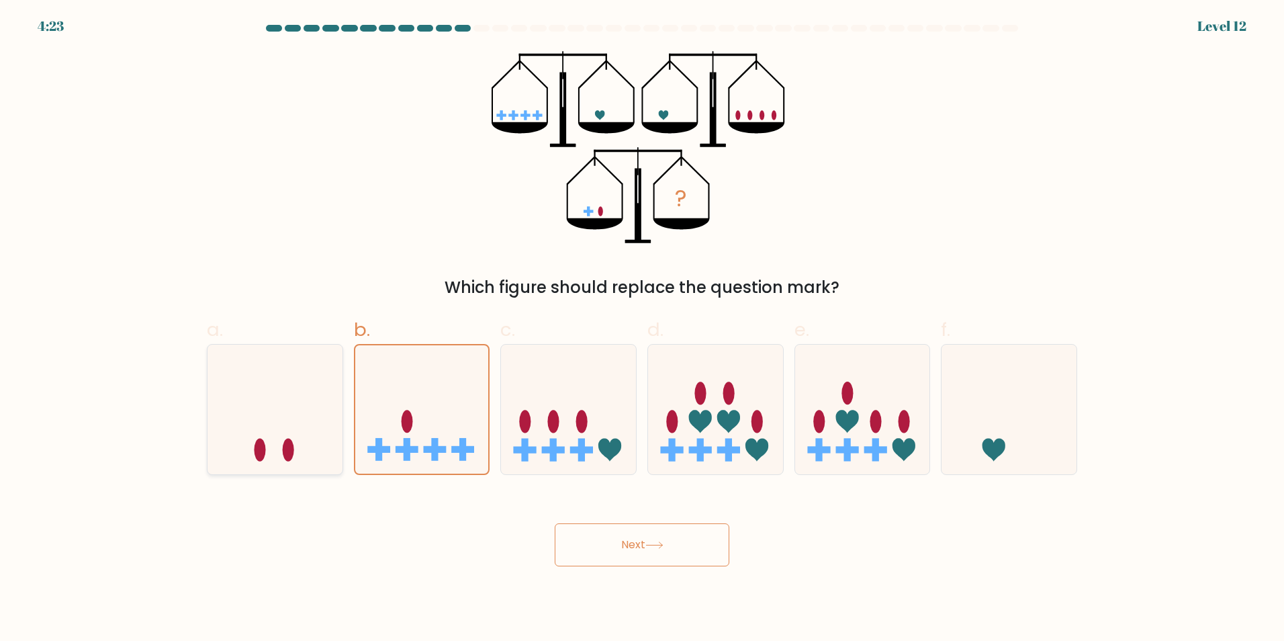
click at [295, 420] on icon at bounding box center [275, 409] width 135 height 112
click at [642, 329] on input "a." at bounding box center [642, 324] width 1 height 9
radio input "true"
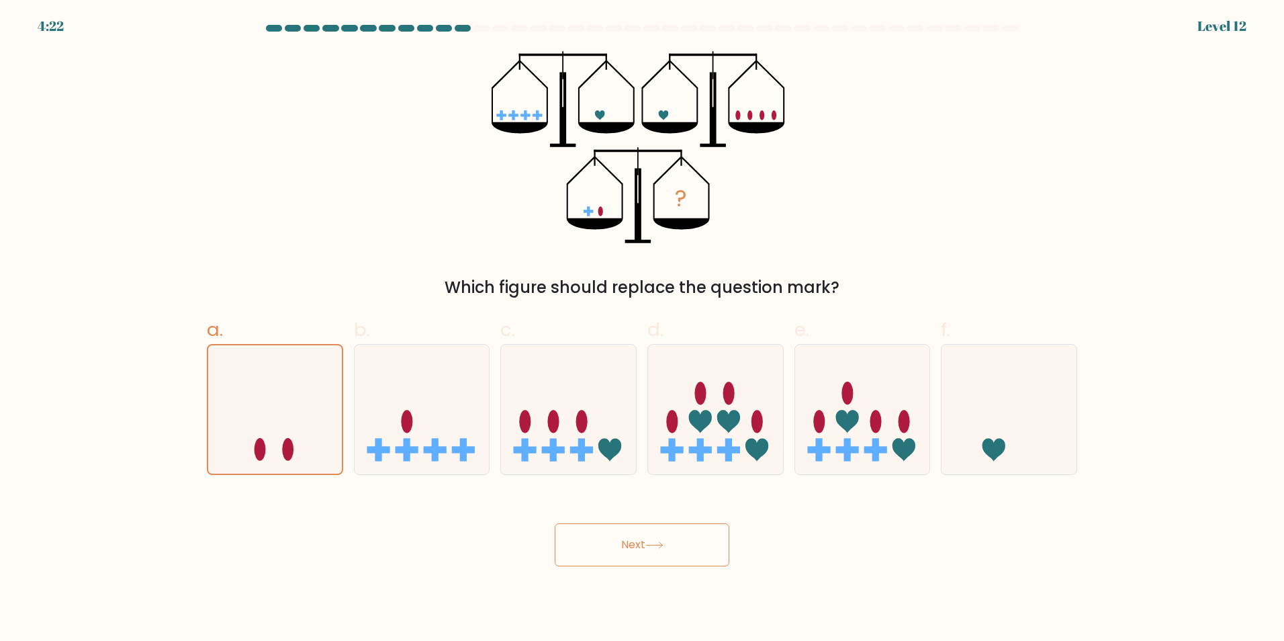
click at [616, 539] on button "Next" at bounding box center [642, 544] width 175 height 43
click at [615, 545] on button "Next" at bounding box center [642, 544] width 175 height 43
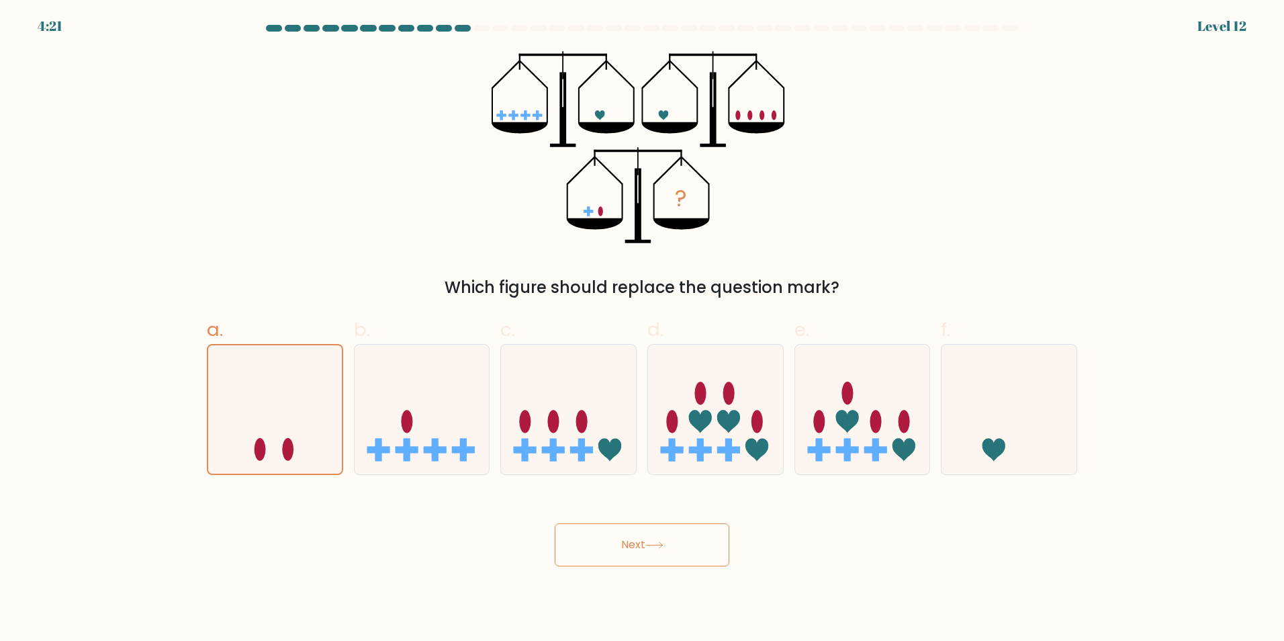
click at [615, 545] on button "Next" at bounding box center [642, 544] width 175 height 43
drag, startPoint x: 615, startPoint y: 545, endPoint x: 474, endPoint y: 248, distance: 329.3
click at [580, 436] on form at bounding box center [642, 295] width 1284 height 541
click at [264, 412] on icon at bounding box center [275, 409] width 135 height 112
click at [642, 329] on input "a." at bounding box center [642, 324] width 1 height 9
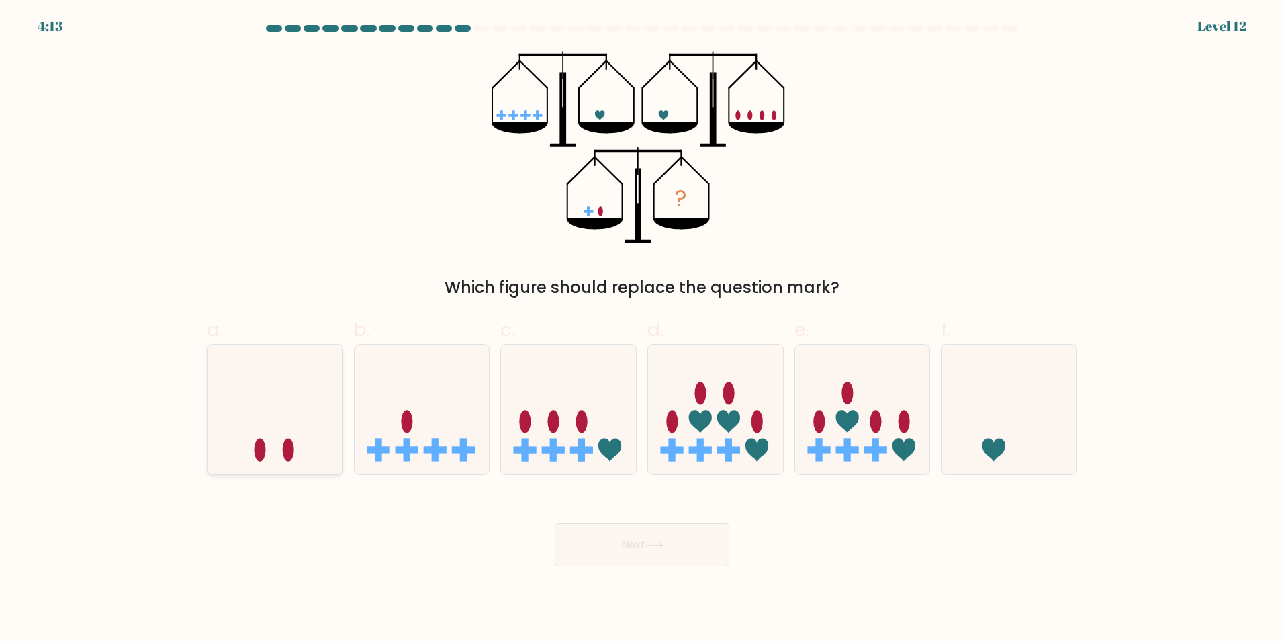
radio input "true"
click at [623, 531] on button "Next" at bounding box center [642, 544] width 175 height 43
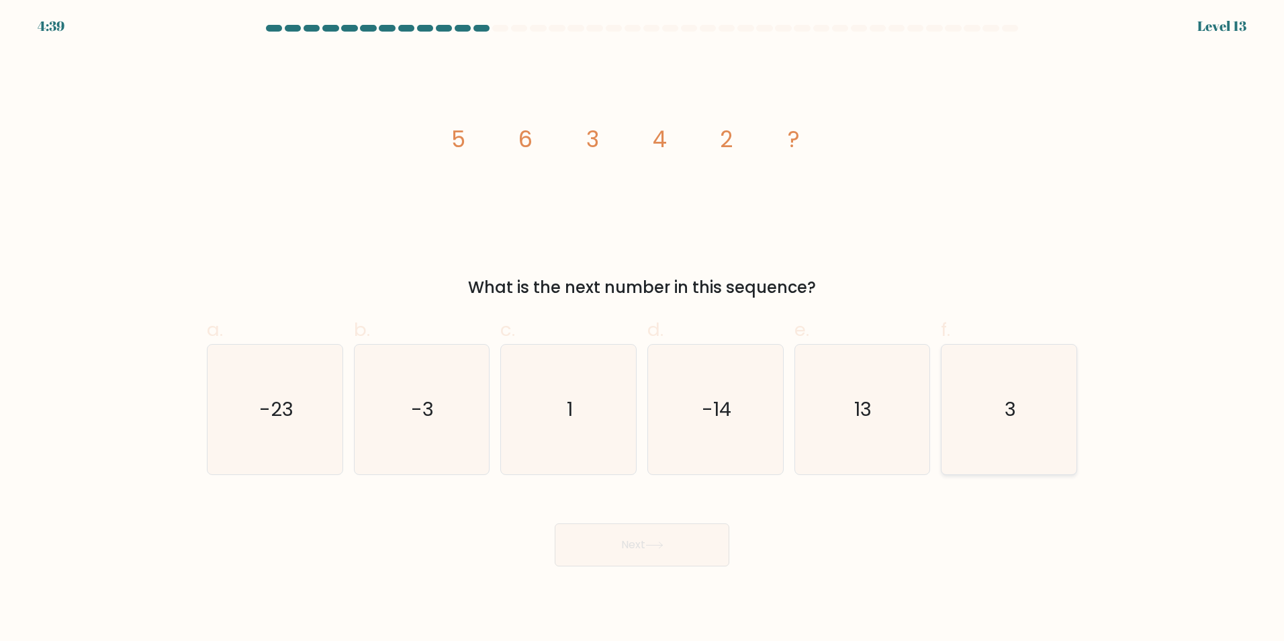
click at [1003, 406] on icon "3" at bounding box center [1009, 410] width 130 height 130
click at [643, 329] on input "f. 3" at bounding box center [642, 324] width 1 height 9
radio input "true"
click at [645, 542] on button "Next" at bounding box center [642, 544] width 175 height 43
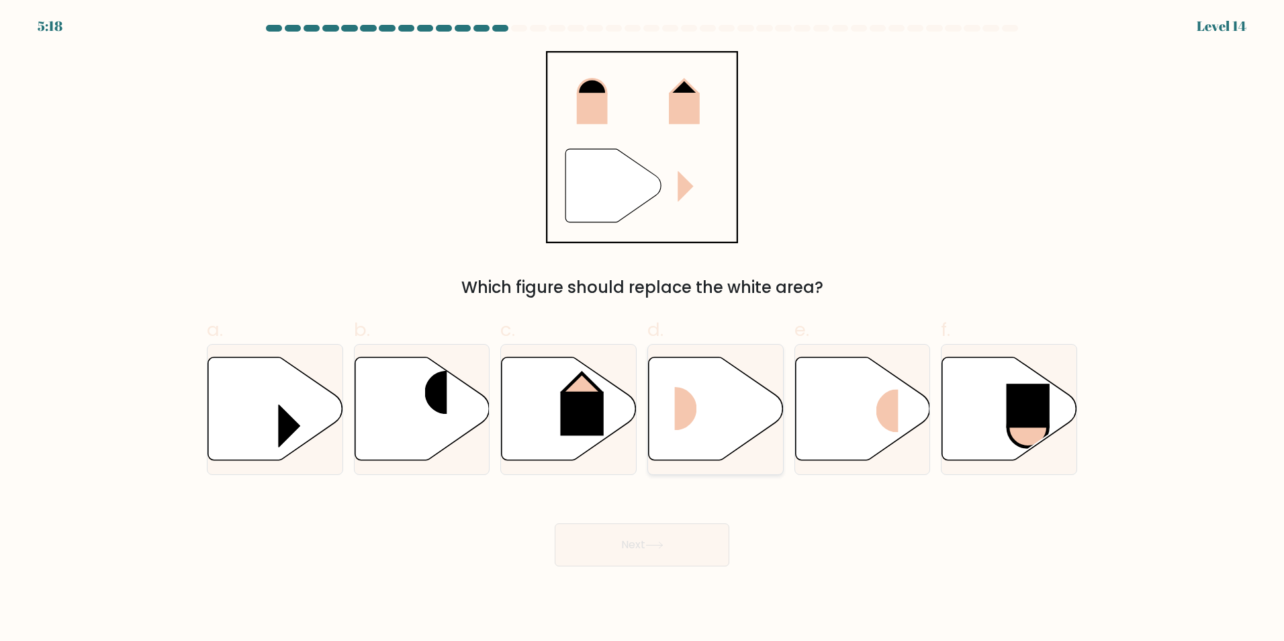
click at [674, 411] on icon at bounding box center [716, 408] width 135 height 103
click at [643, 329] on input "d." at bounding box center [642, 324] width 1 height 9
radio input "true"
click at [650, 535] on button "Next" at bounding box center [642, 544] width 175 height 43
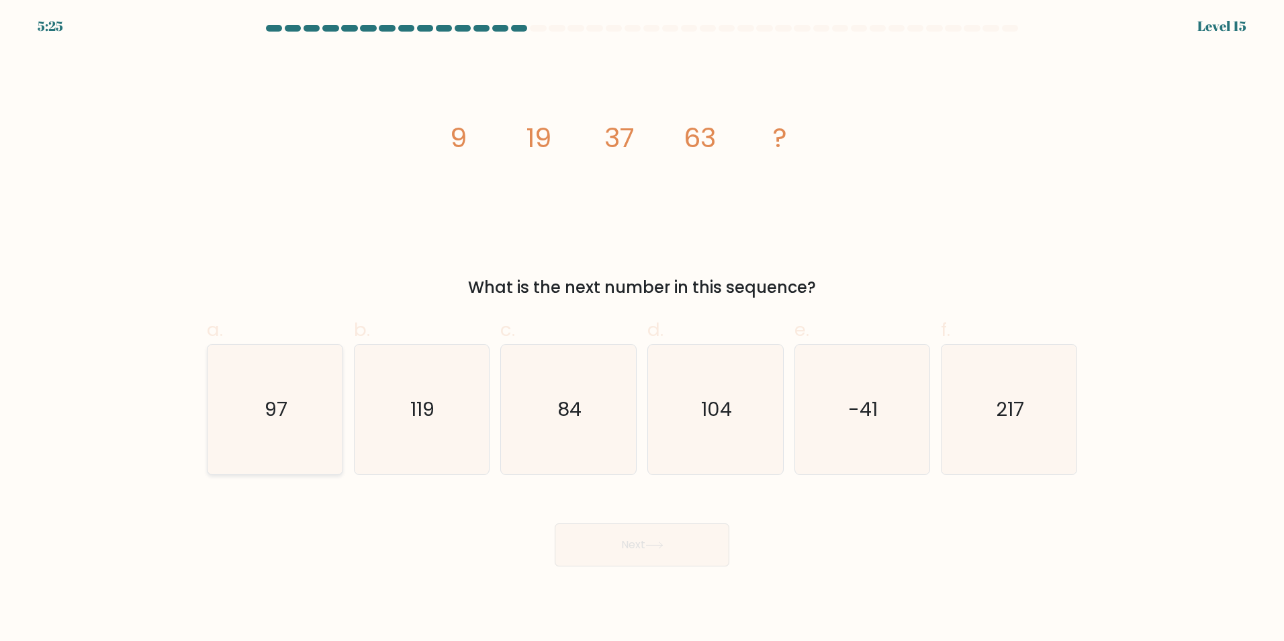
click at [300, 408] on icon "97" at bounding box center [275, 410] width 130 height 130
click at [642, 329] on input "a. 97" at bounding box center [642, 324] width 1 height 9
radio input "true"
click at [668, 540] on button "Next" at bounding box center [642, 544] width 175 height 43
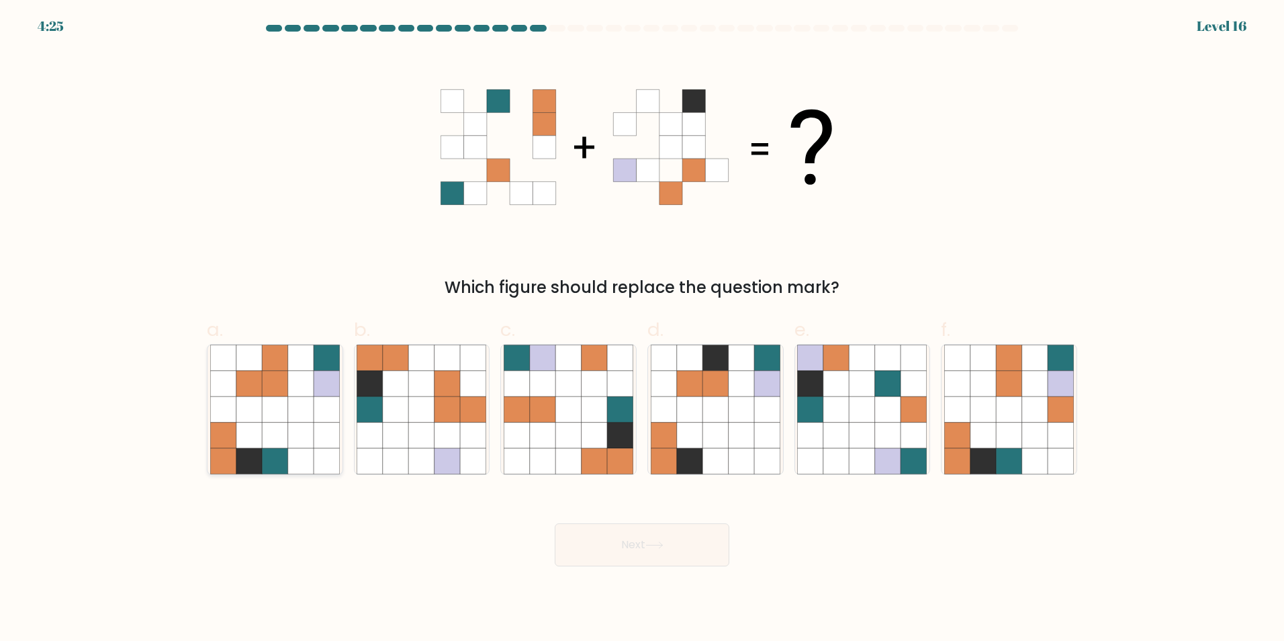
click at [289, 438] on icon at bounding box center [301, 435] width 26 height 26
click at [642, 329] on input "a." at bounding box center [642, 324] width 1 height 9
radio input "true"
click at [638, 534] on button "Next" at bounding box center [642, 544] width 175 height 43
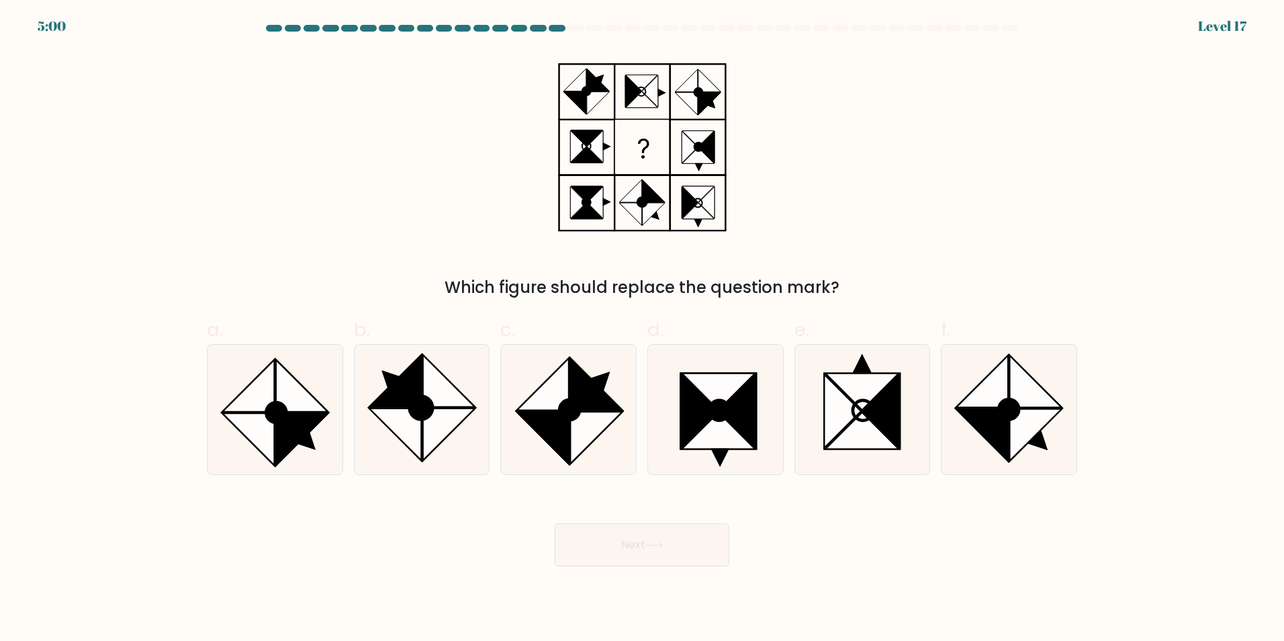
click at [555, 523] on button "Next" at bounding box center [642, 544] width 175 height 43
click at [303, 247] on div "Which figure should replace the question mark?" at bounding box center [642, 175] width 887 height 249
click at [259, 407] on icon at bounding box center [248, 385] width 52 height 52
click at [642, 329] on input "a." at bounding box center [642, 324] width 1 height 9
radio input "true"
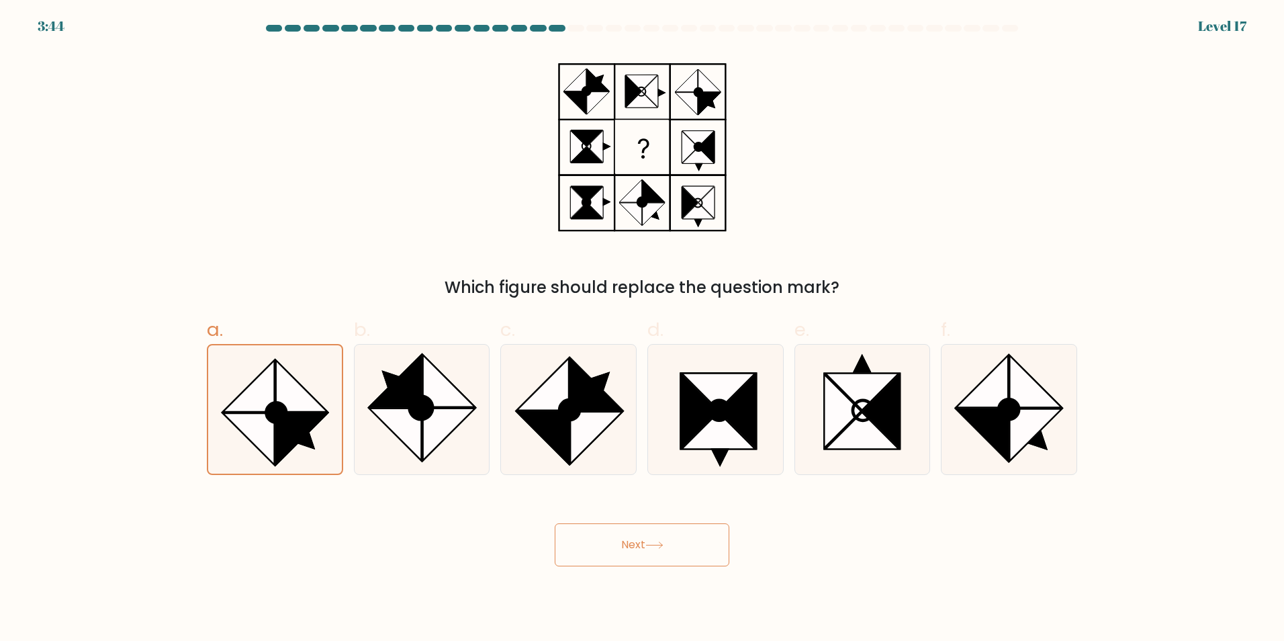
click at [630, 549] on button "Next" at bounding box center [642, 544] width 175 height 43
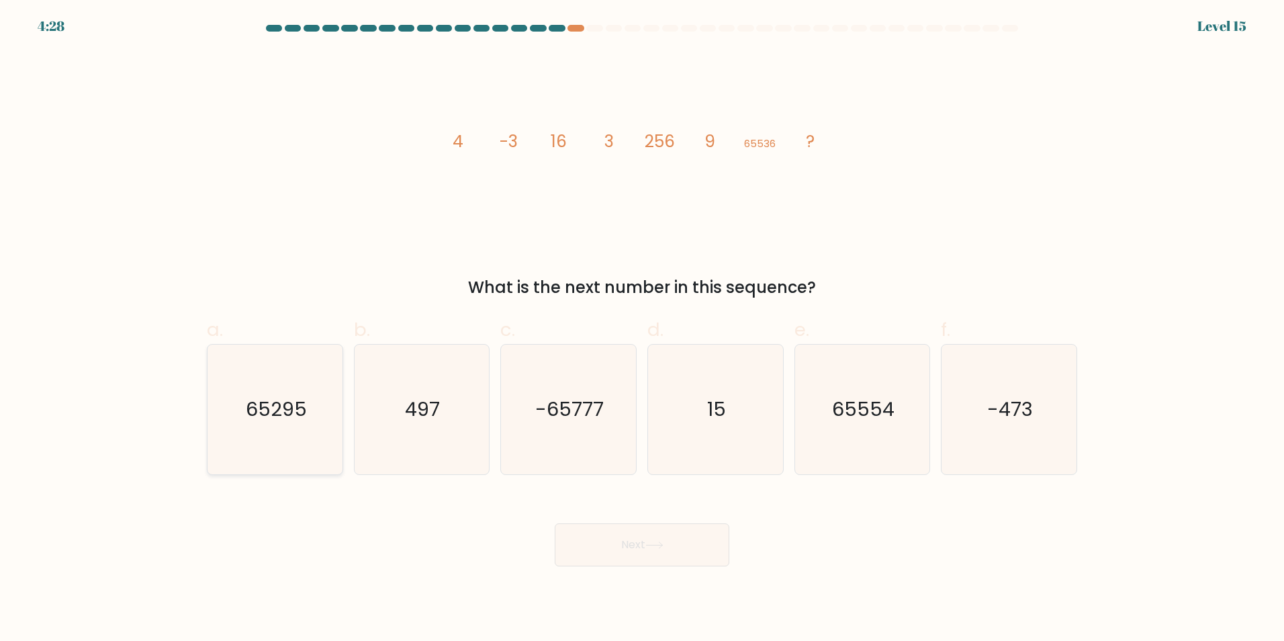
click at [312, 383] on icon "65295" at bounding box center [275, 410] width 130 height 130
click at [642, 329] on input "a. 65295" at bounding box center [642, 324] width 1 height 9
radio input "true"
click at [668, 533] on button "Next" at bounding box center [642, 544] width 175 height 43
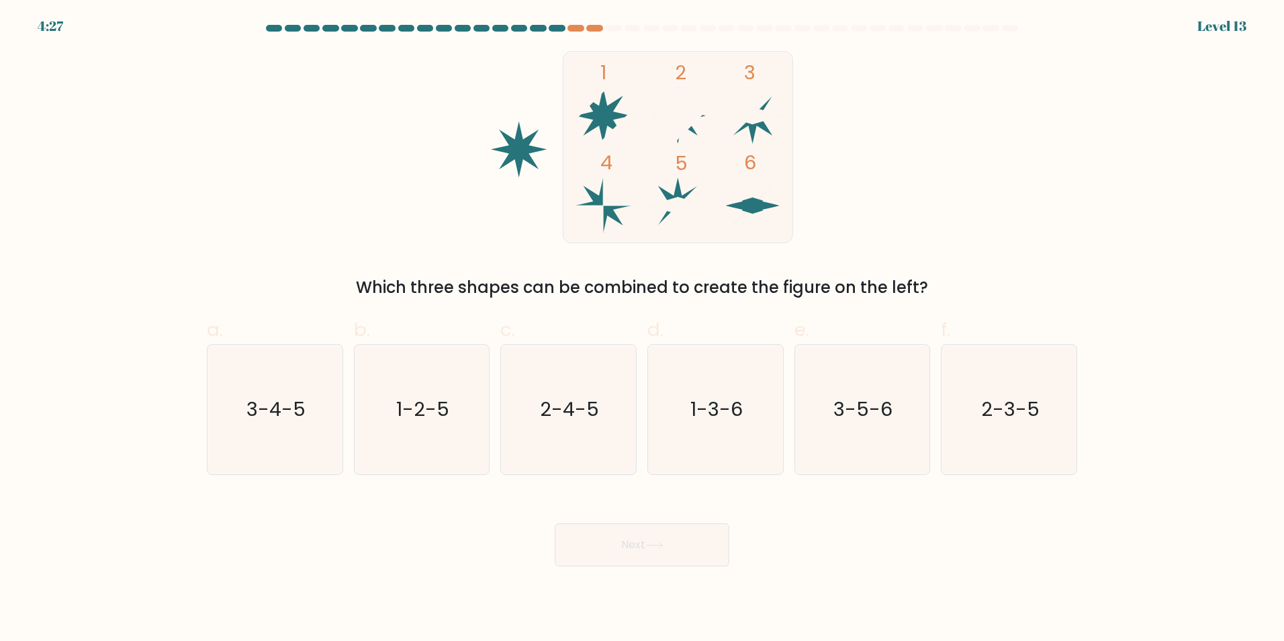
click at [587, 434] on icon "2-4-5" at bounding box center [569, 410] width 130 height 130
click at [642, 329] on input "c. 2-4-5" at bounding box center [642, 324] width 1 height 9
radio input "true"
click at [638, 557] on button "Next" at bounding box center [642, 544] width 175 height 43
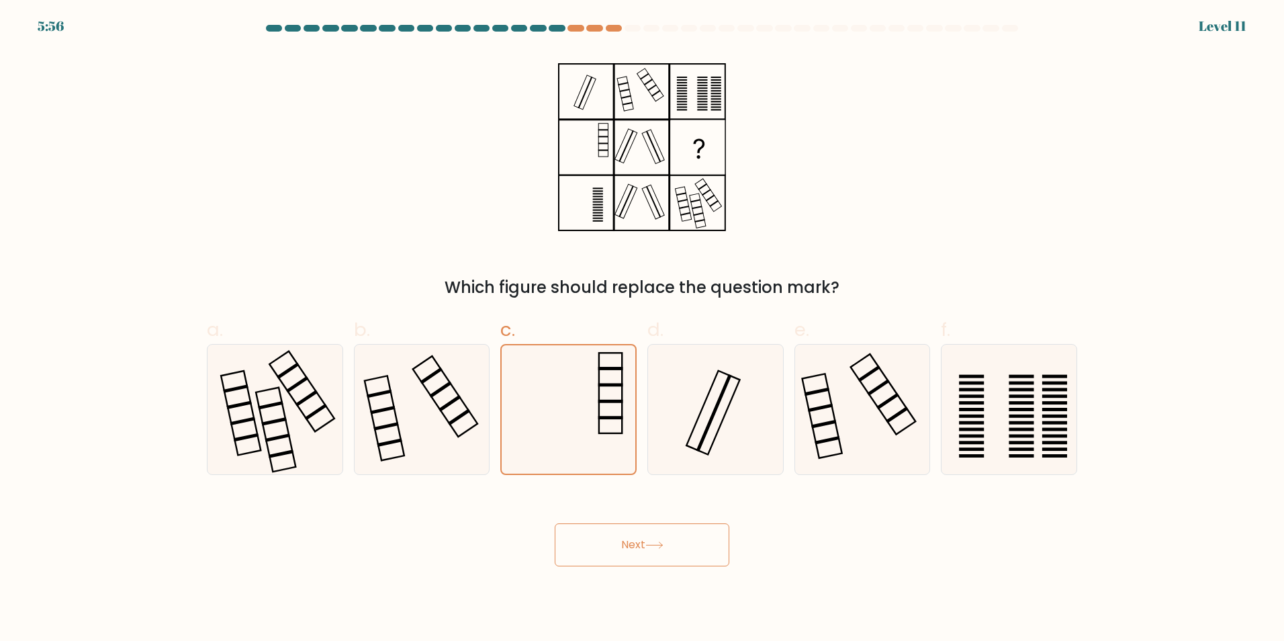
drag, startPoint x: 641, startPoint y: 543, endPoint x: 620, endPoint y: 479, distance: 67.8
click at [641, 540] on button "Next" at bounding box center [642, 544] width 175 height 43
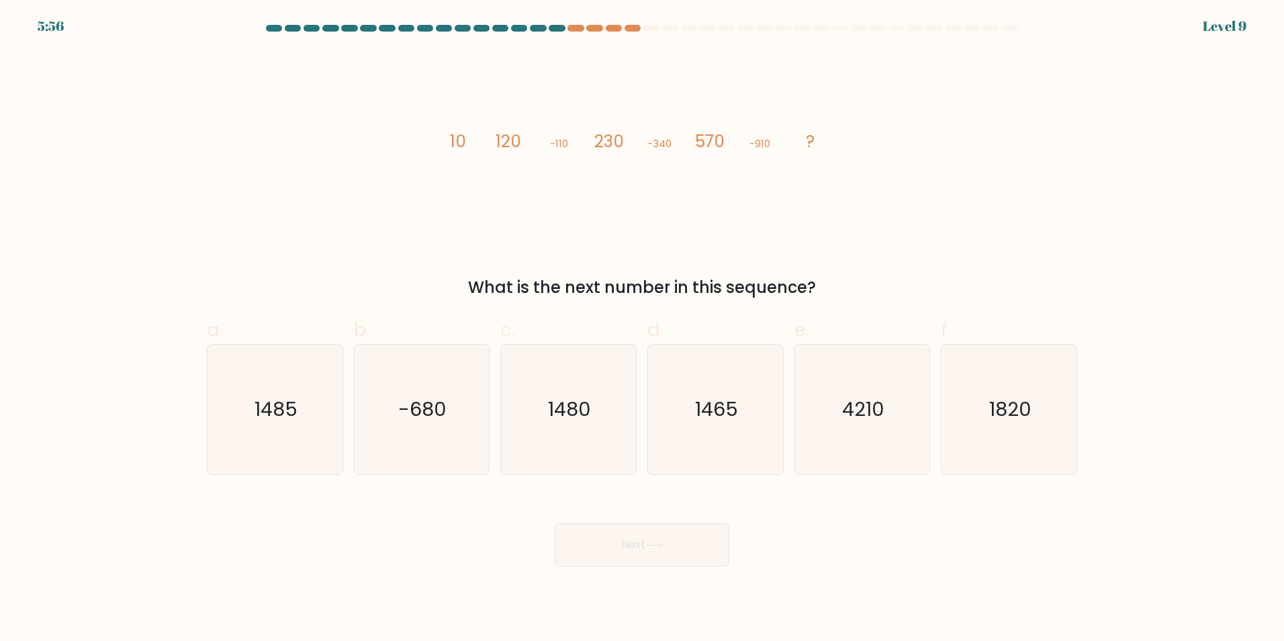
click at [590, 433] on icon "1480" at bounding box center [569, 410] width 130 height 130
click at [642, 329] on input "c. 1480" at bounding box center [642, 324] width 1 height 9
radio input "true"
click at [617, 521] on div "Next" at bounding box center [642, 528] width 887 height 75
click at [699, 439] on icon "1465" at bounding box center [716, 410] width 130 height 130
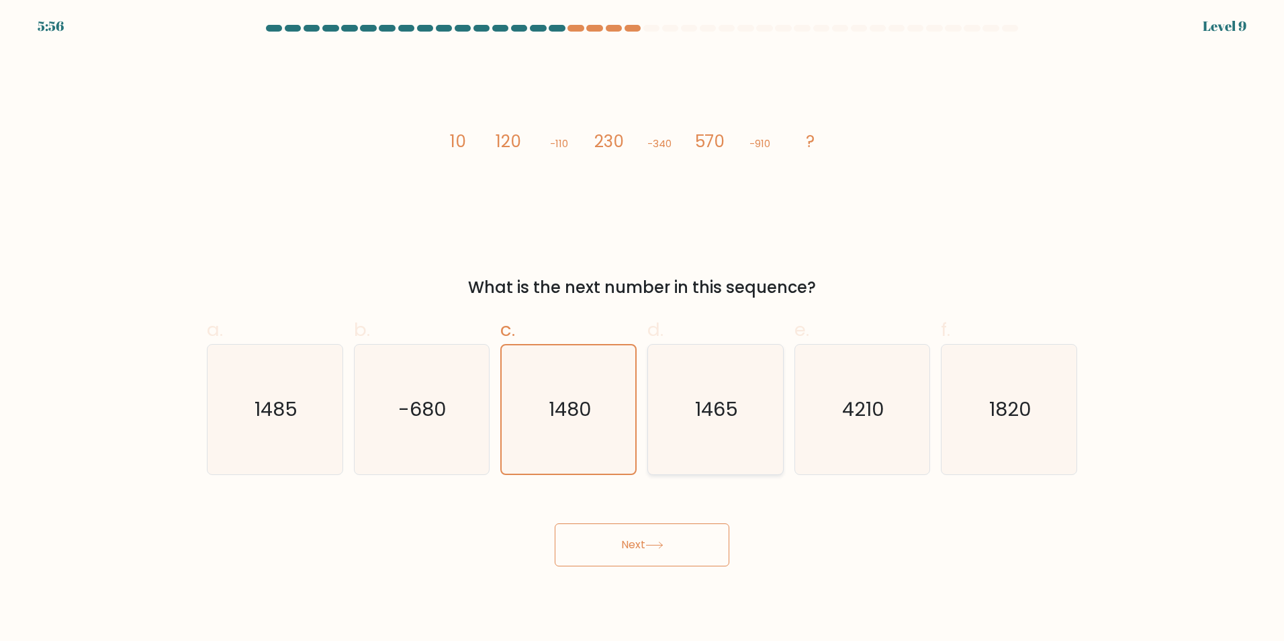
click at [643, 329] on input "d. 1465" at bounding box center [642, 324] width 1 height 9
radio input "true"
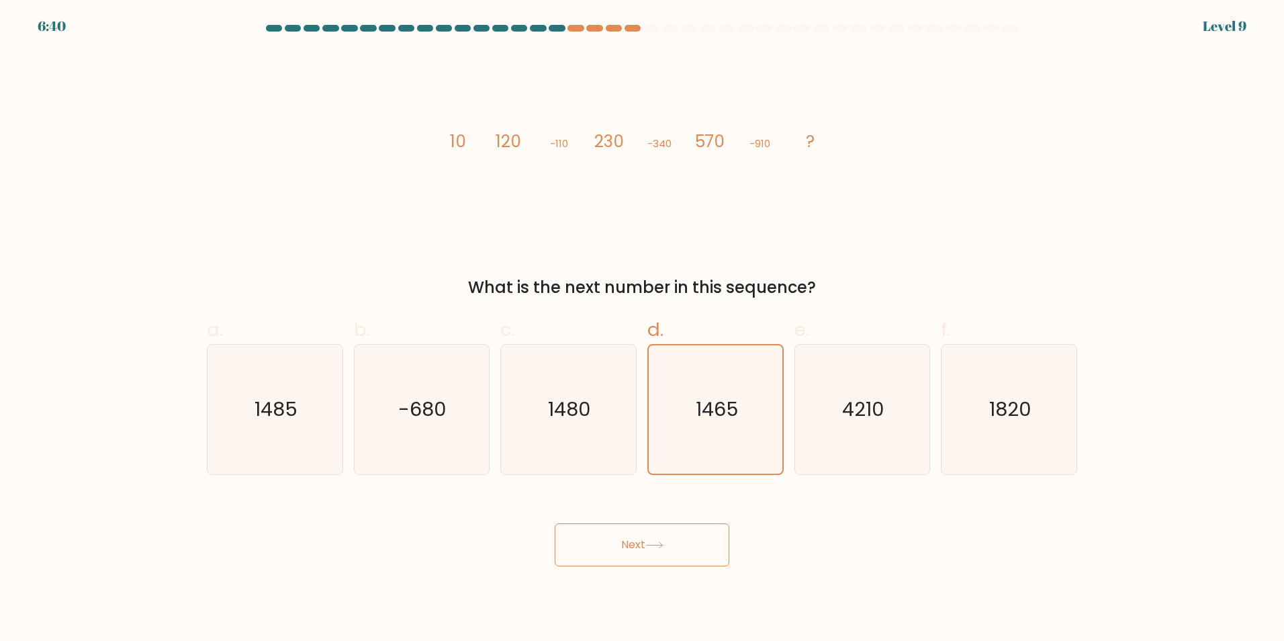
click at [663, 562] on button "Next" at bounding box center [642, 544] width 175 height 43
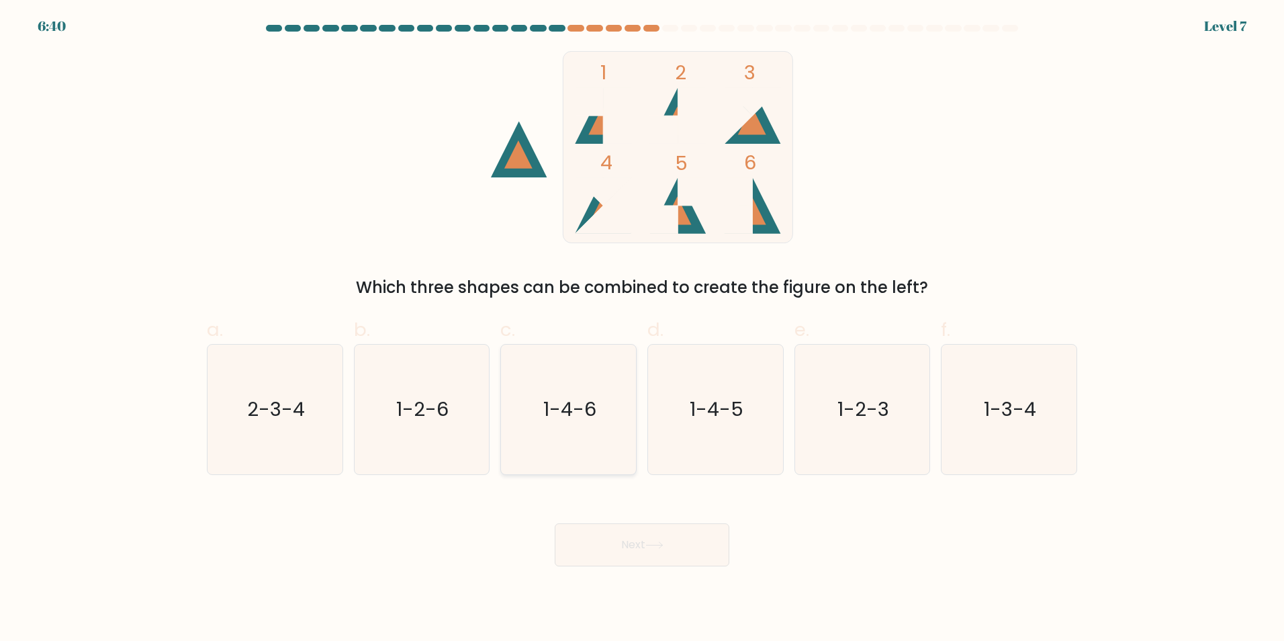
drag, startPoint x: 578, startPoint y: 408, endPoint x: 617, endPoint y: 486, distance: 86.8
click at [578, 409] on text "1-4-6" at bounding box center [569, 409] width 53 height 27
click at [642, 329] on input "c. 1-4-6" at bounding box center [642, 324] width 1 height 9
radio input "true"
click at [641, 546] on button "Next" at bounding box center [642, 544] width 175 height 43
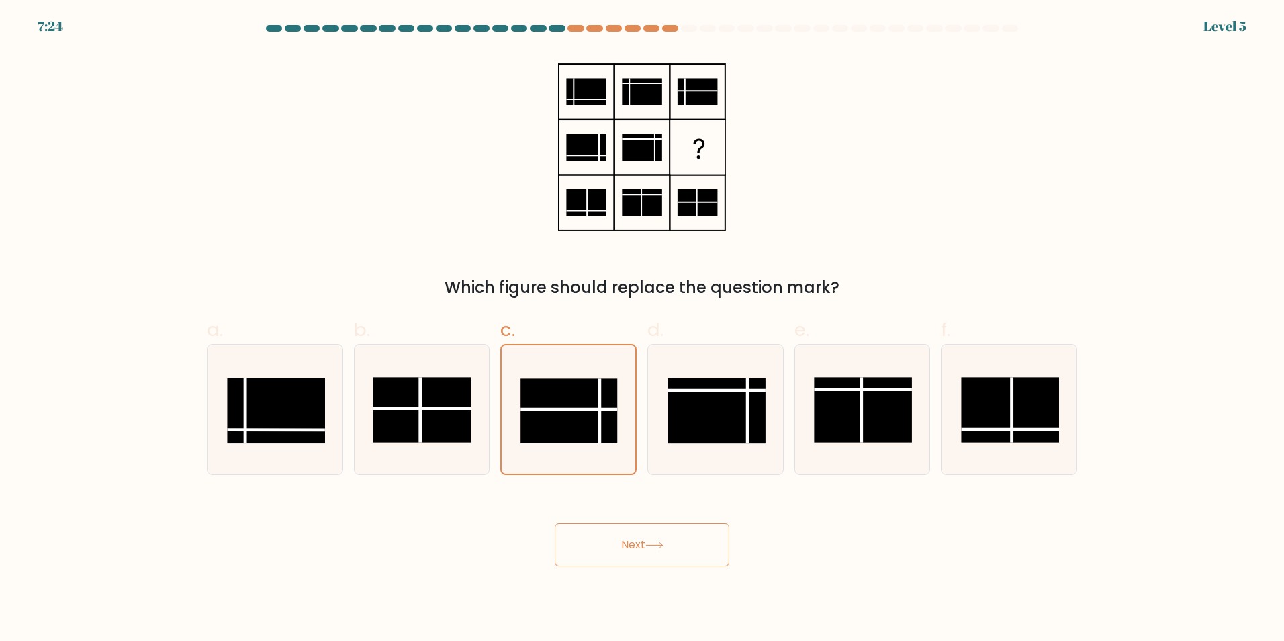
drag, startPoint x: 648, startPoint y: 550, endPoint x: 652, endPoint y: 531, distance: 19.1
click at [648, 542] on button "Next" at bounding box center [642, 544] width 175 height 43
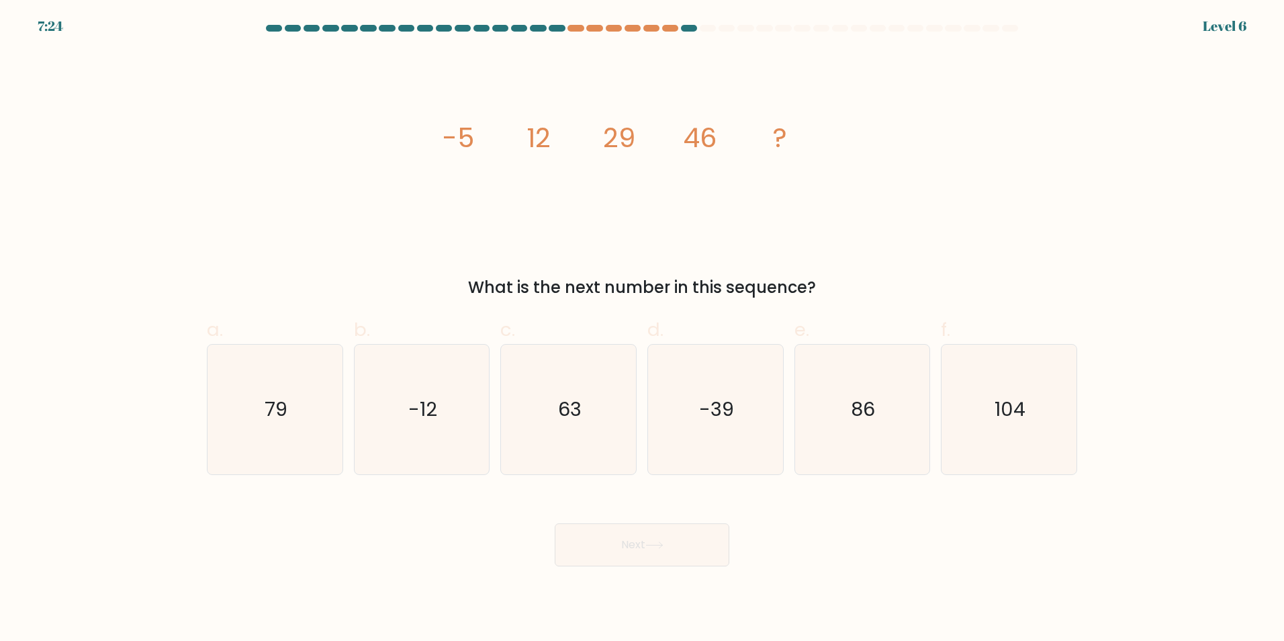
click at [690, 409] on icon "-39" at bounding box center [716, 410] width 130 height 130
click at [643, 329] on input "d. -39" at bounding box center [642, 324] width 1 height 9
radio input "true"
click at [674, 529] on button "Next" at bounding box center [642, 544] width 175 height 43
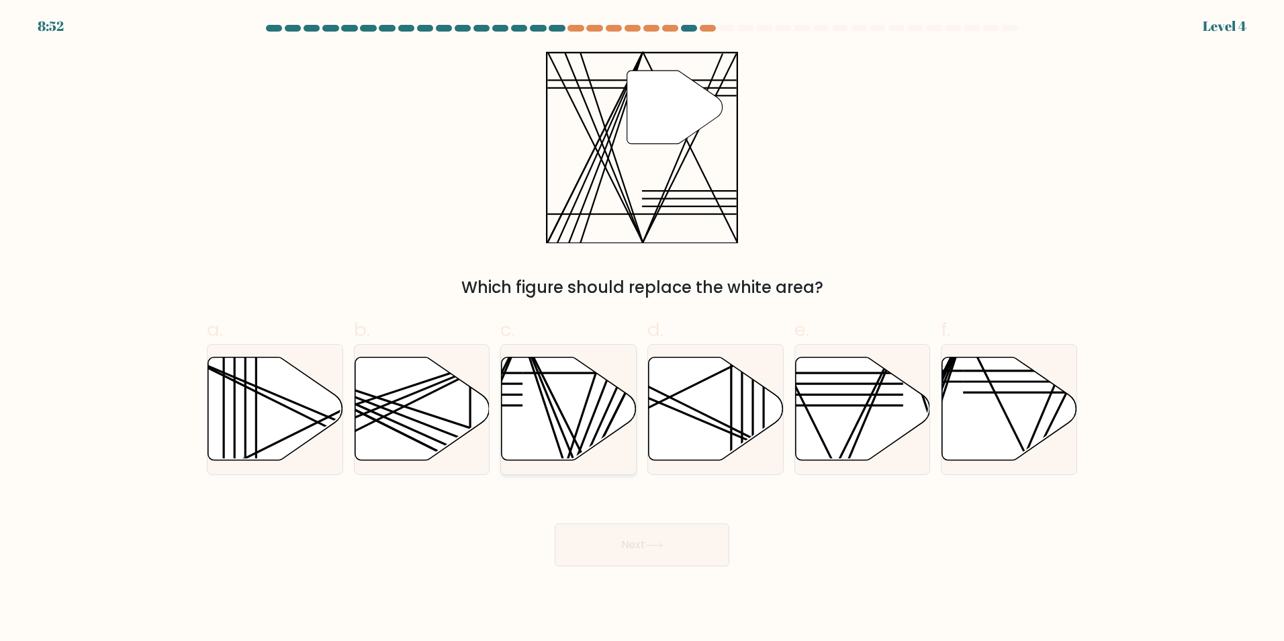
click at [580, 425] on line at bounding box center [566, 466] width 88 height 269
click at [642, 329] on input "c." at bounding box center [642, 324] width 1 height 9
radio input "true"
click at [631, 531] on button "Next" at bounding box center [642, 544] width 175 height 43
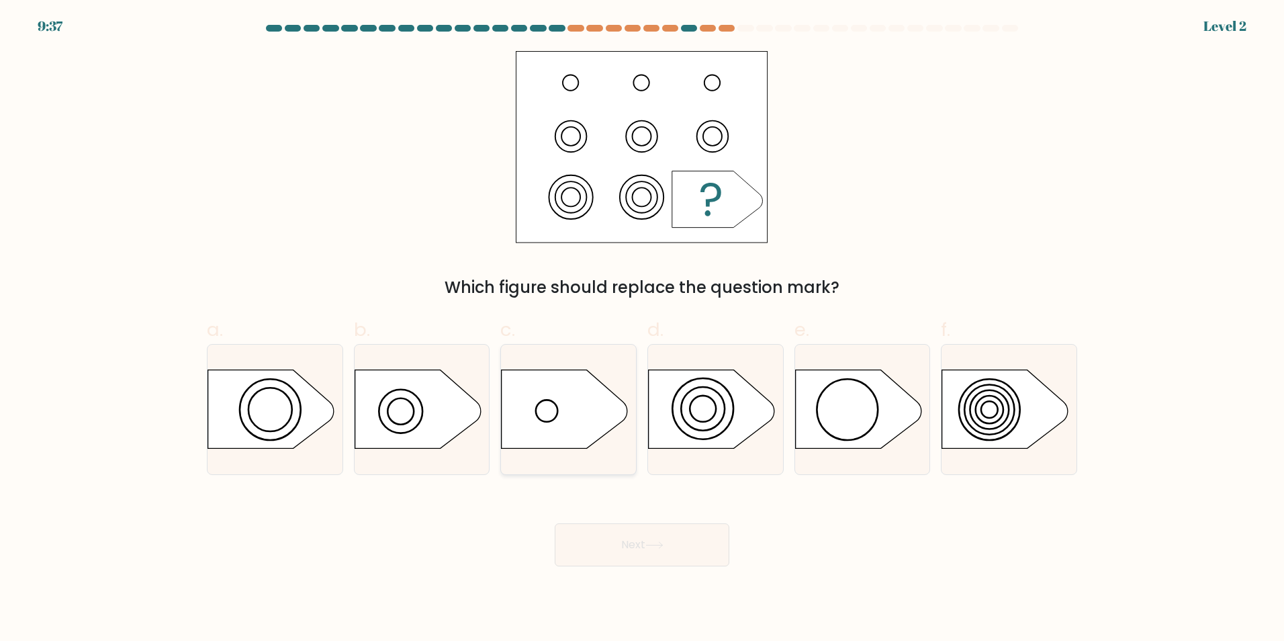
click at [584, 433] on icon at bounding box center [565, 408] width 126 height 79
click at [642, 329] on input "c." at bounding box center [642, 324] width 1 height 9
radio input "true"
click at [618, 547] on button "Next" at bounding box center [642, 544] width 175 height 43
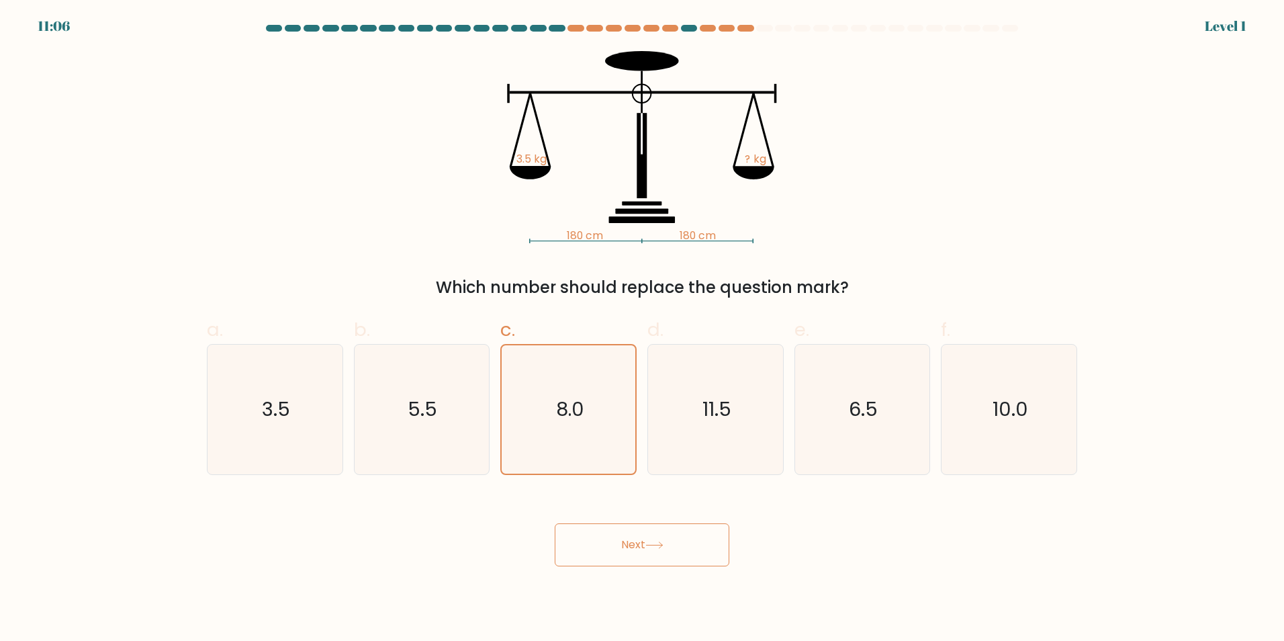
drag, startPoint x: 614, startPoint y: 558, endPoint x: 590, endPoint y: 460, distance: 101.0
click at [613, 545] on button "Next" at bounding box center [642, 544] width 175 height 43
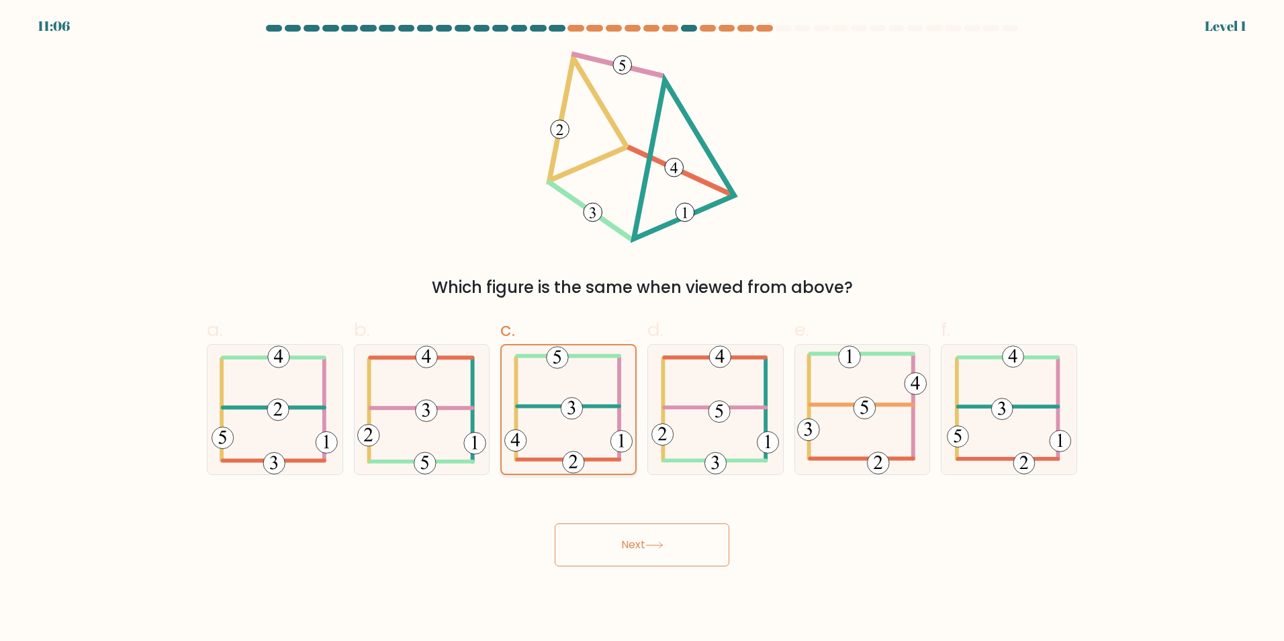
drag, startPoint x: 609, startPoint y: 547, endPoint x: 590, endPoint y: 455, distance: 93.3
click at [609, 539] on button "Next" at bounding box center [642, 544] width 175 height 43
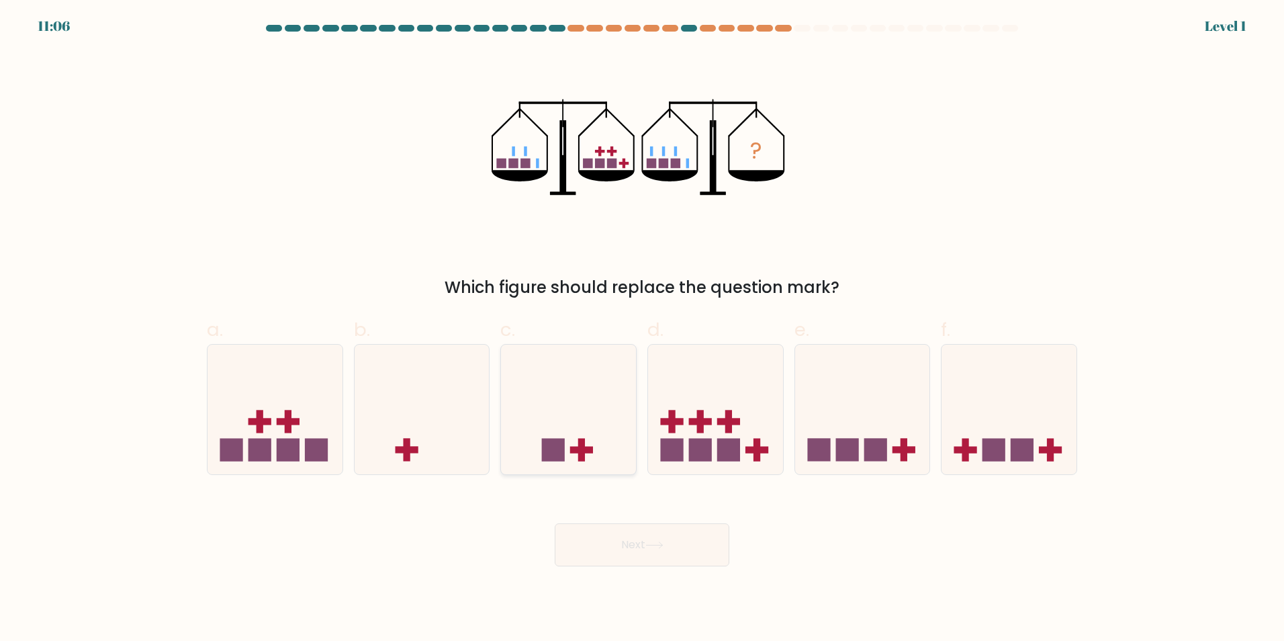
click at [581, 420] on icon at bounding box center [568, 409] width 135 height 112
click at [642, 329] on input "c." at bounding box center [642, 324] width 1 height 9
radio input "true"
click at [618, 547] on button "Next" at bounding box center [642, 544] width 175 height 43
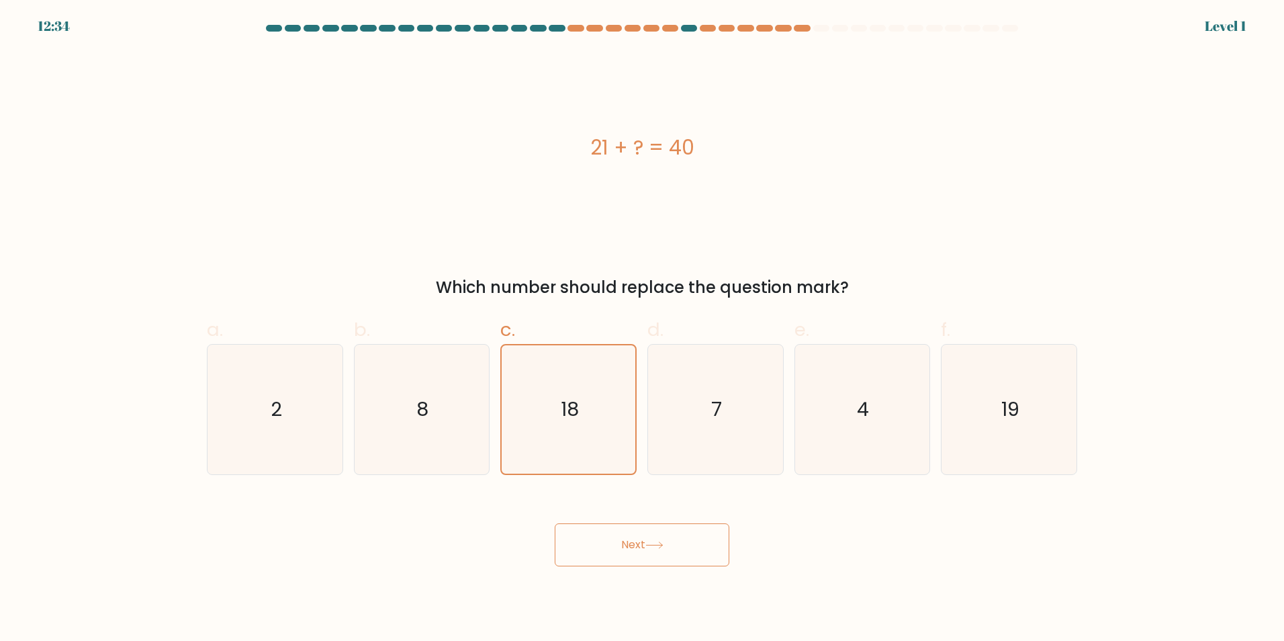
drag, startPoint x: 625, startPoint y: 556, endPoint x: 595, endPoint y: 447, distance: 113.4
click at [622, 545] on button "Next" at bounding box center [642, 544] width 175 height 43
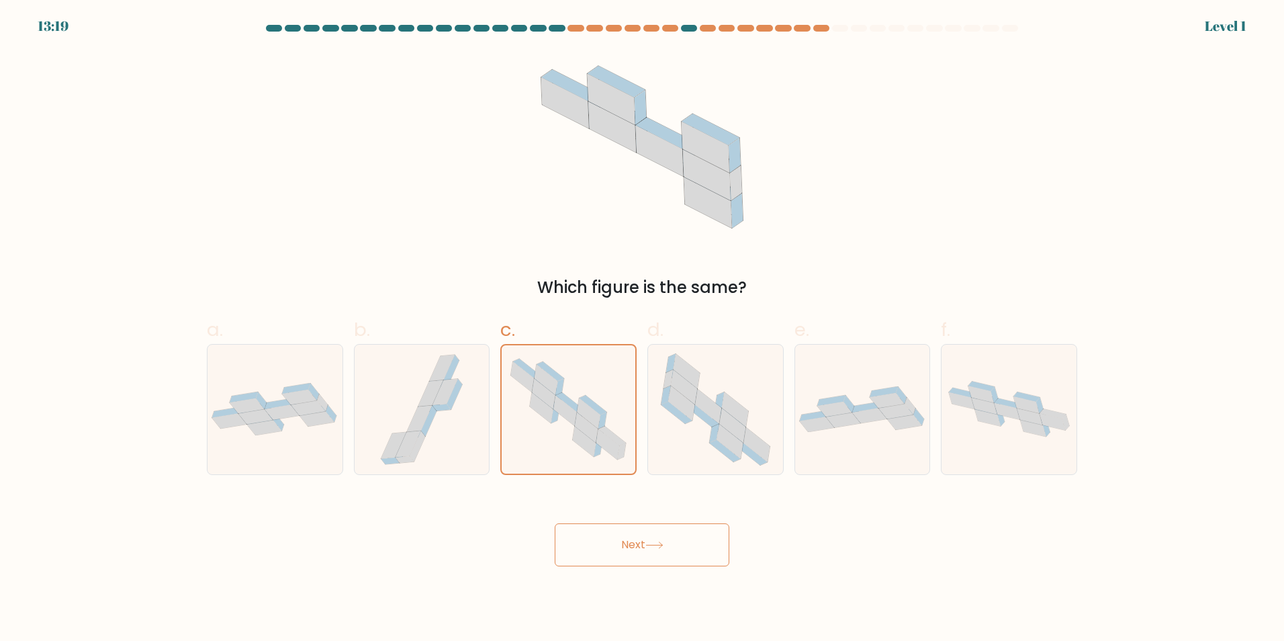
drag, startPoint x: 625, startPoint y: 549, endPoint x: 609, endPoint y: 490, distance: 60.8
click at [623, 537] on button "Next" at bounding box center [642, 544] width 175 height 43
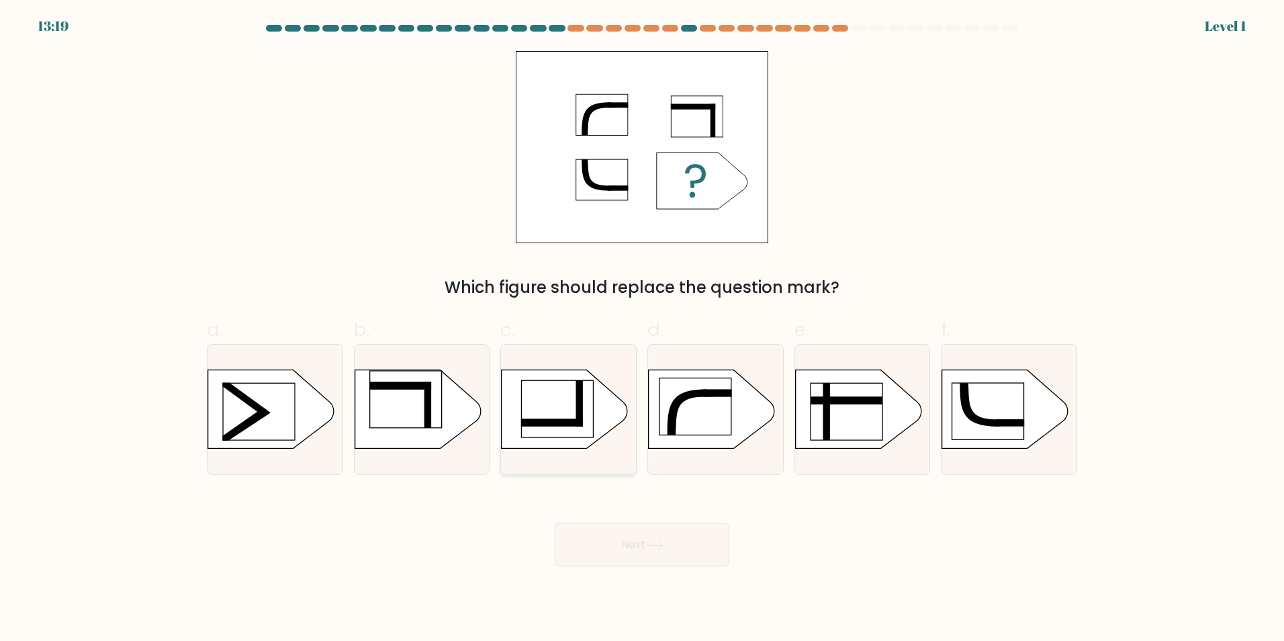
click at [579, 408] on rect at bounding box center [579, 403] width 7 height 46
click at [642, 329] on input "c." at bounding box center [642, 324] width 1 height 9
radio input "true"
click at [600, 523] on button "Next" at bounding box center [642, 544] width 175 height 43
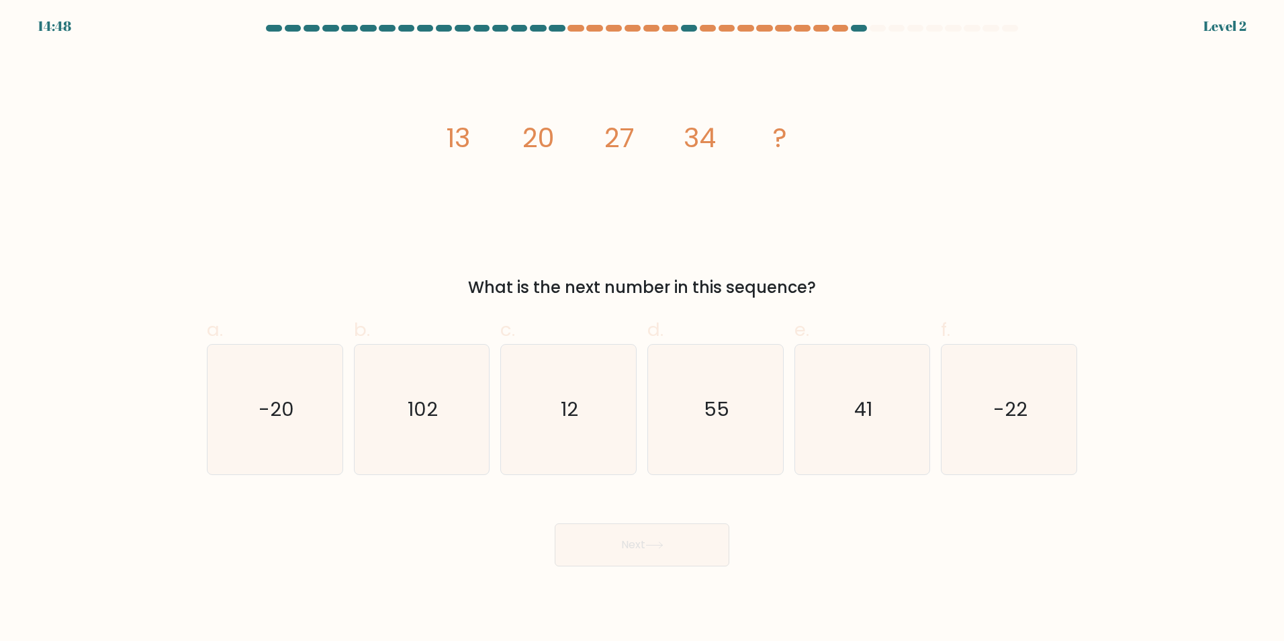
click at [584, 416] on icon "12" at bounding box center [569, 410] width 130 height 130
click at [642, 329] on input "c. 12" at bounding box center [642, 324] width 1 height 9
radio input "true"
drag, startPoint x: 621, startPoint y: 551, endPoint x: 615, endPoint y: 531, distance: 21.0
click at [616, 533] on button "Next" at bounding box center [642, 544] width 175 height 43
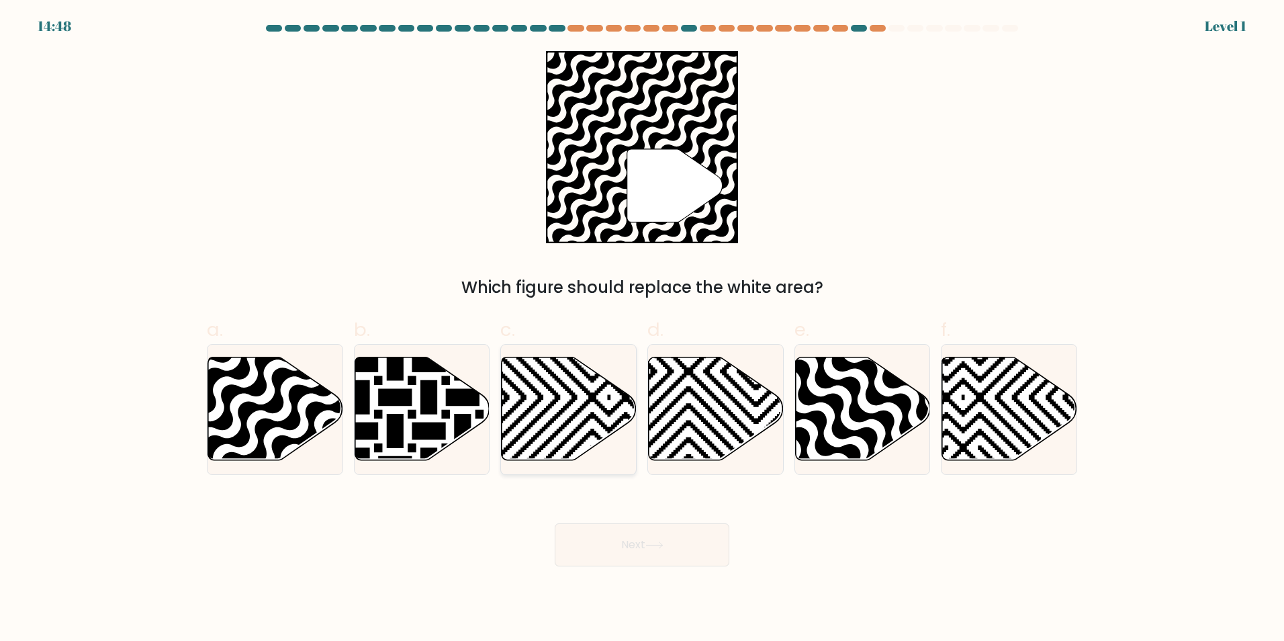
click at [570, 408] on icon at bounding box center [569, 408] width 135 height 103
click at [642, 329] on input "c." at bounding box center [642, 324] width 1 height 9
radio input "true"
click at [606, 533] on button "Next" at bounding box center [642, 544] width 175 height 43
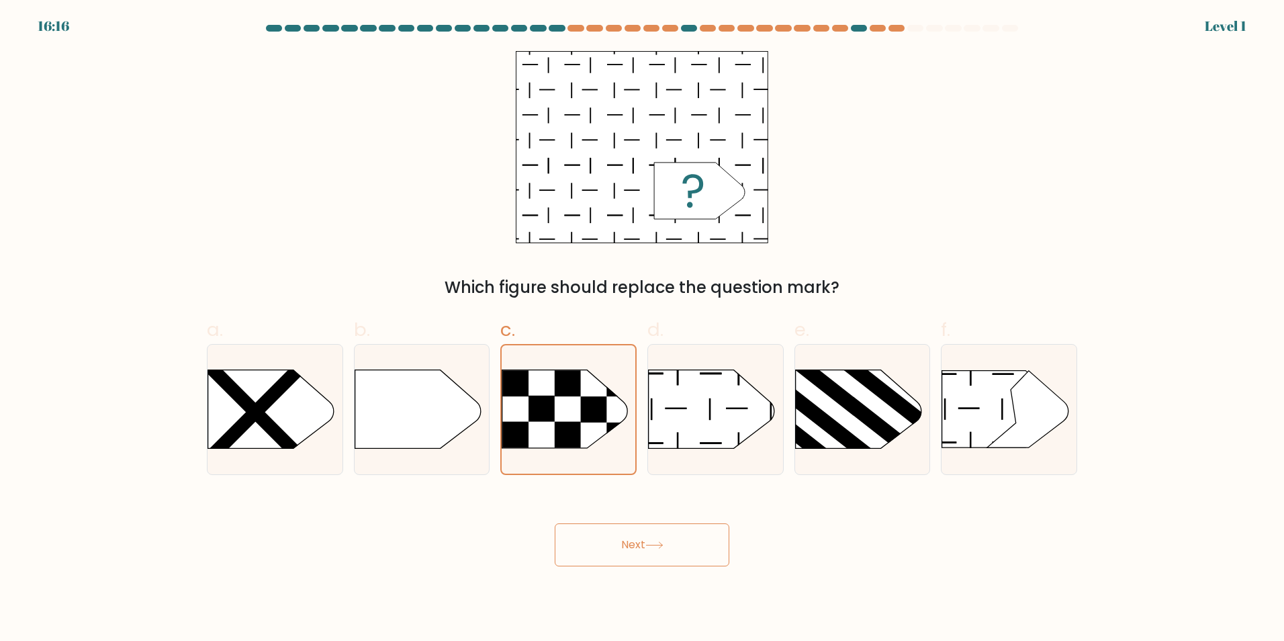
drag, startPoint x: 627, startPoint y: 550, endPoint x: 622, endPoint y: 537, distance: 14.2
click at [626, 548] on button "Next" at bounding box center [642, 544] width 175 height 43
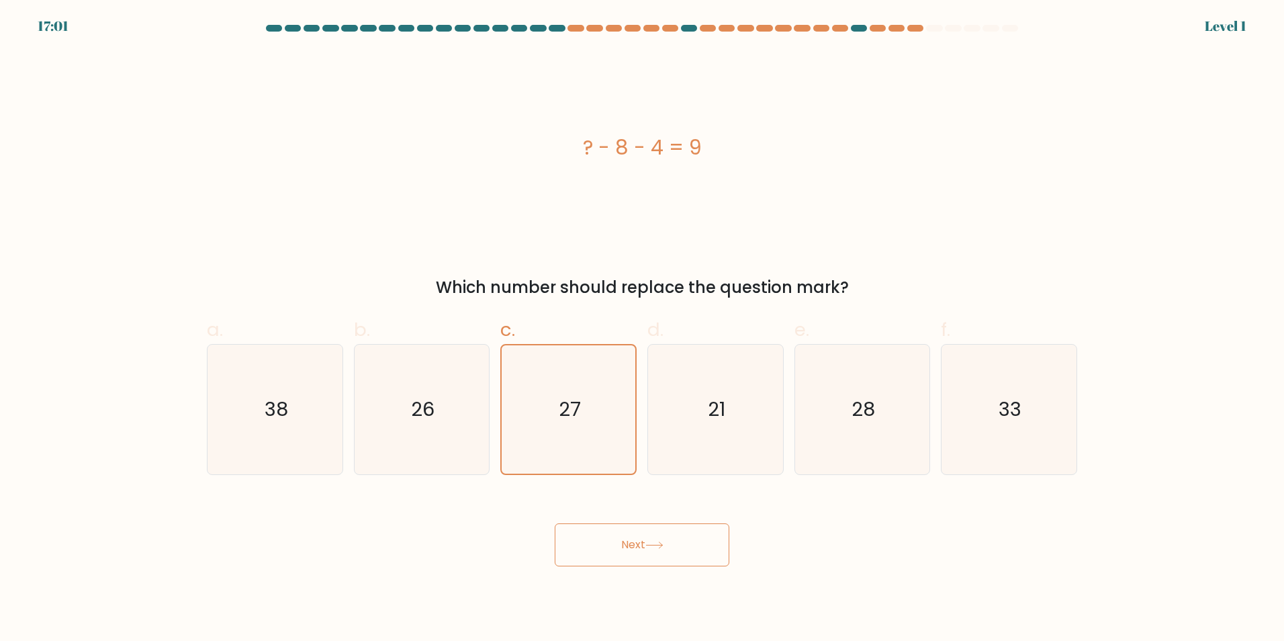
drag, startPoint x: 619, startPoint y: 559, endPoint x: 617, endPoint y: 549, distance: 9.8
click at [617, 550] on button "Next" at bounding box center [642, 544] width 175 height 43
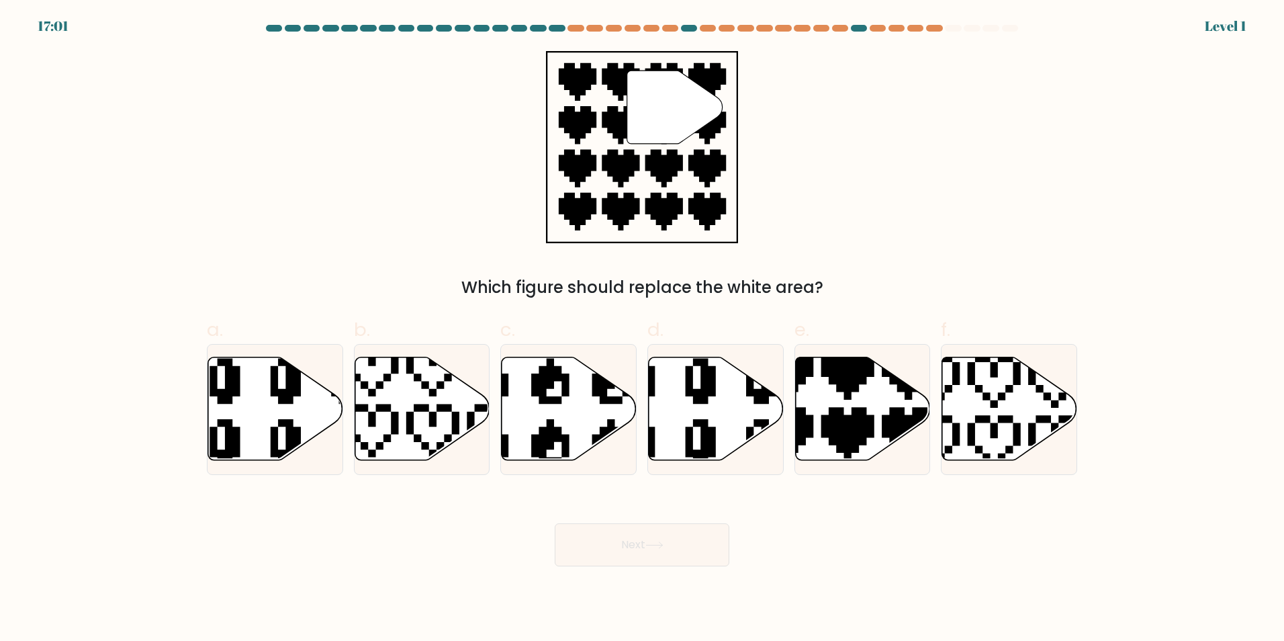
click at [578, 417] on icon at bounding box center [569, 408] width 135 height 103
click at [642, 329] on input "c." at bounding box center [642, 324] width 1 height 9
radio input "true"
click at [635, 549] on button "Next" at bounding box center [642, 544] width 175 height 43
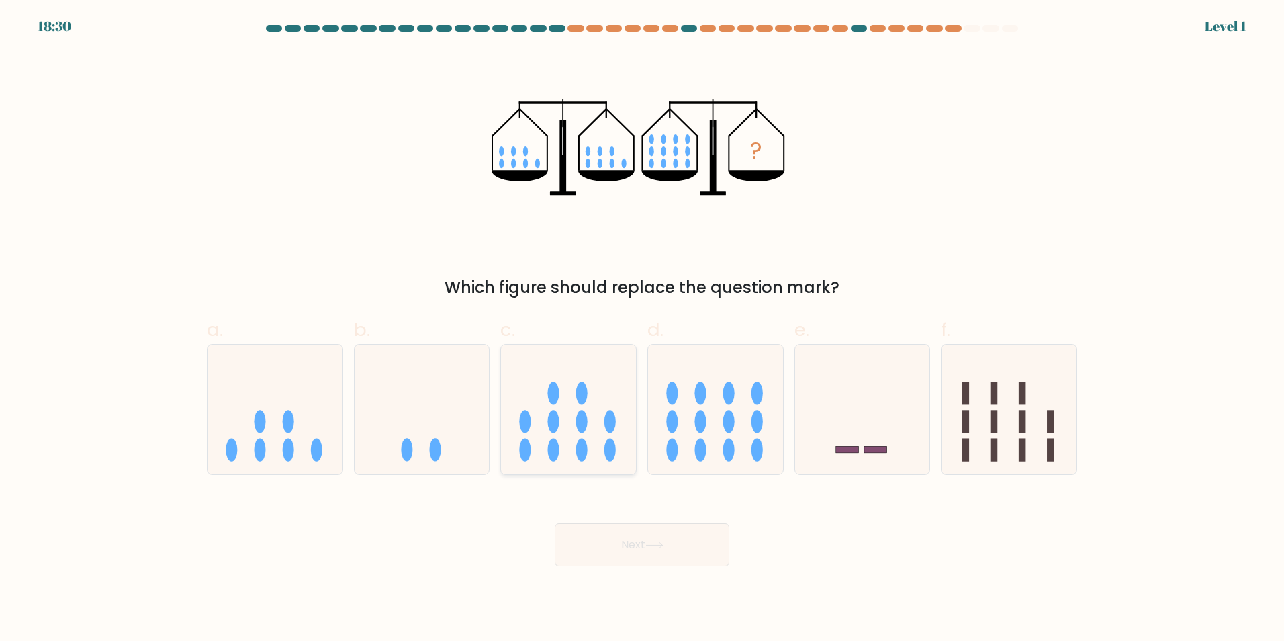
click at [584, 404] on icon at bounding box center [568, 409] width 135 height 112
click at [642, 329] on input "c." at bounding box center [642, 324] width 1 height 9
radio input "true"
drag, startPoint x: 614, startPoint y: 541, endPoint x: 592, endPoint y: 467, distance: 76.9
click at [613, 531] on button "Next" at bounding box center [642, 544] width 175 height 43
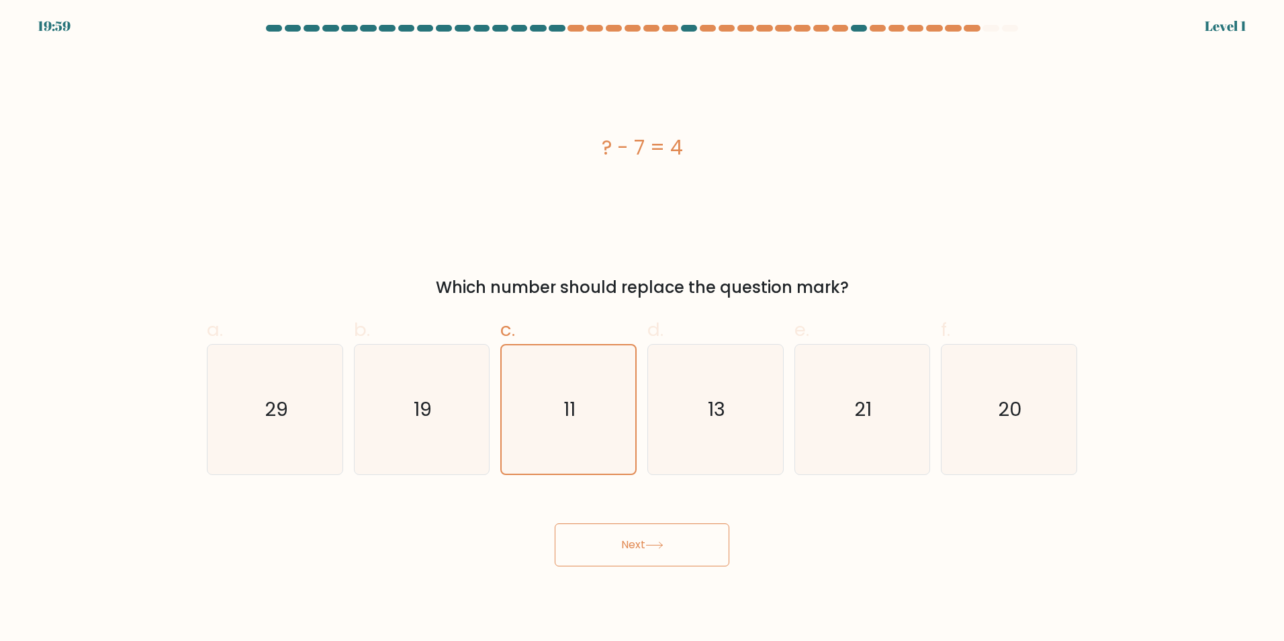
click at [613, 526] on button "Next" at bounding box center [642, 544] width 175 height 43
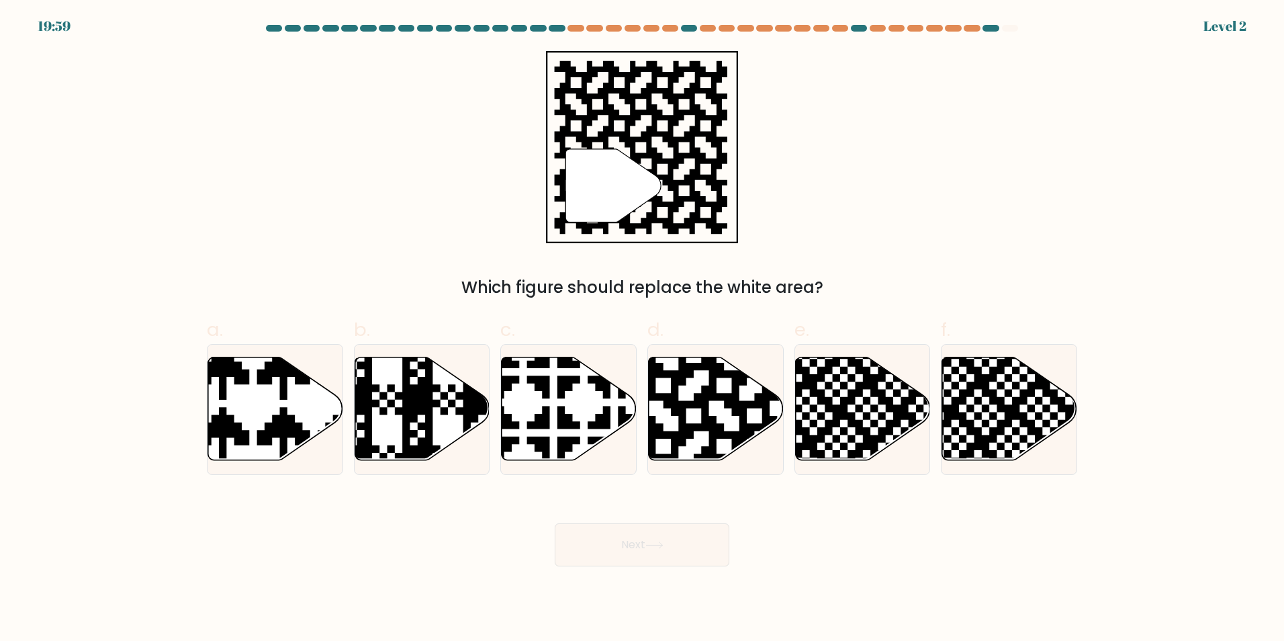
click at [576, 420] on icon at bounding box center [569, 408] width 135 height 103
click at [642, 329] on input "c." at bounding box center [642, 324] width 1 height 9
radio input "true"
drag, startPoint x: 626, startPoint y: 551, endPoint x: 621, endPoint y: 539, distance: 13.2
click at [621, 541] on button "Next" at bounding box center [642, 544] width 175 height 43
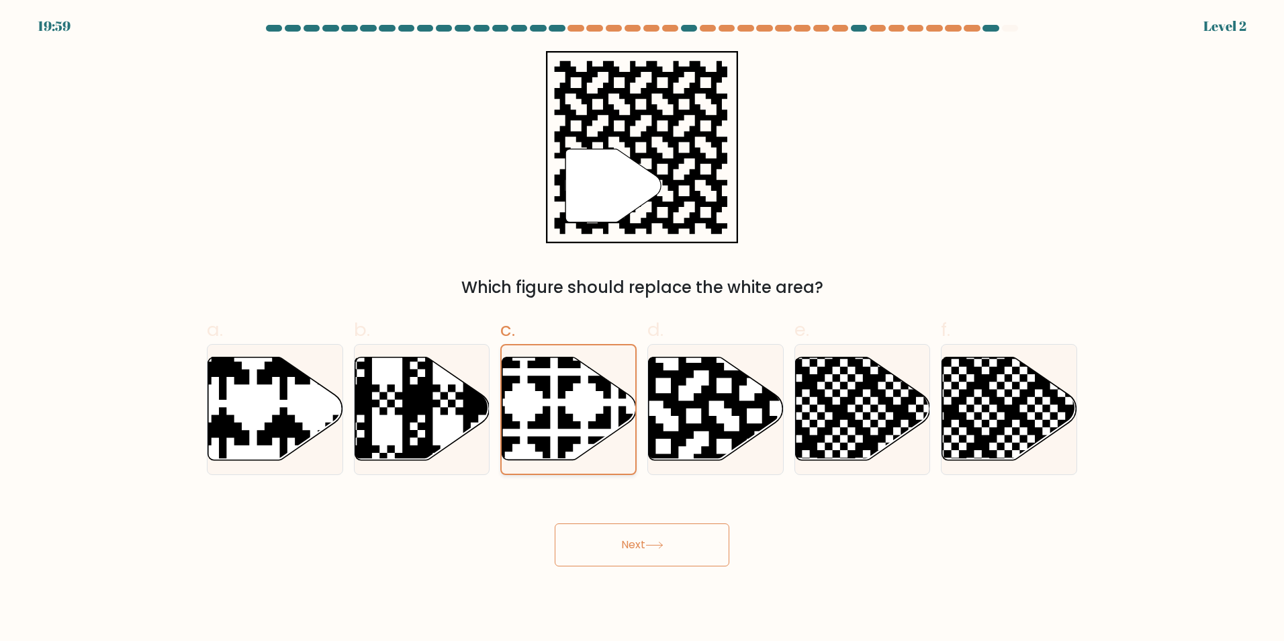
click at [570, 403] on icon at bounding box center [569, 408] width 134 height 102
click at [642, 329] on input "c." at bounding box center [642, 324] width 1 height 9
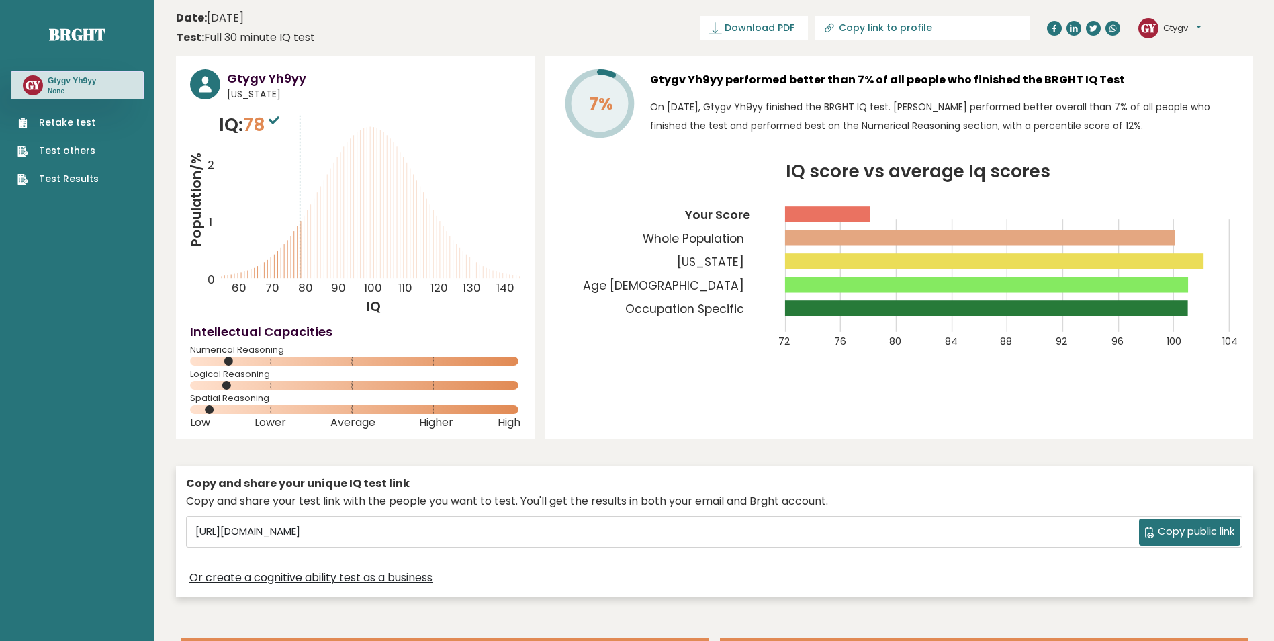
click at [684, 414] on div "7% Gtygv Yh9yy performed better than 7% of all people who finished the BRGHT IQ…" at bounding box center [899, 247] width 708 height 383
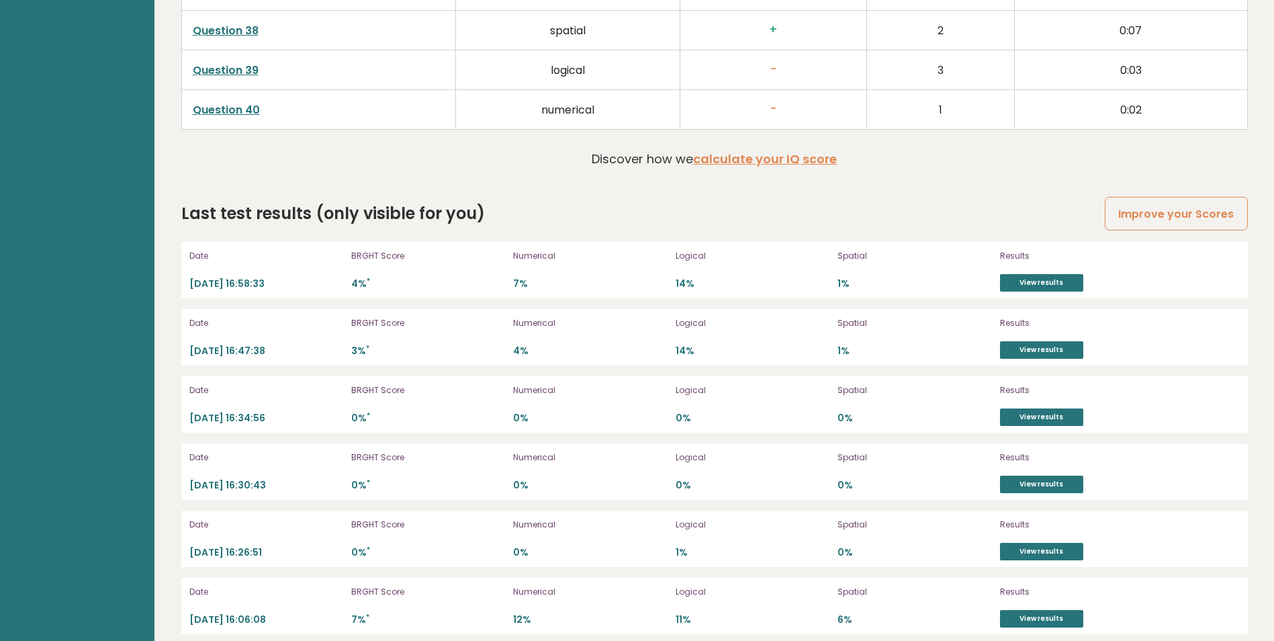
scroll to position [3736, 0]
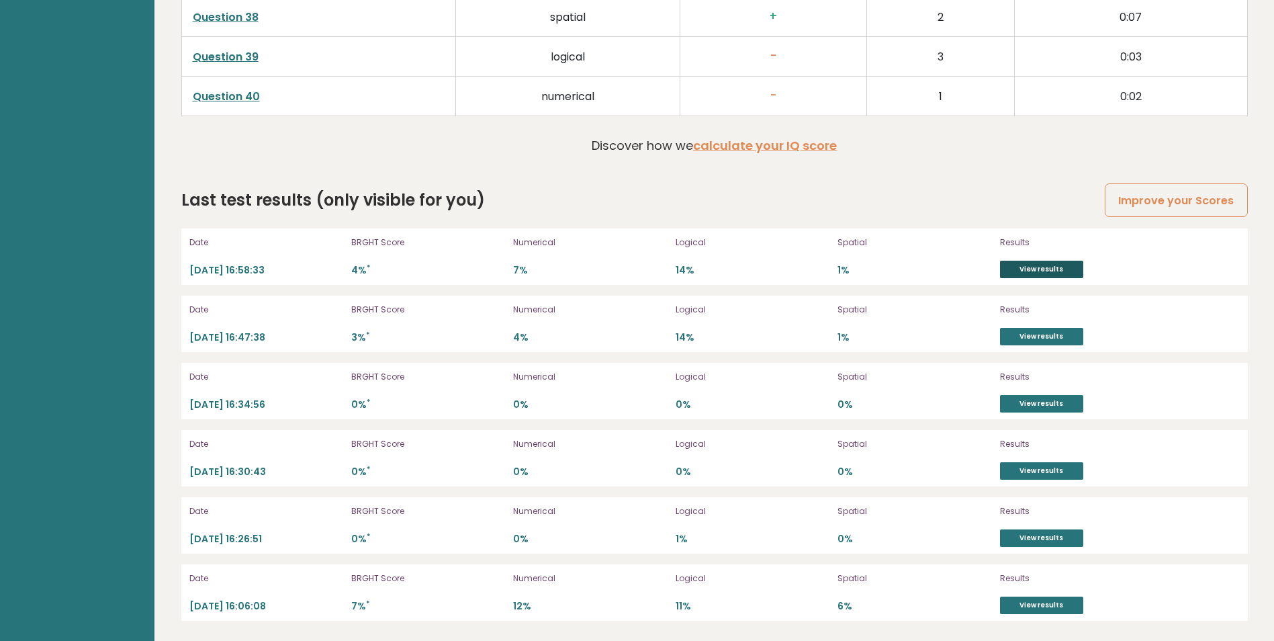
click at [1042, 275] on link "View results" at bounding box center [1041, 269] width 83 height 17
click at [1052, 616] on div "Date [DATE] 16:06:08 BRGHT Score 7% * Numerical 12% Logical 11% Spatial 6% Resu…" at bounding box center [714, 592] width 1067 height 56
click at [1049, 605] on link "View results" at bounding box center [1041, 604] width 83 height 17
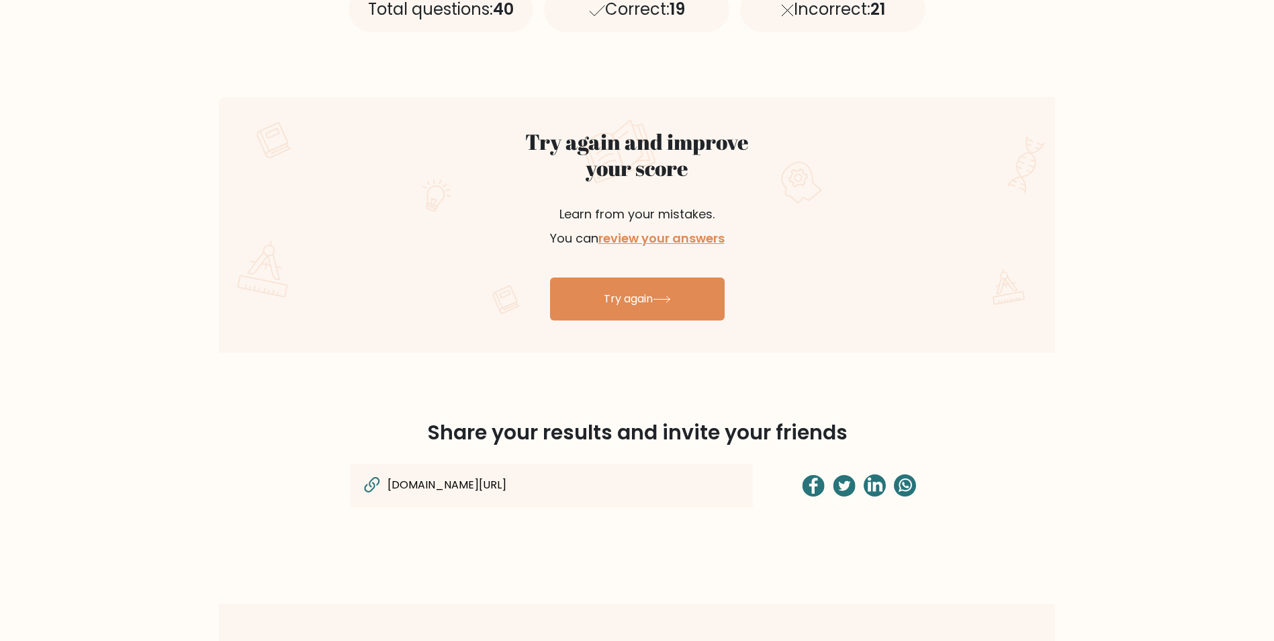
scroll to position [605, 0]
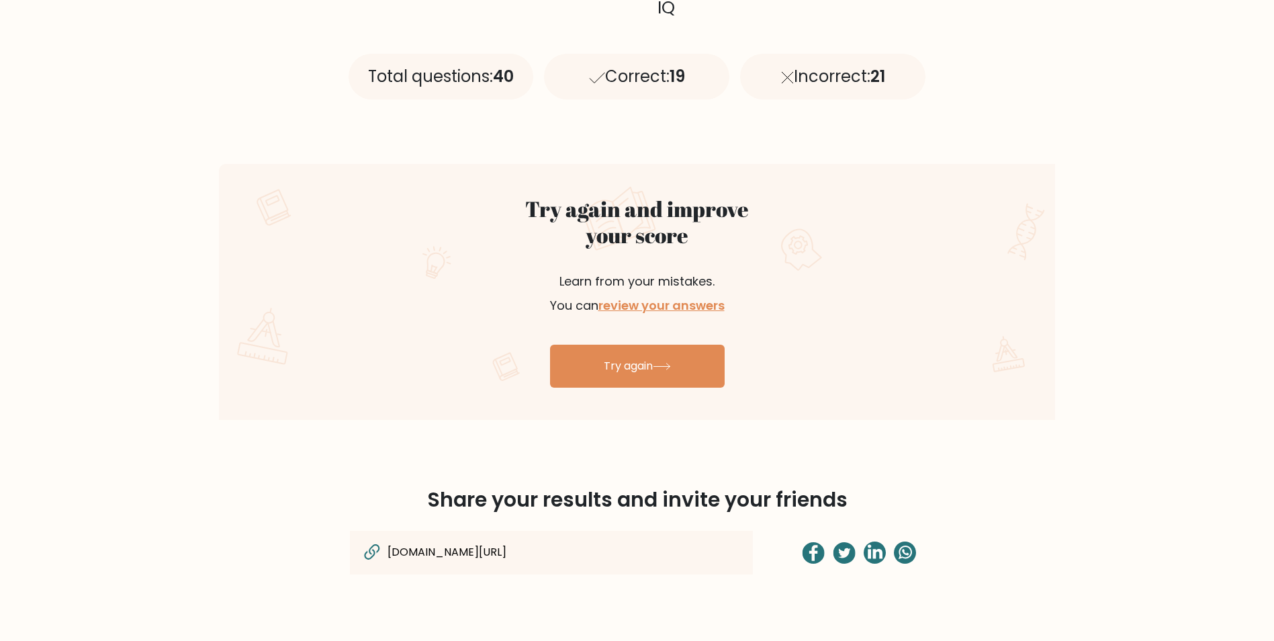
click at [650, 95] on div "Correct: 19" at bounding box center [636, 77] width 185 height 46
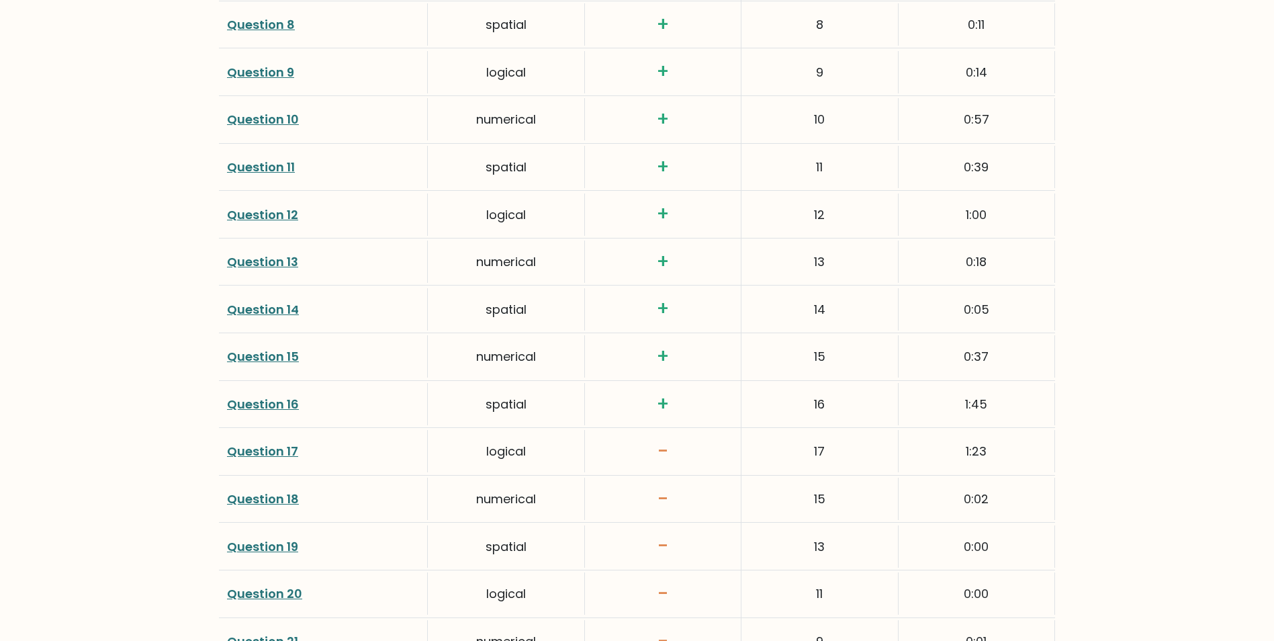
scroll to position [0, 0]
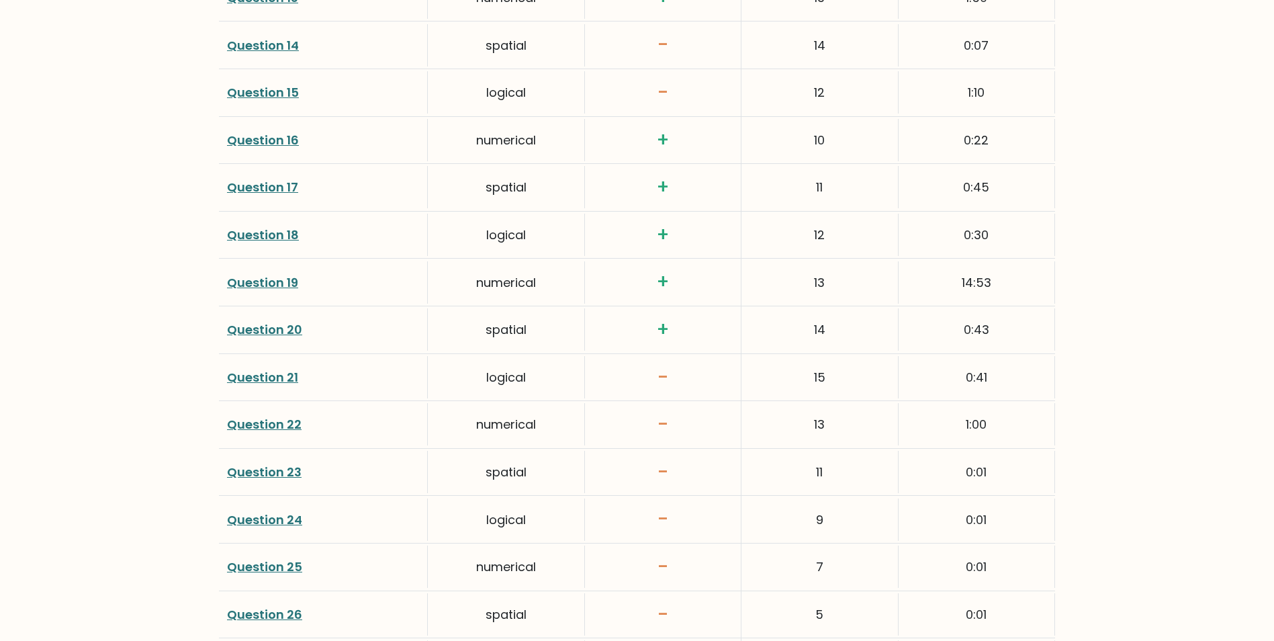
scroll to position [2552, 0]
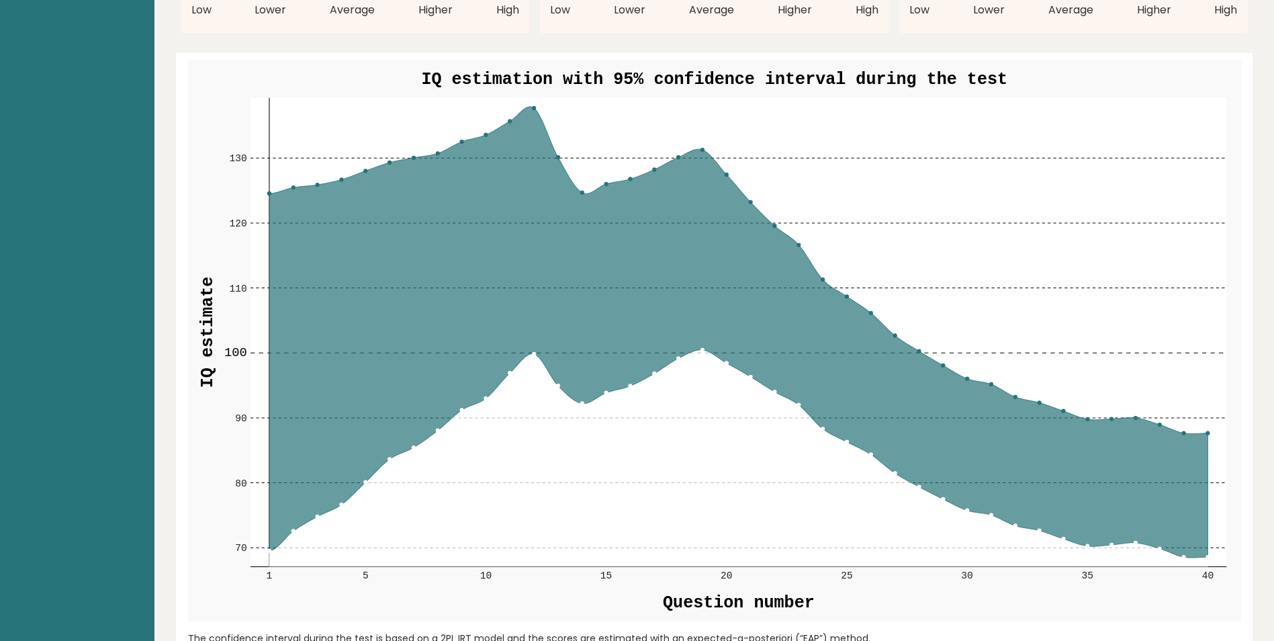
scroll to position [1402, 0]
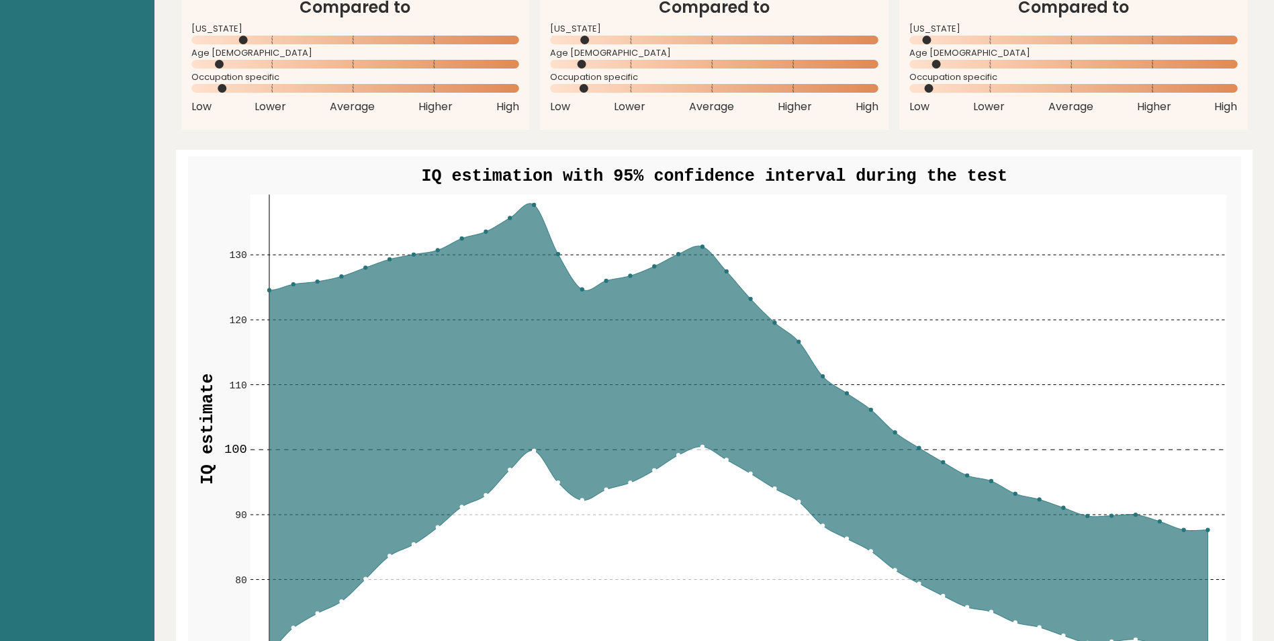
click at [537, 202] on rect at bounding box center [739, 429] width 977 height 469
click at [525, 268] on icon at bounding box center [738, 429] width 939 height 451
click at [525, 359] on icon at bounding box center [738, 429] width 939 height 451
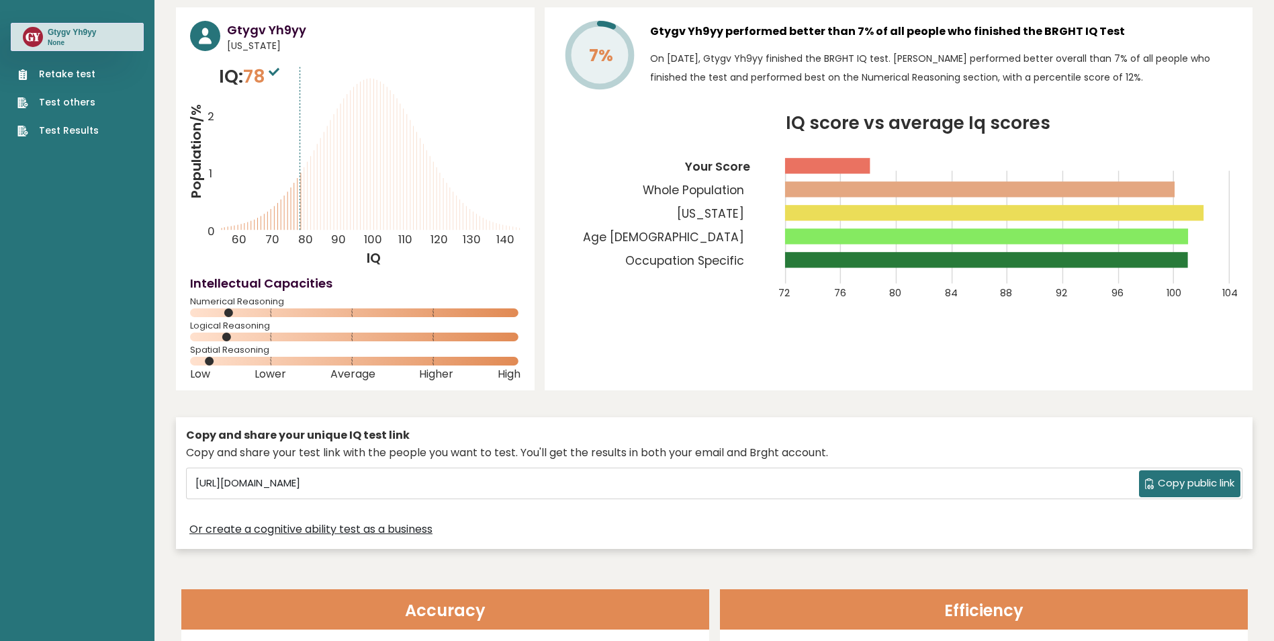
scroll to position [0, 0]
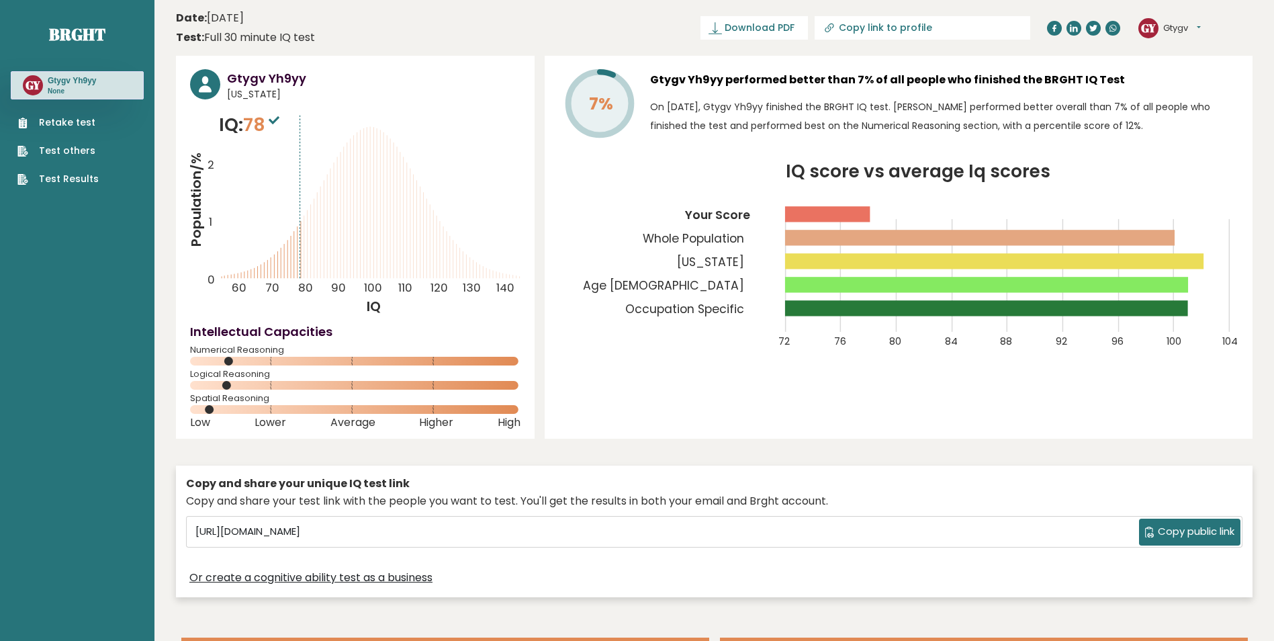
click at [1188, 23] on button "Gtygv" at bounding box center [1182, 27] width 38 height 13
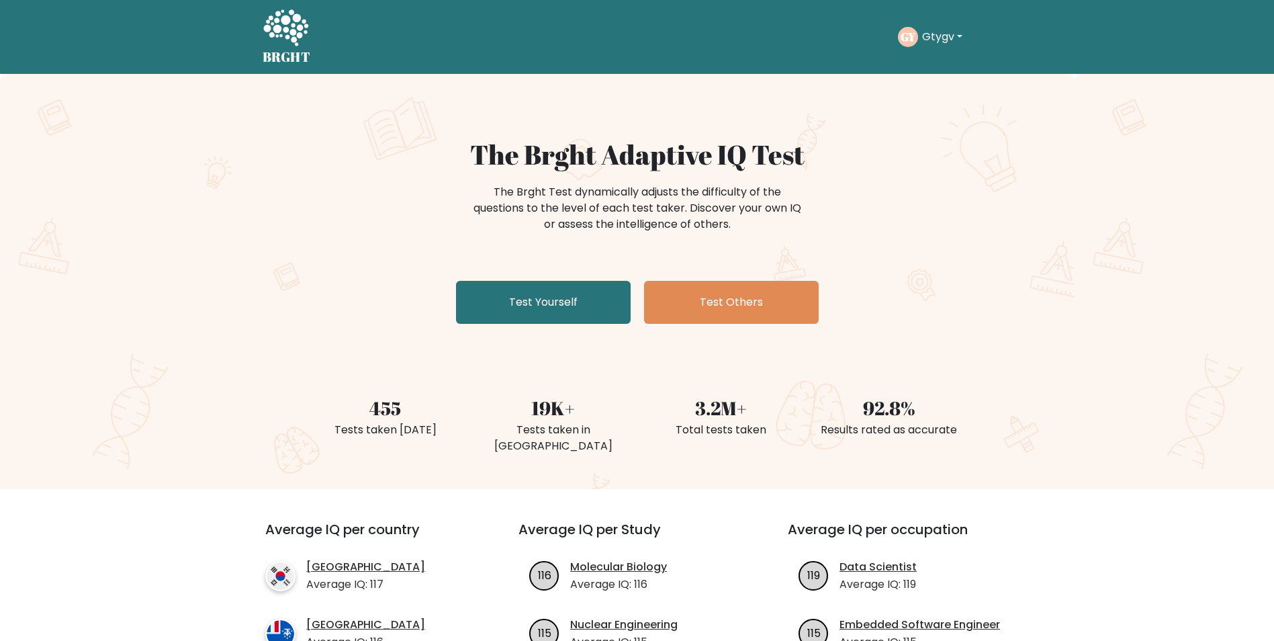
click at [927, 37] on button "Gtygv" at bounding box center [942, 36] width 48 height 17
click at [944, 130] on link "Logout" at bounding box center [952, 129] width 106 height 21
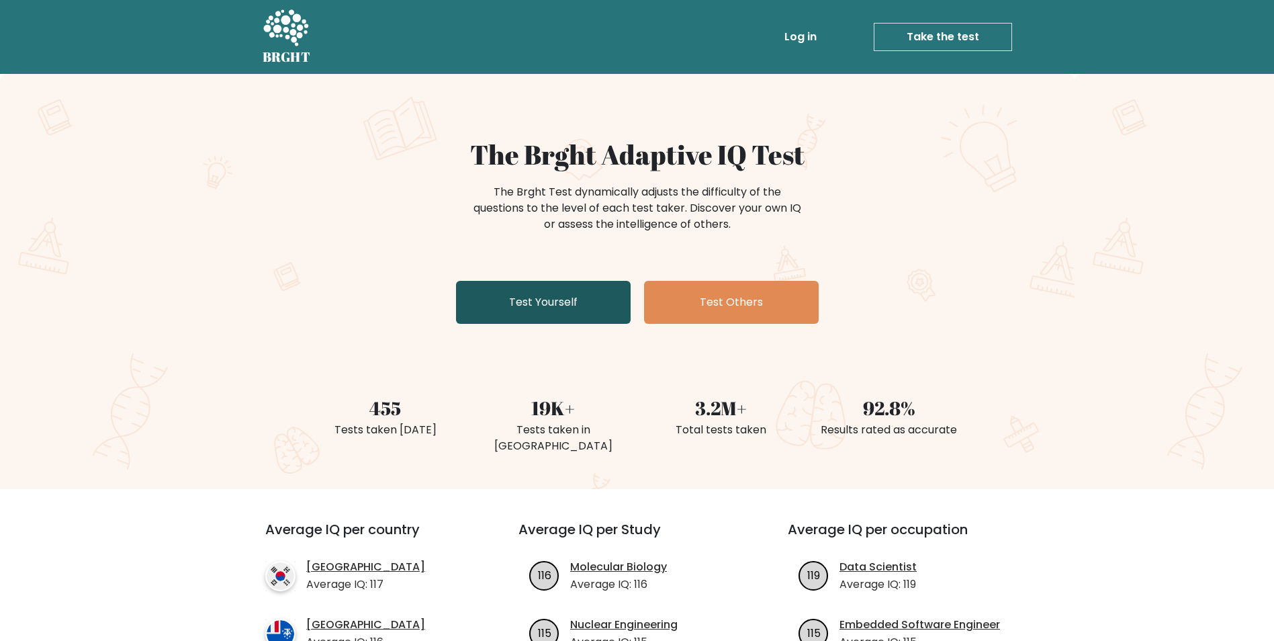
click at [523, 300] on link "Test Yourself" at bounding box center [543, 302] width 175 height 43
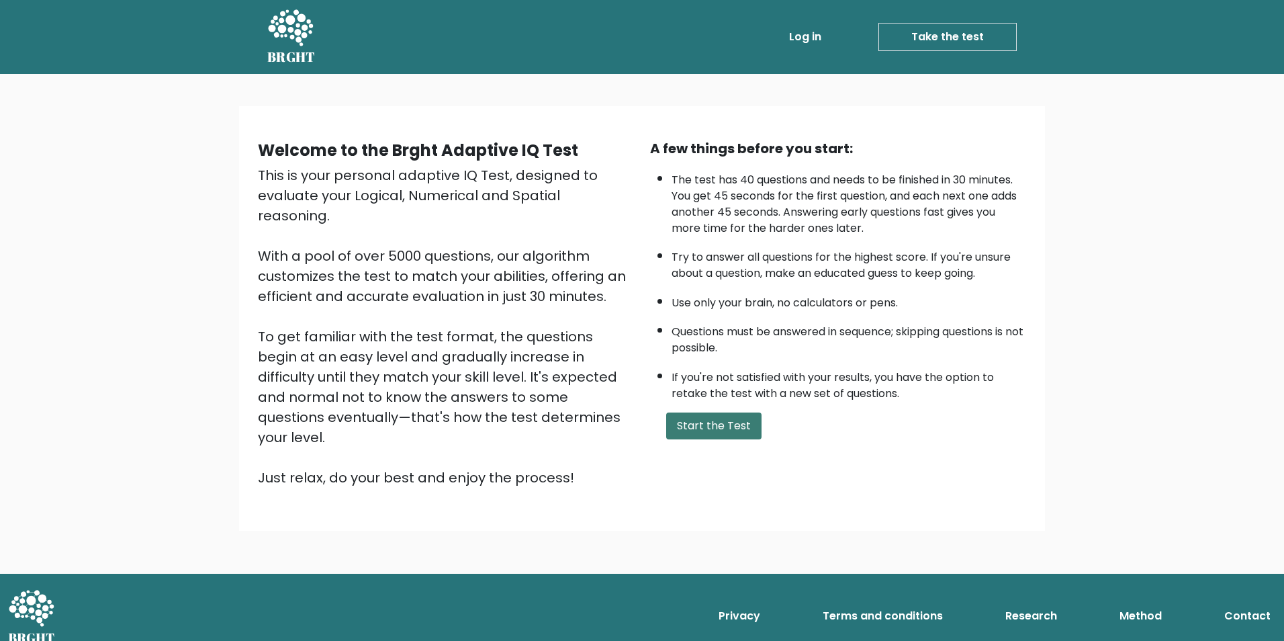
click at [747, 428] on button "Start the Test" at bounding box center [713, 425] width 95 height 27
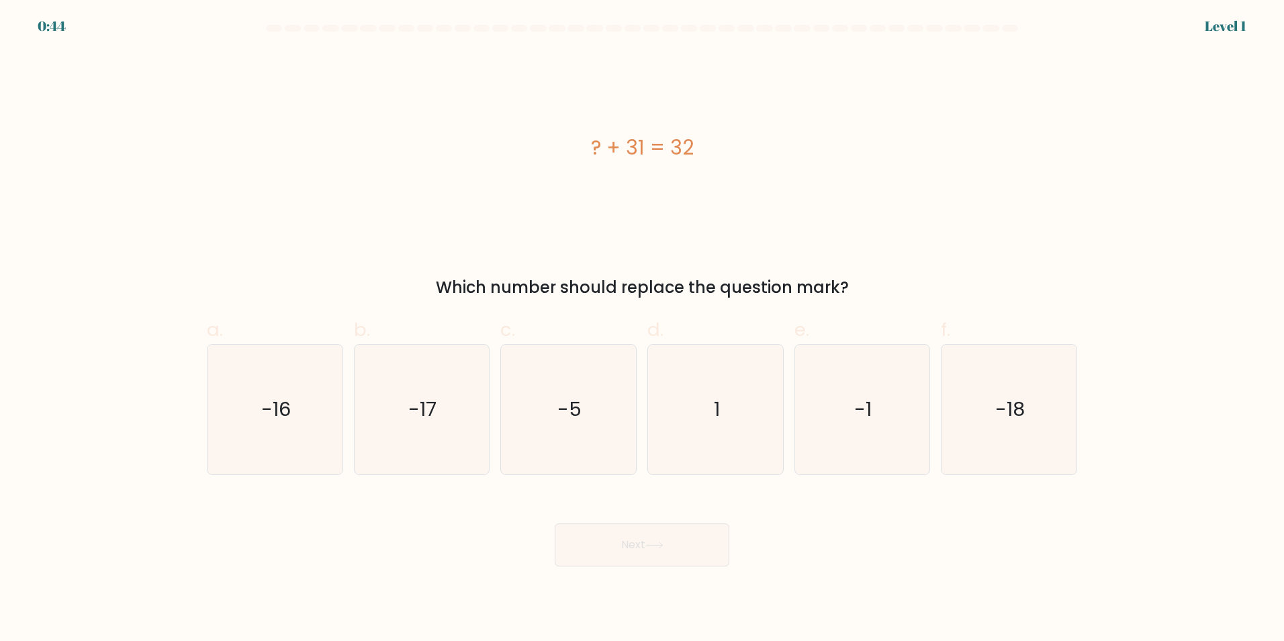
click at [431, 242] on div "? + 31 = 32" at bounding box center [642, 147] width 871 height 192
click at [714, 416] on text "1" at bounding box center [717, 409] width 6 height 27
click at [643, 329] on input "d. 1" at bounding box center [642, 324] width 1 height 9
radio input "true"
click at [655, 531] on button "Next" at bounding box center [642, 544] width 175 height 43
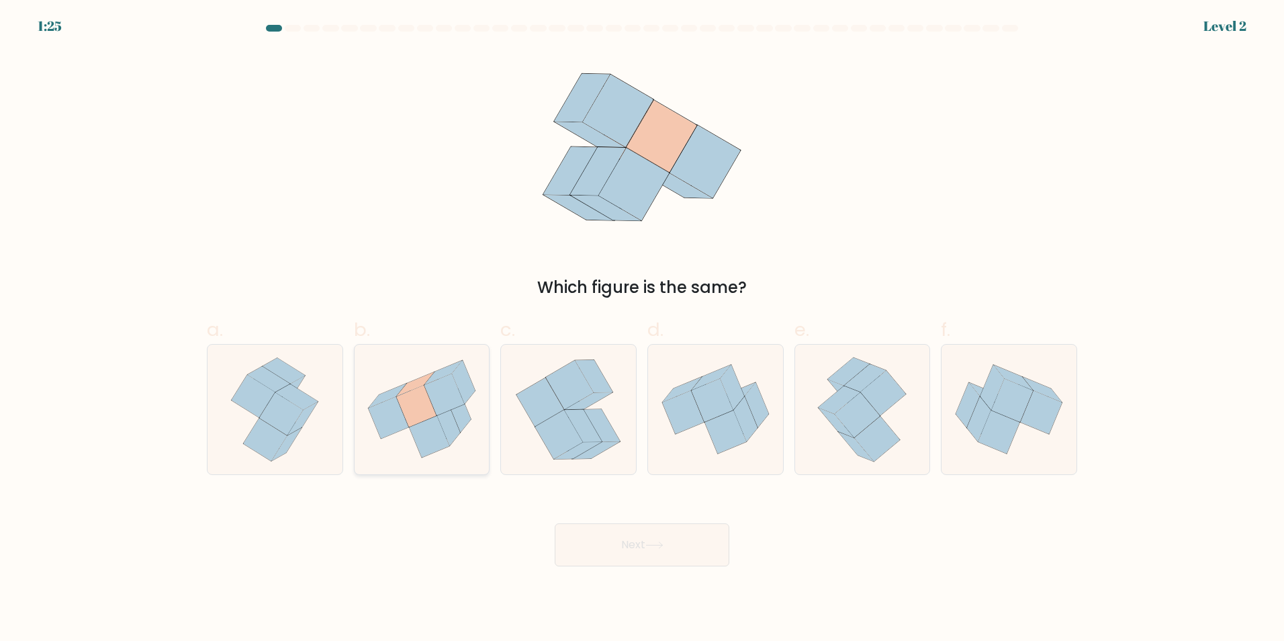
click at [436, 414] on icon at bounding box center [444, 394] width 41 height 42
click at [642, 329] on input "b." at bounding box center [642, 324] width 1 height 9
radio input "true"
click at [649, 555] on button "Next" at bounding box center [642, 544] width 175 height 43
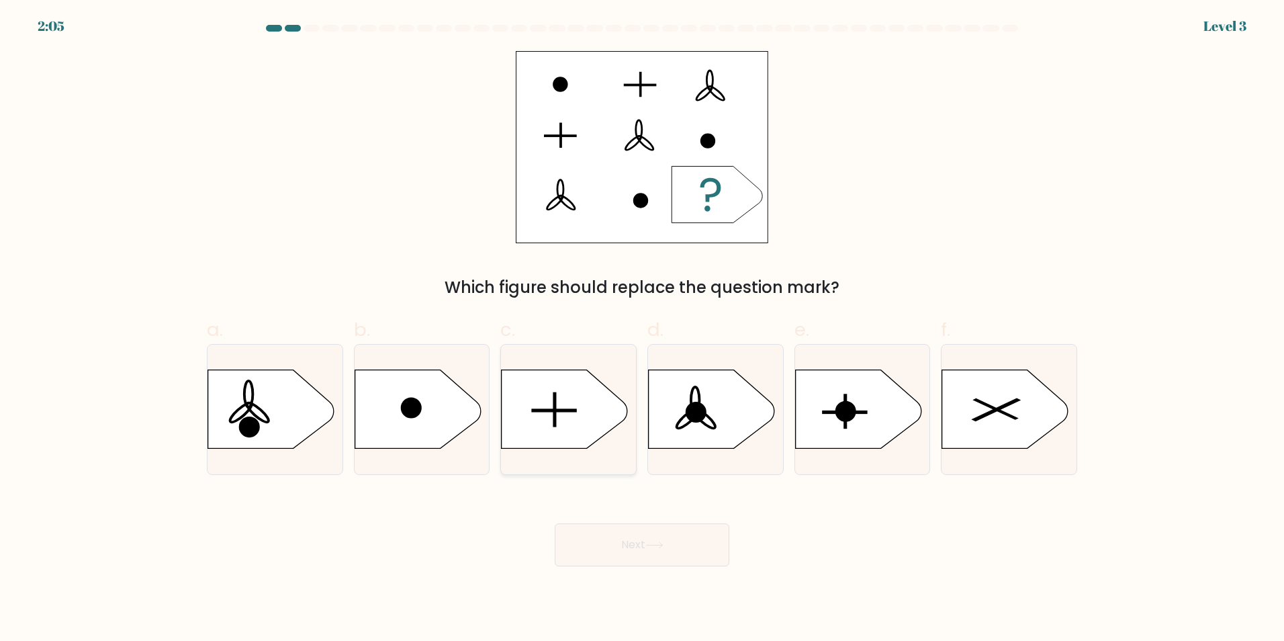
click at [598, 422] on icon at bounding box center [565, 408] width 126 height 79
click at [642, 329] on input "c." at bounding box center [642, 324] width 1 height 9
radio input "true"
click at [640, 545] on button "Next" at bounding box center [642, 544] width 175 height 43
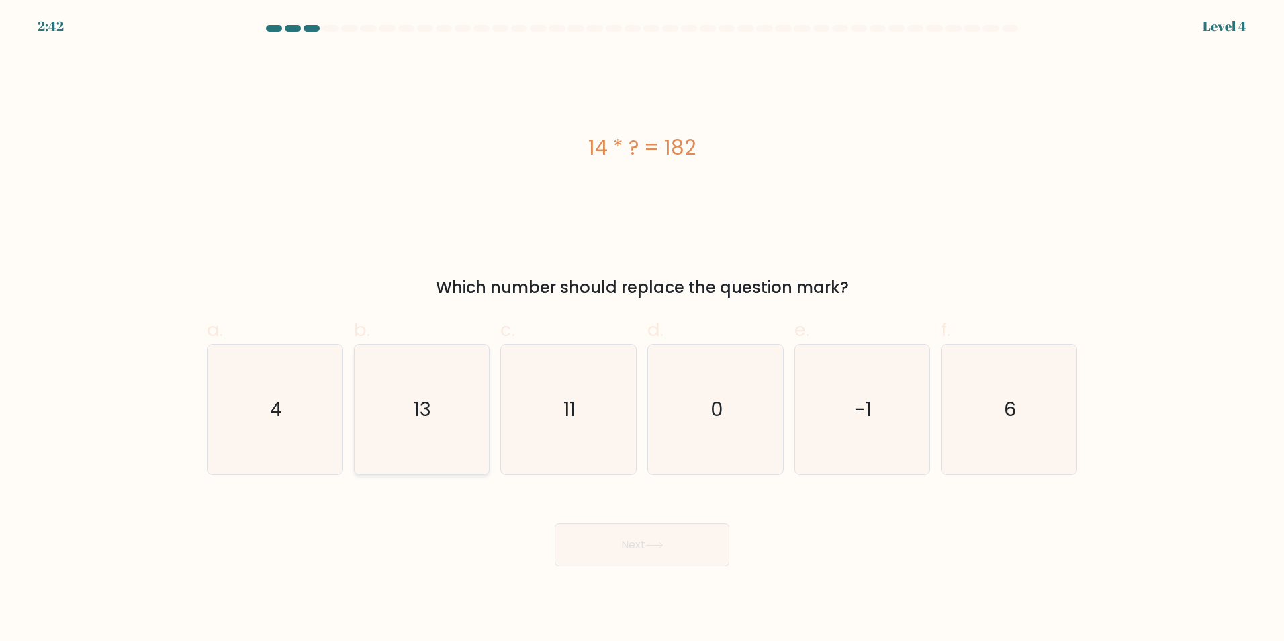
click at [412, 413] on icon "13" at bounding box center [422, 410] width 130 height 130
click at [642, 329] on input "b. 13" at bounding box center [642, 324] width 1 height 9
radio input "true"
click at [640, 547] on button "Next" at bounding box center [642, 544] width 175 height 43
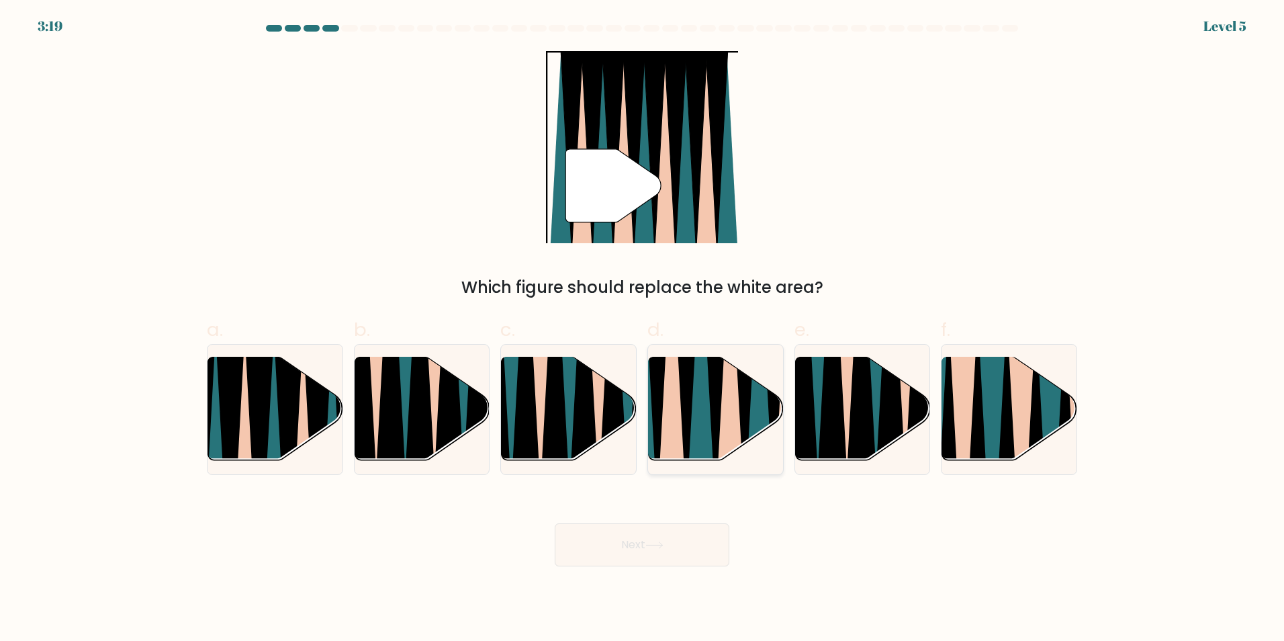
click at [705, 434] on icon at bounding box center [701, 354] width 30 height 269
click at [643, 329] on input "d." at bounding box center [642, 324] width 1 height 9
radio input "true"
click at [693, 552] on button "Next" at bounding box center [642, 544] width 175 height 43
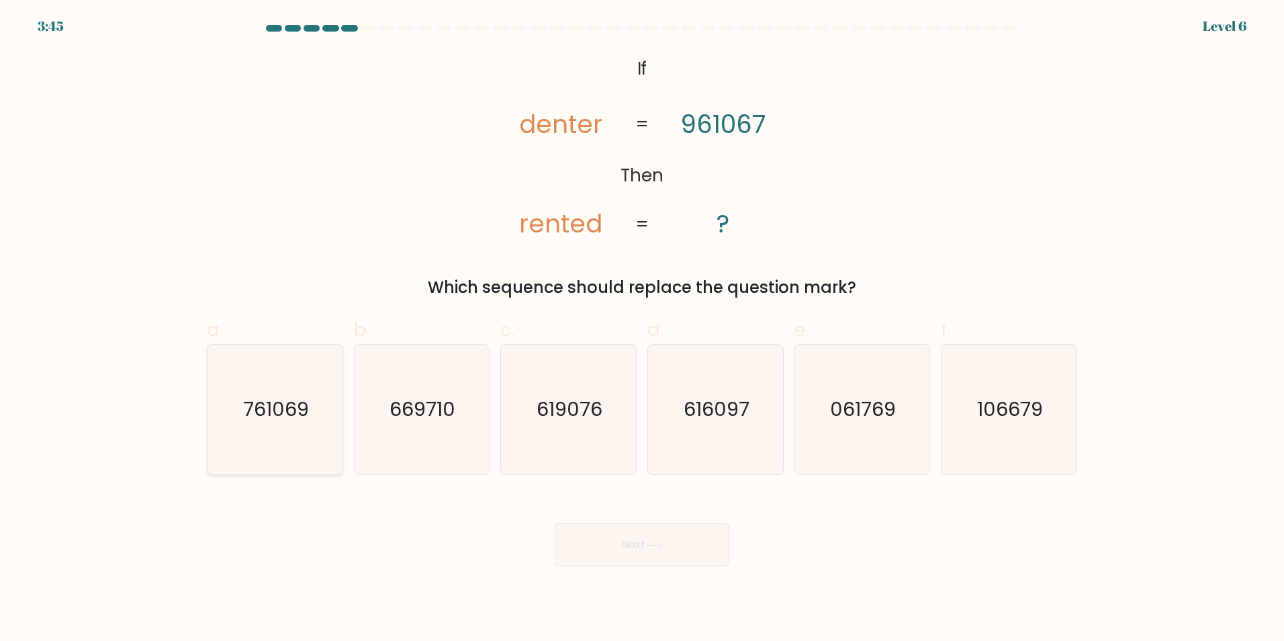
click at [282, 429] on icon "761069" at bounding box center [275, 410] width 130 height 130
click at [642, 329] on input "a. 761069" at bounding box center [642, 324] width 1 height 9
radio input "true"
click at [617, 539] on button "Next" at bounding box center [642, 544] width 175 height 43
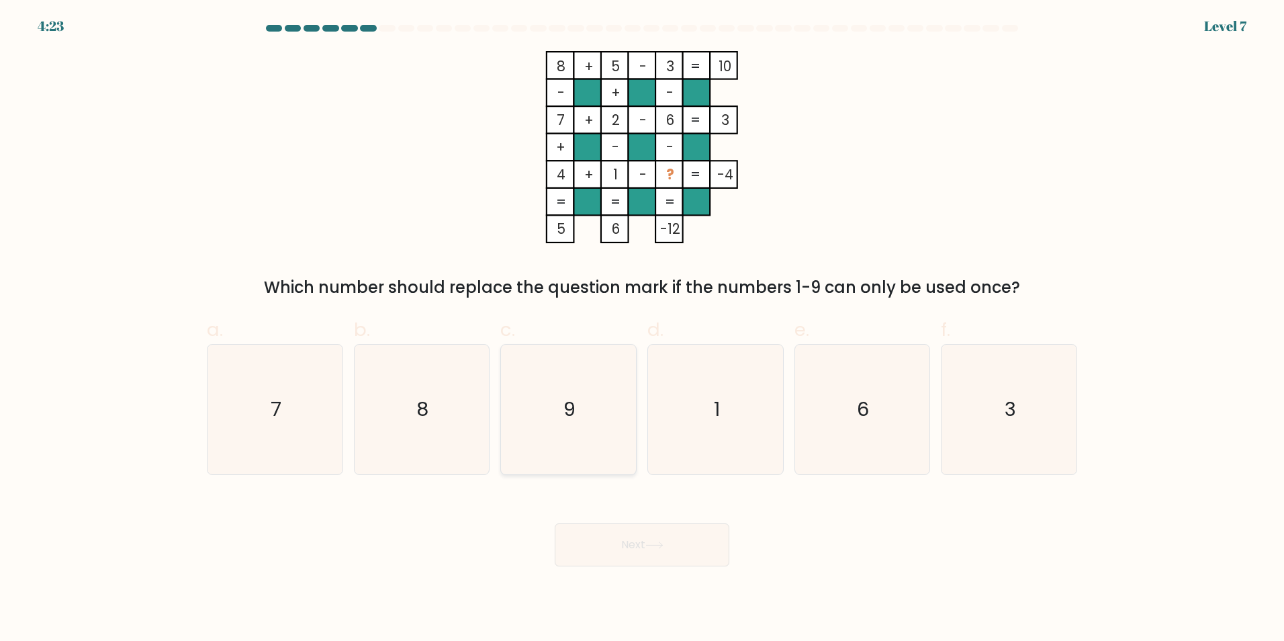
click at [582, 381] on icon "9" at bounding box center [569, 410] width 130 height 130
click at [642, 329] on input "c. 9" at bounding box center [642, 324] width 1 height 9
radio input "true"
click at [664, 544] on icon at bounding box center [654, 544] width 18 height 7
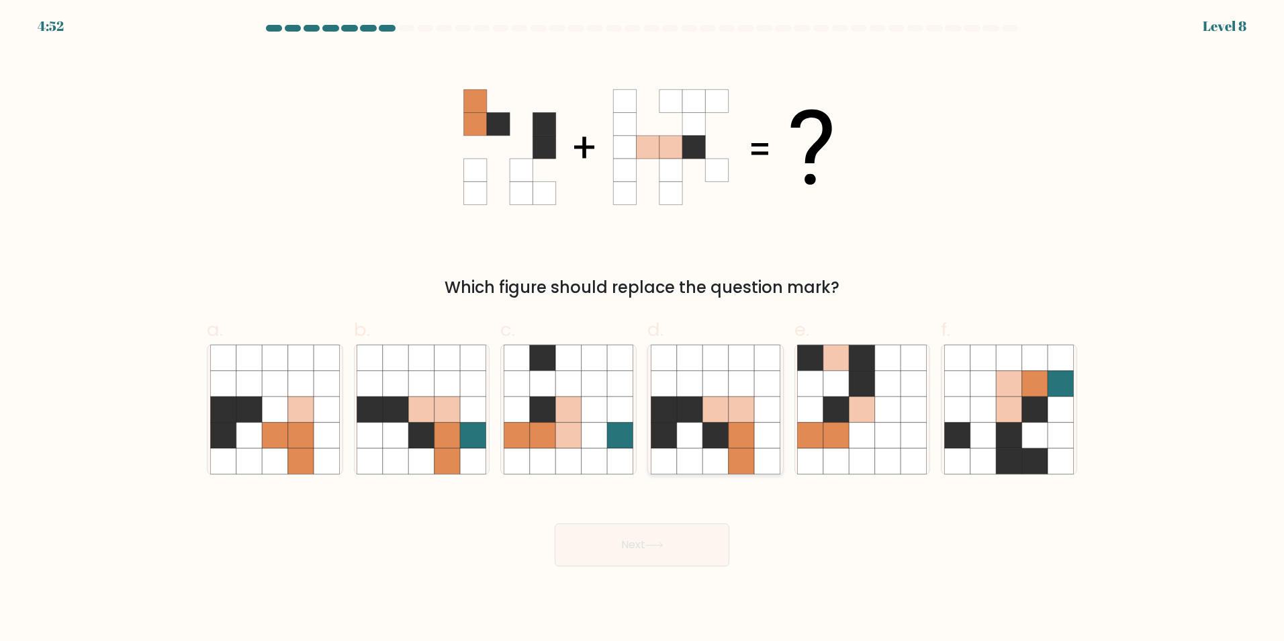
click at [749, 428] on icon at bounding box center [742, 435] width 26 height 26
click at [643, 329] on input "d." at bounding box center [642, 324] width 1 height 9
radio input "true"
click at [678, 543] on button "Next" at bounding box center [642, 544] width 175 height 43
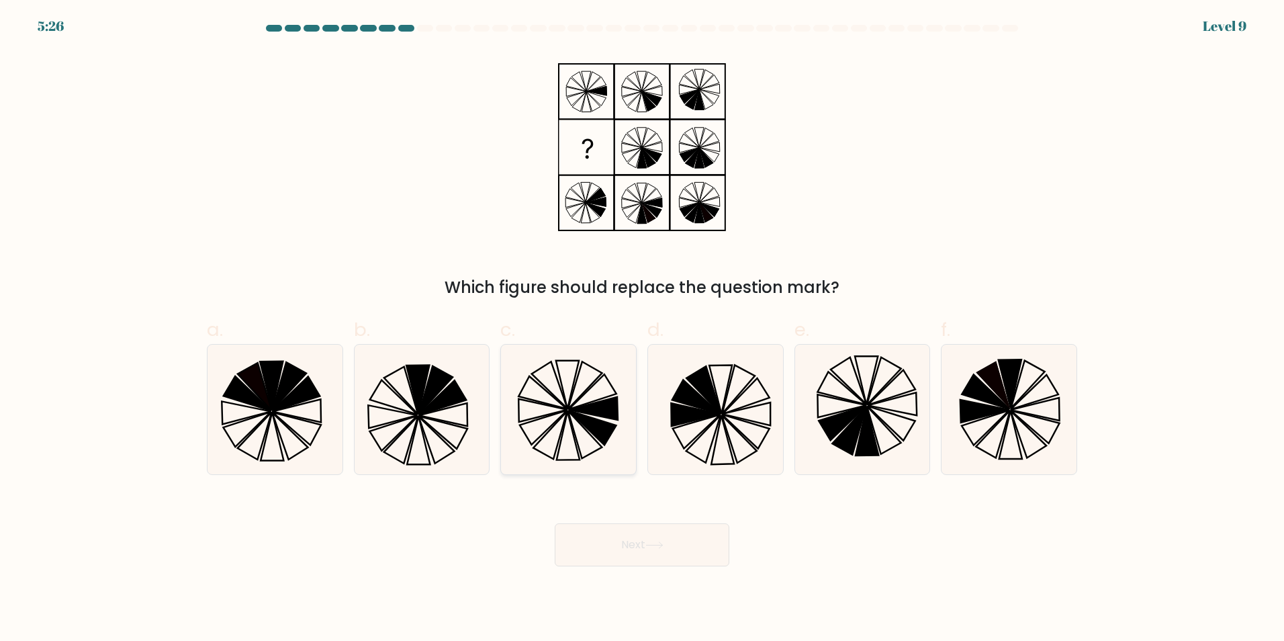
click at [585, 435] on icon at bounding box center [569, 410] width 130 height 130
click at [642, 329] on input "c." at bounding box center [642, 324] width 1 height 9
radio input "true"
click at [650, 551] on button "Next" at bounding box center [642, 544] width 175 height 43
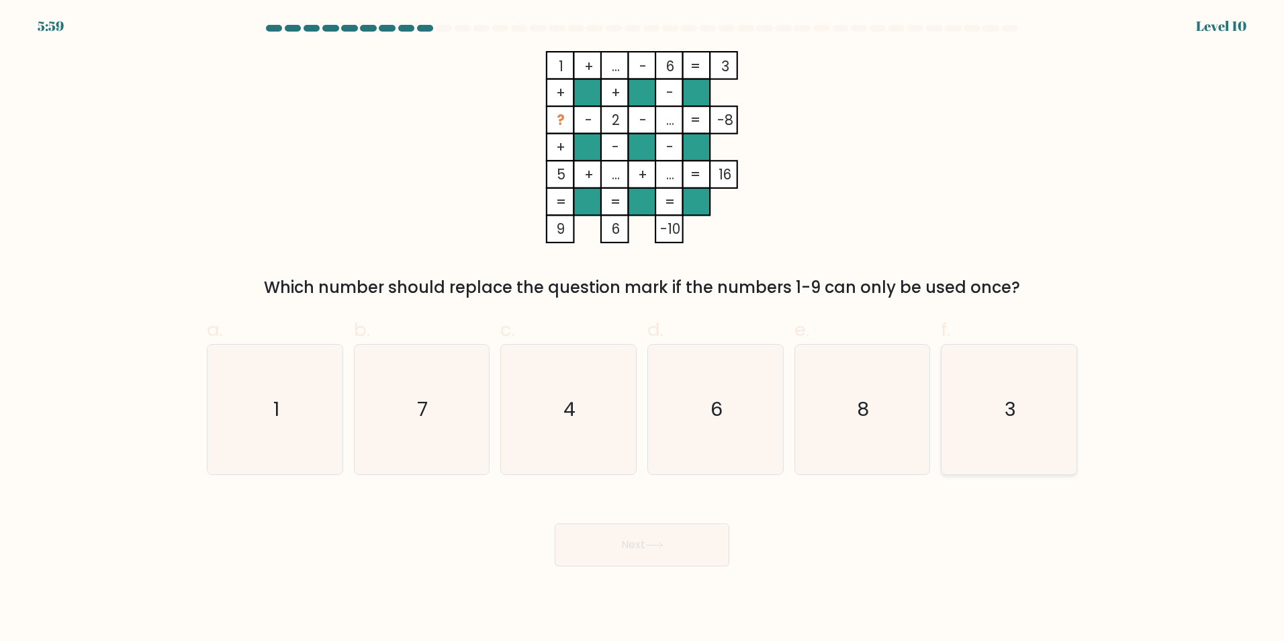
click at [967, 379] on icon "3" at bounding box center [1009, 410] width 130 height 130
click at [643, 329] on input "f. 3" at bounding box center [642, 324] width 1 height 9
radio input "true"
click at [685, 535] on button "Next" at bounding box center [642, 544] width 175 height 43
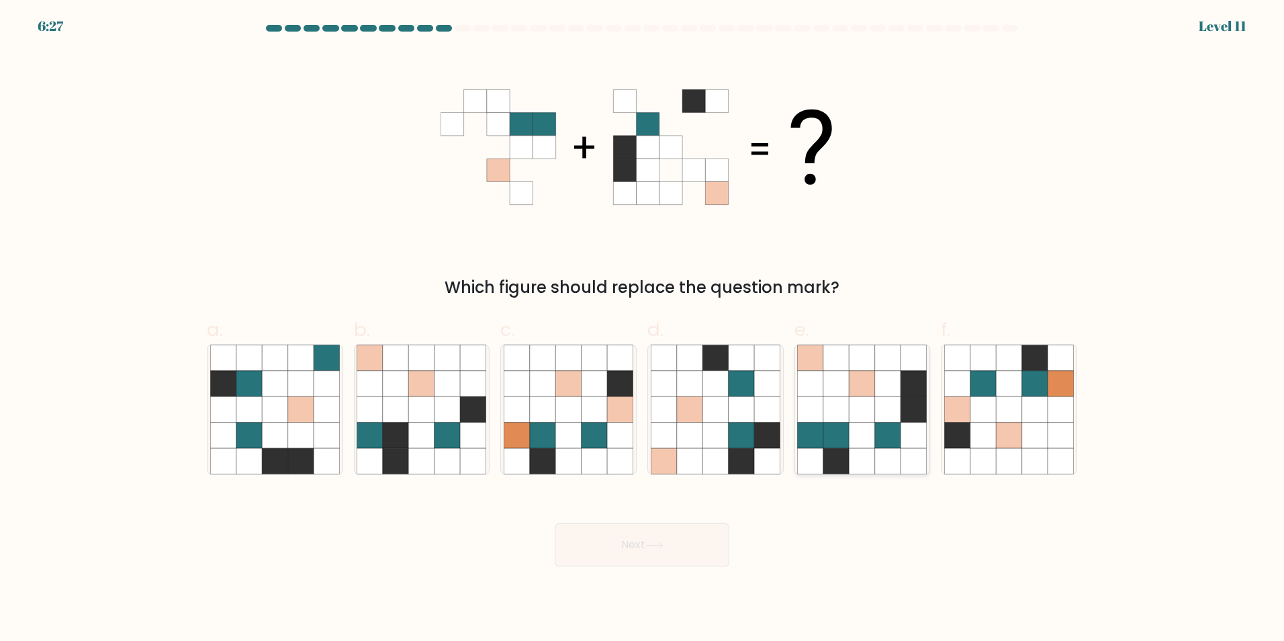
click at [825, 461] on icon at bounding box center [836, 461] width 26 height 26
click at [643, 329] on input "e." at bounding box center [642, 324] width 1 height 9
radio input "true"
click at [681, 543] on button "Next" at bounding box center [642, 544] width 175 height 43
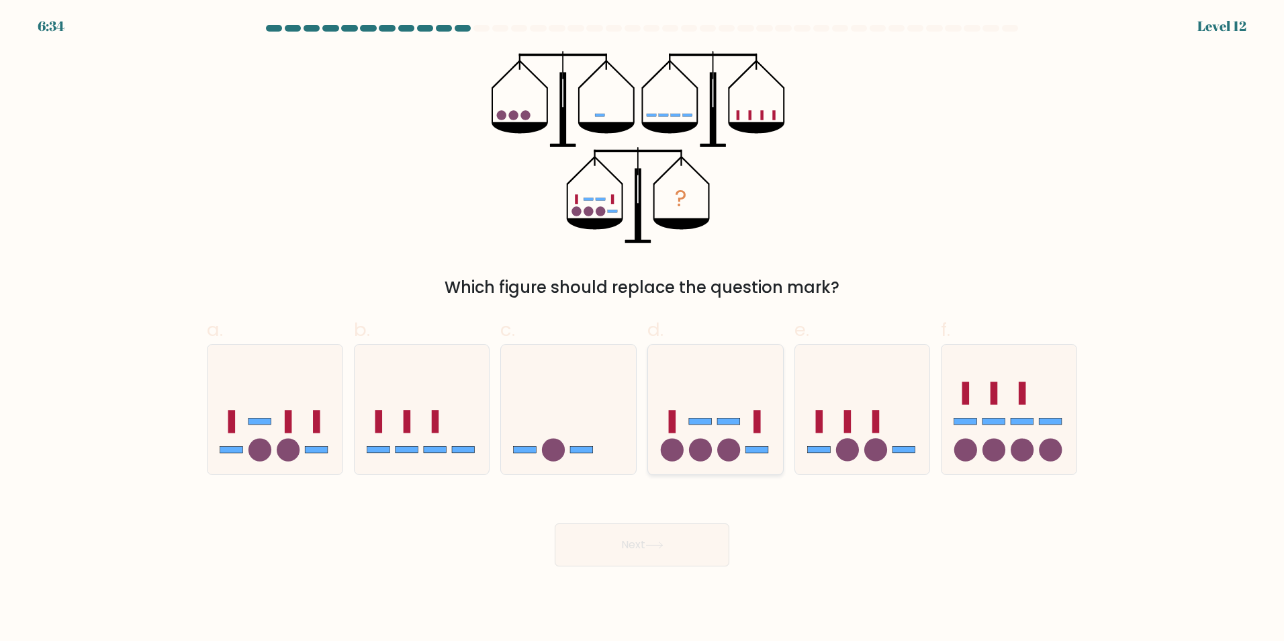
click at [712, 386] on icon at bounding box center [715, 409] width 135 height 112
click at [643, 329] on input "d." at bounding box center [642, 324] width 1 height 9
radio input "true"
click at [668, 543] on button "Next" at bounding box center [642, 544] width 175 height 43
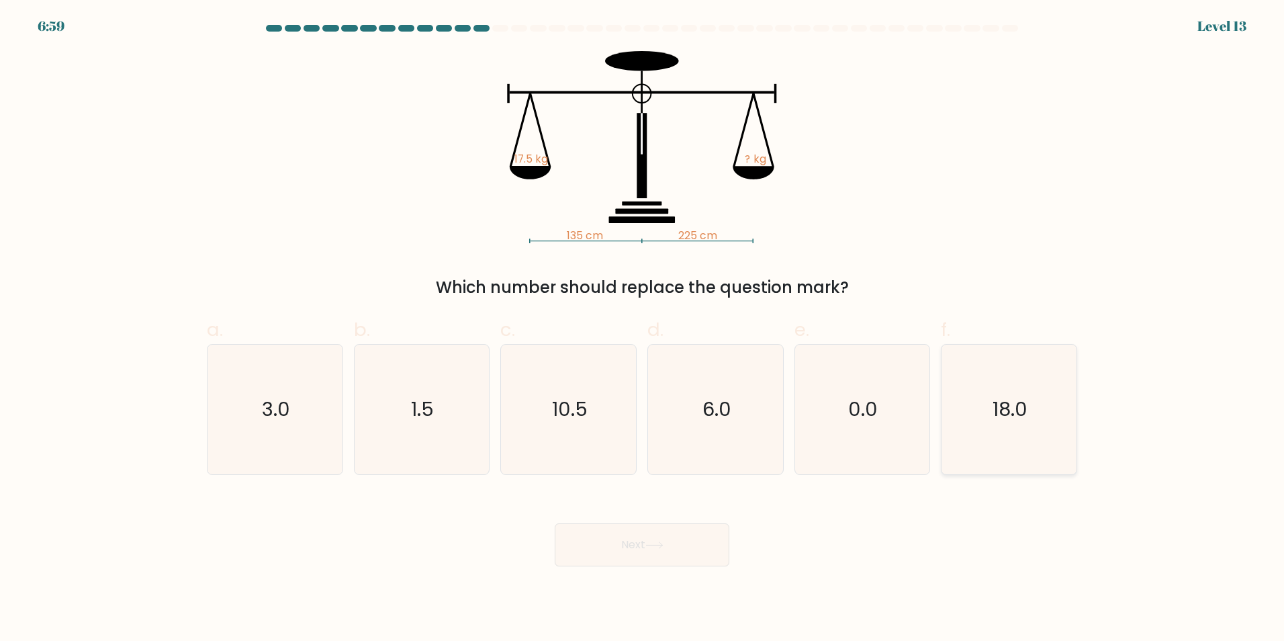
click at [1041, 401] on icon "18.0" at bounding box center [1009, 410] width 130 height 130
click at [643, 329] on input "f. 18.0" at bounding box center [642, 324] width 1 height 9
radio input "true"
click at [678, 535] on button "Next" at bounding box center [642, 544] width 175 height 43
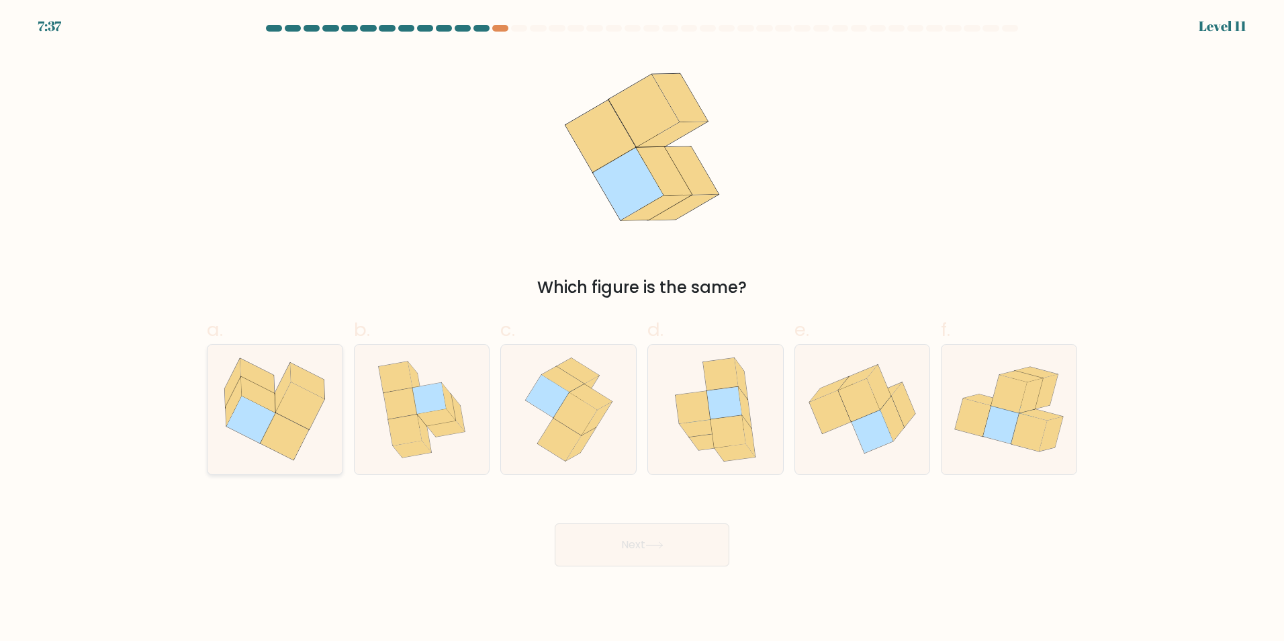
click at [273, 451] on icon at bounding box center [275, 409] width 135 height 120
click at [642, 329] on input "a." at bounding box center [642, 324] width 1 height 9
radio input "true"
click at [676, 539] on button "Next" at bounding box center [642, 544] width 175 height 43
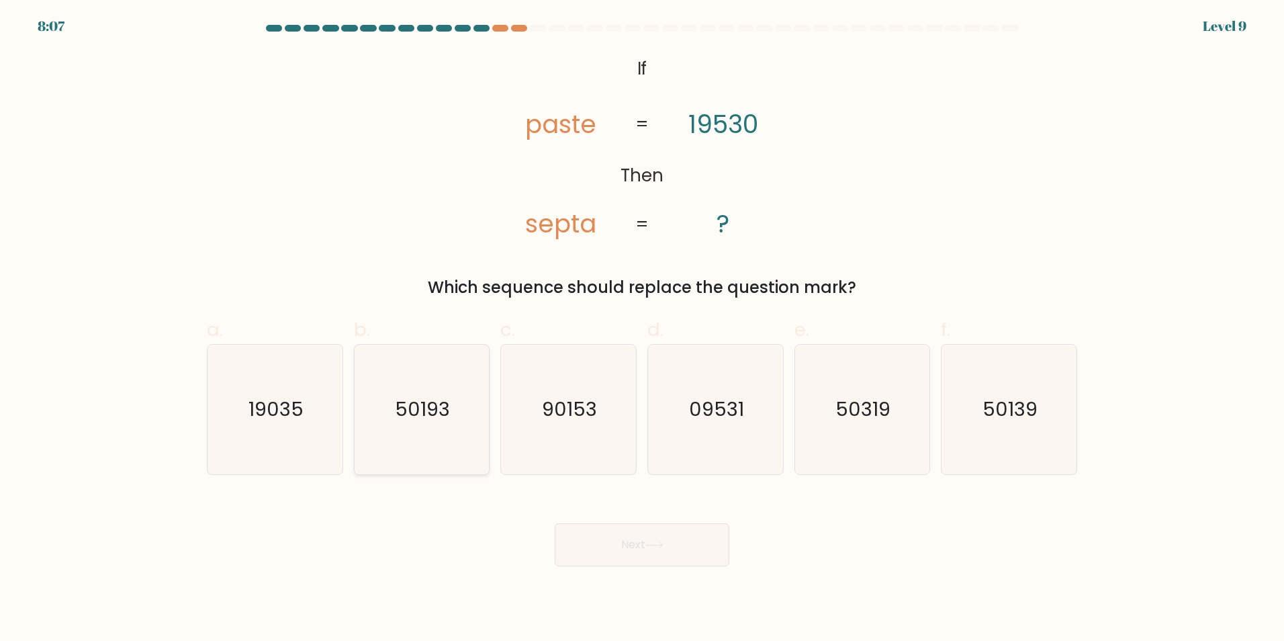
click at [416, 427] on icon "50193" at bounding box center [422, 410] width 130 height 130
click at [642, 329] on input "b. 50193" at bounding box center [642, 324] width 1 height 9
radio input "true"
click at [671, 551] on button "Next" at bounding box center [642, 544] width 175 height 43
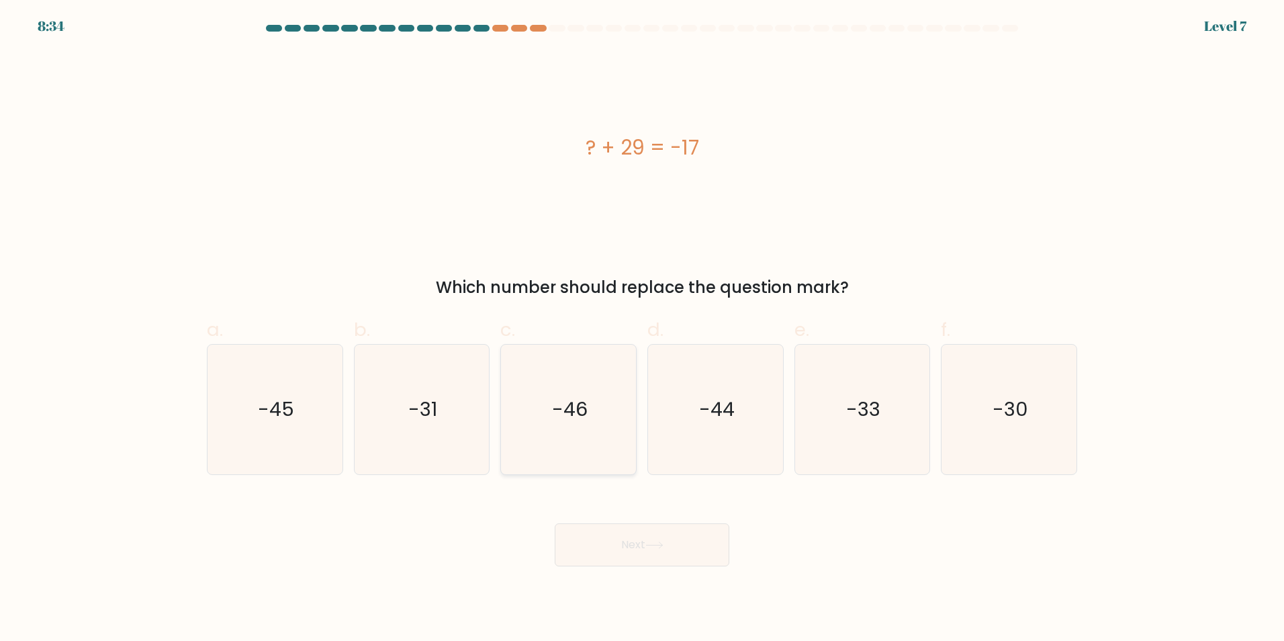
click at [568, 392] on icon "-46" at bounding box center [569, 410] width 130 height 130
click at [642, 329] on input "c. -46" at bounding box center [642, 324] width 1 height 9
radio input "true"
click at [652, 543] on icon at bounding box center [654, 544] width 18 height 7
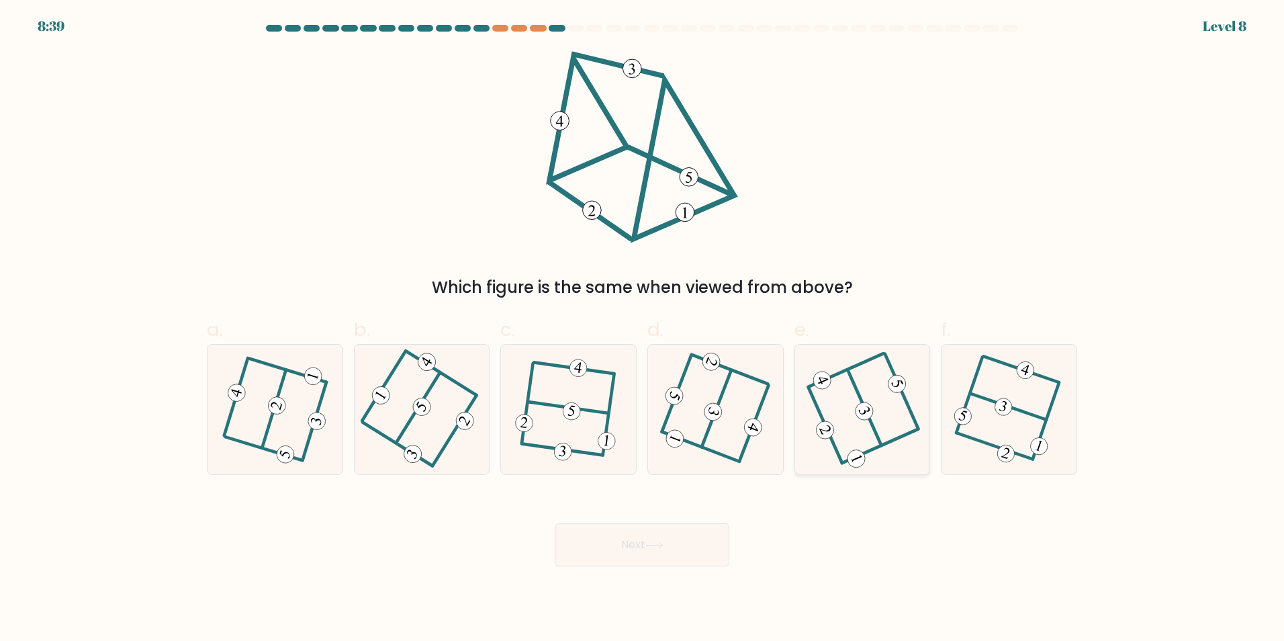
click at [864, 408] on 473 at bounding box center [865, 412] width 24 height 24
click at [643, 329] on input "e." at bounding box center [642, 324] width 1 height 9
radio input "true"
click at [686, 537] on button "Next" at bounding box center [642, 544] width 175 height 43
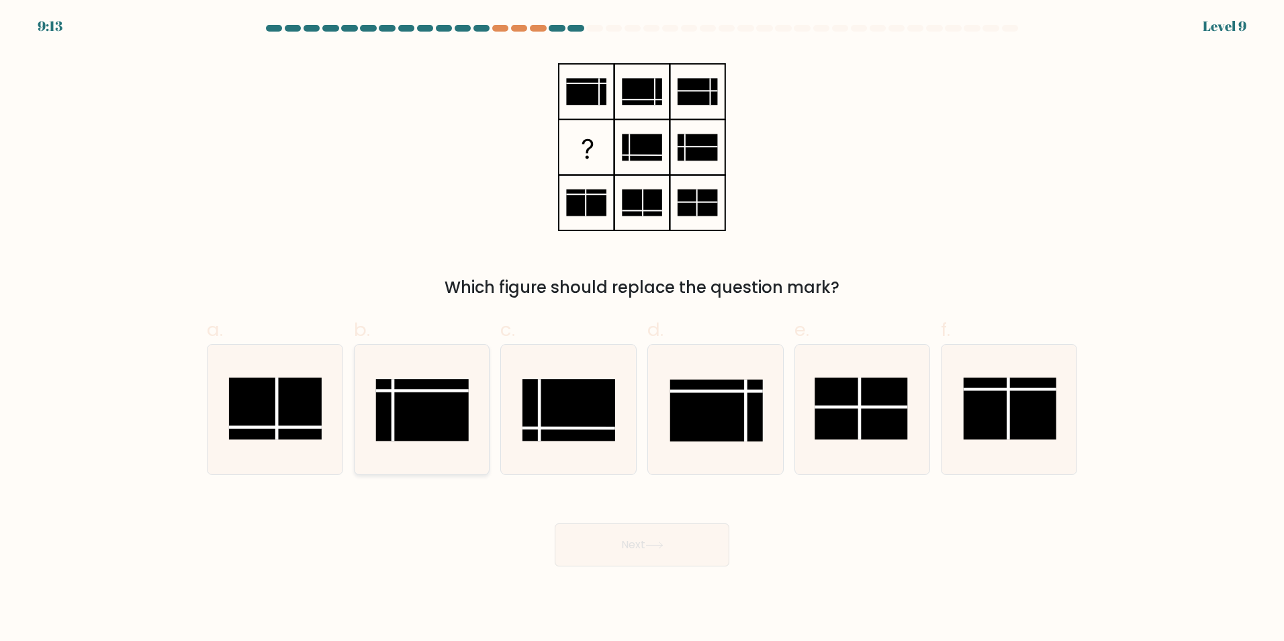
click at [421, 415] on rect at bounding box center [422, 410] width 93 height 62
click at [642, 329] on input "b." at bounding box center [642, 324] width 1 height 9
radio input "true"
click at [637, 547] on button "Next" at bounding box center [642, 544] width 175 height 43
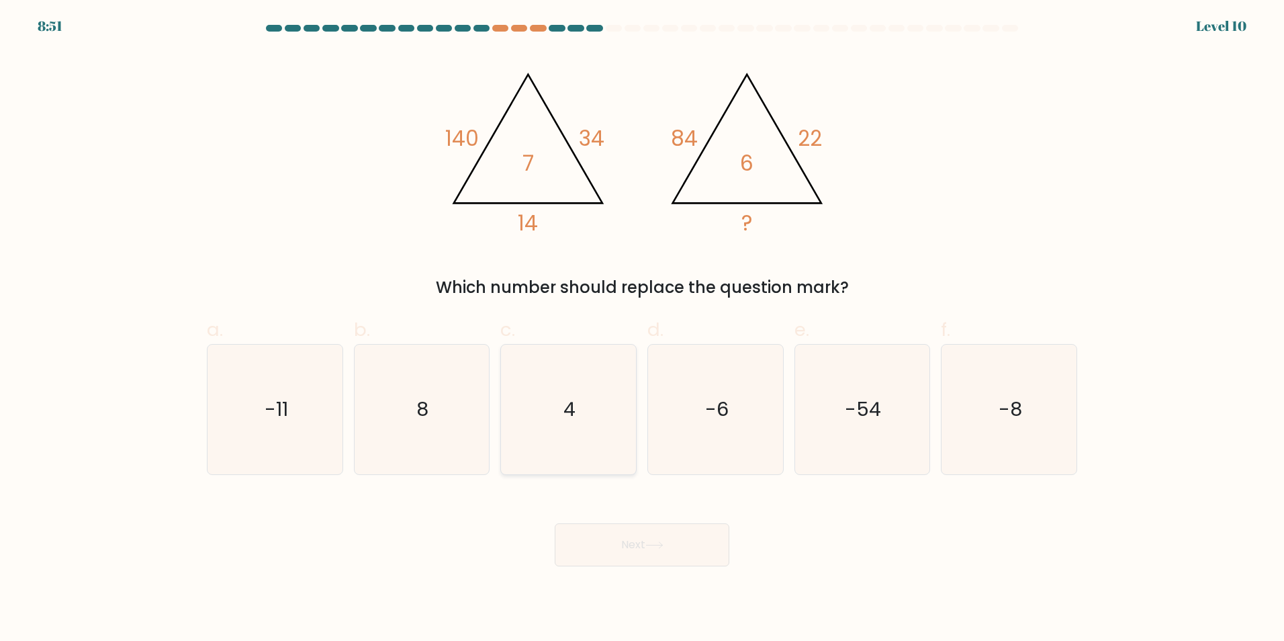
click at [605, 399] on icon "4" at bounding box center [569, 410] width 130 height 130
click at [642, 329] on input "c. 4" at bounding box center [642, 324] width 1 height 9
radio input "true"
click at [622, 545] on button "Next" at bounding box center [642, 544] width 175 height 43
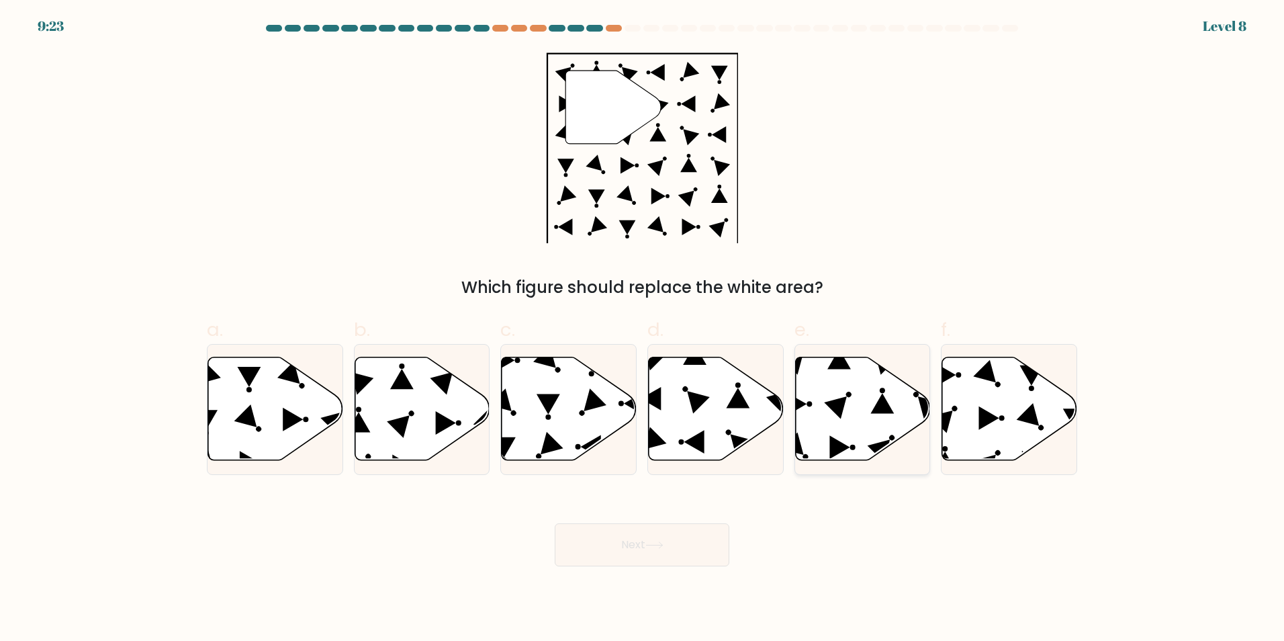
click at [832, 405] on icon at bounding box center [835, 407] width 23 height 23
click at [643, 329] on input "e." at bounding box center [642, 324] width 1 height 9
radio input "true"
click at [692, 543] on button "Next" at bounding box center [642, 544] width 175 height 43
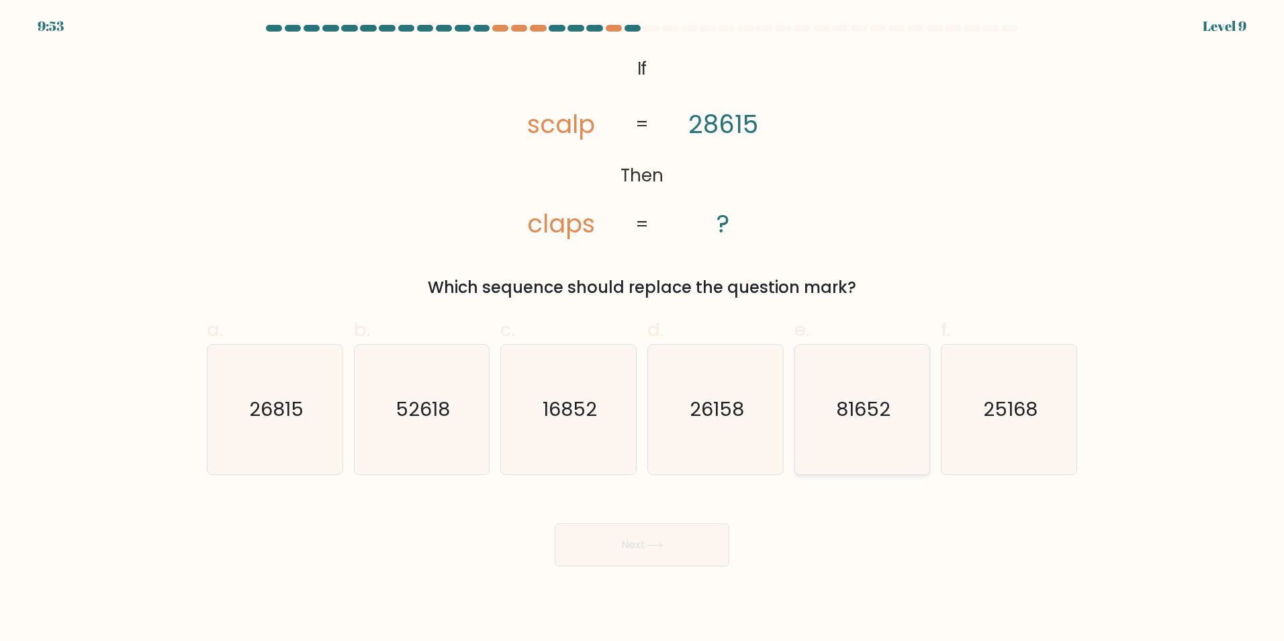
click at [885, 419] on text "81652" at bounding box center [863, 409] width 54 height 27
click at [643, 329] on input "e. 81652" at bounding box center [642, 324] width 1 height 9
radio input "true"
click at [670, 550] on button "Next" at bounding box center [642, 544] width 175 height 43
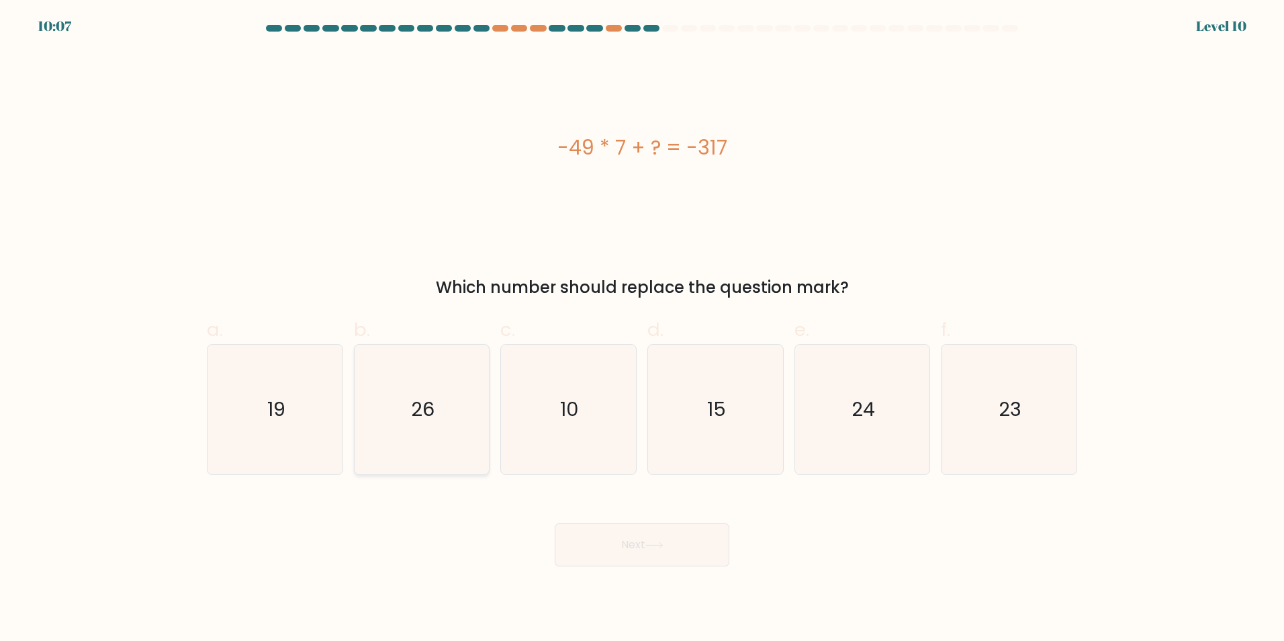
click at [424, 398] on text "26" at bounding box center [423, 409] width 24 height 27
click at [642, 329] on input "b. 26" at bounding box center [642, 324] width 1 height 9
radio input "true"
click at [634, 533] on button "Next" at bounding box center [642, 544] width 175 height 43
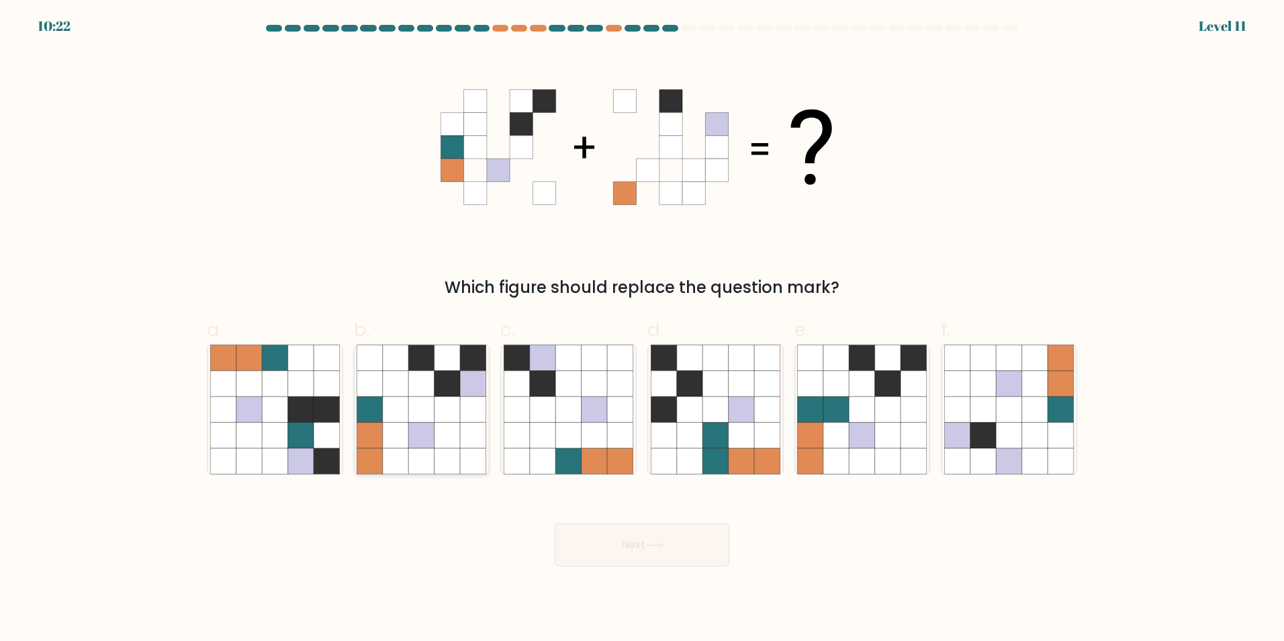
click at [425, 402] on icon at bounding box center [422, 409] width 26 height 26
click at [642, 329] on input "b." at bounding box center [642, 324] width 1 height 9
radio input "true"
click at [628, 562] on button "Next" at bounding box center [642, 544] width 175 height 43
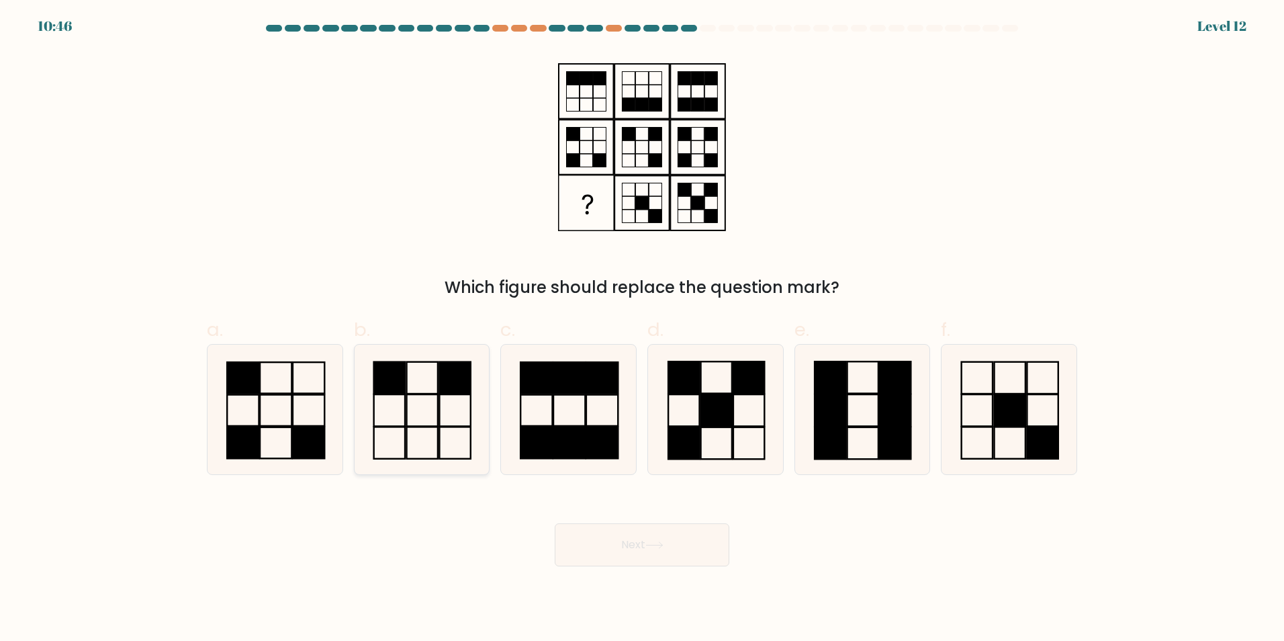
click at [467, 398] on icon at bounding box center [422, 410] width 130 height 130
click at [642, 329] on input "b." at bounding box center [642, 324] width 1 height 9
radio input "true"
click at [654, 544] on icon at bounding box center [654, 544] width 18 height 7
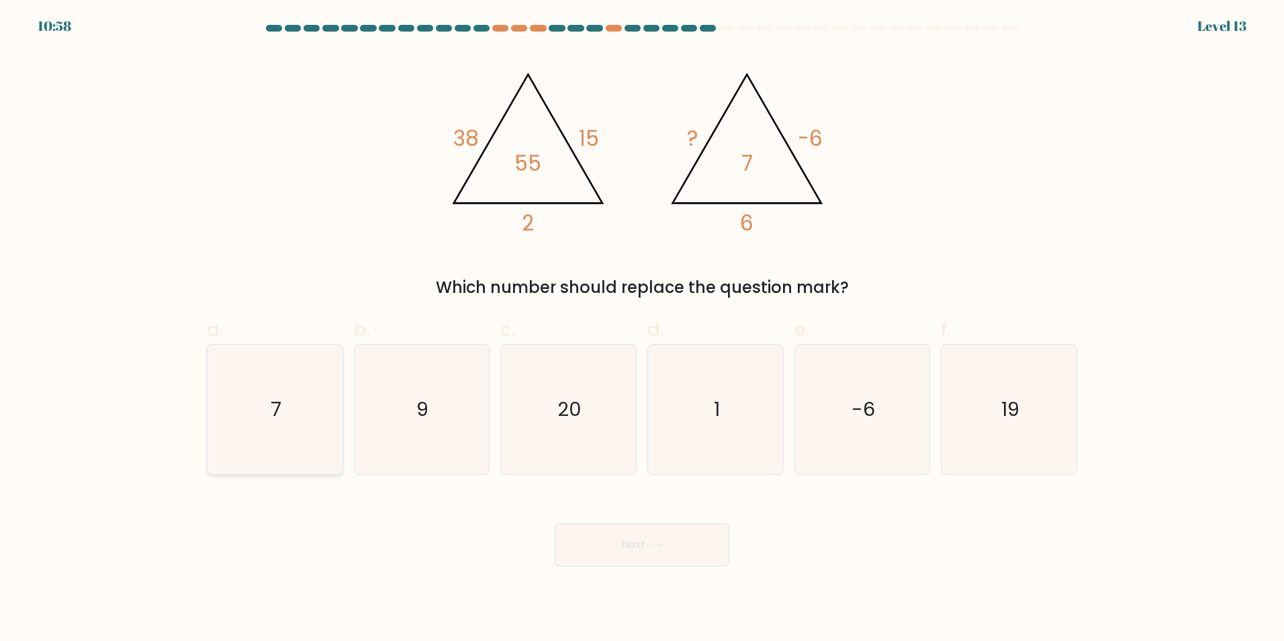
click at [255, 385] on icon "7" at bounding box center [275, 410] width 130 height 130
click at [642, 329] on input "a. 7" at bounding box center [642, 324] width 1 height 9
radio input "true"
click at [628, 549] on button "Next" at bounding box center [642, 544] width 175 height 43
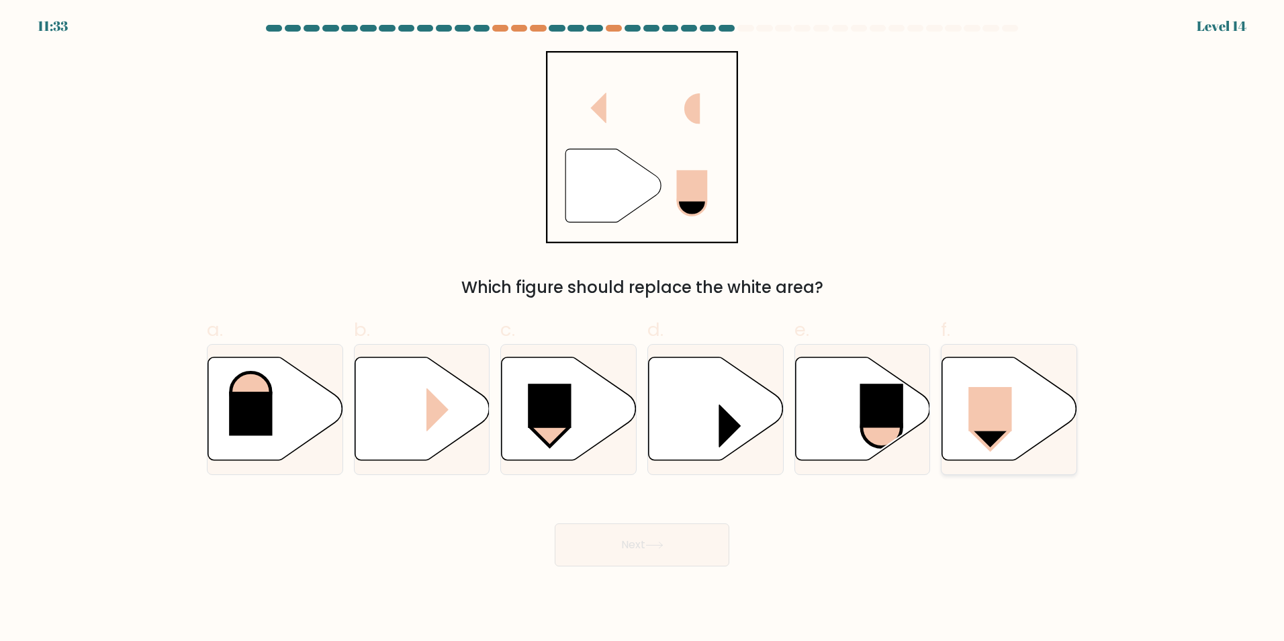
click at [975, 413] on rect at bounding box center [991, 409] width 44 height 44
click at [643, 329] on input "f." at bounding box center [642, 324] width 1 height 9
radio input "true"
click at [693, 537] on button "Next" at bounding box center [642, 544] width 175 height 43
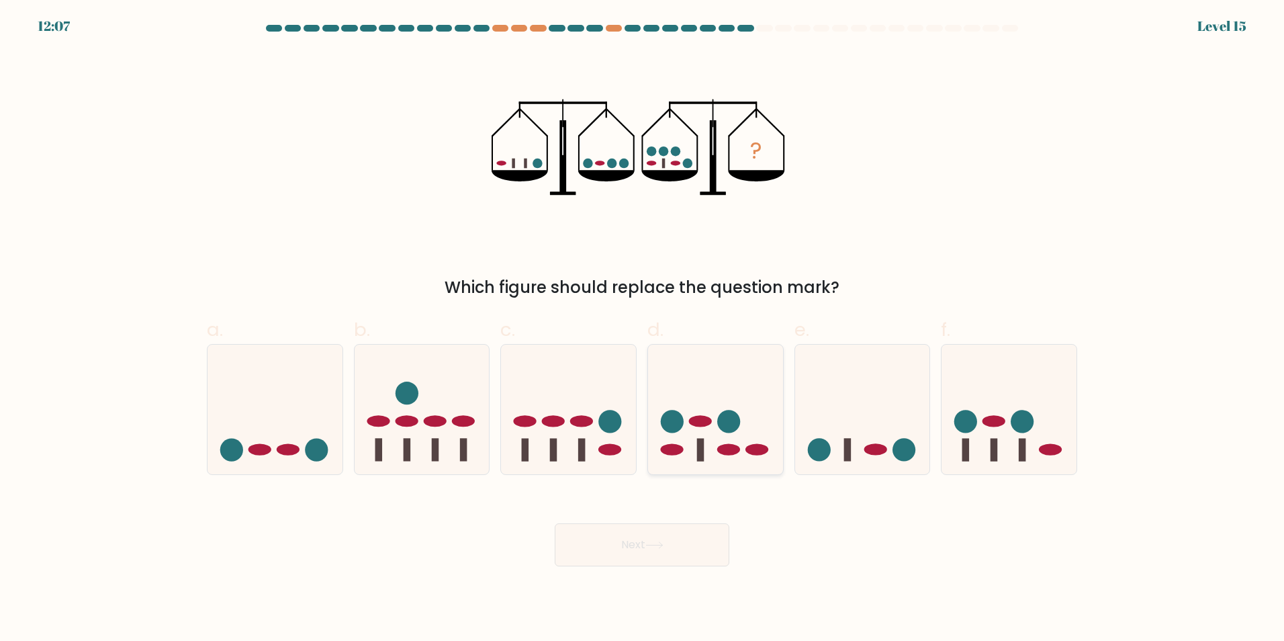
click at [747, 414] on icon at bounding box center [715, 409] width 135 height 112
click at [643, 329] on input "d." at bounding box center [642, 324] width 1 height 9
radio input "true"
click at [633, 537] on button "Next" at bounding box center [642, 544] width 175 height 43
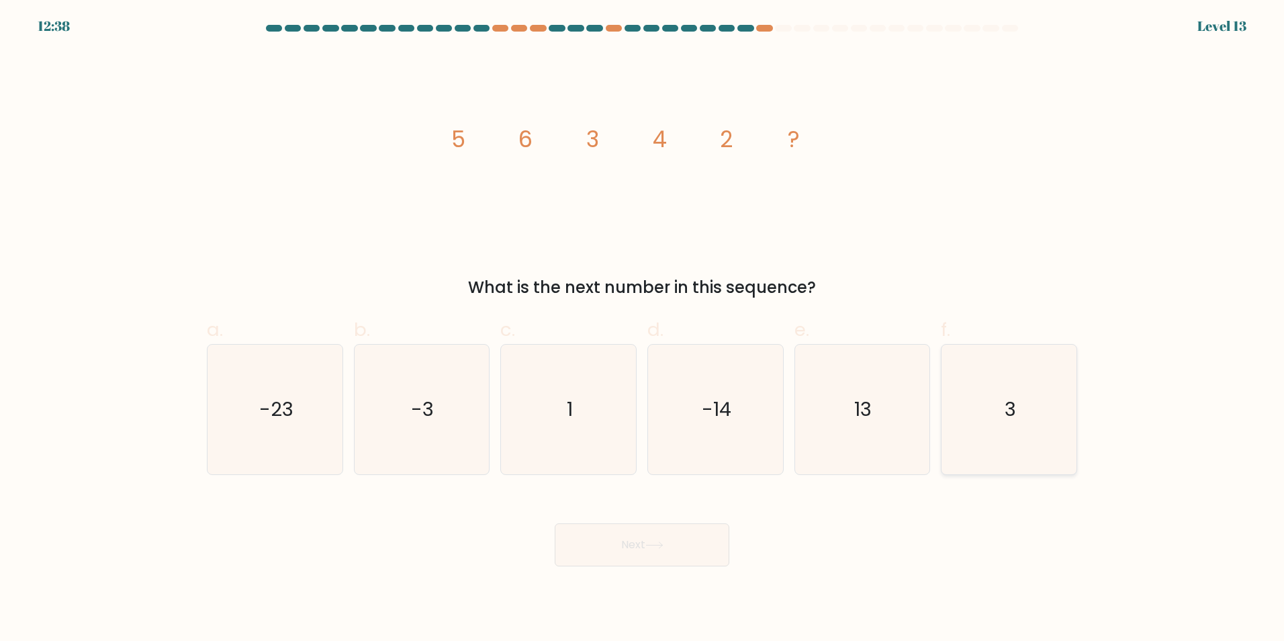
click at [1026, 418] on icon "3" at bounding box center [1009, 410] width 130 height 130
click at [643, 329] on input "f. 3" at bounding box center [642, 324] width 1 height 9
radio input "true"
click at [701, 539] on button "Next" at bounding box center [642, 544] width 175 height 43
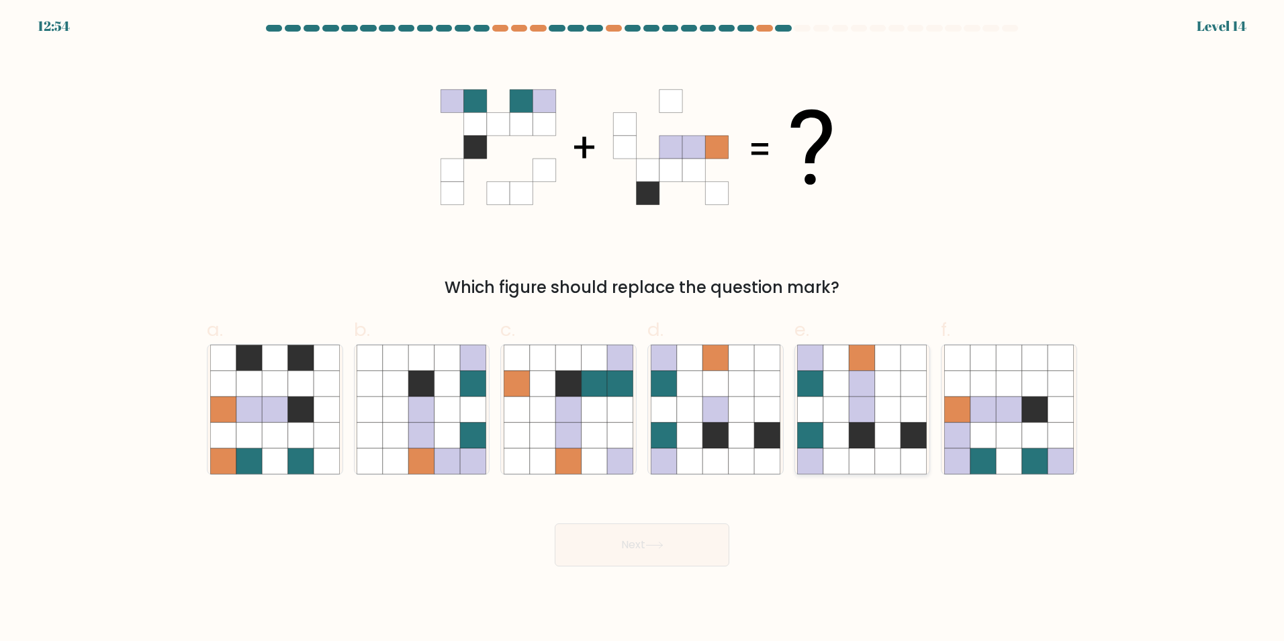
click at [858, 400] on icon at bounding box center [863, 409] width 26 height 26
click at [643, 329] on input "e." at bounding box center [642, 324] width 1 height 9
radio input "true"
click at [639, 540] on button "Next" at bounding box center [642, 544] width 175 height 43
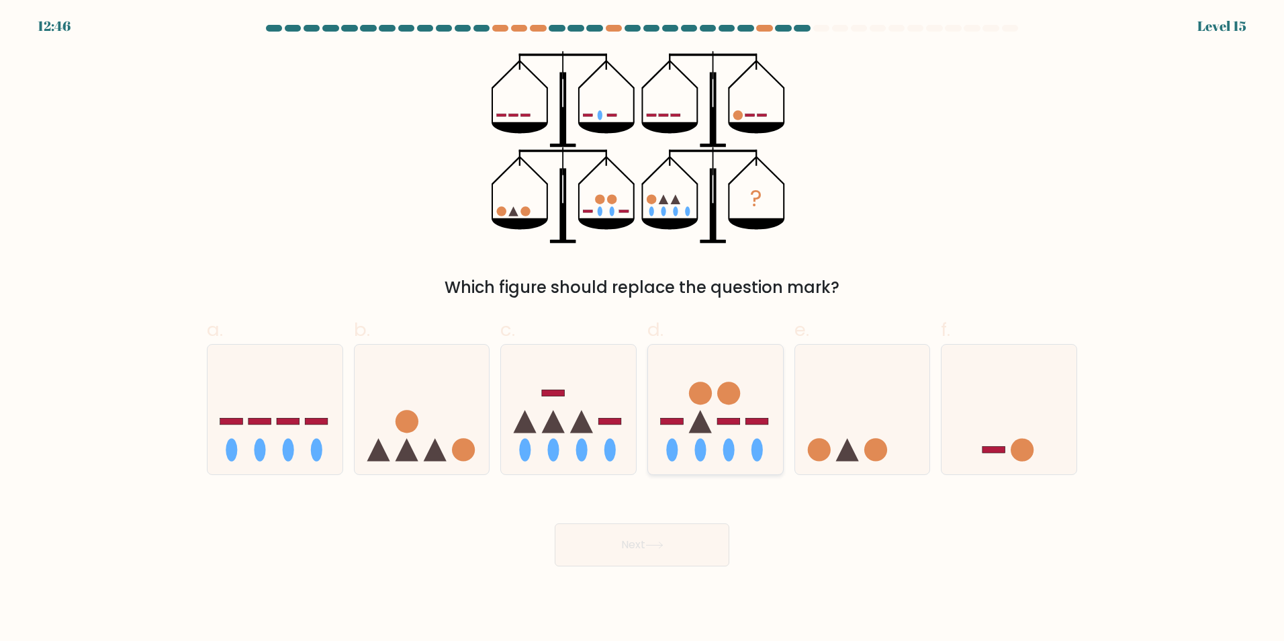
click at [711, 408] on icon at bounding box center [715, 409] width 135 height 112
click at [643, 329] on input "d." at bounding box center [642, 324] width 1 height 9
radio input "true"
click at [665, 553] on button "Next" at bounding box center [642, 544] width 175 height 43
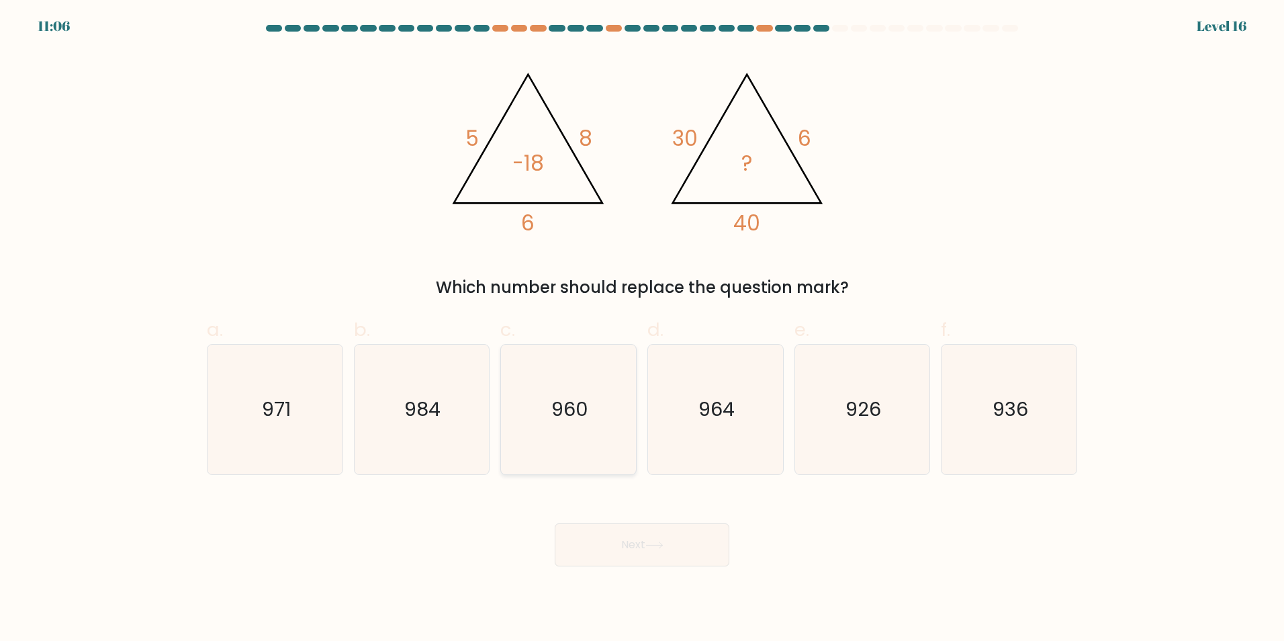
click at [547, 349] on icon "960" at bounding box center [569, 410] width 130 height 130
click at [642, 329] on input "c. 960" at bounding box center [642, 324] width 1 height 9
radio input "true"
click at [631, 558] on button "Next" at bounding box center [642, 544] width 175 height 43
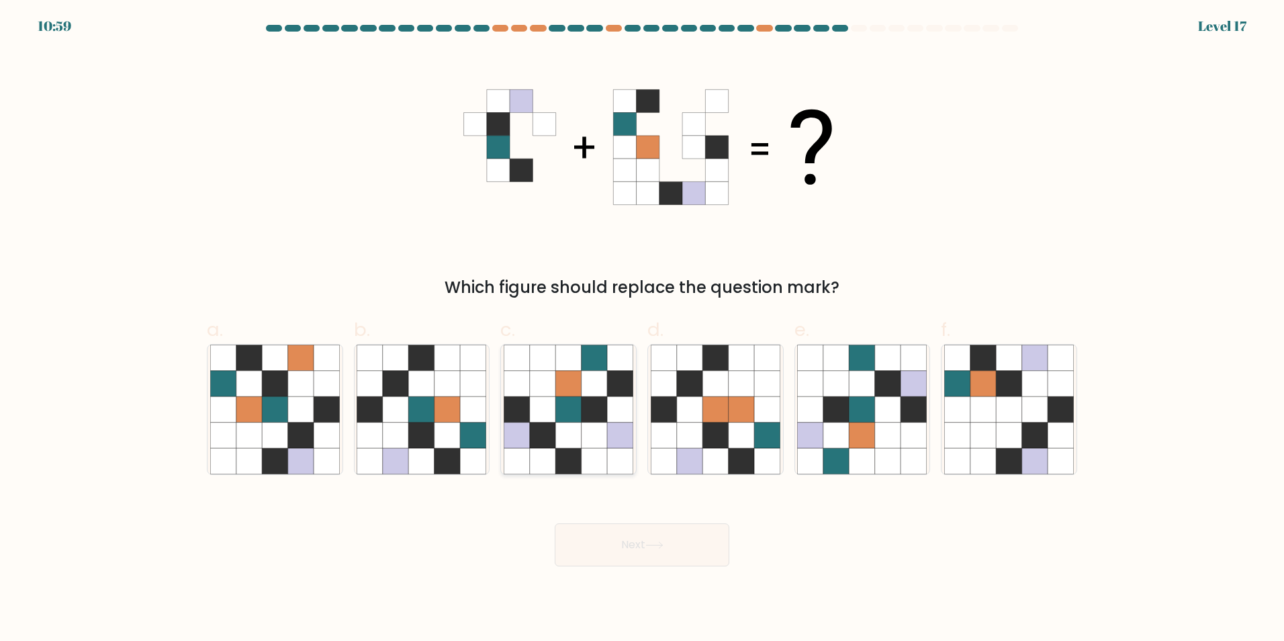
click at [563, 431] on icon at bounding box center [568, 435] width 26 height 26
click at [642, 329] on input "c." at bounding box center [642, 324] width 1 height 9
radio input "true"
click at [631, 554] on button "Next" at bounding box center [642, 544] width 175 height 43
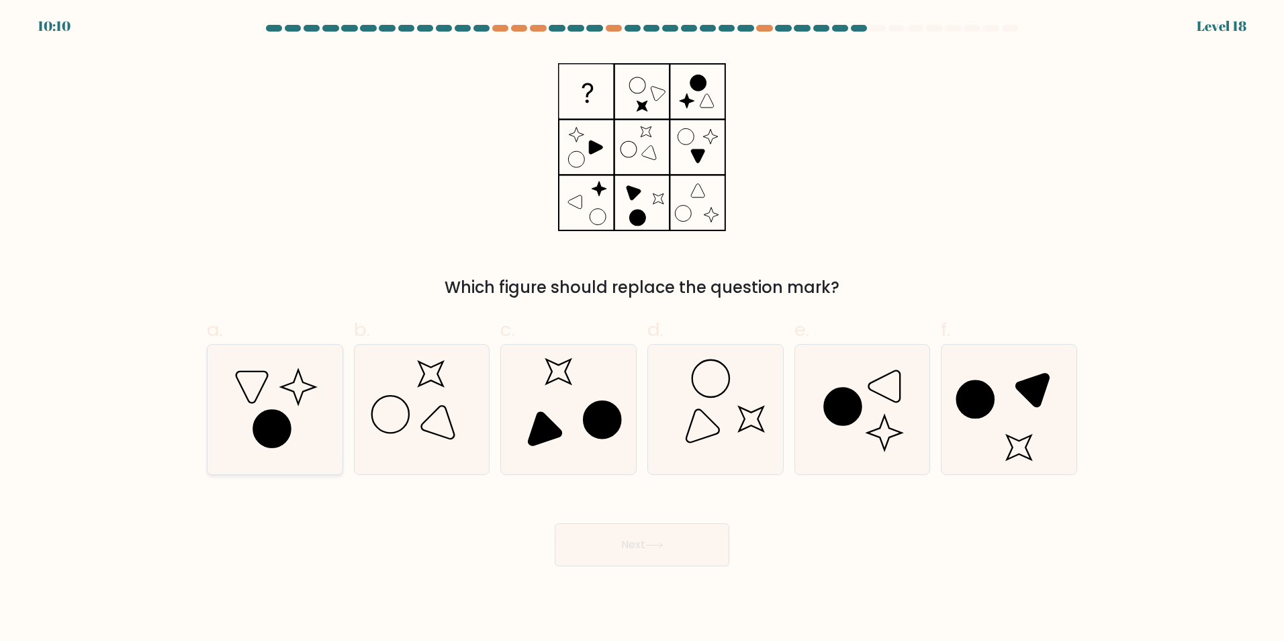
click at [273, 436] on icon at bounding box center [271, 428] width 37 height 37
click at [642, 329] on input "a." at bounding box center [642, 324] width 1 height 9
radio input "true"
click at [271, 439] on icon at bounding box center [272, 428] width 37 height 37
click at [642, 329] on input "a." at bounding box center [642, 324] width 1 height 9
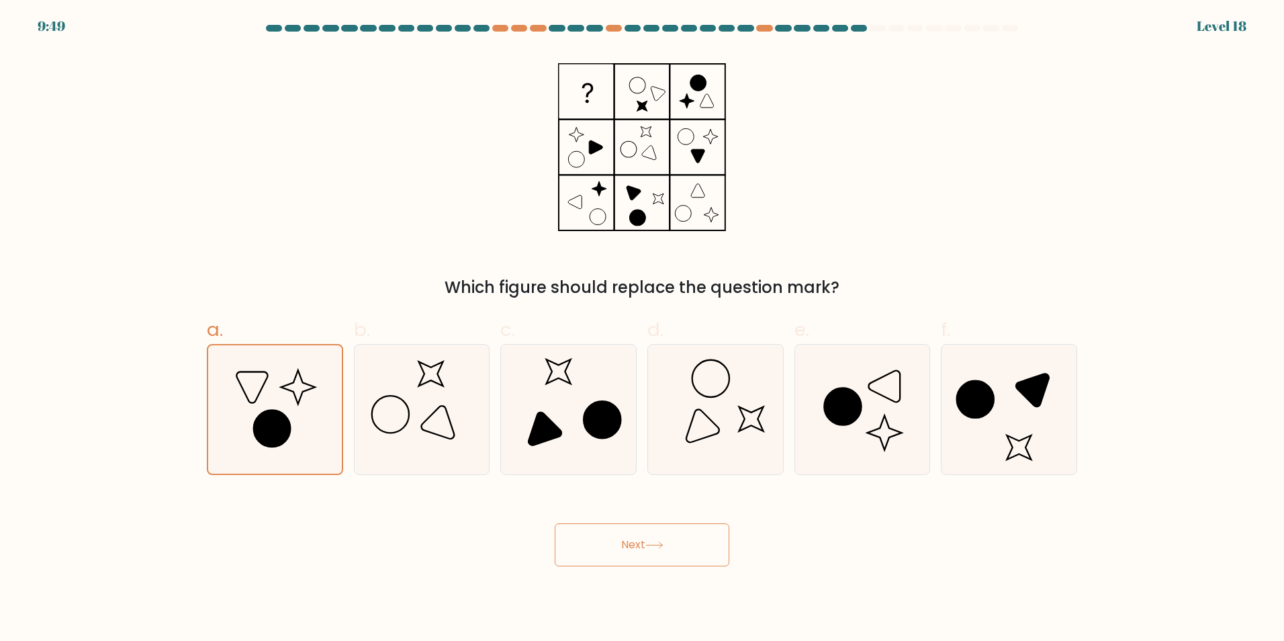
click at [654, 559] on button "Next" at bounding box center [642, 544] width 175 height 43
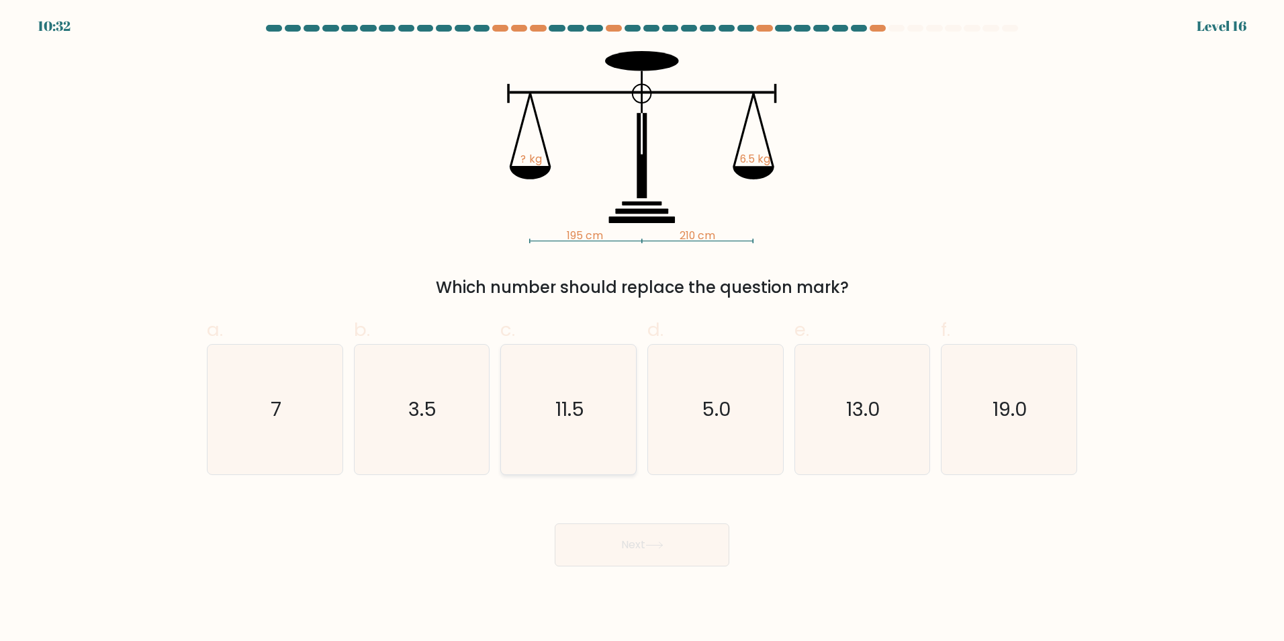
click at [570, 418] on text "11.5" at bounding box center [569, 409] width 29 height 27
click at [642, 329] on input "c. 11.5" at bounding box center [642, 324] width 1 height 9
radio input "true"
click at [682, 411] on icon "5.0" at bounding box center [716, 410] width 130 height 130
click at [643, 329] on input "d. 5.0" at bounding box center [642, 324] width 1 height 9
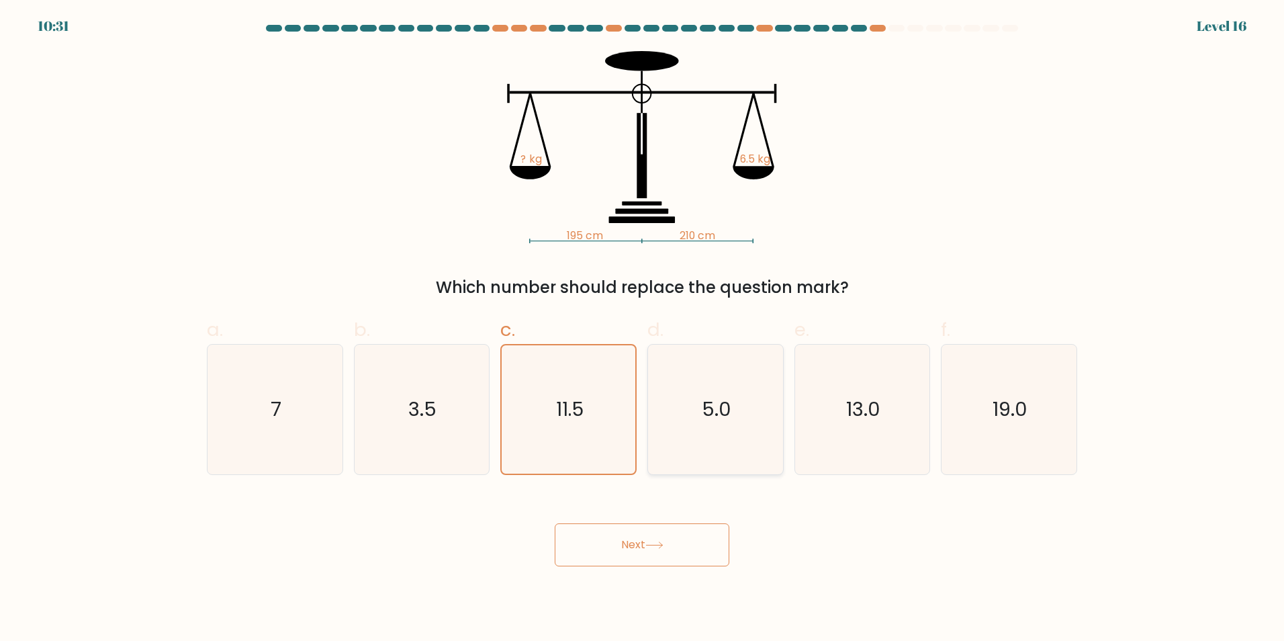
radio input "true"
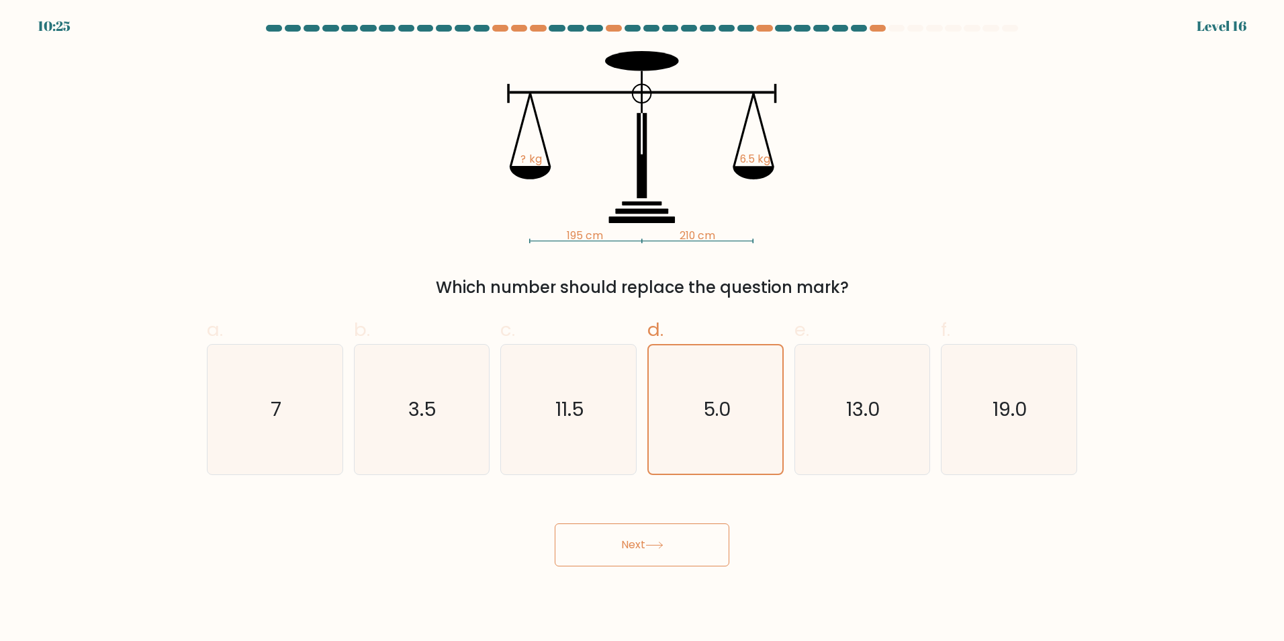
click at [639, 546] on button "Next" at bounding box center [642, 544] width 175 height 43
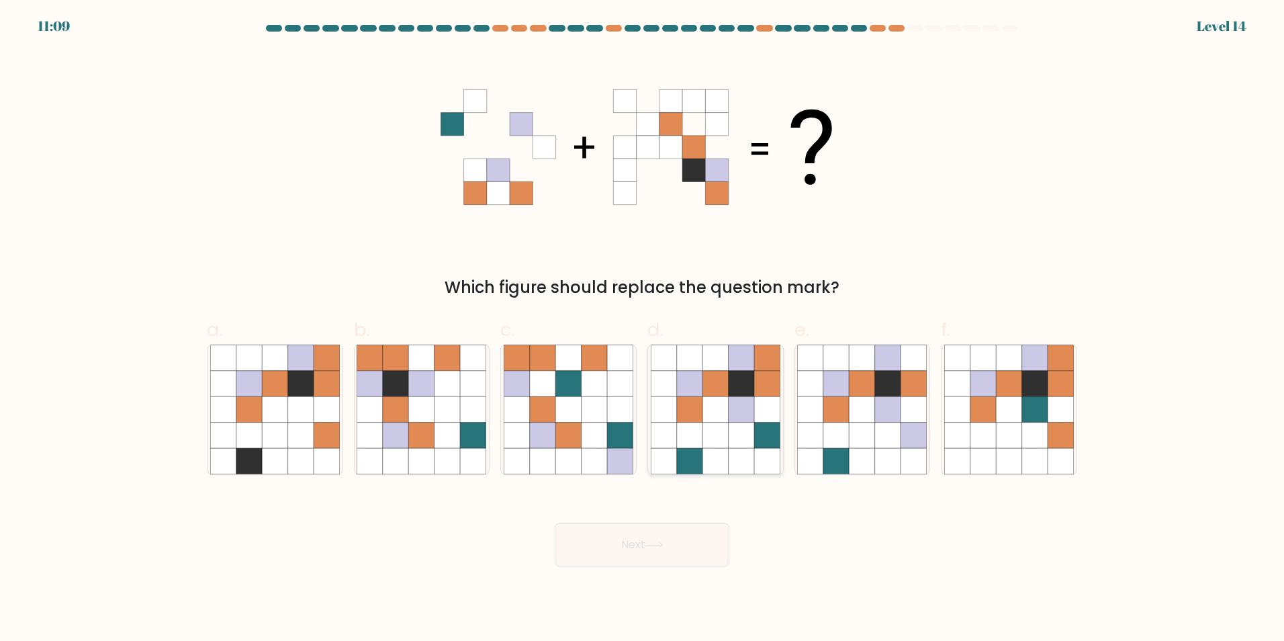
click at [688, 449] on icon at bounding box center [690, 461] width 26 height 26
click at [643, 329] on input "d." at bounding box center [642, 324] width 1 height 9
radio input "true"
click at [656, 537] on button "Next" at bounding box center [642, 544] width 175 height 43
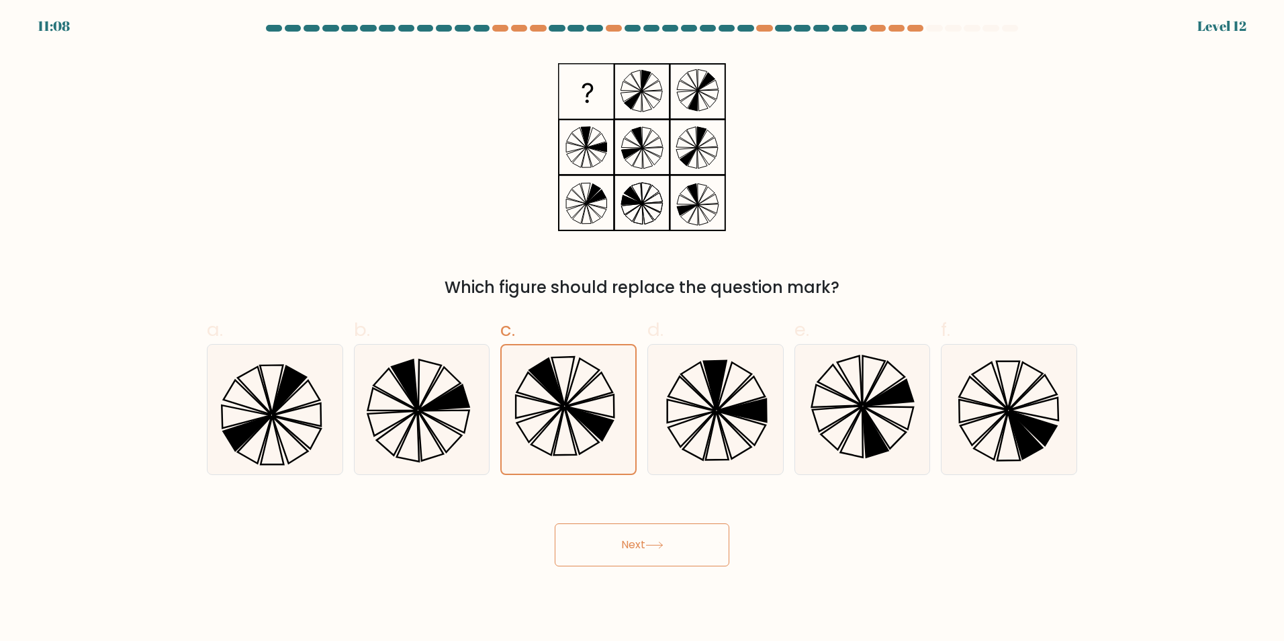
click at [597, 533] on button "Next" at bounding box center [642, 544] width 175 height 43
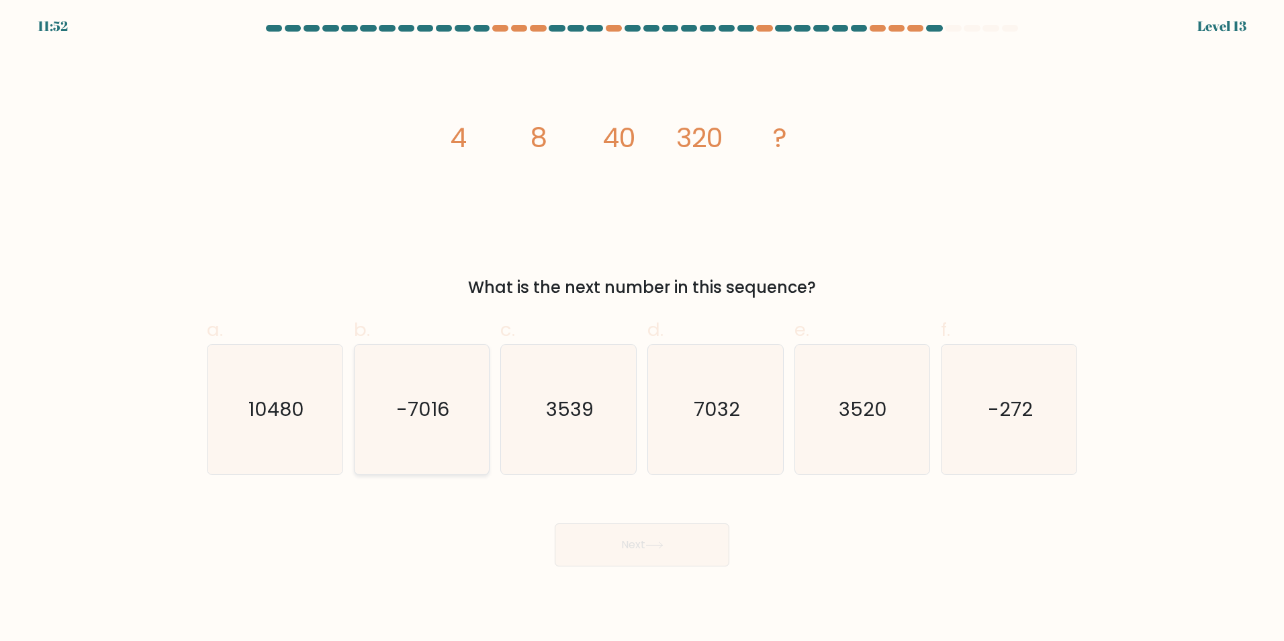
click at [414, 425] on icon "-7016" at bounding box center [422, 410] width 130 height 130
click at [642, 329] on input "b. -7016" at bounding box center [642, 324] width 1 height 9
radio input "true"
click at [633, 536] on button "Next" at bounding box center [642, 544] width 175 height 43
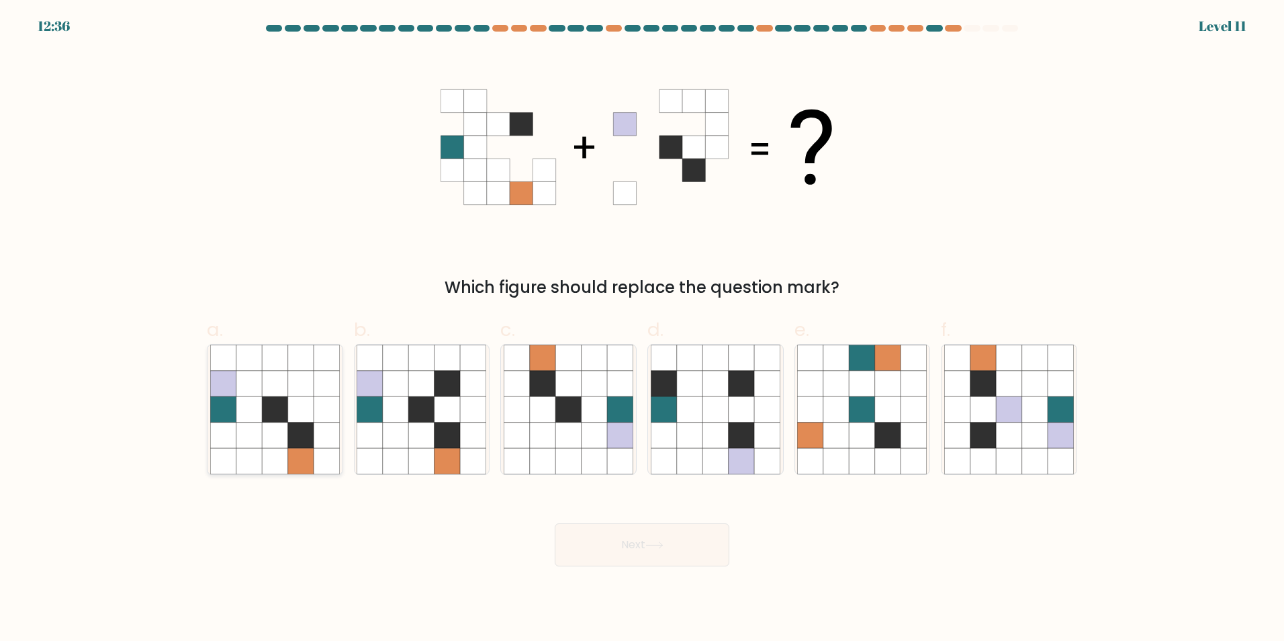
click at [321, 404] on icon at bounding box center [327, 409] width 26 height 26
click at [642, 329] on input "a." at bounding box center [642, 324] width 1 height 9
radio input "true"
click at [568, 534] on button "Next" at bounding box center [642, 544] width 175 height 43
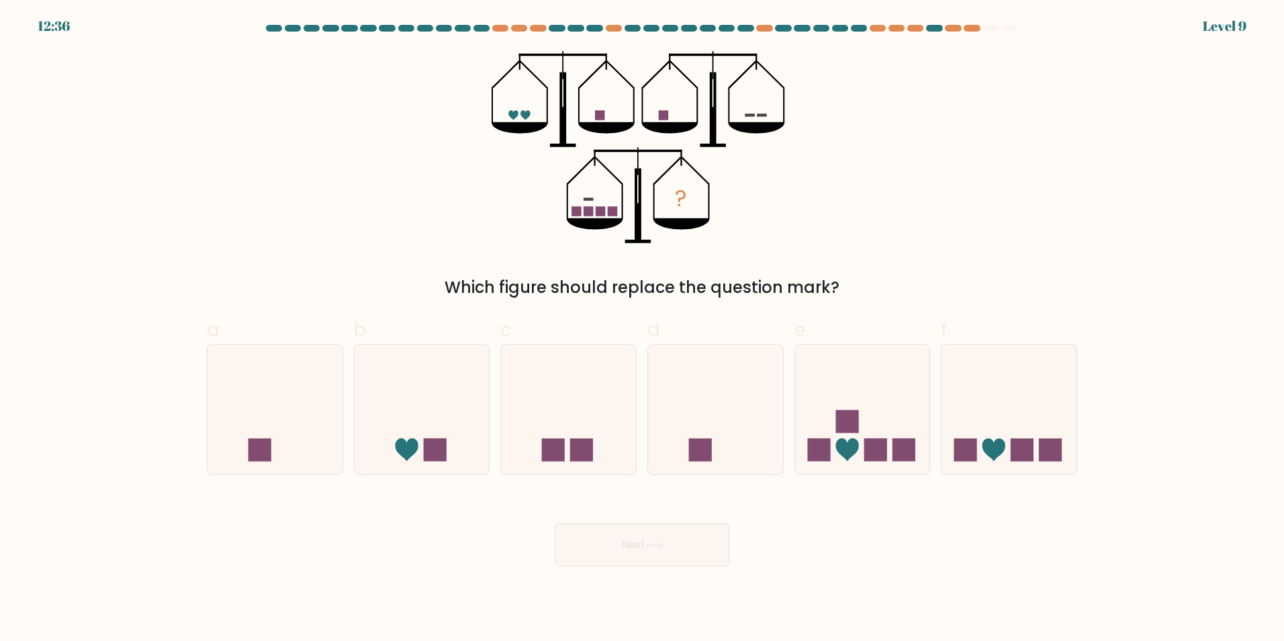
drag, startPoint x: 608, startPoint y: 498, endPoint x: 644, endPoint y: 459, distance: 53.2
click at [643, 455] on div "d." at bounding box center [715, 395] width 147 height 159
click at [663, 537] on button "Next" at bounding box center [642, 544] width 175 height 43
click at [661, 435] on icon at bounding box center [715, 409] width 135 height 112
click at [643, 329] on input "d." at bounding box center [642, 324] width 1 height 9
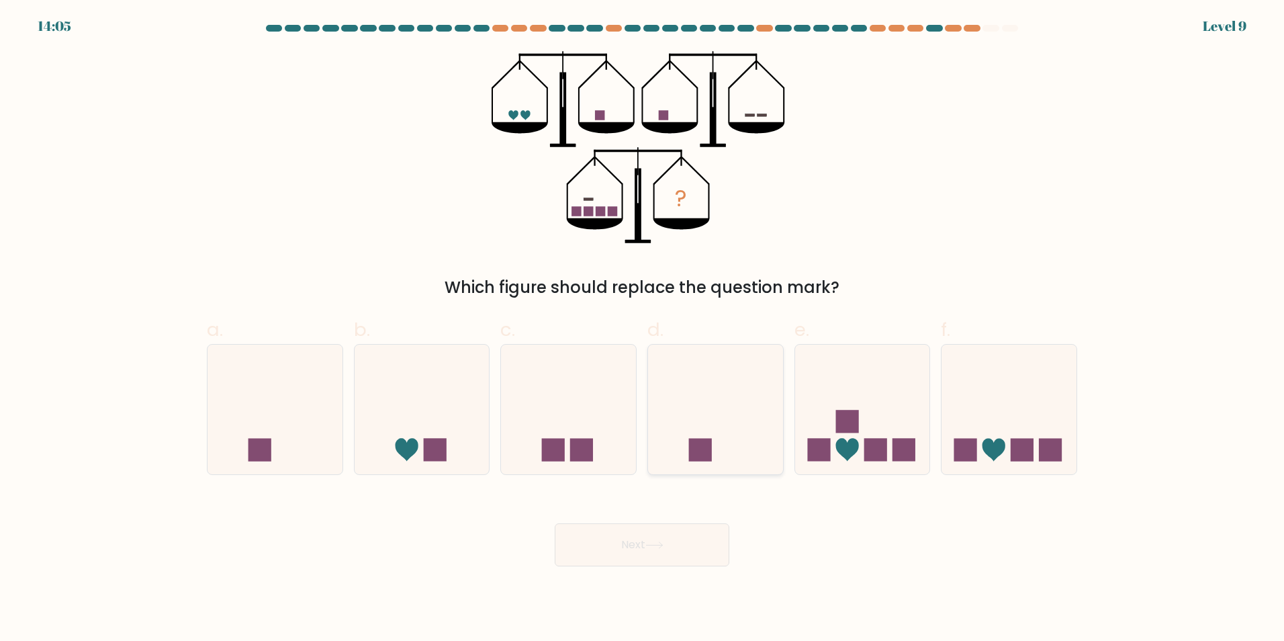
radio input "true"
drag, startPoint x: 635, startPoint y: 539, endPoint x: 592, endPoint y: 437, distance: 111.0
click at [635, 537] on button "Next" at bounding box center [642, 544] width 175 height 43
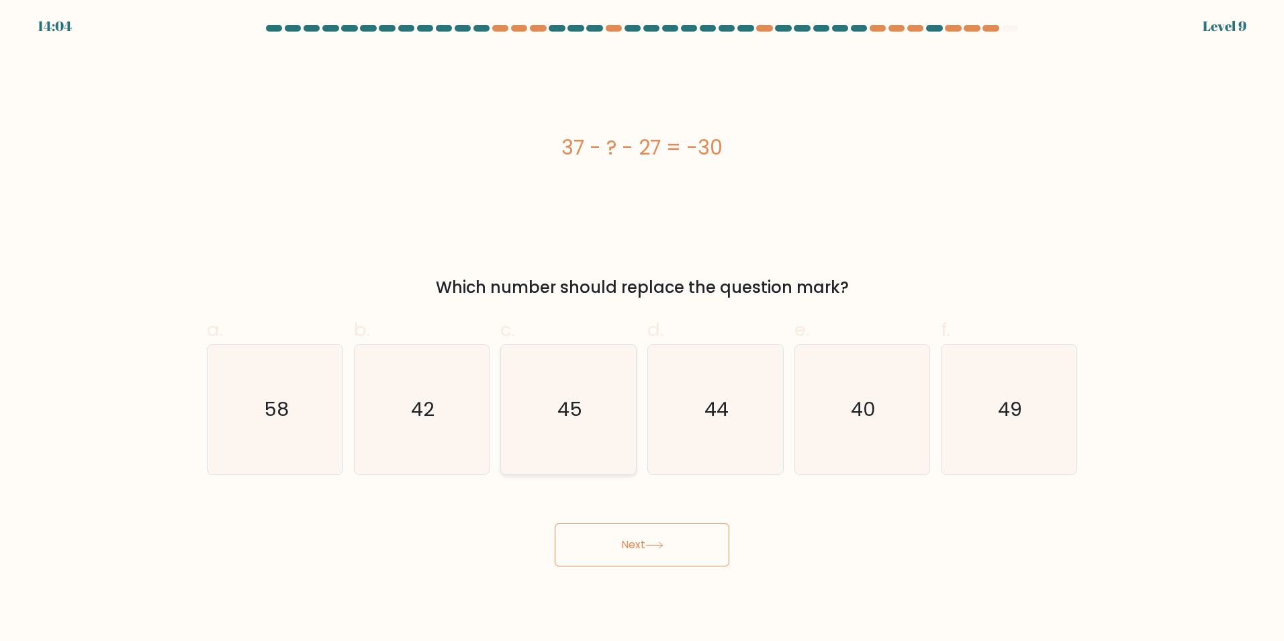
click at [582, 421] on icon "45" at bounding box center [569, 410] width 130 height 130
click at [642, 329] on input "c. 45" at bounding box center [642, 324] width 1 height 9
radio input "true"
drag, startPoint x: 609, startPoint y: 538, endPoint x: 587, endPoint y: 488, distance: 54.4
click at [609, 533] on button "Next" at bounding box center [642, 544] width 175 height 43
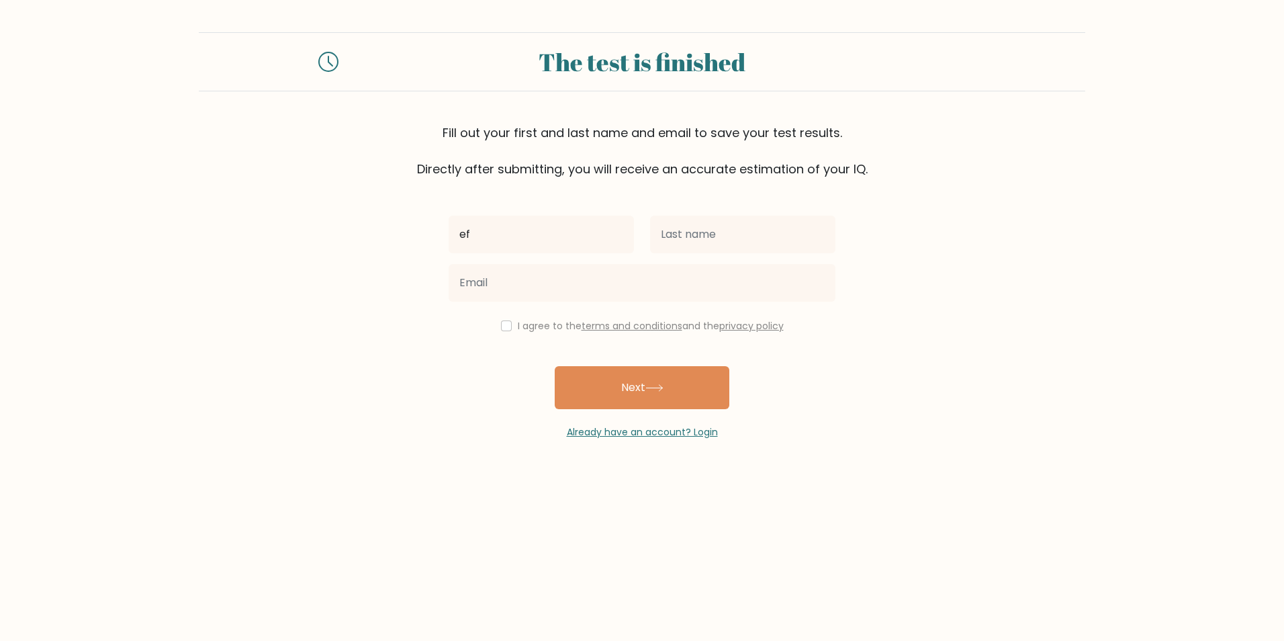
type input "ef"
click at [699, 228] on input "e" at bounding box center [742, 235] width 185 height 38
type input "efef"
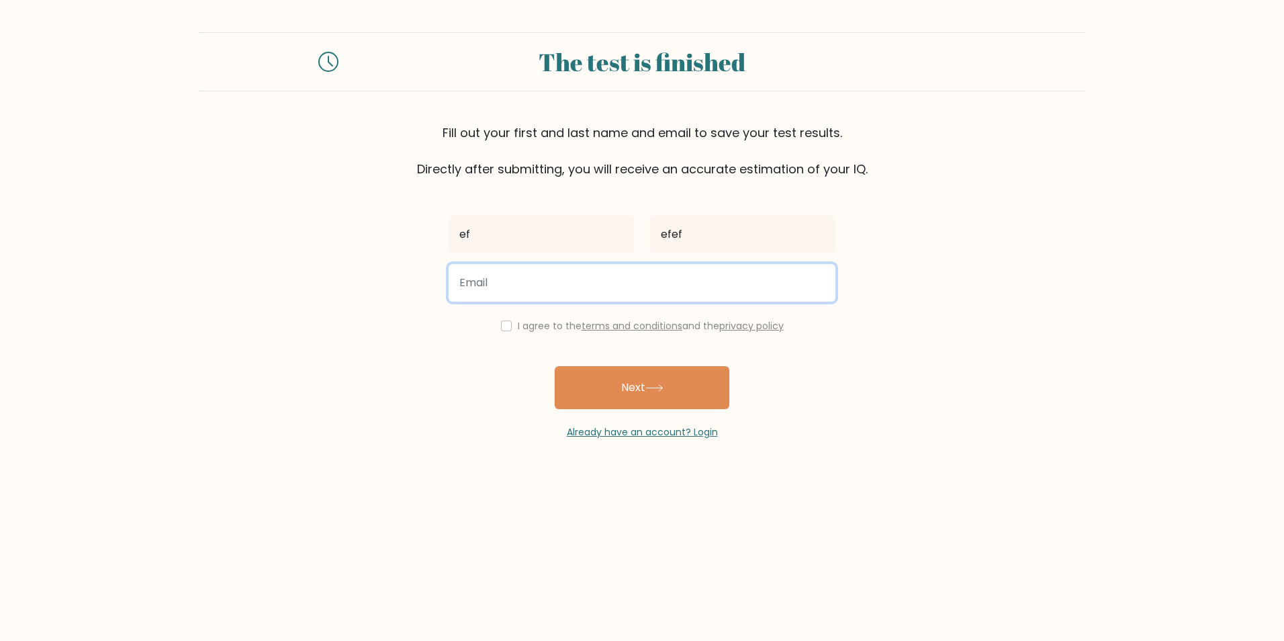
click at [585, 277] on input "email" at bounding box center [642, 283] width 387 height 38
paste input "awsd321987321@gmail.com"
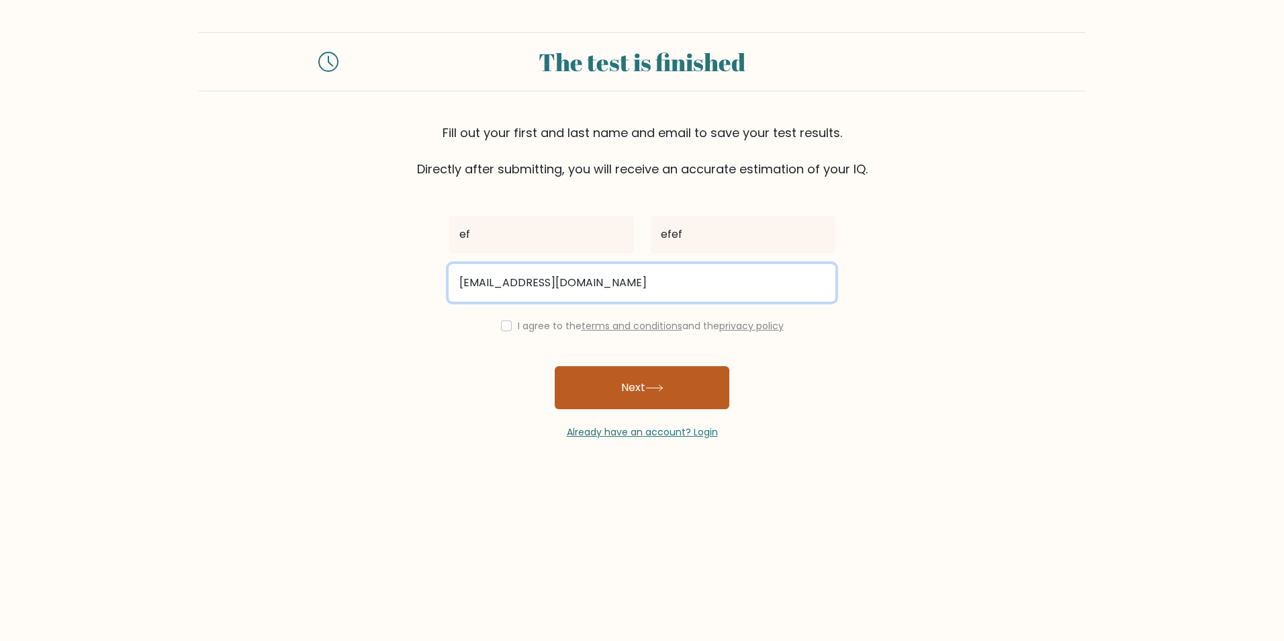
type input "awsd321987321@gmail.com"
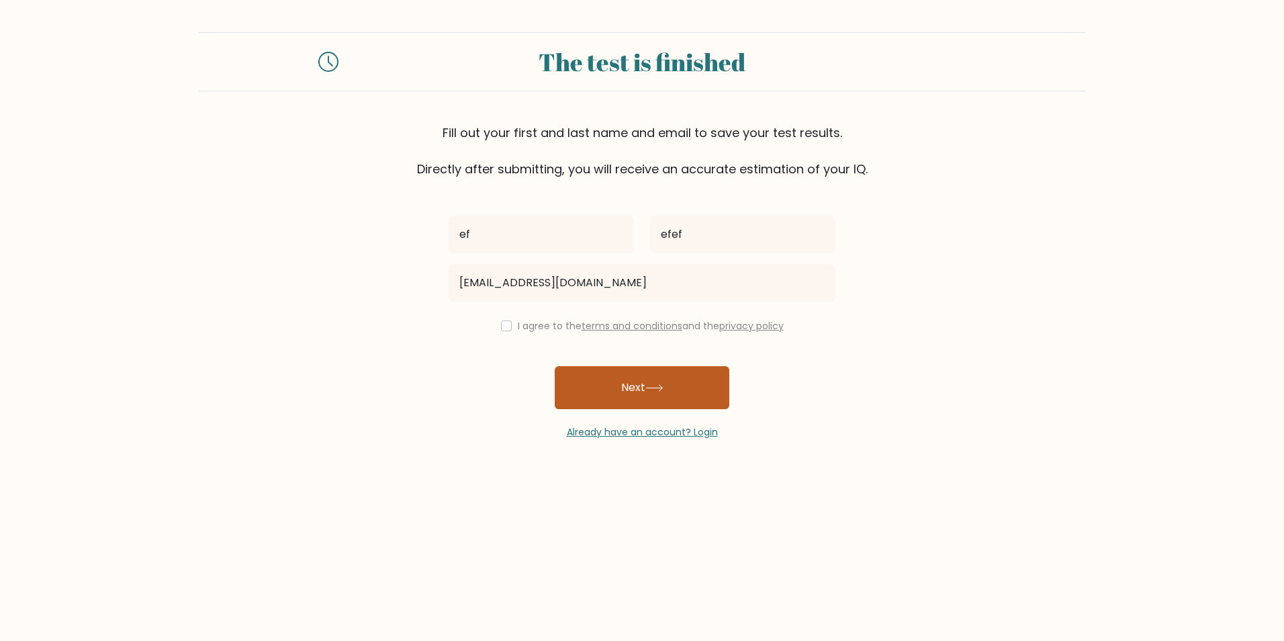
click at [615, 384] on button "Next" at bounding box center [642, 387] width 175 height 43
click at [500, 319] on div "I agree to the terms and conditions and the privacy policy" at bounding box center [642, 326] width 403 height 16
click at [505, 328] on input "checkbox" at bounding box center [506, 325] width 11 height 11
checkbox input "true"
click at [640, 402] on button "Next" at bounding box center [642, 387] width 175 height 43
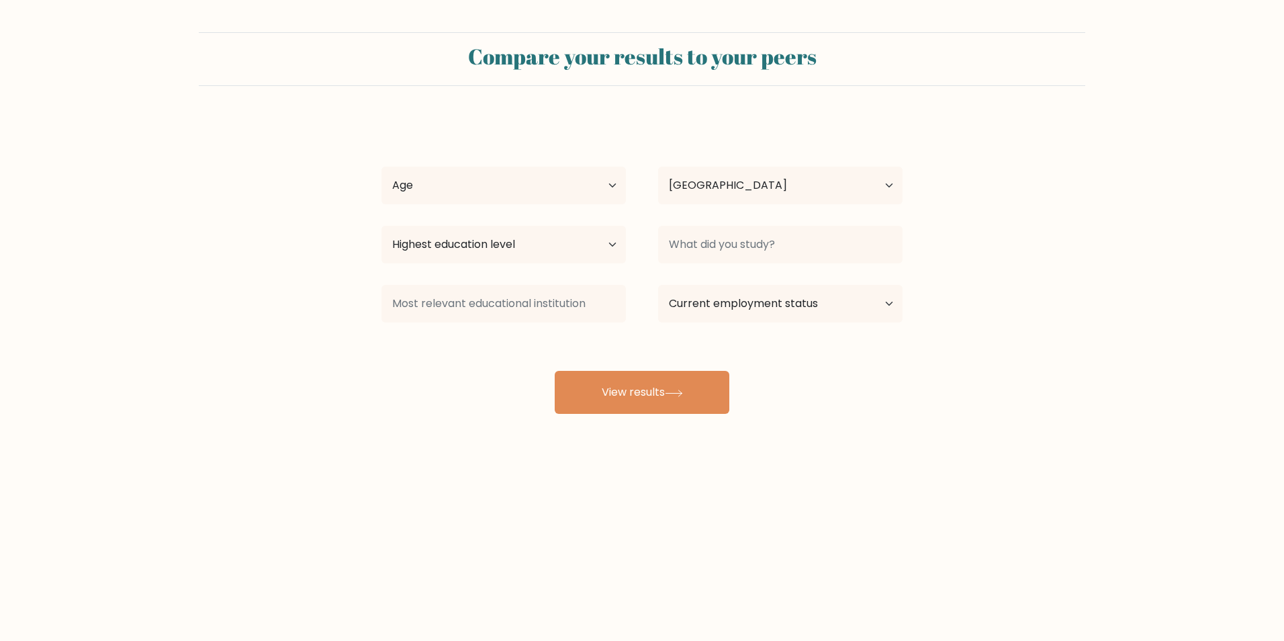
select select "PL"
click at [480, 204] on select "Age Under 18 years old 18-24 years old 25-34 years old 35-44 years old 45-54 ye…" at bounding box center [504, 186] width 244 height 38
select select "25_34"
click at [382, 167] on select "Age Under 18 years old 18-24 years old 25-34 years old 35-44 years old 45-54 ye…" at bounding box center [504, 186] width 244 height 38
click at [786, 189] on select "Country Afghanistan Albania Algeria American Samoa Andorra Angola Anguilla Anta…" at bounding box center [780, 186] width 244 height 38
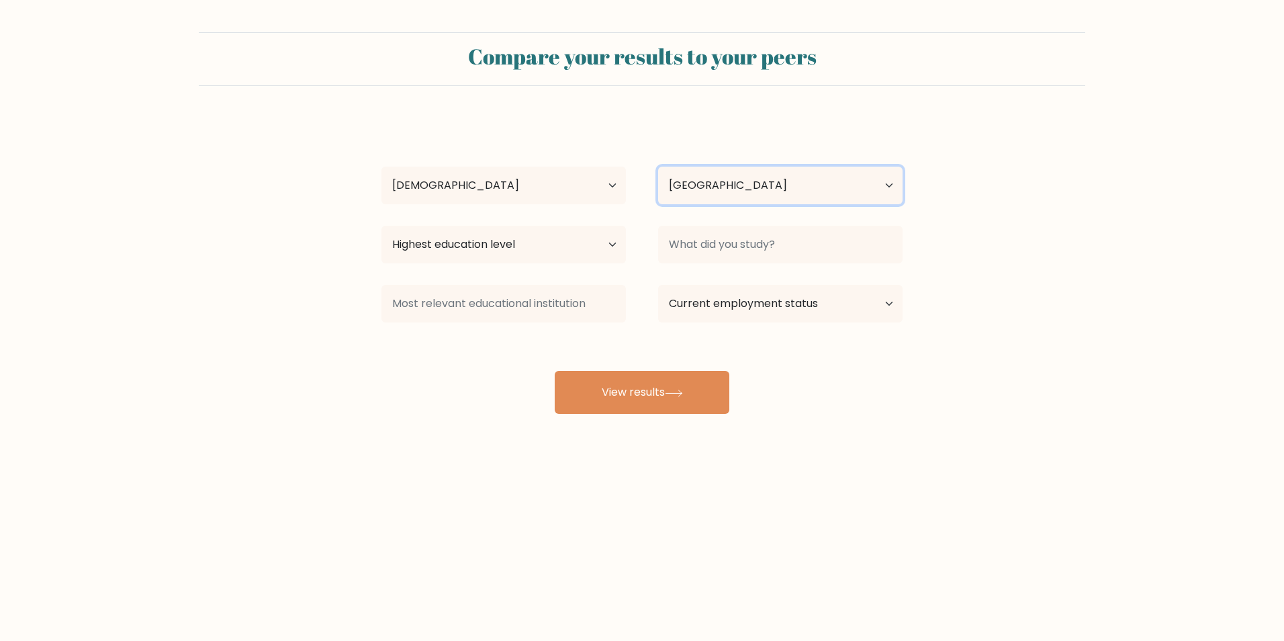
select select "NF"
click at [658, 167] on select "Country Afghanistan Albania Algeria American Samoa Andorra Angola Anguilla Anta…" at bounding box center [780, 186] width 244 height 38
click at [519, 220] on div "Highest education level No schooling Primary Lower Secondary Upper Secondary Oc…" at bounding box center [503, 244] width 277 height 48
click at [549, 267] on div "ef efef Age Under 18 years old 18-24 years old 25-34 years old 35-44 years old …" at bounding box center [641, 266] width 537 height 296
click at [551, 258] on select "Highest education level No schooling Primary Lower Secondary Upper Secondary Oc…" at bounding box center [504, 245] width 244 height 38
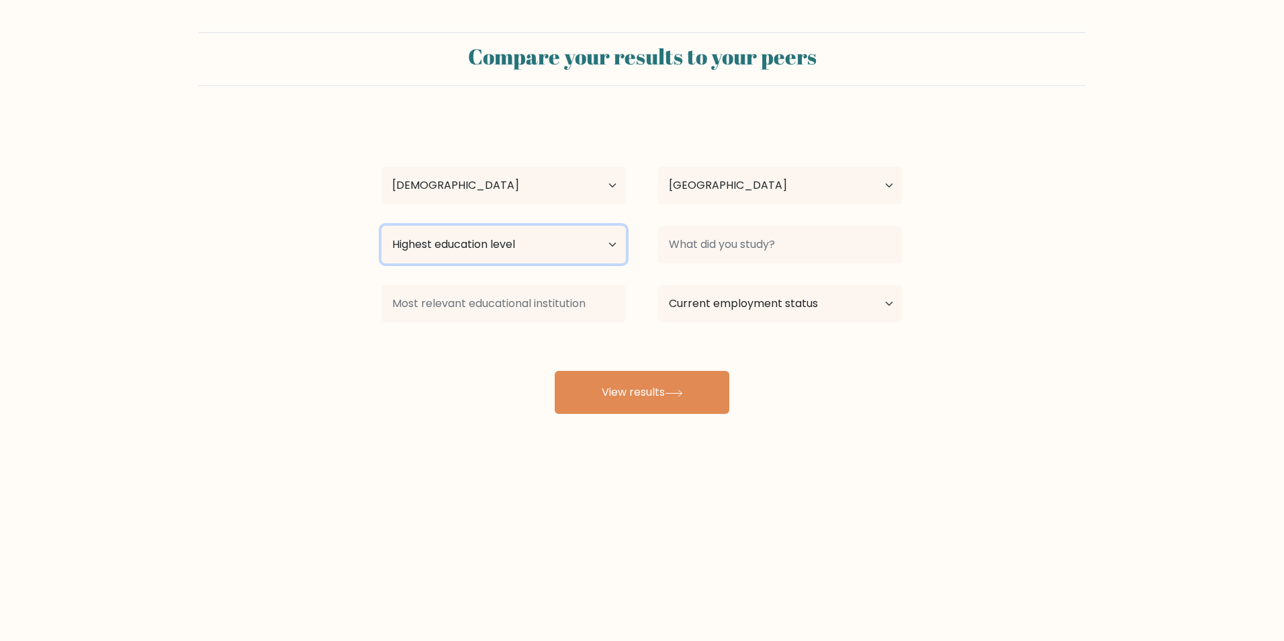
select select "occupation_specific"
click at [382, 226] on select "Highest education level No schooling Primary Lower Secondary Upper Secondary Oc…" at bounding box center [504, 245] width 244 height 38
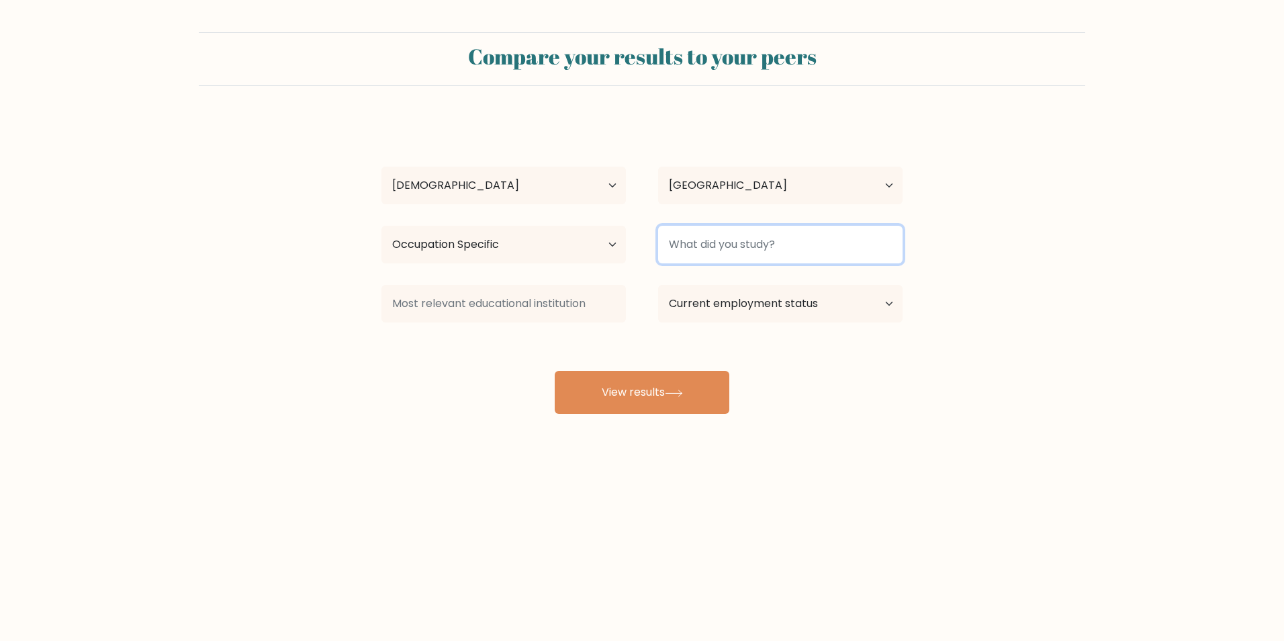
click at [749, 253] on input at bounding box center [780, 245] width 244 height 38
type input "adw"
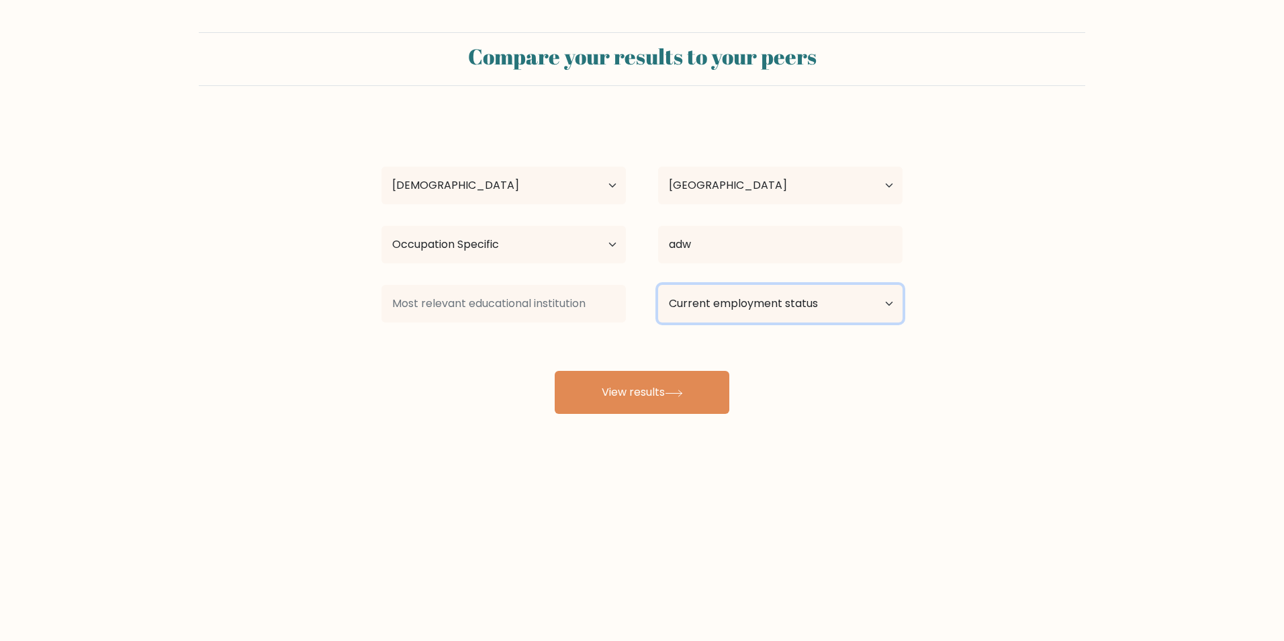
drag, startPoint x: 711, startPoint y: 300, endPoint x: 710, endPoint y: 313, distance: 13.5
click at [711, 300] on select "Current employment status Employed Student Retired Other / prefer not to answer" at bounding box center [780, 304] width 244 height 38
select select "other"
click at [658, 285] on select "Current employment status Employed Student Retired Other / prefer not to answer" at bounding box center [780, 304] width 244 height 38
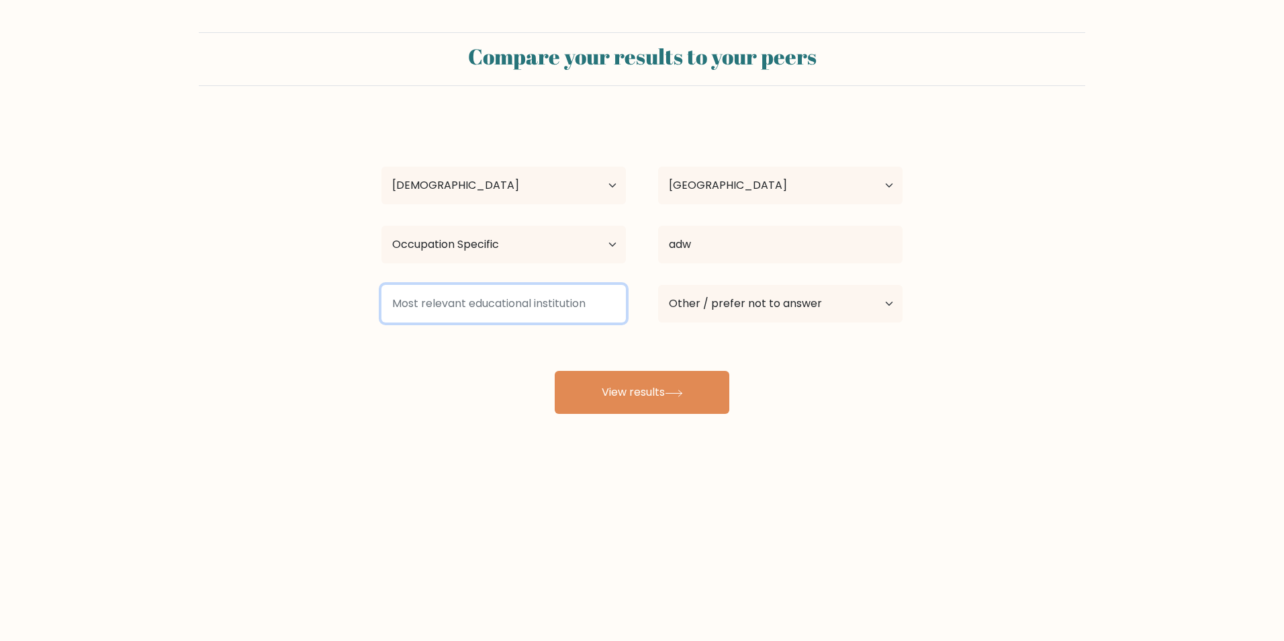
click at [544, 294] on input at bounding box center [504, 304] width 244 height 38
type input "ad"
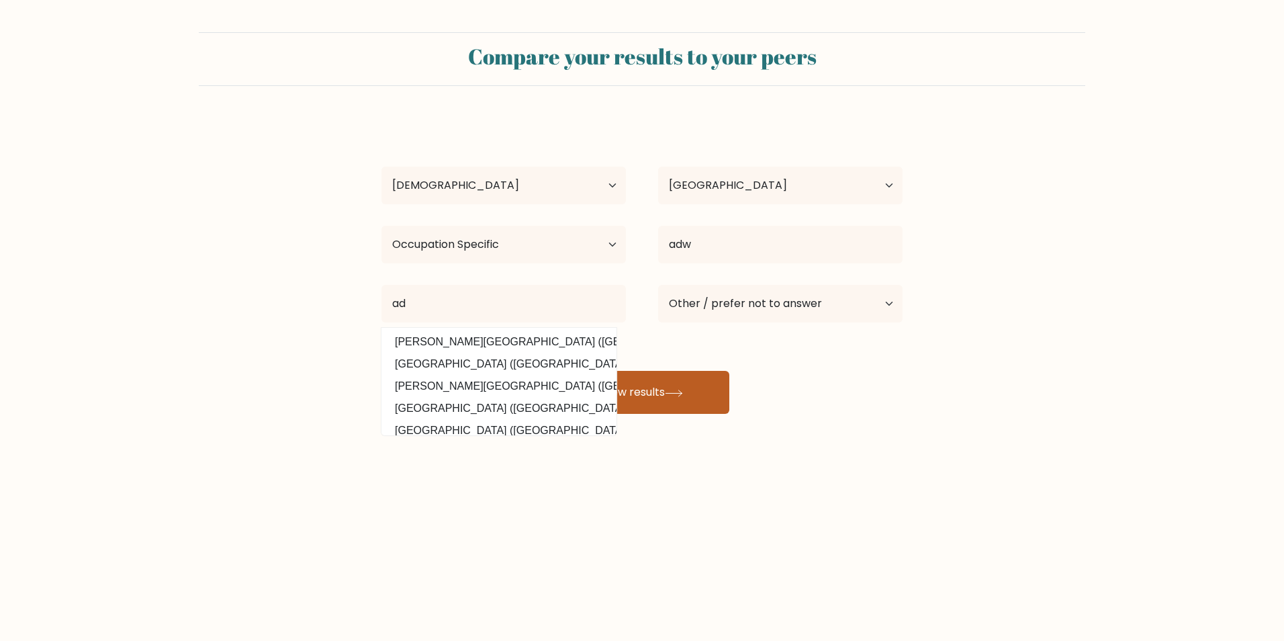
click at [637, 392] on button "View results" at bounding box center [642, 392] width 175 height 43
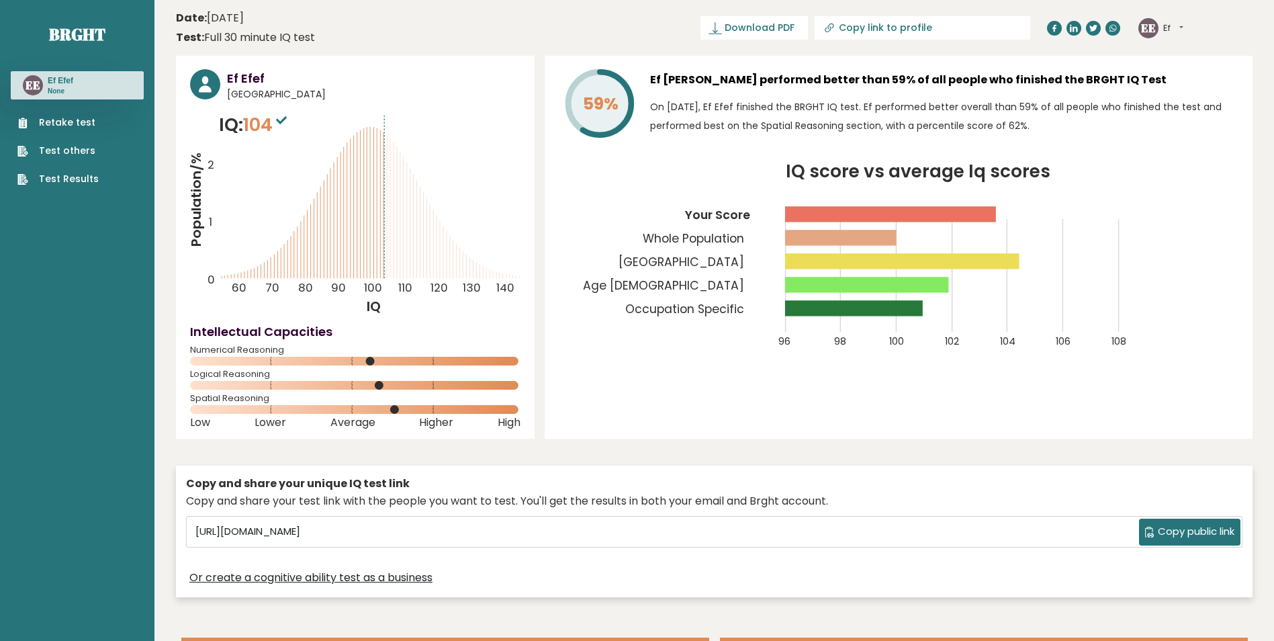
click at [495, 36] on header "Date: [DATE] Test: Full 30 minute IQ test Download PDF Downloading... Downloadi…" at bounding box center [714, 28] width 1077 height 42
